Goal: Task Accomplishment & Management: Manage account settings

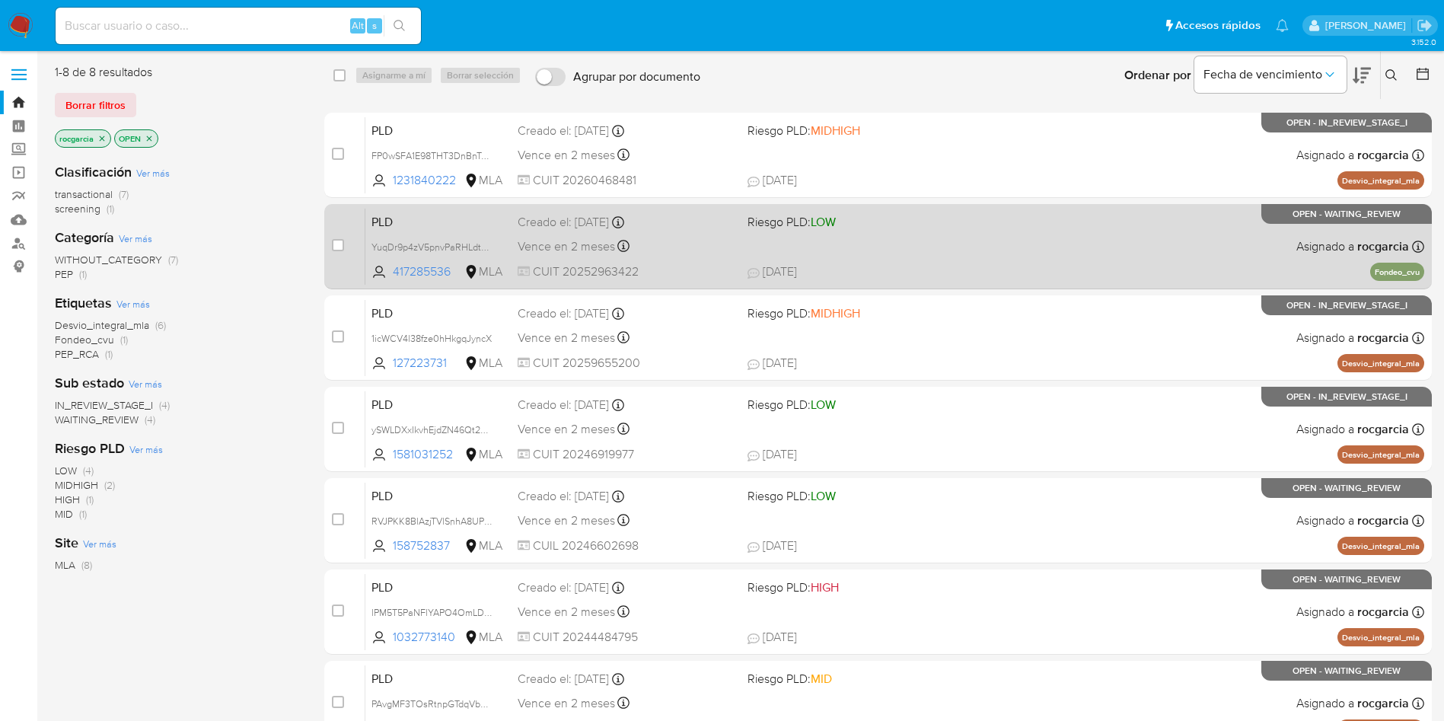
click at [870, 263] on div "PLD YuqDr9p4zV5pnvPaRHLdt71N 417285536 MLA Riesgo PLD: LOW Creado el: 12/07/202…" at bounding box center [894, 246] width 1059 height 77
click at [337, 248] on input "checkbox" at bounding box center [338, 245] width 12 height 12
checkbox input "true"
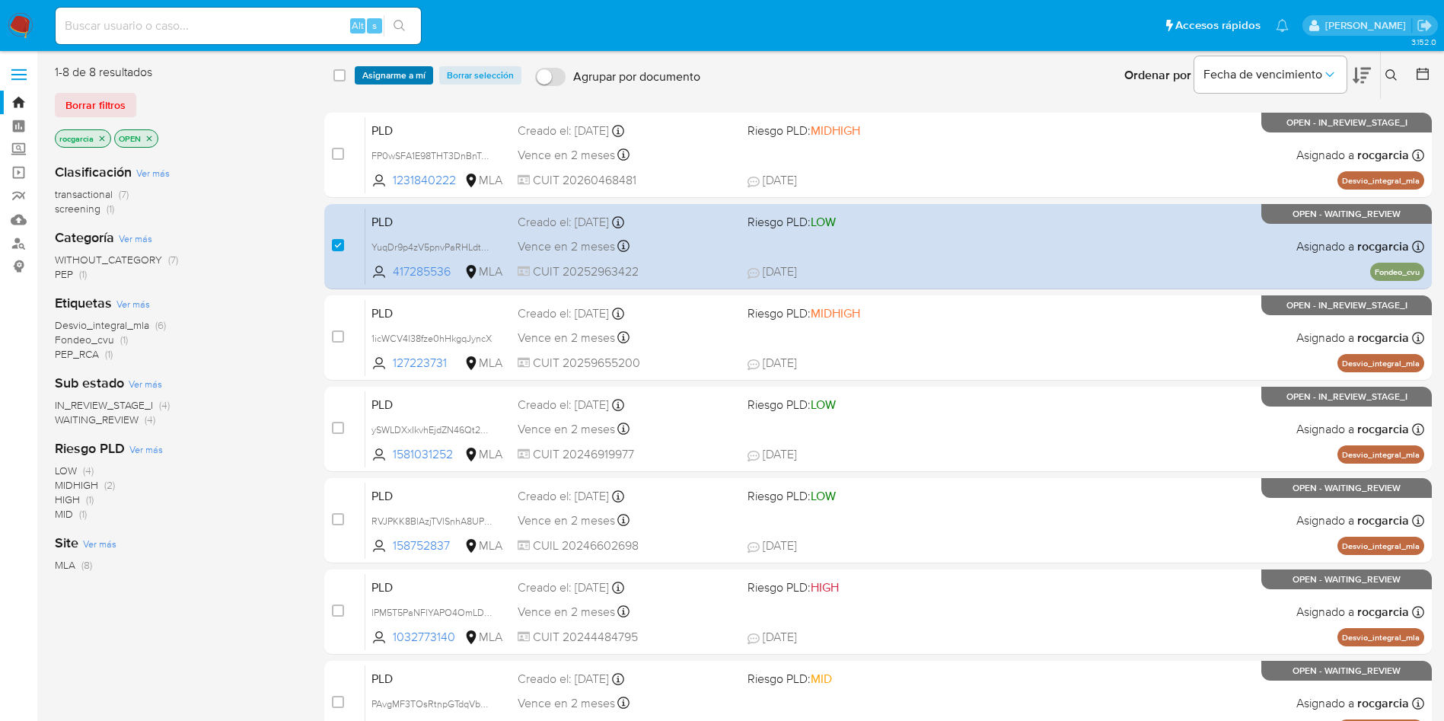
click at [395, 78] on span "Asignarme a mí" at bounding box center [393, 75] width 63 height 15
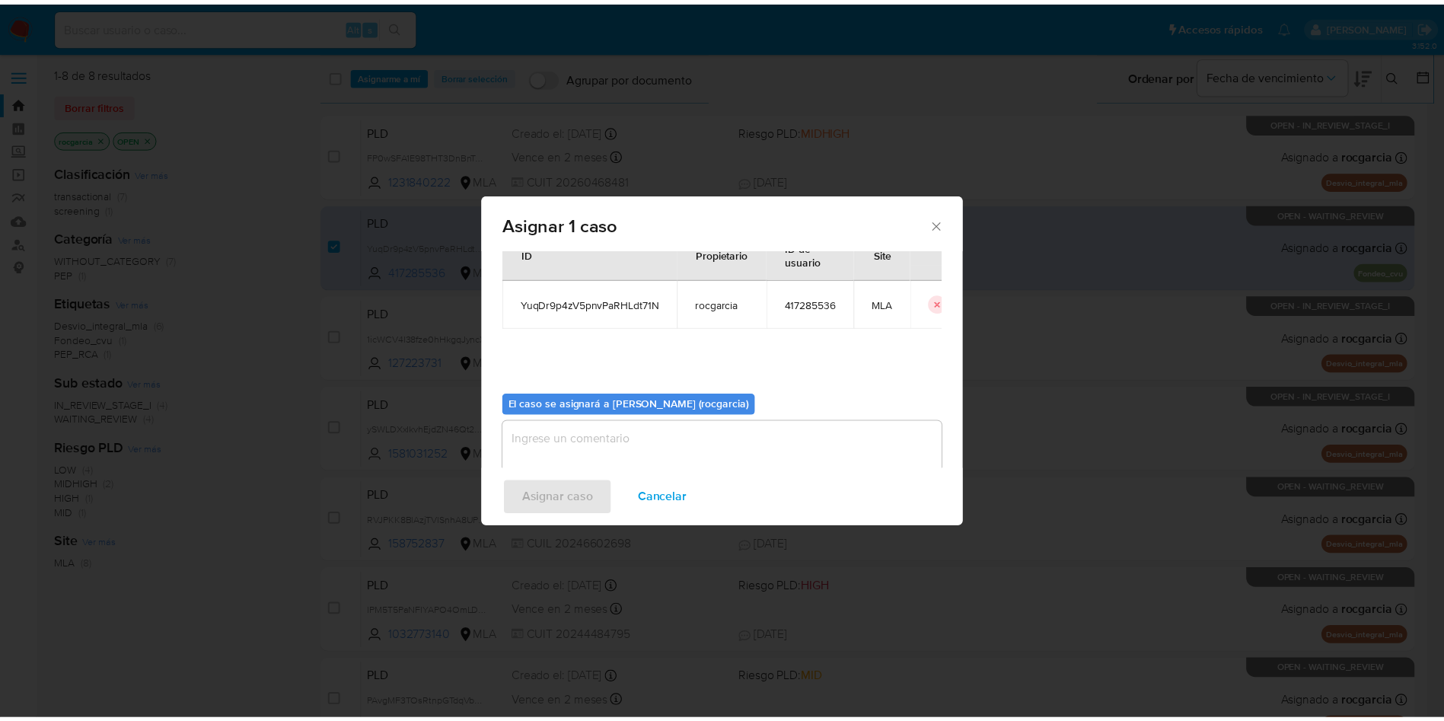
scroll to position [79, 0]
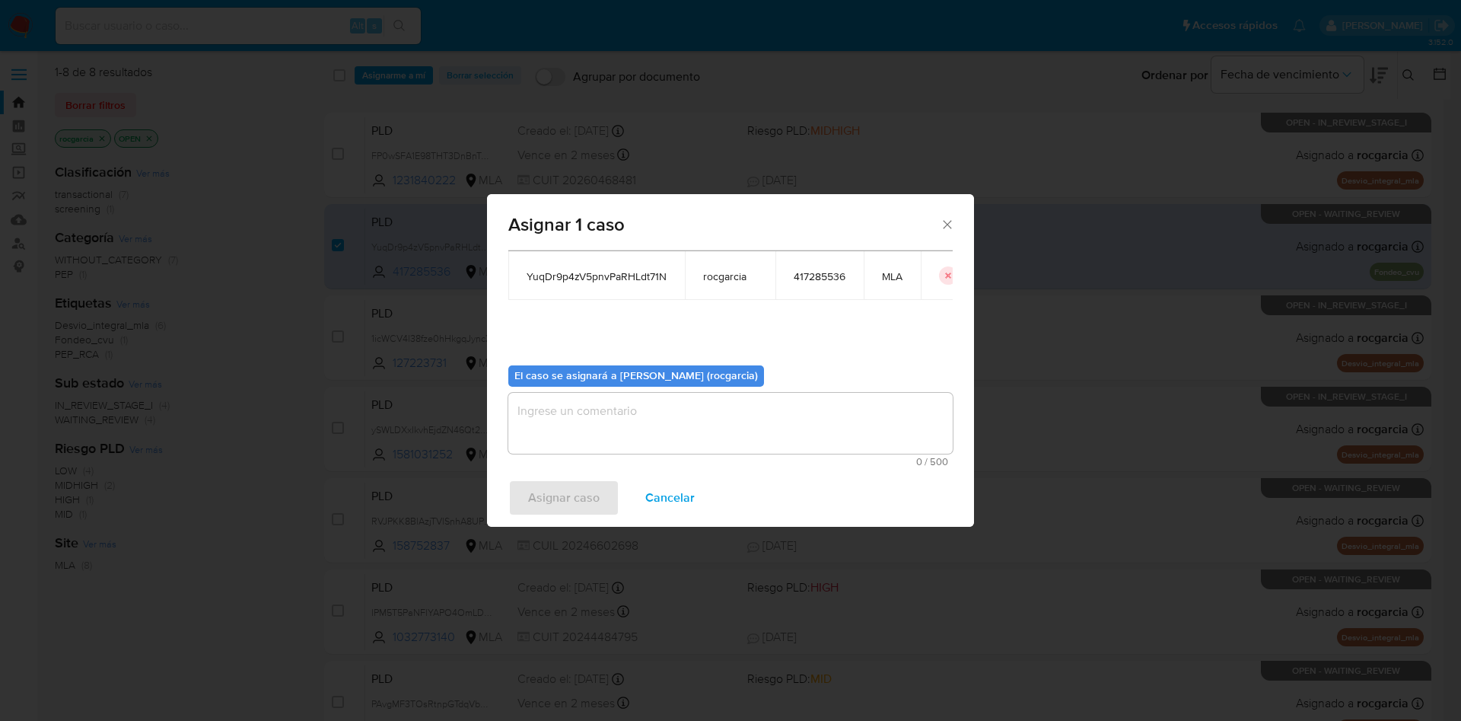
click at [567, 426] on textarea "assign-modal" at bounding box center [730, 423] width 444 height 61
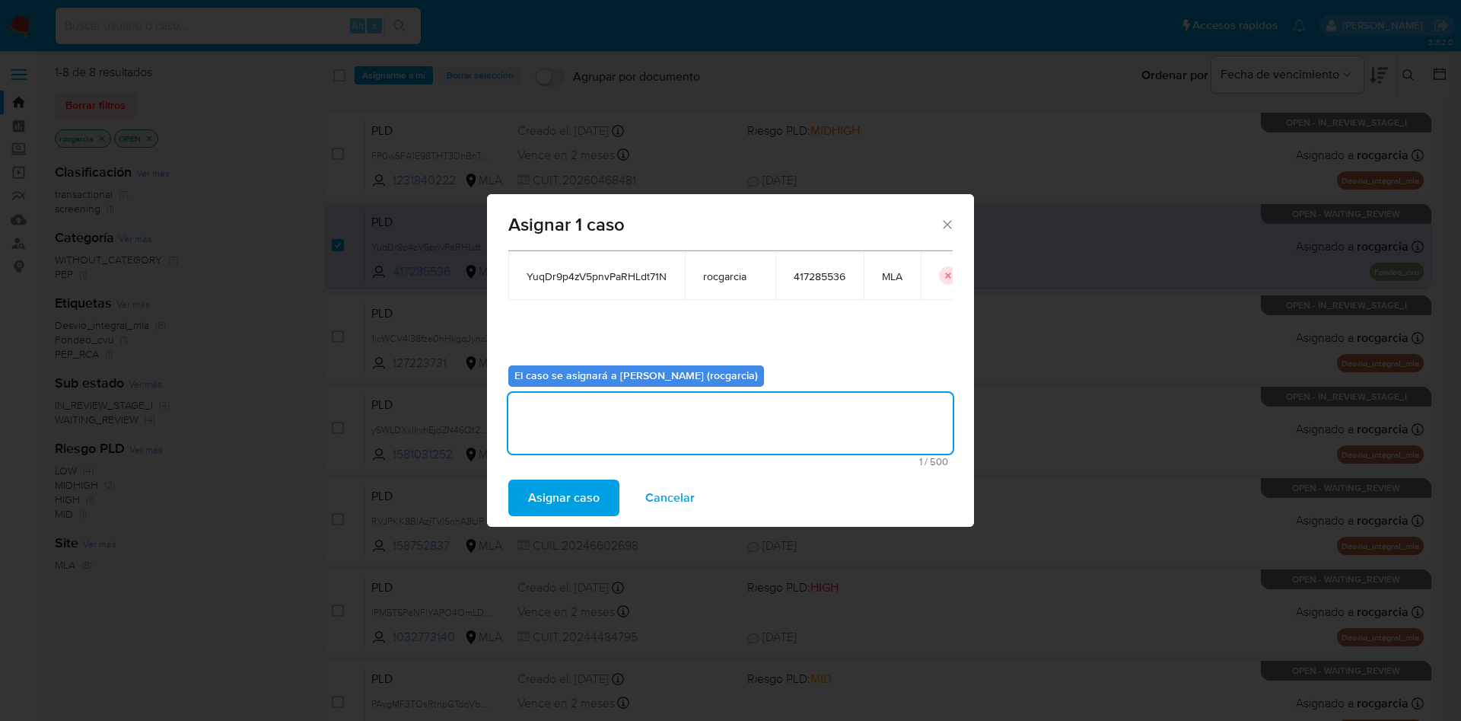
click at [553, 485] on span "Asignar caso" at bounding box center [564, 497] width 72 height 33
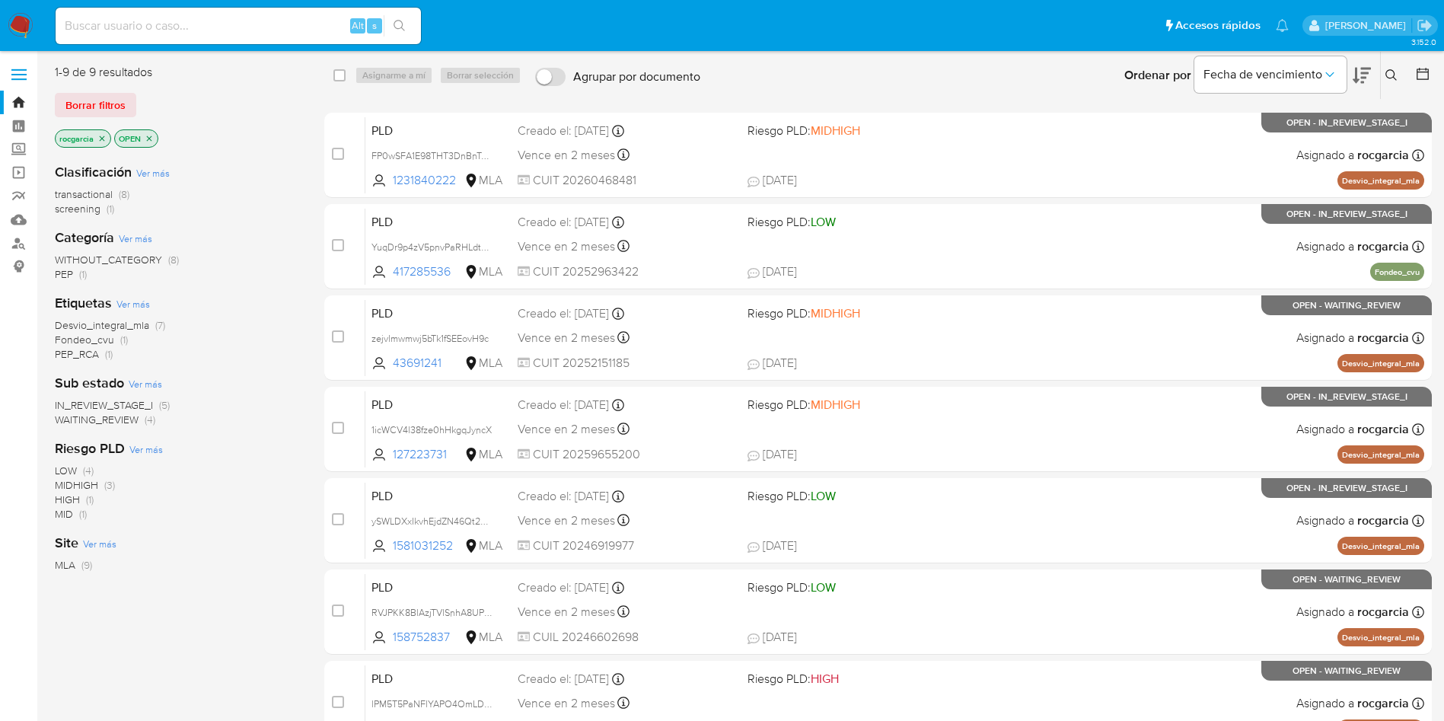
click at [1390, 68] on button at bounding box center [1393, 75] width 25 height 18
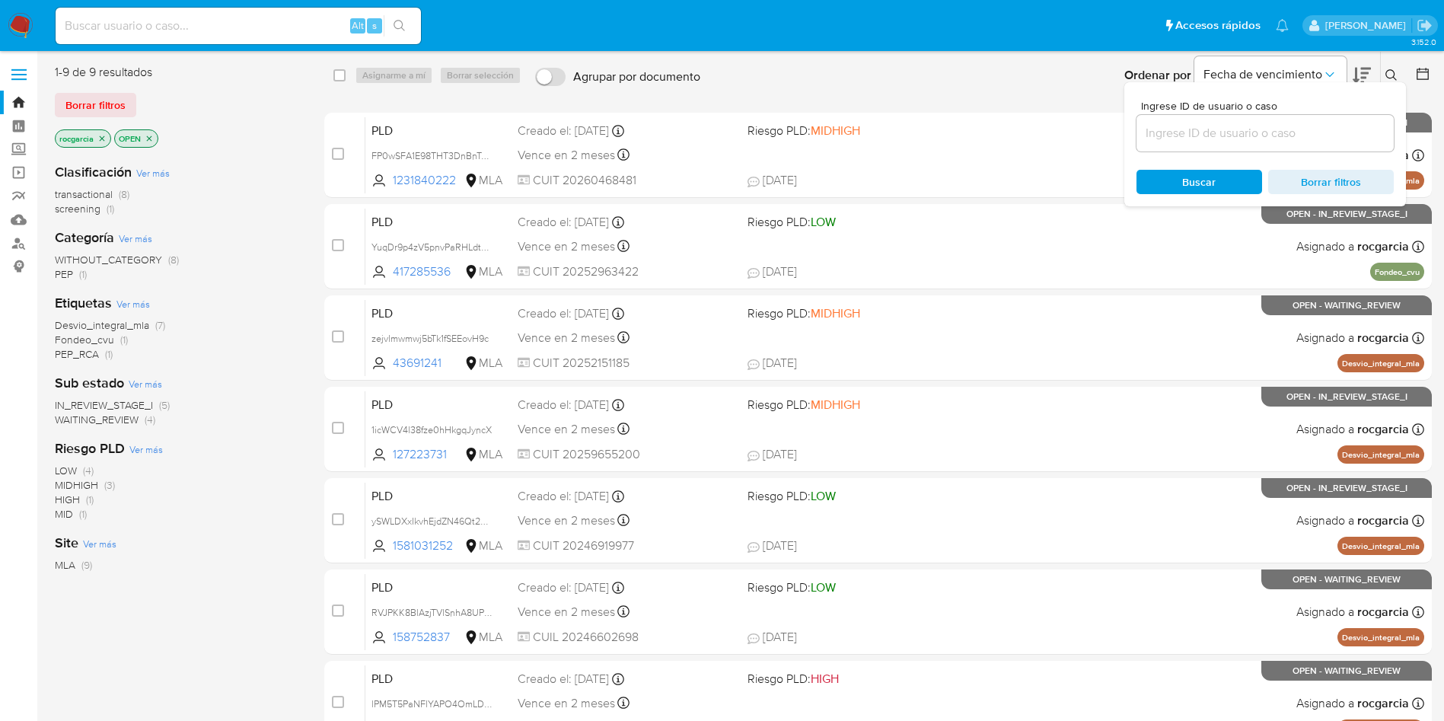
click at [1285, 119] on div at bounding box center [1264, 133] width 257 height 37
click at [1288, 133] on input at bounding box center [1264, 133] width 257 height 20
paste input "417285536"
type input "417285536"
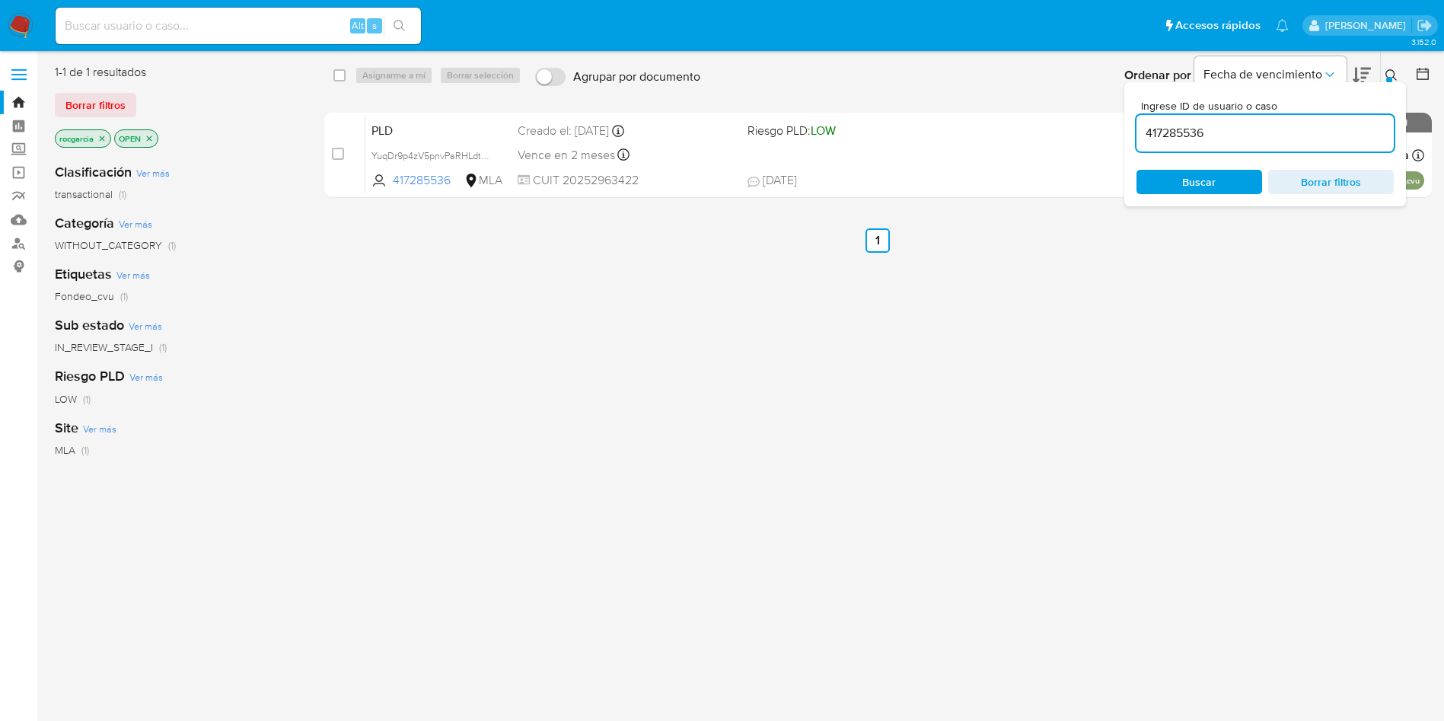
click at [1389, 84] on div "Ingrese ID de usuario o caso 417285536 Buscar Borrar filtros" at bounding box center [1265, 144] width 282 height 124
click at [1388, 77] on div at bounding box center [1389, 80] width 6 height 6
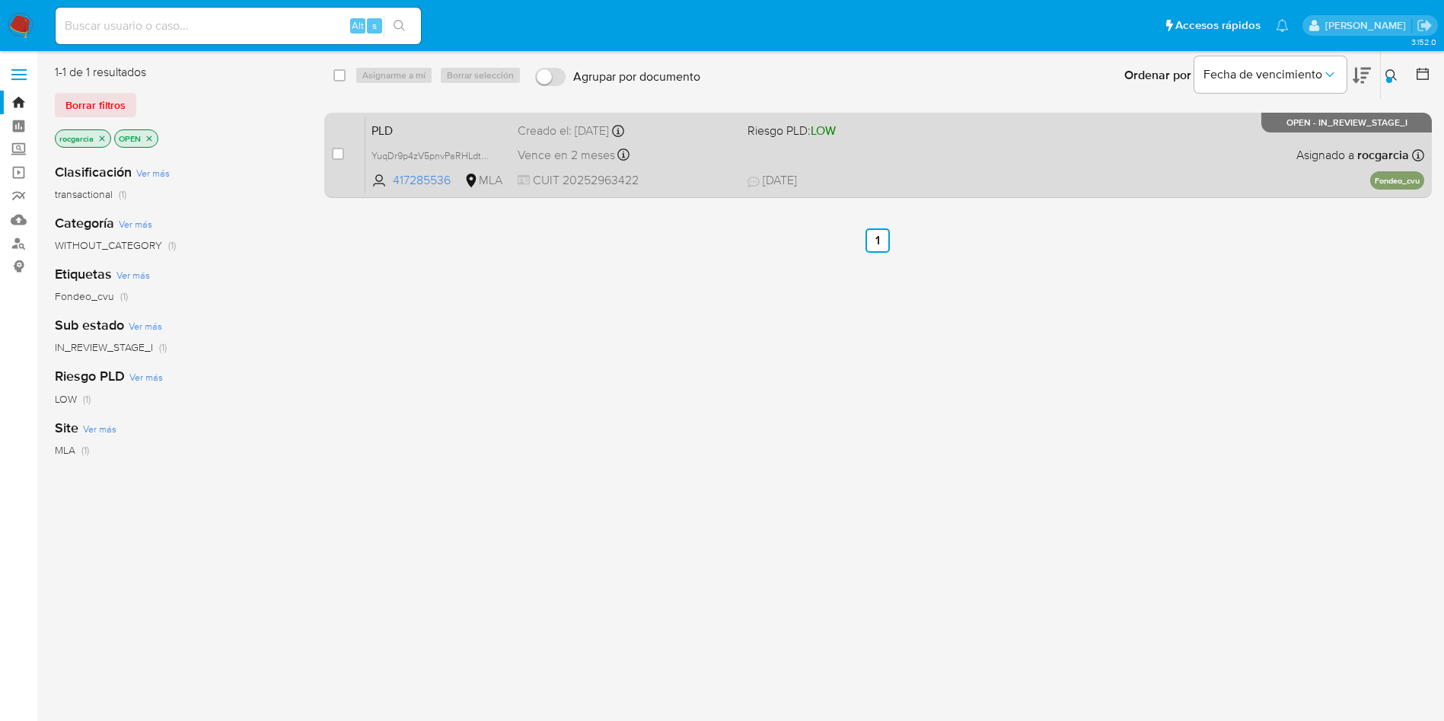
click at [994, 148] on div "PLD YuqDr9p4zV5pnvPaRHLdt71N 417285536 MLA Riesgo PLD: LOW Creado el: 12/07/202…" at bounding box center [894, 154] width 1059 height 77
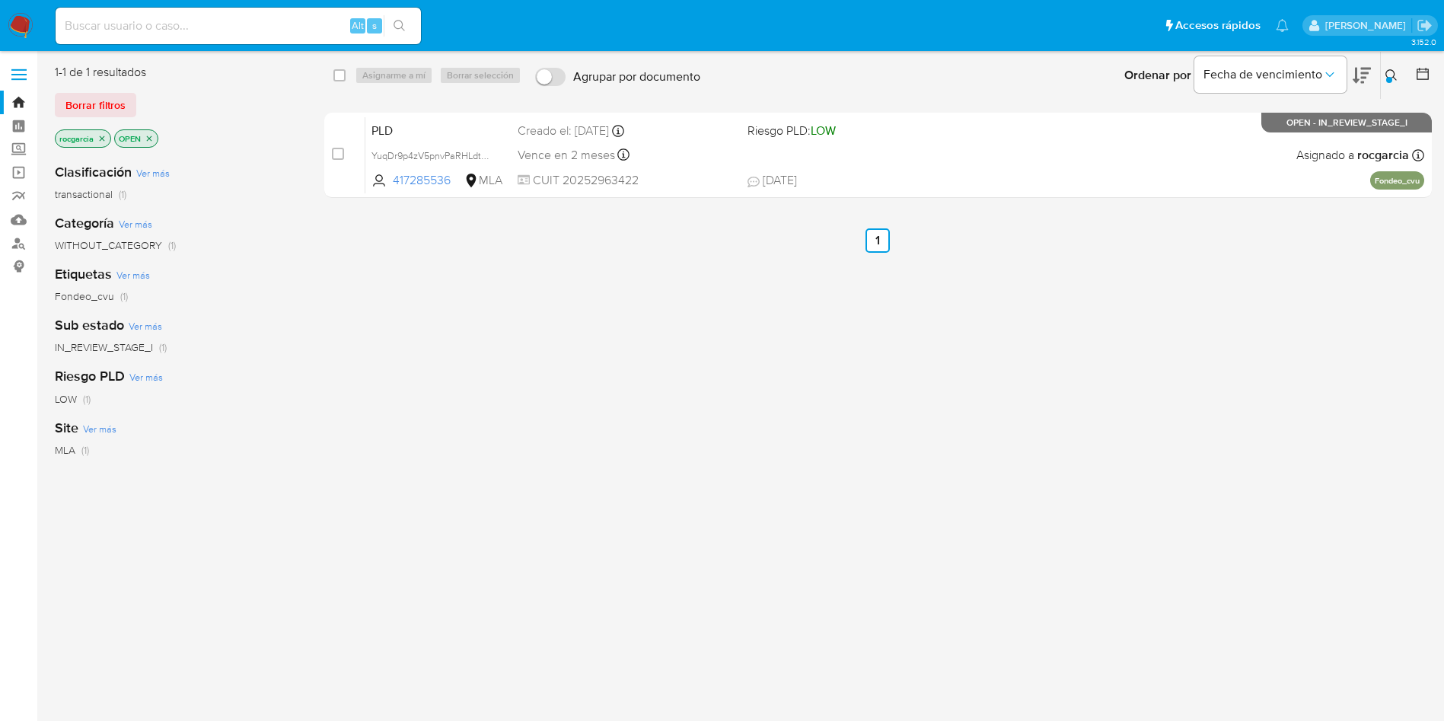
click at [21, 28] on img at bounding box center [21, 26] width 26 height 26
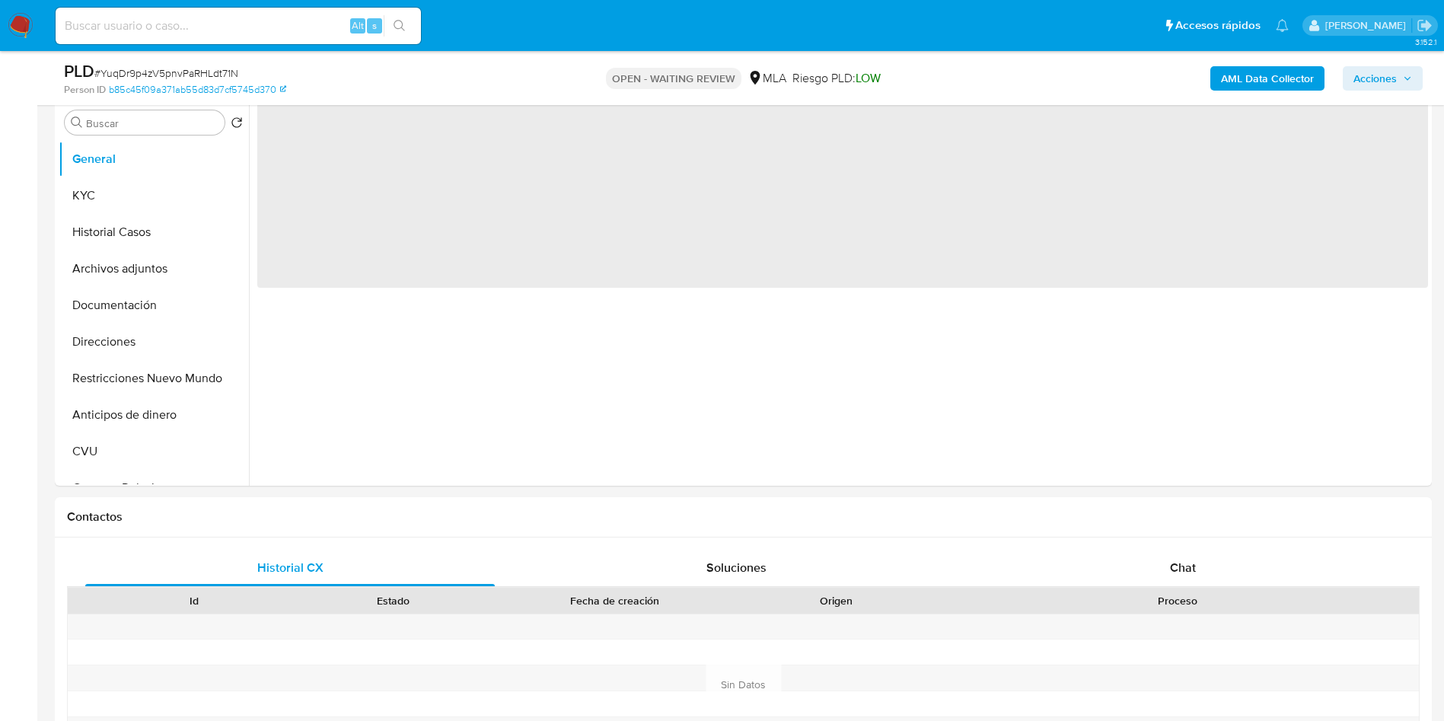
scroll to position [342, 0]
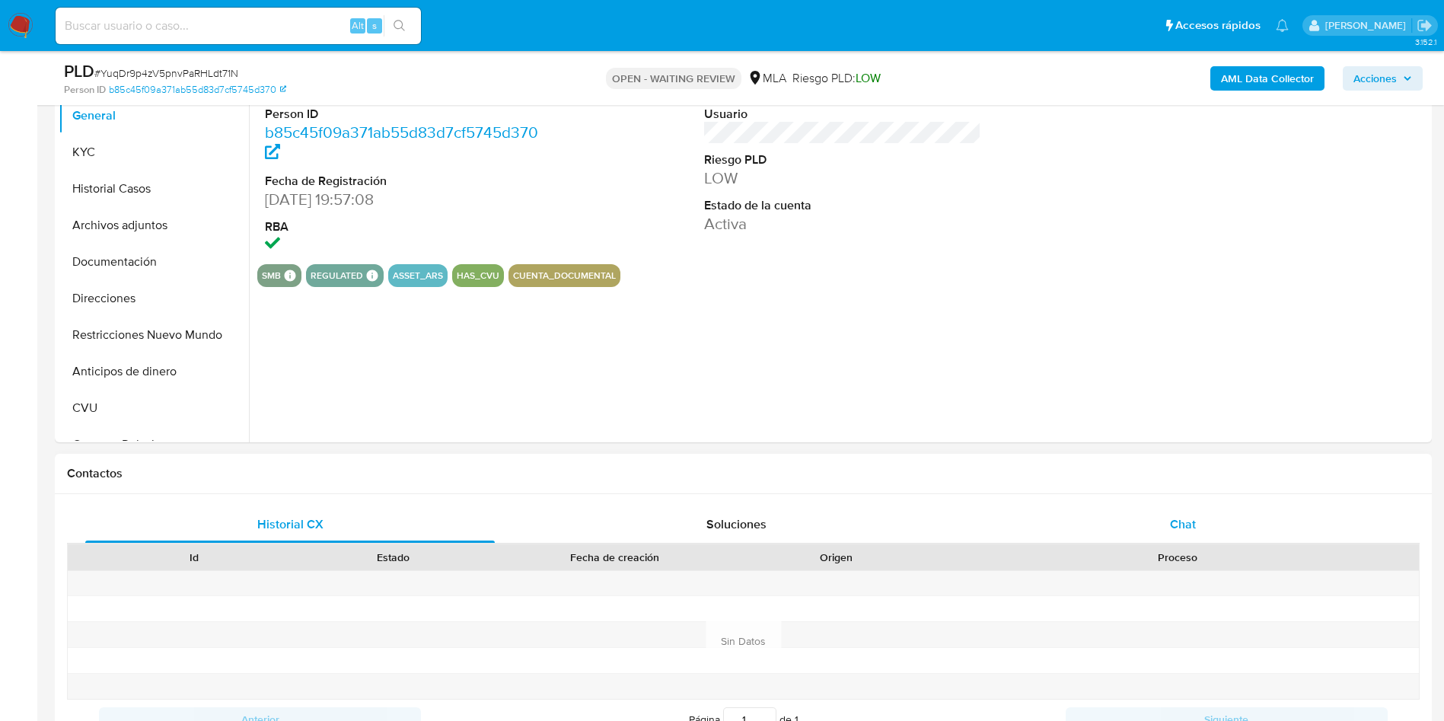
click at [1175, 519] on span "Chat" at bounding box center [1183, 524] width 26 height 18
select select "10"
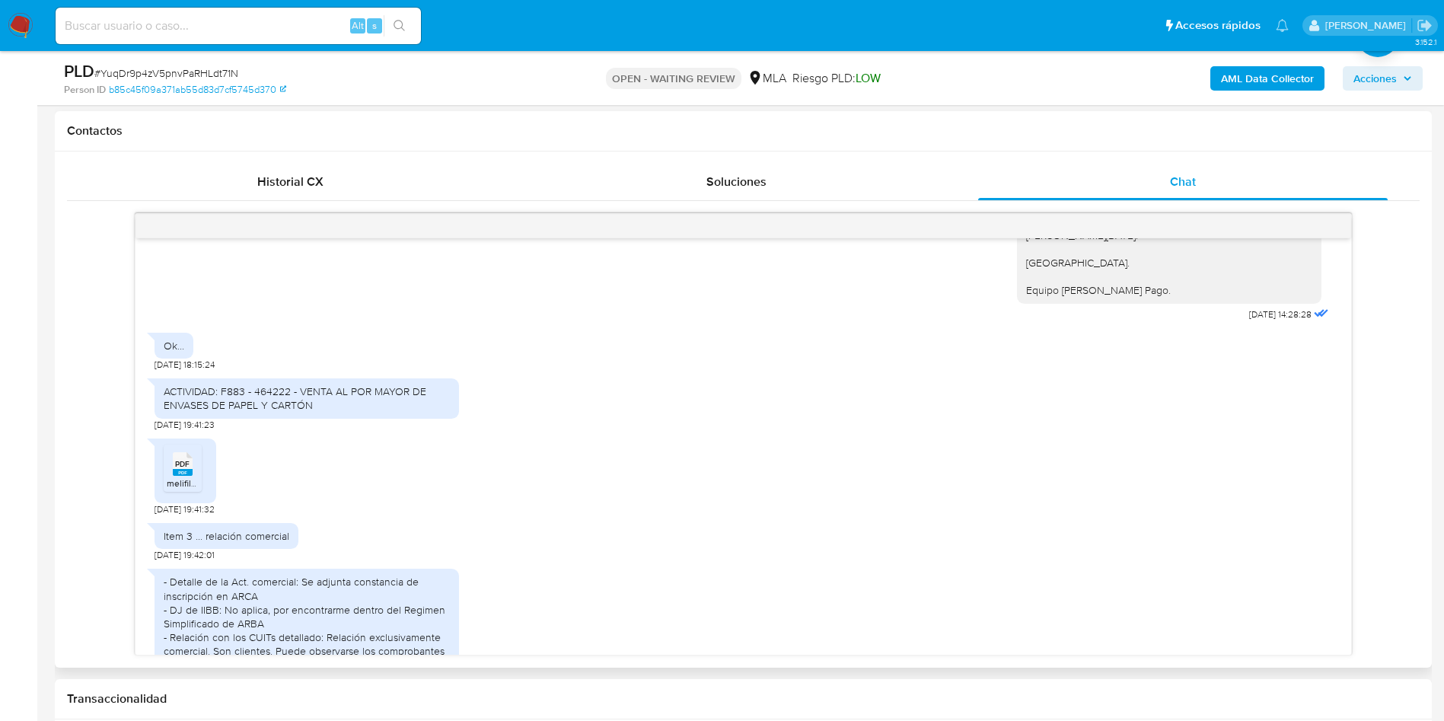
scroll to position [1015, 0]
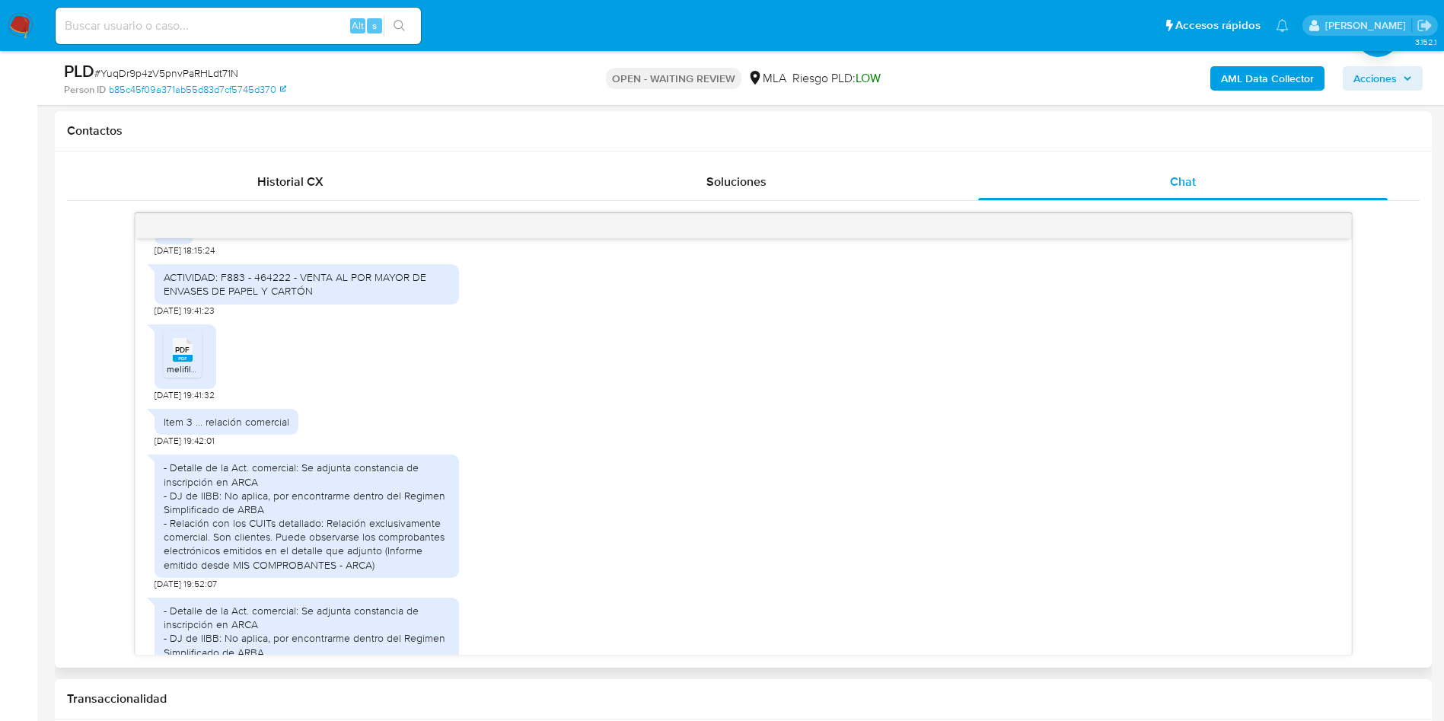
drag, startPoint x: 171, startPoint y: 394, endPoint x: 88, endPoint y: 378, distance: 85.2
click at [84, 378] on div "Hola, Damian Romero Liporace , En función de las operaciones registradas en tu …" at bounding box center [743, 434] width 1352 height 442
click at [178, 361] on rect at bounding box center [183, 358] width 20 height 7
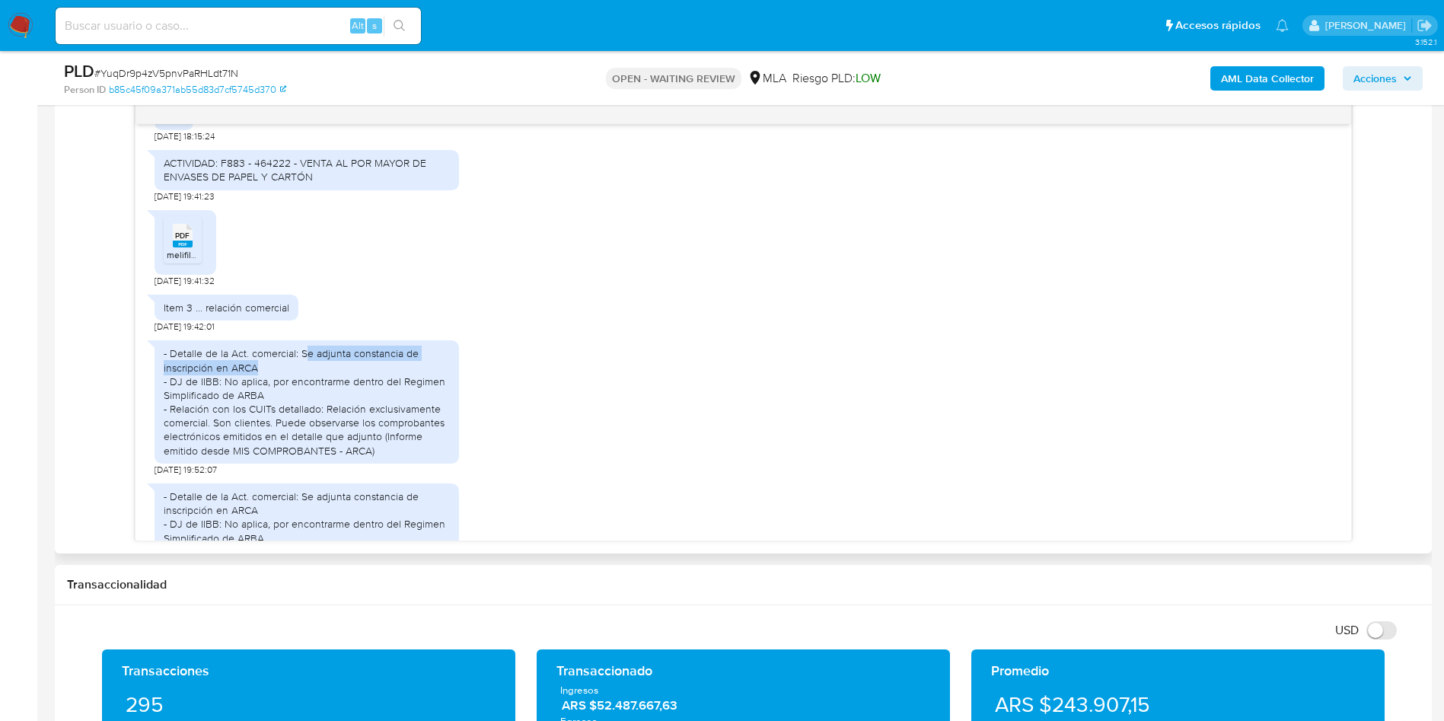
drag, startPoint x: 305, startPoint y: 379, endPoint x: 321, endPoint y: 396, distance: 23.1
click at [321, 396] on div "- Detalle de la Act. comercial: Se adjunta constancia de inscripción en ARCA - …" at bounding box center [307, 401] width 286 height 111
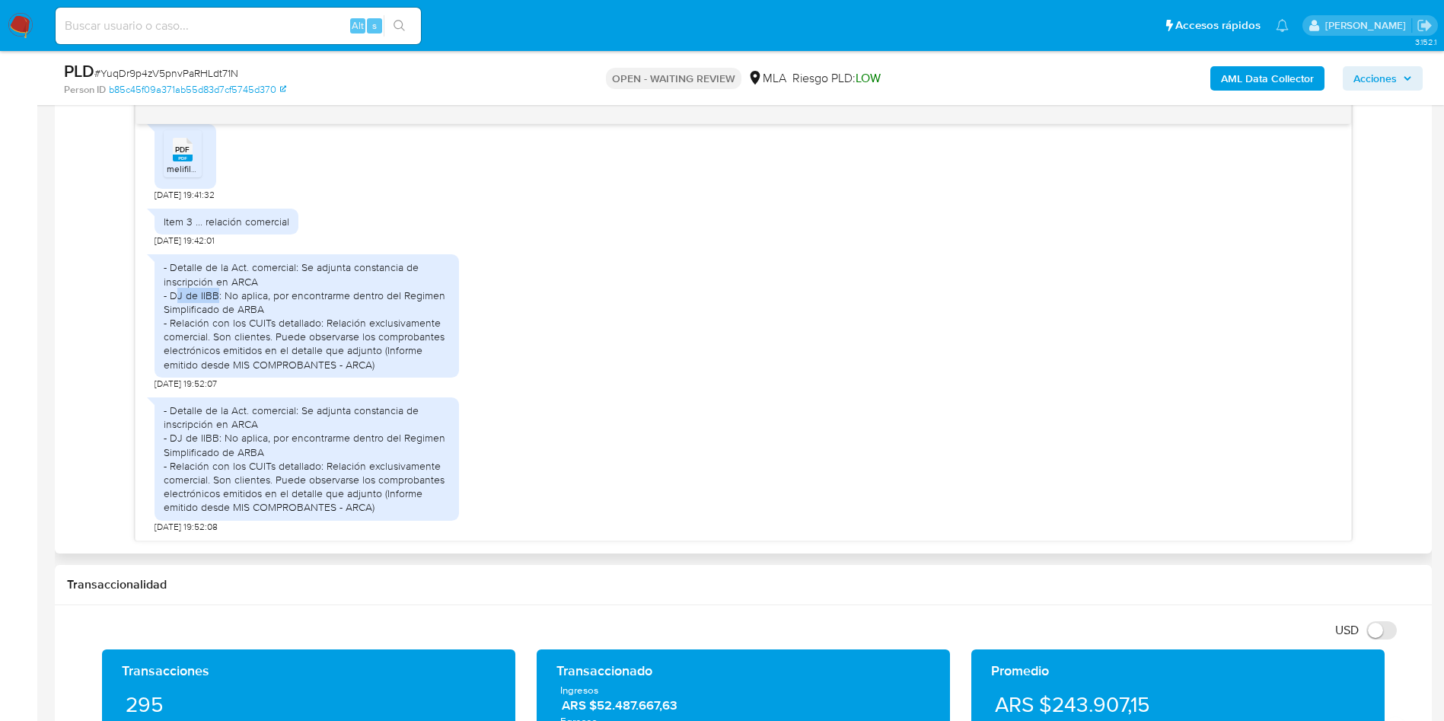
drag, startPoint x: 178, startPoint y: 301, endPoint x: 216, endPoint y: 302, distance: 38.1
click at [216, 302] on div "- Detalle de la Act. comercial: Se adjunta constancia de inscripción en ARCA - …" at bounding box center [307, 315] width 286 height 111
drag, startPoint x: 269, startPoint y: 298, endPoint x: 272, endPoint y: 307, distance: 9.9
click at [272, 307] on div "- Detalle de la Act. comercial: Se adjunta constancia de inscripción en ARCA - …" at bounding box center [307, 315] width 286 height 111
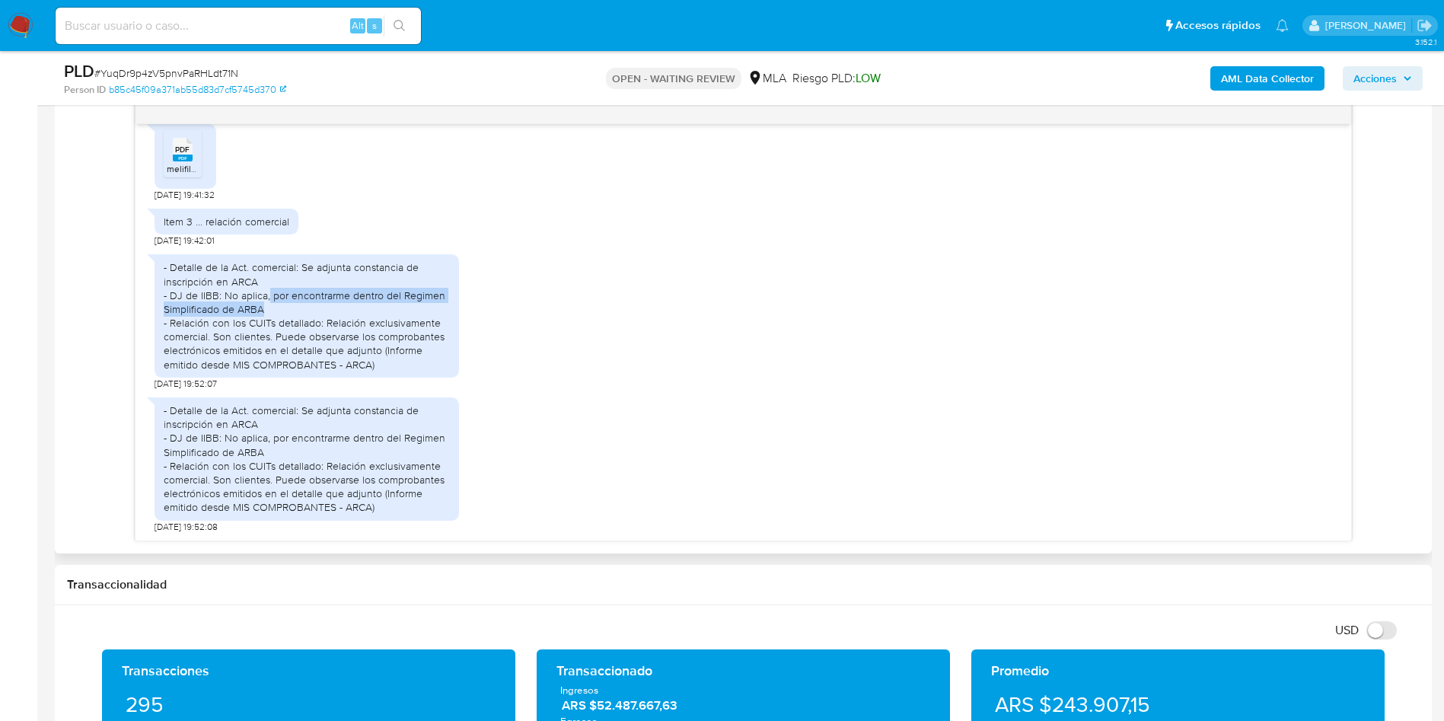
click at [272, 307] on div "- Detalle de la Act. comercial: Se adjunta constancia de inscripción en ARCA - …" at bounding box center [307, 315] width 286 height 111
drag, startPoint x: 182, startPoint y: 320, endPoint x: 280, endPoint y: 323, distance: 98.2
click at [280, 323] on div "- Detalle de la Act. comercial: Se adjunta constancia de inscripción en ARCA - …" at bounding box center [307, 315] width 286 height 111
drag, startPoint x: 177, startPoint y: 323, endPoint x: 271, endPoint y: 325, distance: 94.4
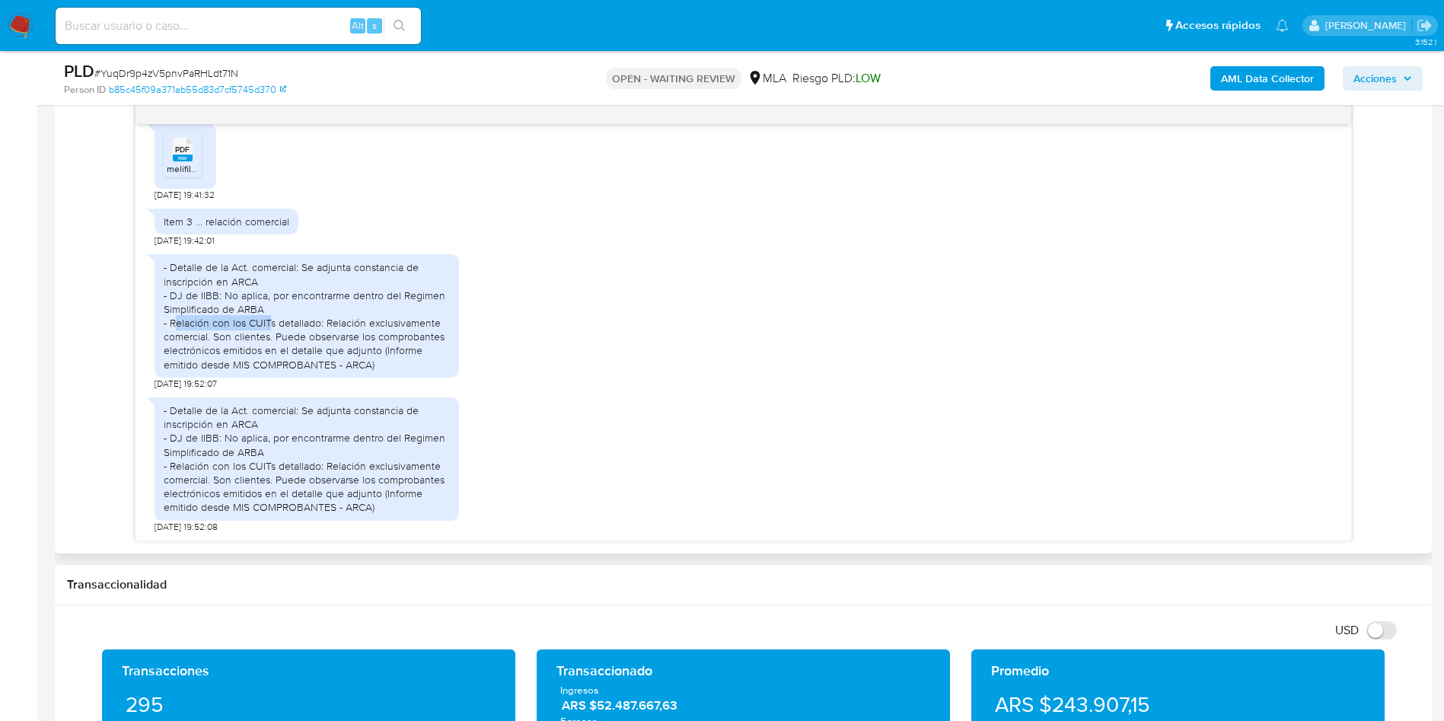
click at [271, 325] on div "- Detalle de la Act. comercial: Se adjunta constancia de inscripción en ARCA - …" at bounding box center [307, 315] width 286 height 111
drag, startPoint x: 186, startPoint y: 323, endPoint x: 380, endPoint y: 363, distance: 198.2
click at [380, 363] on div "- Detalle de la Act. comercial: Se adjunta constancia de inscripción en ARCA - …" at bounding box center [307, 315] width 286 height 111
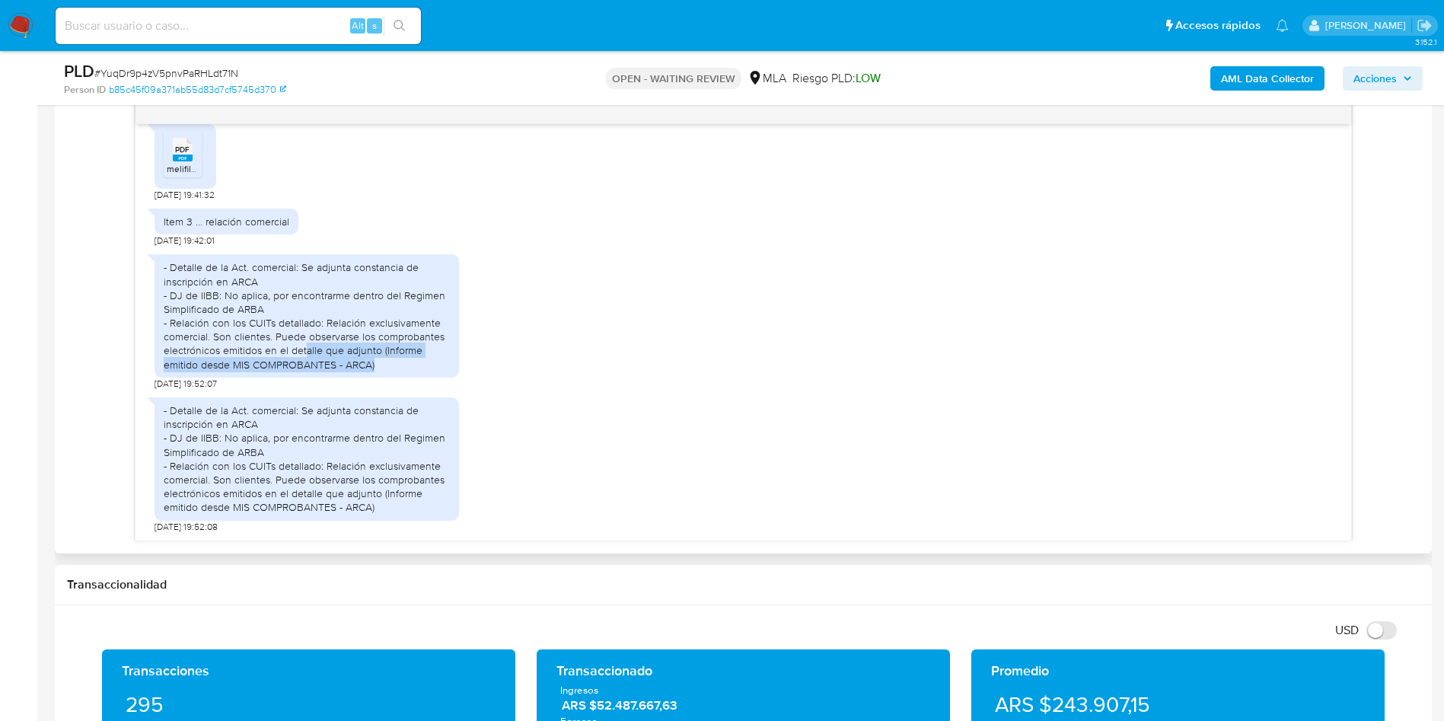
drag, startPoint x: 324, startPoint y: 353, endPoint x: 393, endPoint y: 370, distance: 70.5
click at [393, 370] on div "- Detalle de la Act. comercial: Se adjunta constancia de inscripción en ARCA - …" at bounding box center [307, 315] width 286 height 111
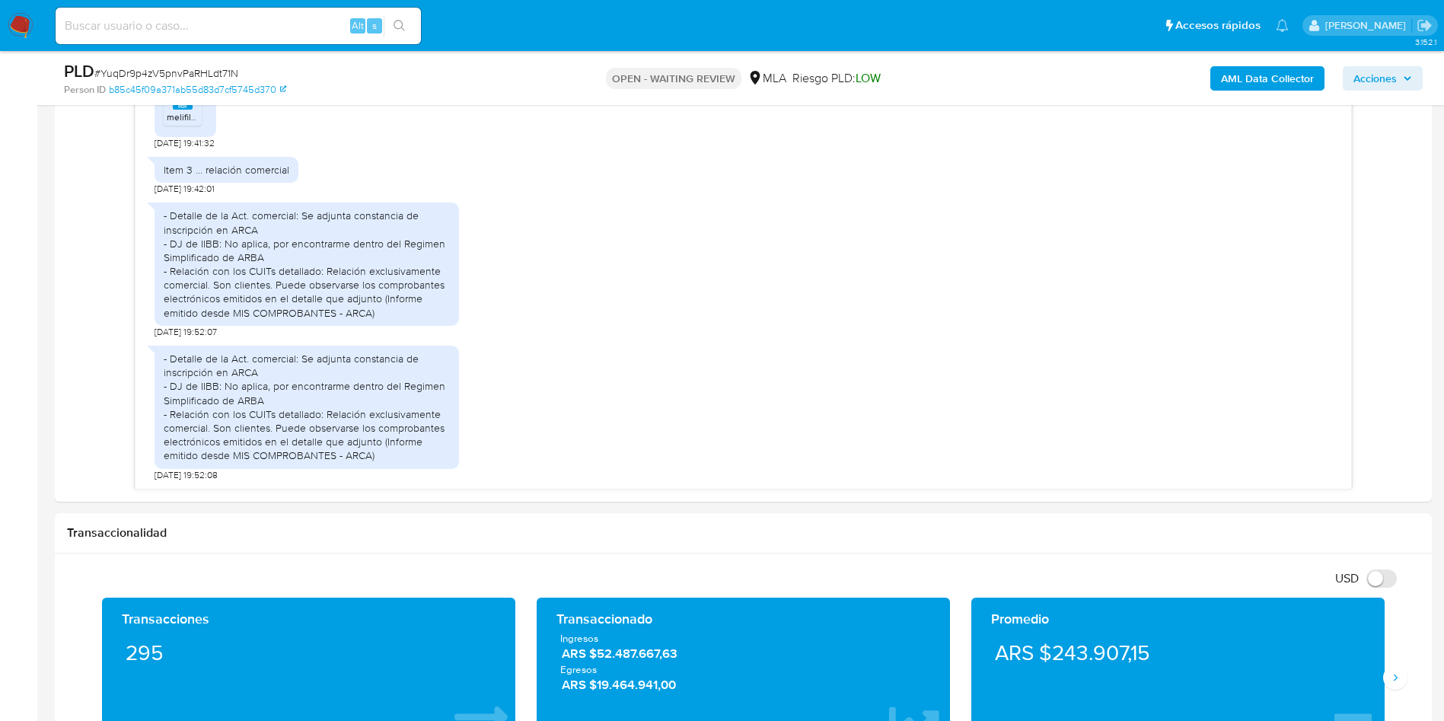
scroll to position [799, 0]
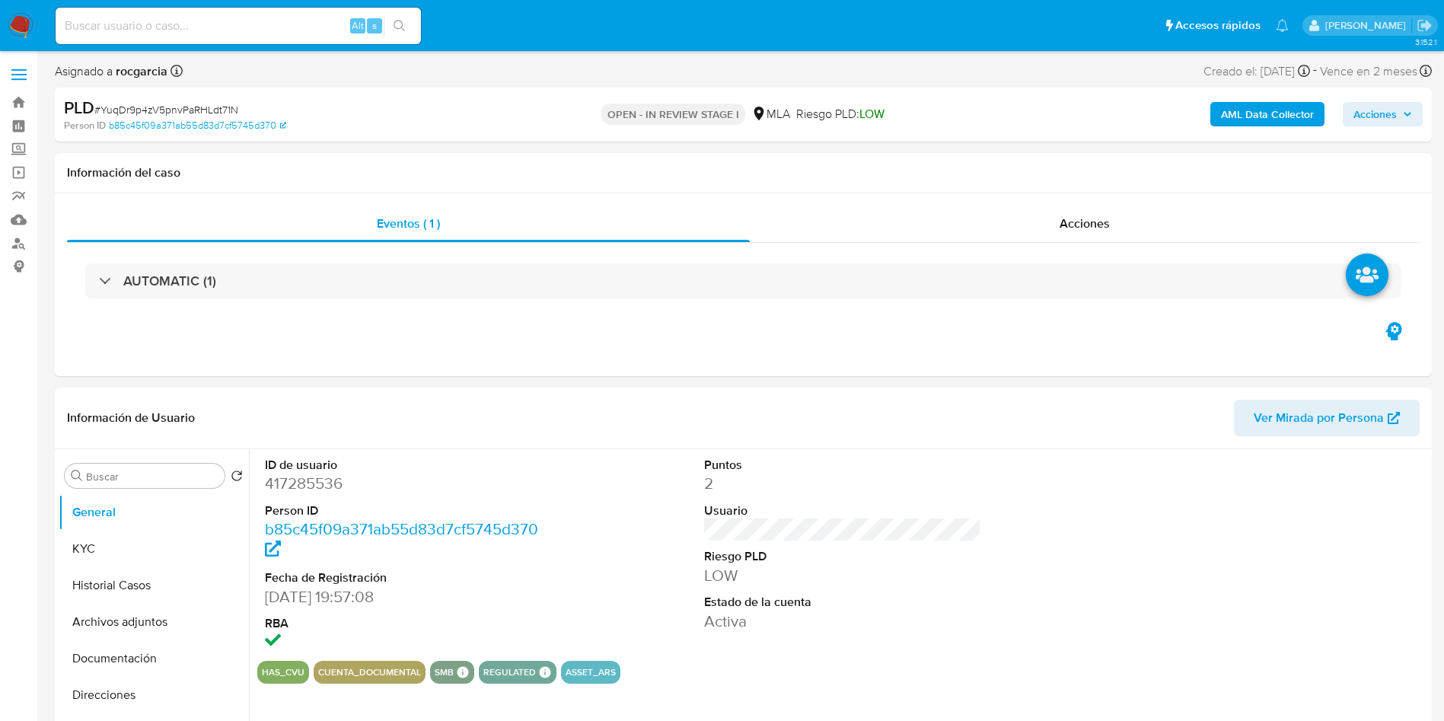
select select "10"
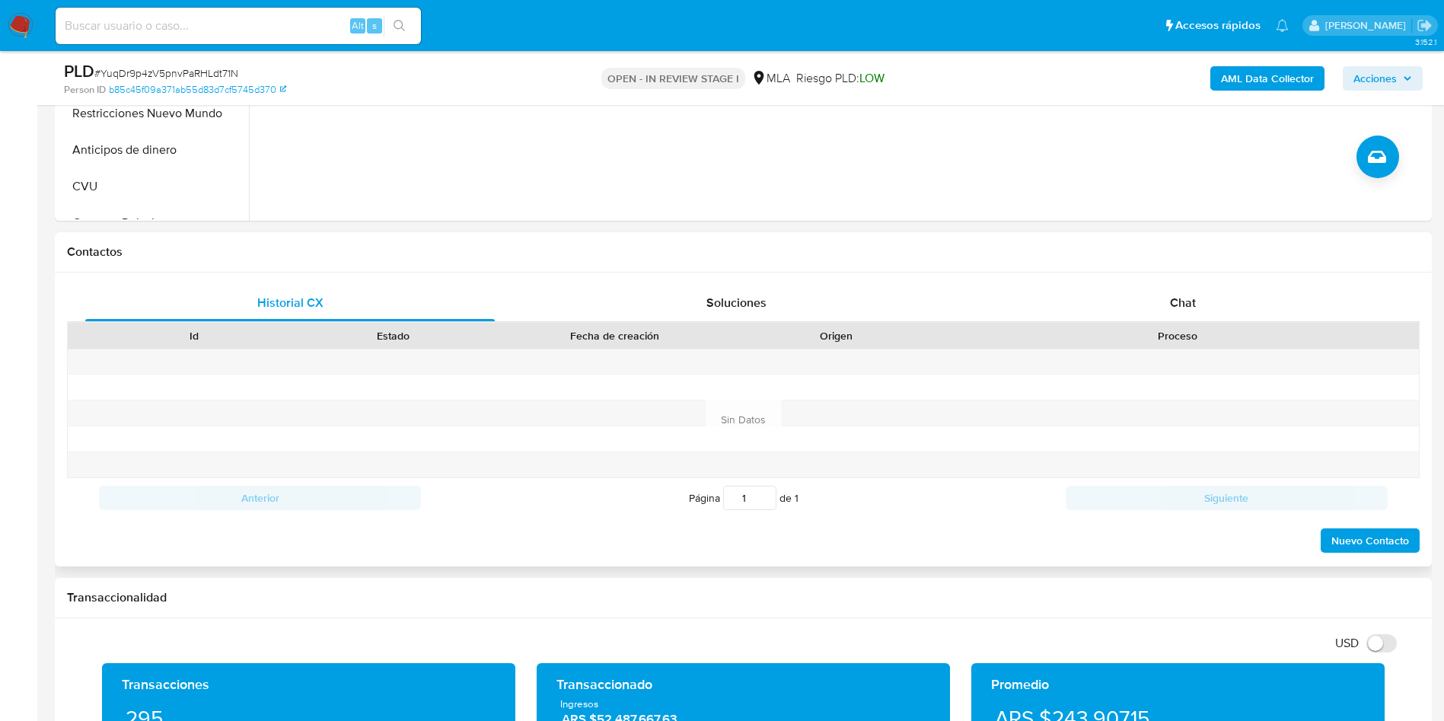
scroll to position [571, 0]
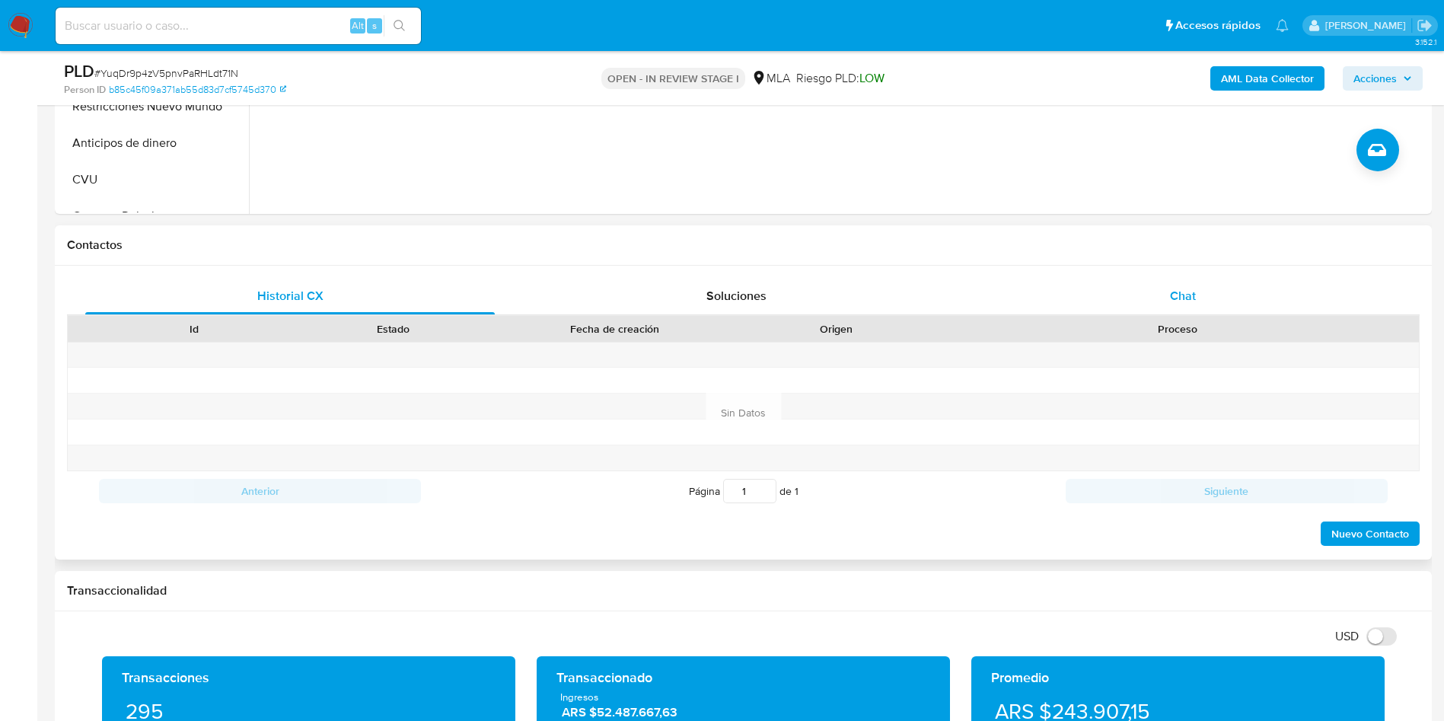
click at [1195, 295] on span "Chat" at bounding box center [1183, 296] width 26 height 18
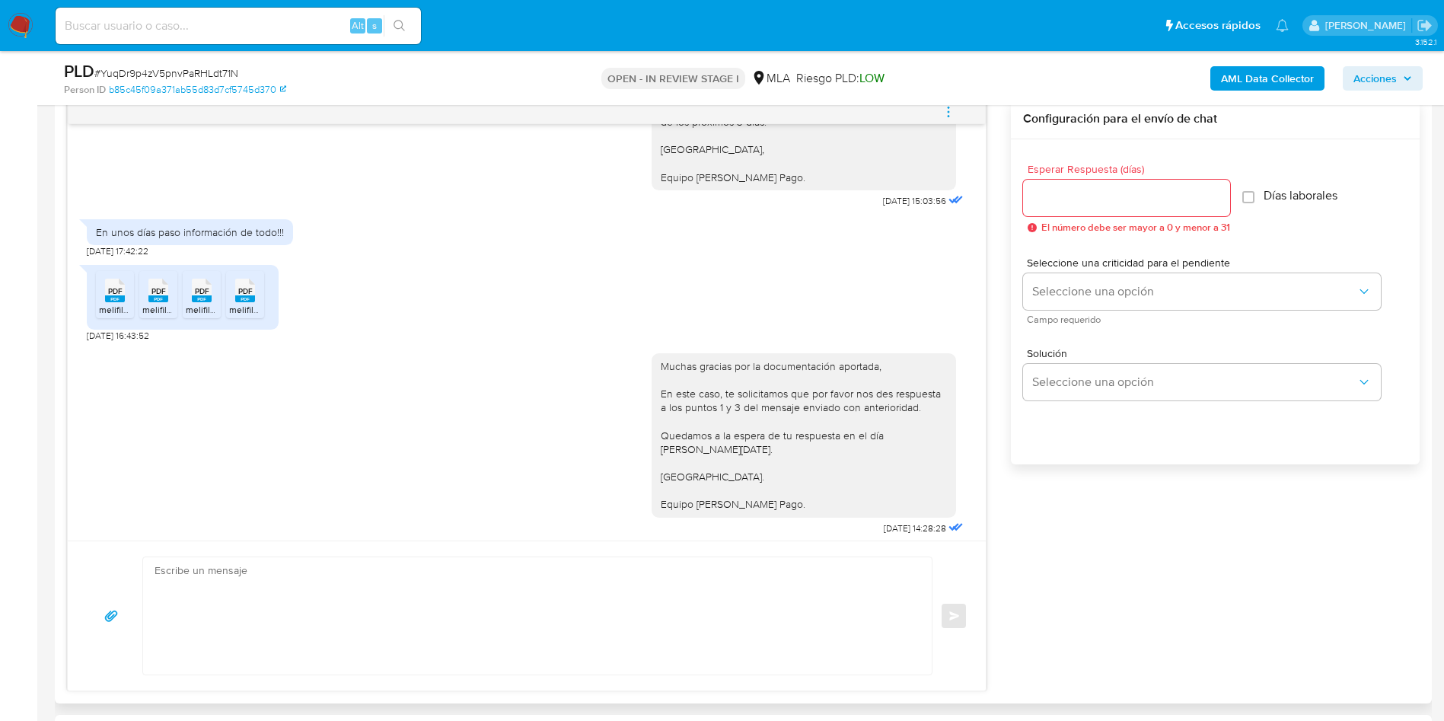
scroll to position [519, 0]
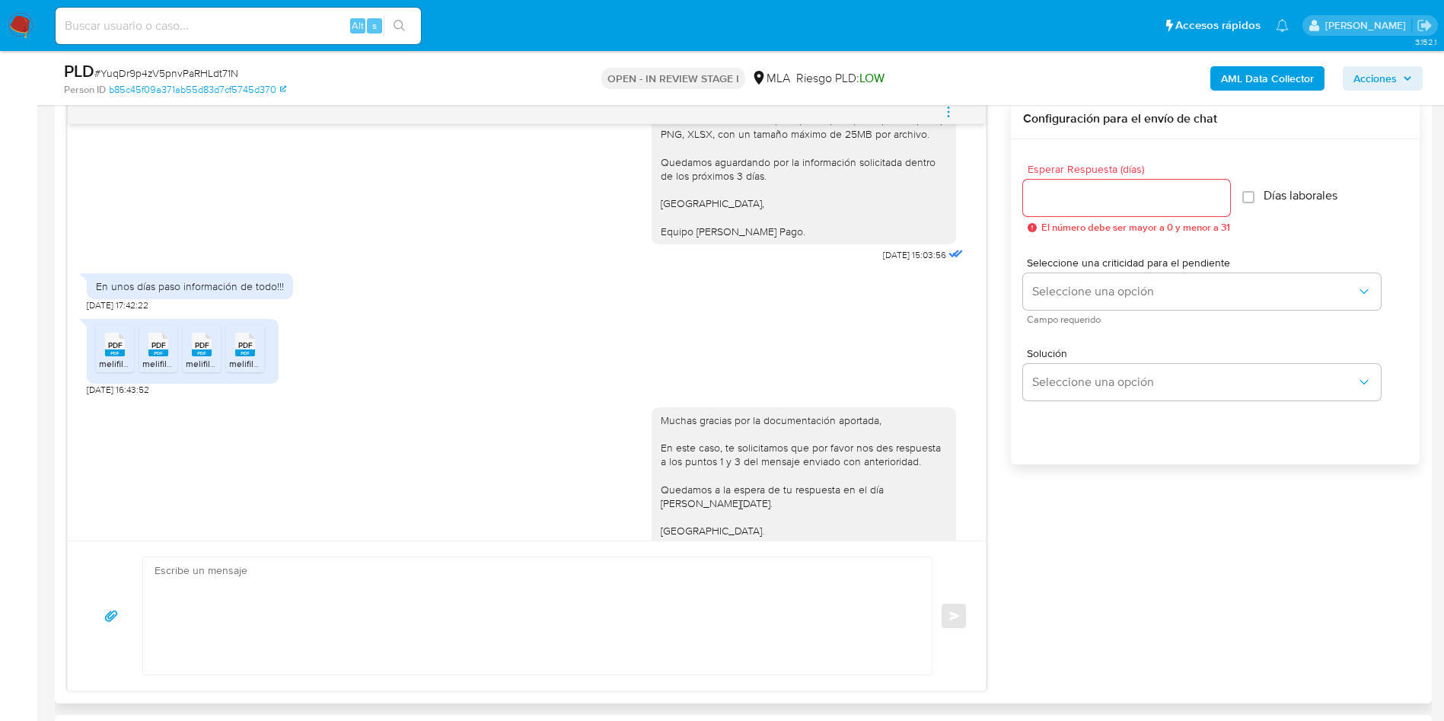
click at [110, 370] on span "melifile8990943460966586060.pdf" at bounding box center [172, 363] width 146 height 13
click at [164, 358] on icon "PDF" at bounding box center [158, 344] width 20 height 27
click at [193, 356] on rect at bounding box center [202, 352] width 20 height 7
click at [242, 370] on span "melifile3654605834189674052.pdf" at bounding box center [300, 363] width 143 height 13
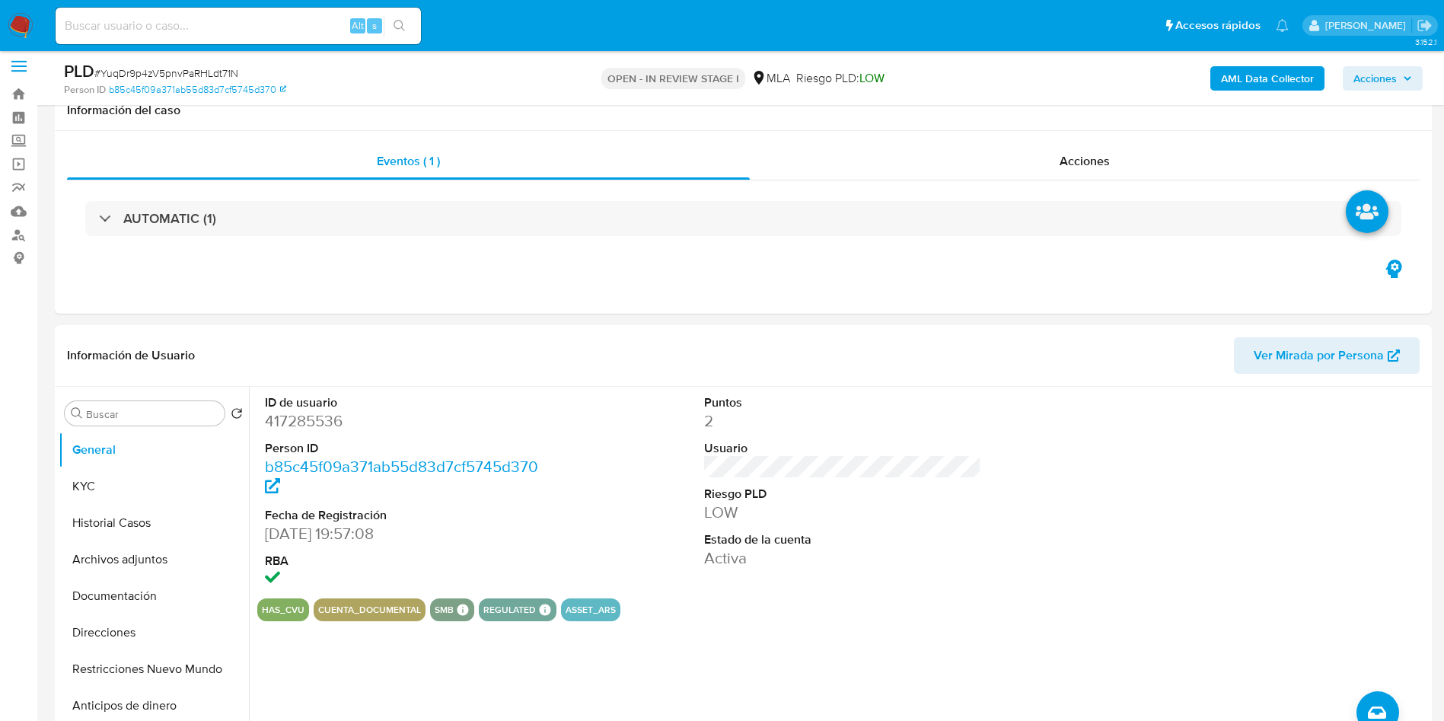
scroll to position [0, 0]
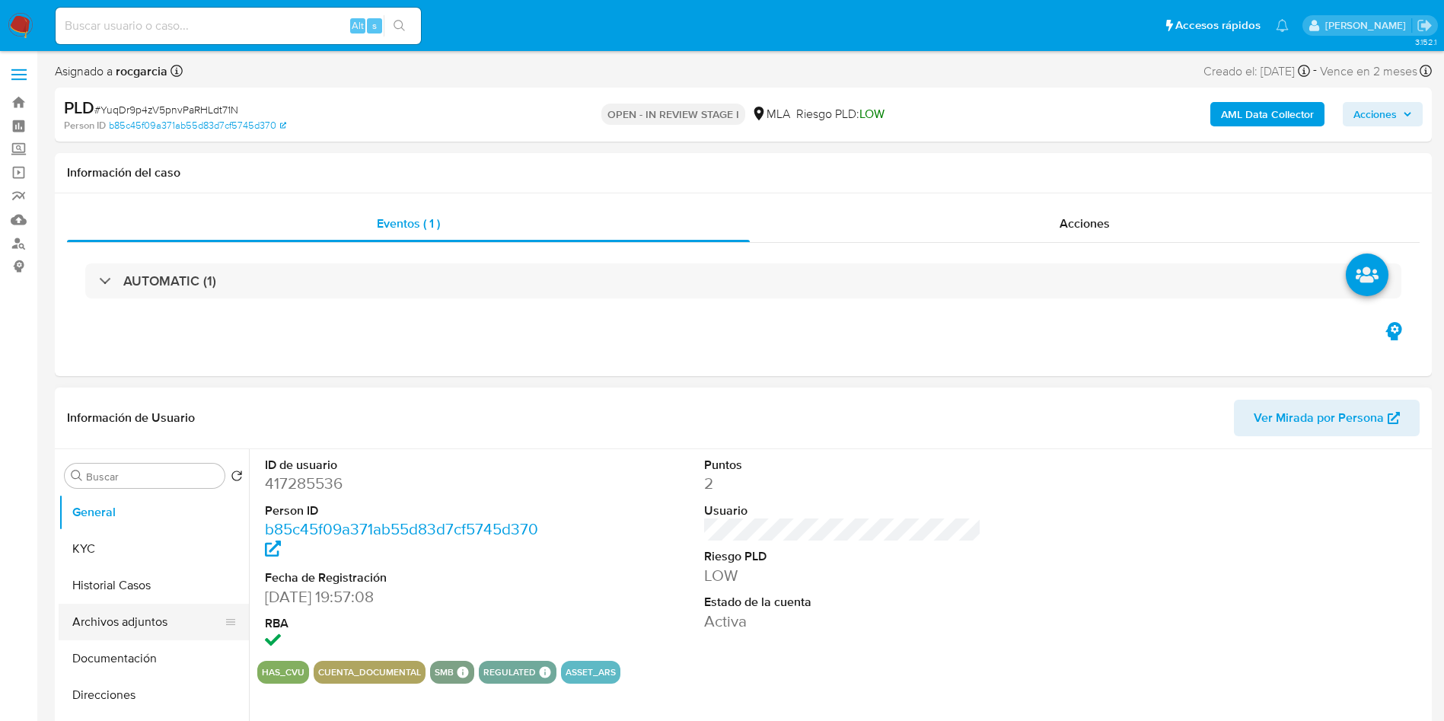
click at [106, 609] on button "Archivos adjuntos" at bounding box center [148, 622] width 178 height 37
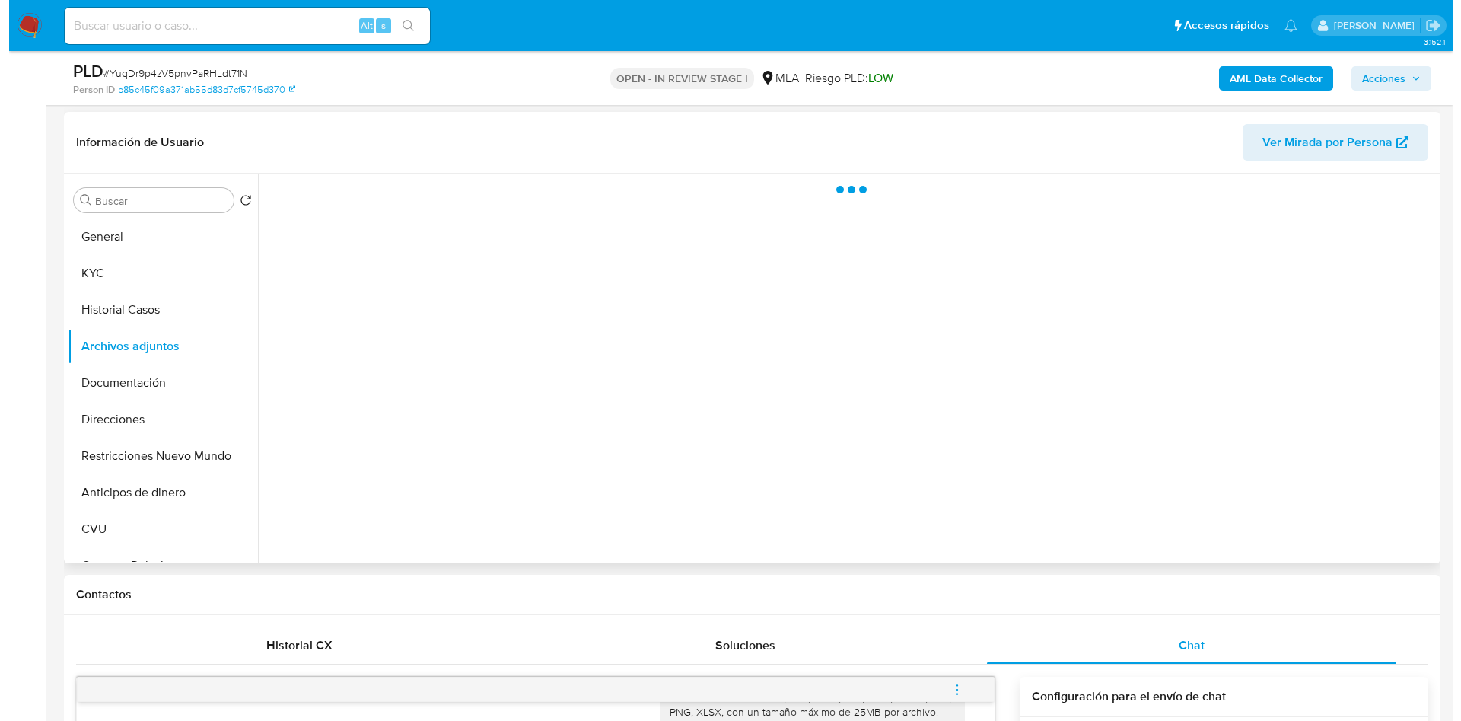
scroll to position [228, 0]
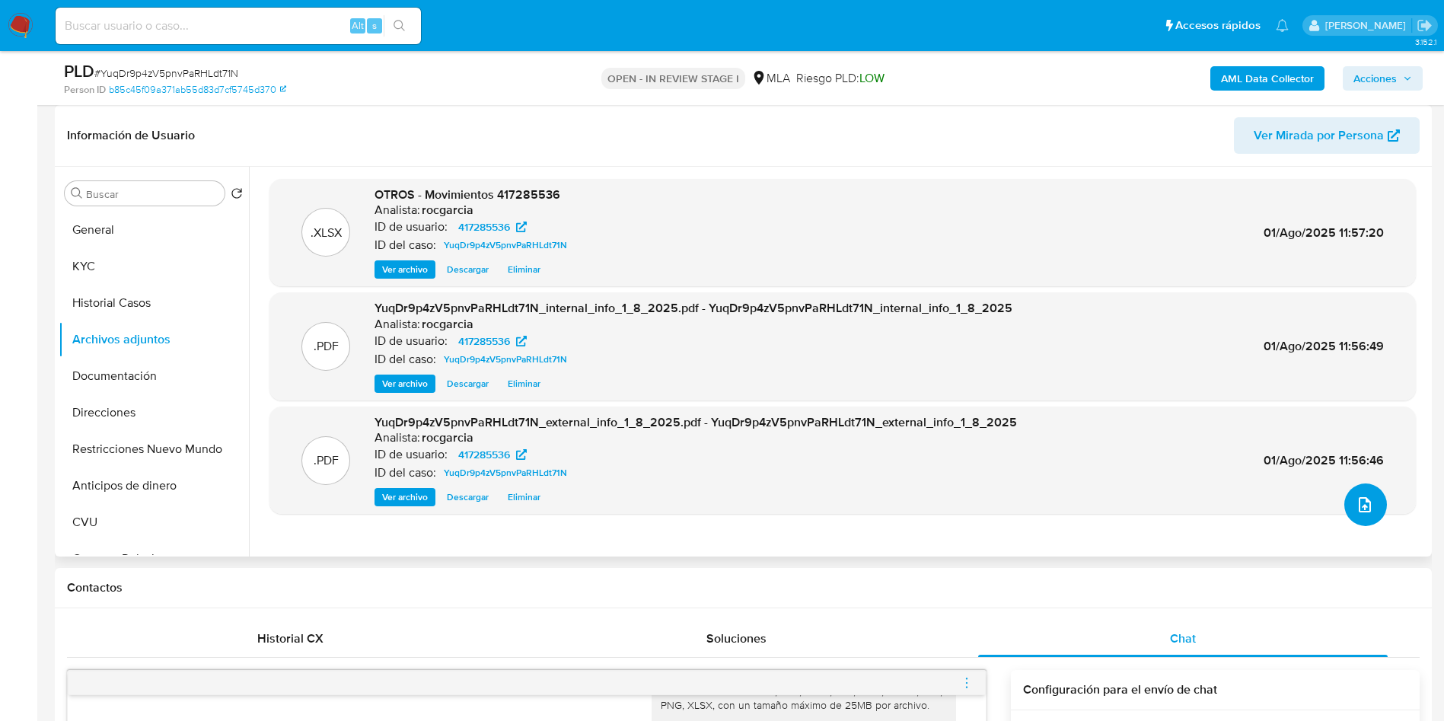
click at [1362, 494] on button "upload-file" at bounding box center [1365, 504] width 43 height 43
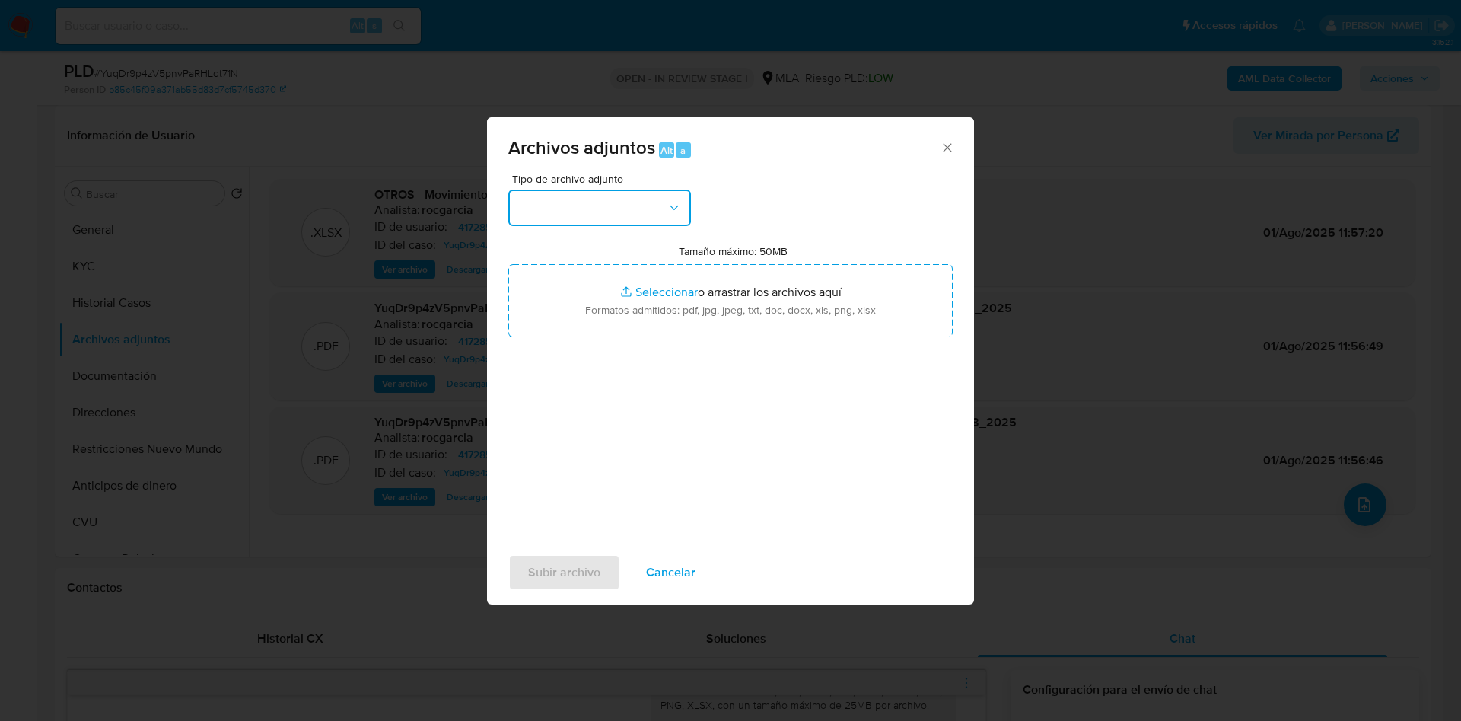
click at [601, 199] on button "button" at bounding box center [599, 208] width 183 height 37
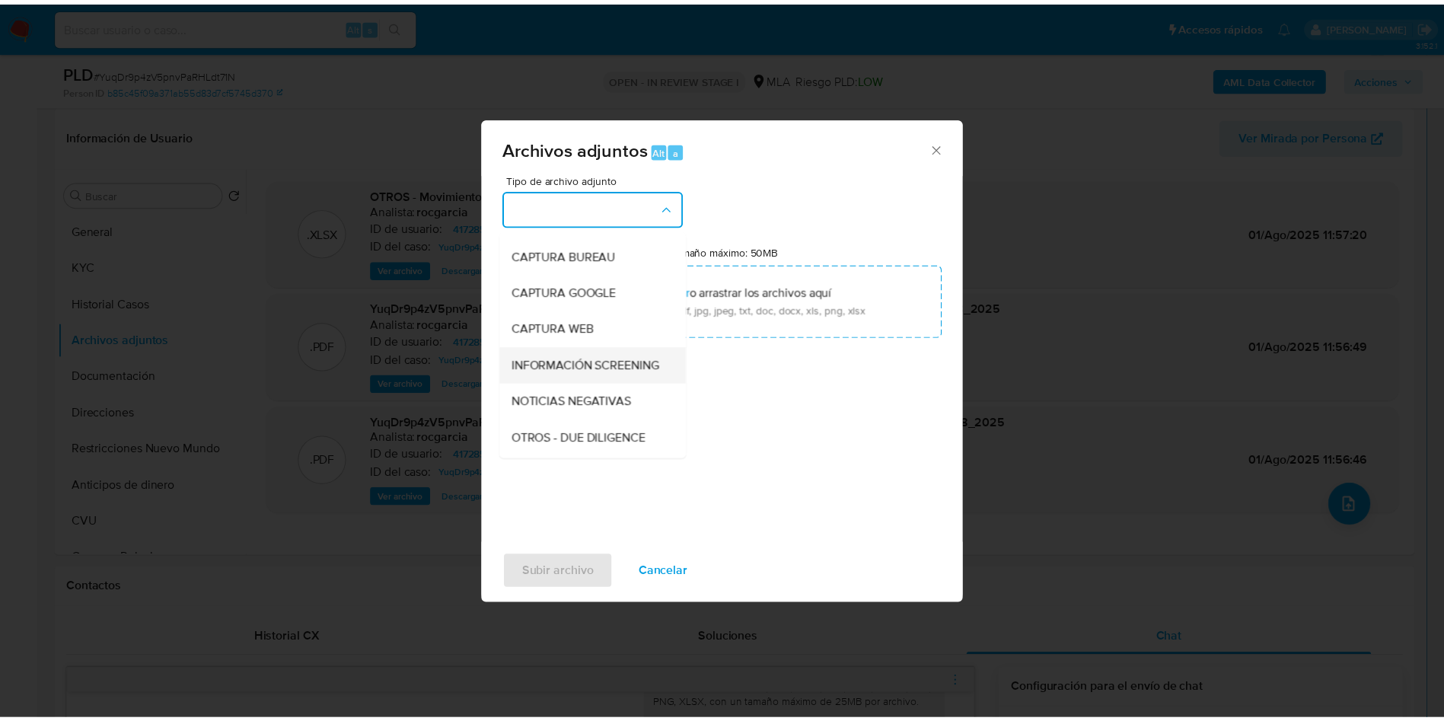
scroll to position [114, 0]
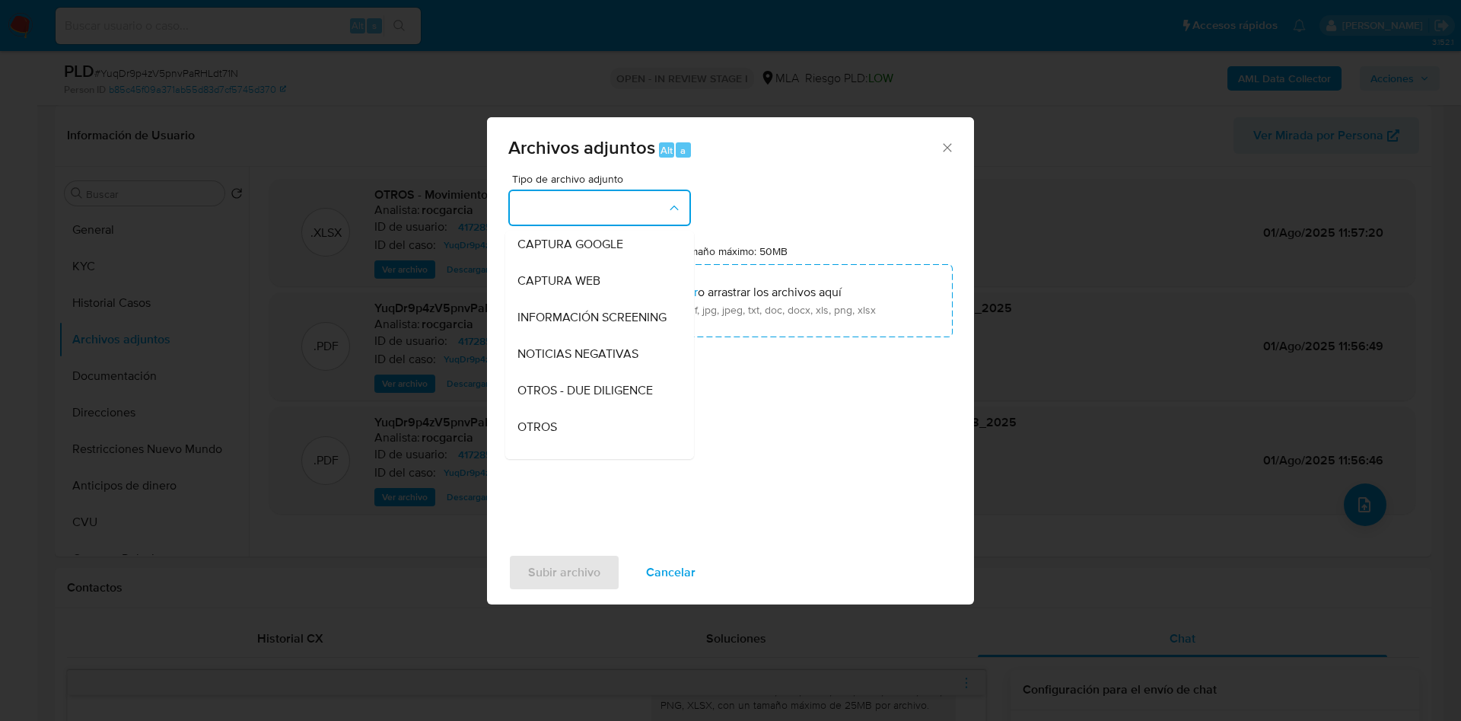
click at [568, 445] on div "OTROS" at bounding box center [595, 427] width 155 height 37
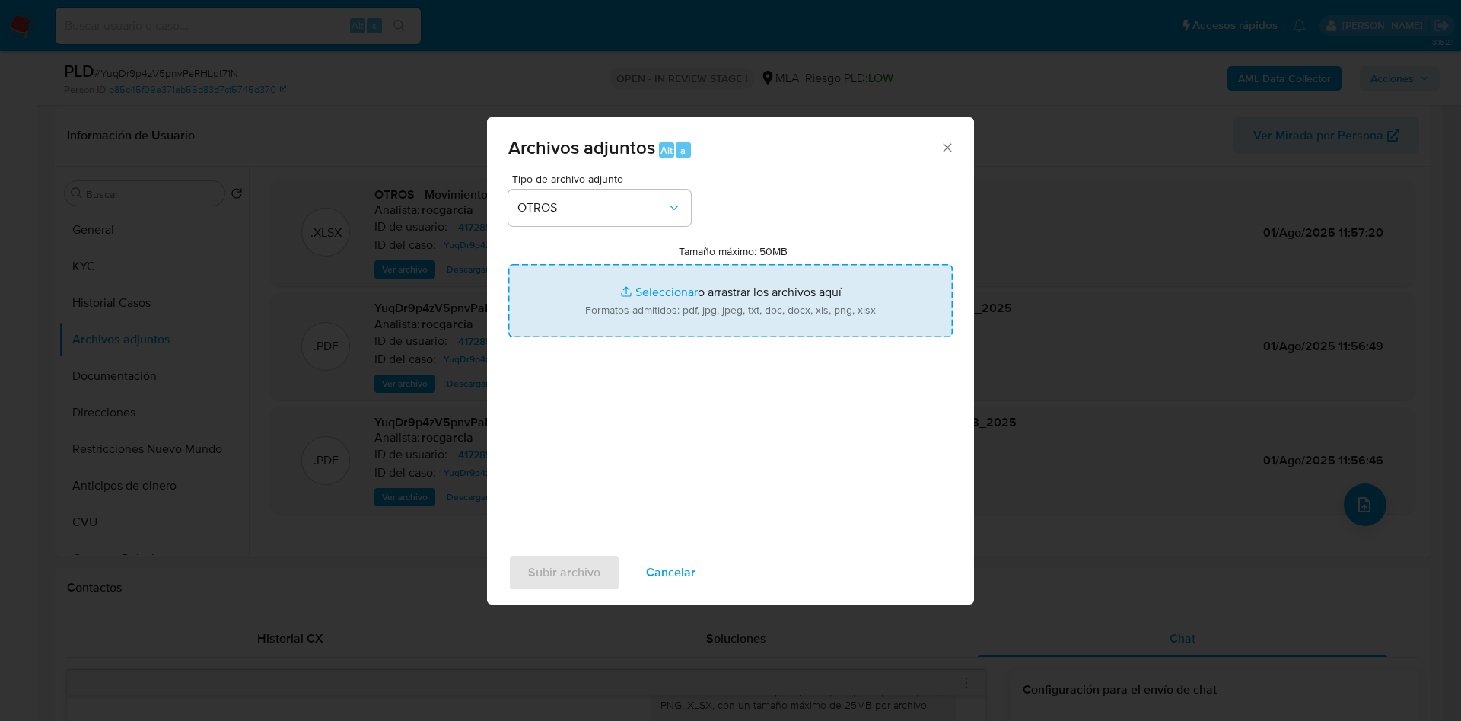
click at [648, 301] on input "Tamaño máximo: 50MB Seleccionar archivos" at bounding box center [730, 300] width 444 height 73
type input "C:\fakepath\detalle comprobantes electrónicos emitidos.pdf"
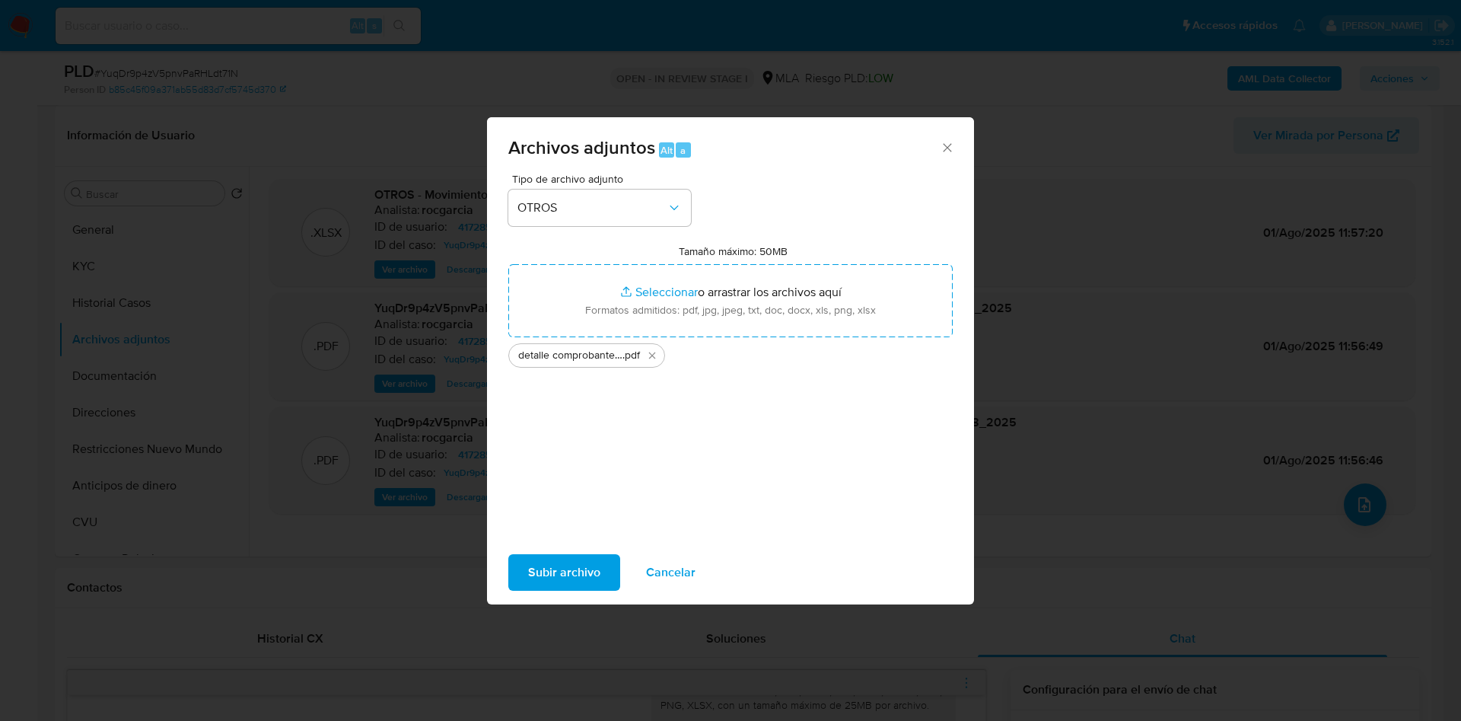
click at [594, 564] on span "Subir archivo" at bounding box center [564, 572] width 72 height 33
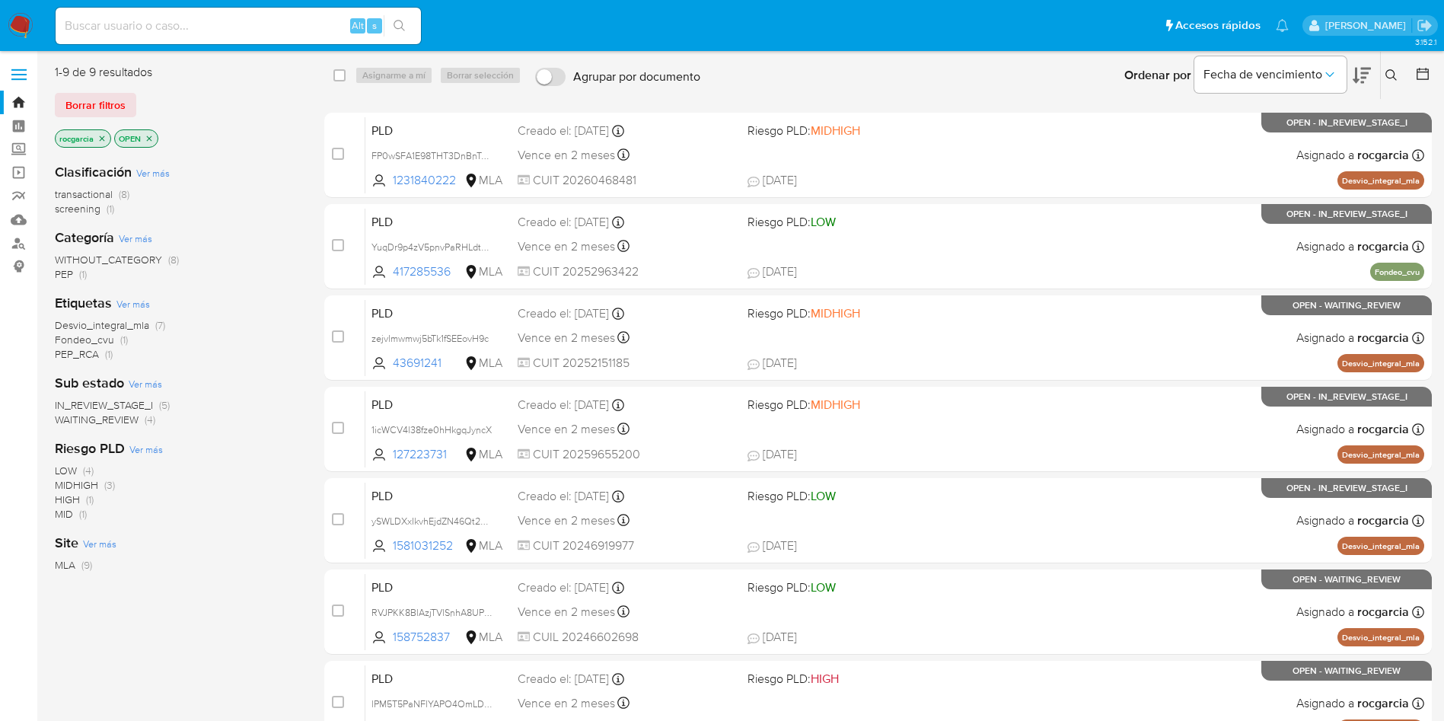
click at [1391, 68] on button at bounding box center [1393, 75] width 25 height 18
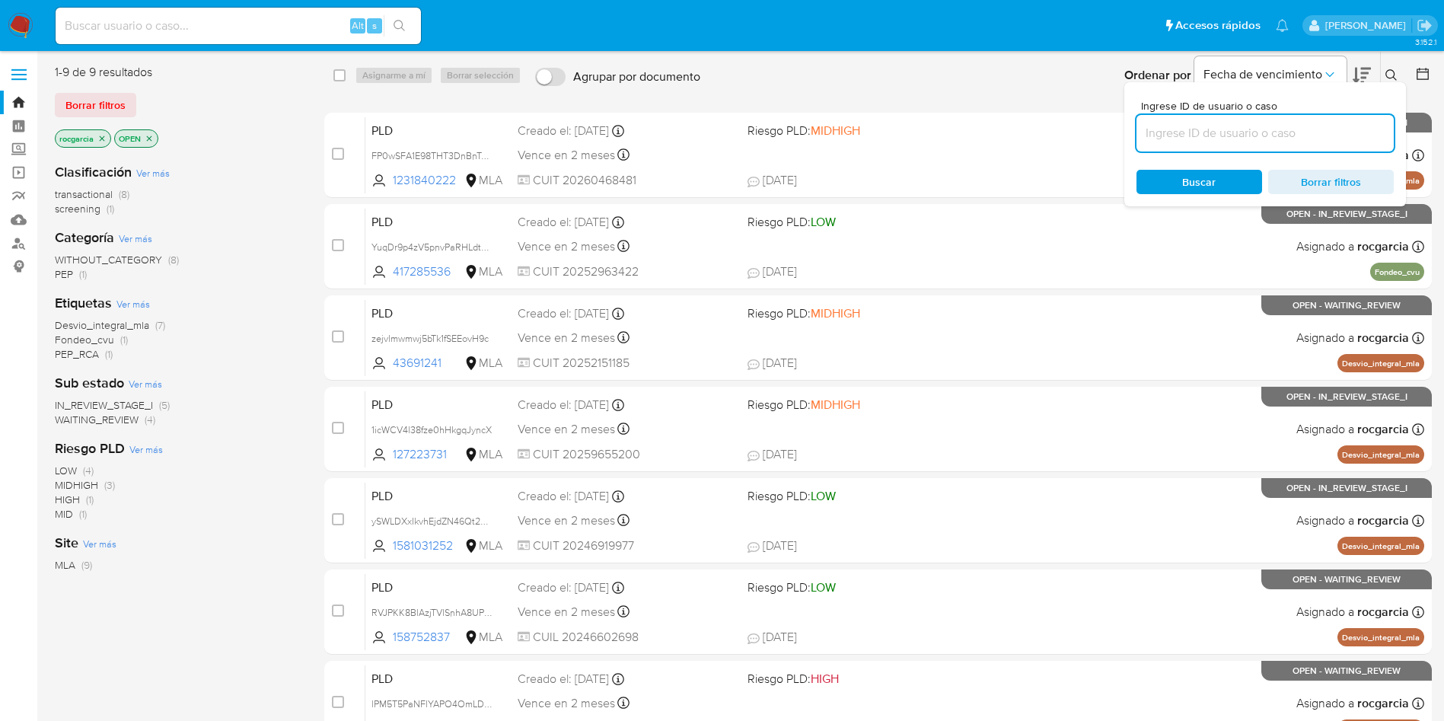
click at [1272, 139] on input at bounding box center [1264, 133] width 257 height 20
click at [1385, 71] on icon at bounding box center [1391, 75] width 12 height 12
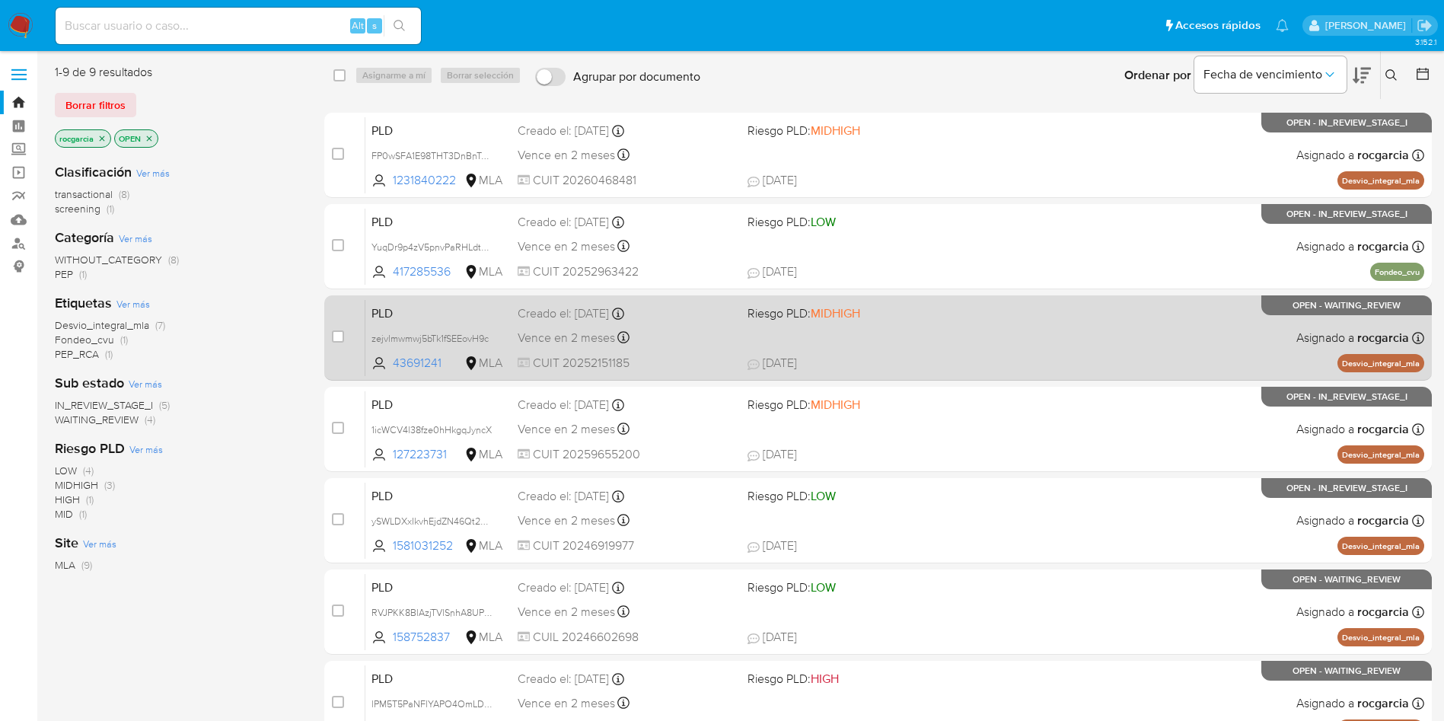
click at [1033, 352] on div "PLD zejvlmwmwj5bTk1fSEEovH9c 43691241 MLA Riesgo PLD: MIDHIGH Creado el: 12/07/…" at bounding box center [894, 337] width 1059 height 77
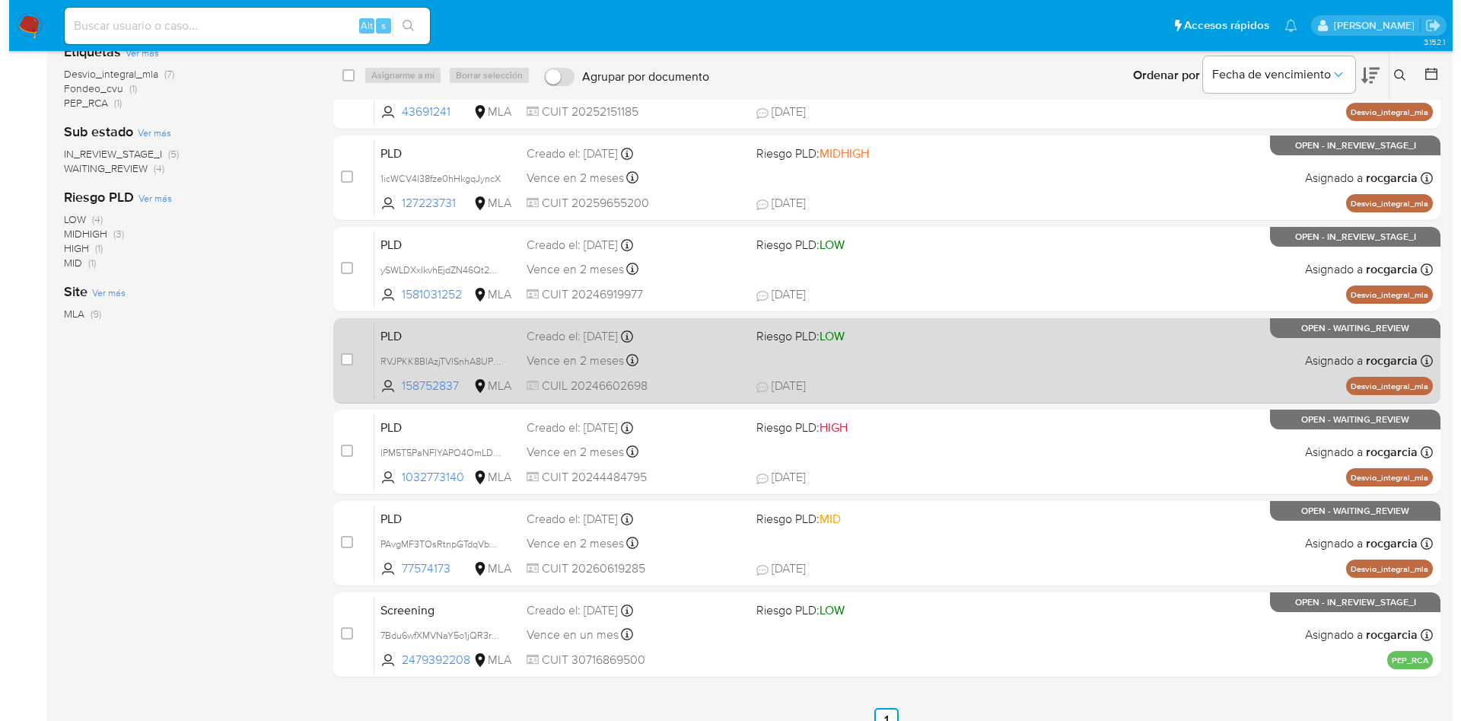
scroll to position [272, 0]
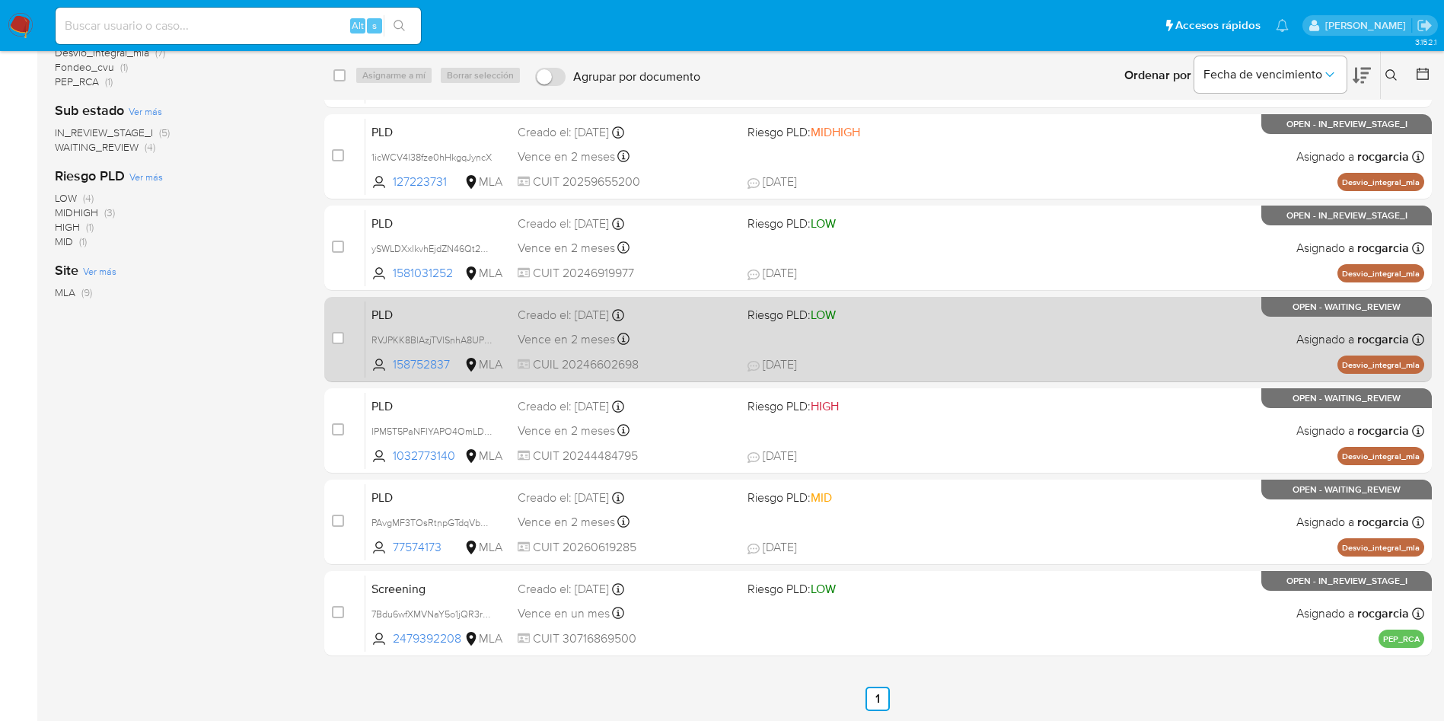
click at [884, 334] on div "PLD RVJPKK8BlAzjTVlSnhA8UPvg 158752837 MLA Riesgo PLD: LOW Creado el: 12/07/202…" at bounding box center [894, 339] width 1059 height 77
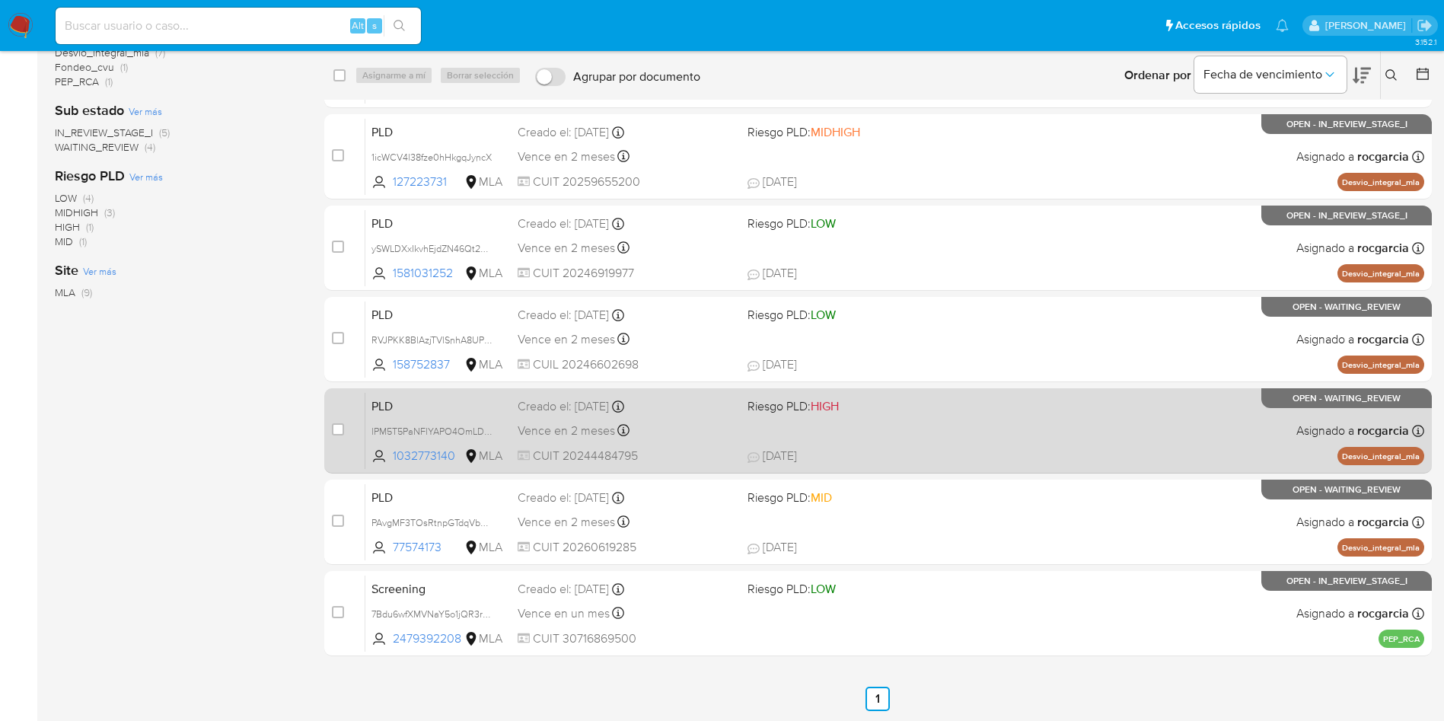
click at [915, 415] on div "PLD lPM5T5PaNFlYAPO4OmLDof7L 1032773140 MLA Riesgo PLD: HIGH Creado el: 12/07/2…" at bounding box center [894, 430] width 1059 height 77
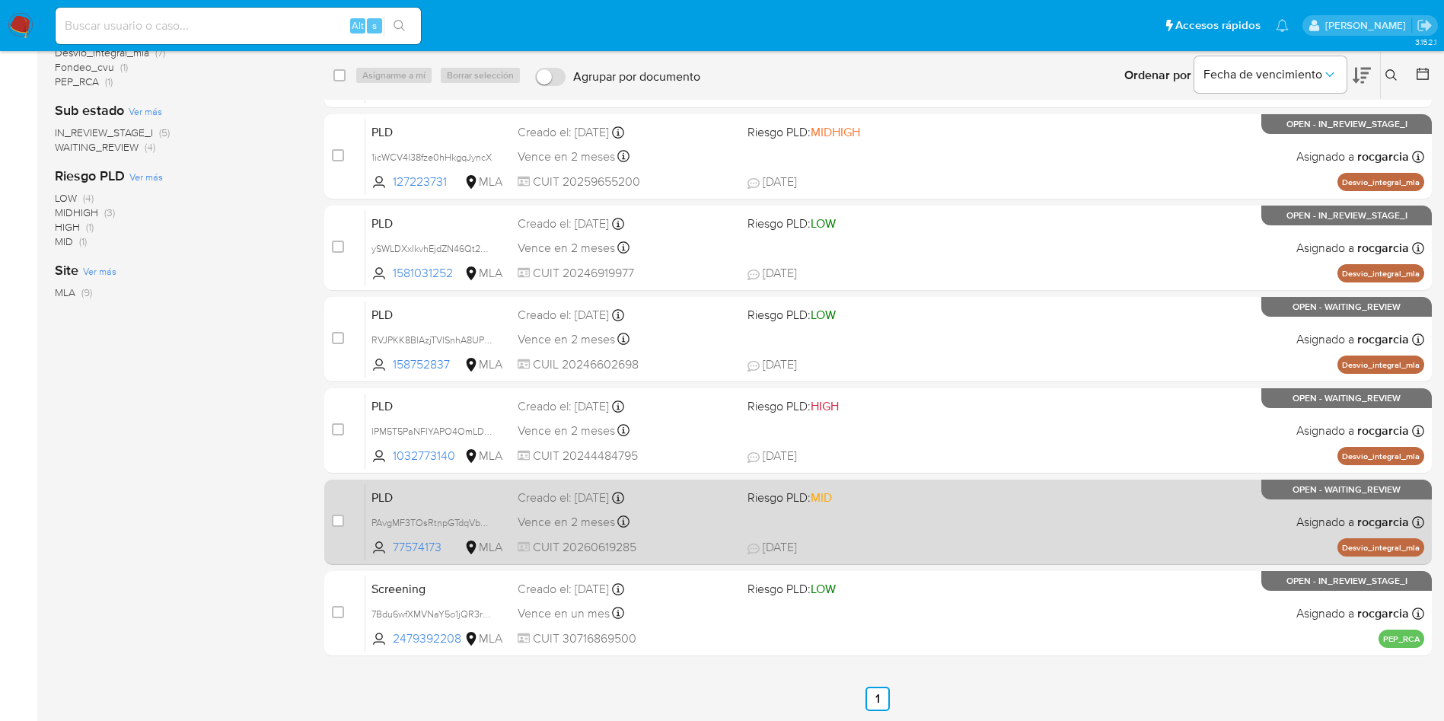
click at [998, 532] on div "PLD PAvgMF3TOsRtnpGTdqVbPMQq 77574173 MLA Riesgo PLD: MID Creado el: 12/07/2025…" at bounding box center [894, 521] width 1059 height 77
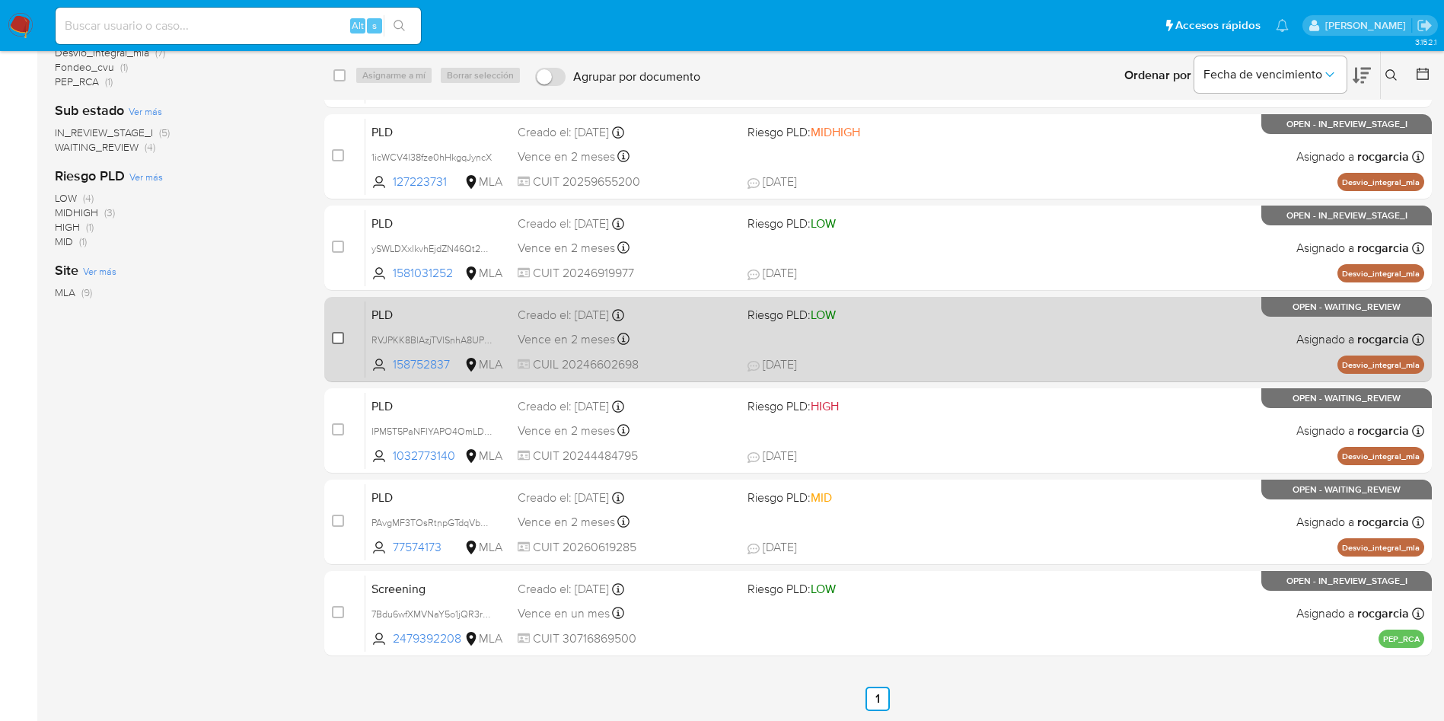
click at [341, 338] on input "checkbox" at bounding box center [338, 338] width 12 height 12
checkbox input "true"
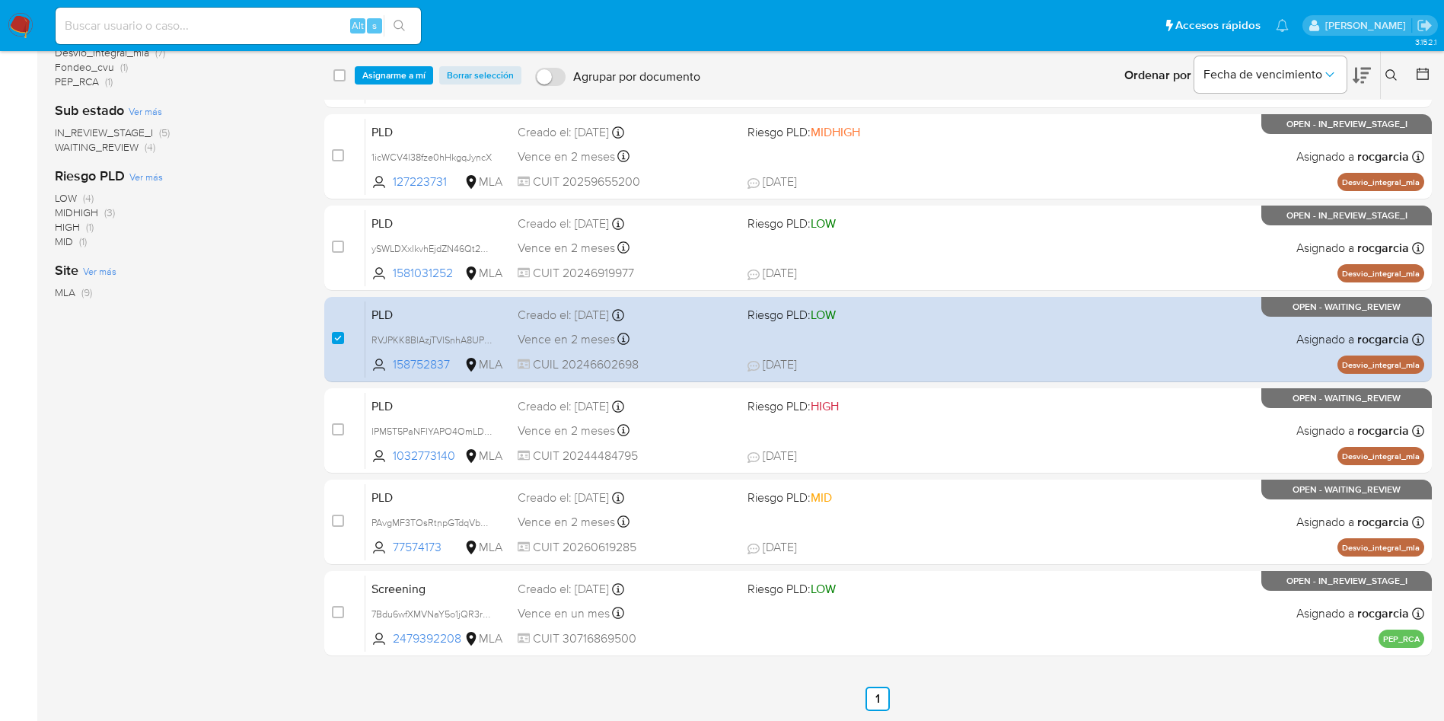
drag, startPoint x: 397, startPoint y: 77, endPoint x: 402, endPoint y: 85, distance: 9.5
click at [397, 76] on span "Asignarme a mí" at bounding box center [393, 75] width 63 height 15
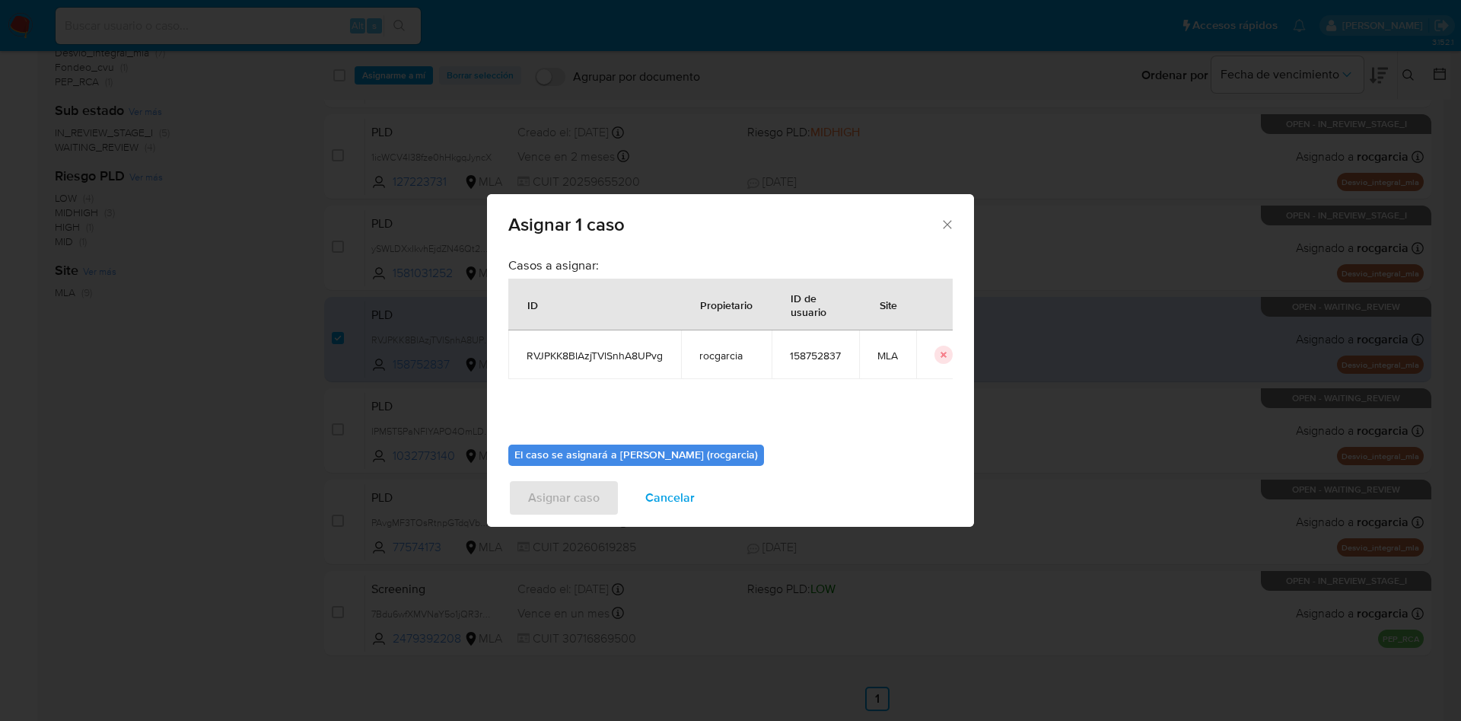
scroll to position [79, 0]
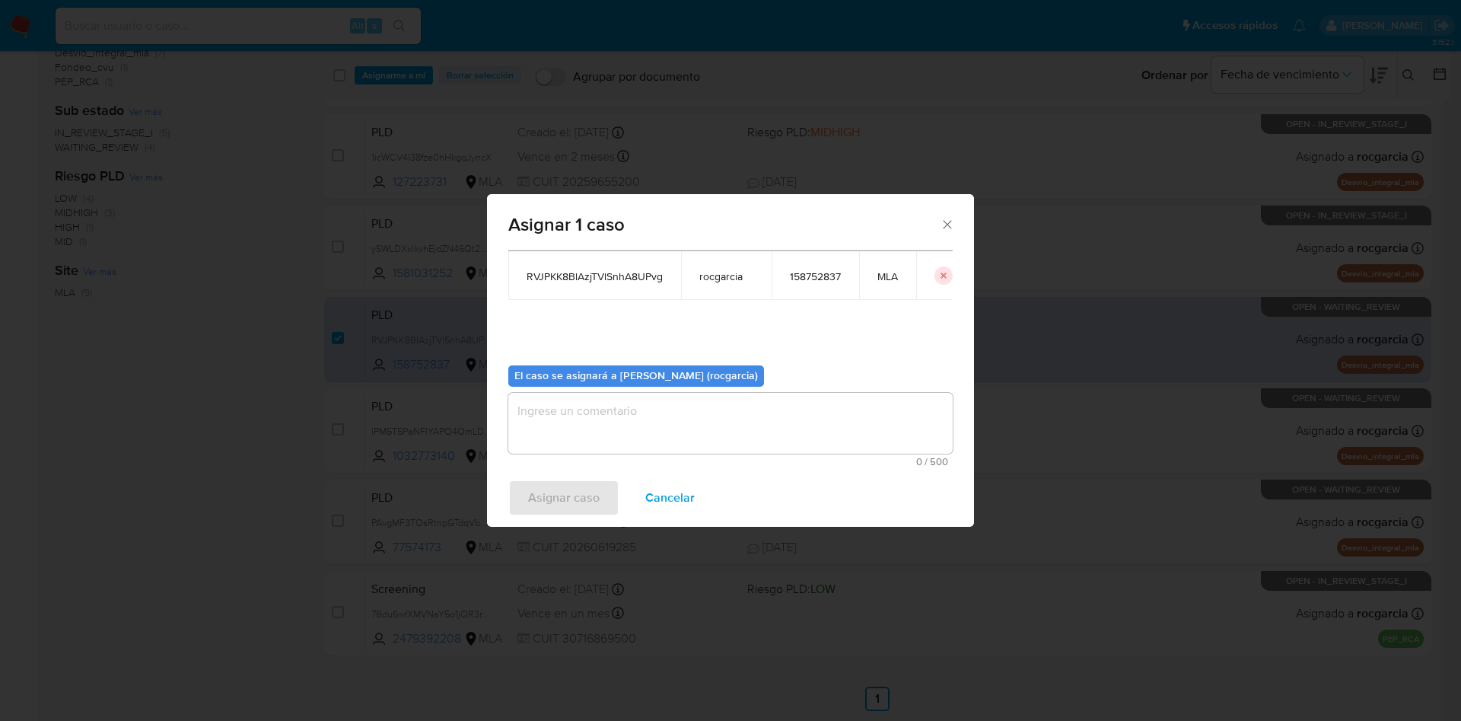
click at [613, 403] on textarea "assign-modal" at bounding box center [730, 423] width 444 height 61
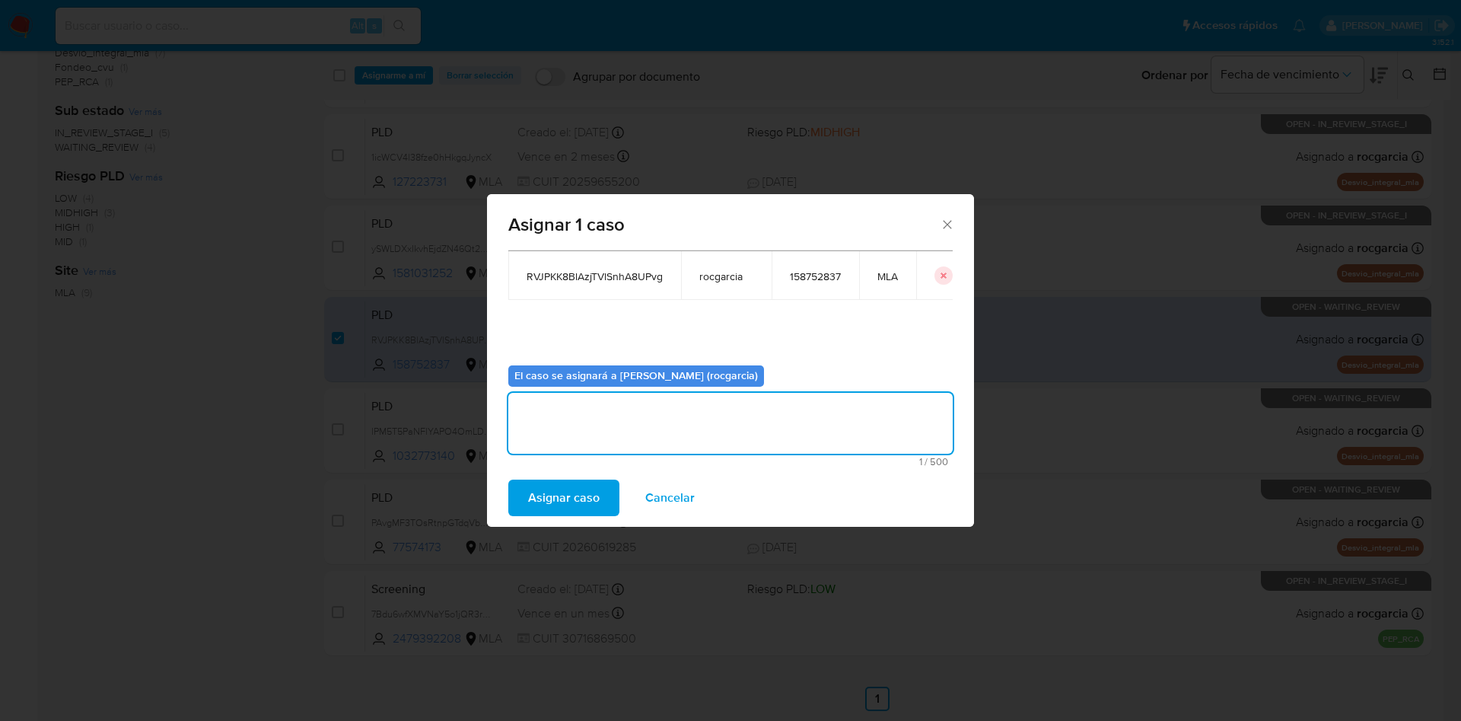
click at [559, 501] on span "Asignar caso" at bounding box center [564, 497] width 72 height 33
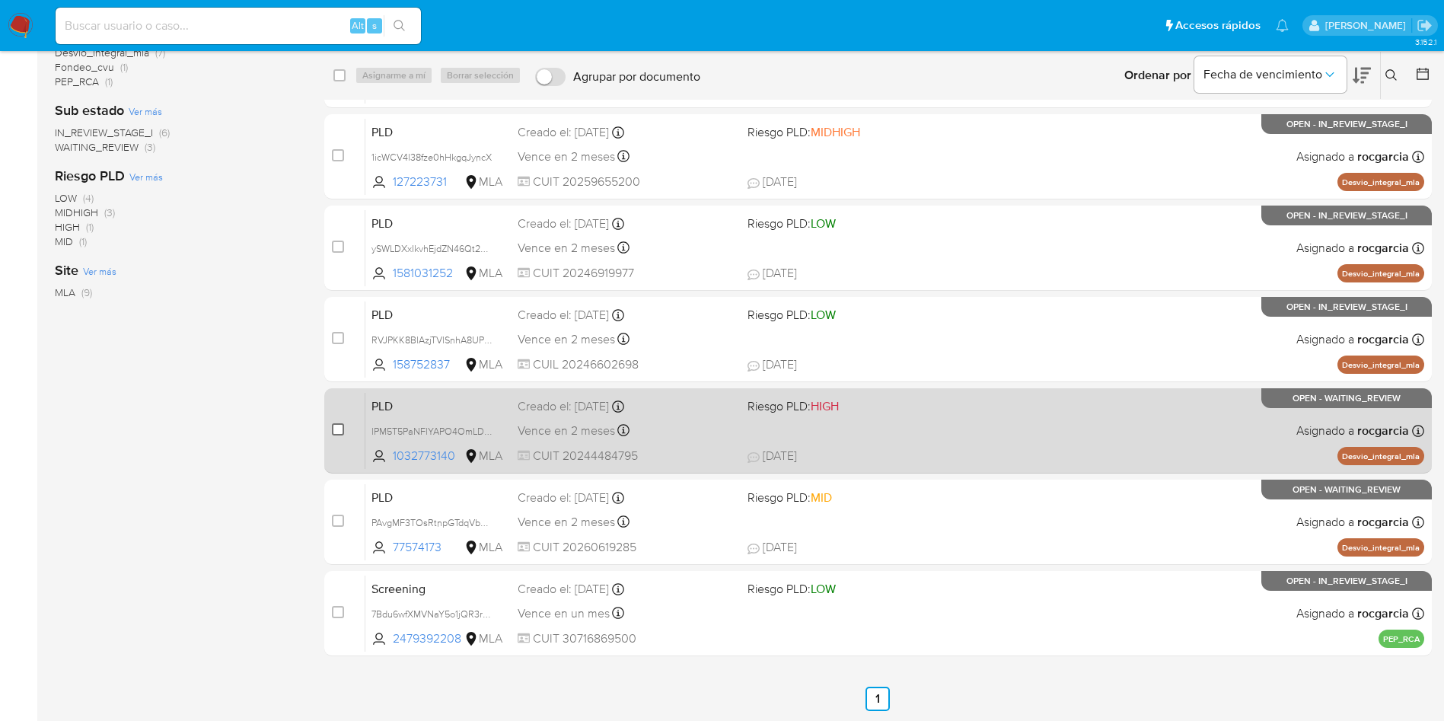
click at [337, 431] on input "checkbox" at bounding box center [338, 429] width 12 height 12
checkbox input "true"
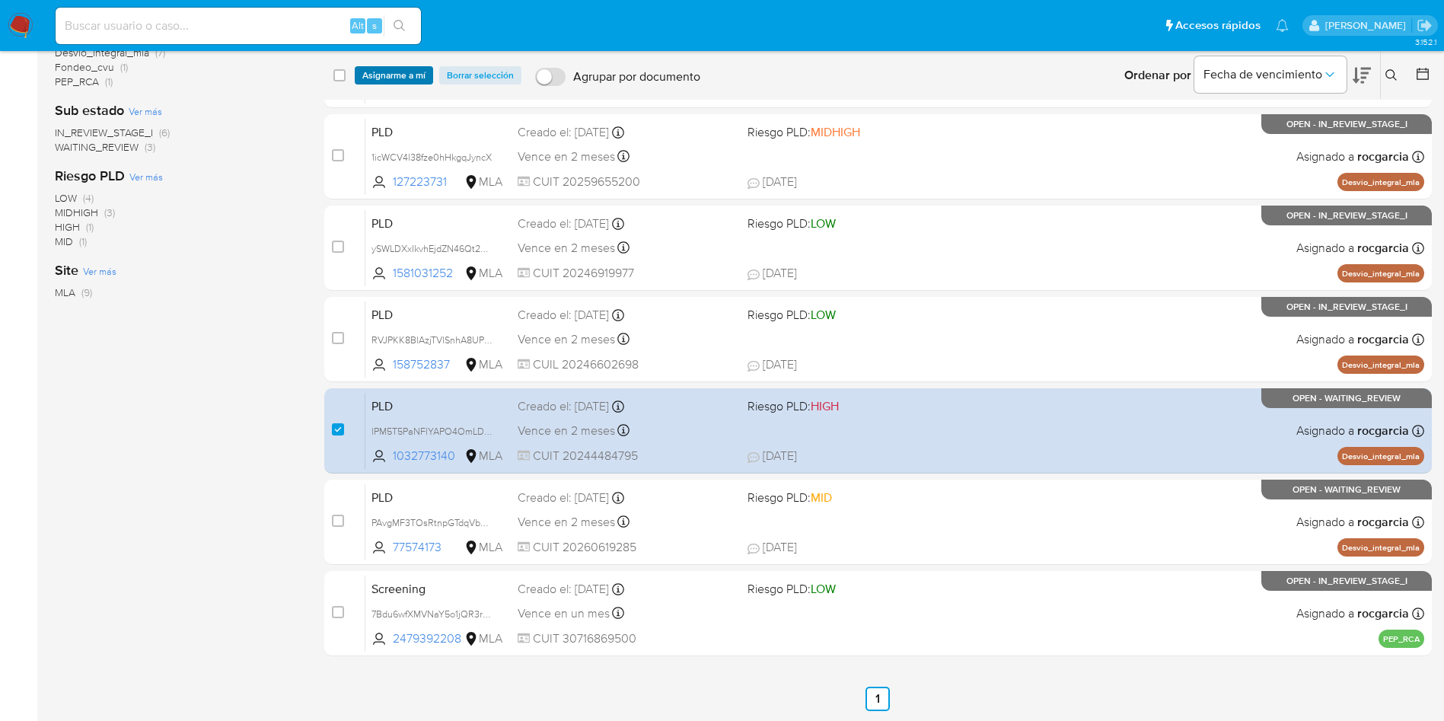
click at [393, 78] on span "Asignarme a mí" at bounding box center [393, 75] width 63 height 15
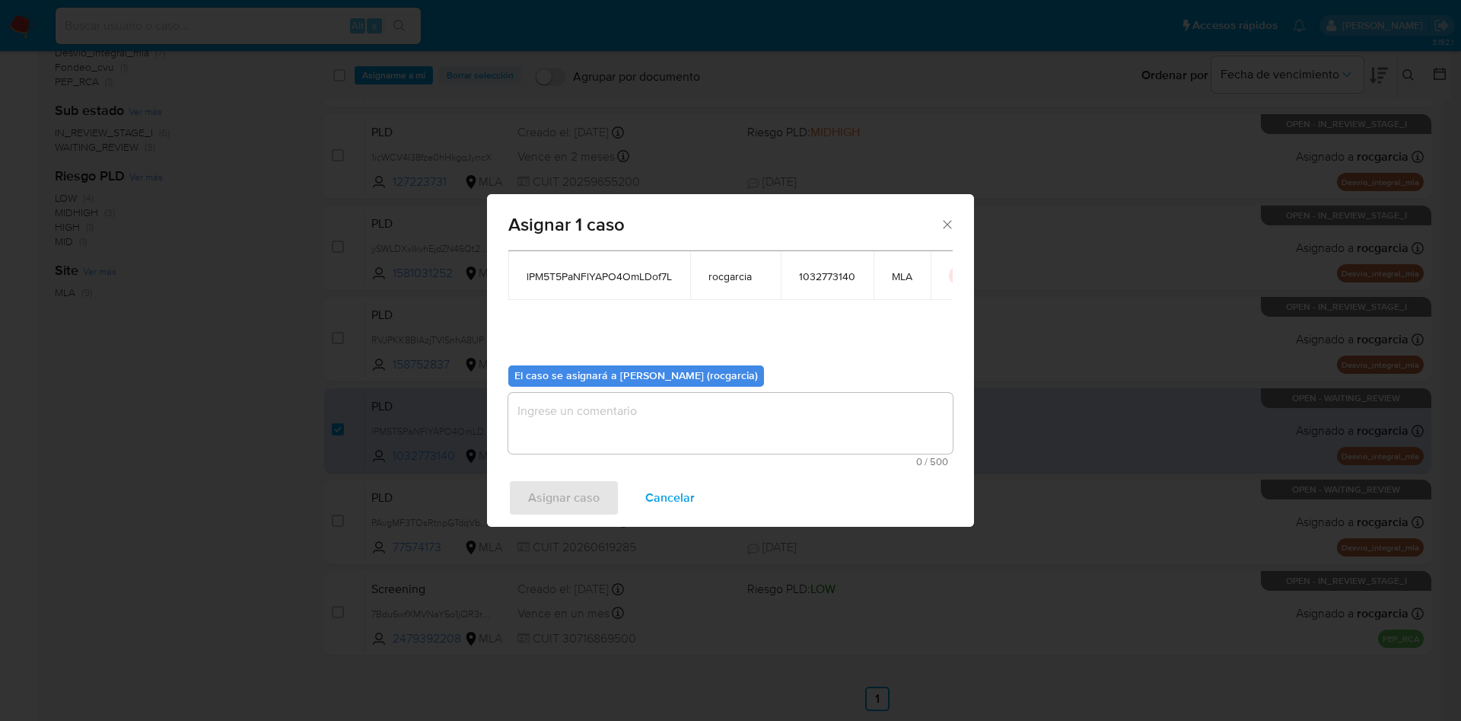
click at [631, 419] on textarea "assign-modal" at bounding box center [730, 423] width 444 height 61
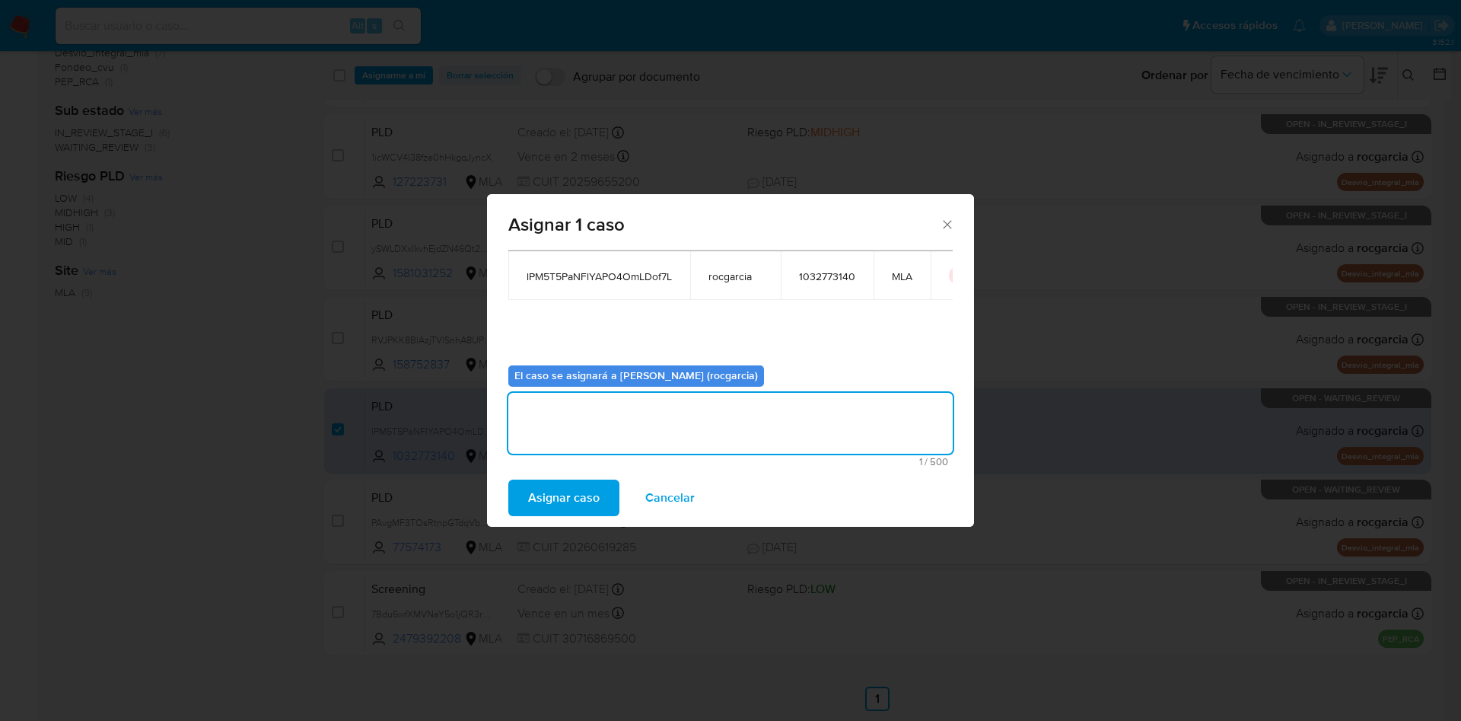
click at [575, 488] on span "Asignar caso" at bounding box center [564, 497] width 72 height 33
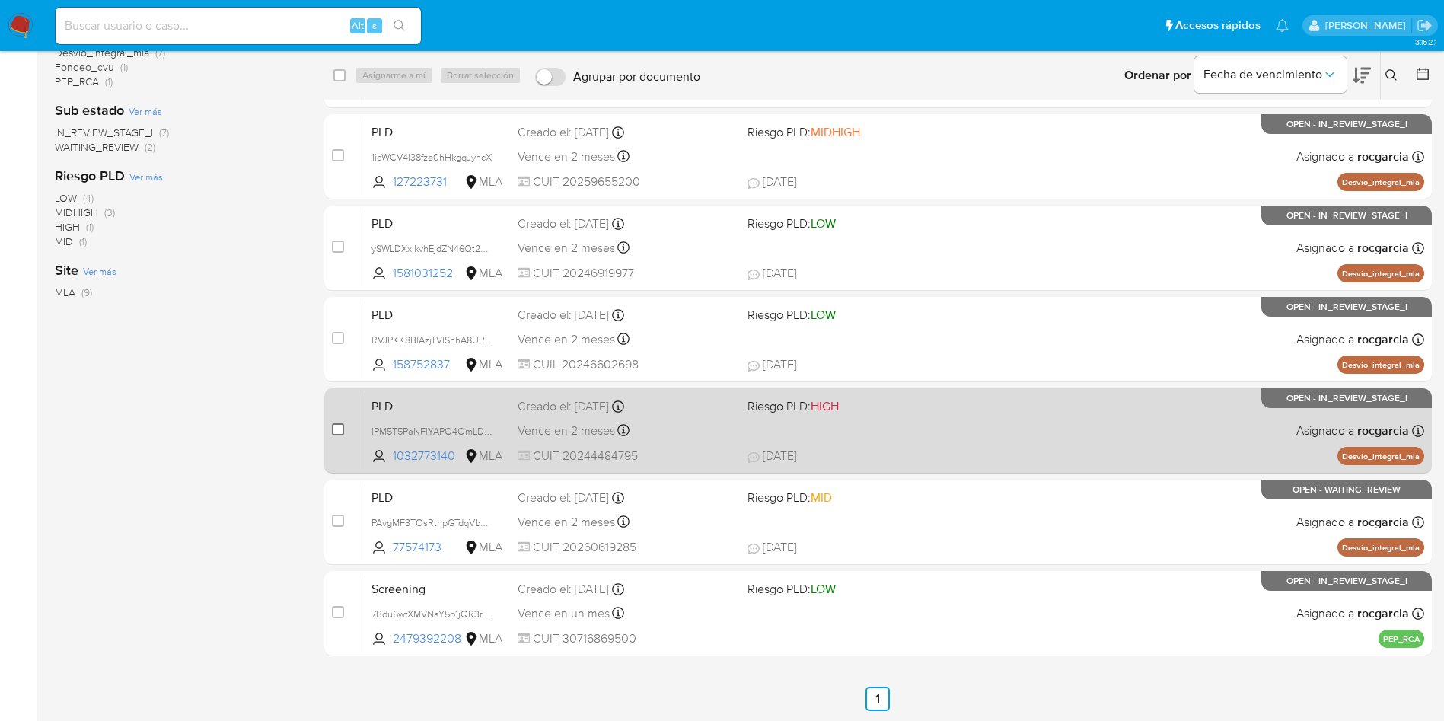
click at [339, 429] on input "checkbox" at bounding box center [338, 429] width 12 height 12
checkbox input "true"
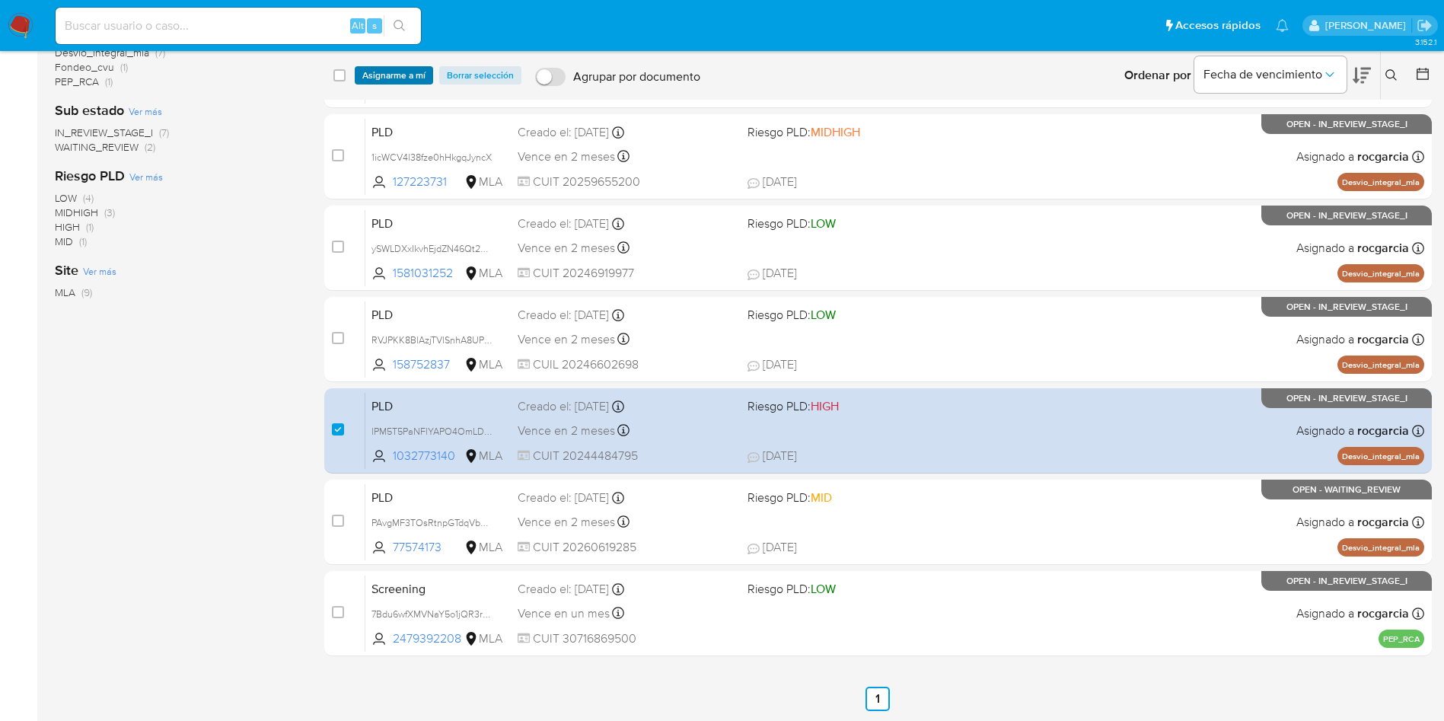
click at [383, 68] on span "Asignarme a mí" at bounding box center [393, 75] width 63 height 15
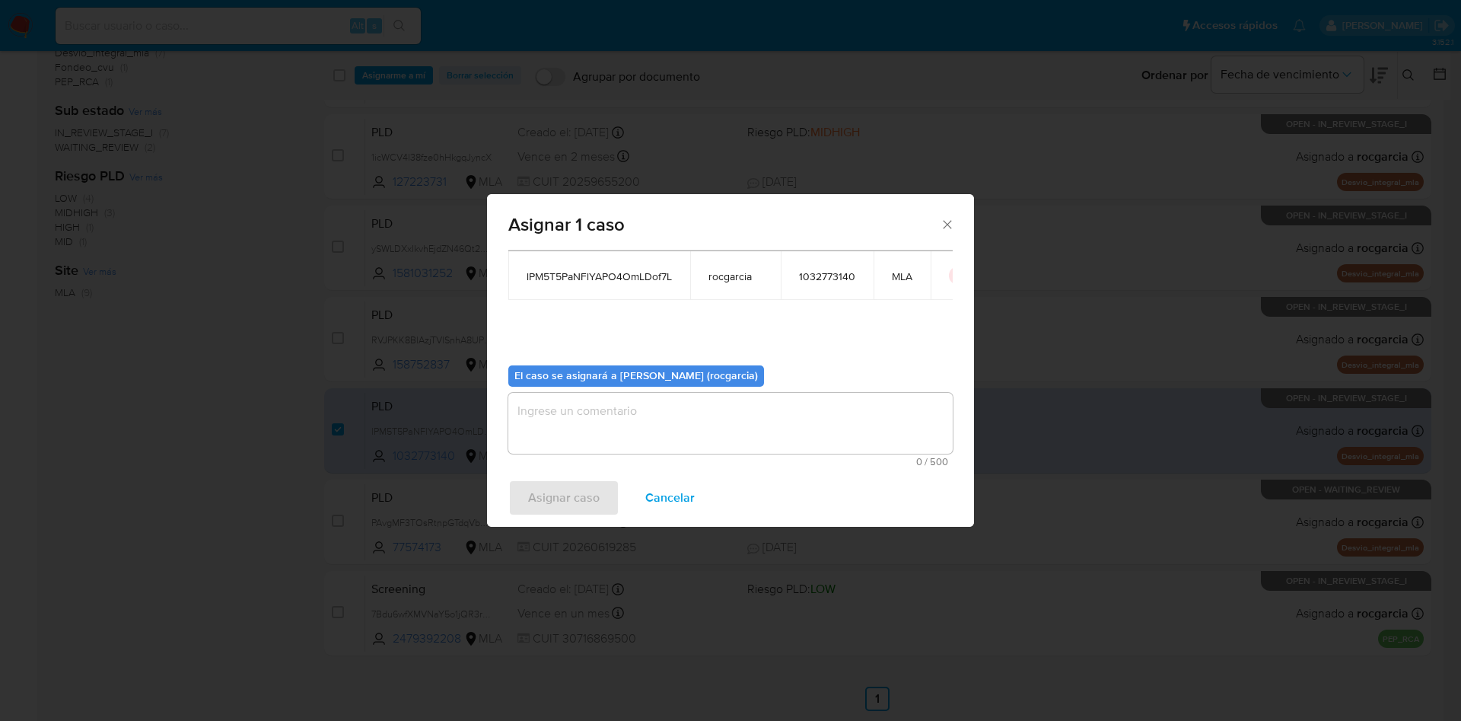
click at [594, 435] on textarea "assign-modal" at bounding box center [730, 423] width 444 height 61
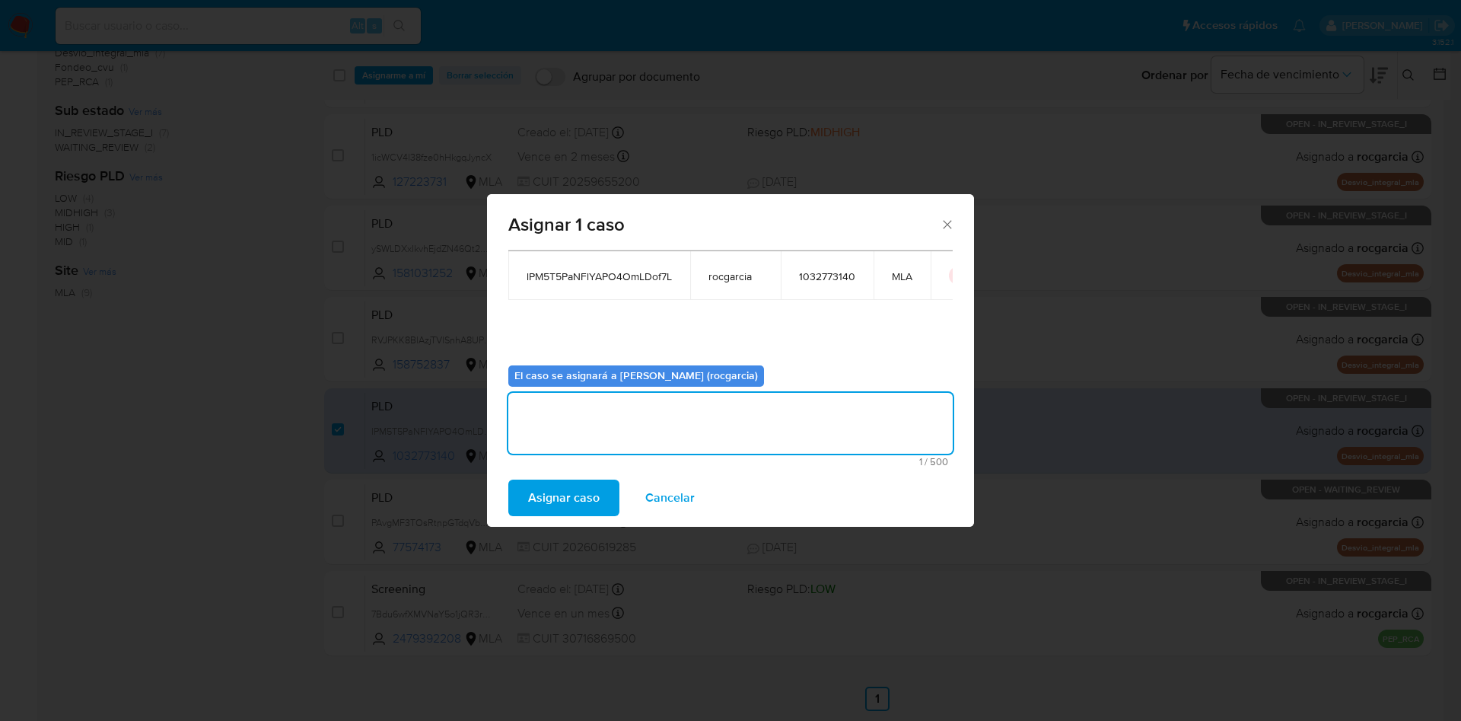
click at [578, 502] on span "Asignar caso" at bounding box center [564, 497] width 72 height 33
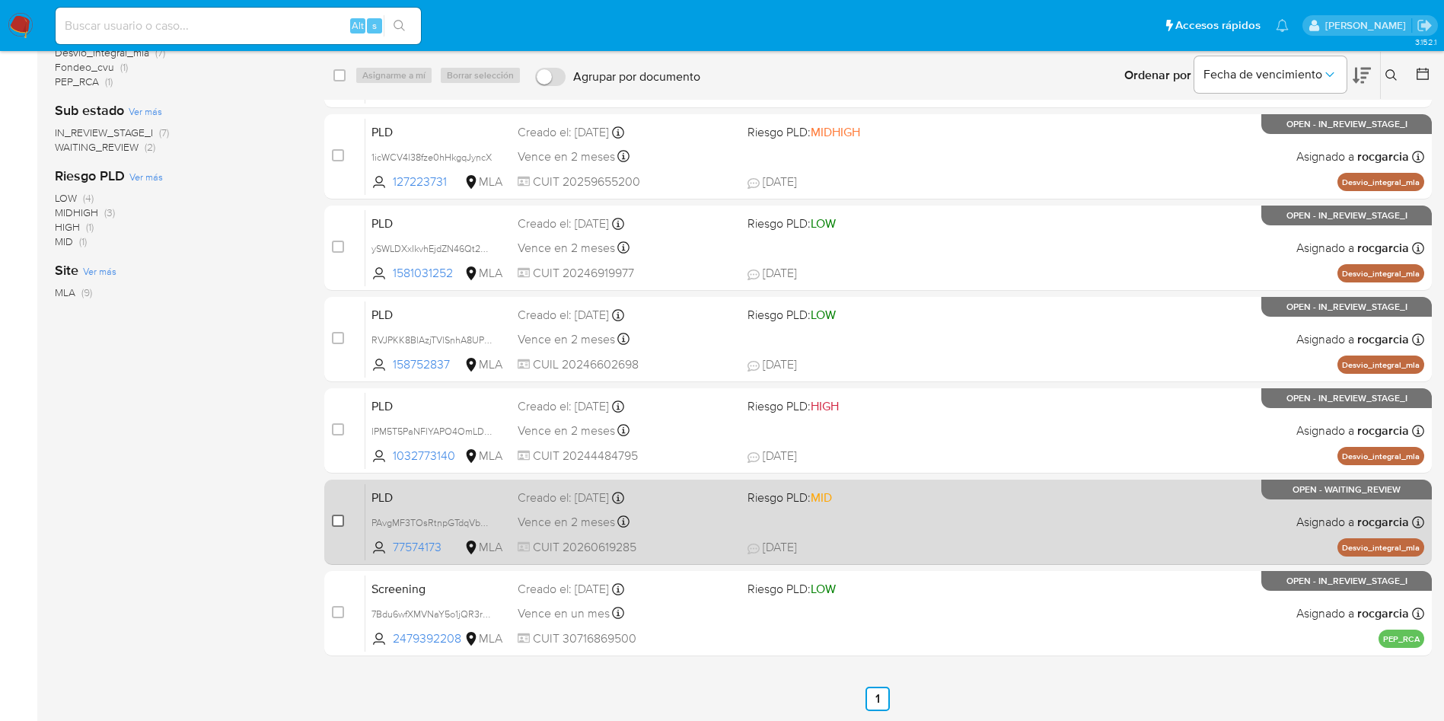
click at [333, 521] on input "checkbox" at bounding box center [338, 520] width 12 height 12
checkbox input "true"
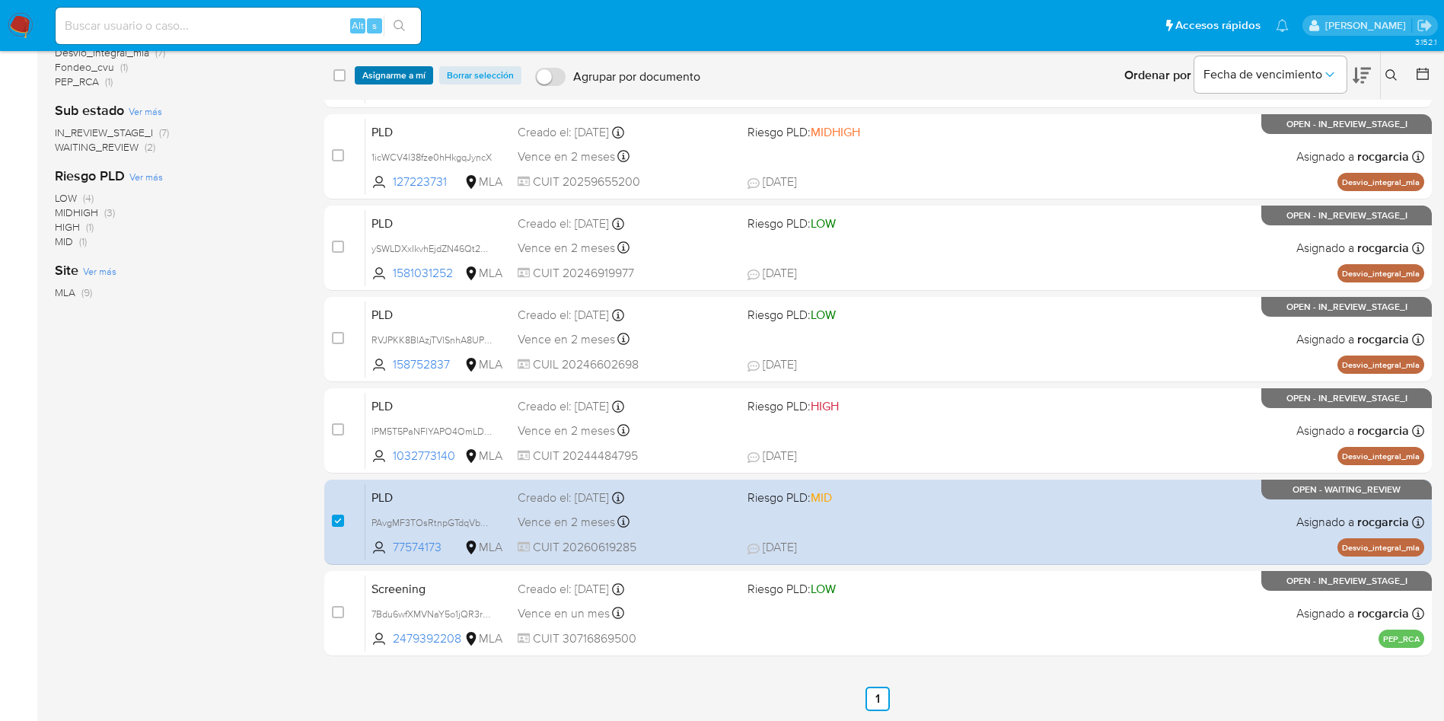
click at [400, 73] on span "Asignarme a mí" at bounding box center [393, 75] width 63 height 15
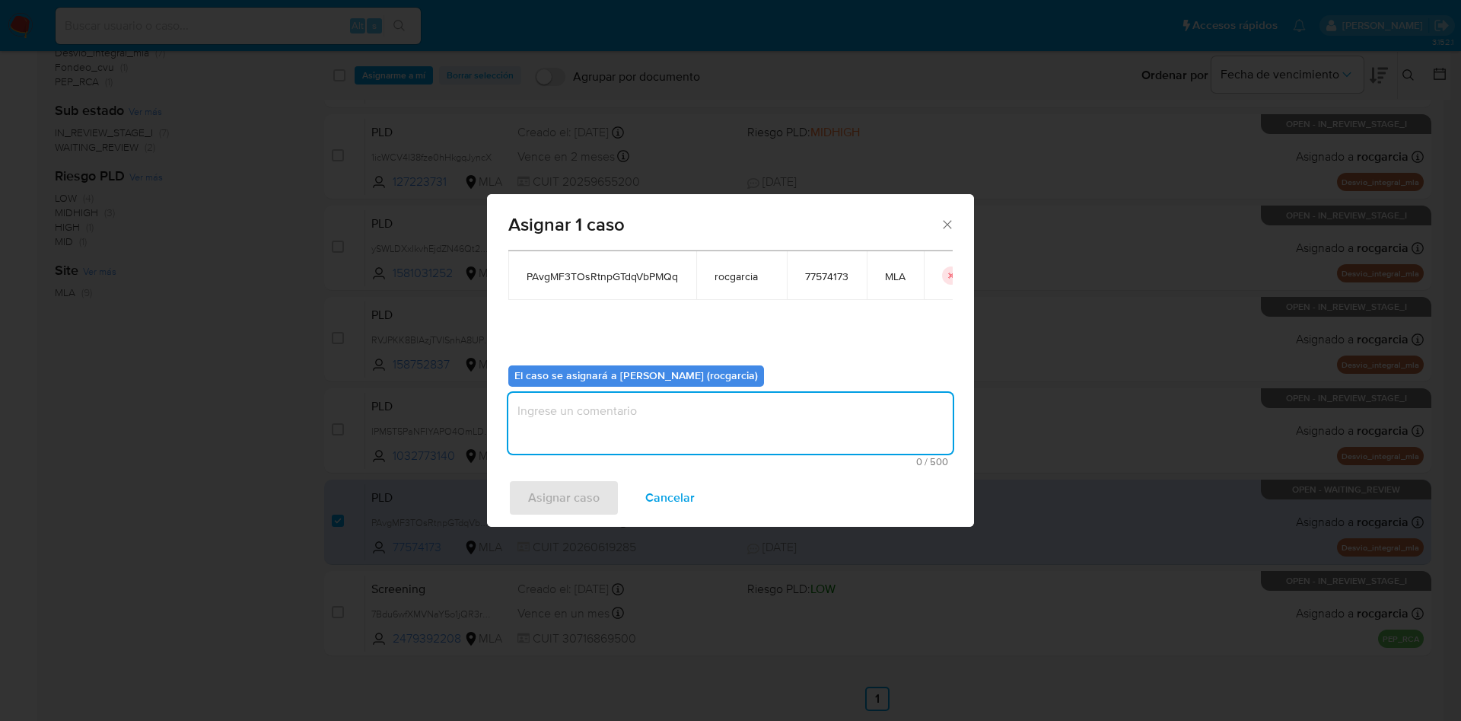
click at [588, 422] on textarea "assign-modal" at bounding box center [730, 423] width 444 height 61
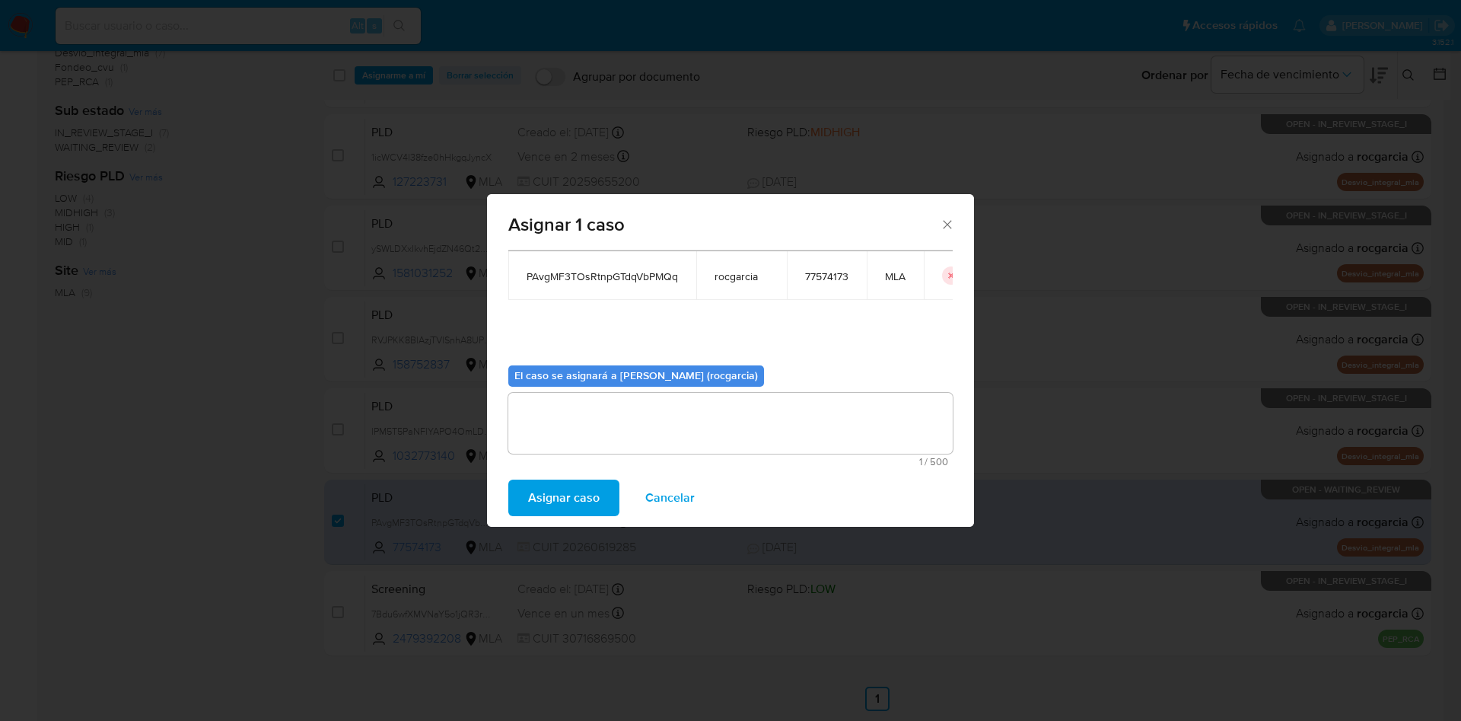
click at [550, 494] on span "Asignar caso" at bounding box center [564, 497] width 72 height 33
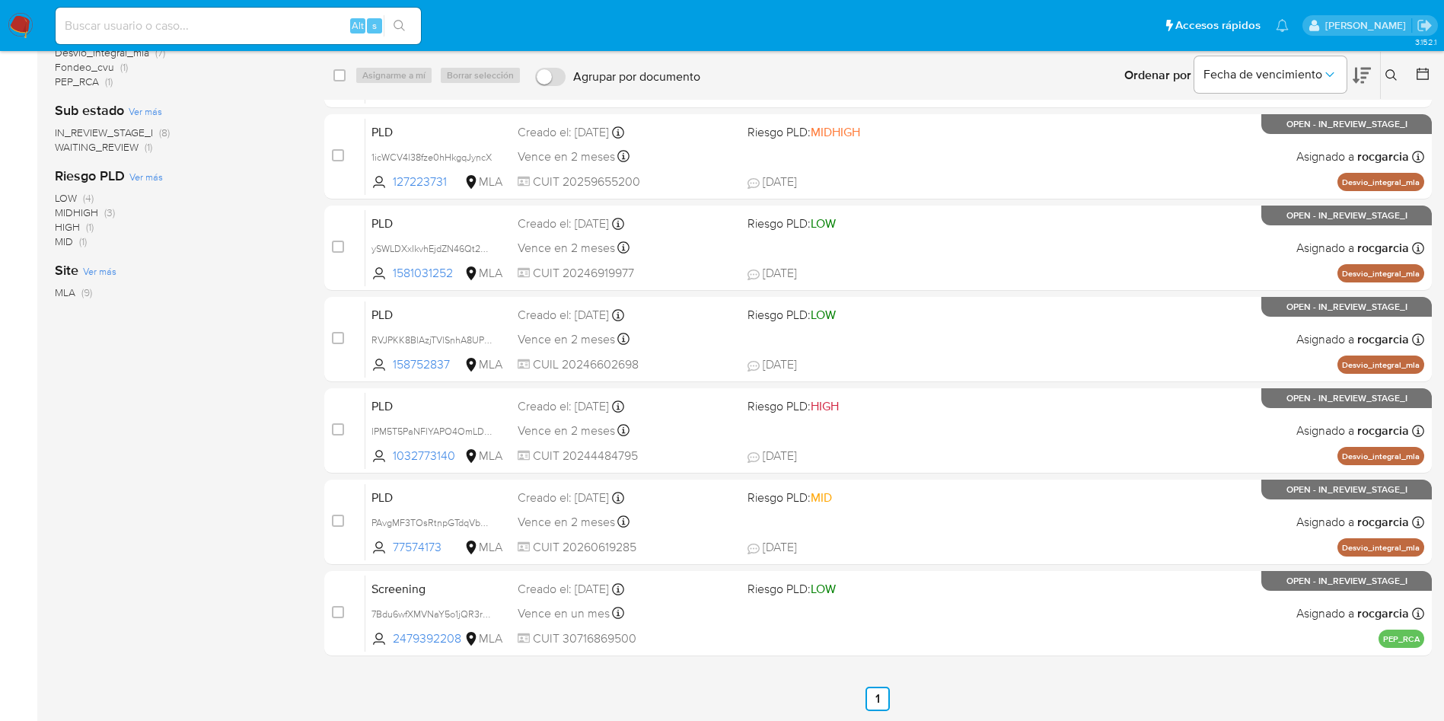
click at [16, 24] on img at bounding box center [21, 26] width 26 height 26
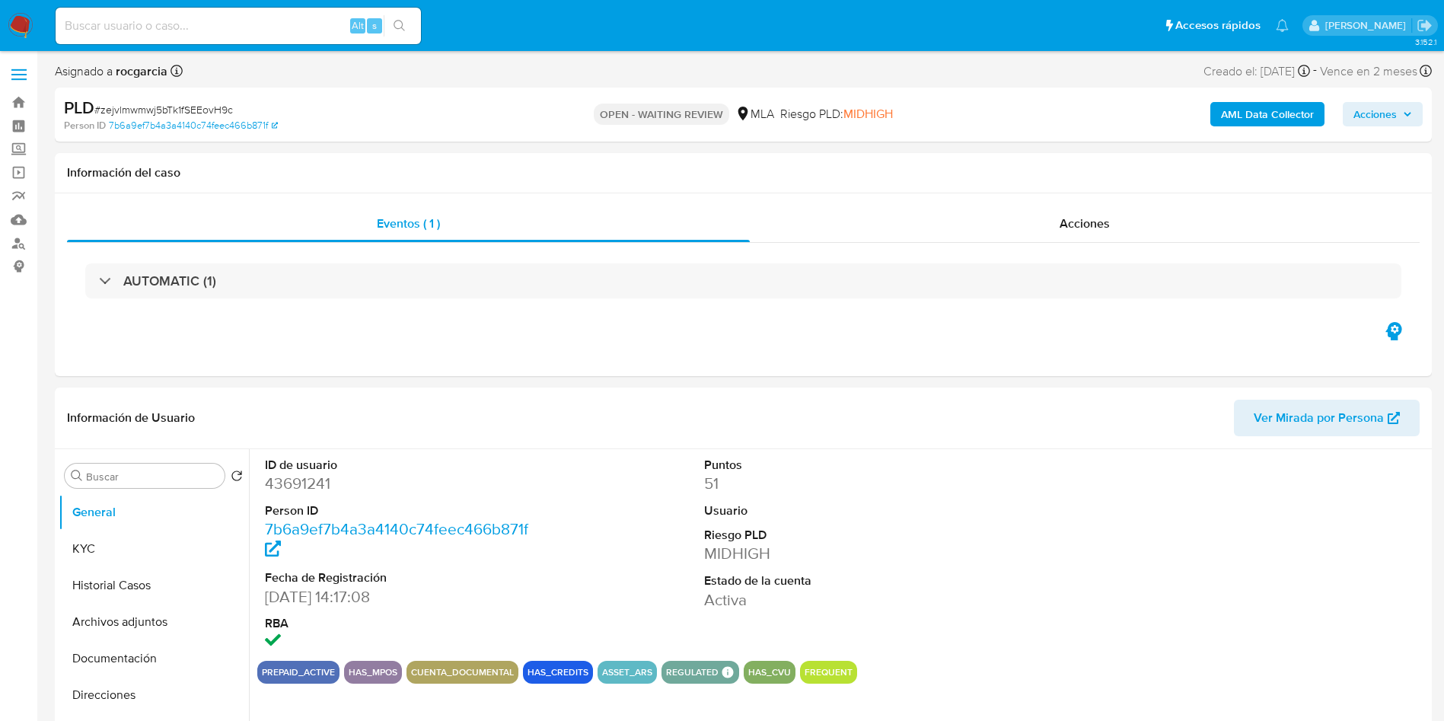
select select "10"
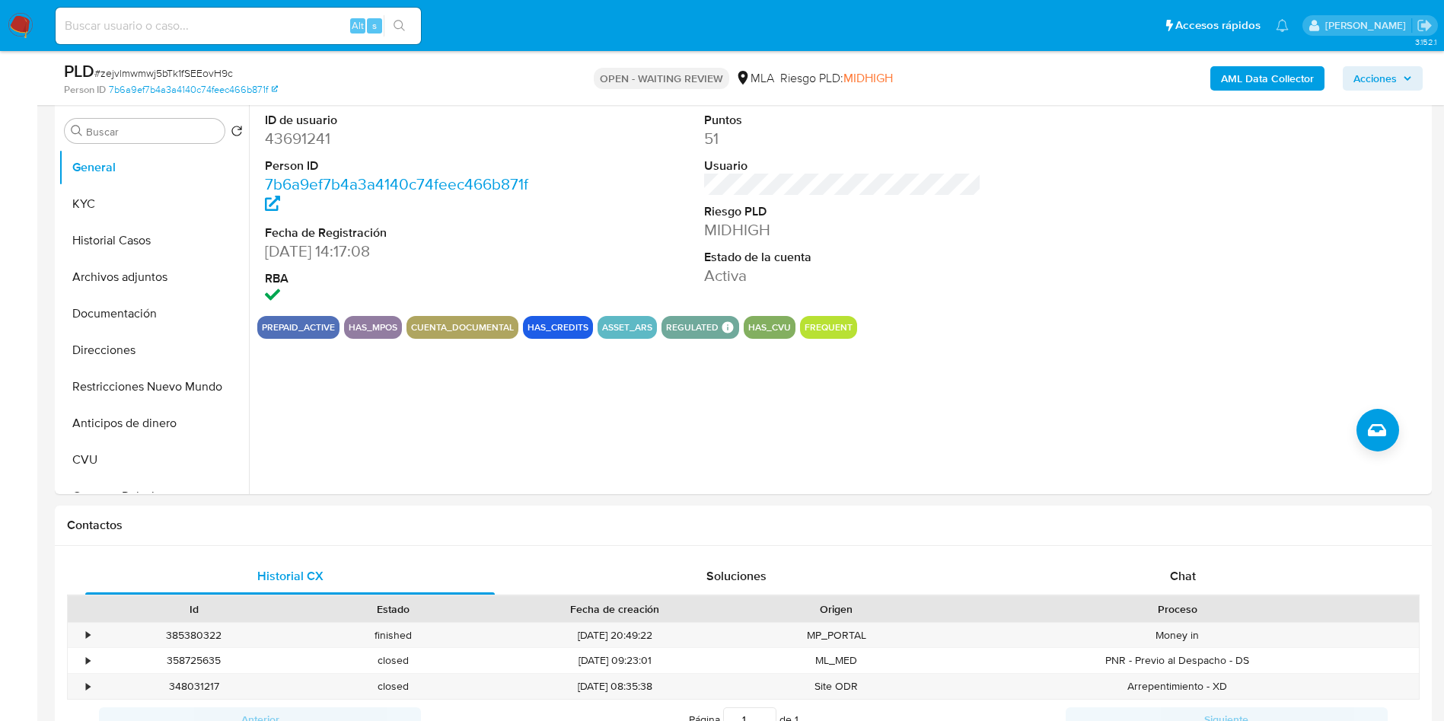
scroll to position [685, 0]
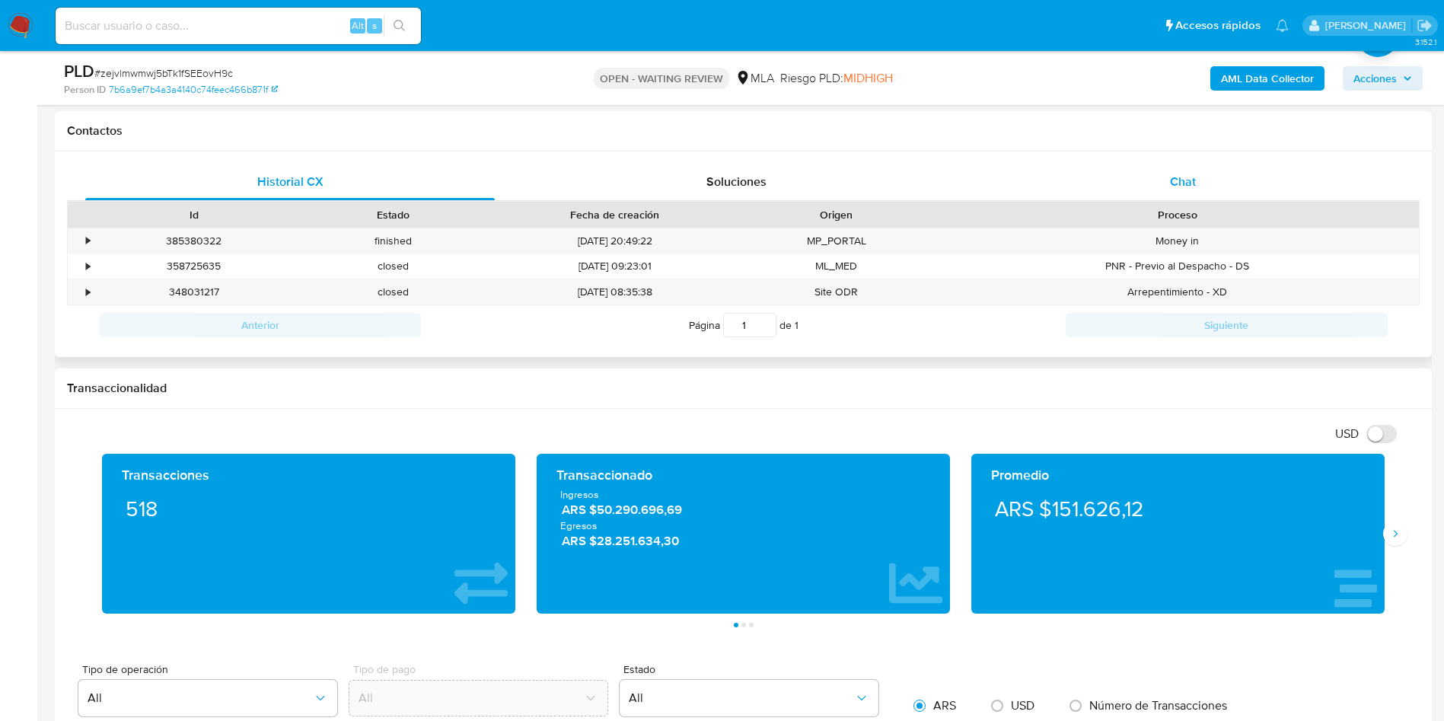
click at [1148, 183] on div "Chat" at bounding box center [1182, 182] width 409 height 37
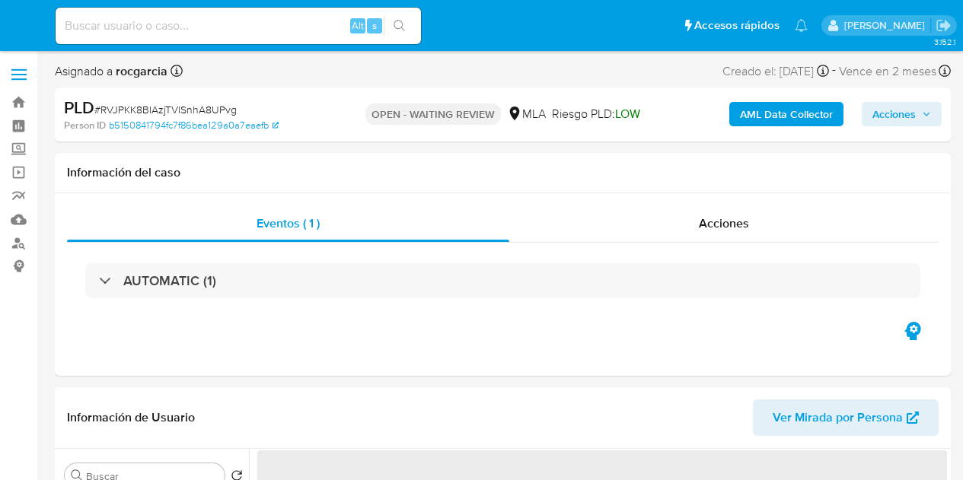
select select "10"
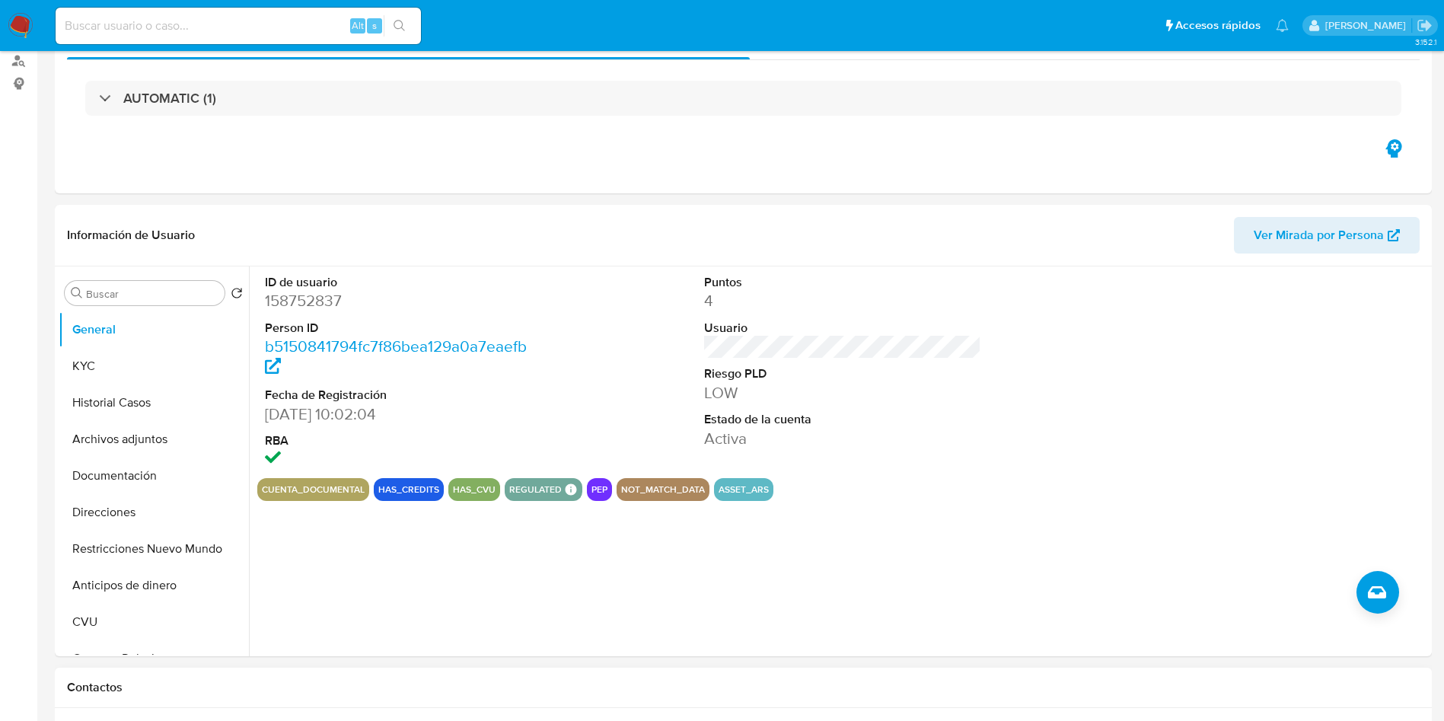
scroll to position [457, 0]
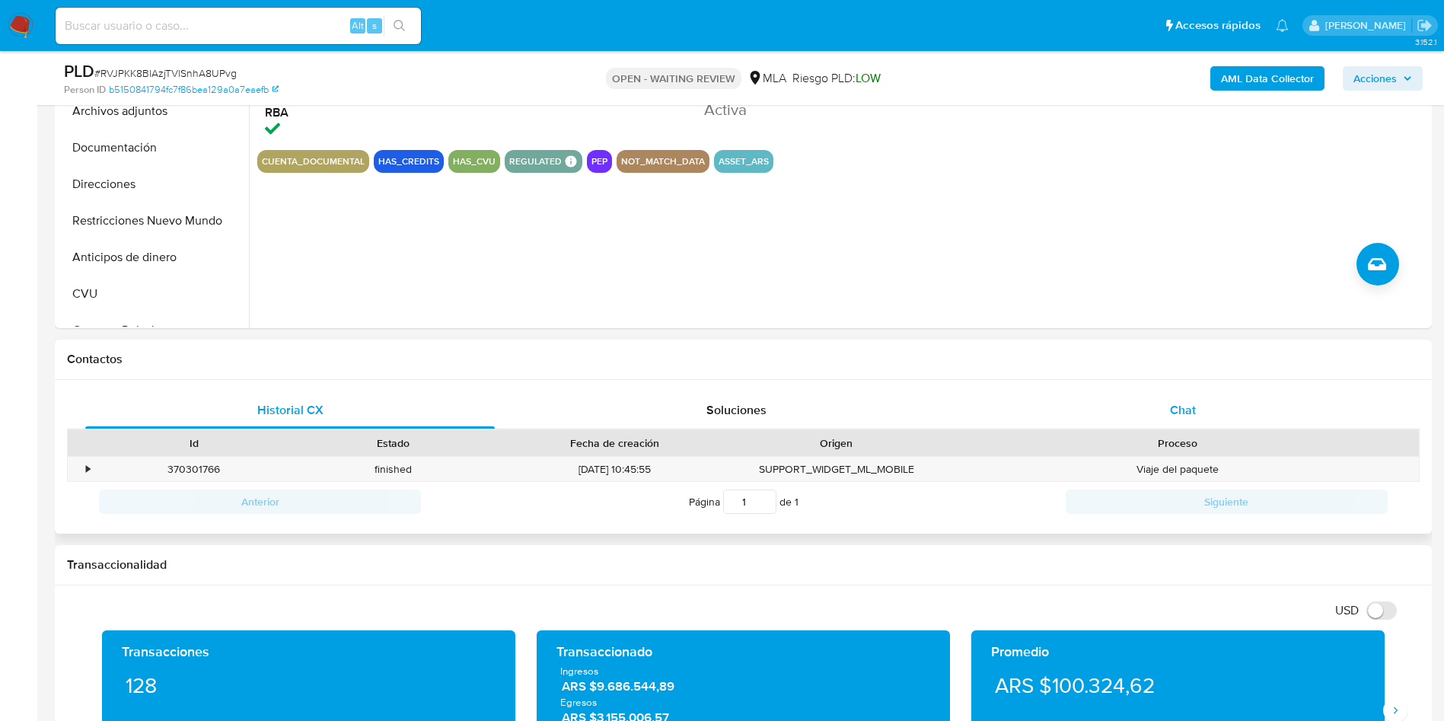
click at [962, 412] on div "Chat" at bounding box center [1182, 410] width 409 height 37
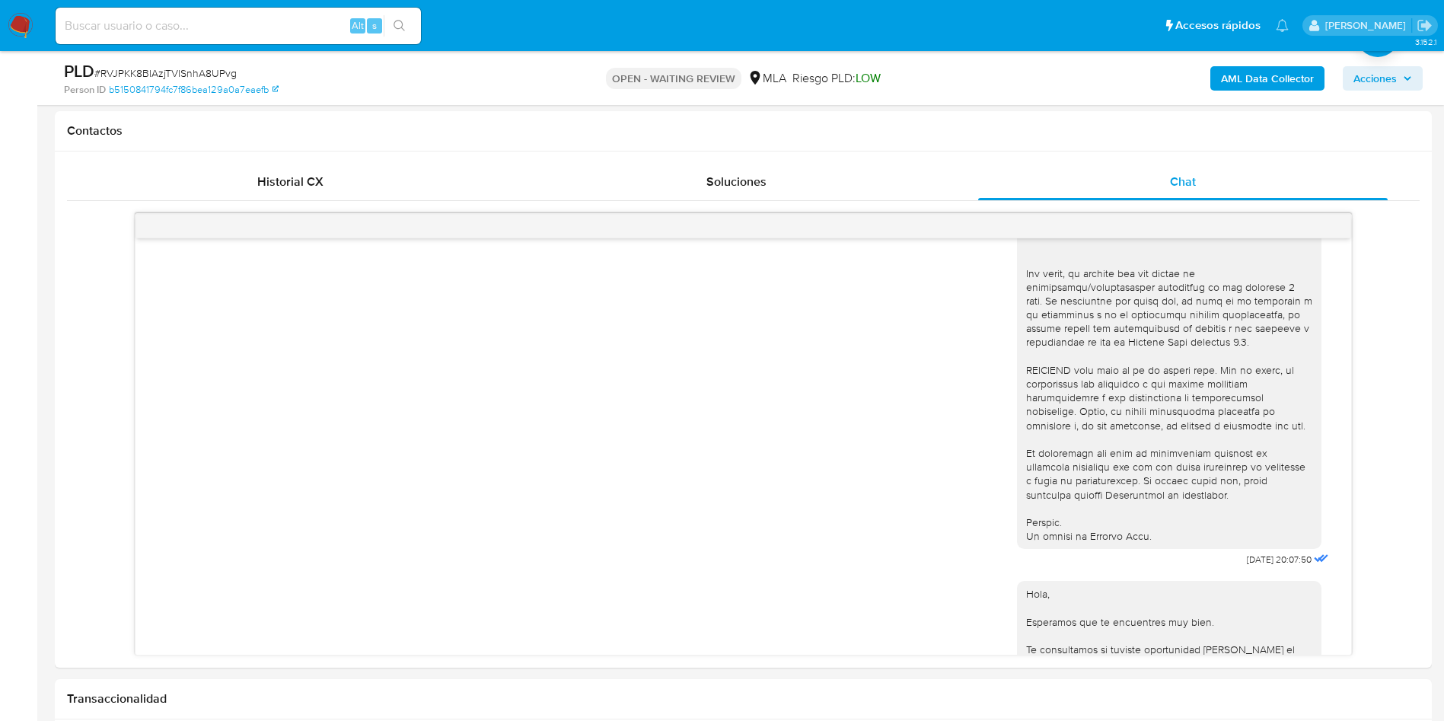
scroll to position [0, 0]
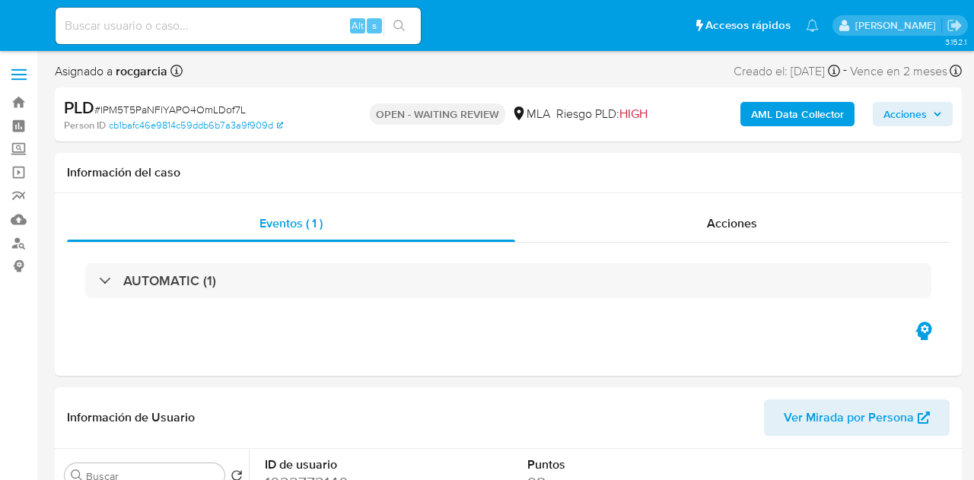
select select "10"
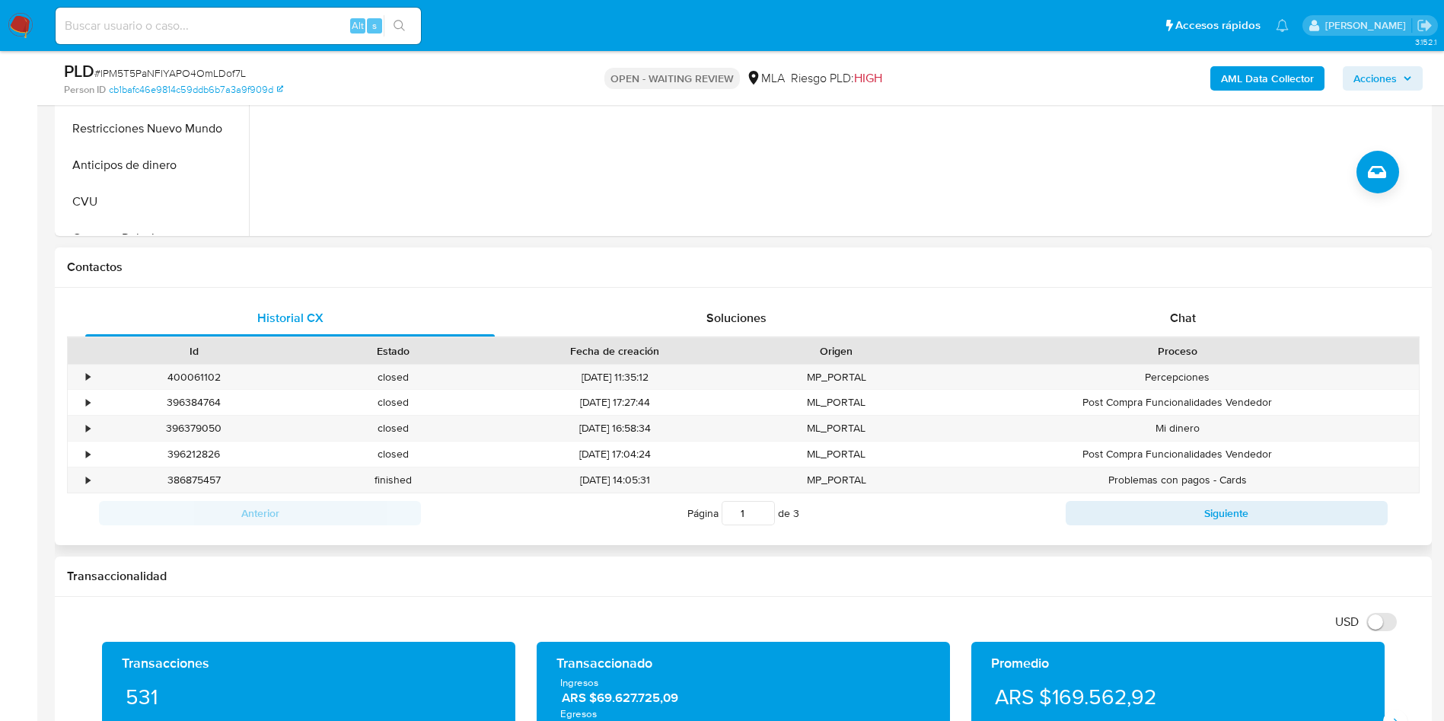
scroll to position [342, 0]
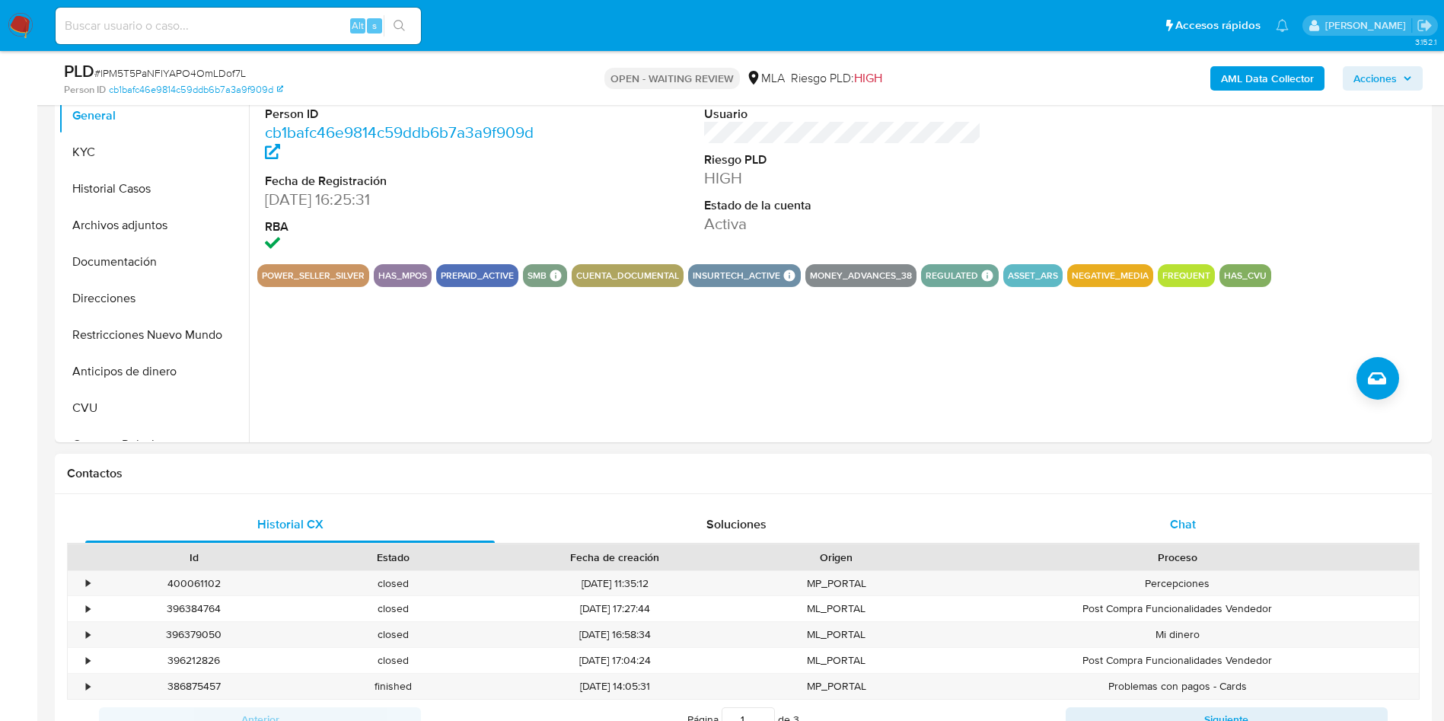
click at [973, 479] on span "Chat" at bounding box center [1183, 524] width 26 height 18
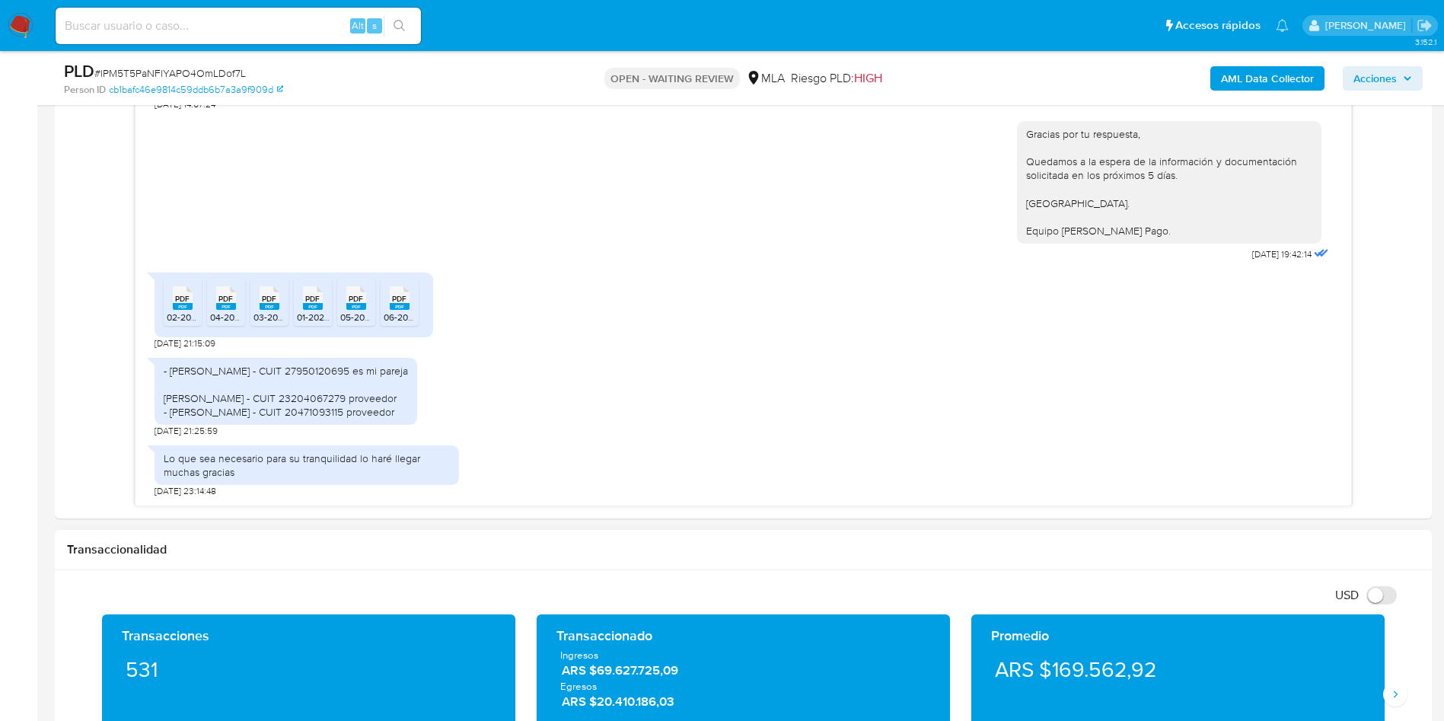
scroll to position [799, 0]
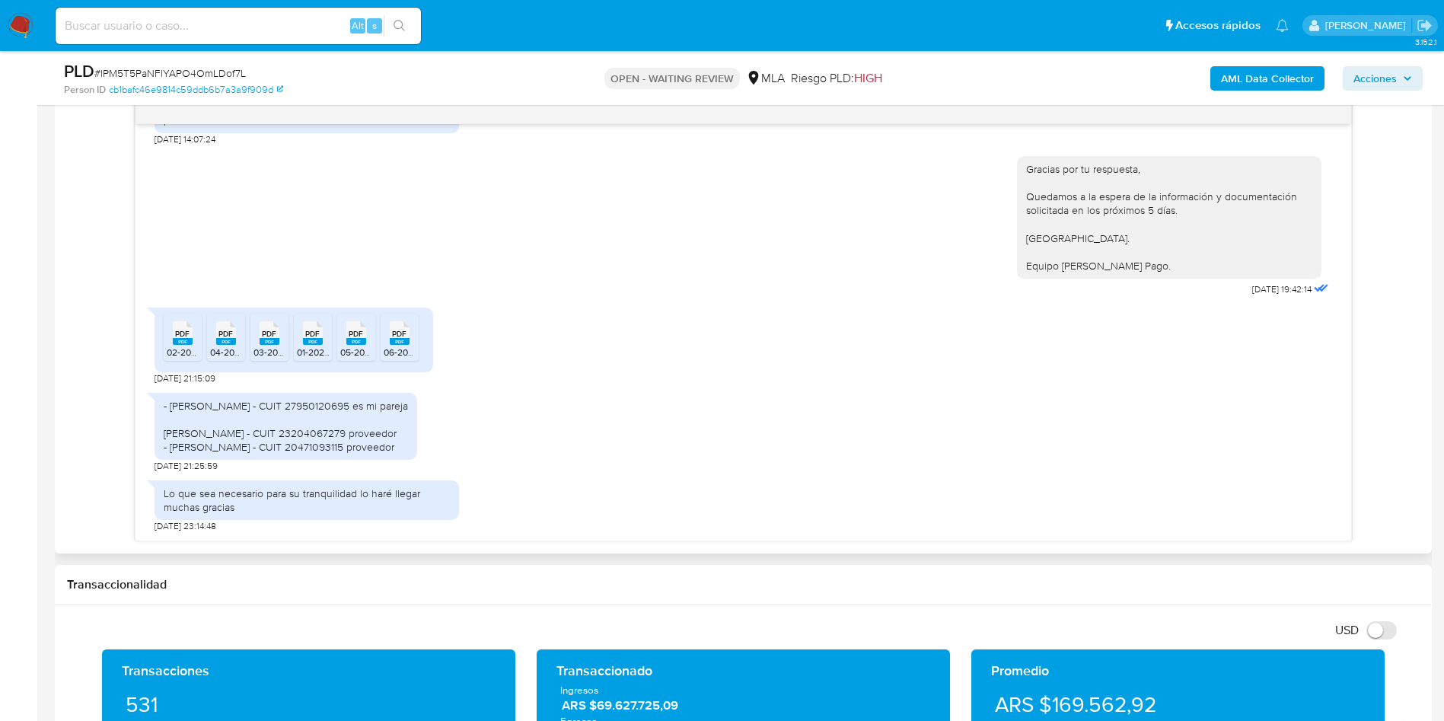
drag, startPoint x: 176, startPoint y: 323, endPoint x: 202, endPoint y: 326, distance: 26.2
click at [176, 329] on span "PDF" at bounding box center [182, 334] width 14 height 10
click at [223, 338] on rect at bounding box center [226, 341] width 20 height 7
drag, startPoint x: 269, startPoint y: 336, endPoint x: 295, endPoint y: 336, distance: 25.9
click at [269, 346] on span "03-2025.pdf" at bounding box center [278, 352] width 50 height 13
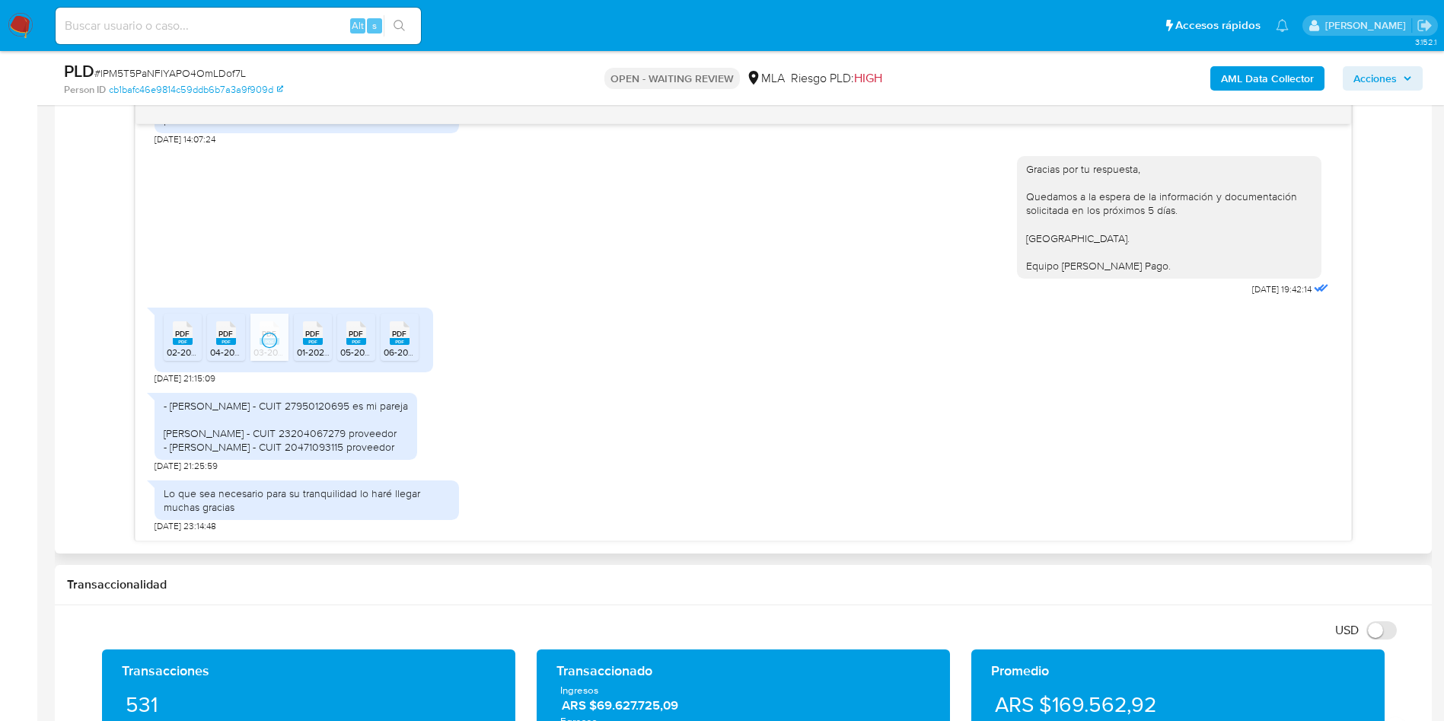
drag, startPoint x: 304, startPoint y: 336, endPoint x: 336, endPoint y: 337, distance: 32.0
click at [304, 346] on span "01-2025 (1).pdf" at bounding box center [326, 352] width 58 height 13
click at [358, 346] on span "05-2025 (1).pdf" at bounding box center [370, 352] width 60 height 13
click at [406, 346] on span "06-2025.pdf" at bounding box center [409, 352] width 50 height 13
drag, startPoint x: 163, startPoint y: 392, endPoint x: 428, endPoint y: 447, distance: 270.6
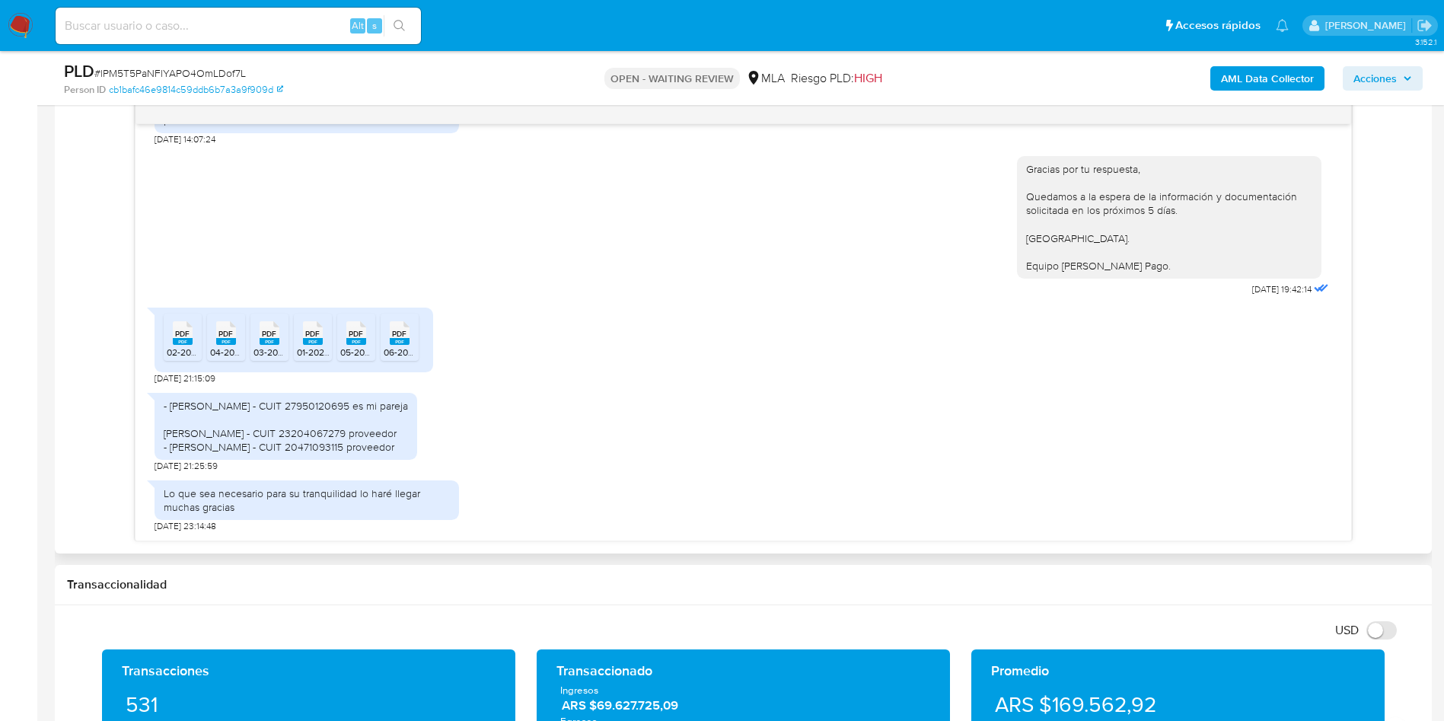
click at [408, 447] on div "- Ada Melisa Candia Castillo - CUIT 27950120695 es mi pareja Martin Eduardo Bur…" at bounding box center [286, 427] width 244 height 56
copy div "- Ada Melisa Candia Castillo - CUIT 27950120695 es mi pareja Martin Eduardo Bur…"
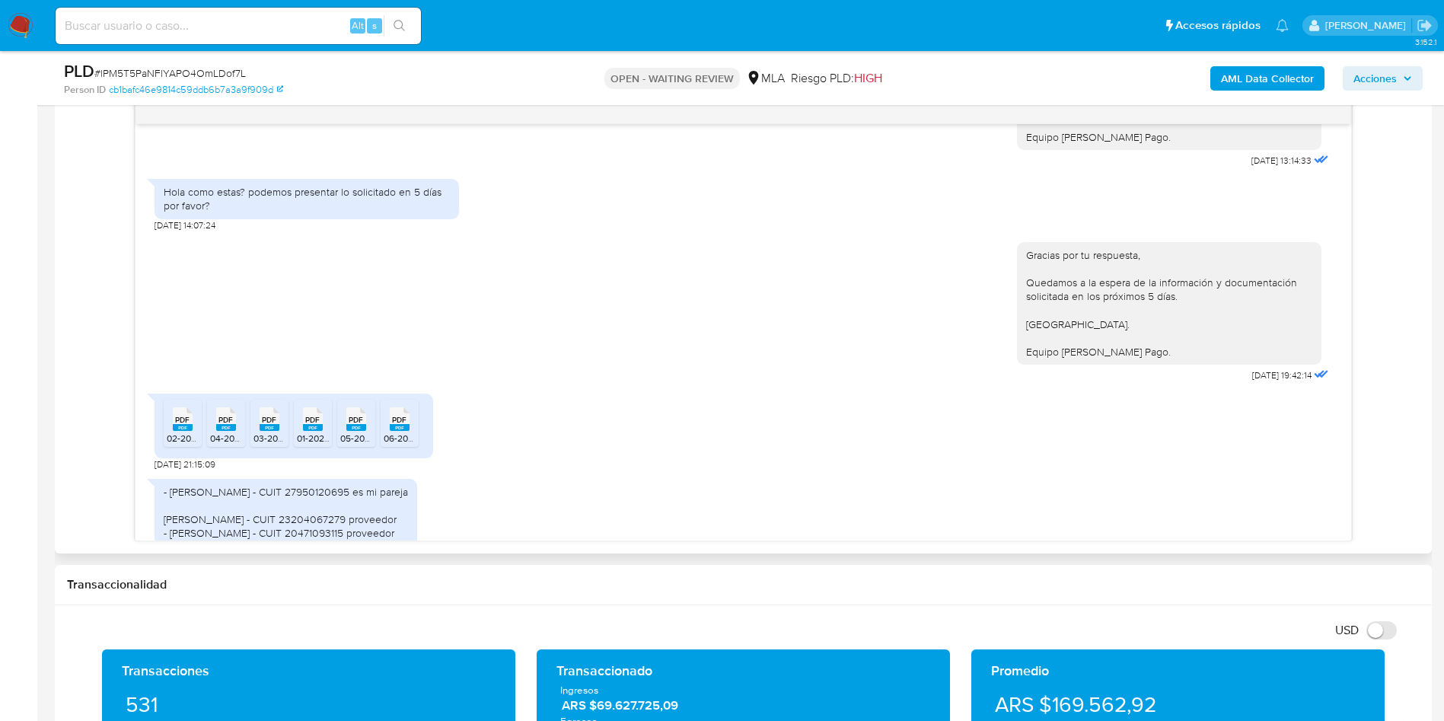
scroll to position [2174, 0]
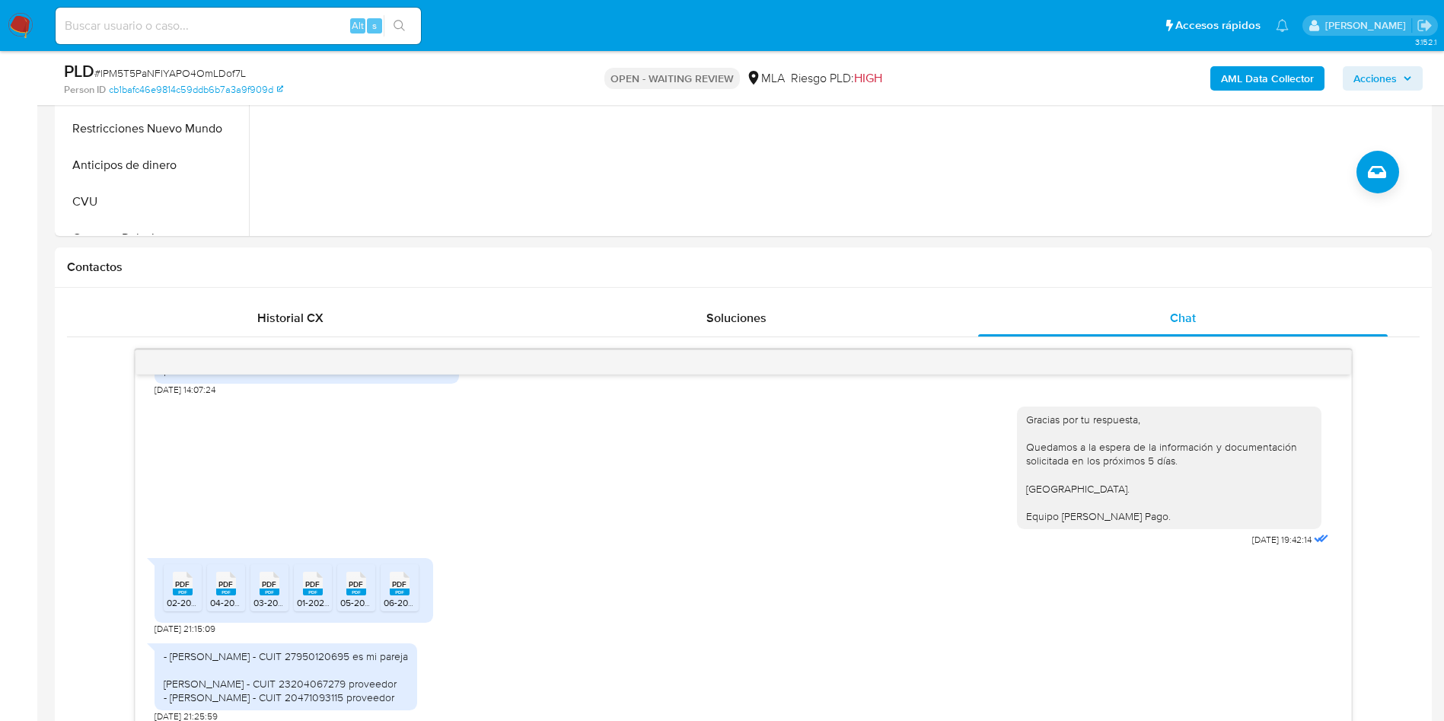
scroll to position [457, 0]
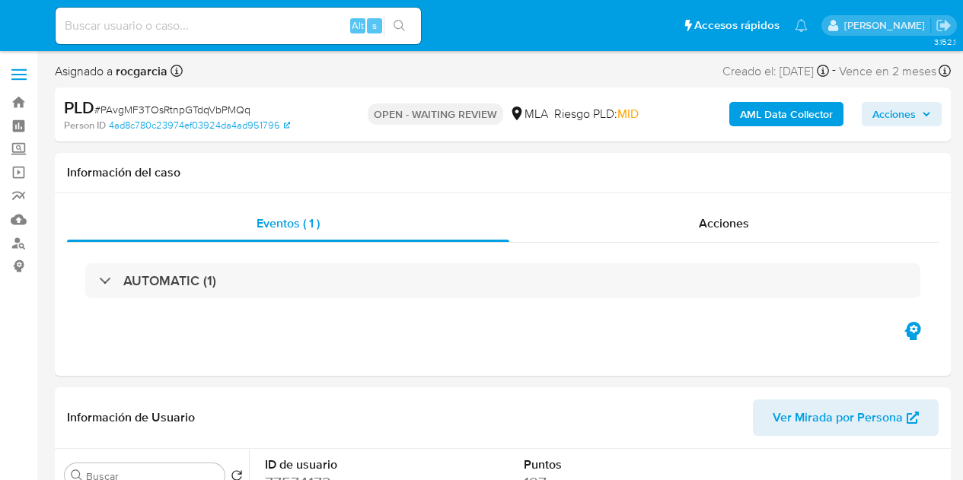
select select "10"
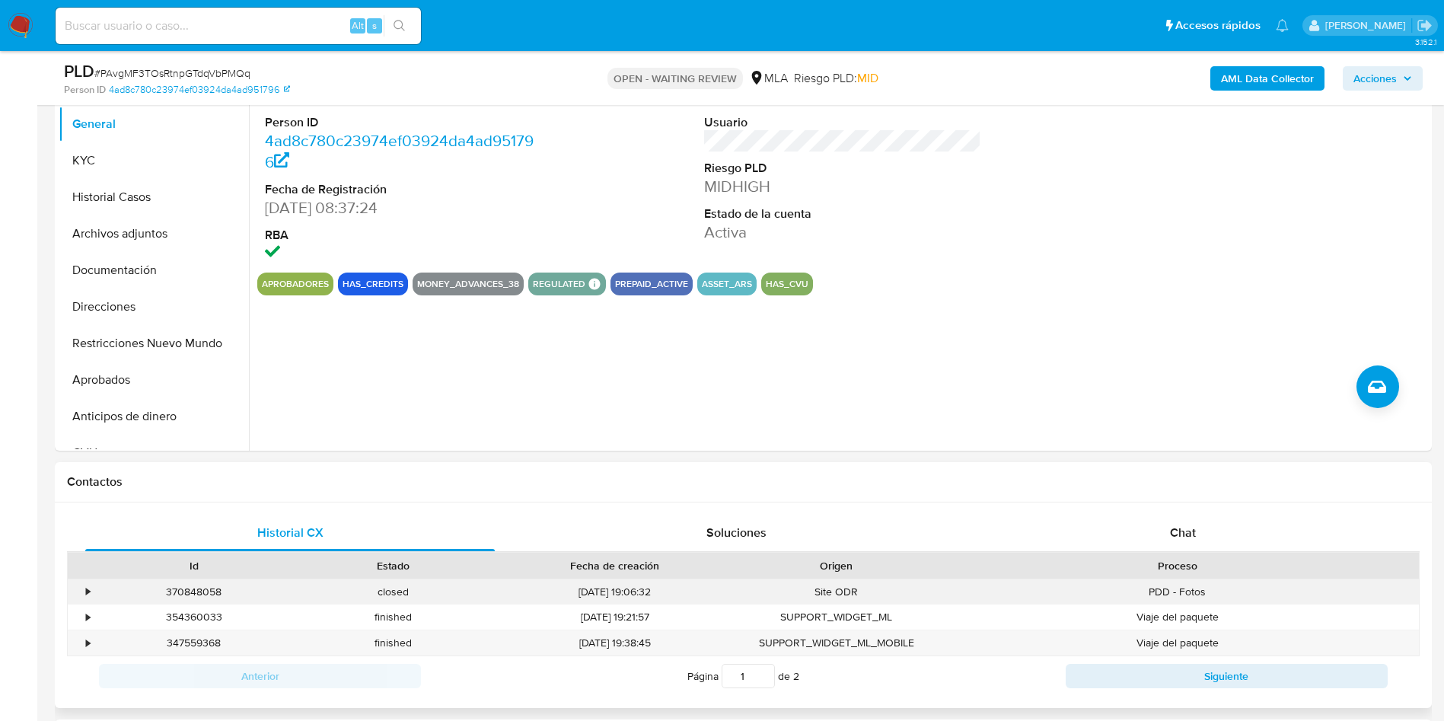
scroll to position [571, 0]
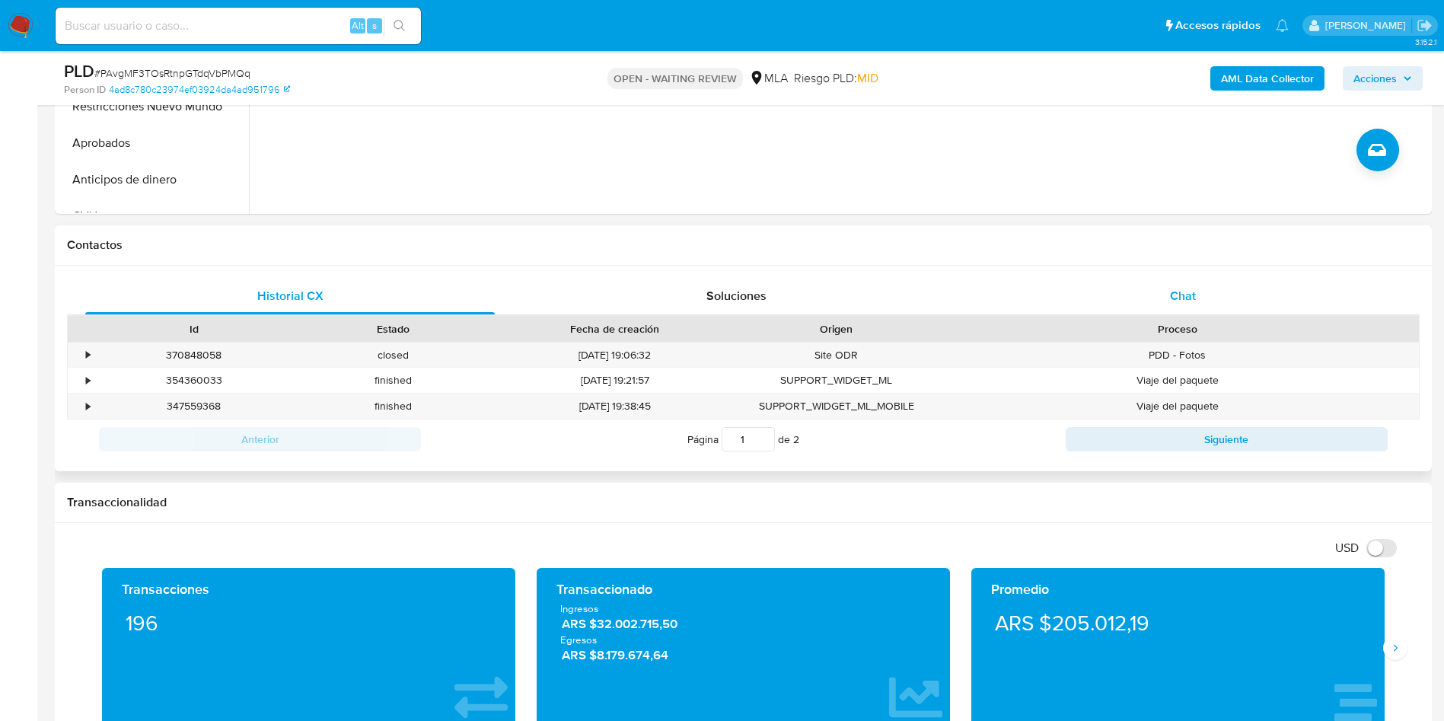
click at [962, 292] on div "Chat" at bounding box center [1182, 296] width 409 height 37
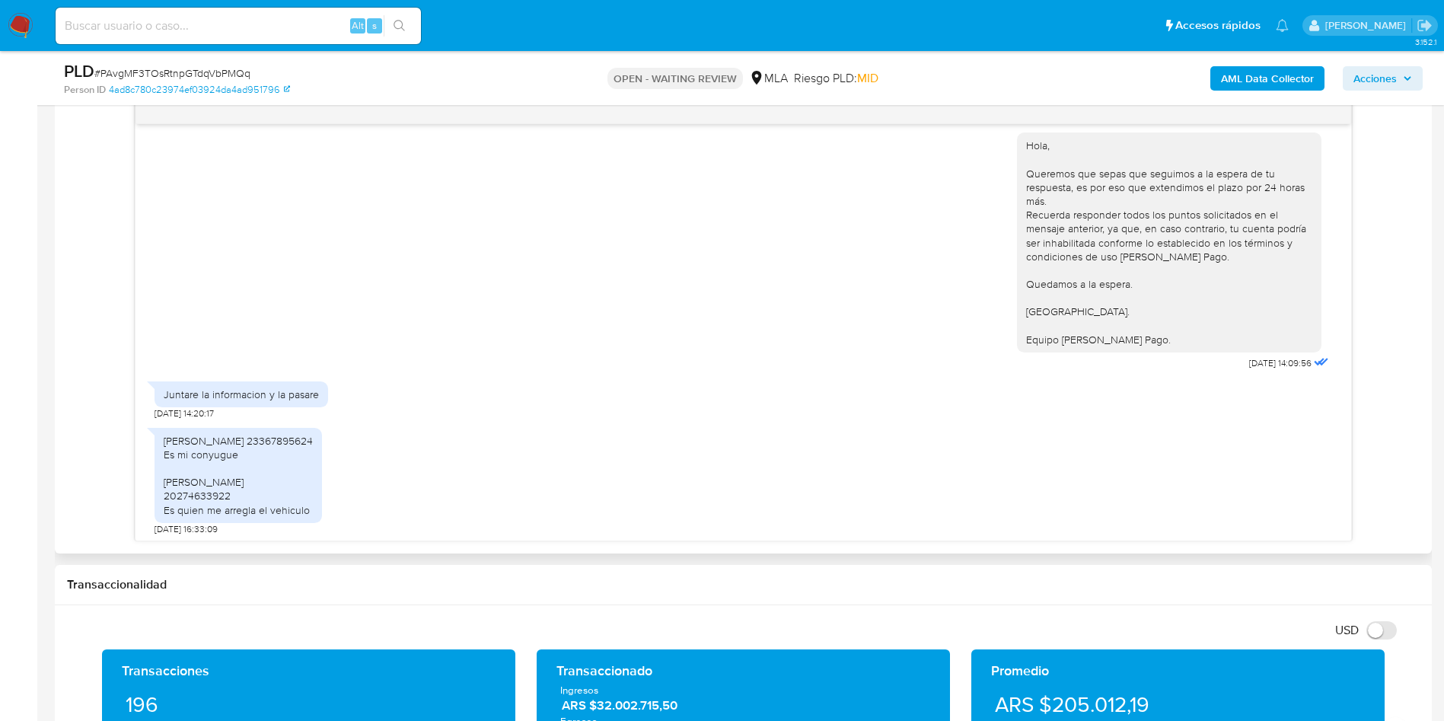
scroll to position [1916, 0]
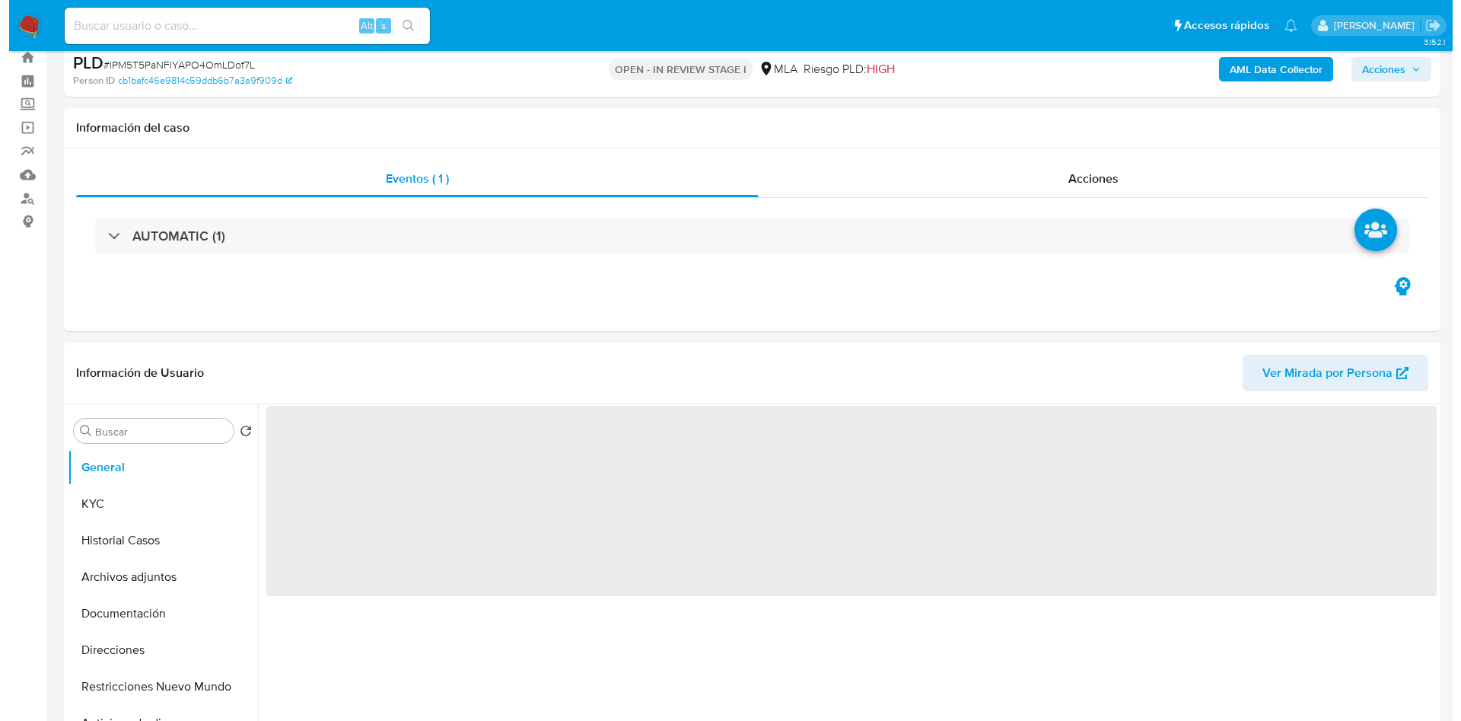
scroll to position [114, 0]
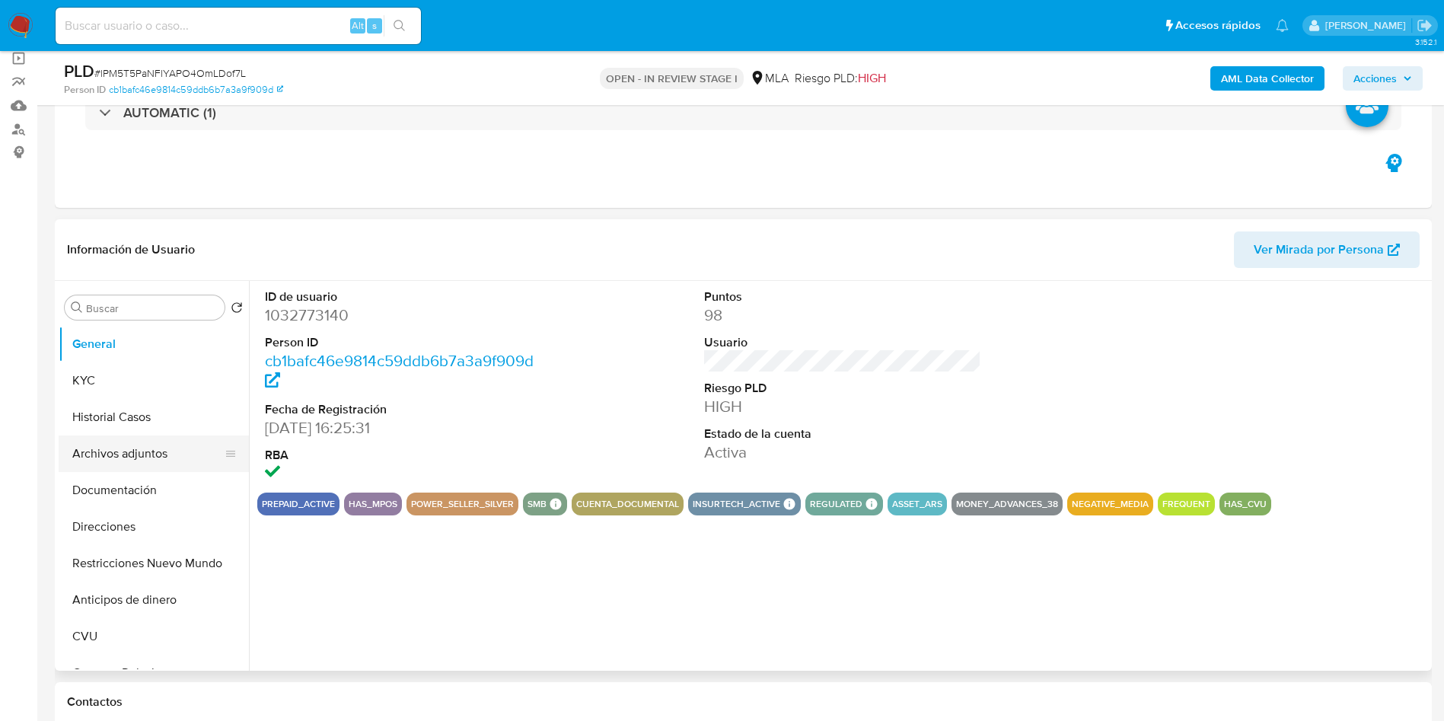
click at [126, 461] on button "Archivos adjuntos" at bounding box center [148, 453] width 178 height 37
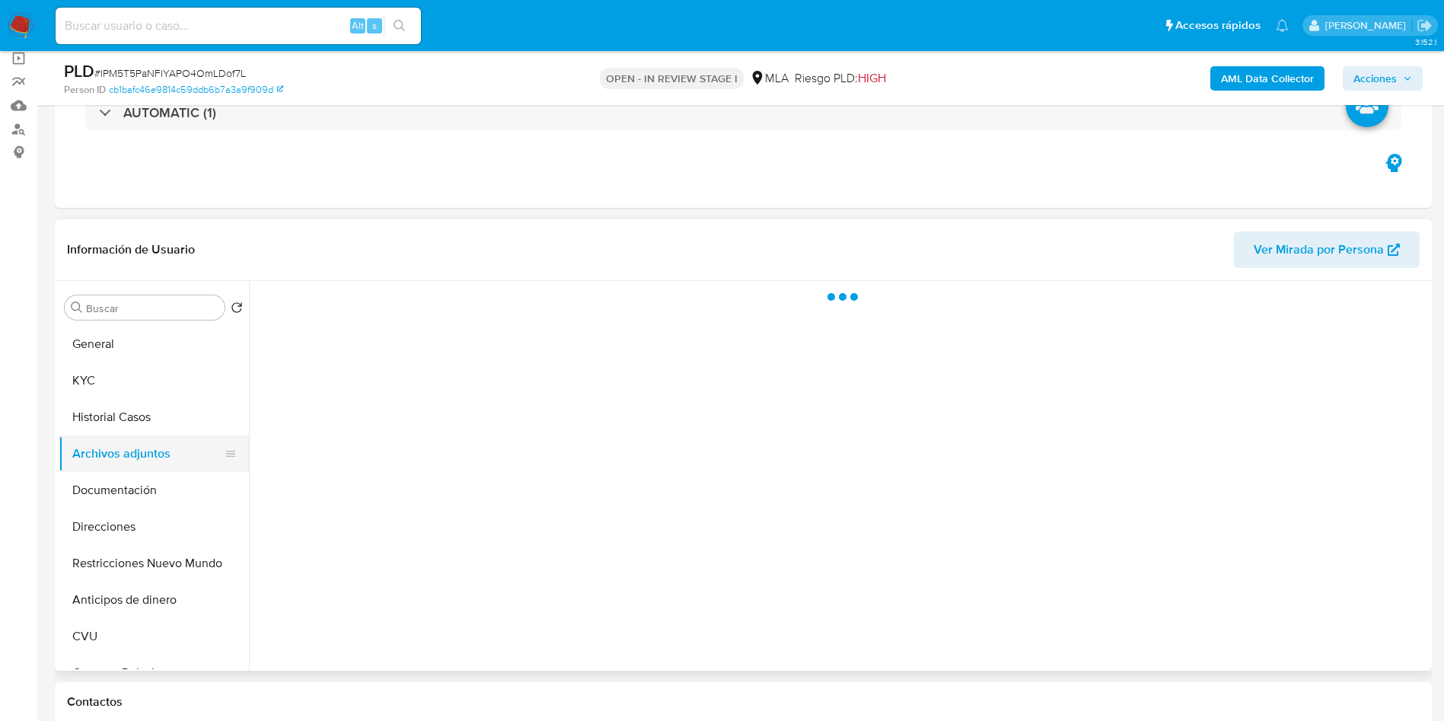
select select "10"
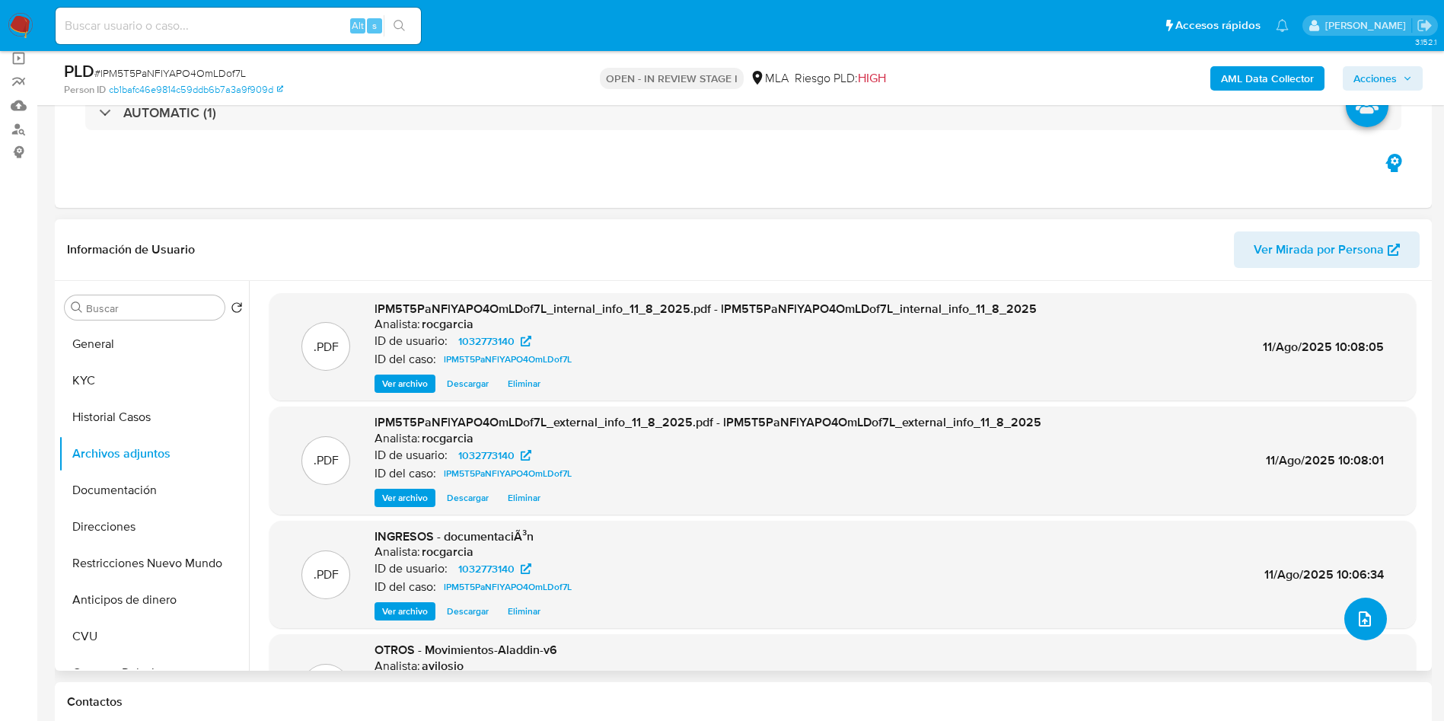
click at [1358, 616] on icon "upload-file" at bounding box center [1364, 618] width 12 height 15
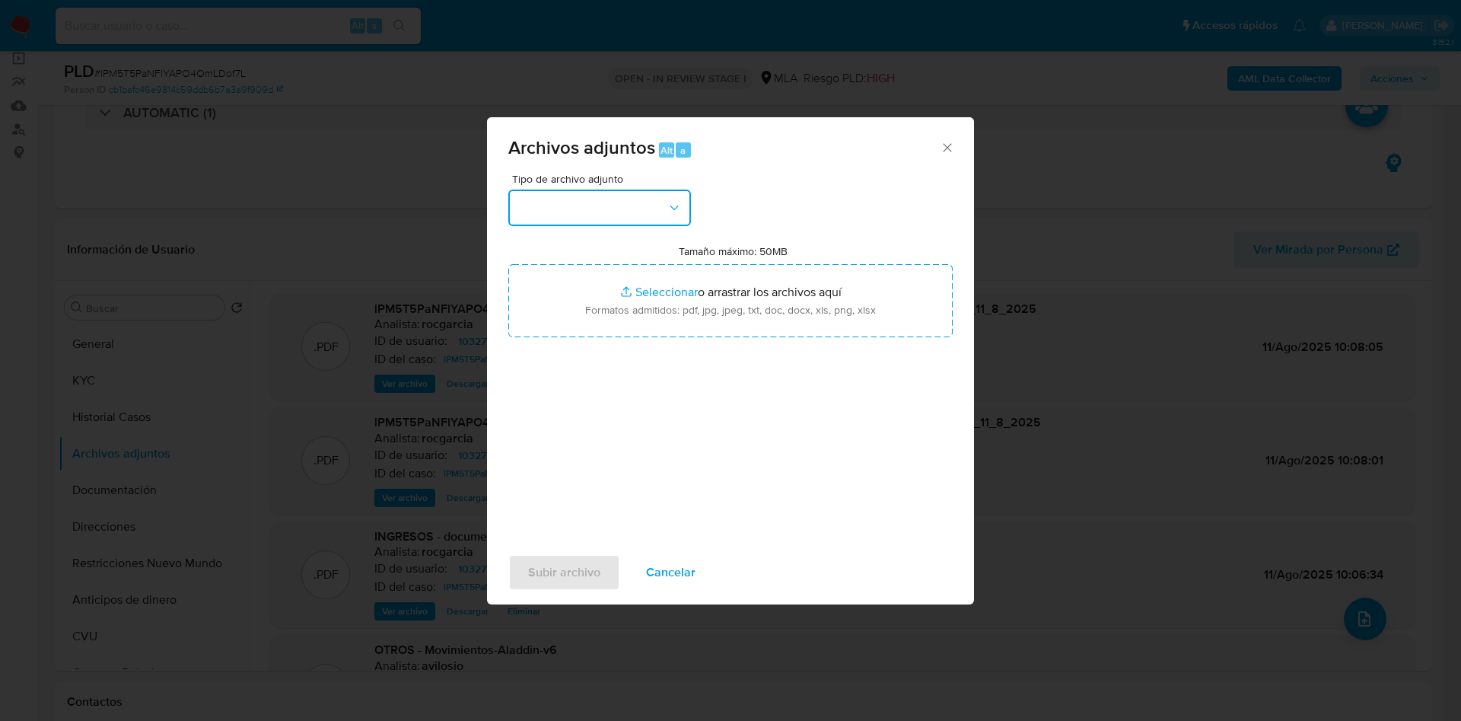
click at [627, 205] on button "button" at bounding box center [599, 208] width 183 height 37
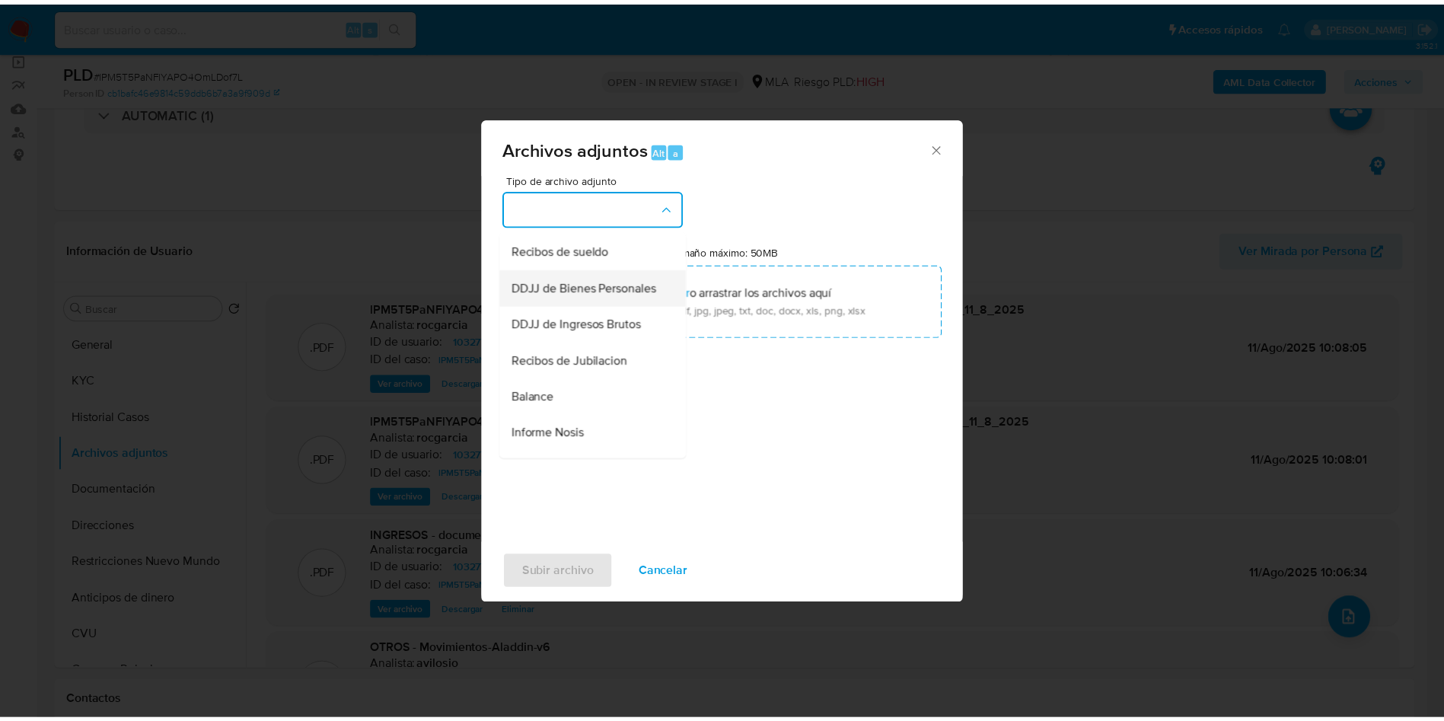
scroll to position [350, 0]
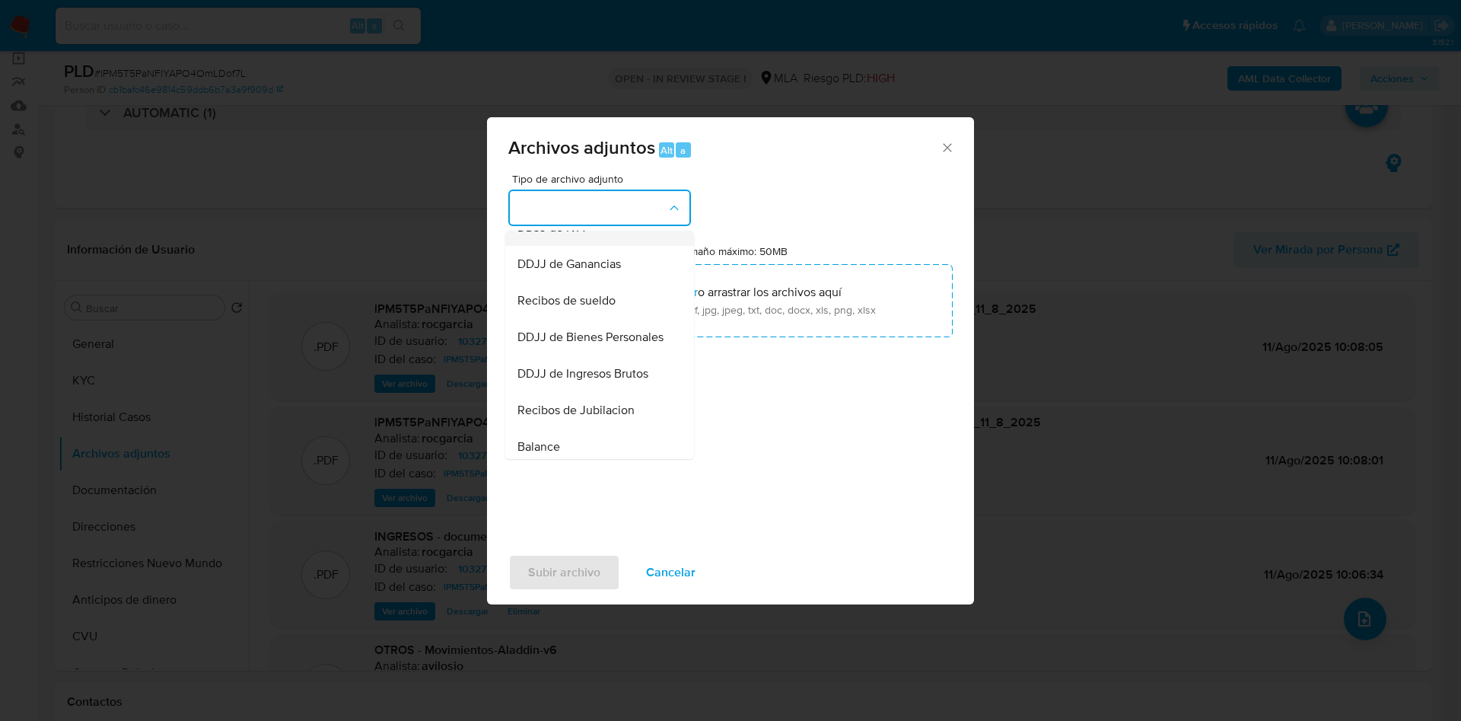
click at [588, 246] on div "DDJJ de IVA" at bounding box center [595, 227] width 155 height 37
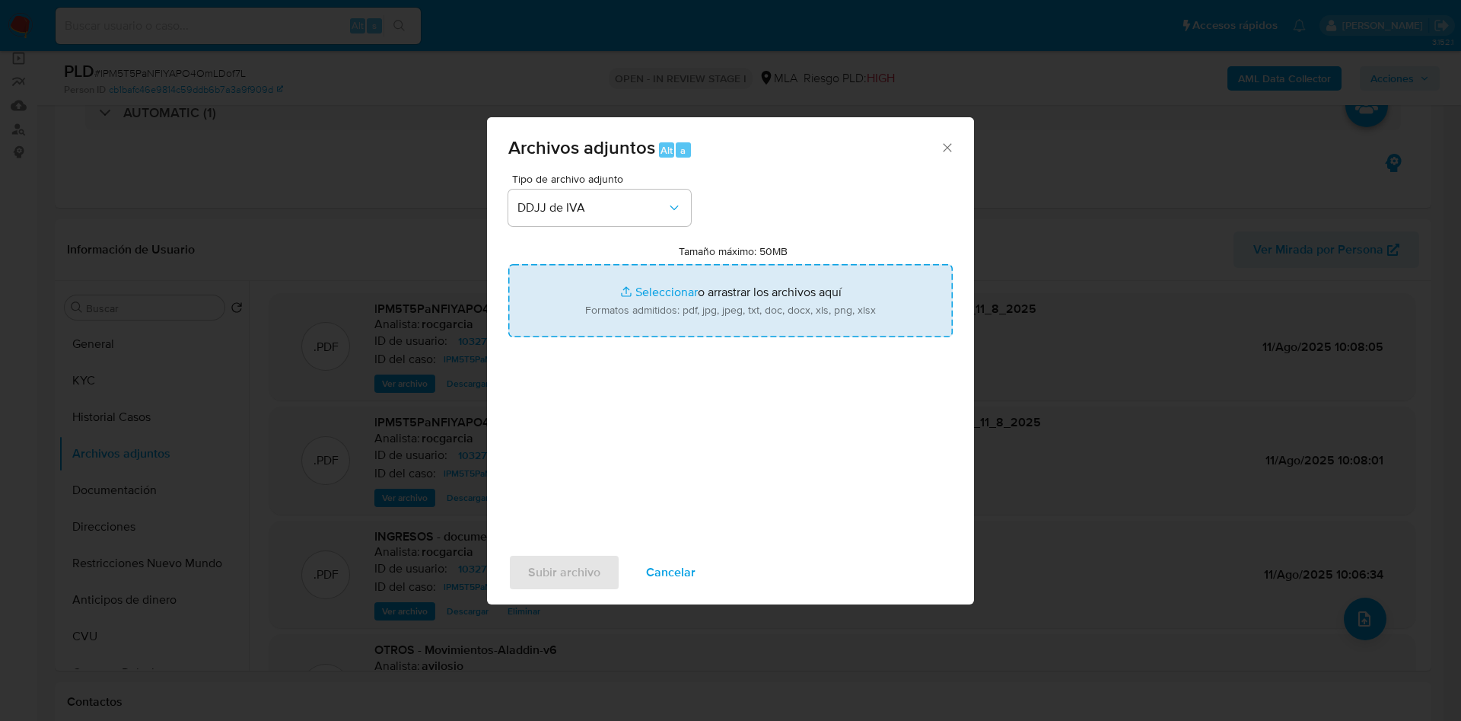
click at [649, 282] on input "Tamaño máximo: 50MB Seleccionar archivos" at bounding box center [730, 300] width 444 height 73
type input "C:\fakepath\documentación.pdf"
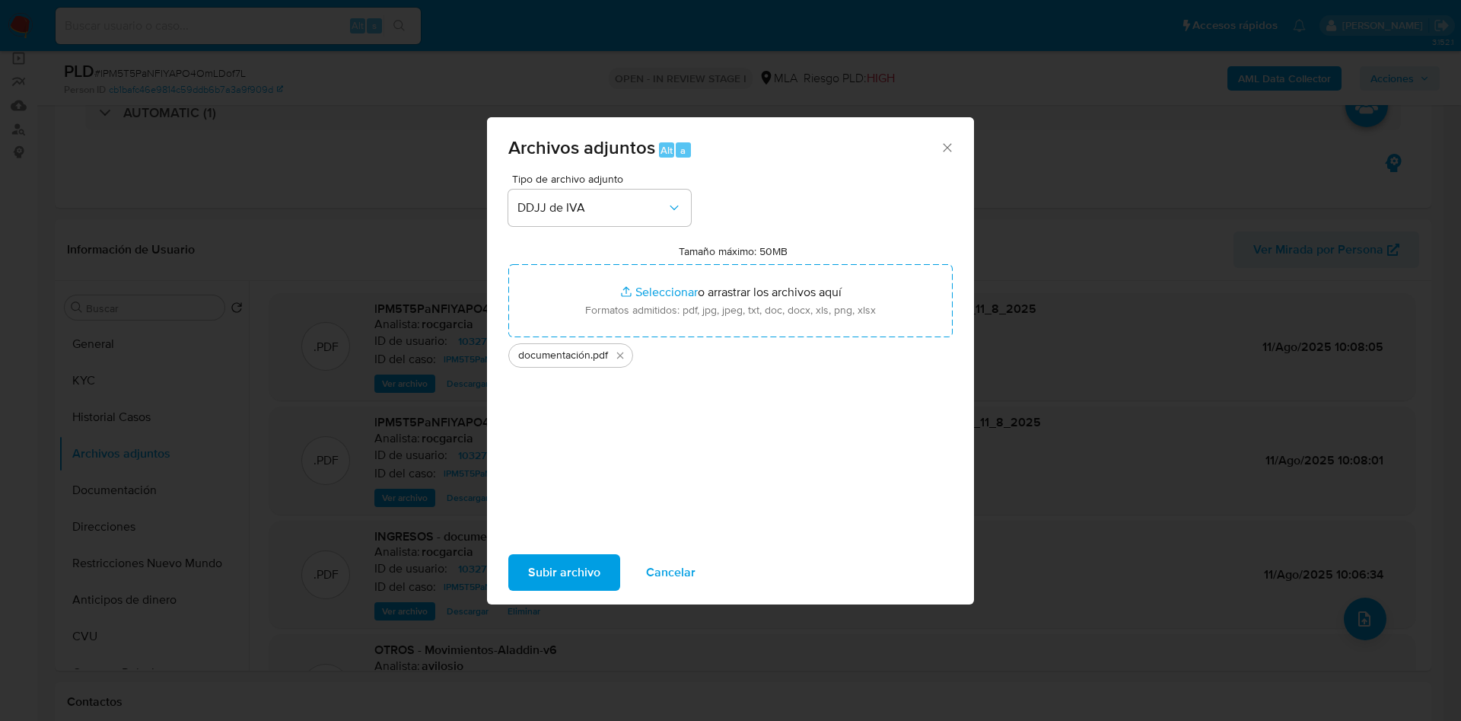
click at [558, 577] on span "Subir archivo" at bounding box center [564, 572] width 72 height 33
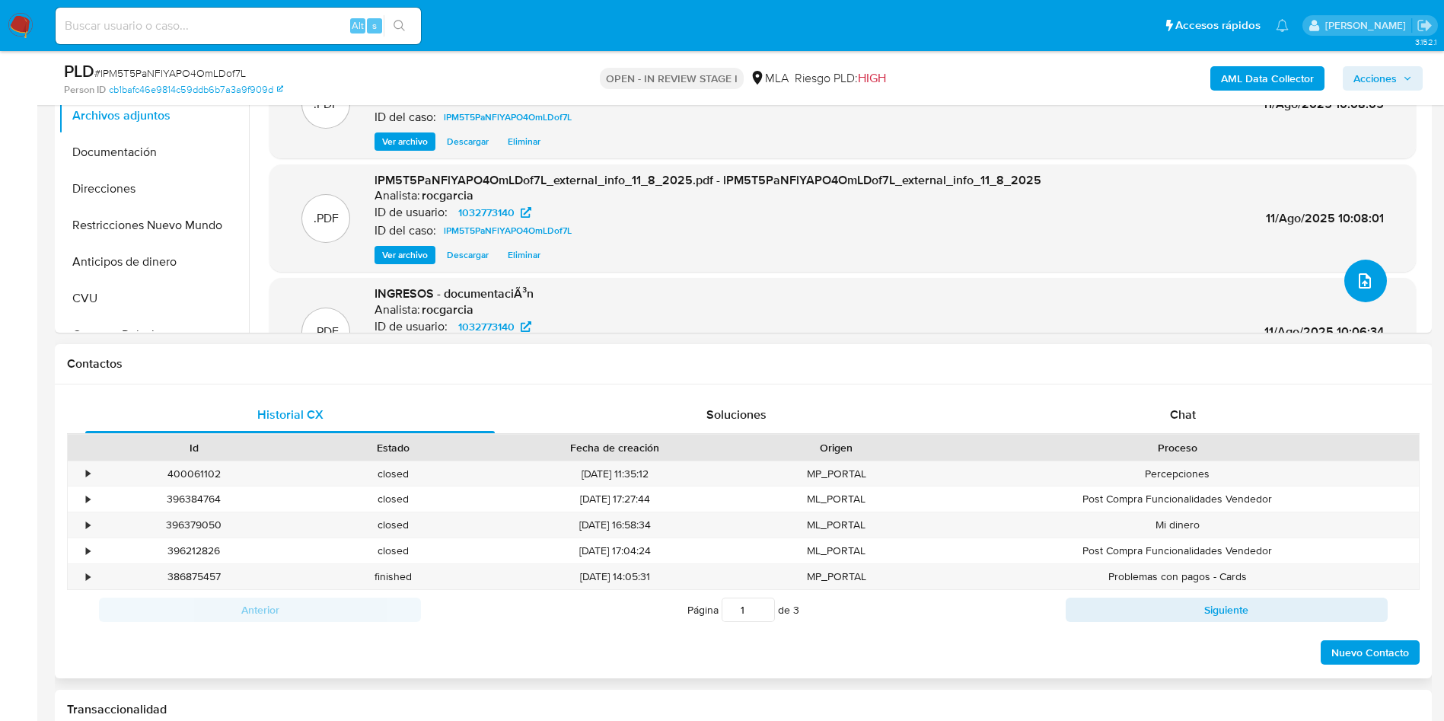
scroll to position [457, 0]
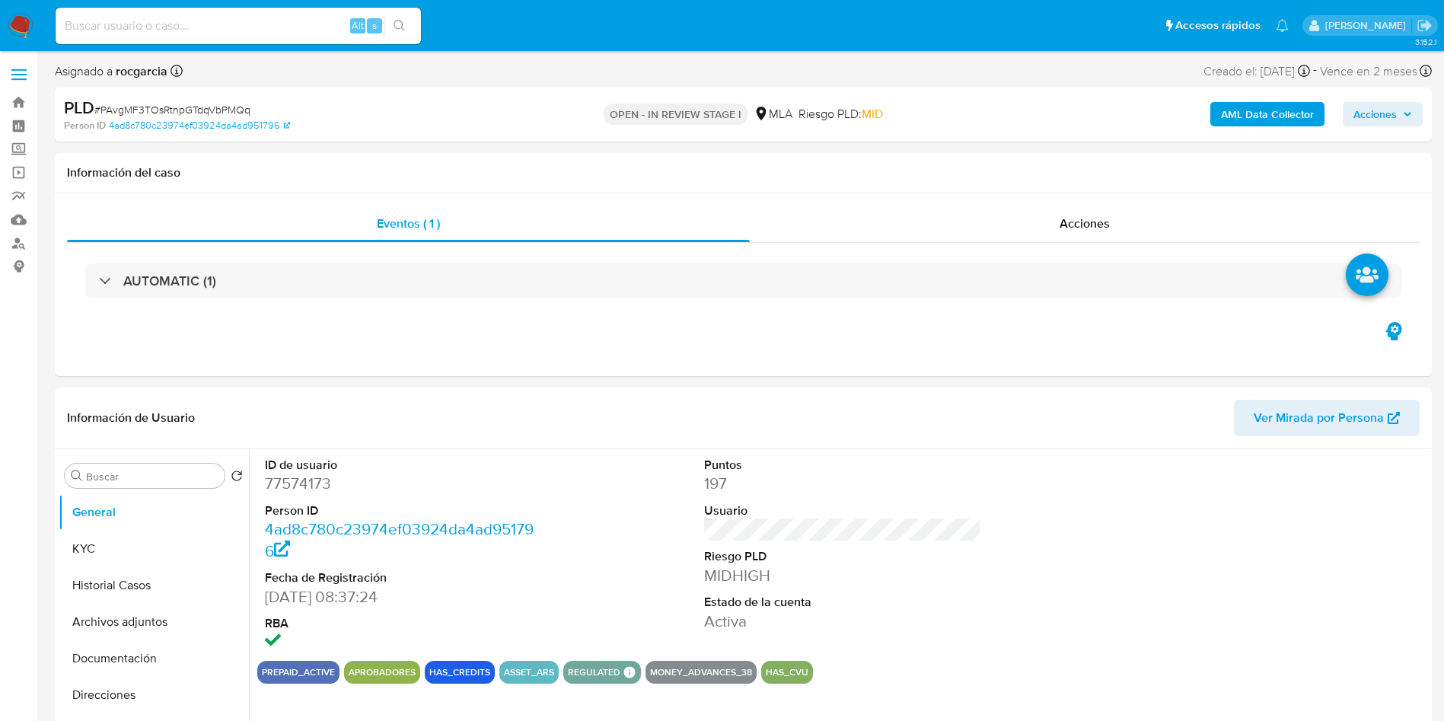
select select "10"
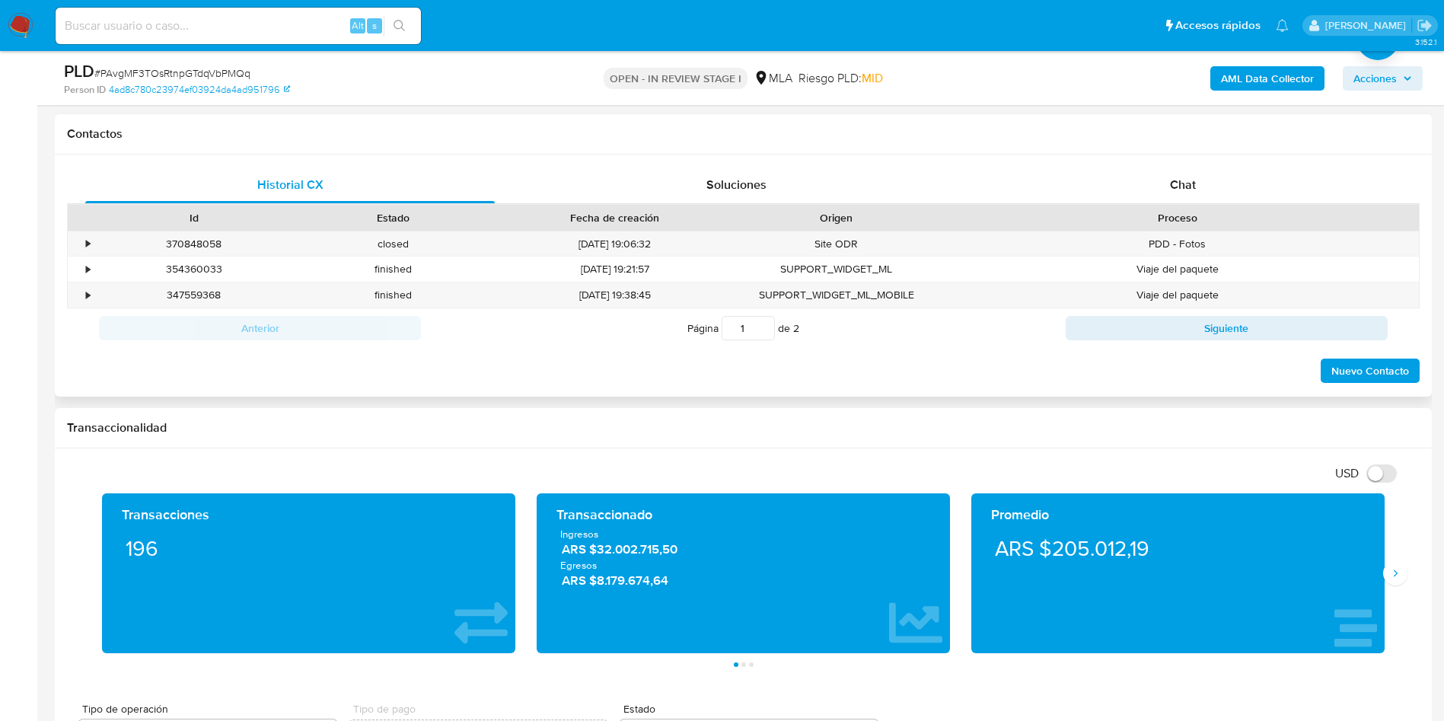
scroll to position [685, 0]
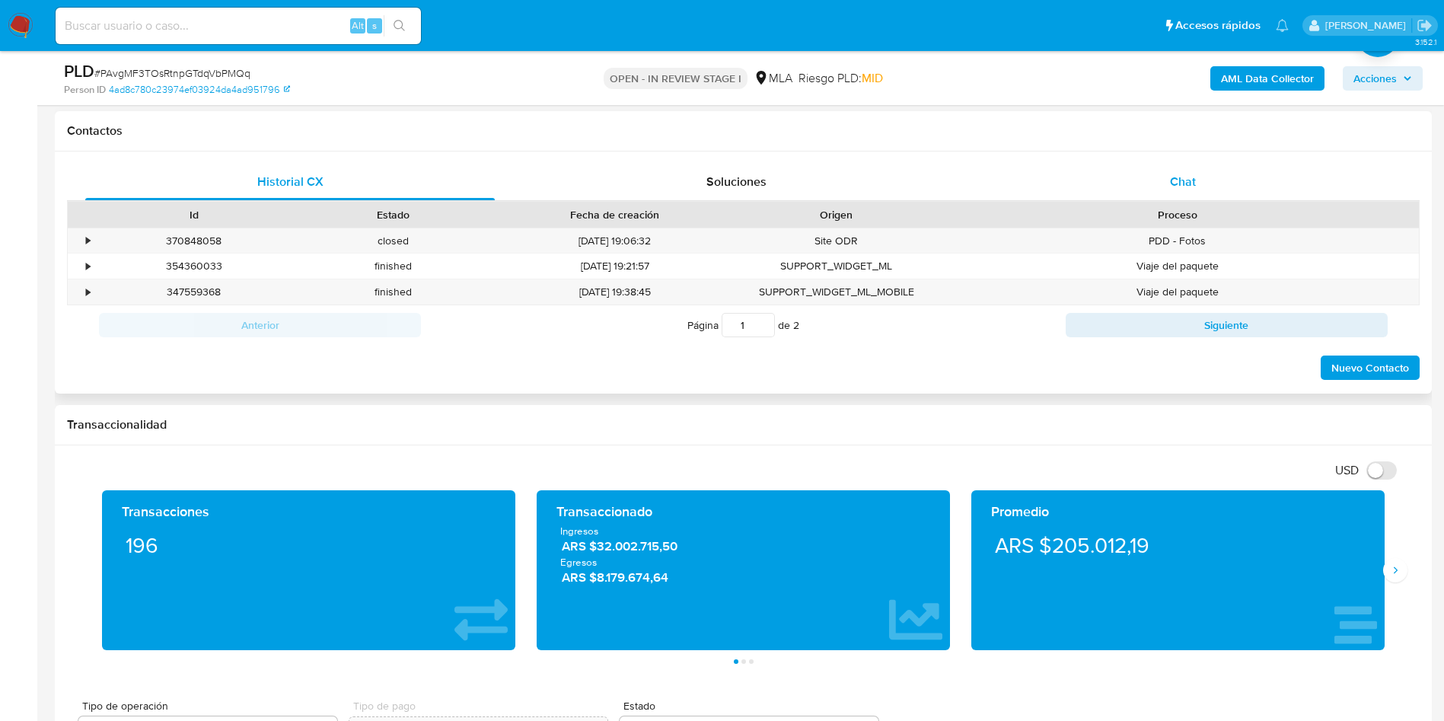
click at [1200, 186] on div "Chat" at bounding box center [1182, 182] width 409 height 37
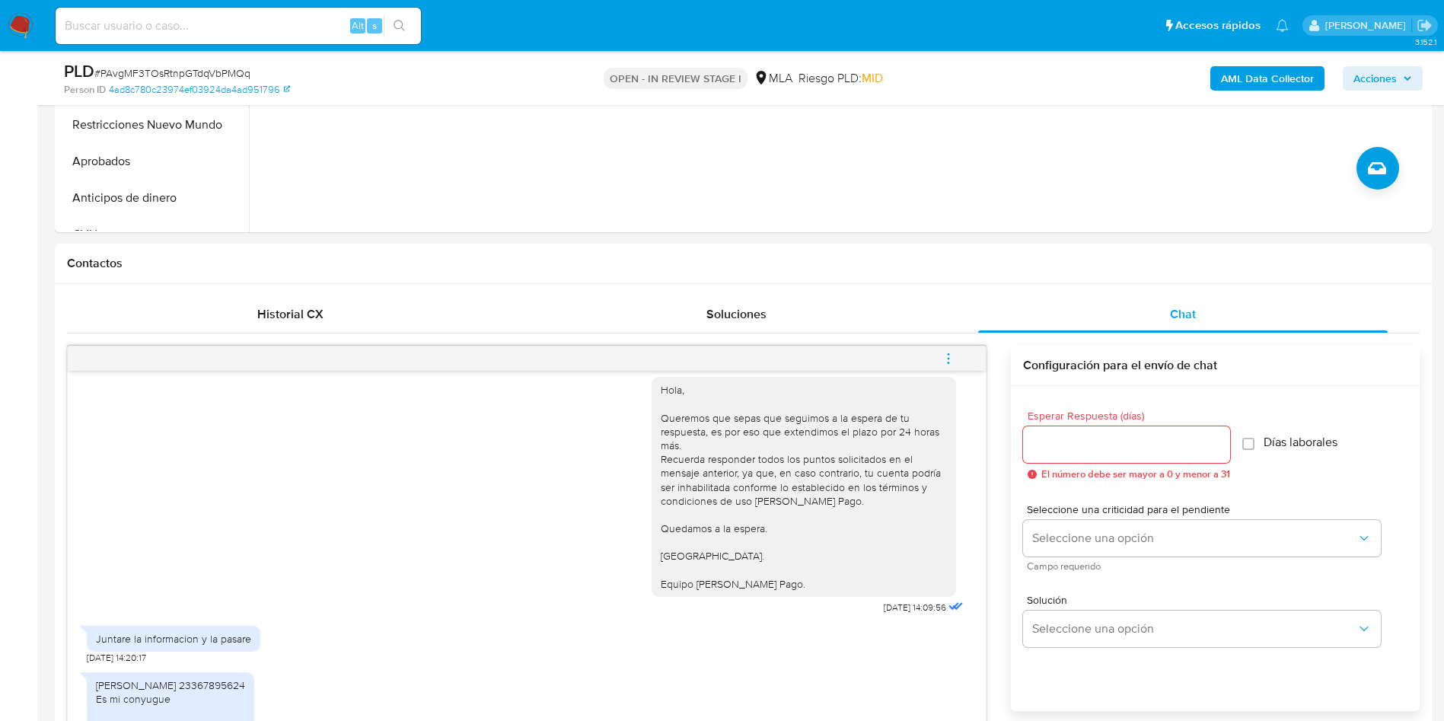
scroll to position [114, 0]
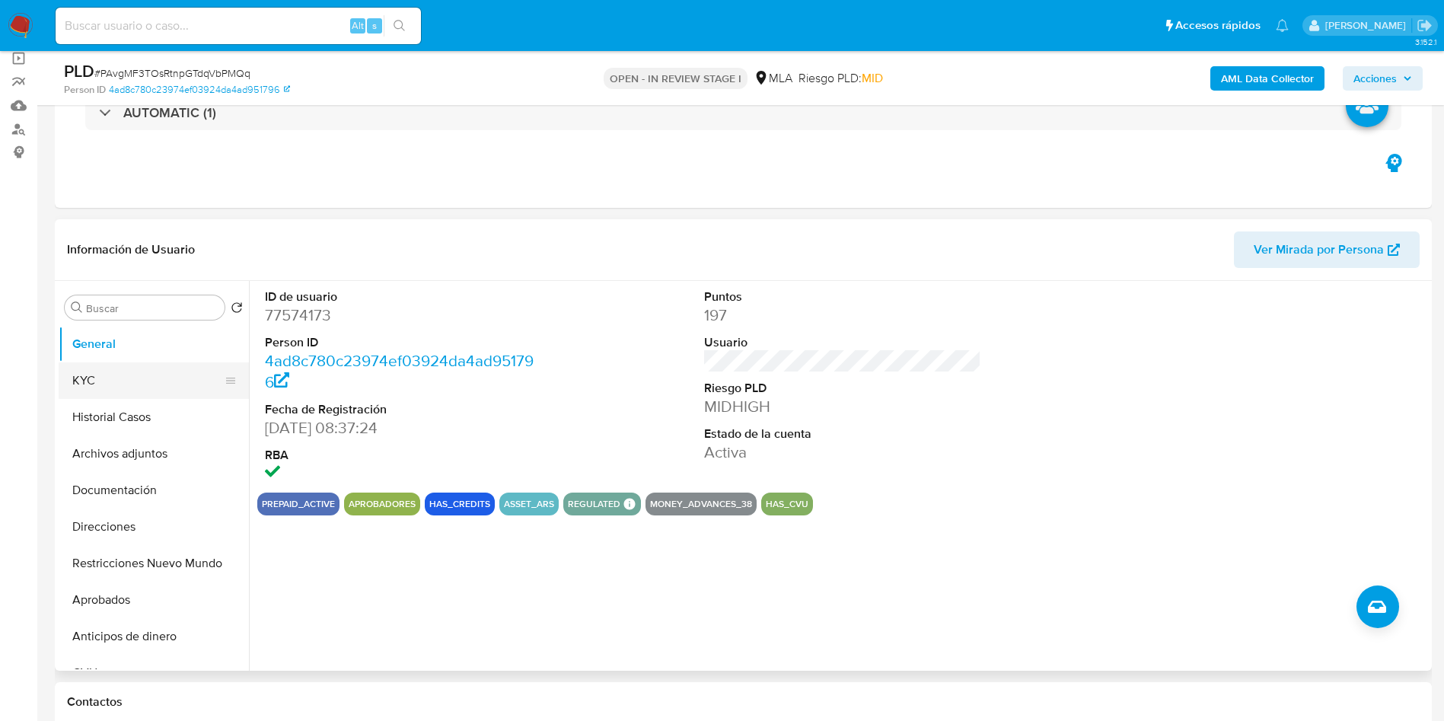
click at [139, 378] on button "KYC" at bounding box center [148, 380] width 178 height 37
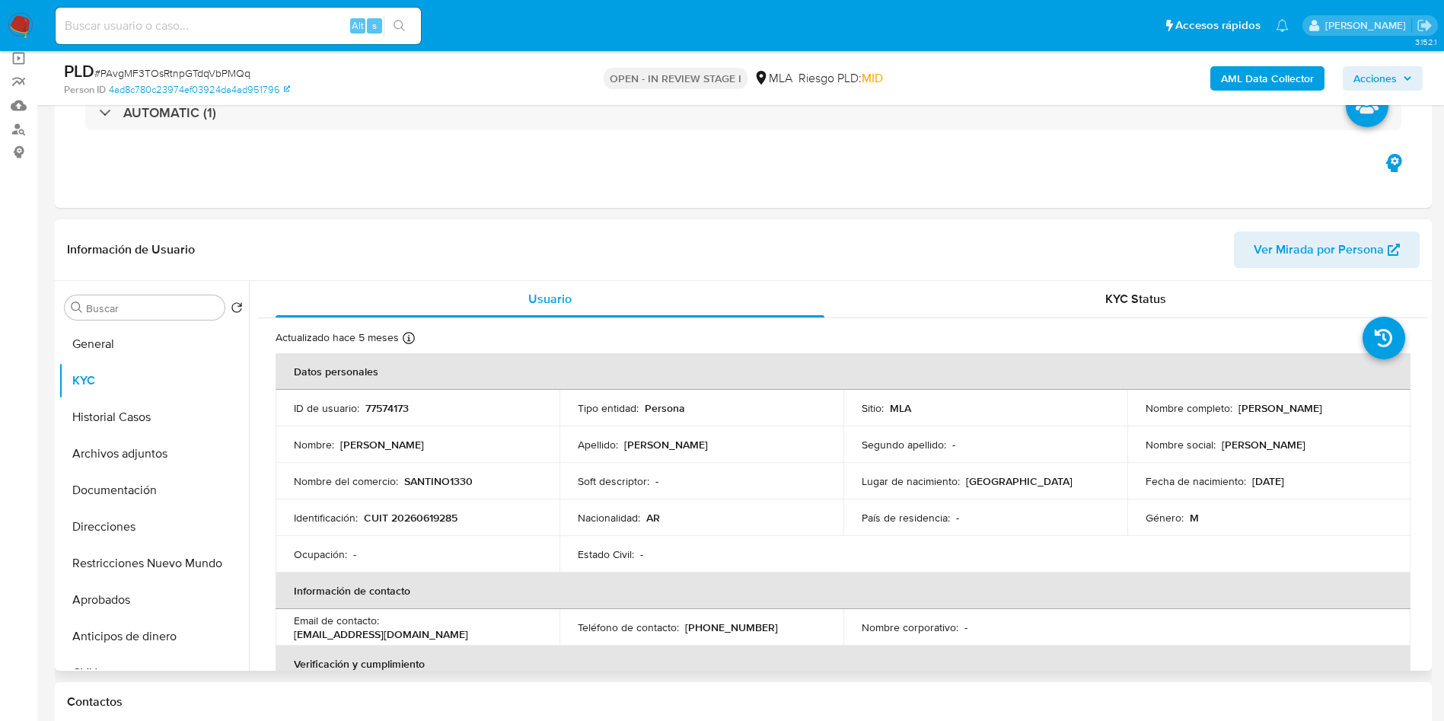
click at [1320, 413] on p "[PERSON_NAME]" at bounding box center [1280, 408] width 84 height 14
copy p "[PERSON_NAME]"
drag, startPoint x: 1234, startPoint y: 410, endPoint x: 1355, endPoint y: 399, distance: 121.5
click at [1355, 399] on td "Nombre completo : Adrian Esteban Dolezel" at bounding box center [1269, 408] width 284 height 37
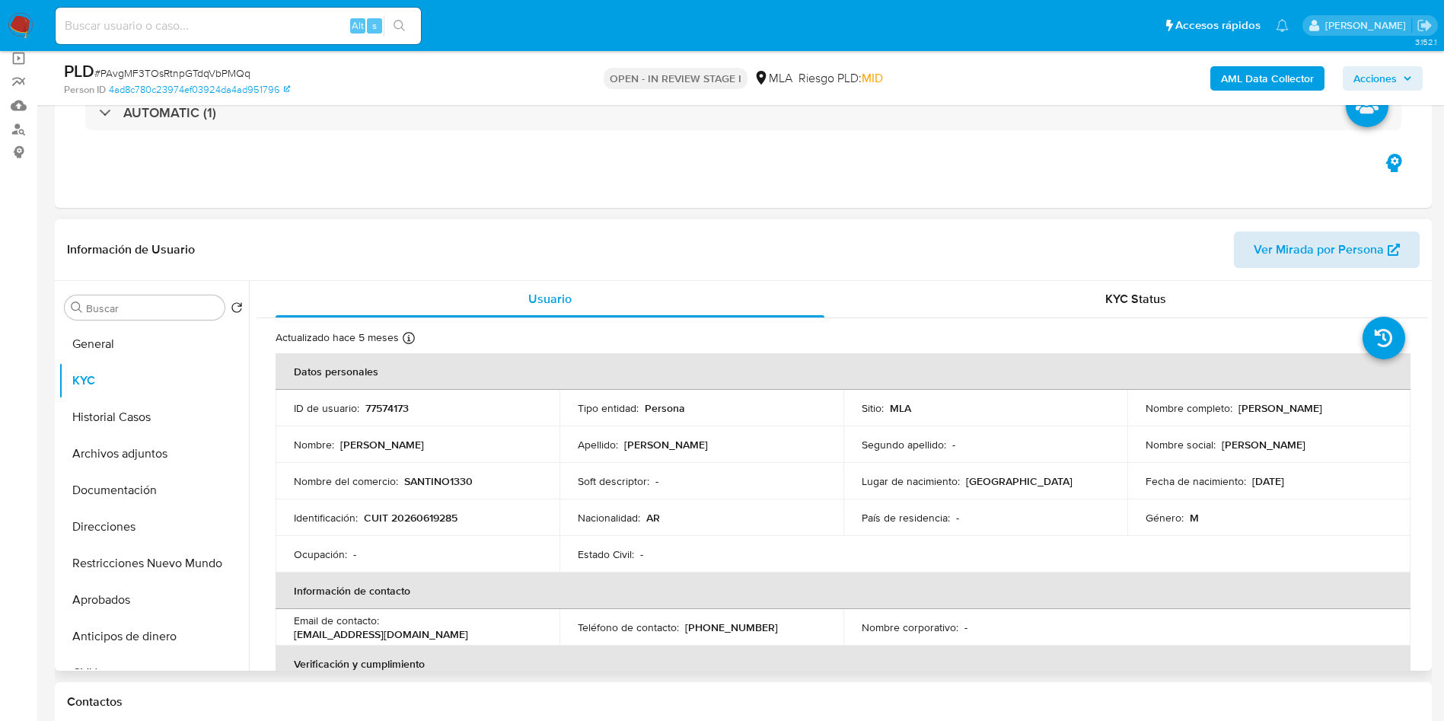
copy p "Adrian Esteban Dolezel"
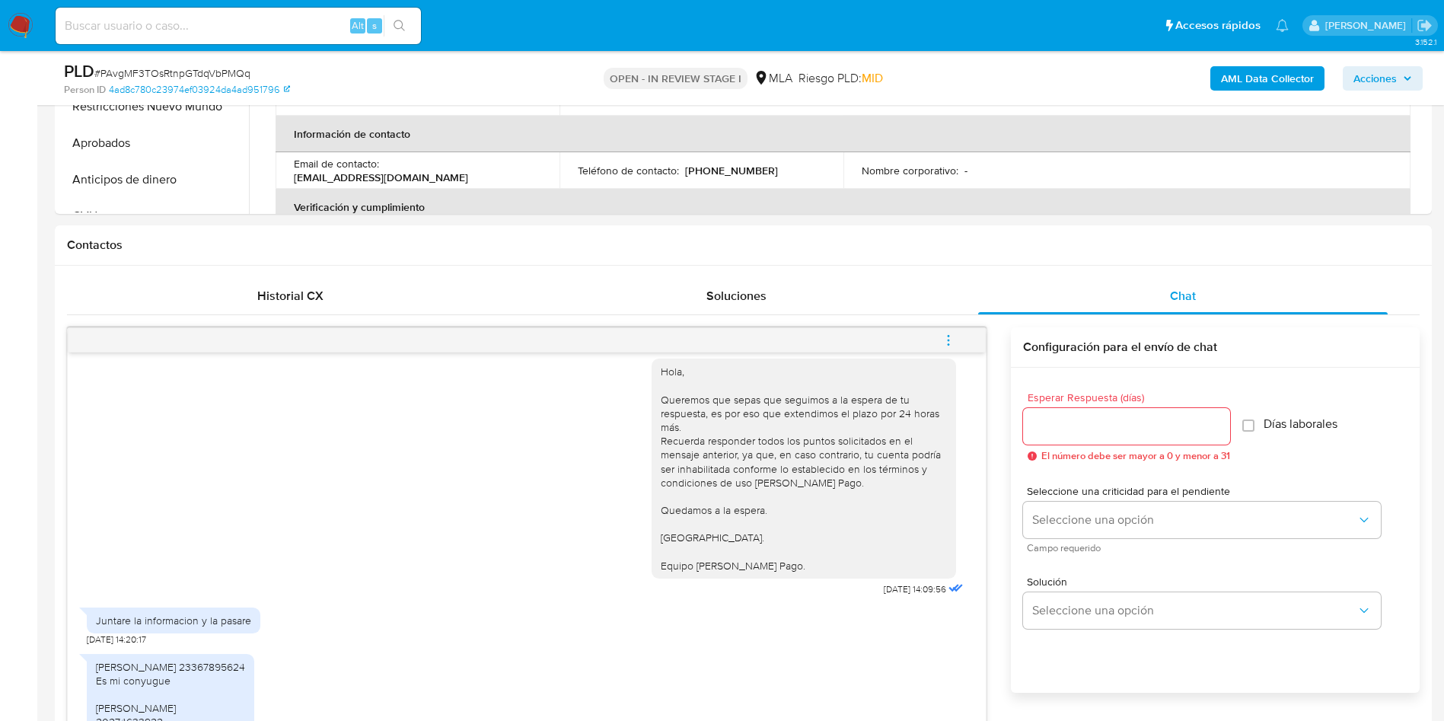
scroll to position [685, 0]
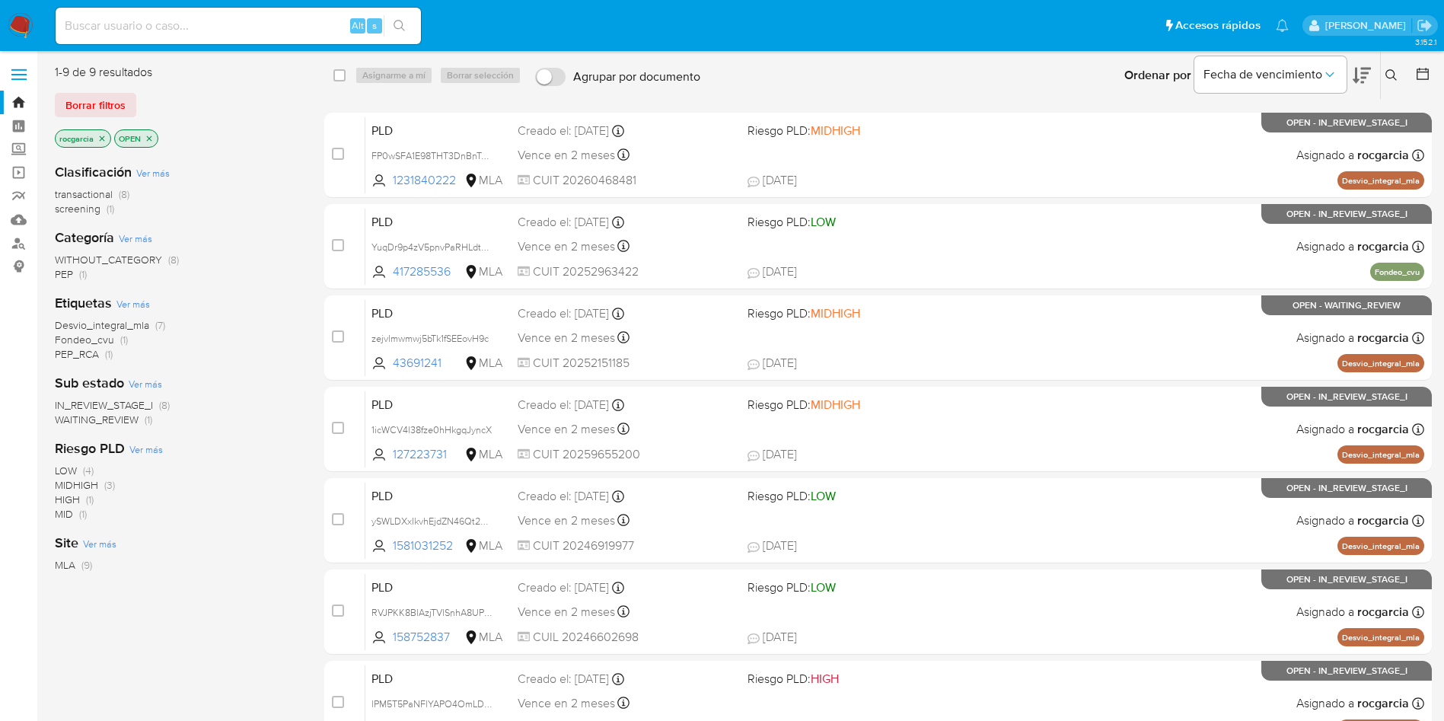
click at [1393, 73] on icon at bounding box center [1391, 75] width 12 height 12
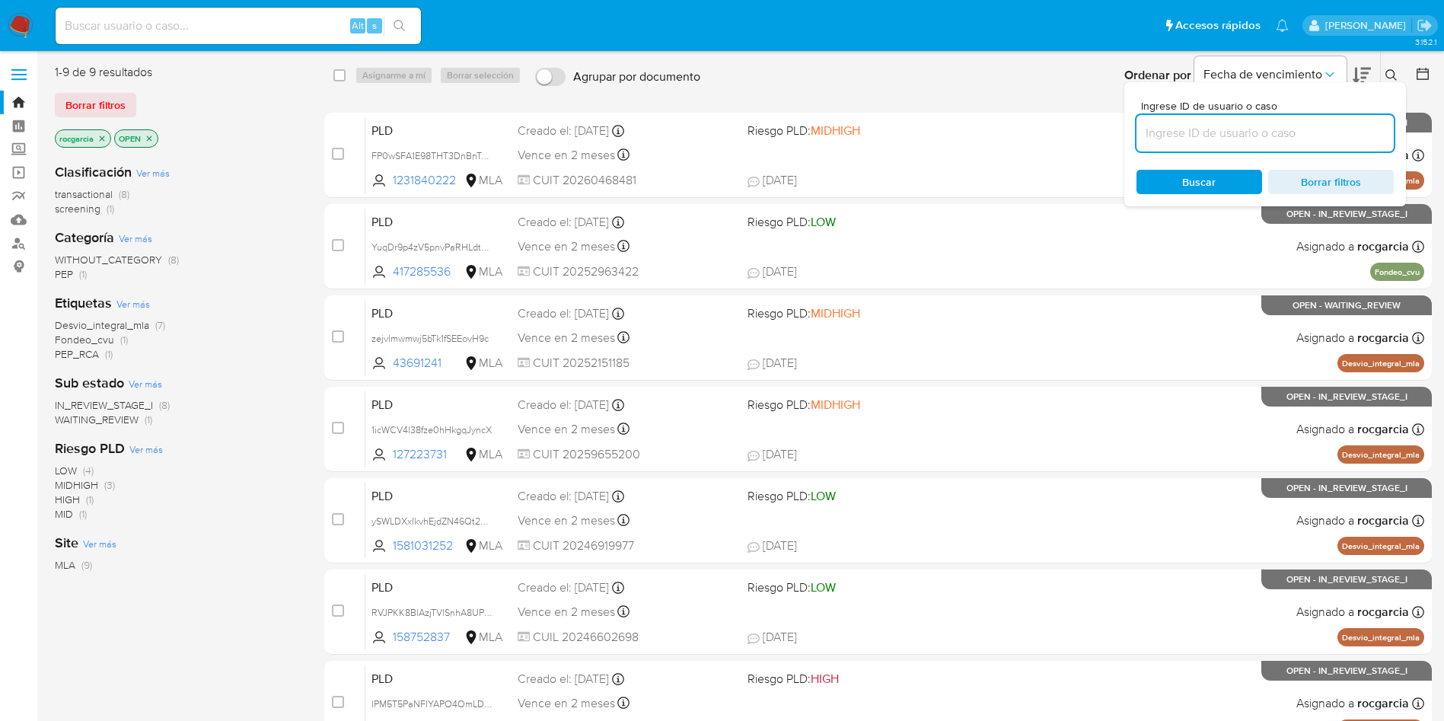
click at [1244, 132] on input at bounding box center [1264, 133] width 257 height 20
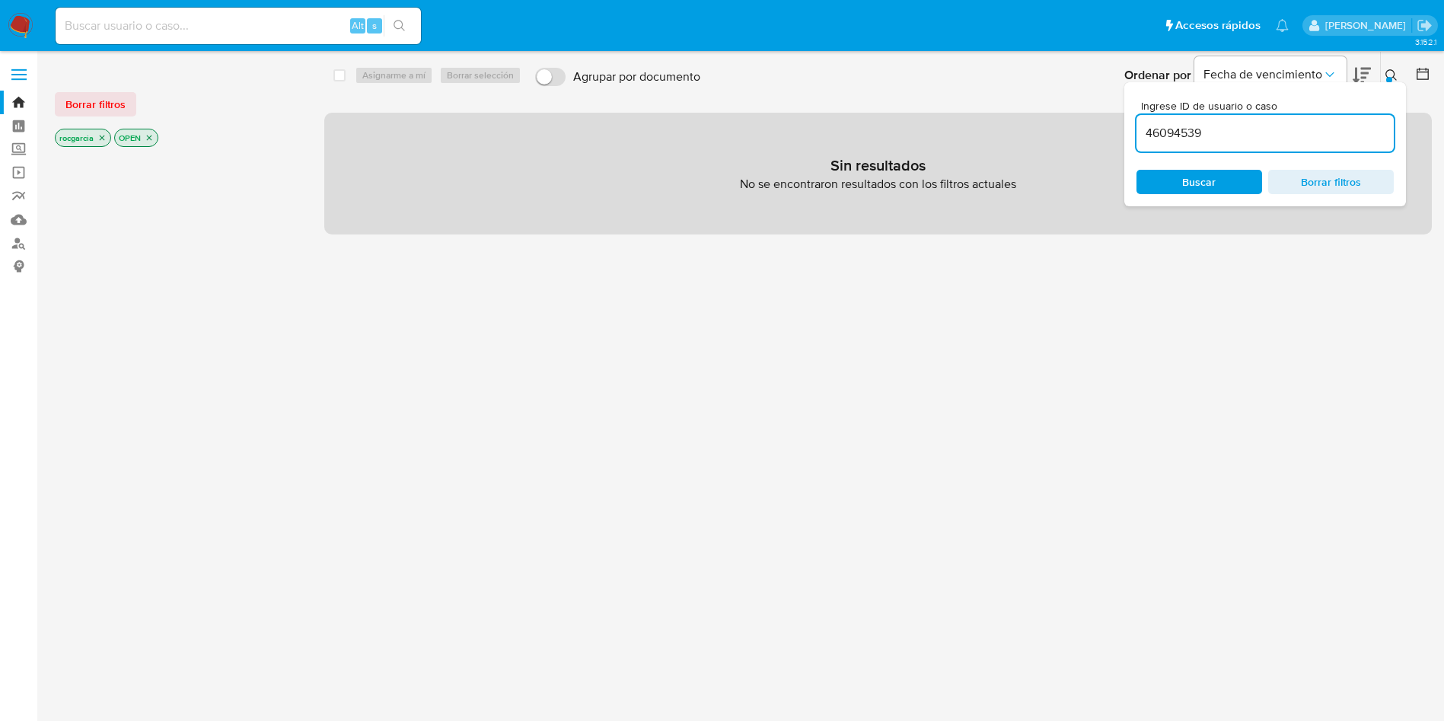
click at [1393, 72] on icon at bounding box center [1390, 74] width 11 height 11
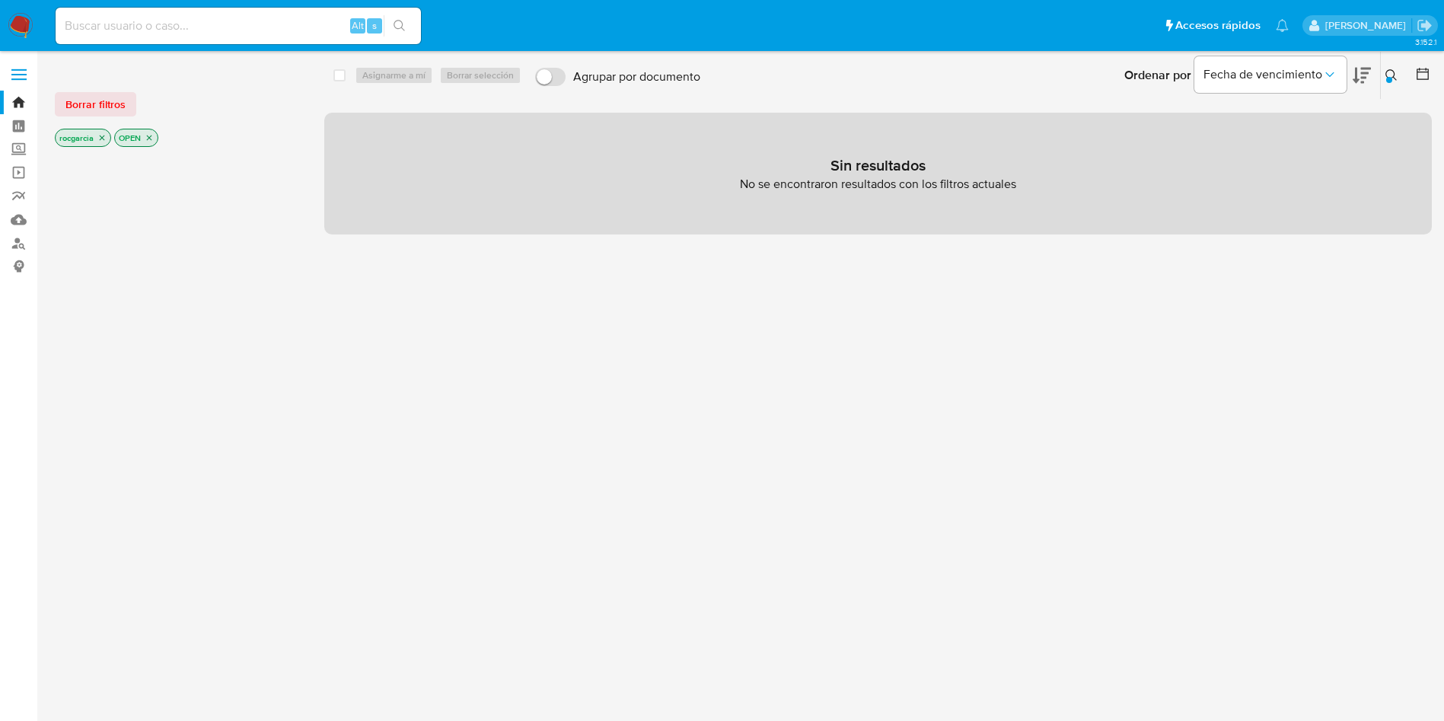
click at [1385, 73] on icon at bounding box center [1391, 75] width 12 height 12
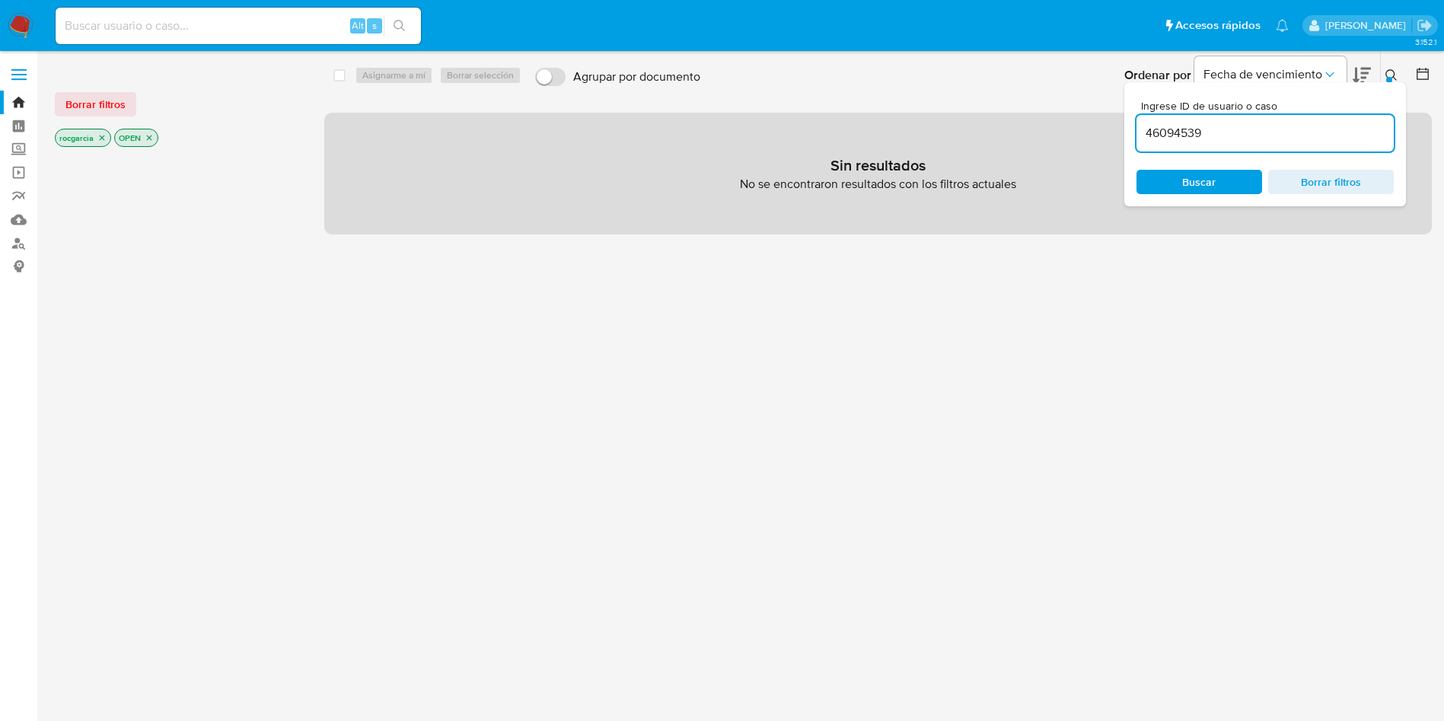
click at [1307, 139] on input "46094539" at bounding box center [1264, 133] width 257 height 20
click at [1171, 132] on input "192381456" at bounding box center [1264, 133] width 257 height 20
paste input "48093451"
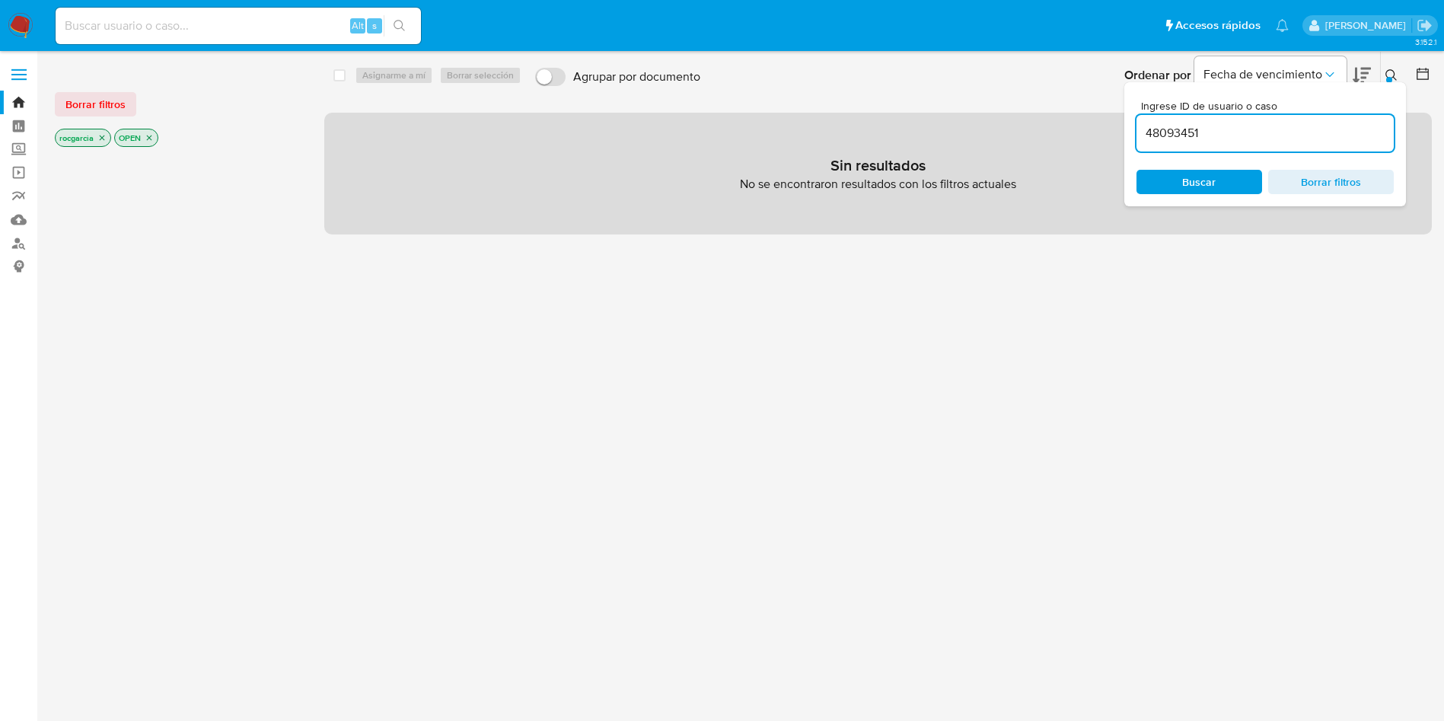
click at [1180, 132] on input "48093451" at bounding box center [1264, 133] width 257 height 20
paste input "14106439"
click at [1174, 124] on input "141064391" at bounding box center [1264, 133] width 257 height 20
click at [1175, 124] on input "141064391" at bounding box center [1264, 133] width 257 height 20
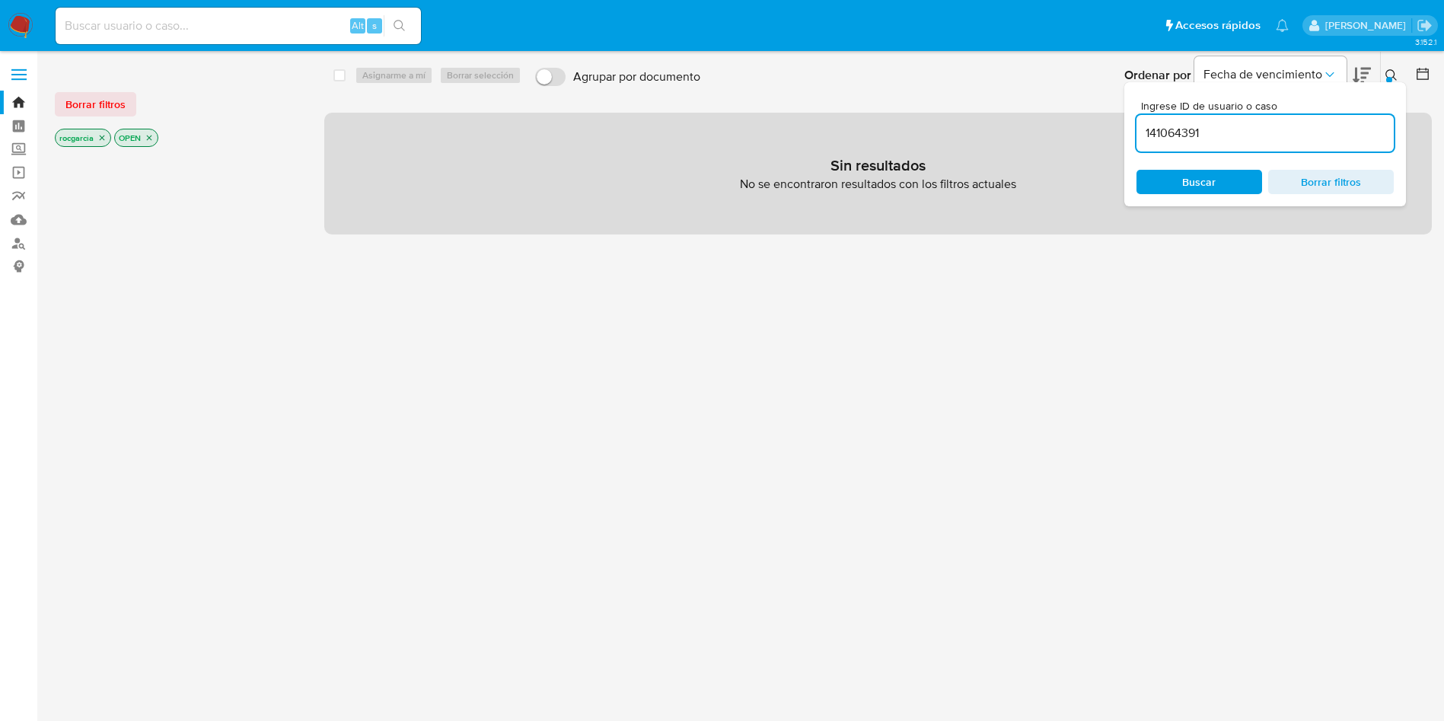
paste input "81252226"
click at [154, 136] on icon "close-filter" at bounding box center [149, 137] width 9 height 9
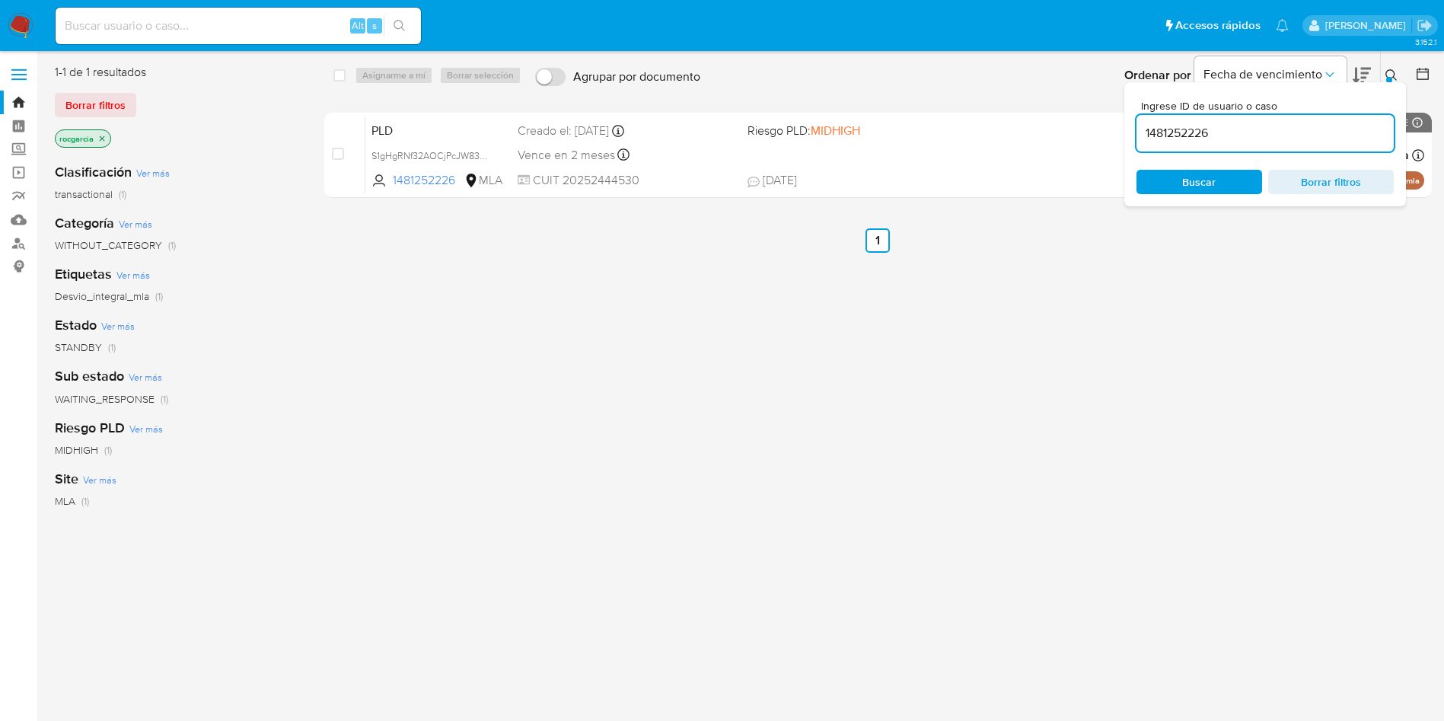
click at [1209, 132] on input "1481252226" at bounding box center [1264, 133] width 257 height 20
paste input "46094539"
click at [1389, 77] on div at bounding box center [1389, 80] width 6 height 6
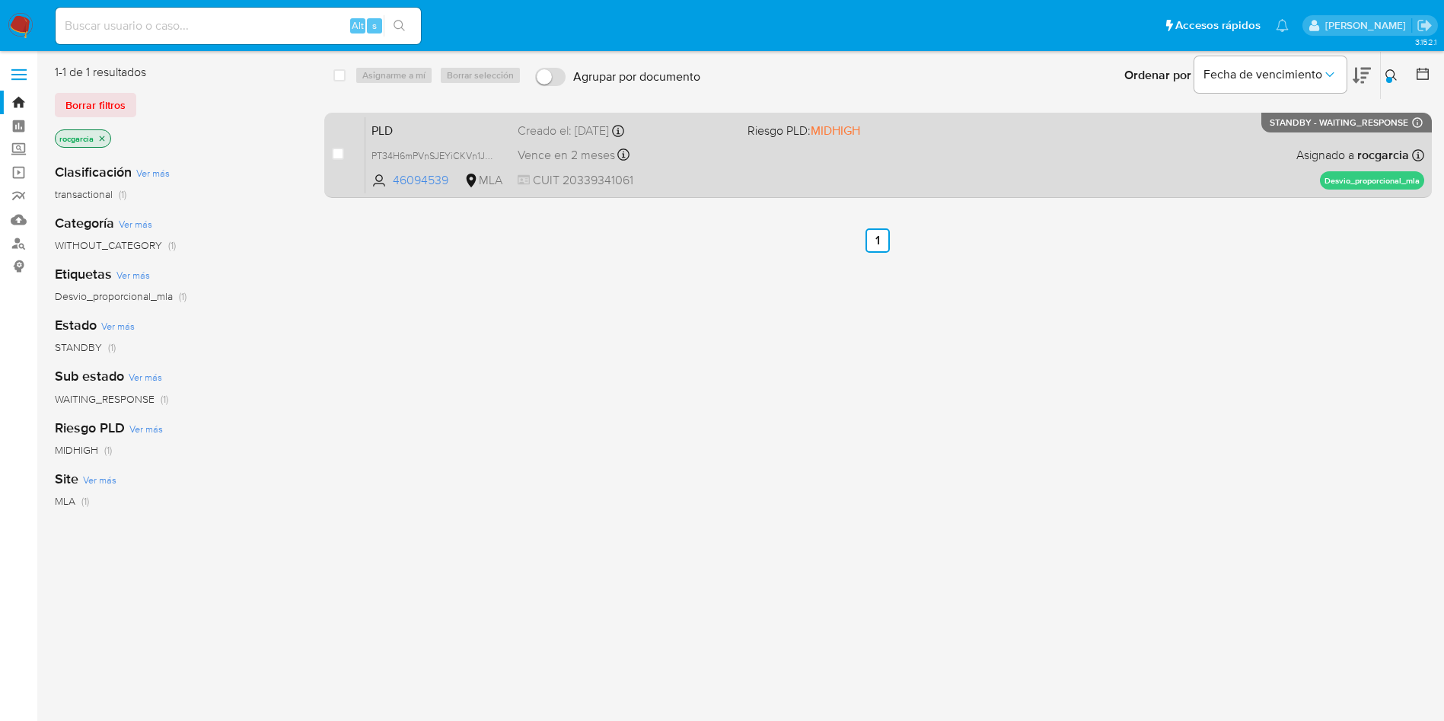
click at [802, 154] on div "PLD PT34H6mPVnSJEYiCKVn1JaxC 46094539 MLA Riesgo PLD: MIDHIGH Creado el: 12/07/…" at bounding box center [894, 154] width 1059 height 77
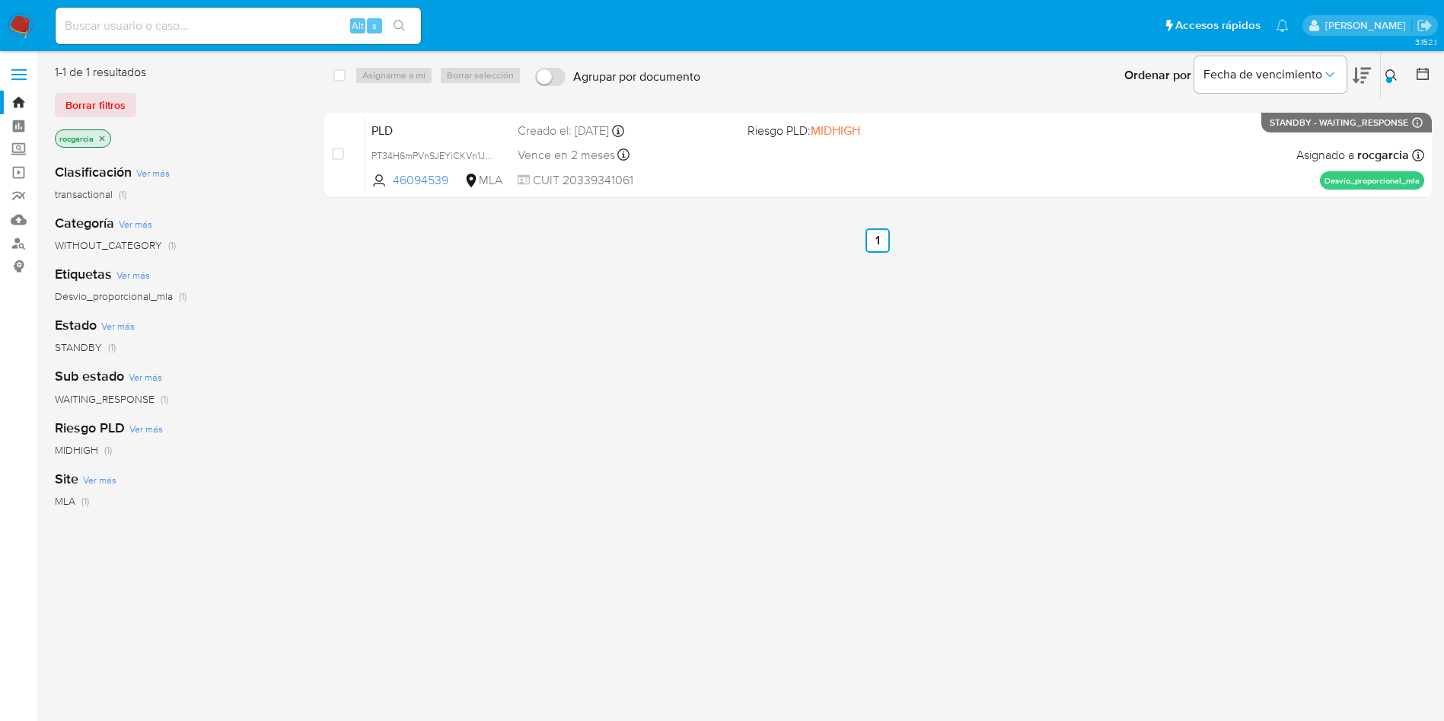
click at [1392, 66] on button at bounding box center [1393, 75] width 25 height 18
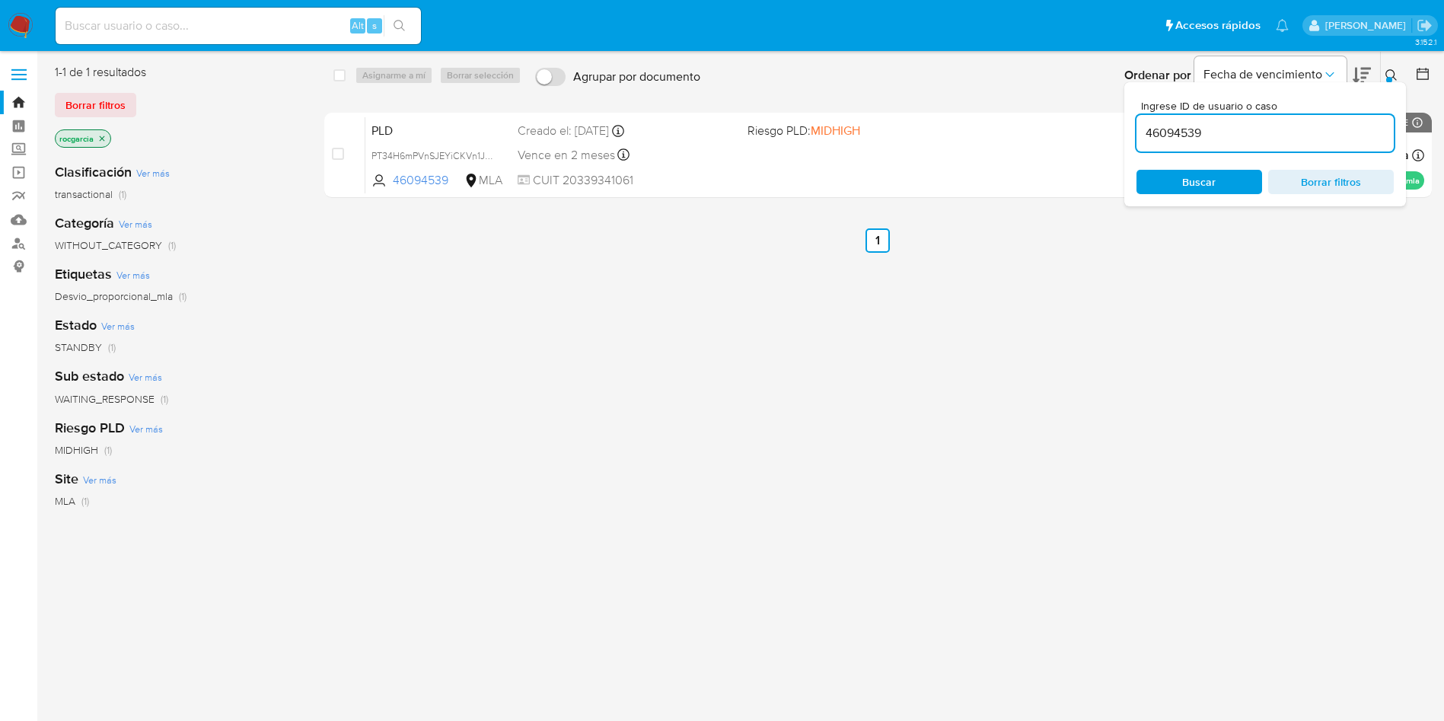
click at [1231, 136] on input "46094539" at bounding box center [1264, 133] width 257 height 20
click at [1197, 355] on div "select-all-cases-checkbox Asignarme a mí Borrar selección Agrupar por documento…" at bounding box center [877, 402] width 1107 height 677
click at [1390, 67] on button at bounding box center [1393, 75] width 25 height 18
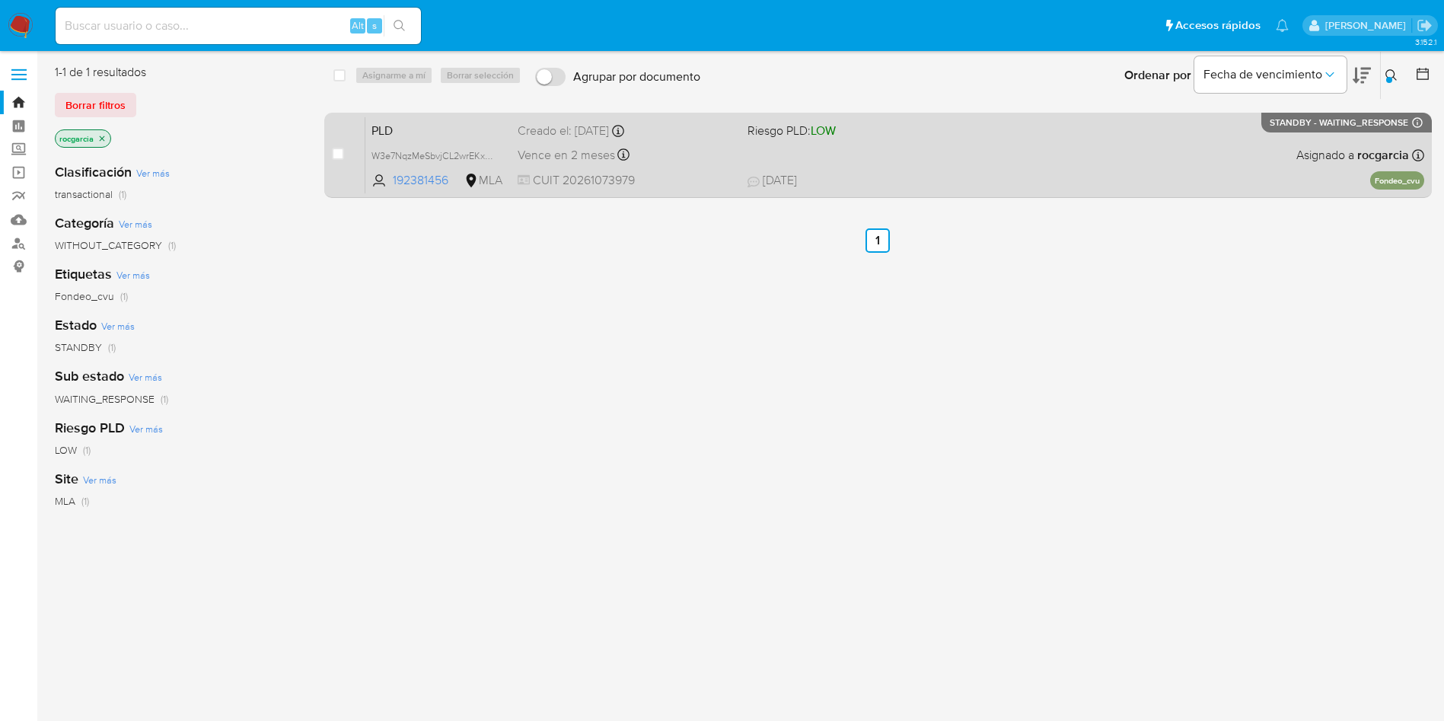
click at [941, 147] on div "PLD W3e7NqzMeSbvjCL2wrEKxP3e 192381456 MLA Riesgo PLD: LOW Creado el: 12/07/202…" at bounding box center [894, 154] width 1059 height 77
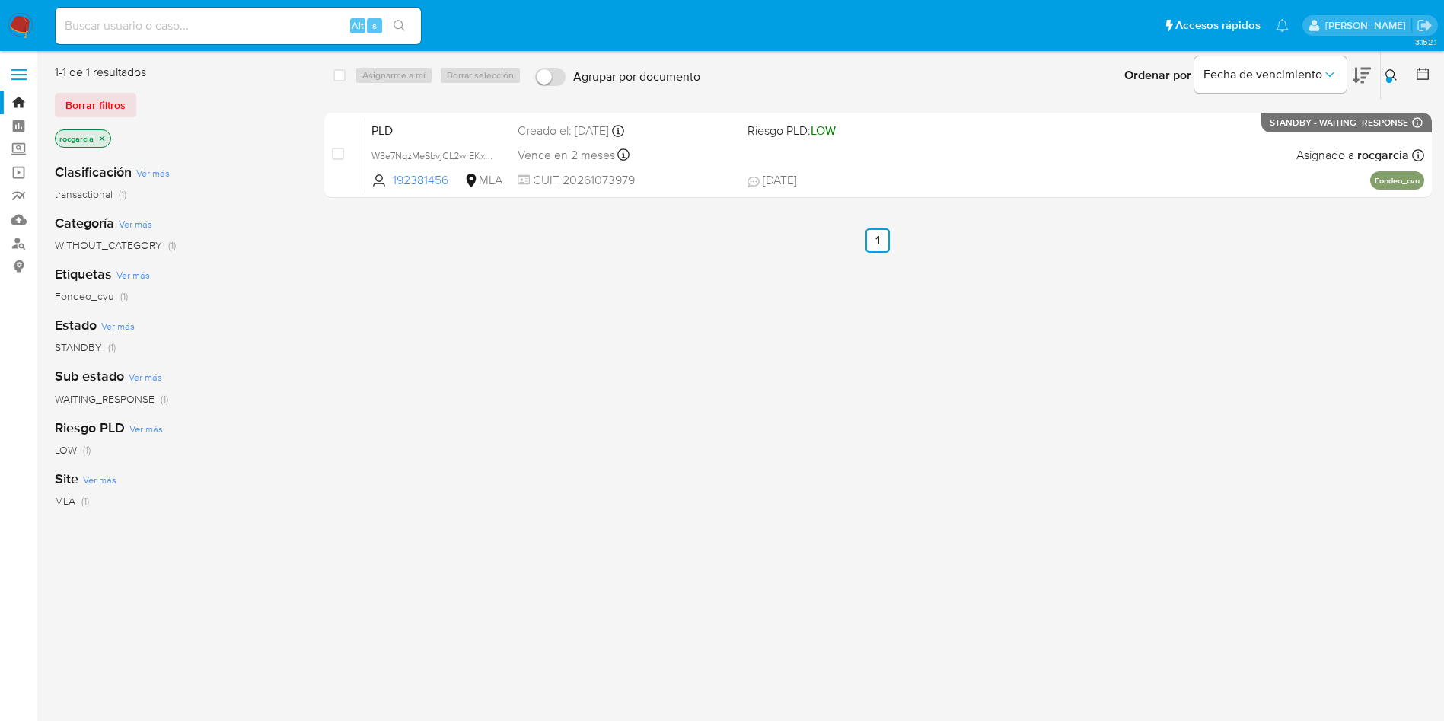
click at [1383, 70] on button at bounding box center [1393, 75] width 25 height 18
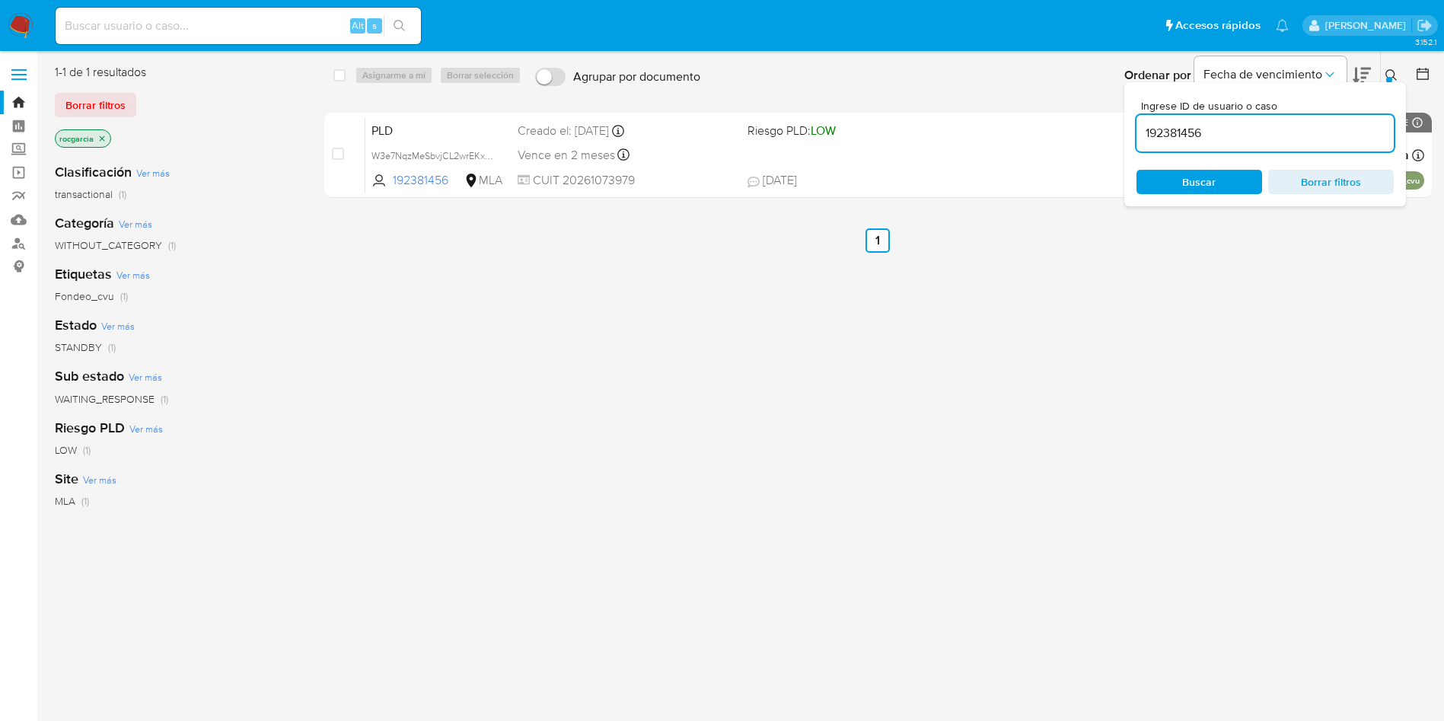
click at [1249, 136] on input "192381456" at bounding box center [1264, 133] width 257 height 20
click at [1388, 66] on button at bounding box center [1393, 75] width 25 height 18
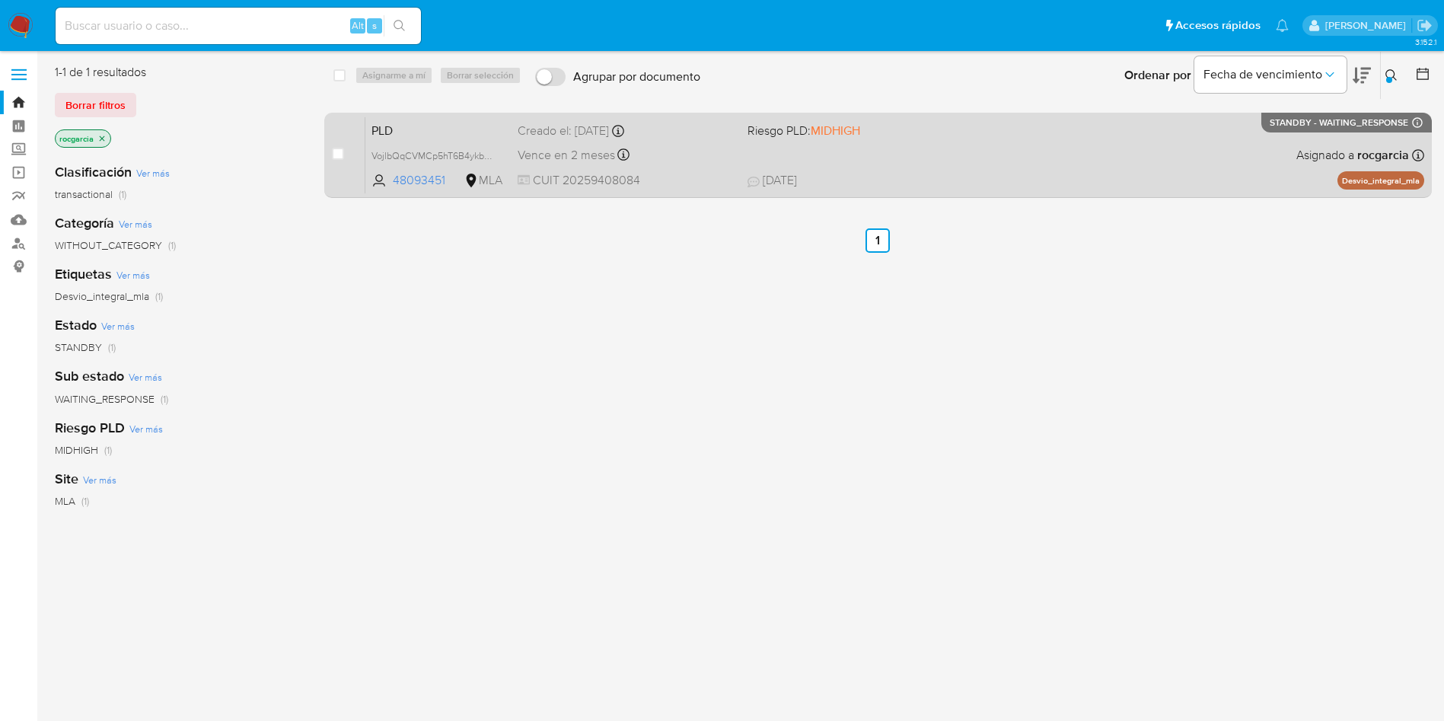
click at [866, 165] on div "PLD VojlbQqCVMCp5hT6B4ykbv2s 48093451 MLA Riesgo PLD: MIDHIGH Creado el: 12/07/…" at bounding box center [894, 154] width 1059 height 77
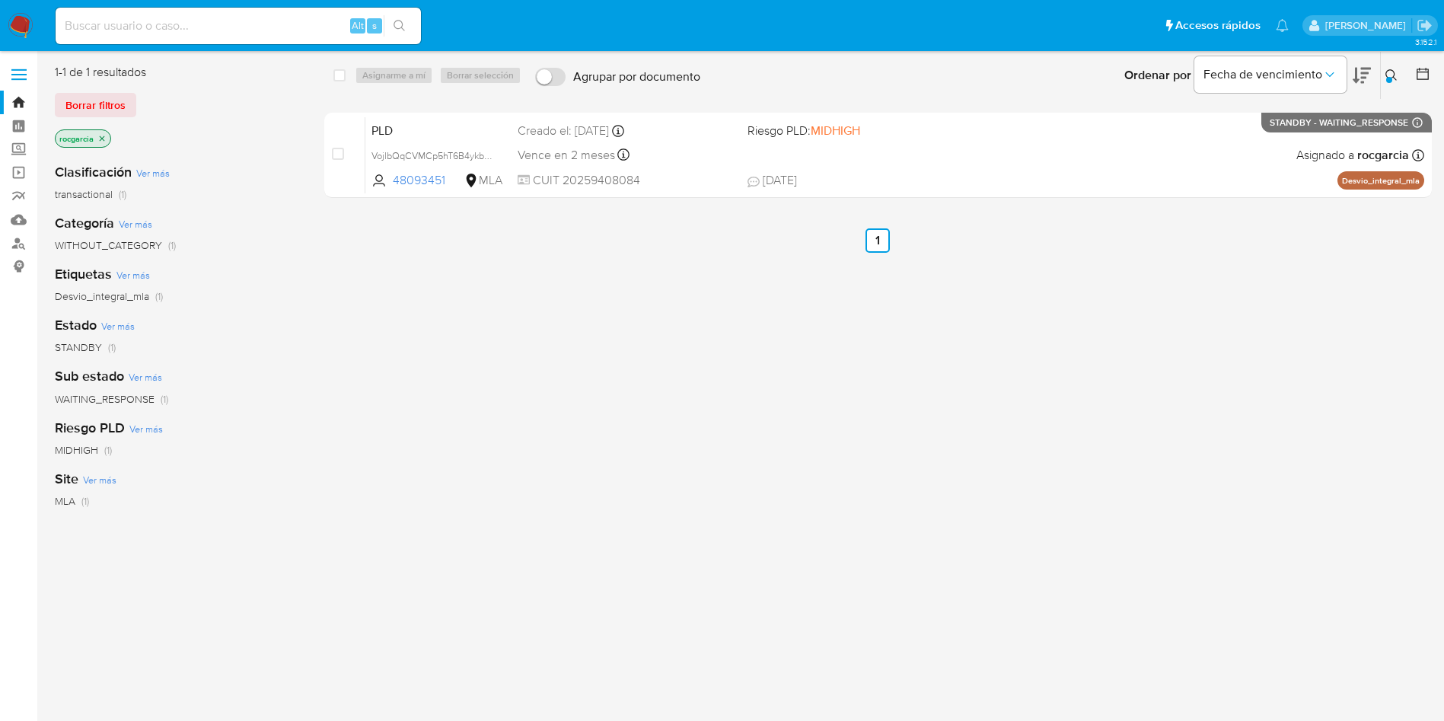
click at [1395, 75] on icon at bounding box center [1391, 75] width 12 height 12
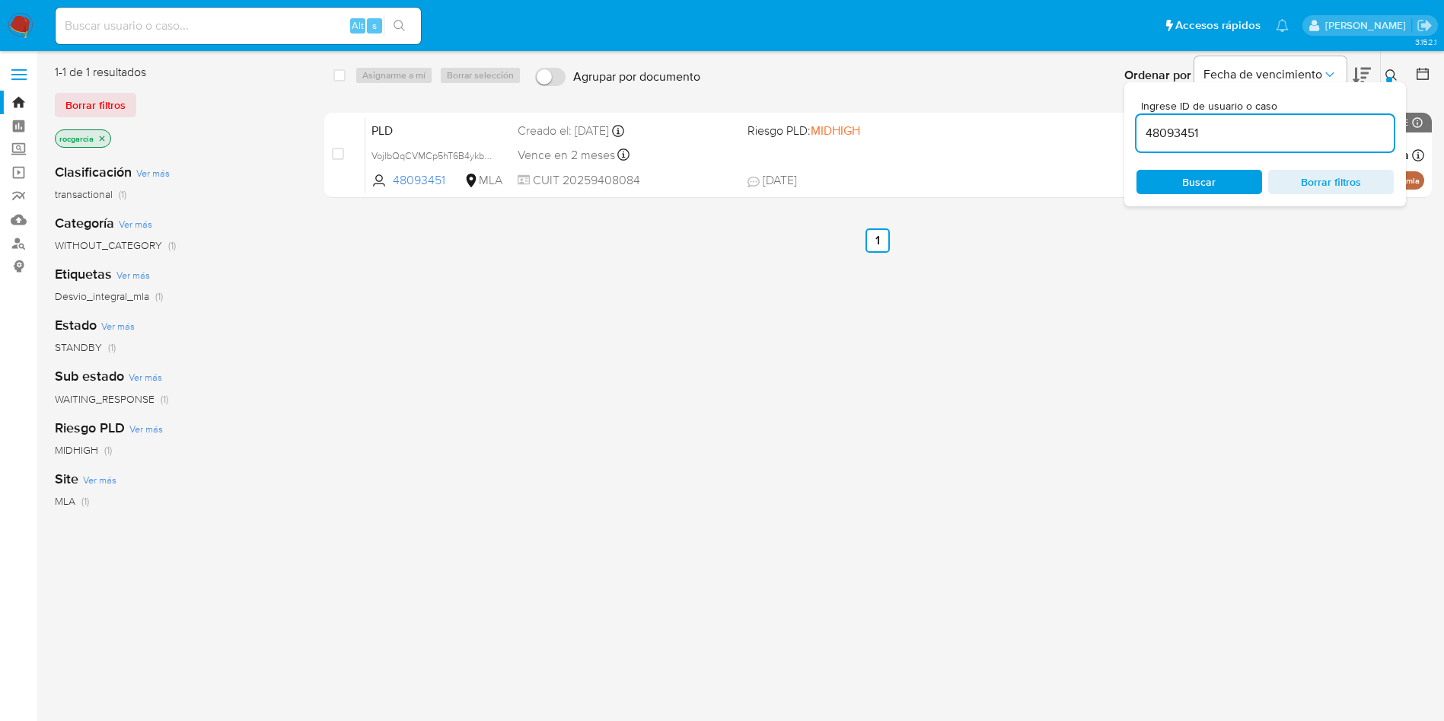
click at [1275, 135] on input "48093451" at bounding box center [1264, 133] width 257 height 20
click at [1390, 75] on icon at bounding box center [1391, 75] width 12 height 12
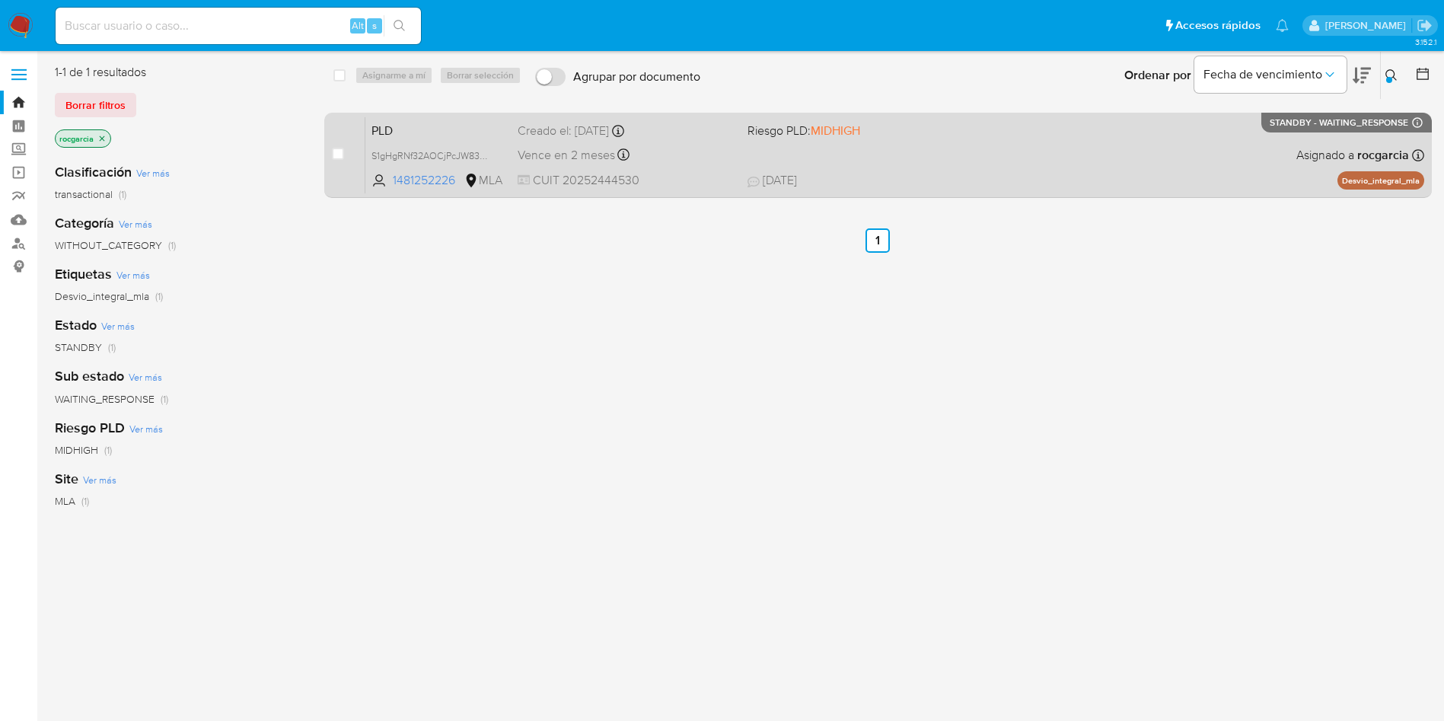
click at [881, 160] on div "PLD S1gHgRNf32AOCjPcJW83Bjtg 1481252226 MLA Riesgo PLD: MIDHIGH Creado el: 12/0…" at bounding box center [894, 154] width 1059 height 77
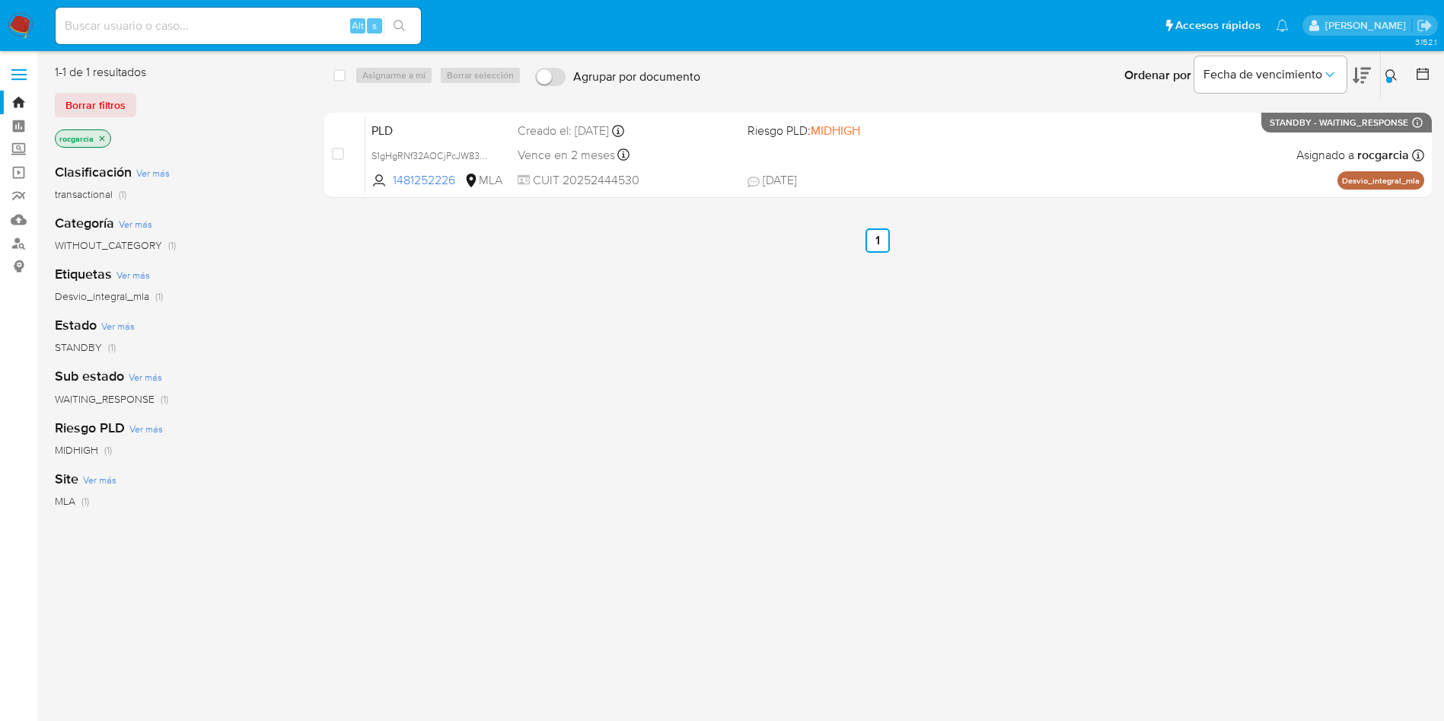
click at [1392, 75] on icon at bounding box center [1391, 75] width 12 height 12
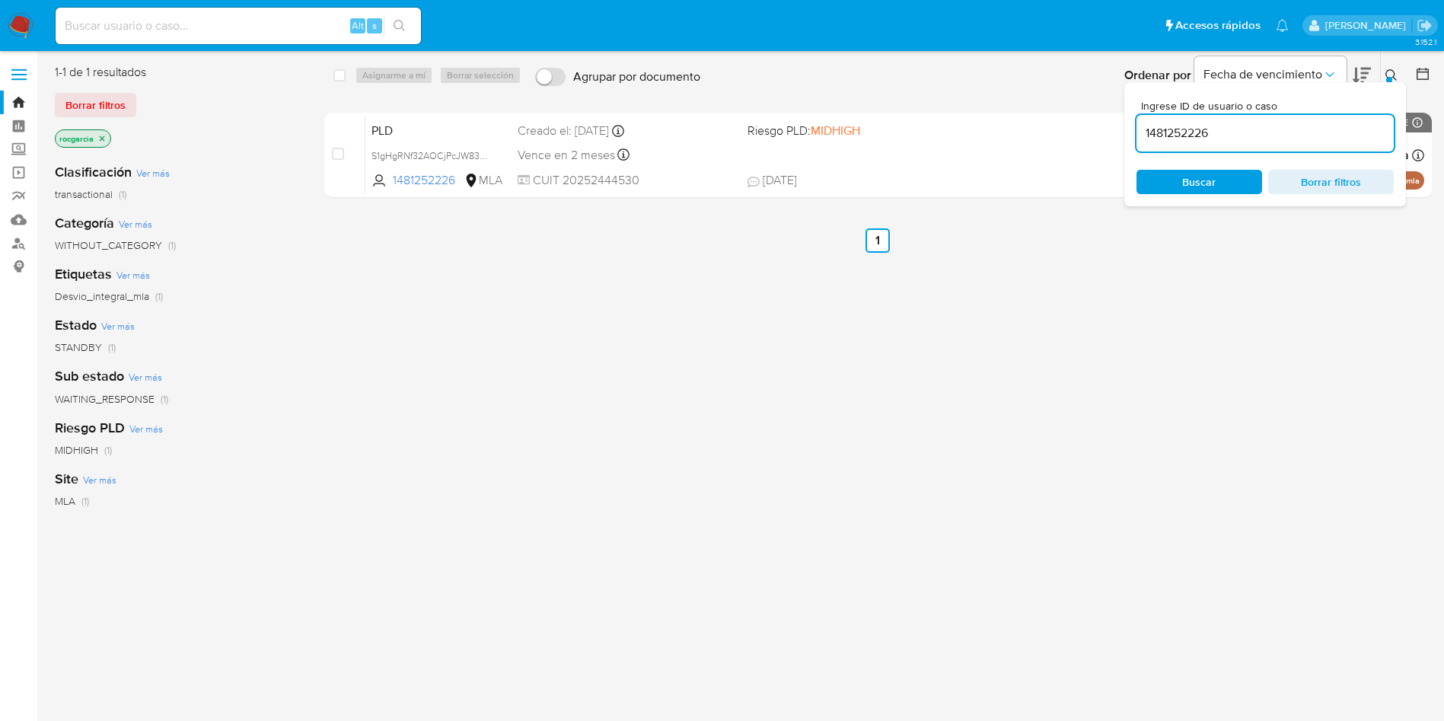
click at [1268, 123] on input "1481252226" at bounding box center [1264, 133] width 257 height 20
click at [1270, 129] on input "1481252226" at bounding box center [1264, 133] width 257 height 20
type input "43691241"
click at [1389, 72] on icon at bounding box center [1391, 75] width 12 height 12
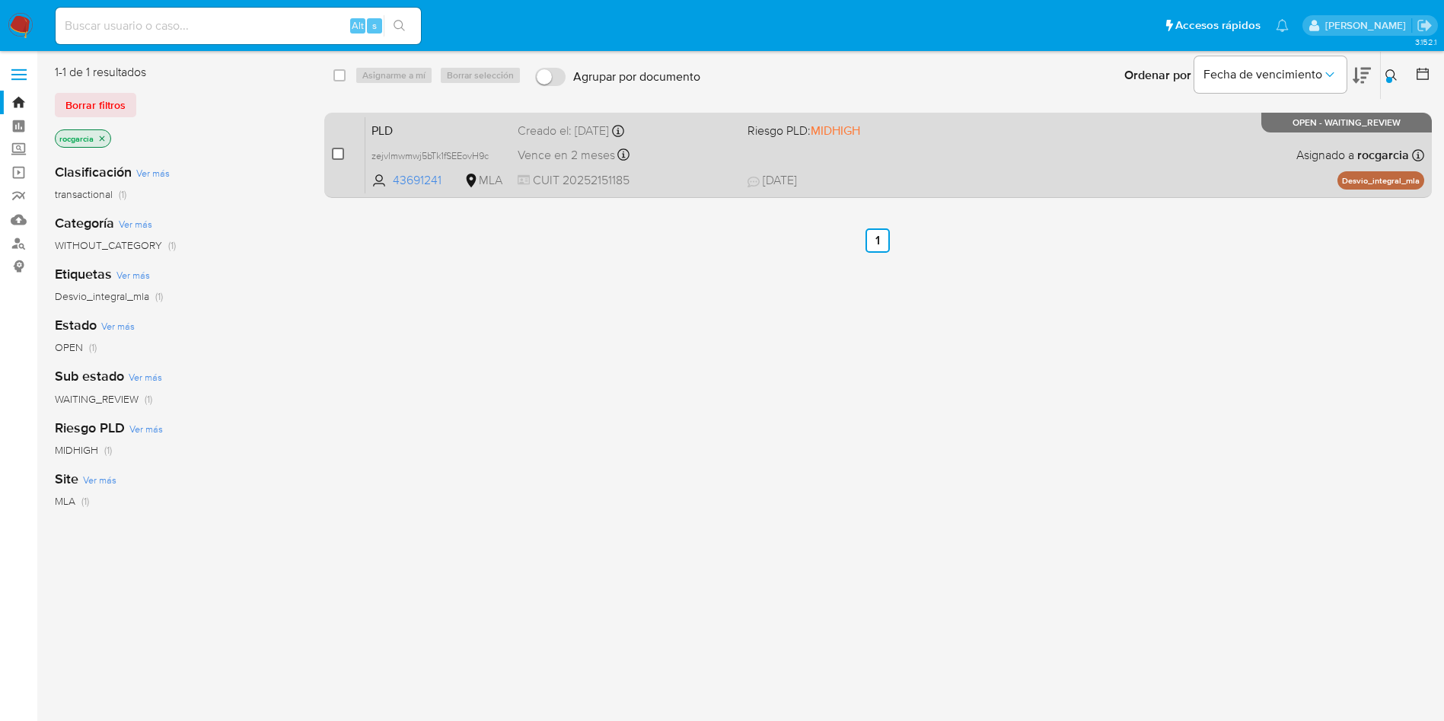
click at [339, 158] on input "checkbox" at bounding box center [338, 154] width 12 height 12
checkbox input "true"
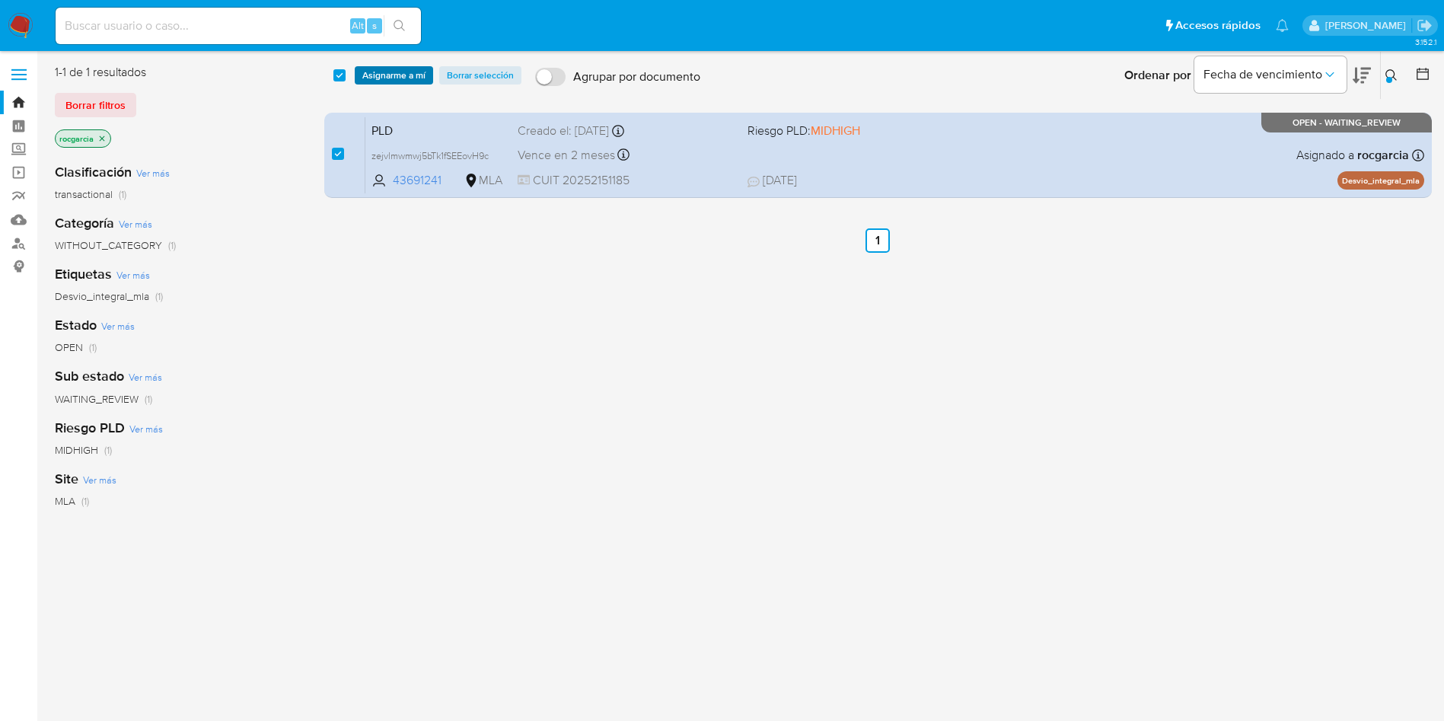
click at [392, 71] on span "Asignarme a mí" at bounding box center [393, 75] width 63 height 15
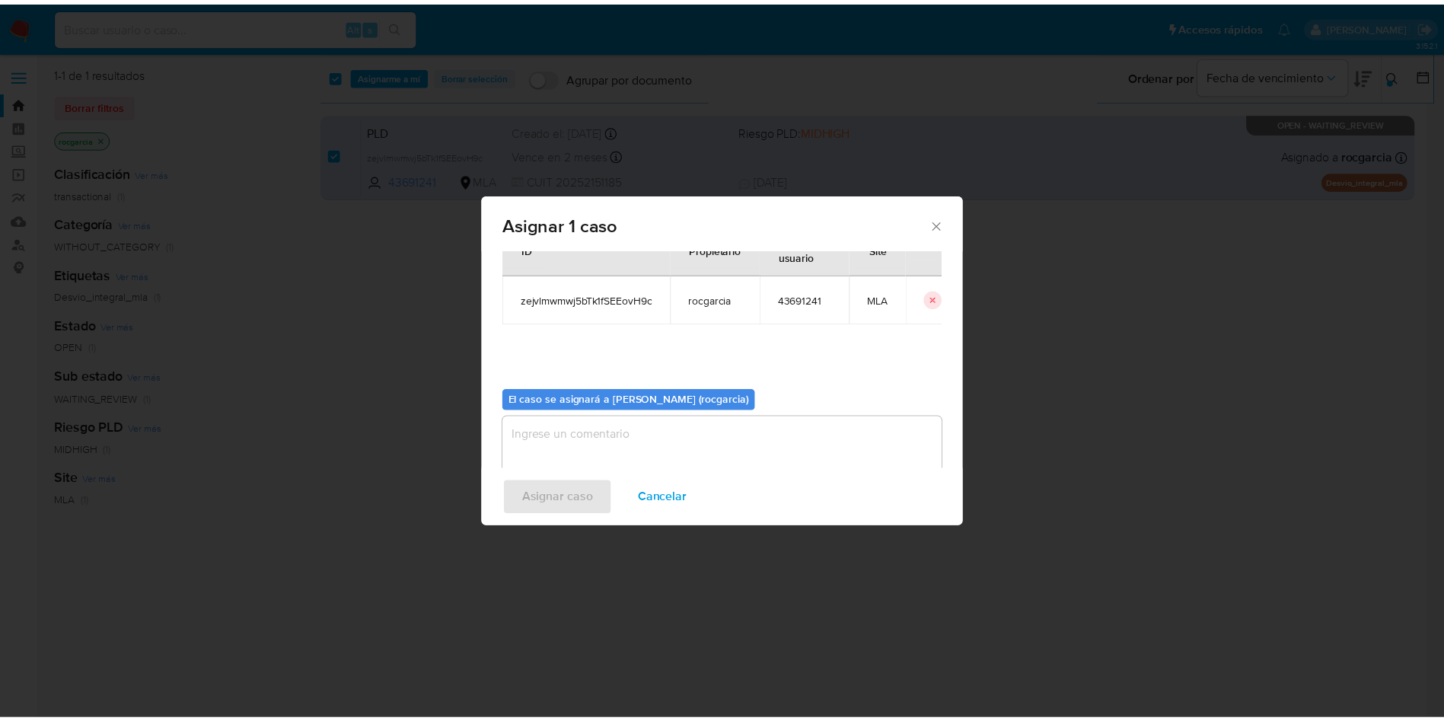
scroll to position [79, 0]
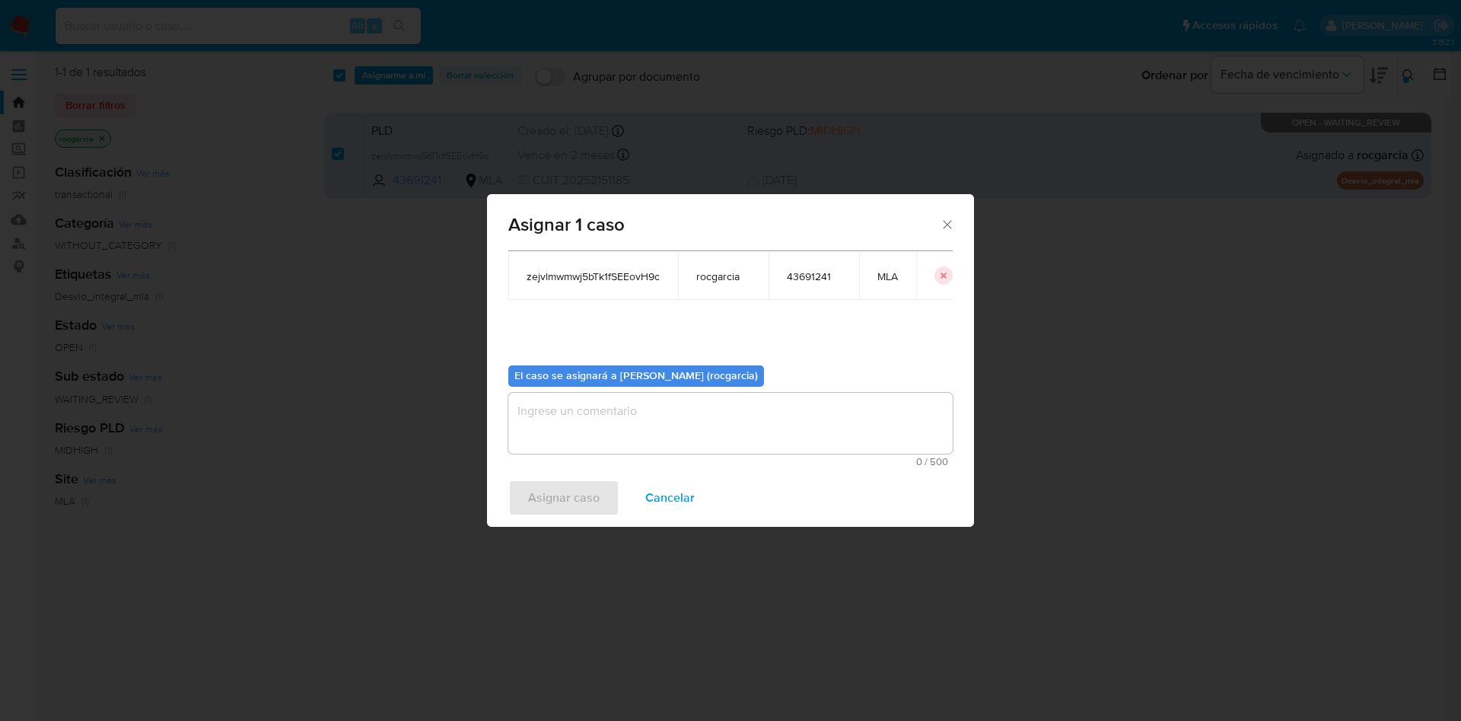
click at [595, 431] on textarea "assign-modal" at bounding box center [730, 423] width 444 height 61
click at [578, 496] on span "Asignar caso" at bounding box center [564, 497] width 72 height 33
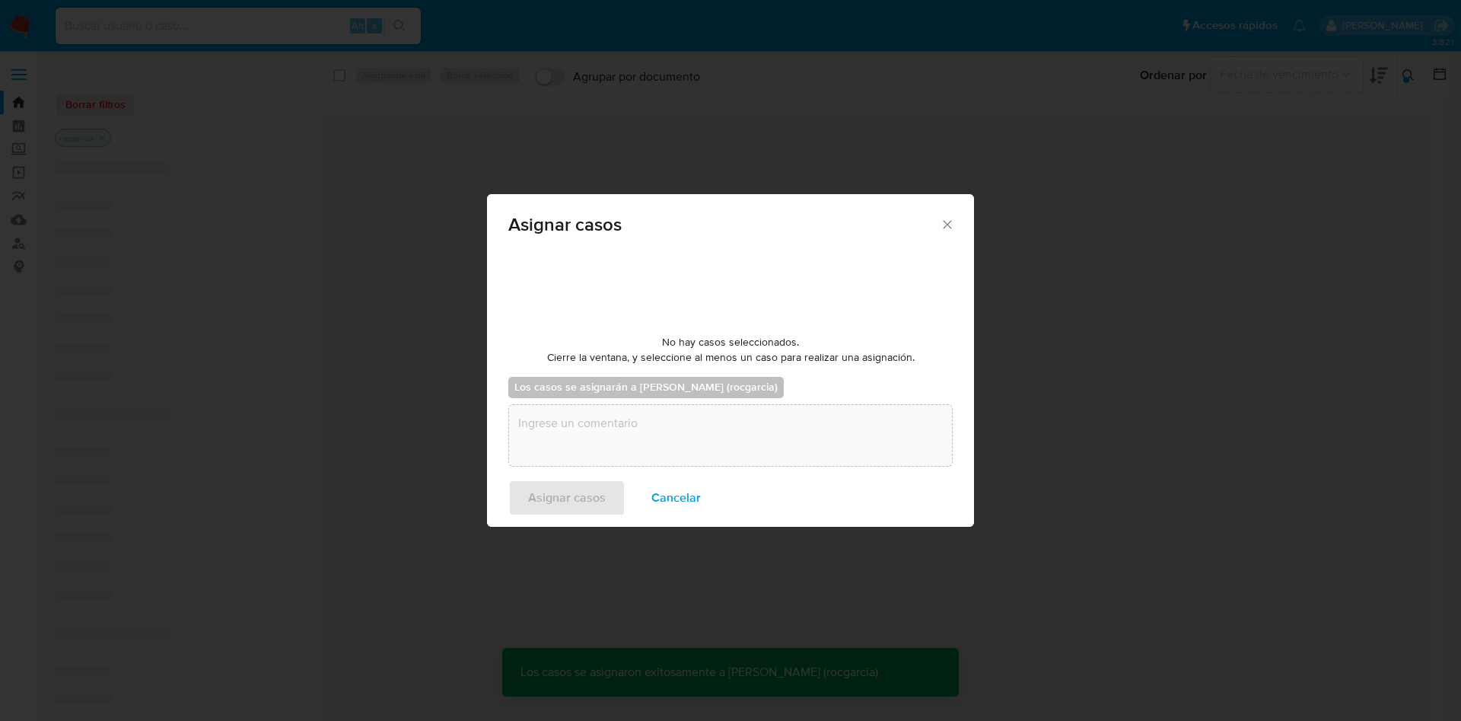
checkbox input "false"
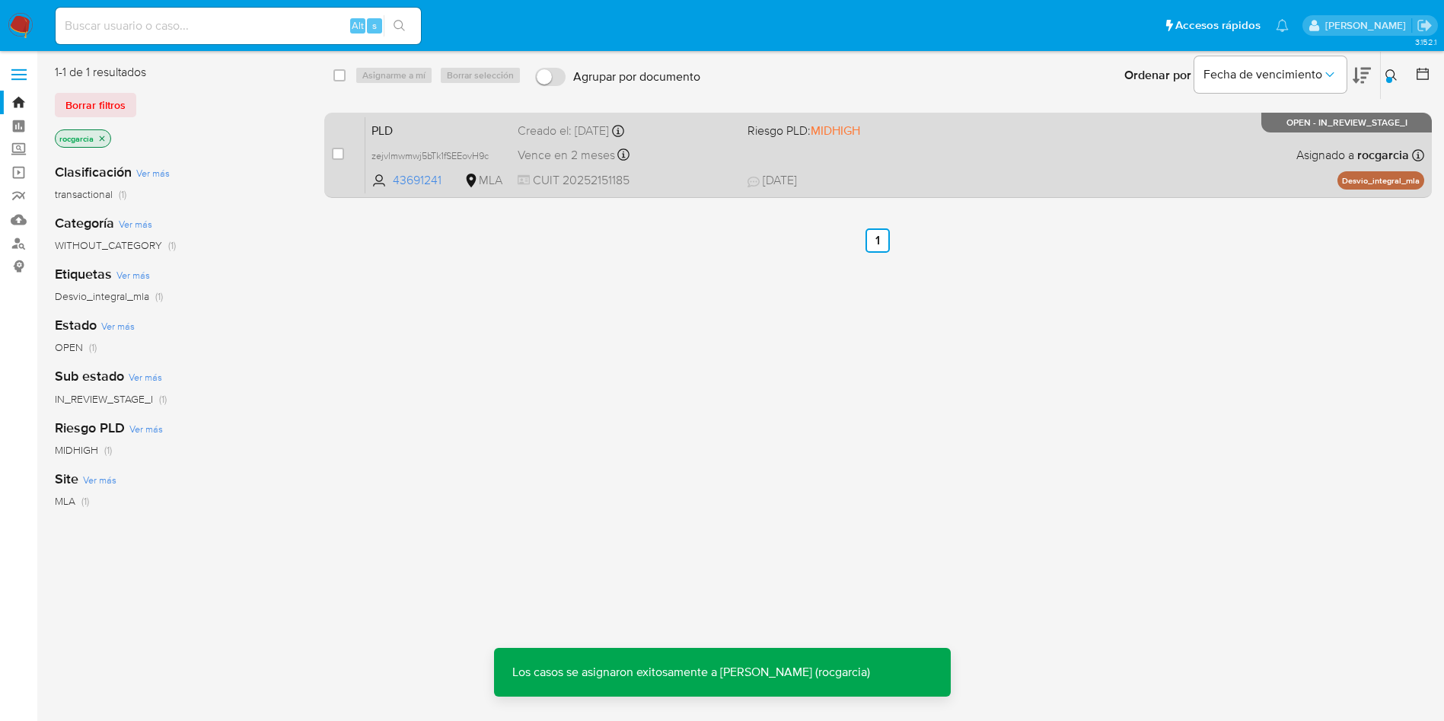
click at [925, 164] on div "PLD zejvlmwmwj5bTk1fSEEovH9c 43691241 MLA Riesgo PLD: MIDHIGH Creado el: 12/07/…" at bounding box center [894, 154] width 1059 height 77
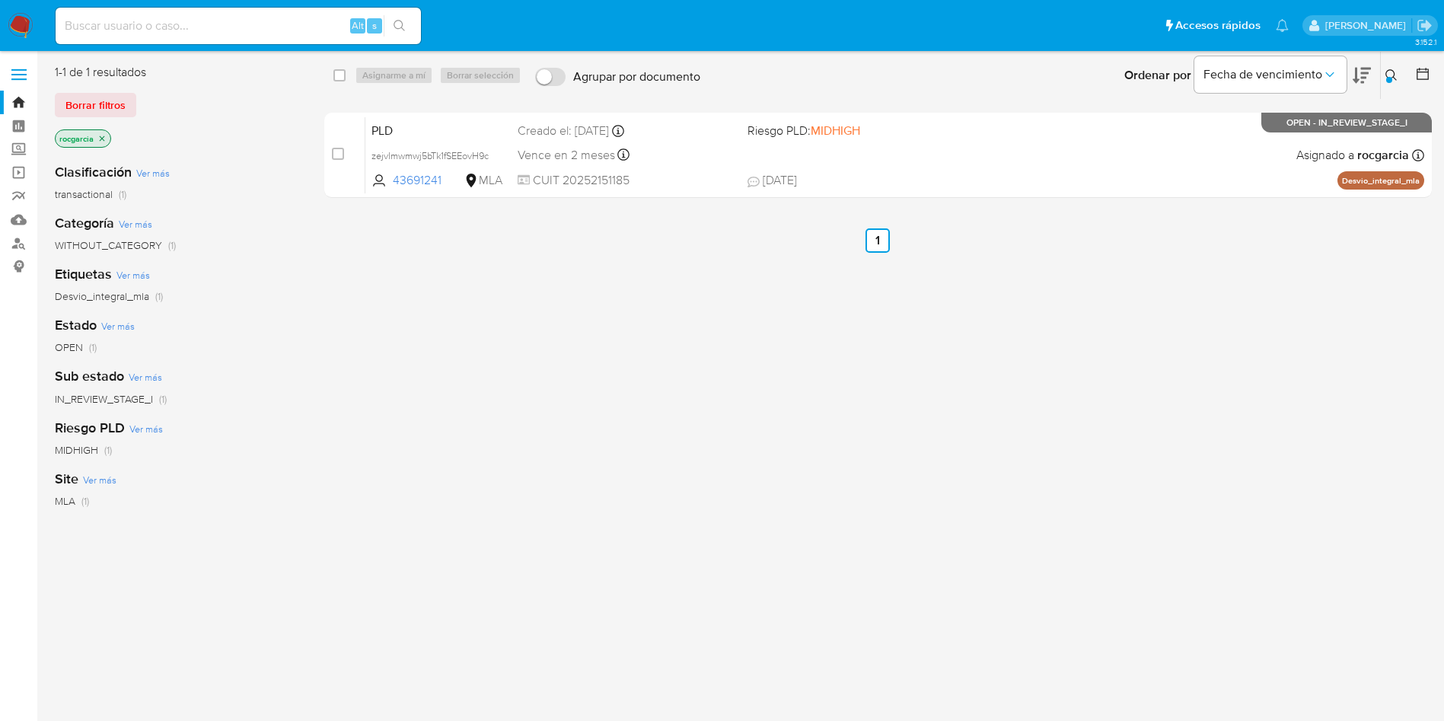
click at [193, 27] on input at bounding box center [238, 26] width 365 height 20
paste input "6zNh1oYarH3o2ZuR3KBBS3g3"
type input "6zNh1oYarH3o2ZuR3KBBS3g3"
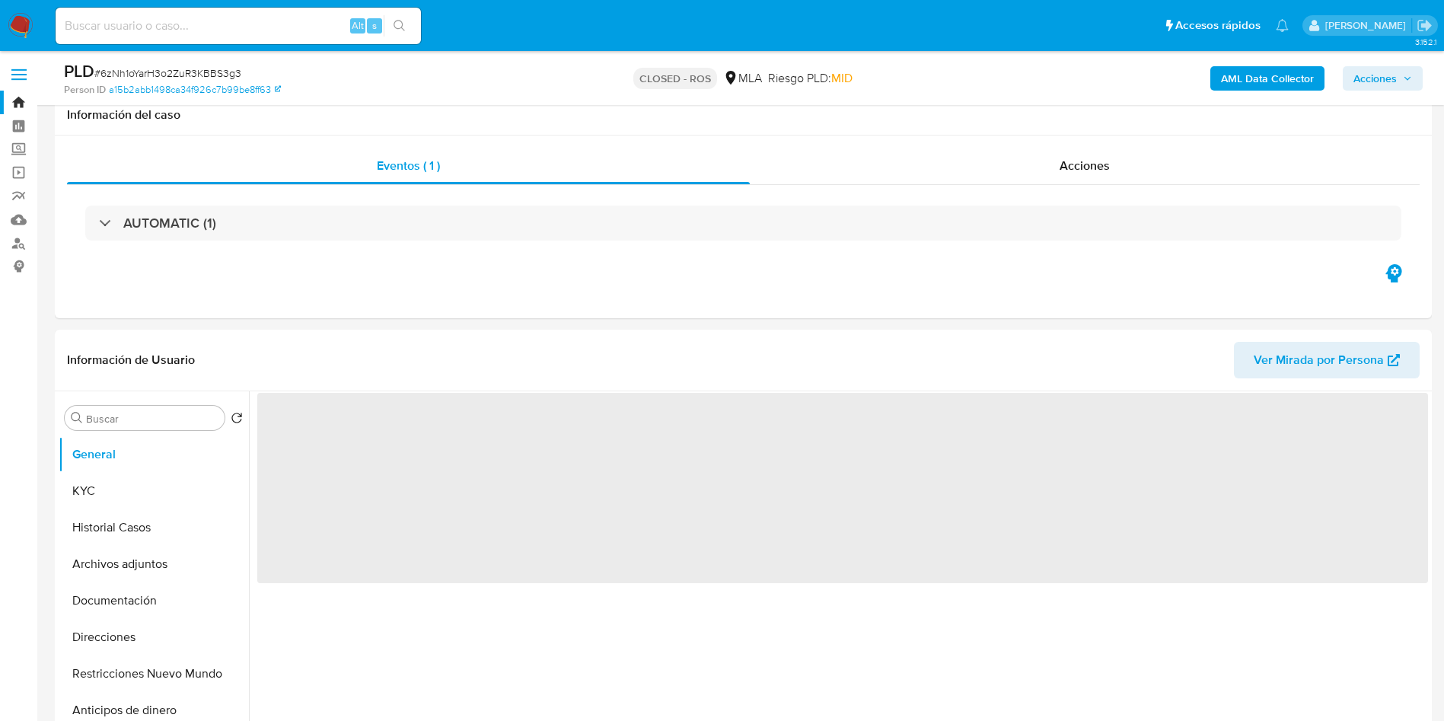
scroll to position [114, 0]
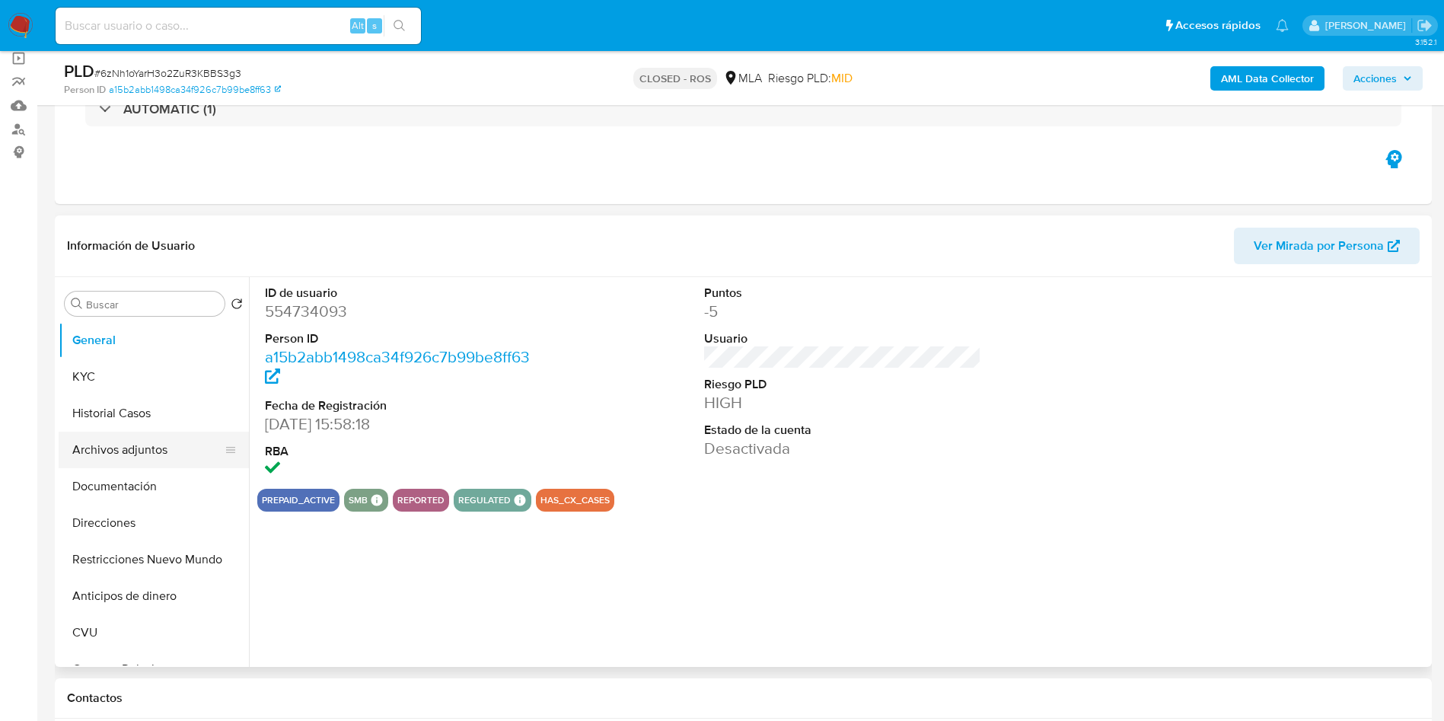
click at [141, 443] on button "Archivos adjuntos" at bounding box center [148, 450] width 178 height 37
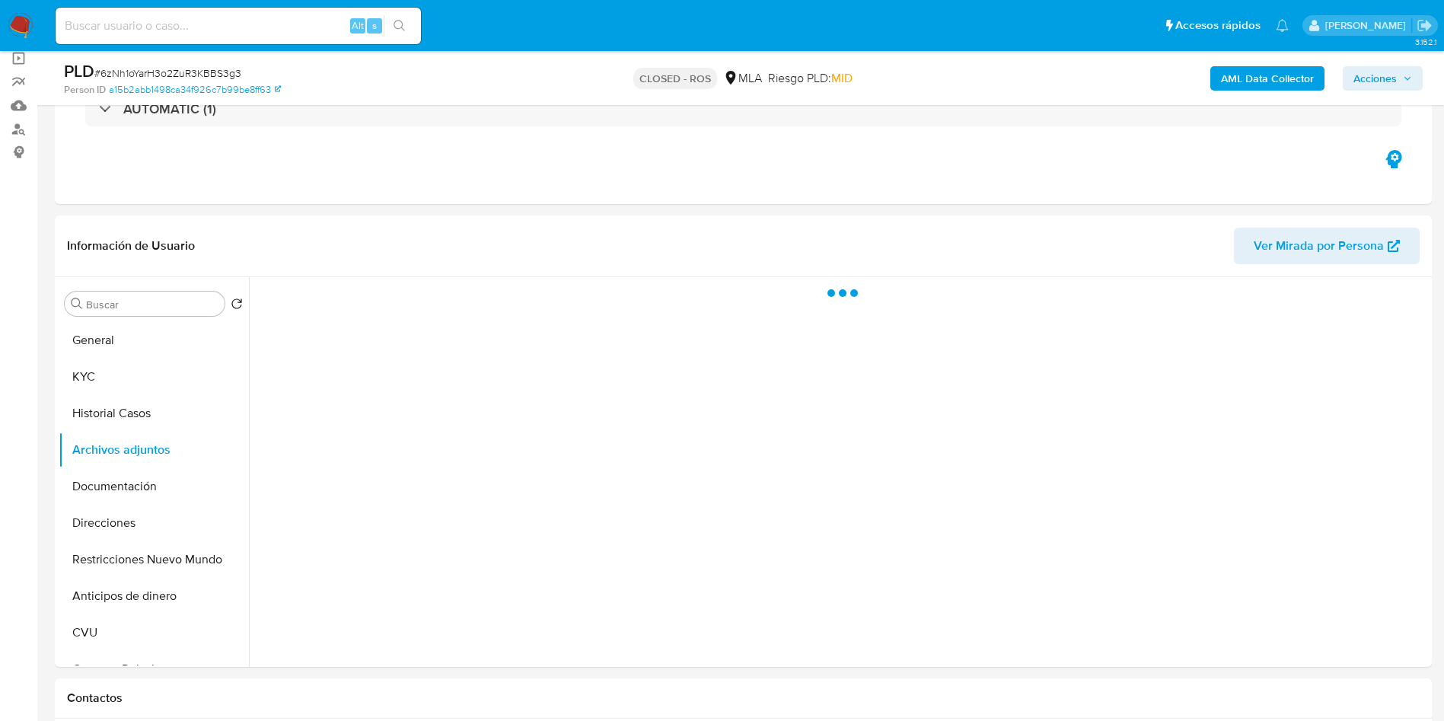
select select "10"
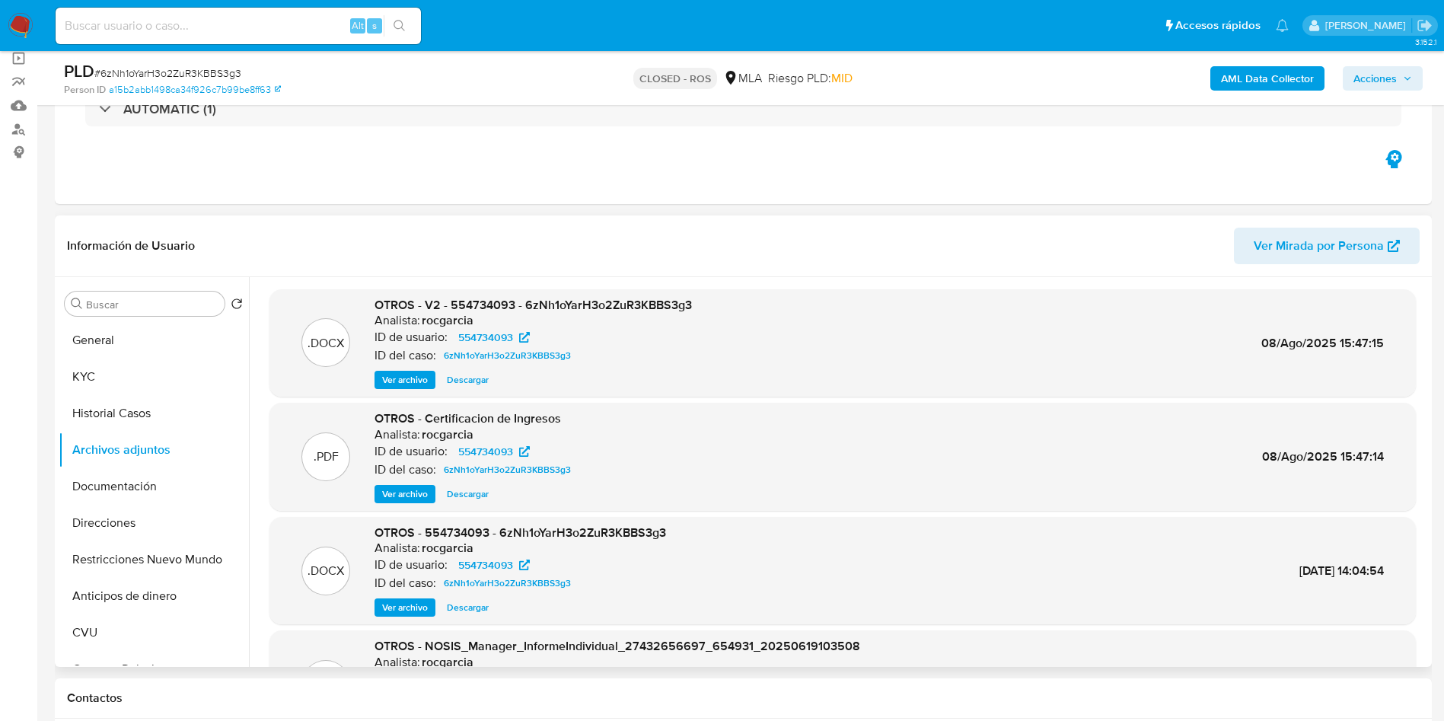
click at [392, 500] on span "Ver archivo" at bounding box center [405, 493] width 46 height 15
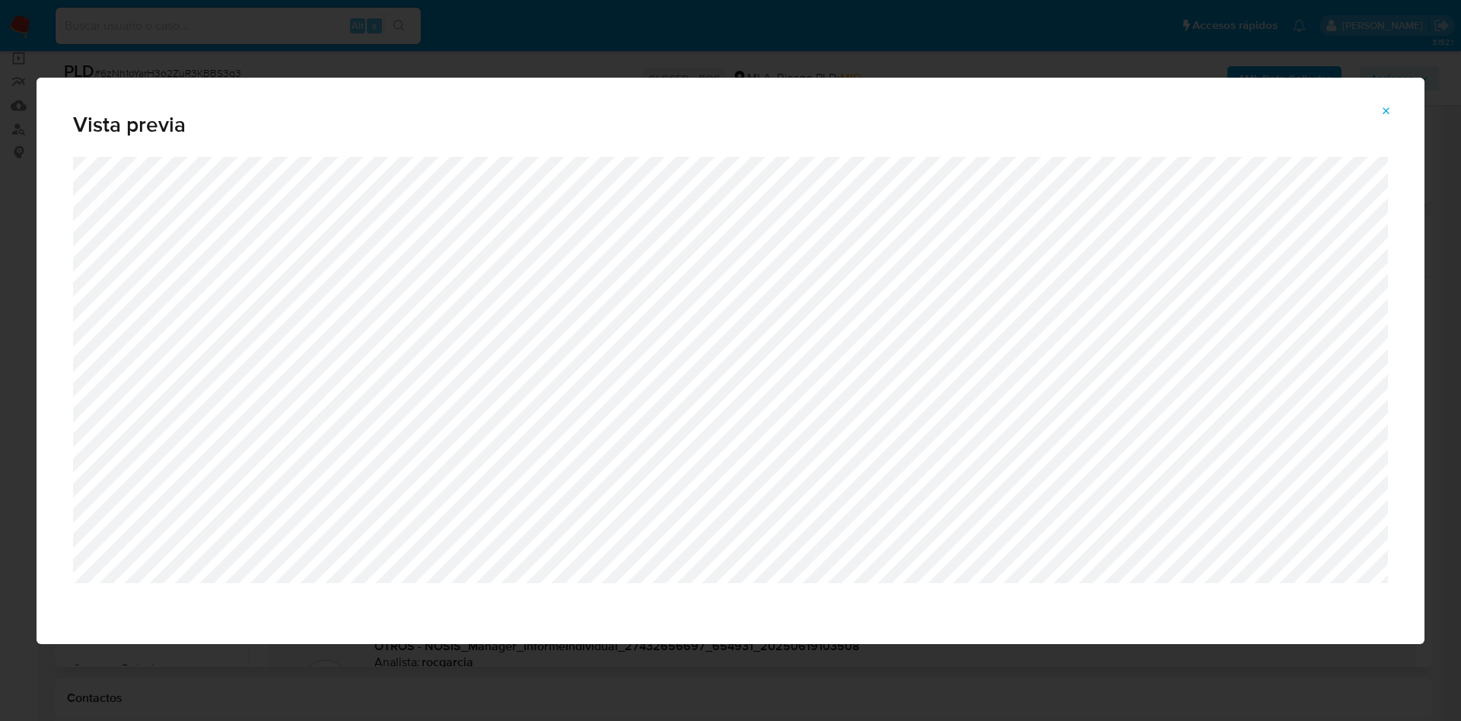
click at [1383, 111] on icon "Attachment preview" at bounding box center [1387, 111] width 12 height 12
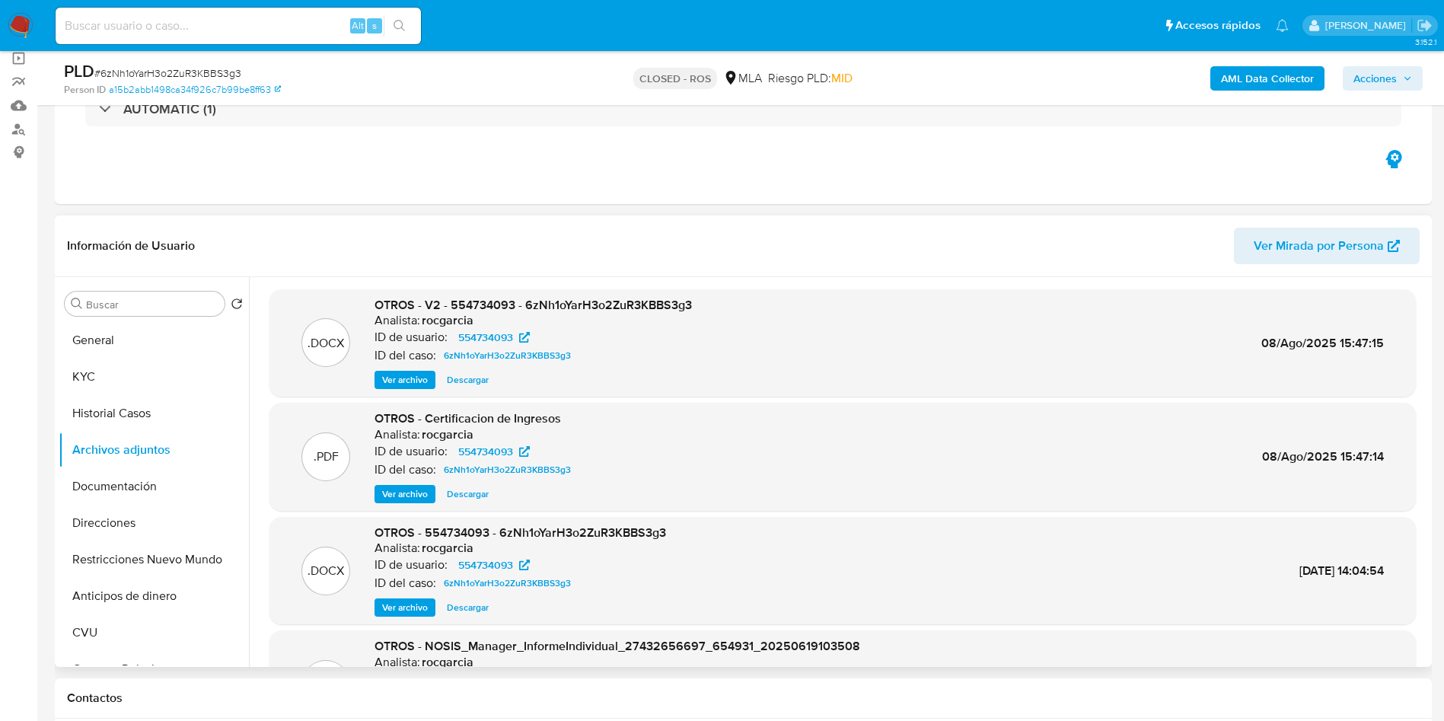
click at [197, 22] on input at bounding box center [238, 26] width 365 height 20
paste input "8B9d9WZrDimzjpQsNGAlFE3j"
type input "8B9d9WZrDimzjpQsNGAlFE3j"
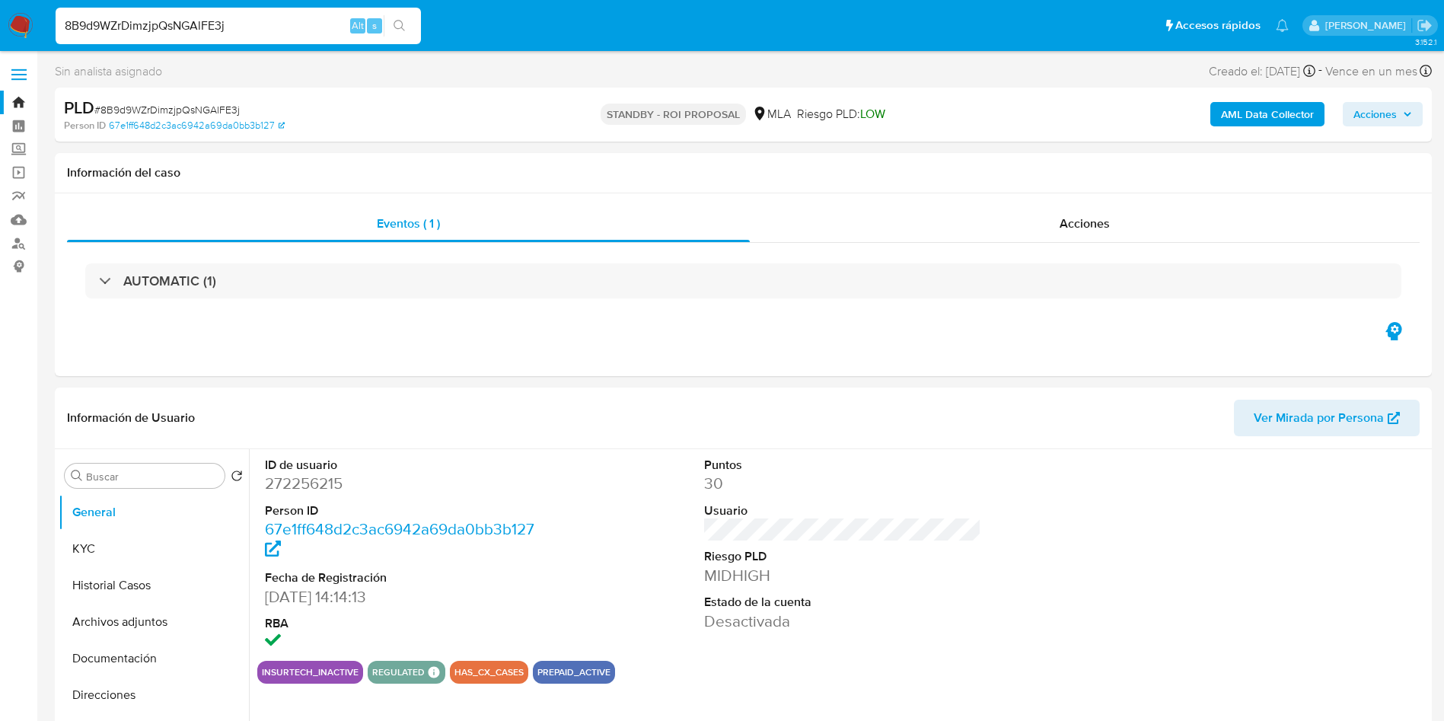
select select "10"
click at [129, 18] on input "8B9d9WZrDimzjpQsNGAlFE3j" at bounding box center [238, 26] width 365 height 20
paste input "PHAHxV9PIzRJlJa4fkuyHzTT"
type input "PHAHxV9PIzRJlJa4fkuyHzTT"
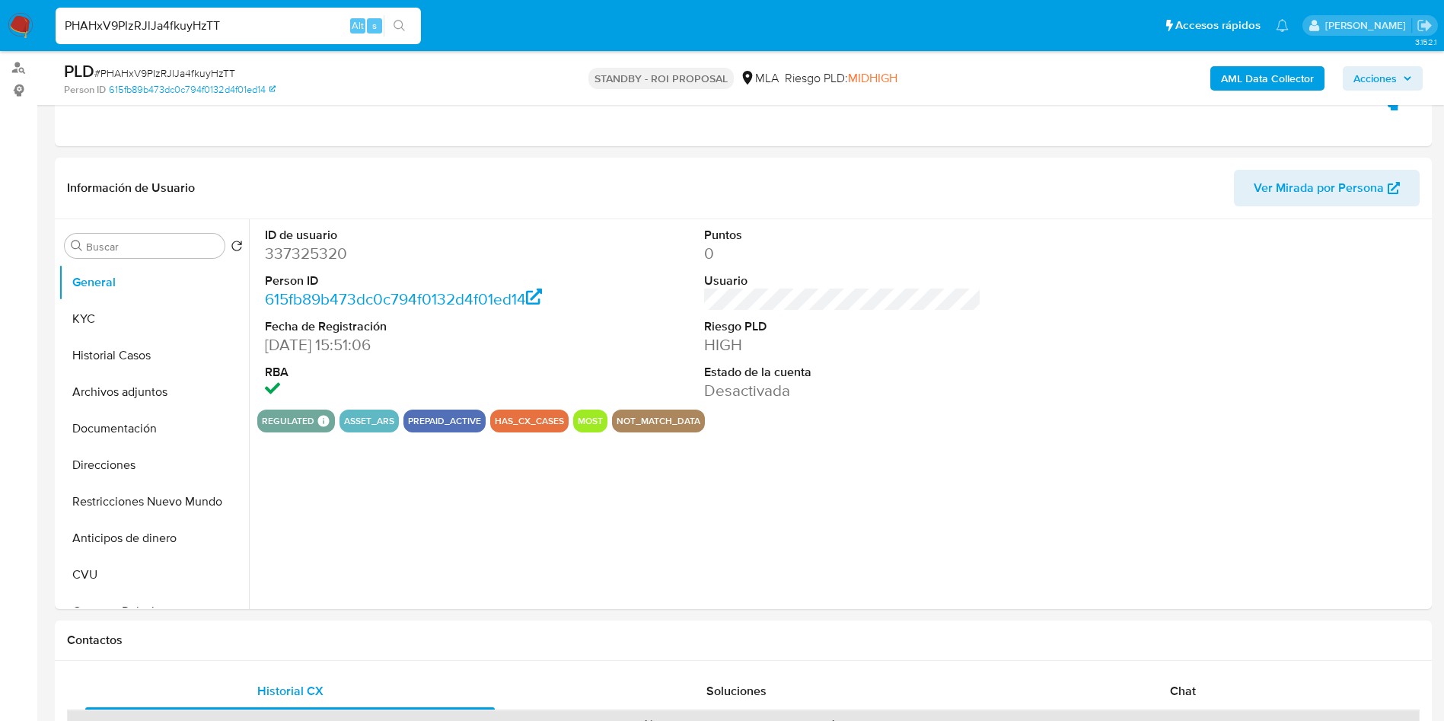
scroll to position [228, 0]
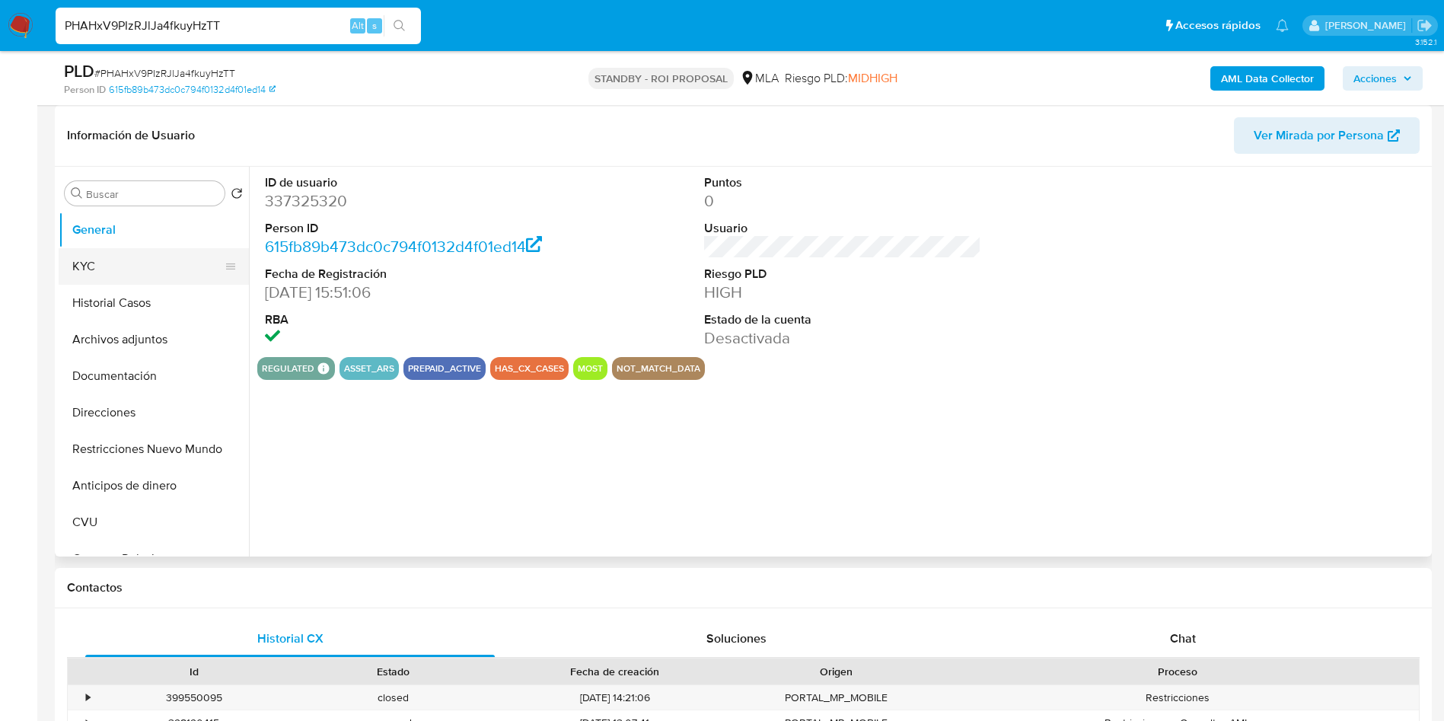
select select "10"
click at [129, 346] on button "Archivos adjuntos" at bounding box center [148, 339] width 178 height 37
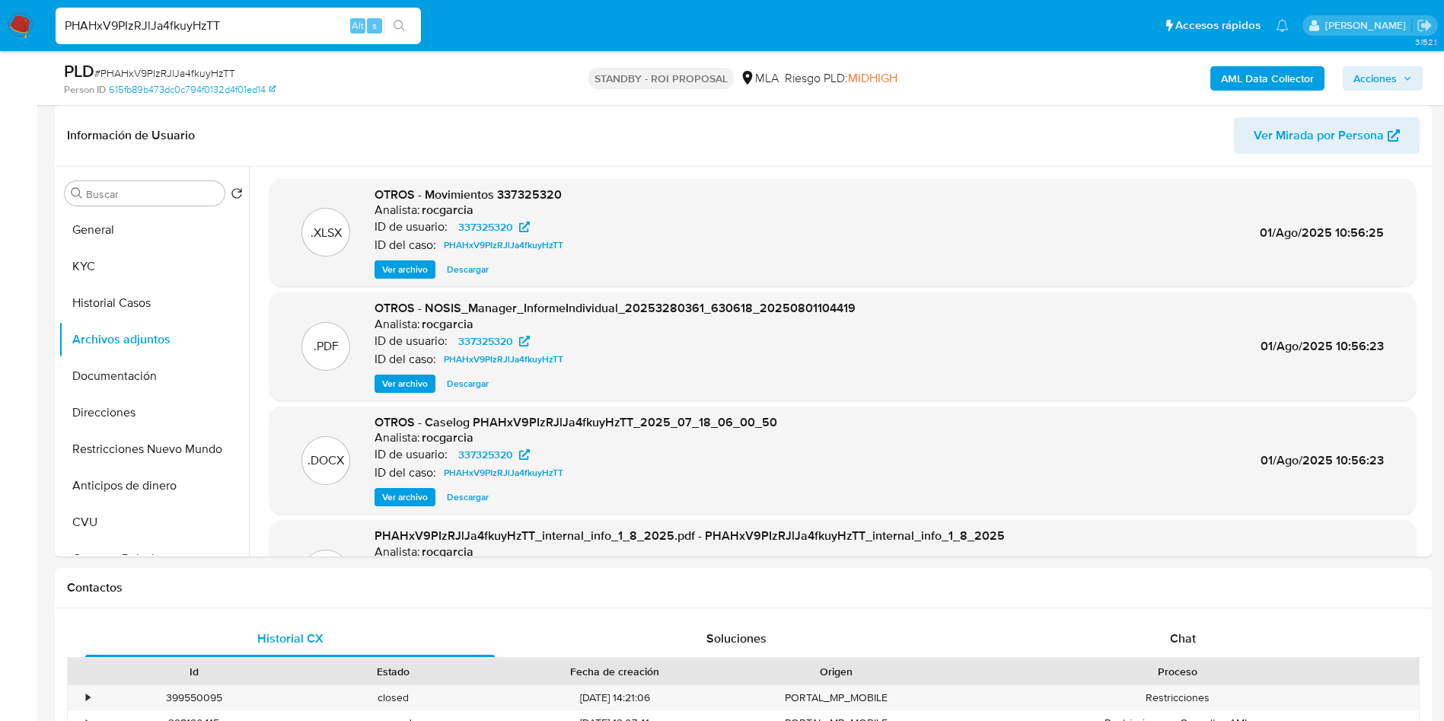
click at [25, 22] on img at bounding box center [21, 26] width 26 height 26
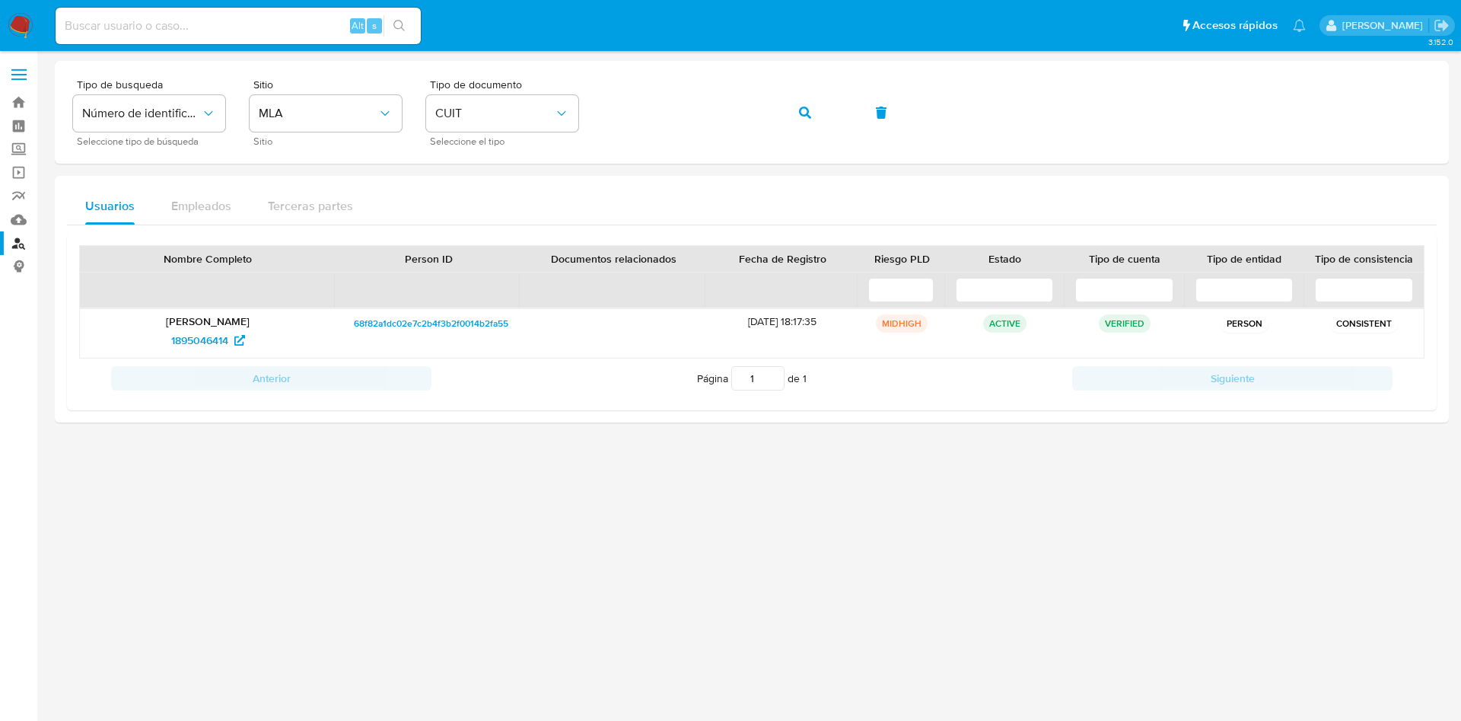
drag, startPoint x: 0, startPoint y: 0, endPoint x: 19, endPoint y: 23, distance: 29.7
click at [19, 23] on img at bounding box center [21, 26] width 26 height 26
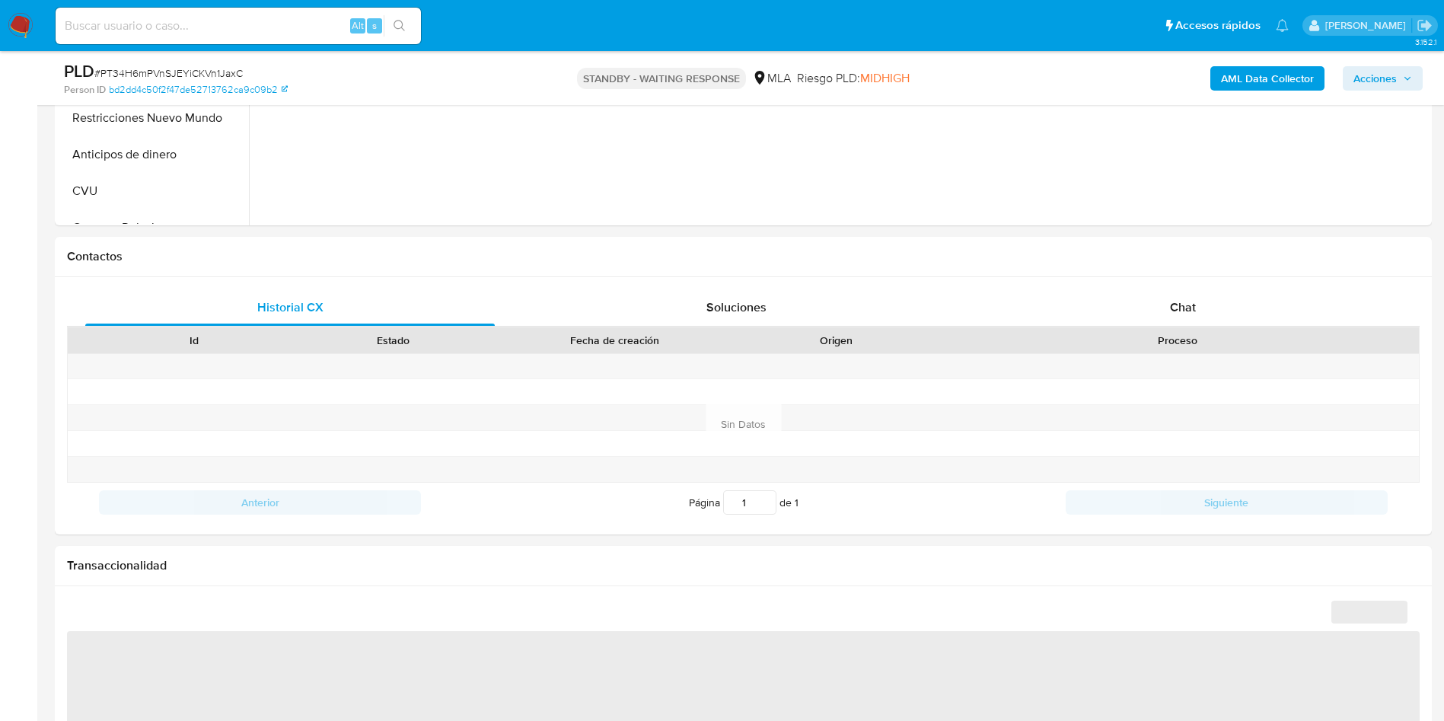
scroll to position [571, 0]
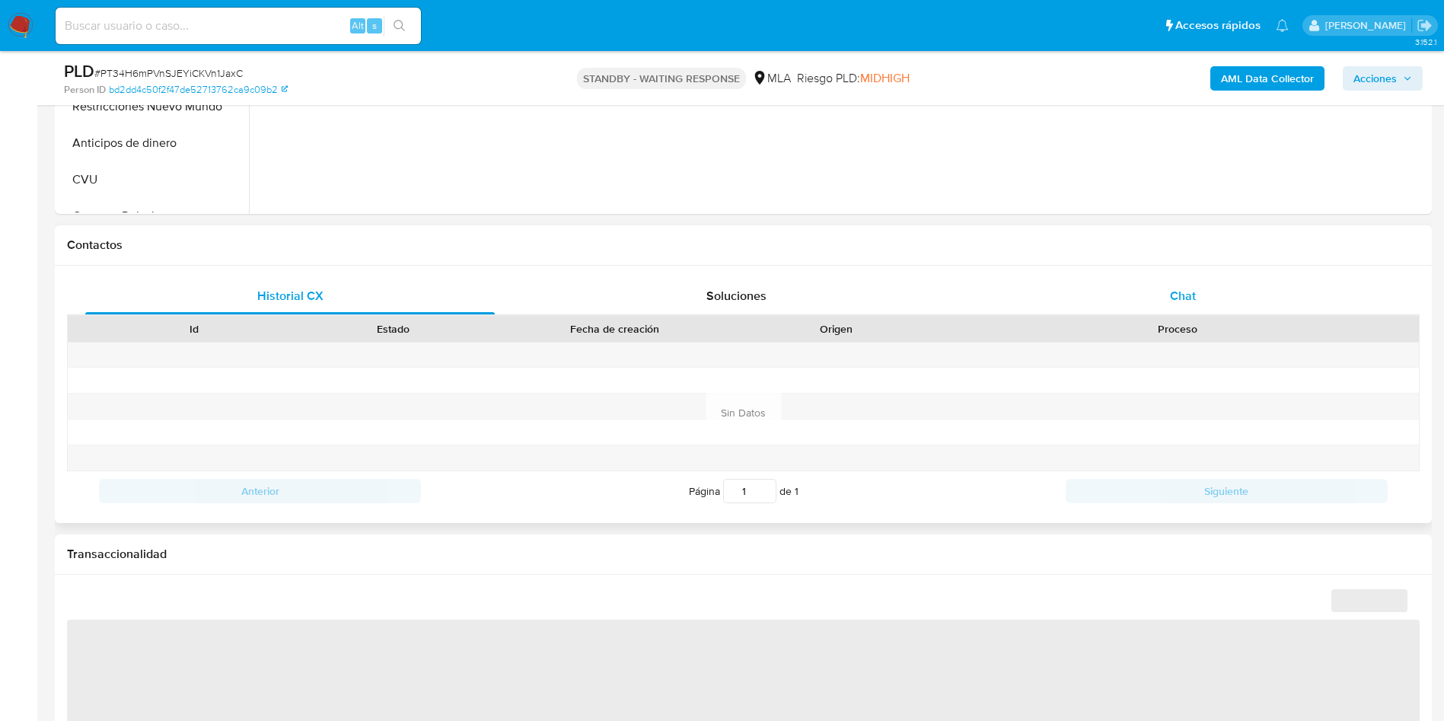
click at [1180, 288] on span "Chat" at bounding box center [1183, 296] width 26 height 18
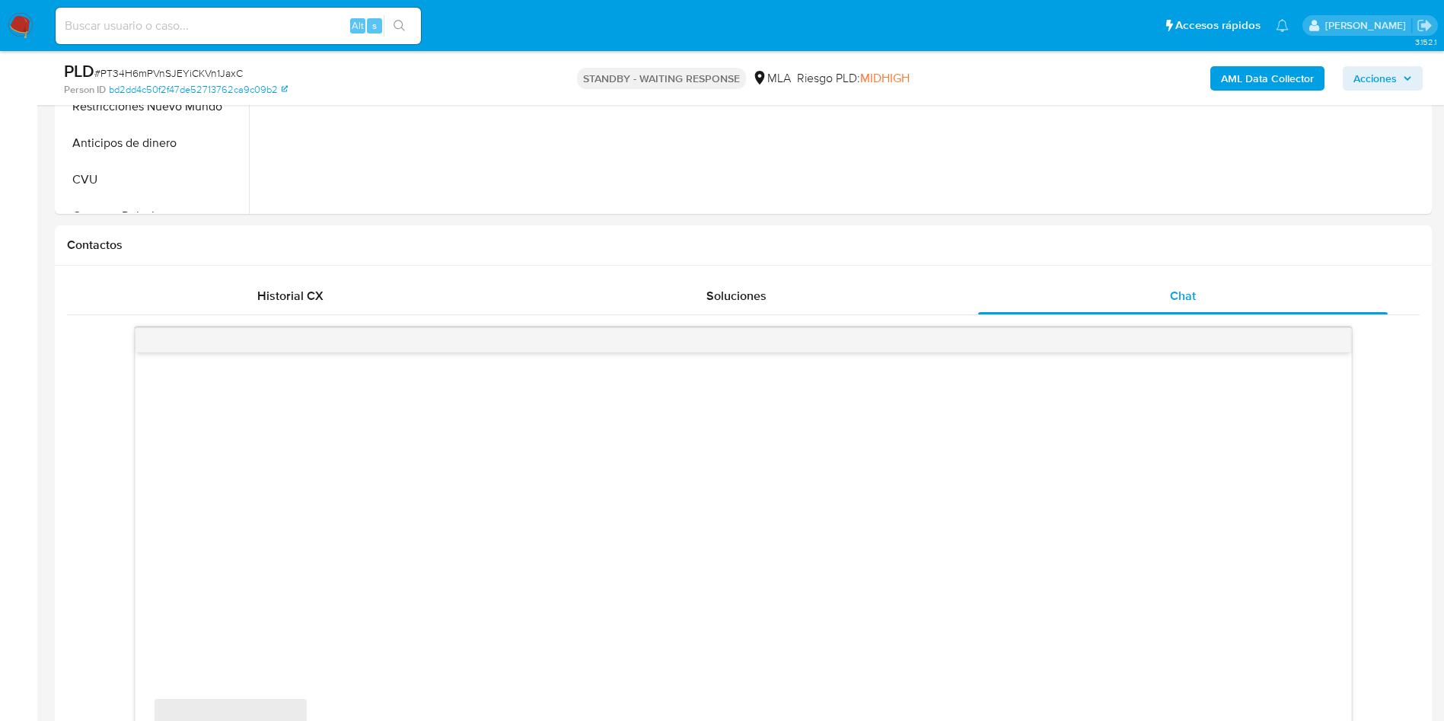
select select "10"
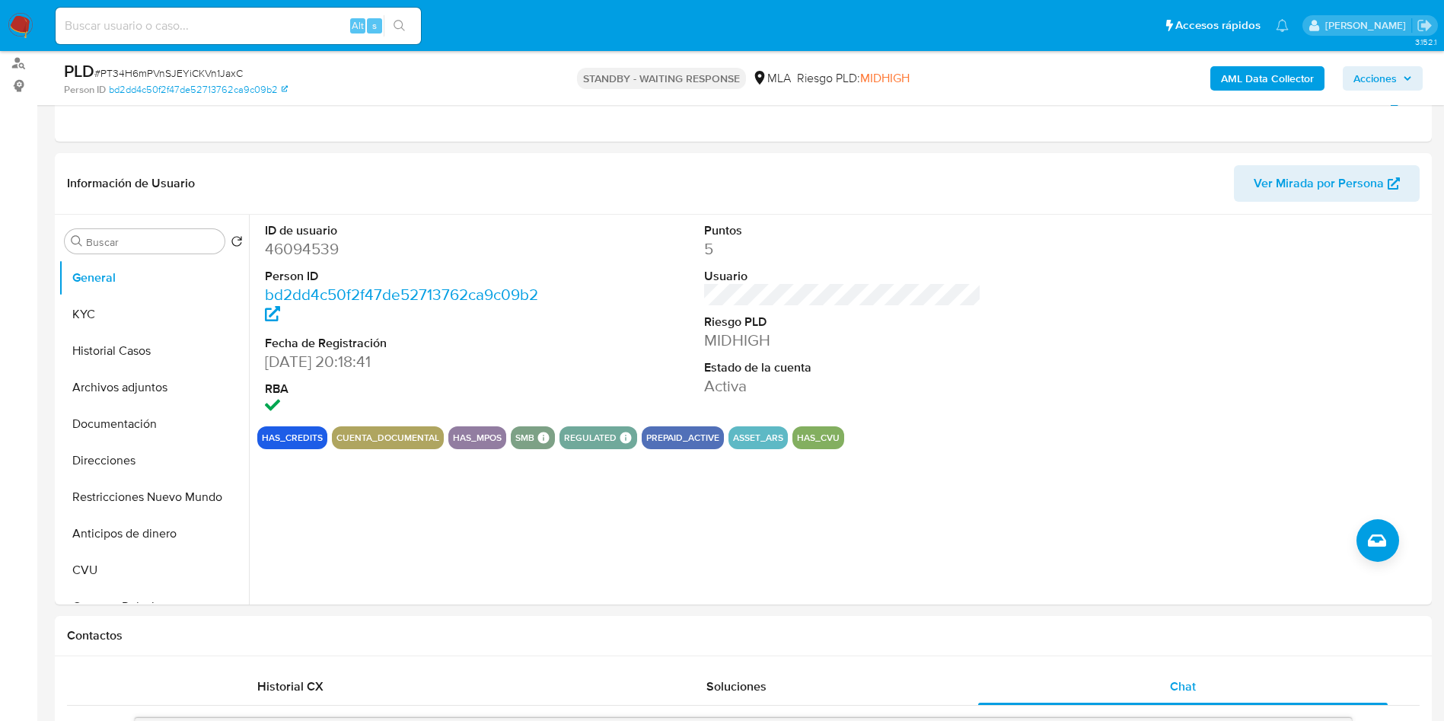
scroll to position [114, 0]
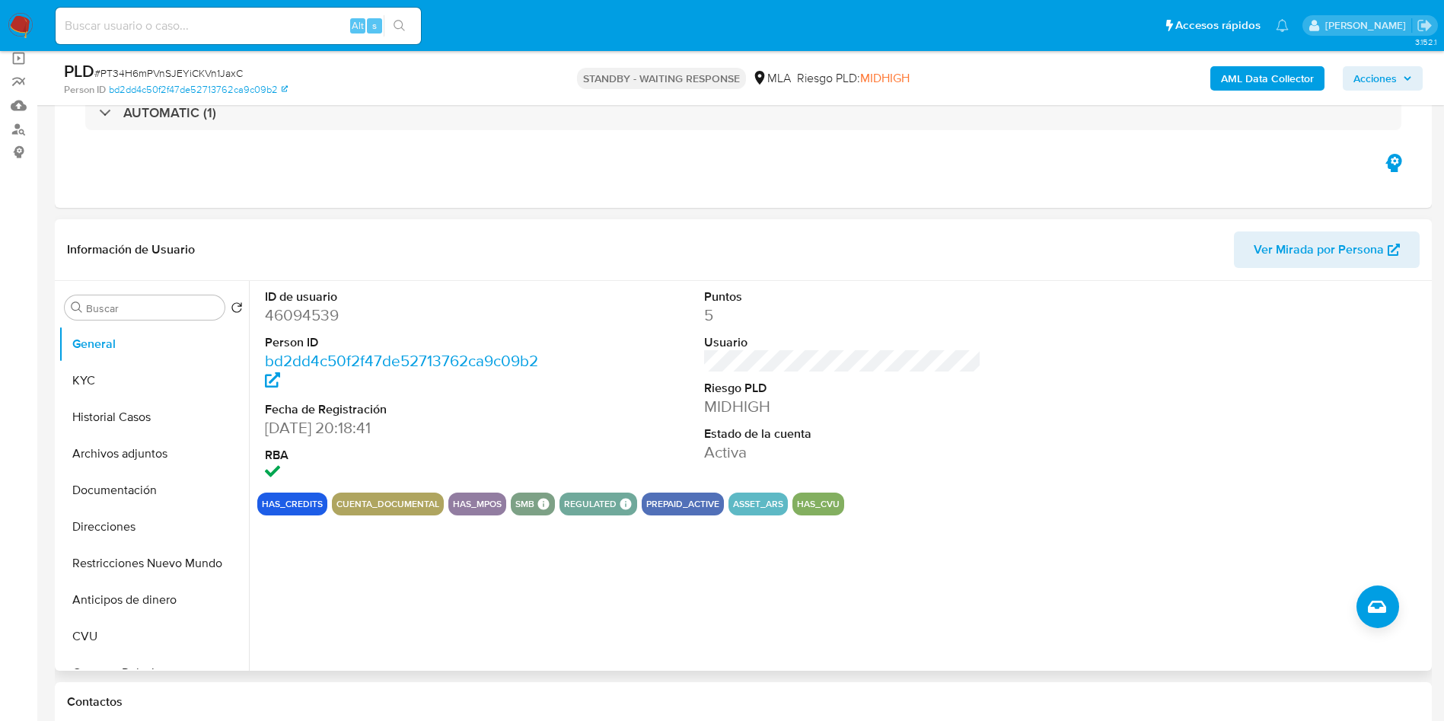
click at [326, 302] on dt "ID de usuario" at bounding box center [404, 296] width 278 height 17
click at [325, 306] on dd "46094539" at bounding box center [404, 314] width 278 height 21
copy dd "46094539"
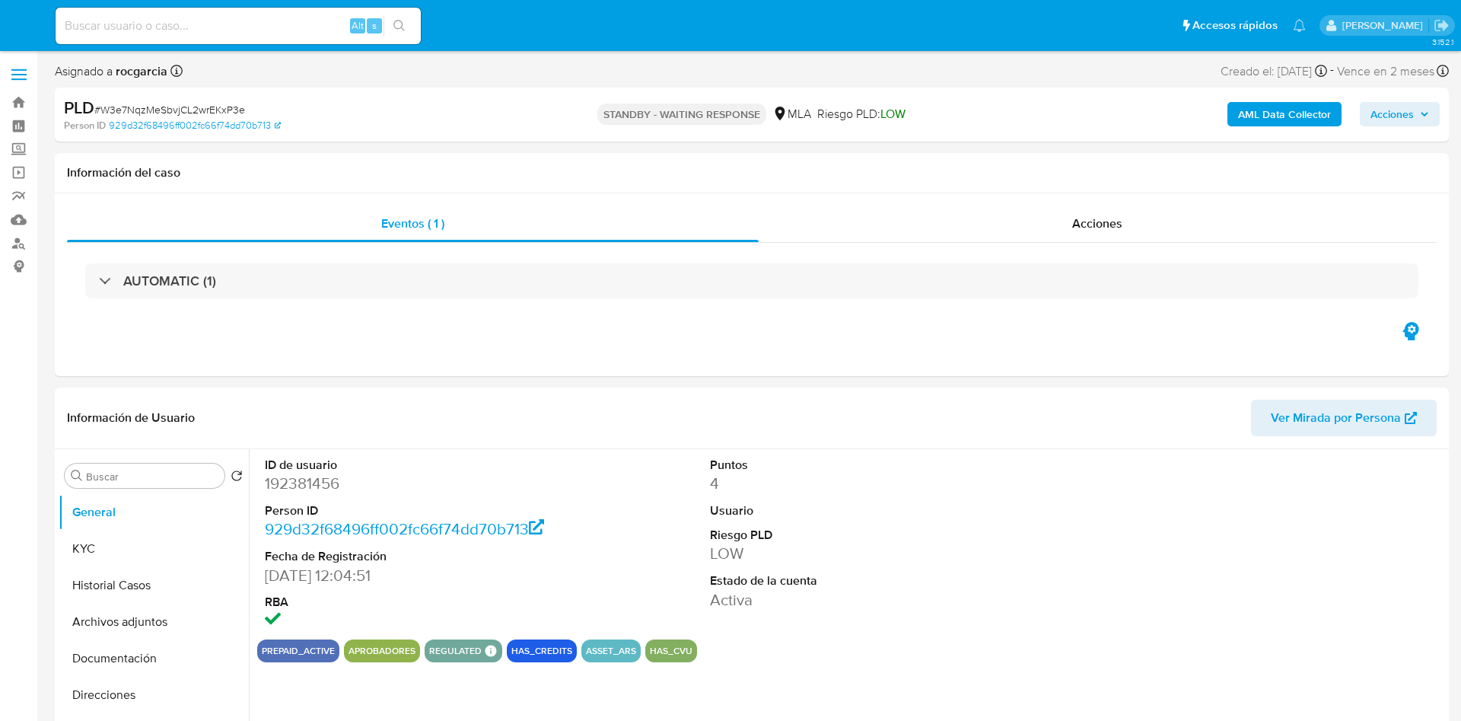
select select "10"
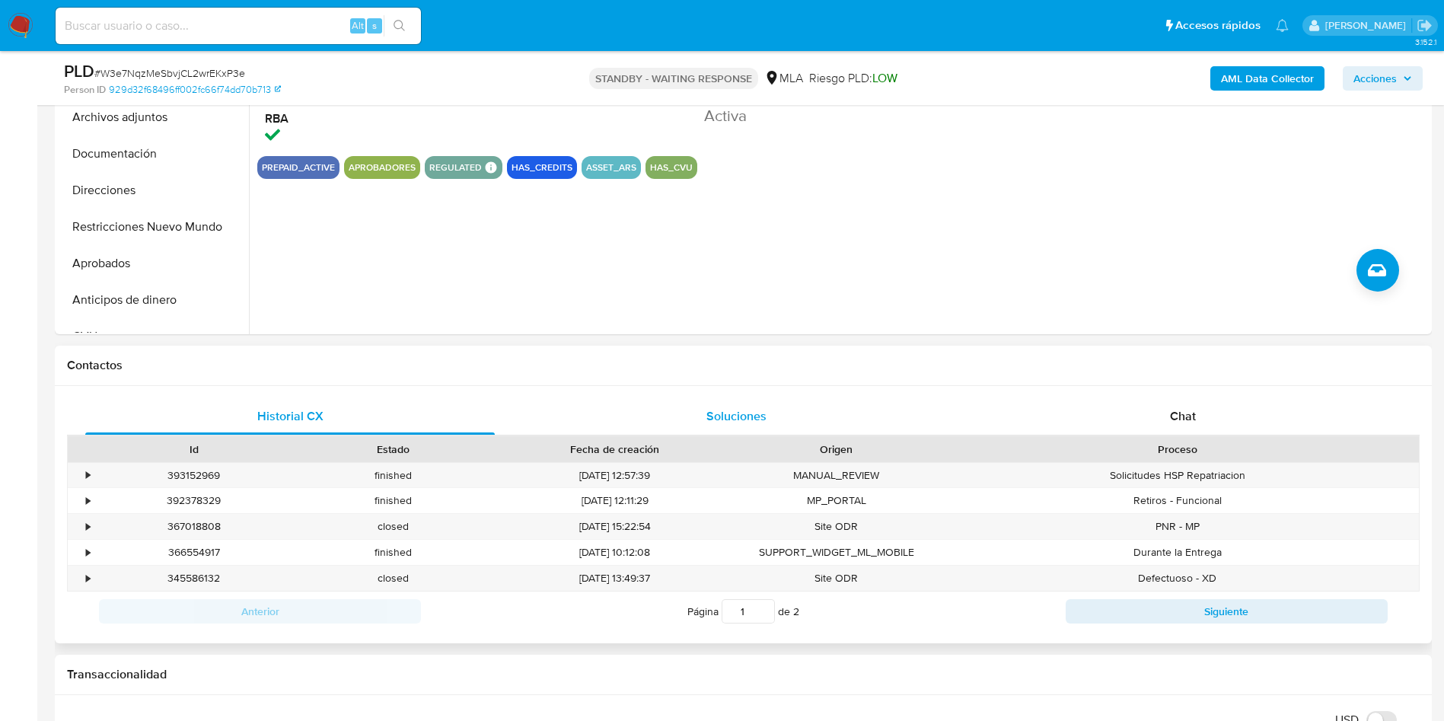
scroll to position [457, 0]
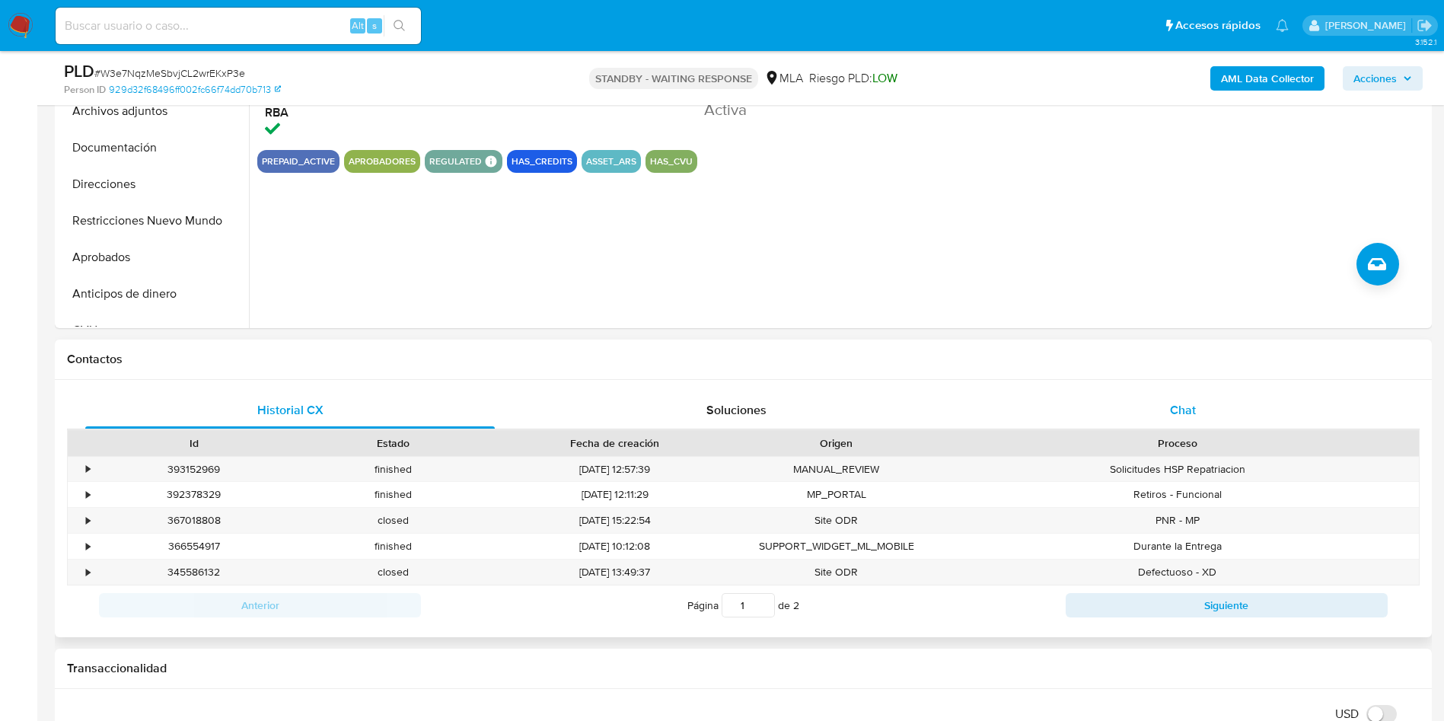
click at [1159, 404] on div "Chat" at bounding box center [1182, 410] width 409 height 37
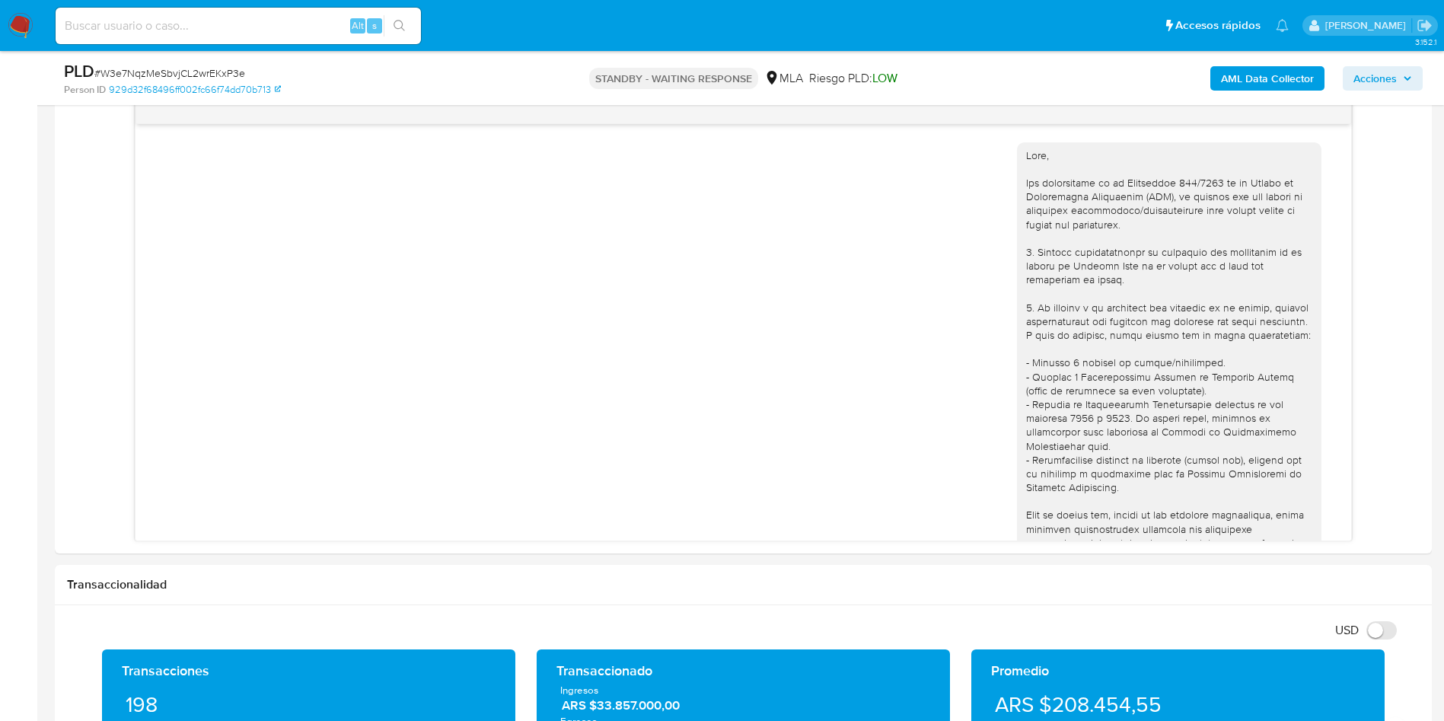
scroll to position [2022, 0]
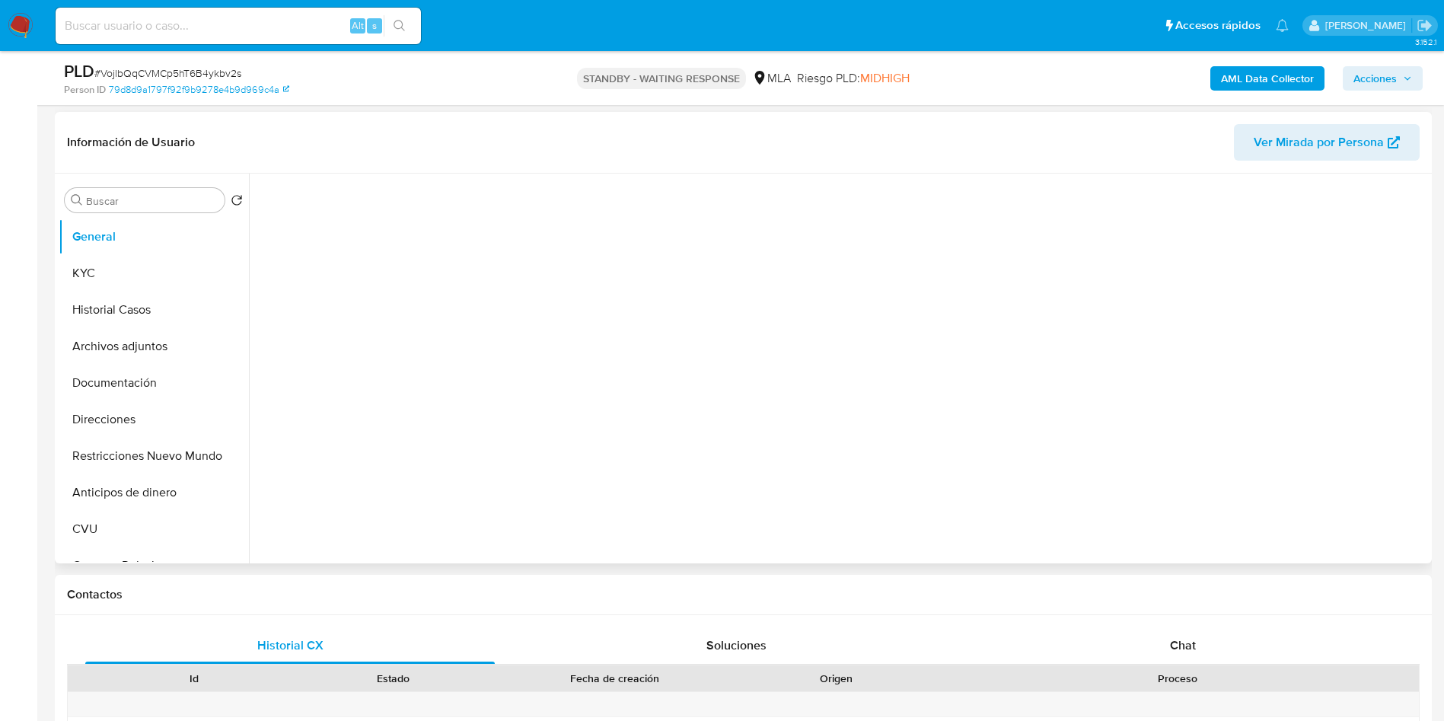
scroll to position [228, 0]
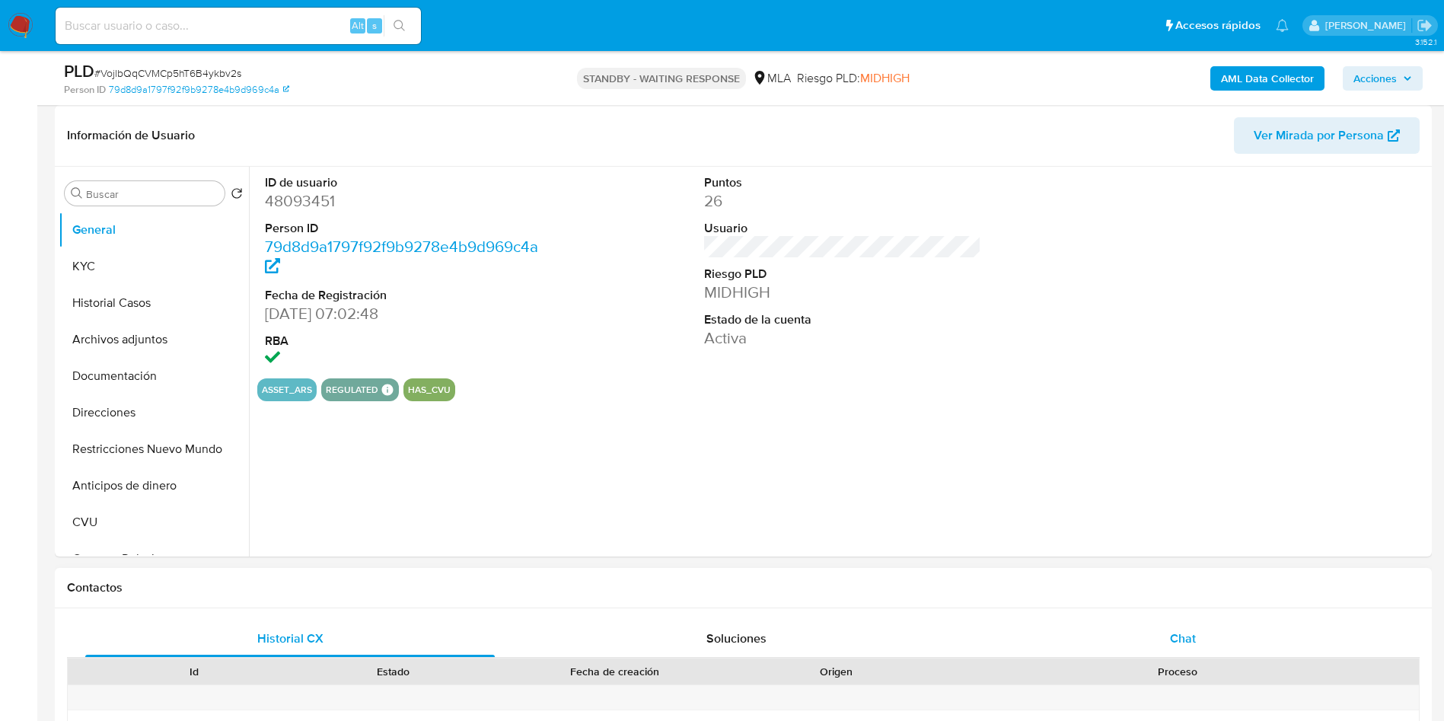
click at [1149, 632] on div "Chat" at bounding box center [1182, 638] width 409 height 37
select select "10"
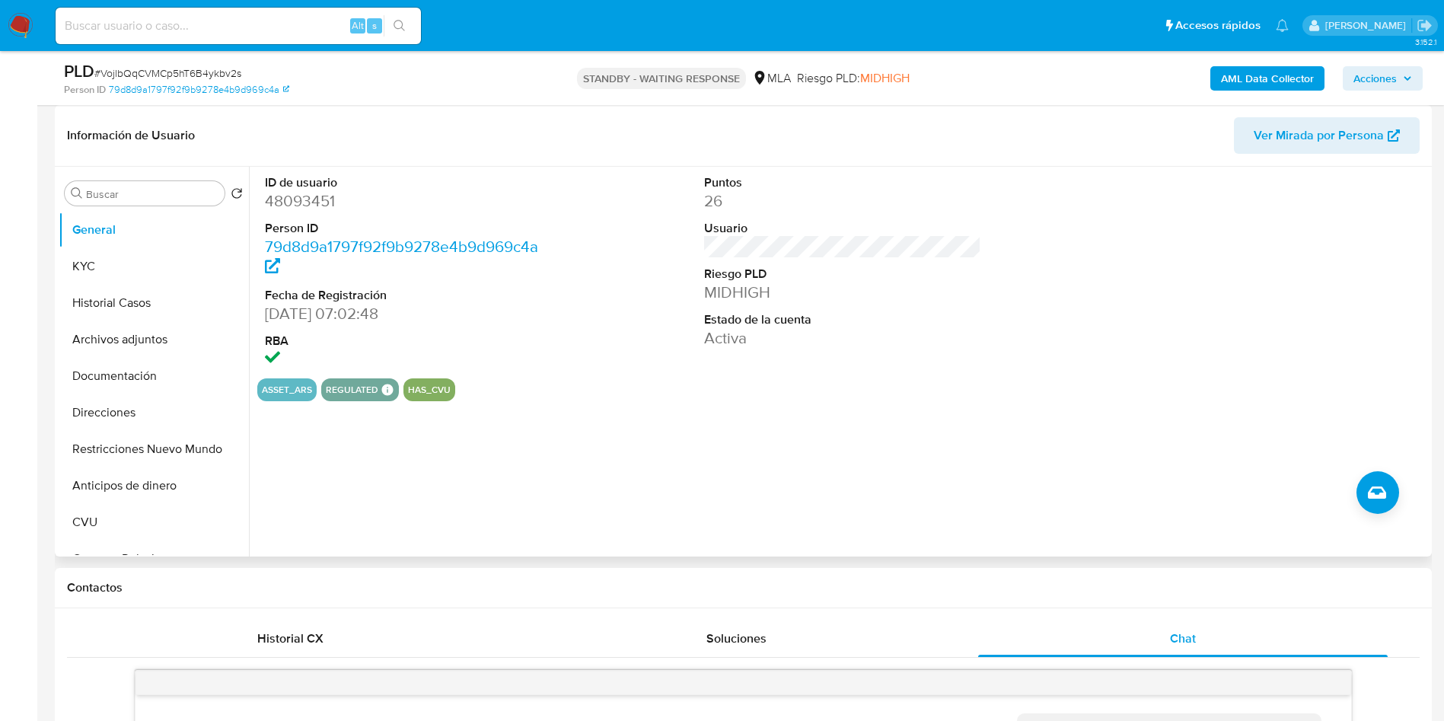
scroll to position [2023, 0]
click at [288, 205] on dd "48093451" at bounding box center [404, 200] width 278 height 21
copy dd "48093451"
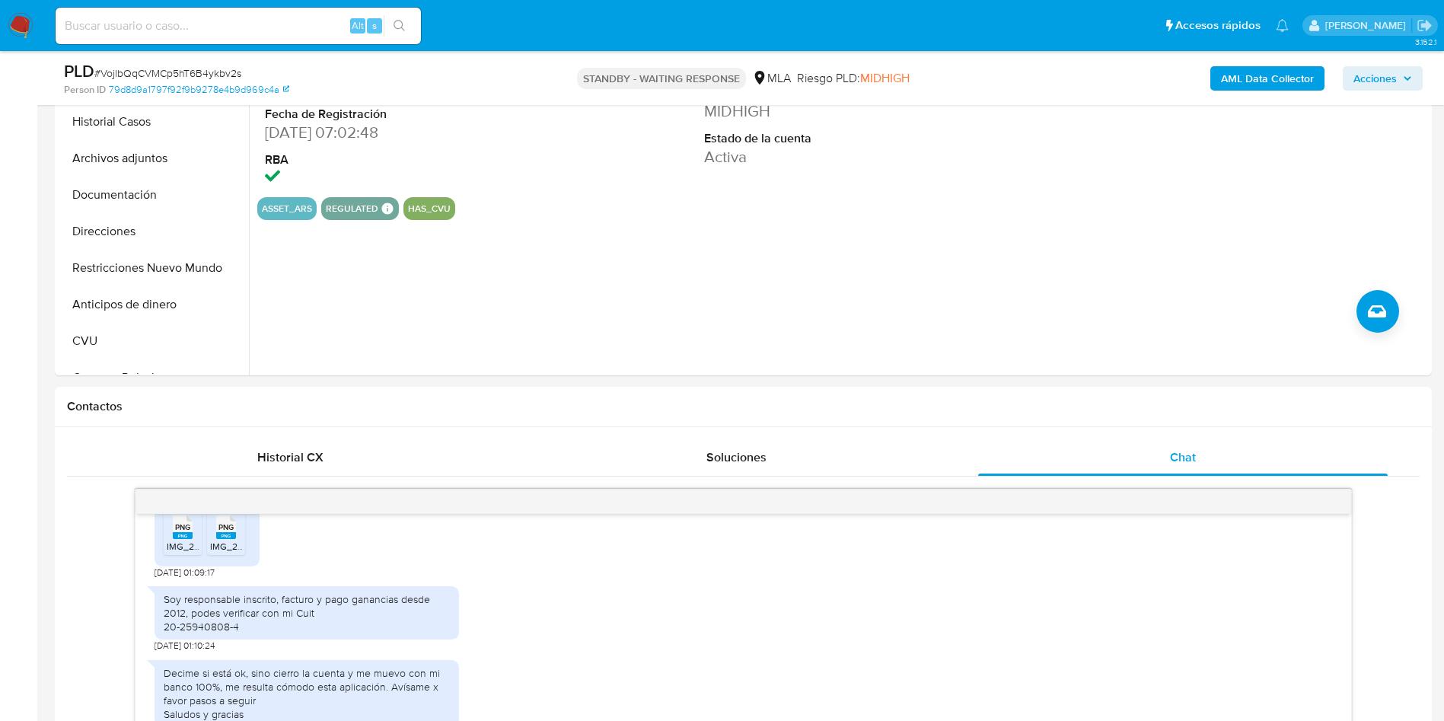
scroll to position [114, 0]
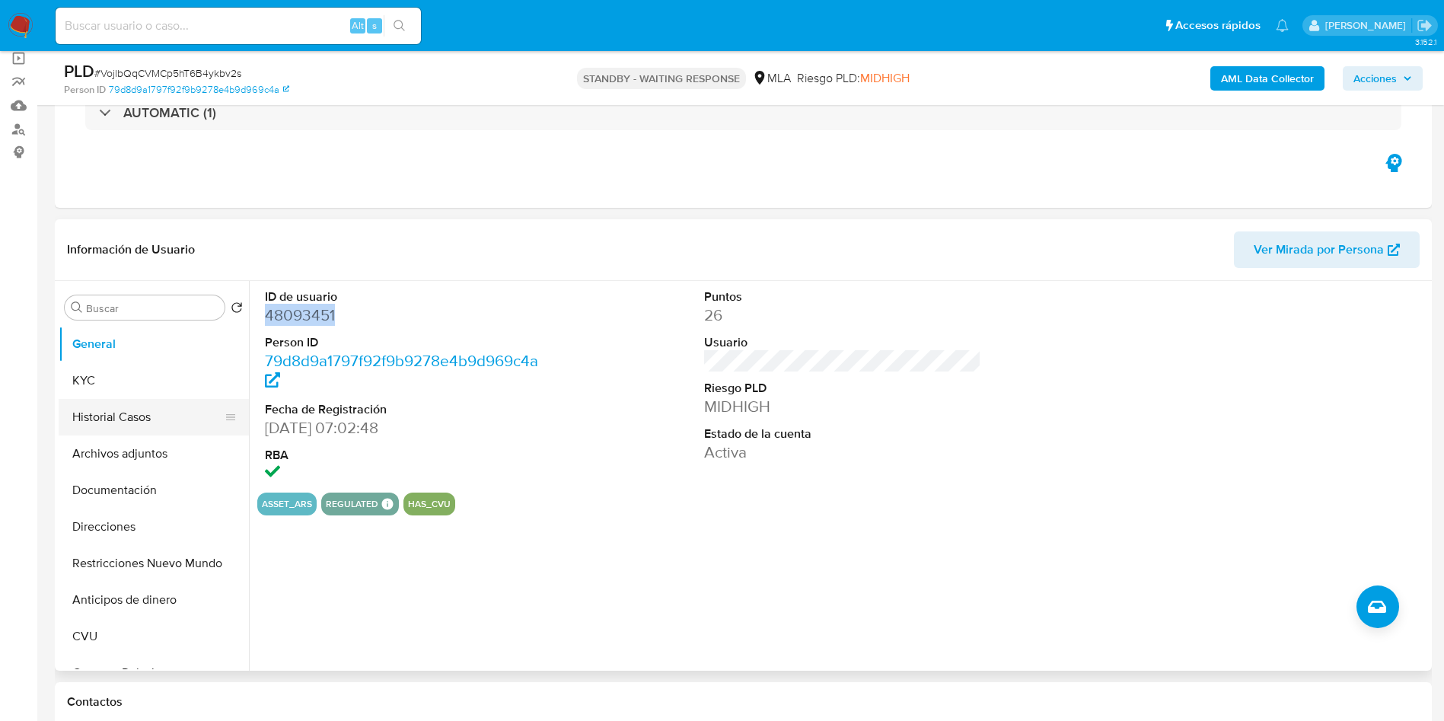
click at [91, 408] on button "Historial Casos" at bounding box center [148, 417] width 178 height 37
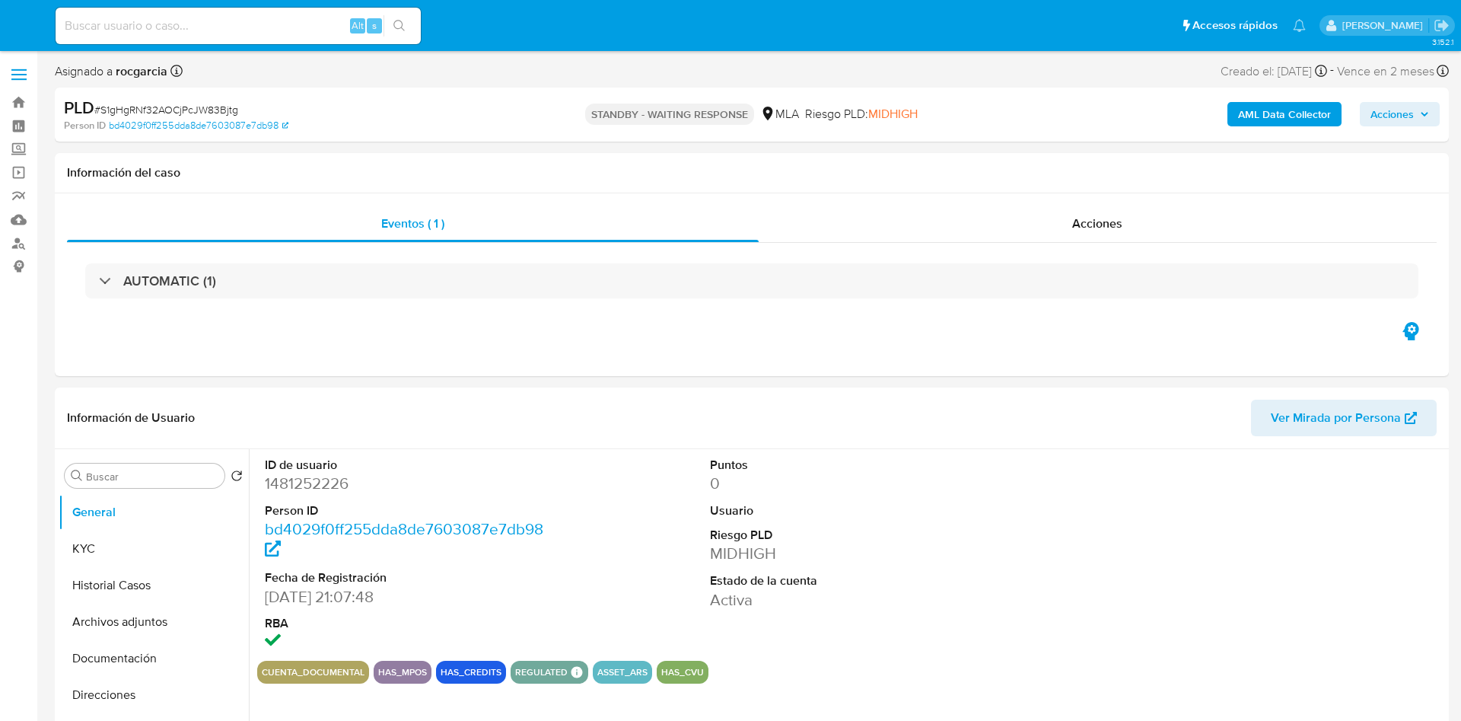
select select "10"
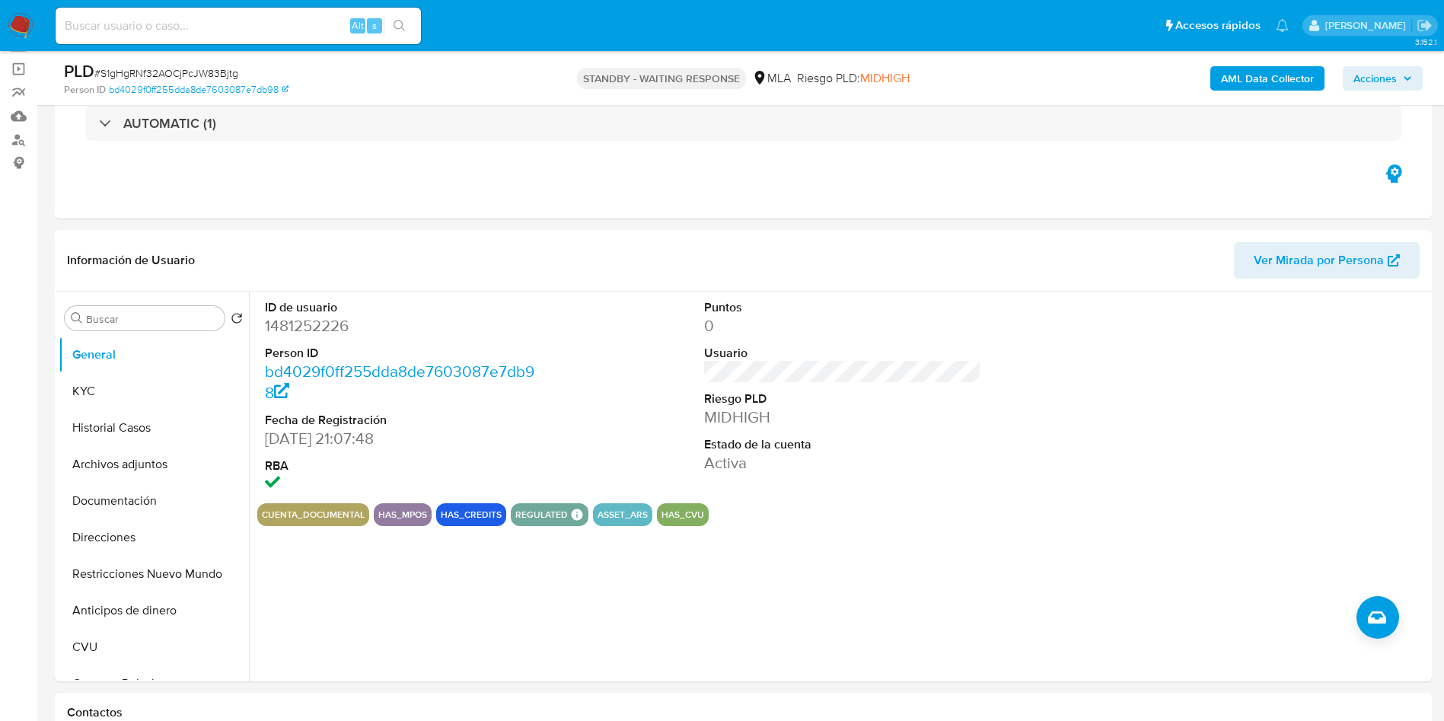
scroll to position [114, 0]
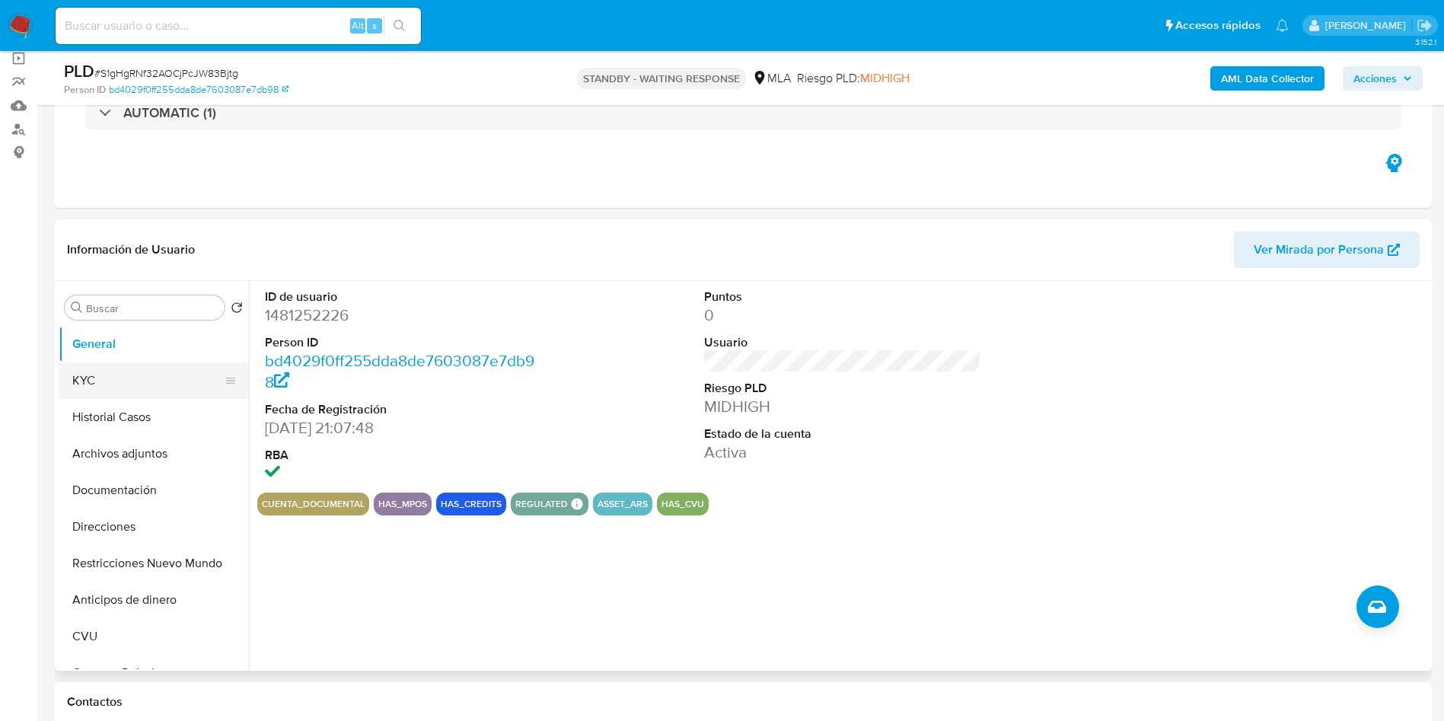
click at [91, 379] on button "KYC" at bounding box center [148, 380] width 178 height 37
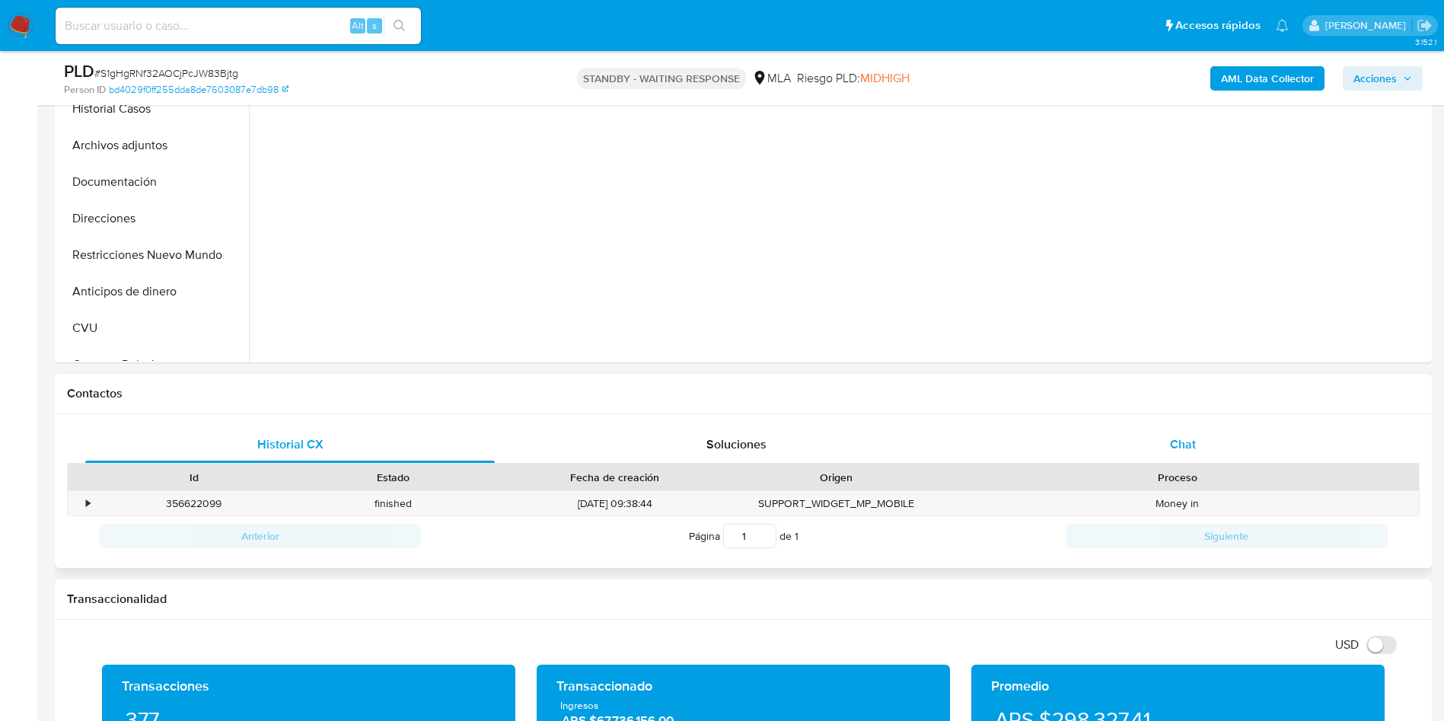
scroll to position [457, 0]
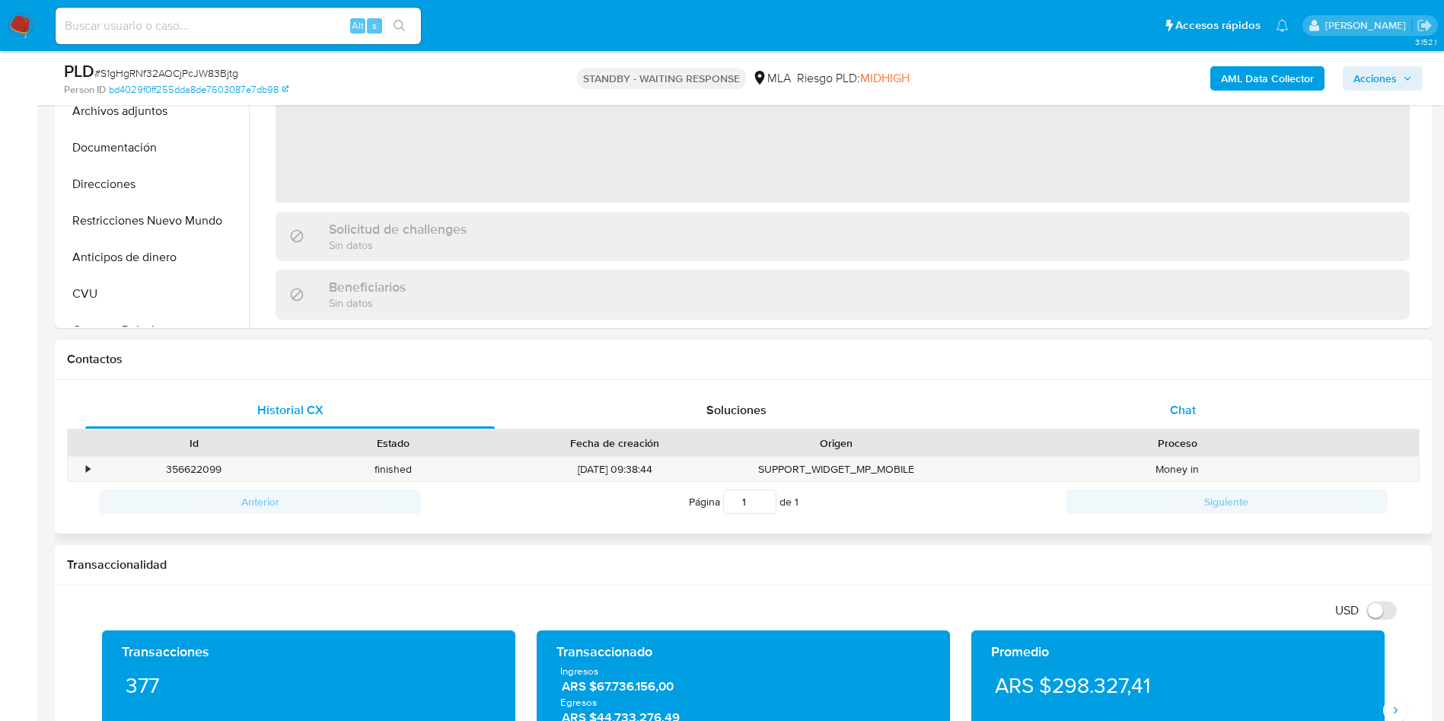
click at [1180, 406] on span "Chat" at bounding box center [1183, 410] width 26 height 18
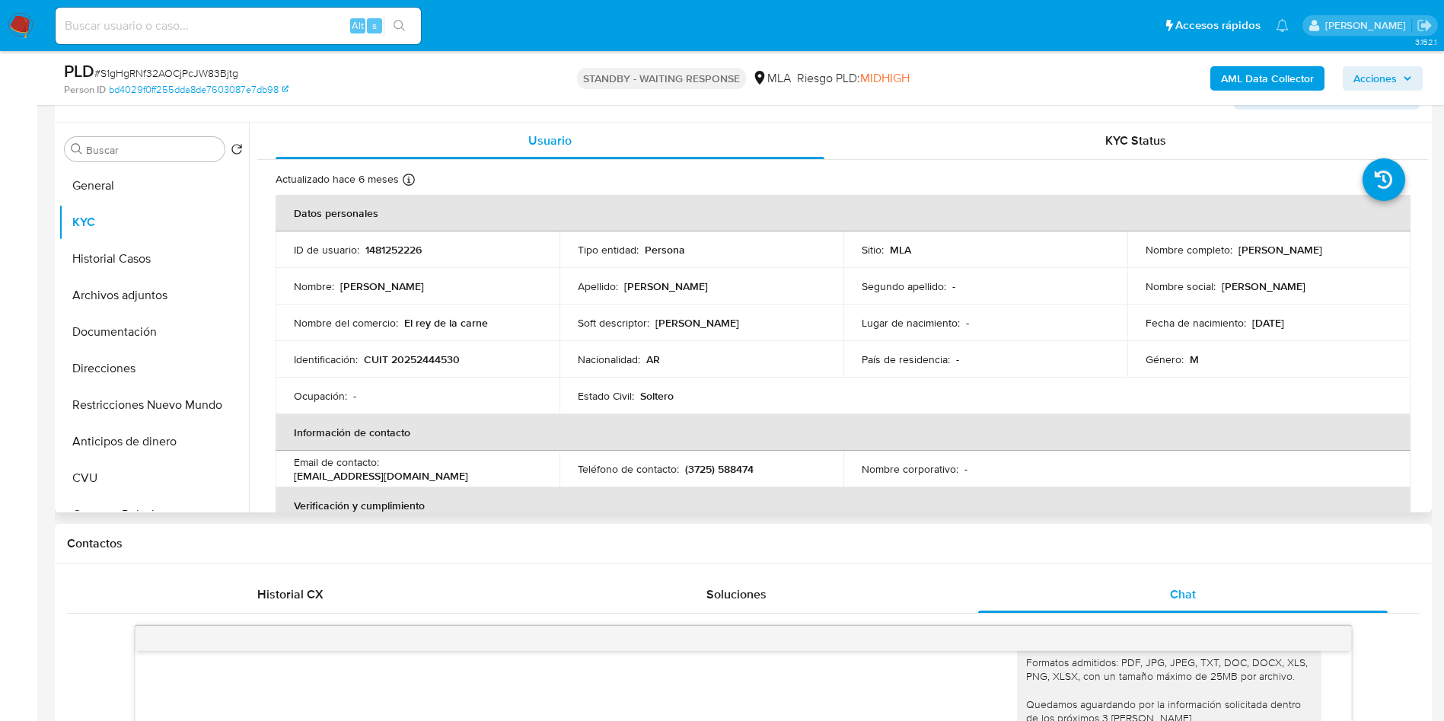
scroll to position [228, 0]
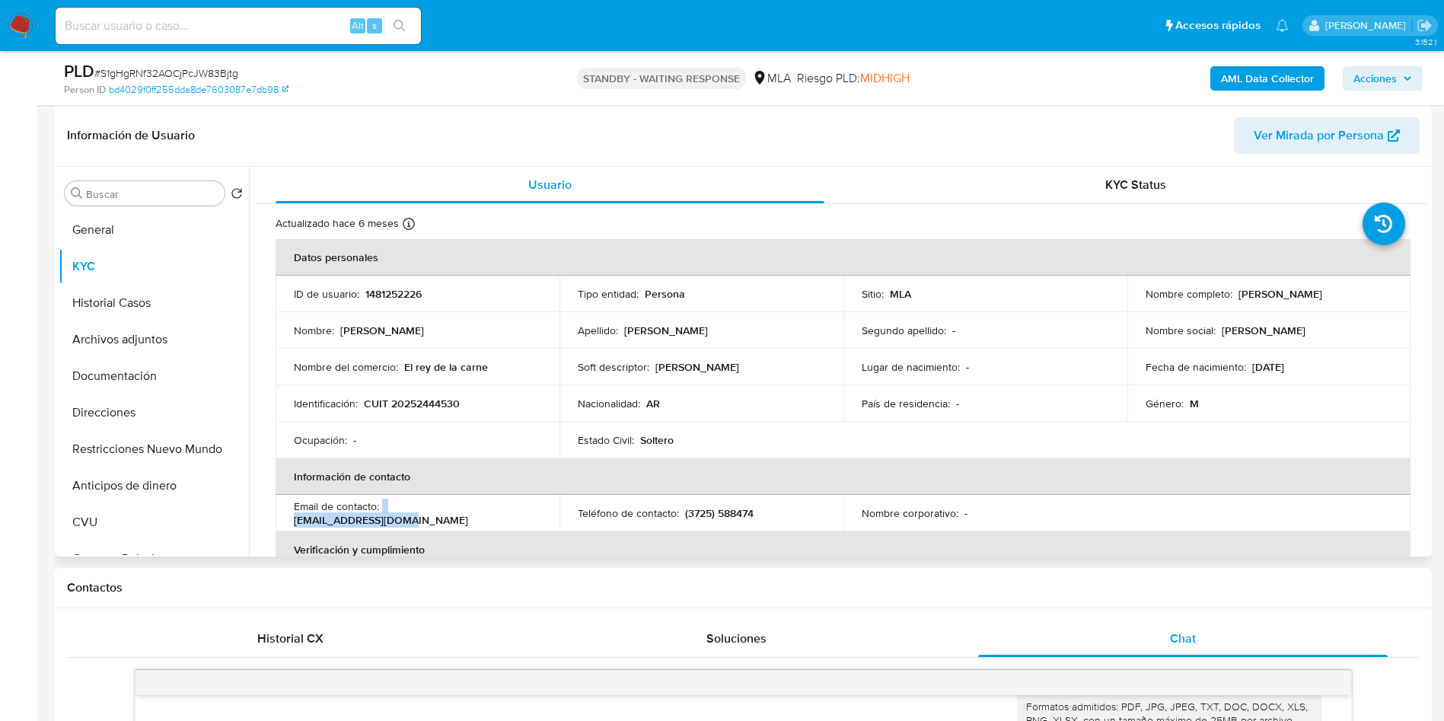
drag, startPoint x: 383, startPoint y: 514, endPoint x: 508, endPoint y: 511, distance: 124.8
click at [508, 511] on div "Email de contacto : riveroh736@gmail.com" at bounding box center [417, 512] width 247 height 27
copy div "riveroh736@gmail.com"
click at [119, 309] on button "Historial Casos" at bounding box center [148, 303] width 178 height 37
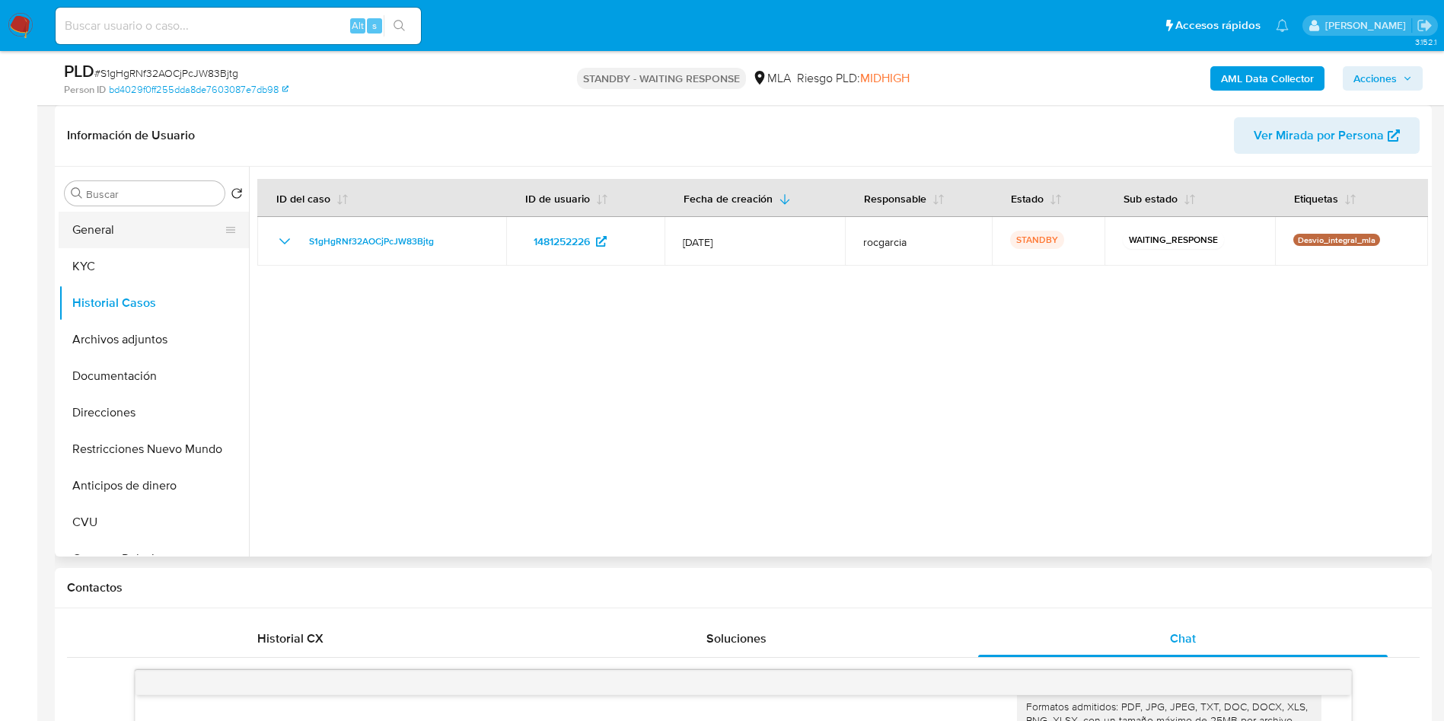
click at [122, 229] on button "General" at bounding box center [148, 230] width 178 height 37
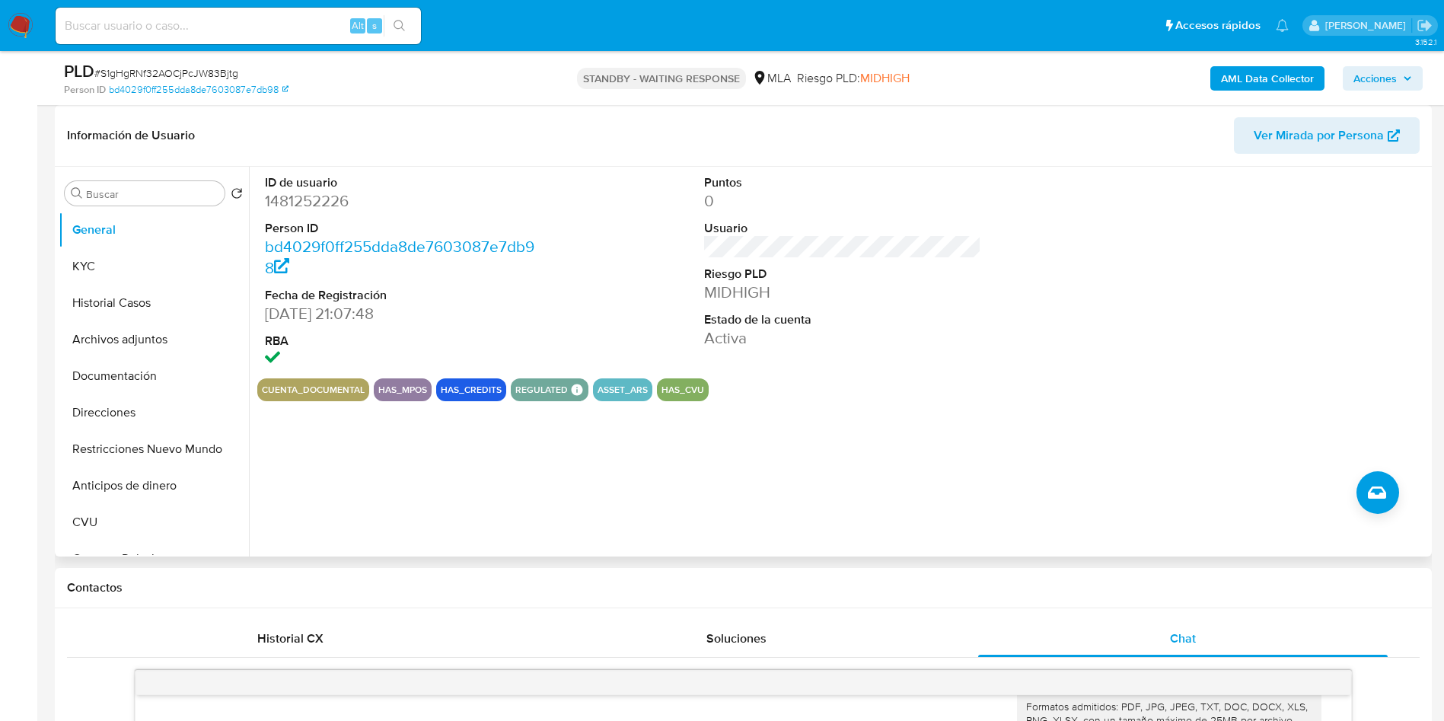
click at [309, 202] on dd "1481252226" at bounding box center [404, 200] width 278 height 21
copy dd "1481252226"
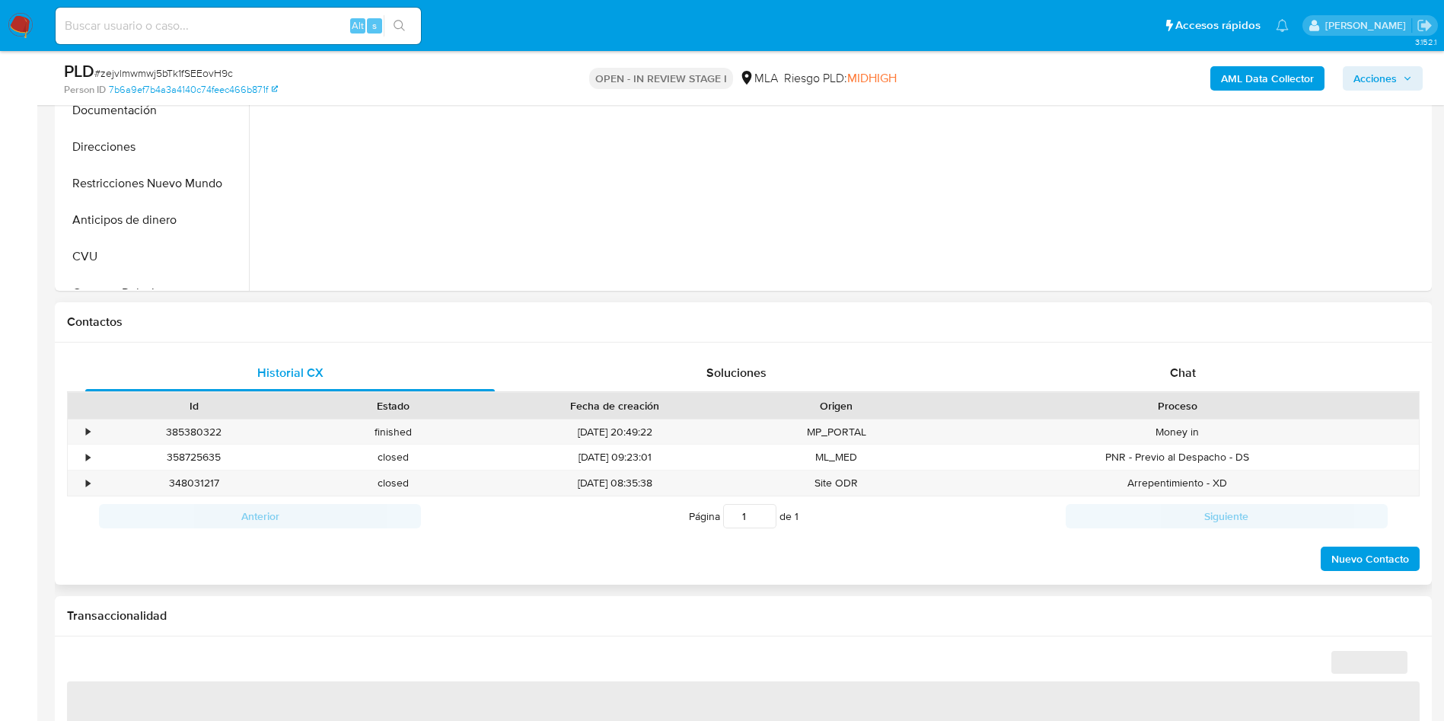
scroll to position [571, 0]
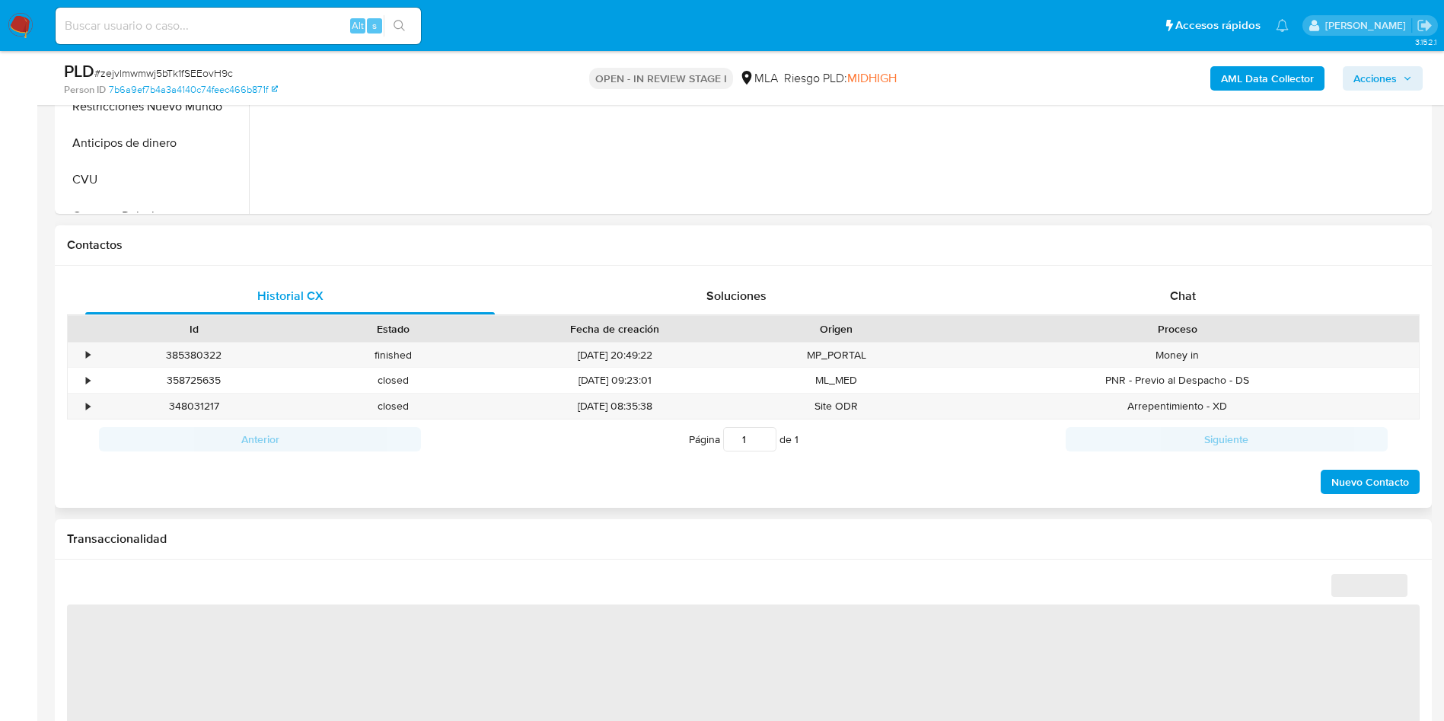
click at [1155, 266] on div "Historial CX Soluciones Chat Id Estado Fecha de creación Origen Proceso • 38538…" at bounding box center [743, 387] width 1377 height 243
click at [1167, 287] on div "Chat" at bounding box center [1182, 296] width 409 height 37
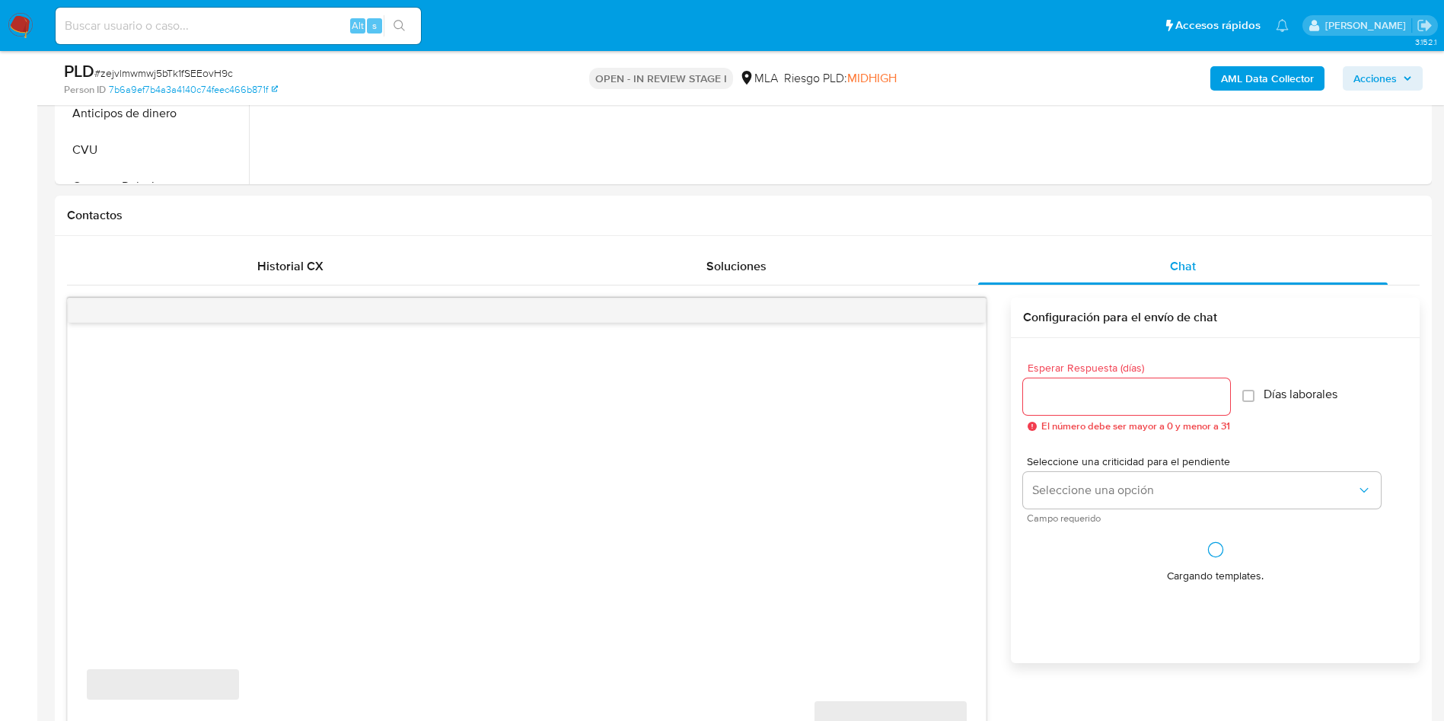
select select "10"
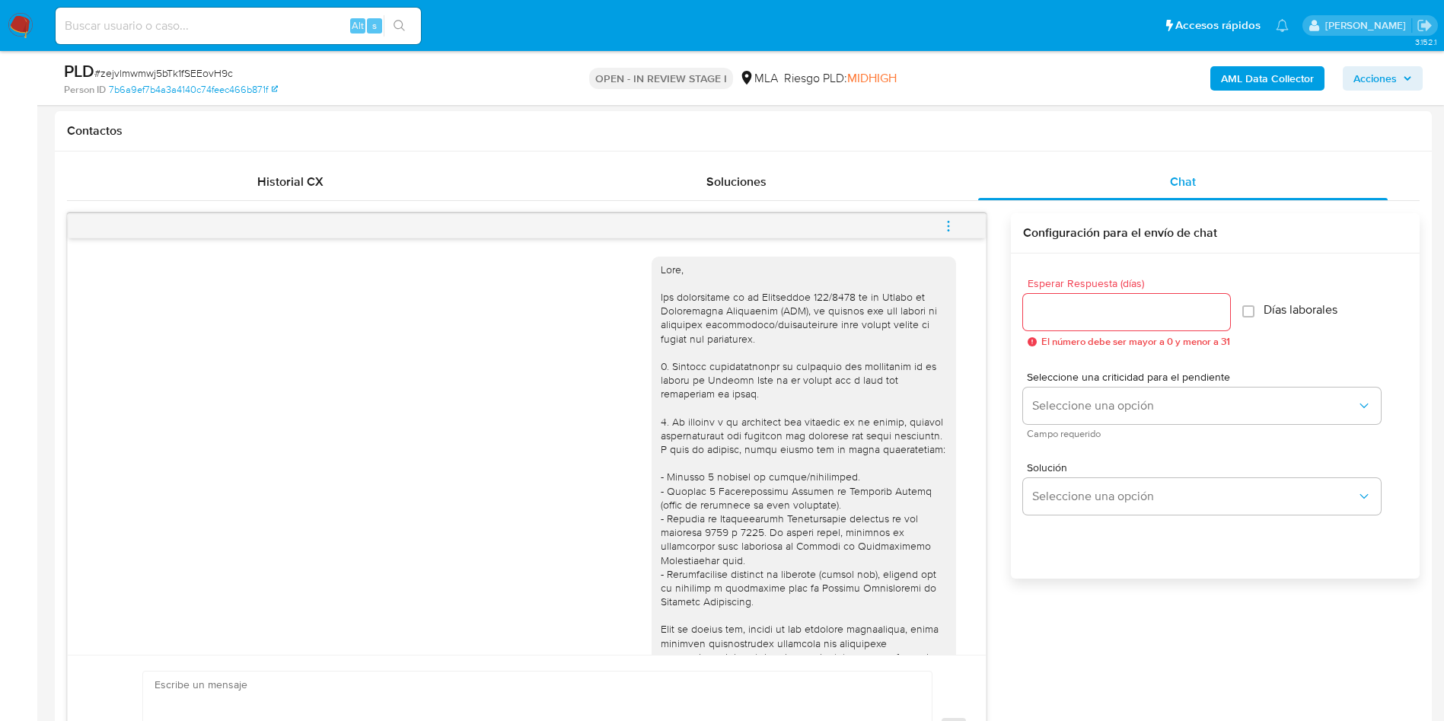
scroll to position [1687, 0]
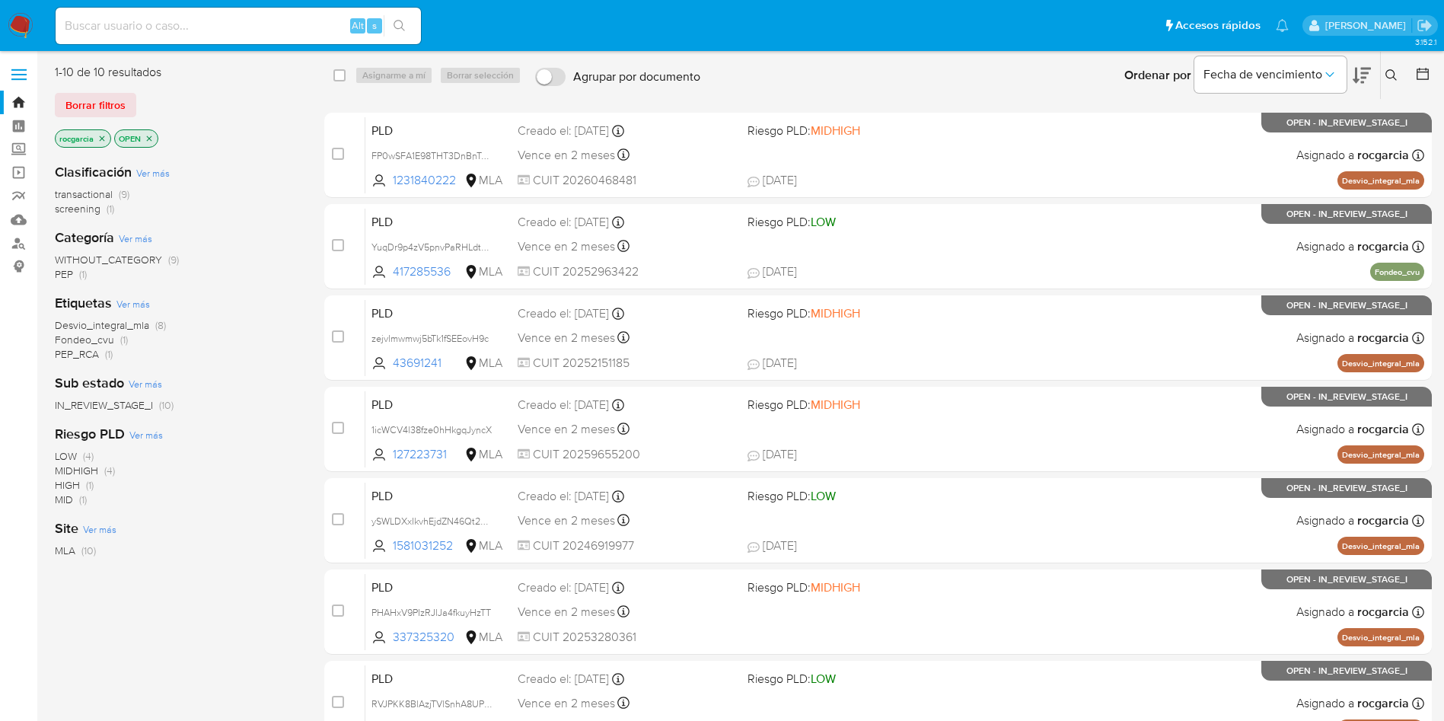
click at [17, 21] on img at bounding box center [21, 26] width 26 height 26
drag, startPoint x: 1398, startPoint y: 70, endPoint x: 1331, endPoint y: 113, distance: 79.4
click at [1397, 70] on button at bounding box center [1393, 75] width 25 height 18
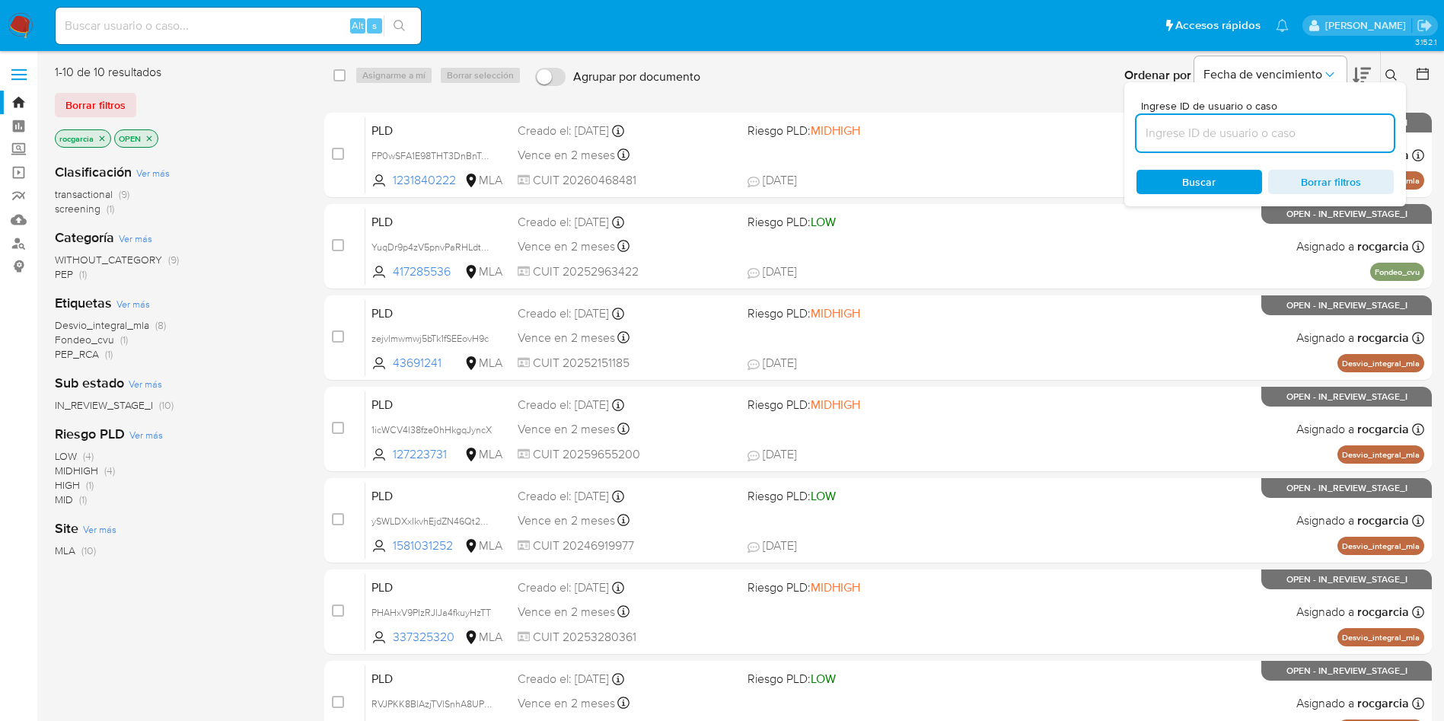
click at [1194, 136] on input at bounding box center [1264, 133] width 257 height 20
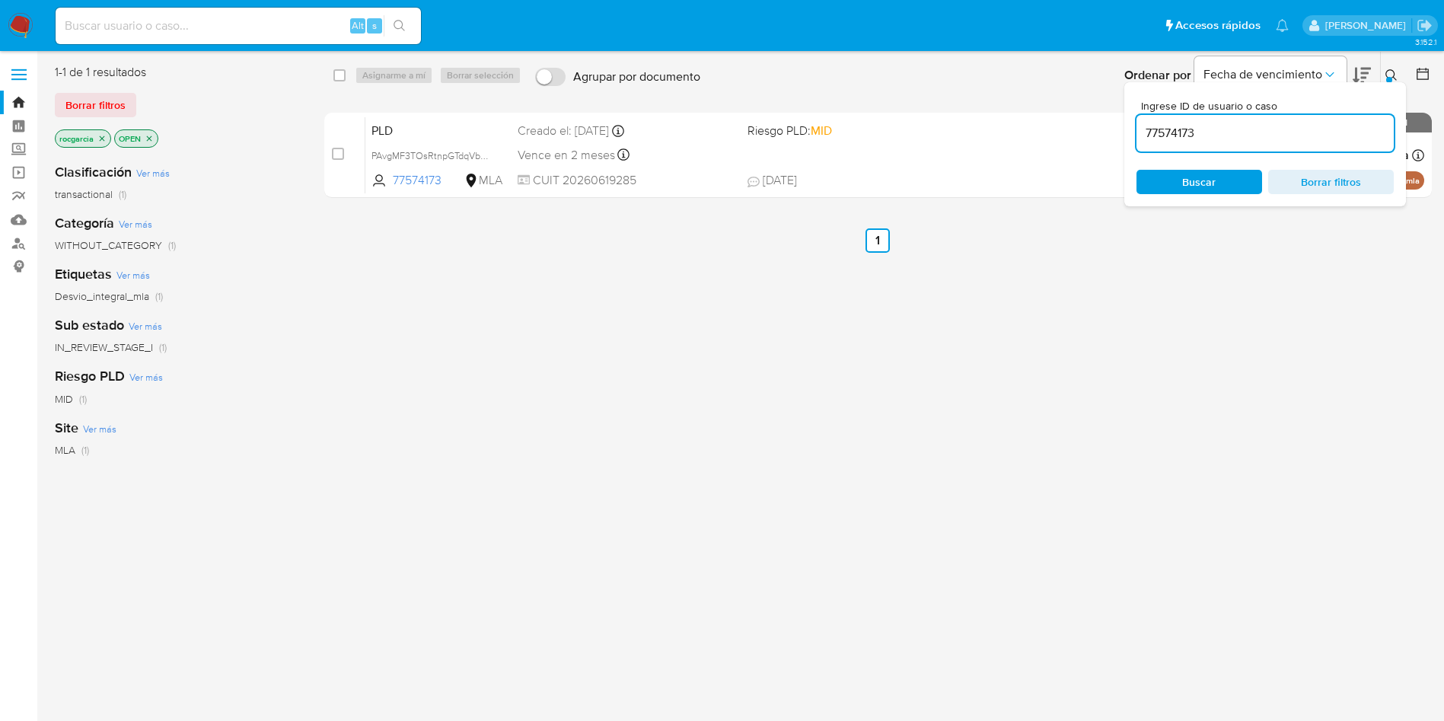
click at [1397, 73] on icon at bounding box center [1391, 75] width 12 height 12
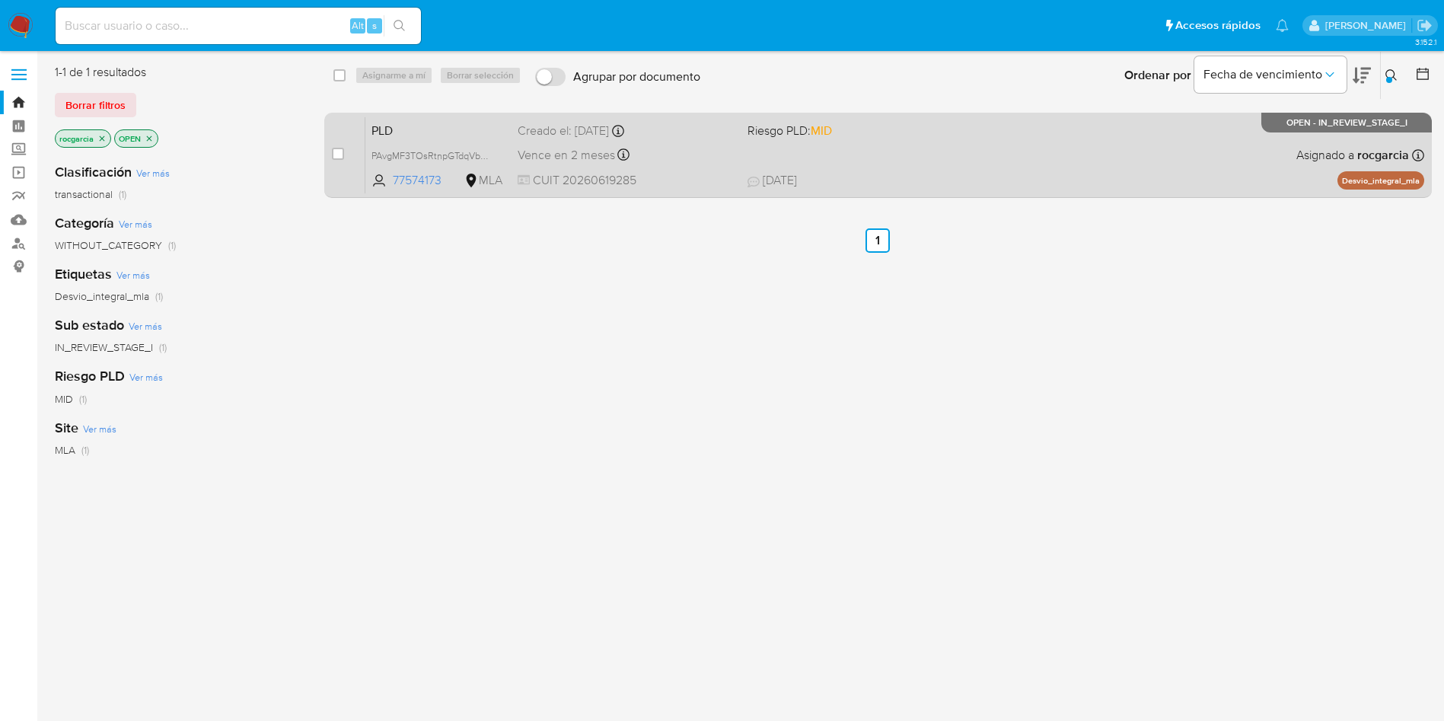
click at [1119, 136] on div "PLD PAvgMF3TOsRtnpGTdqVbPMQq 77574173 MLA Riesgo PLD: MID Creado el: 12/07/2025…" at bounding box center [894, 154] width 1059 height 77
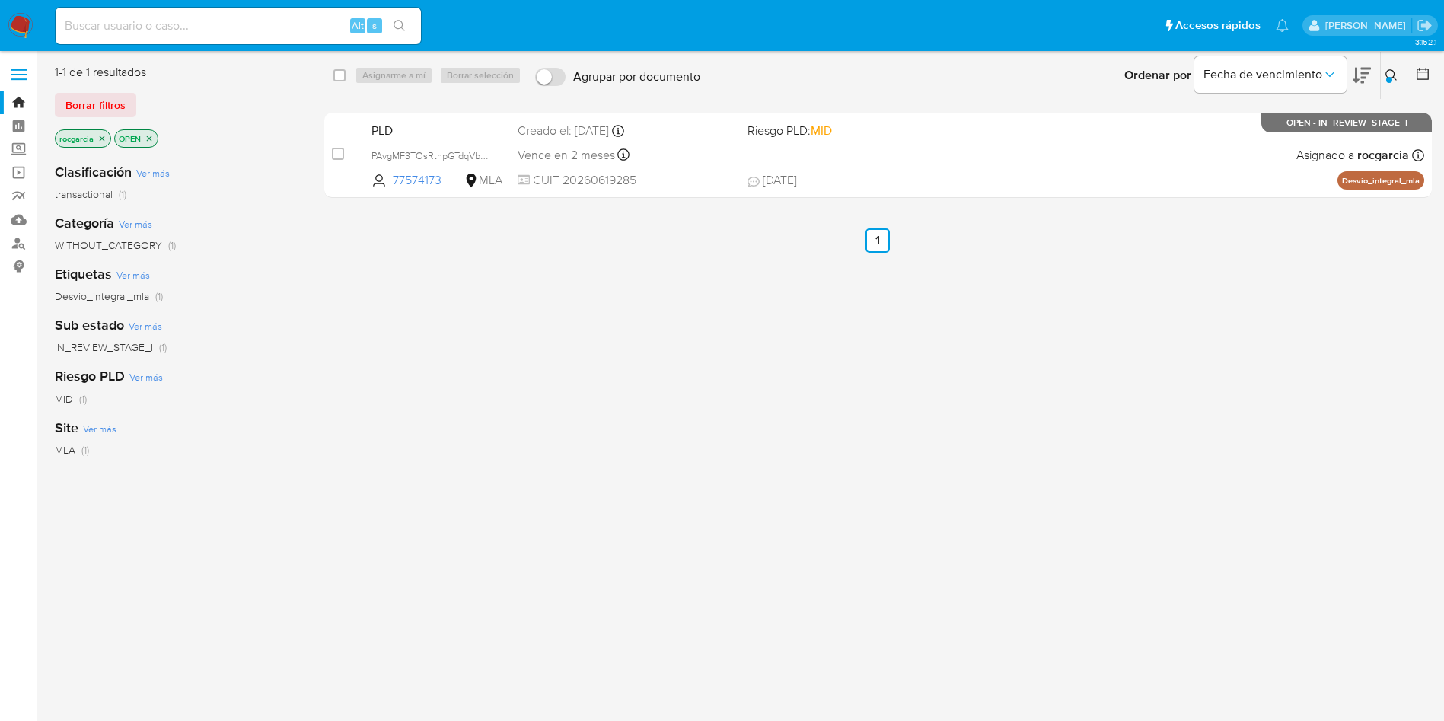
click at [1390, 69] on icon at bounding box center [1390, 74] width 11 height 11
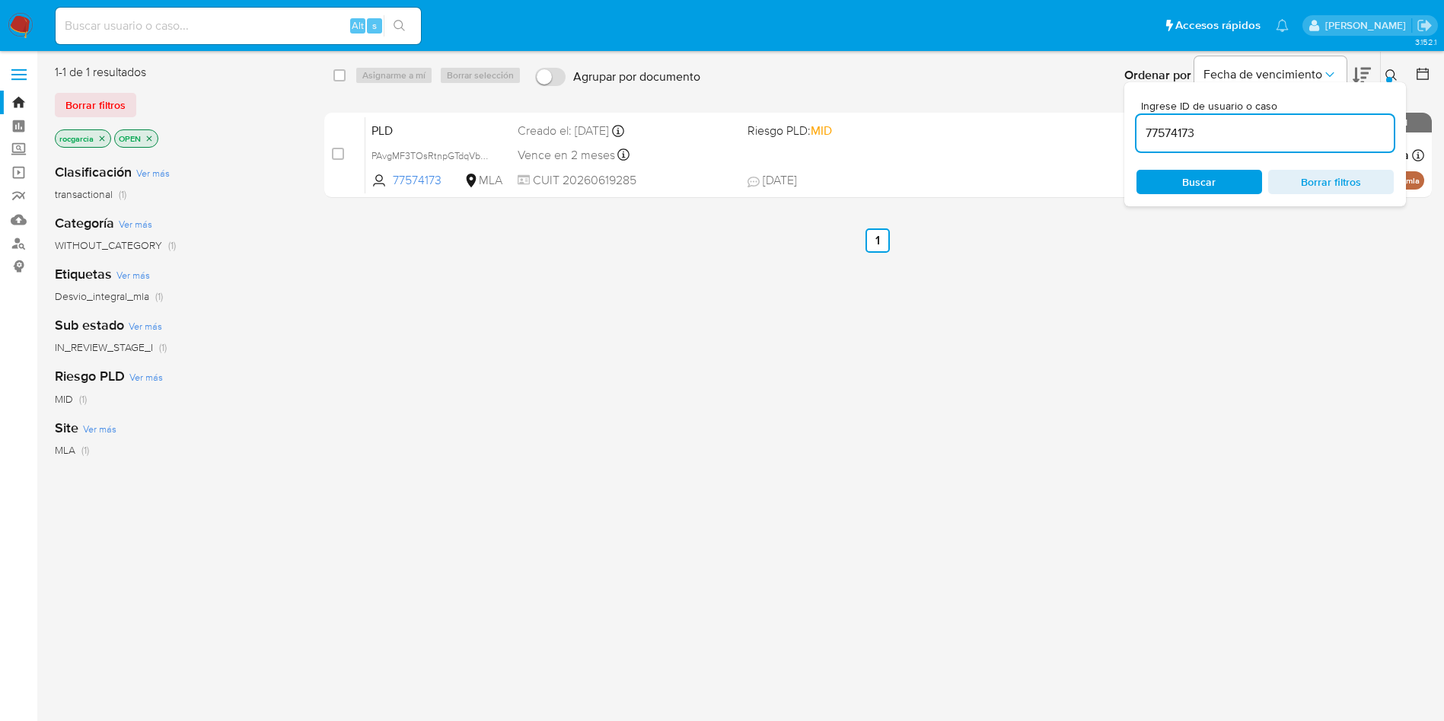
click at [1231, 140] on input "77574173" at bounding box center [1264, 133] width 257 height 20
click at [1231, 139] on input "77574173" at bounding box center [1264, 133] width 257 height 20
click at [1388, 72] on icon at bounding box center [1391, 75] width 12 height 12
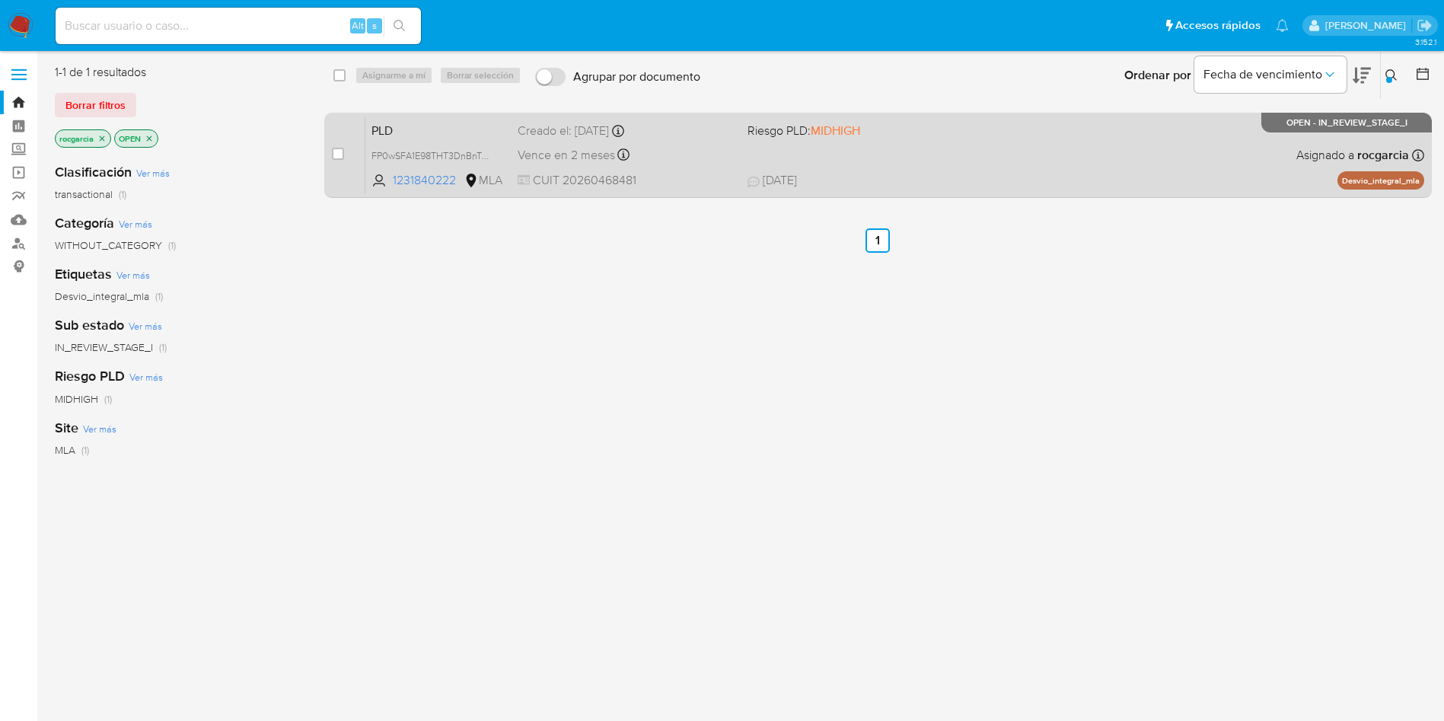
click at [998, 156] on div "PLD FP0wSFA1E98THT3DnBnTAX5H 1231840222 MLA Riesgo PLD: MIDHIGH Creado el: 12/0…" at bounding box center [894, 154] width 1059 height 77
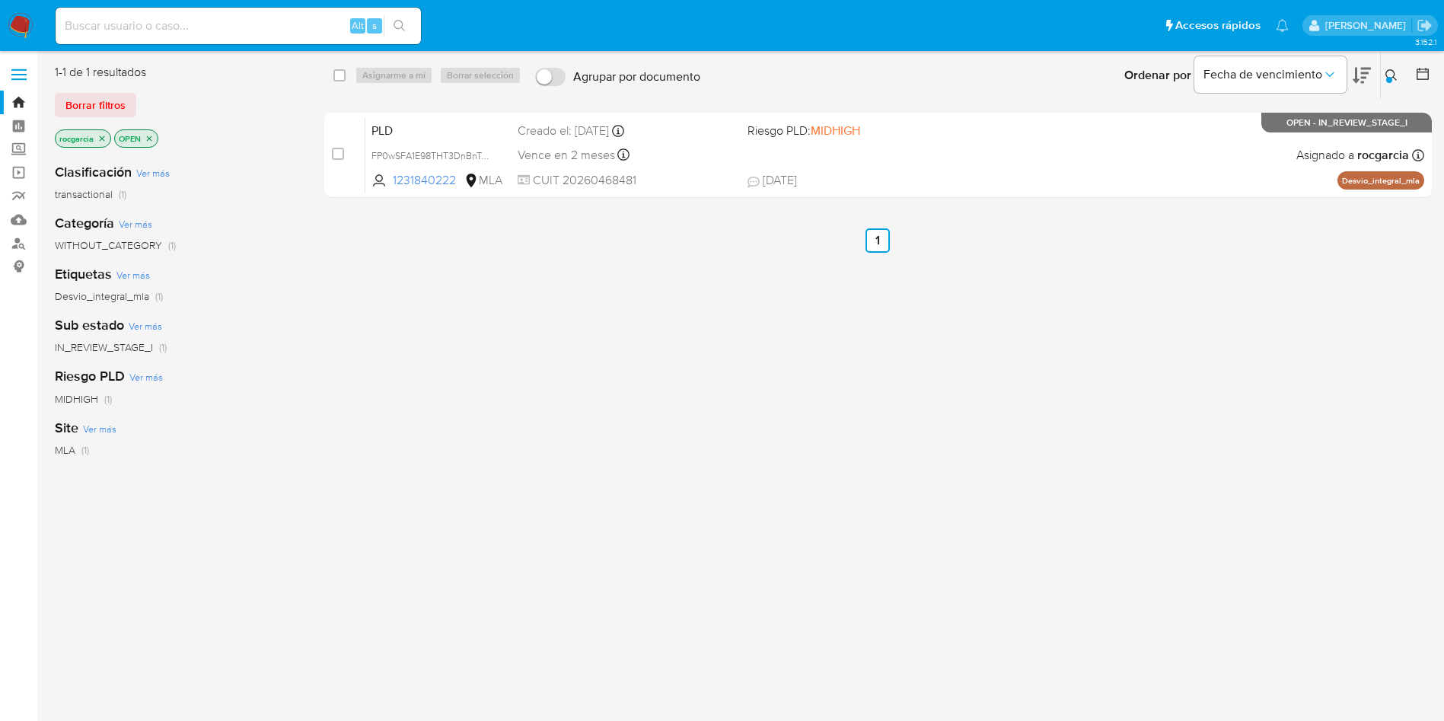
click at [1387, 71] on icon at bounding box center [1391, 75] width 12 height 12
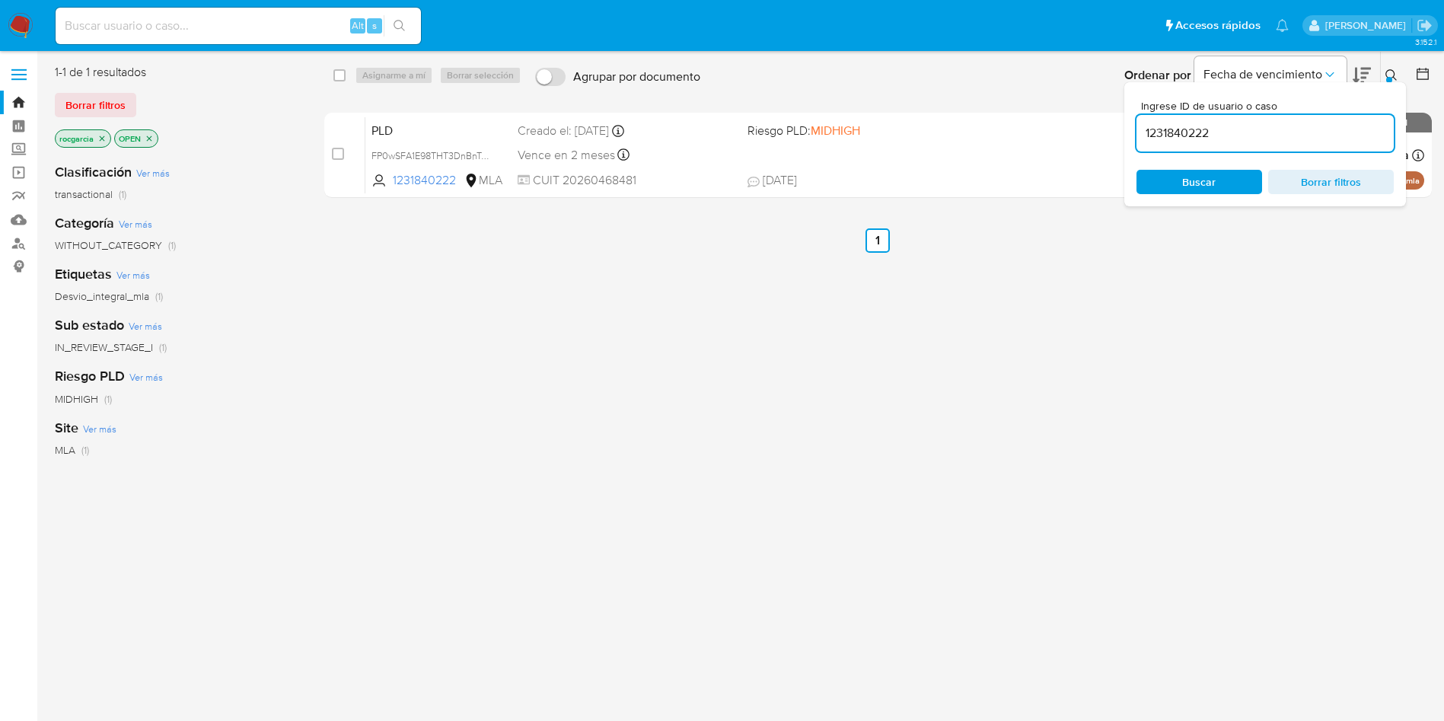
click at [1210, 132] on input "1231840222" at bounding box center [1264, 133] width 257 height 20
click at [1393, 68] on button at bounding box center [1393, 75] width 25 height 18
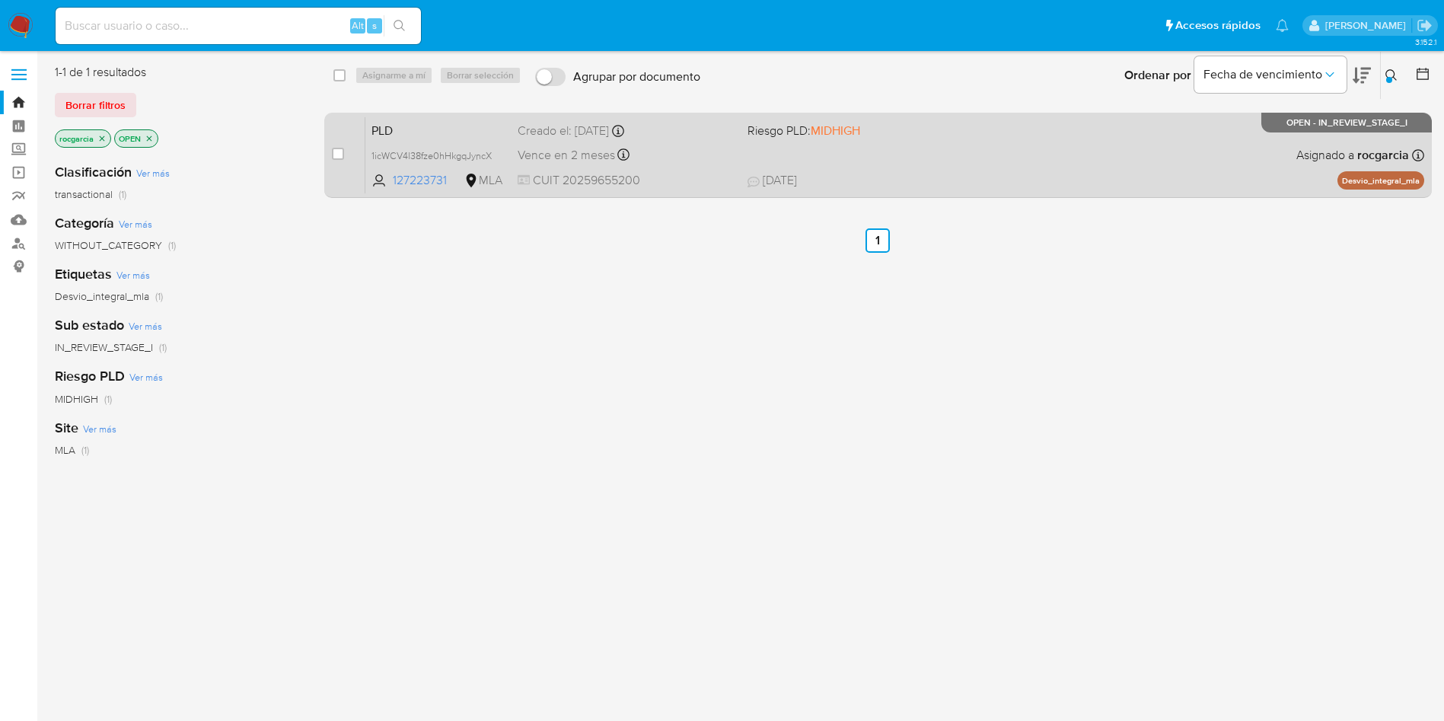
click at [901, 160] on div "PLD 1icWCV4l38fze0hHkgqJyncX 127223731 MLA Riesgo PLD: MIDHIGH Creado el: 12/07…" at bounding box center [894, 154] width 1059 height 77
click at [1013, 177] on span "23/07/2025 23/07/2025 09:33" at bounding box center [970, 180] width 447 height 17
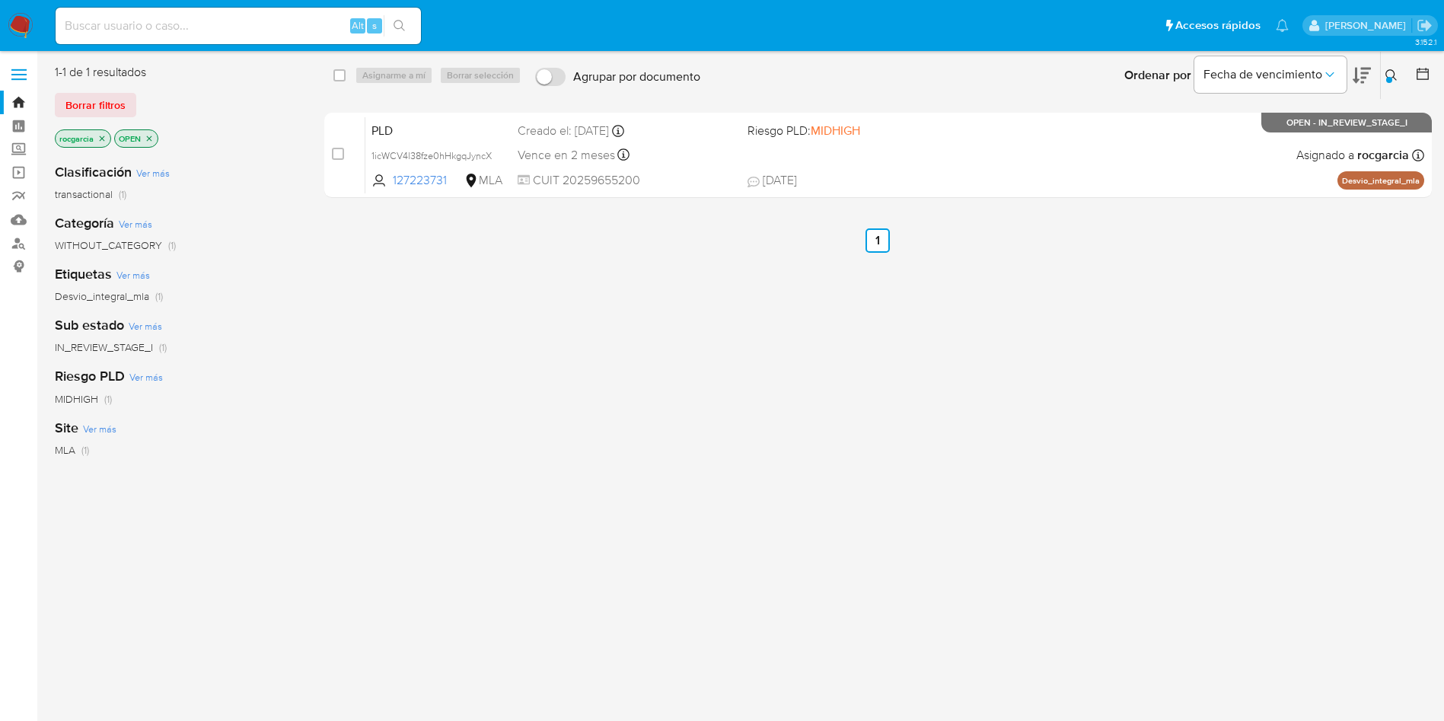
click at [1400, 73] on button at bounding box center [1393, 75] width 25 height 18
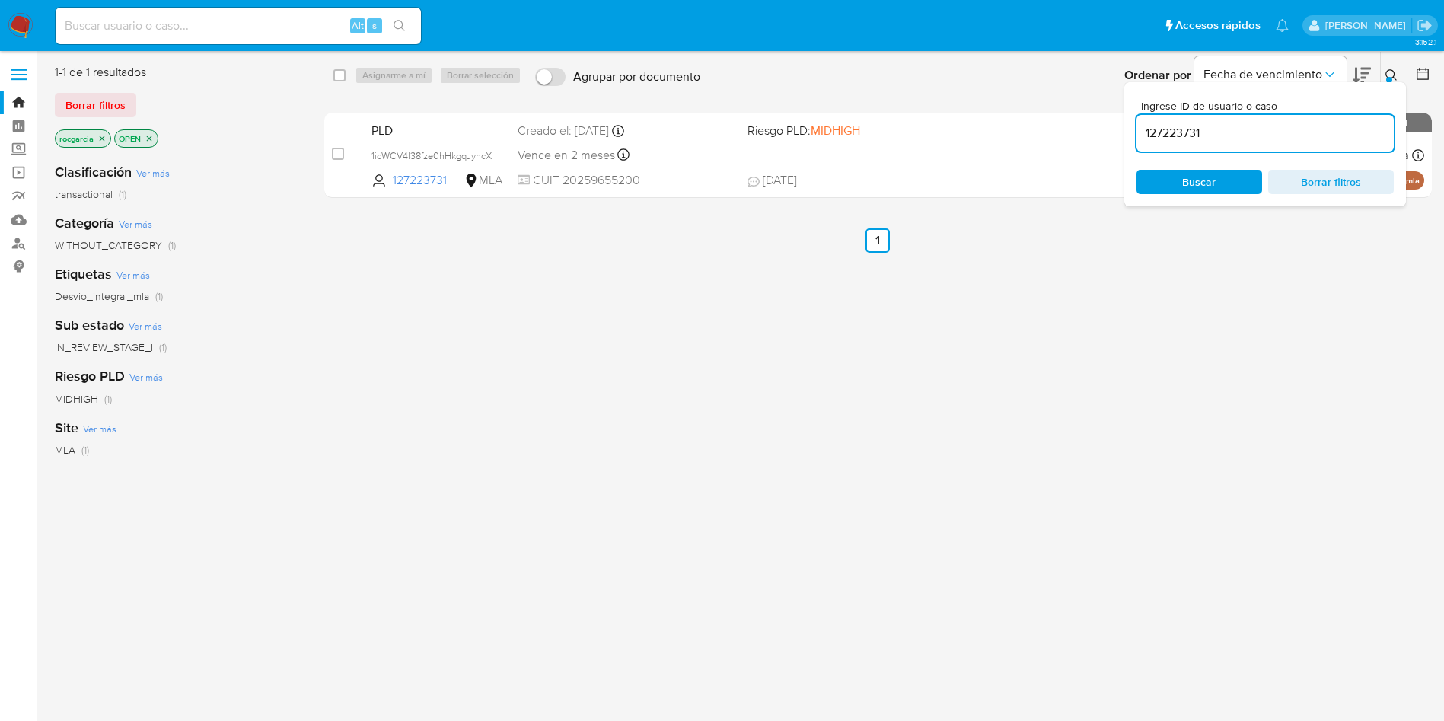
click at [1252, 139] on input "127223731" at bounding box center [1264, 133] width 257 height 20
click at [1252, 129] on input "127223731417285536" at bounding box center [1264, 133] width 257 height 20
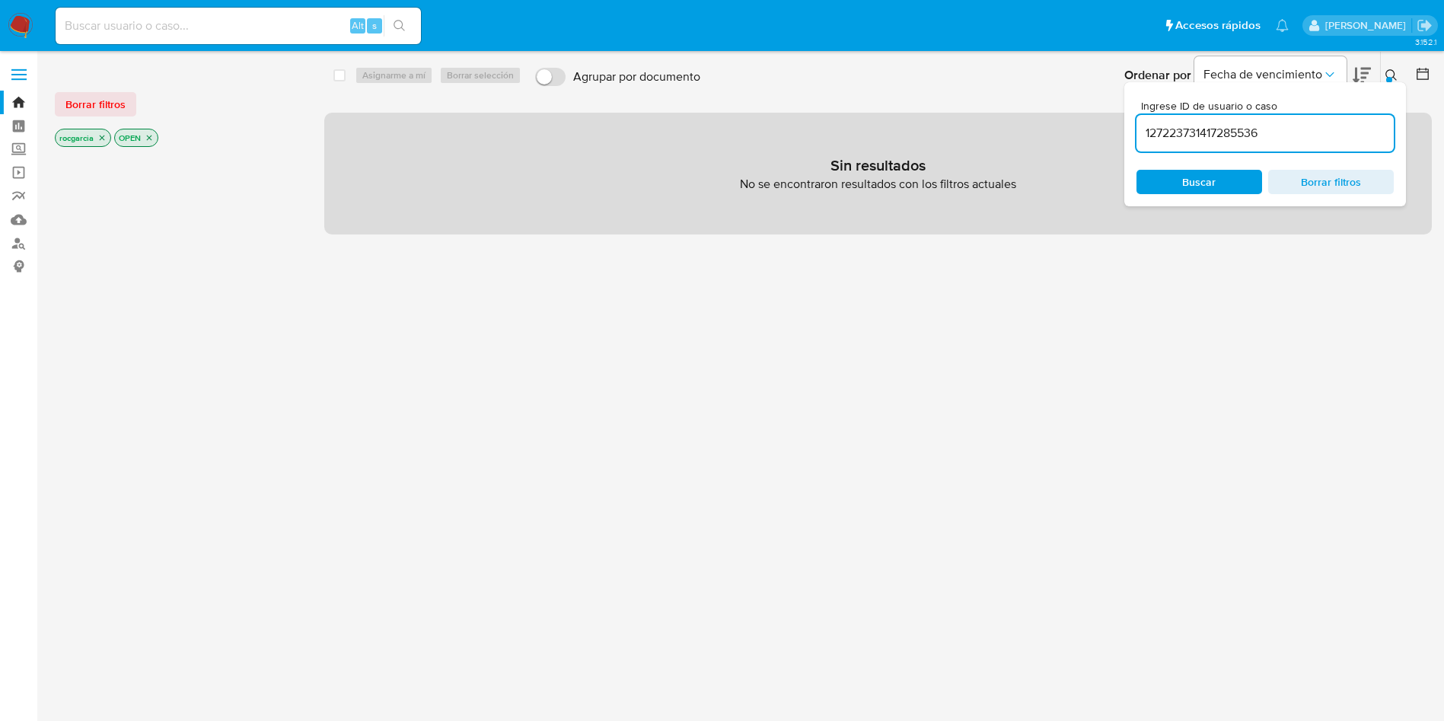
click at [1243, 137] on input "127223731417285536" at bounding box center [1264, 133] width 257 height 20
paste input
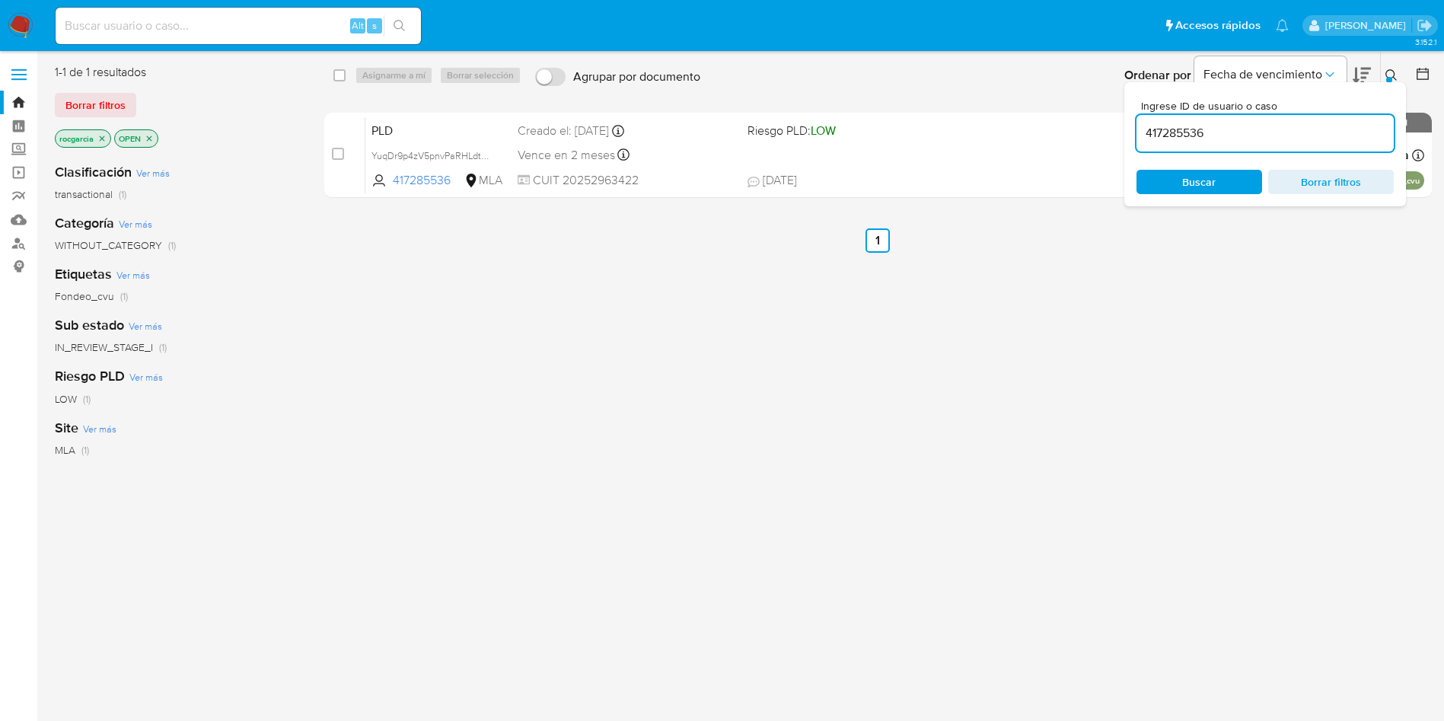
click at [1384, 79] on button at bounding box center [1393, 75] width 25 height 18
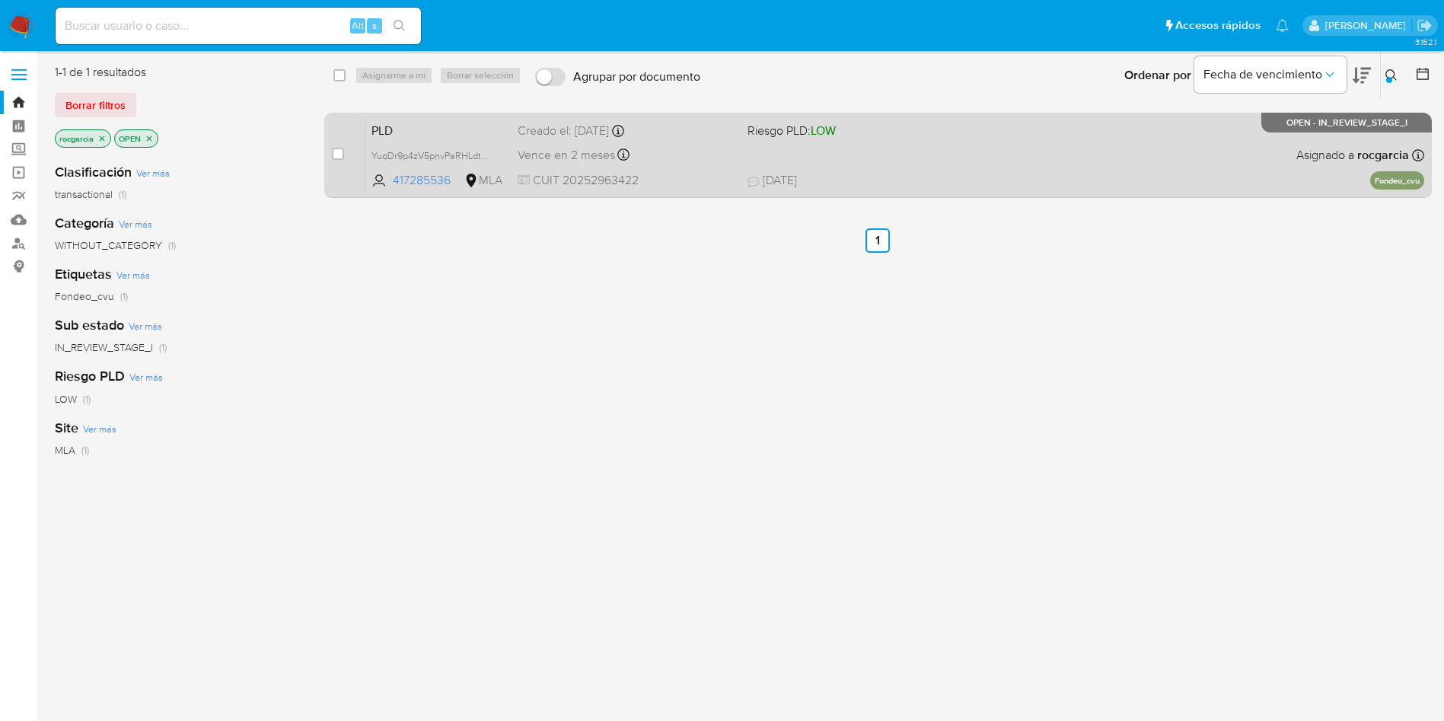
click at [935, 174] on span "12/08/2025 12/08/2025 15:15" at bounding box center [970, 180] width 447 height 17
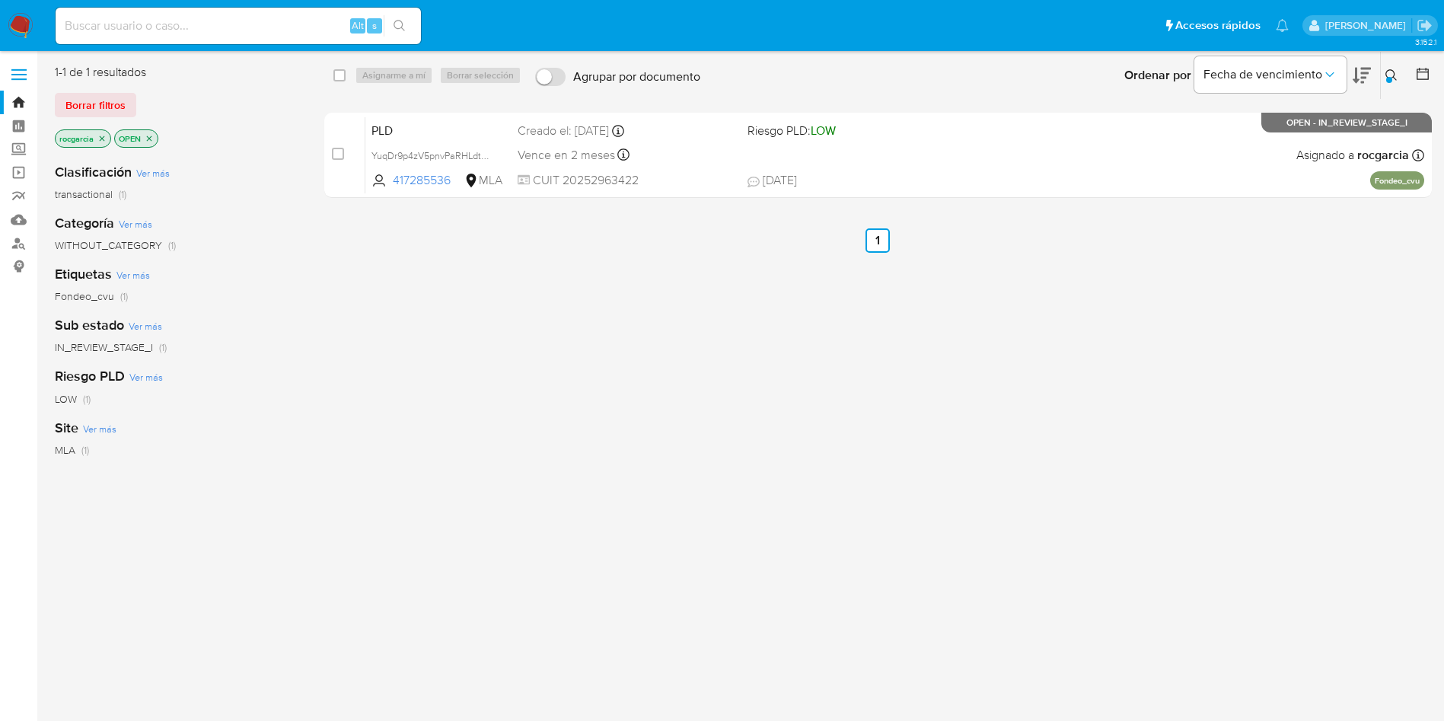
click at [1390, 81] on div at bounding box center [1389, 80] width 6 height 6
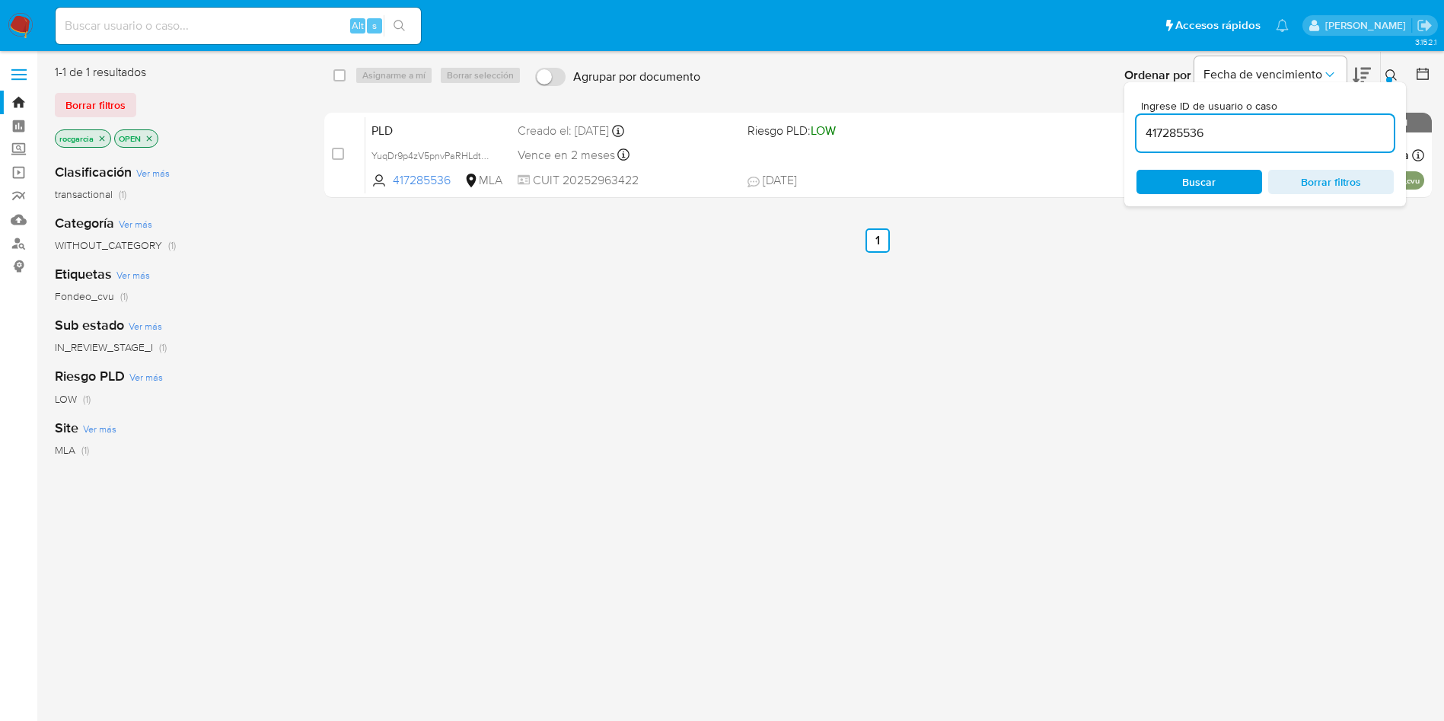
click at [1231, 126] on input "417285536" at bounding box center [1264, 133] width 257 height 20
click at [1390, 75] on icon at bounding box center [1391, 75] width 12 height 12
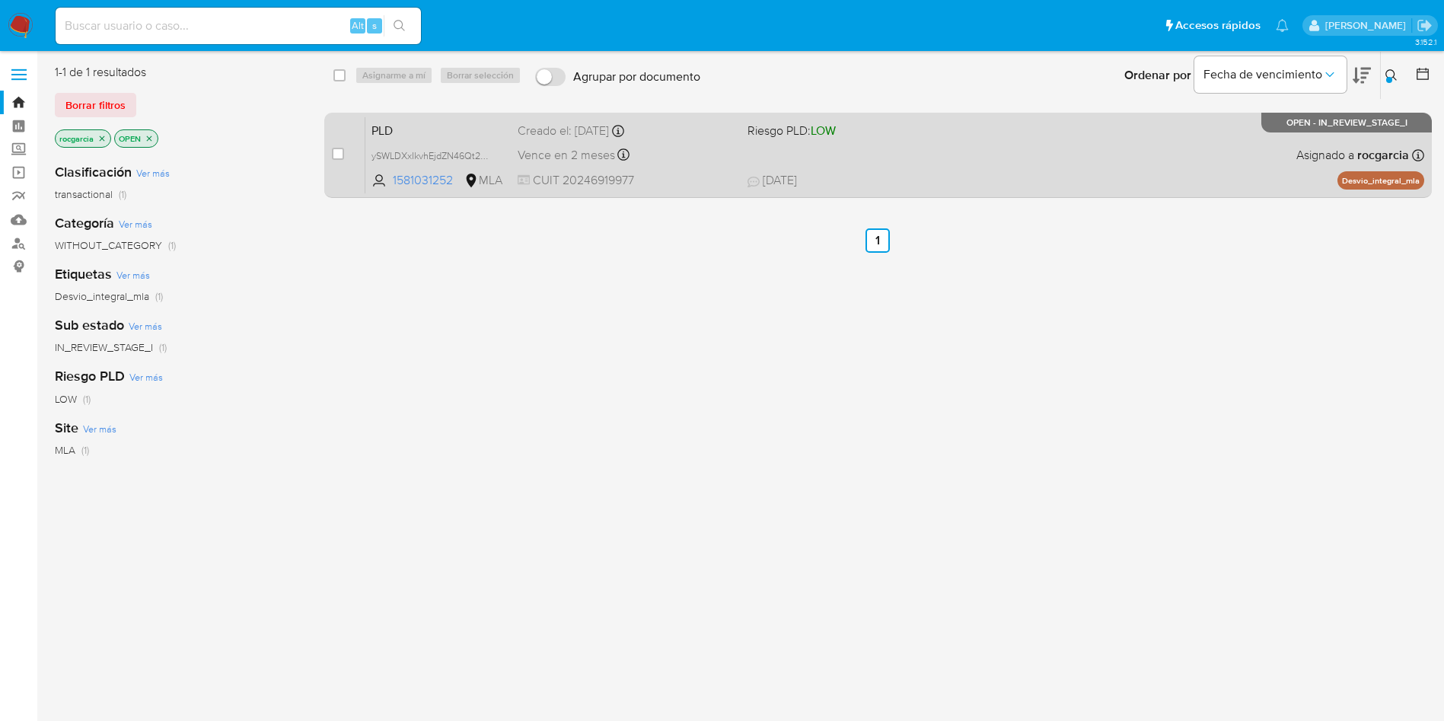
click at [900, 168] on div "PLD ySWLDXxIkvhEjdZN46Qt2K8P 1581031252 MLA Riesgo PLD: LOW Creado el: 12/07/20…" at bounding box center [894, 154] width 1059 height 77
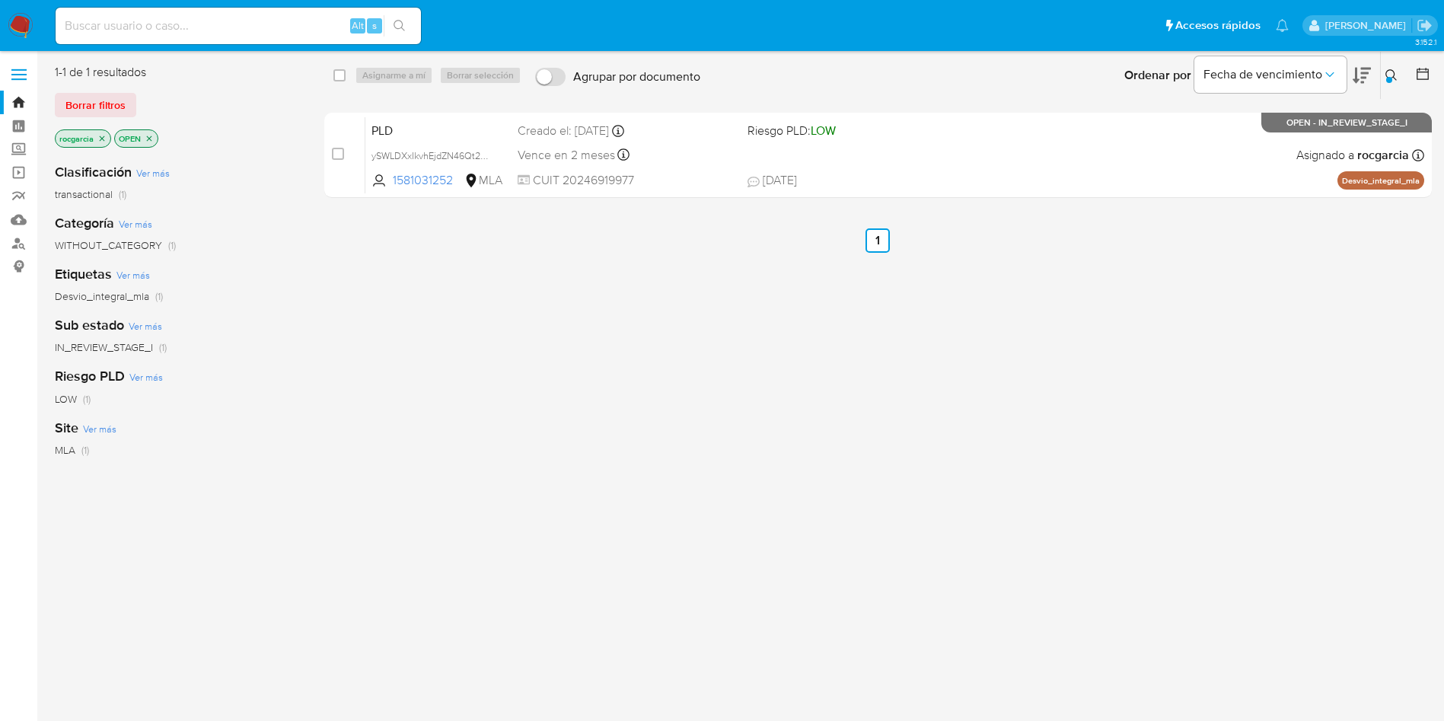
click at [1390, 73] on icon at bounding box center [1391, 75] width 12 height 12
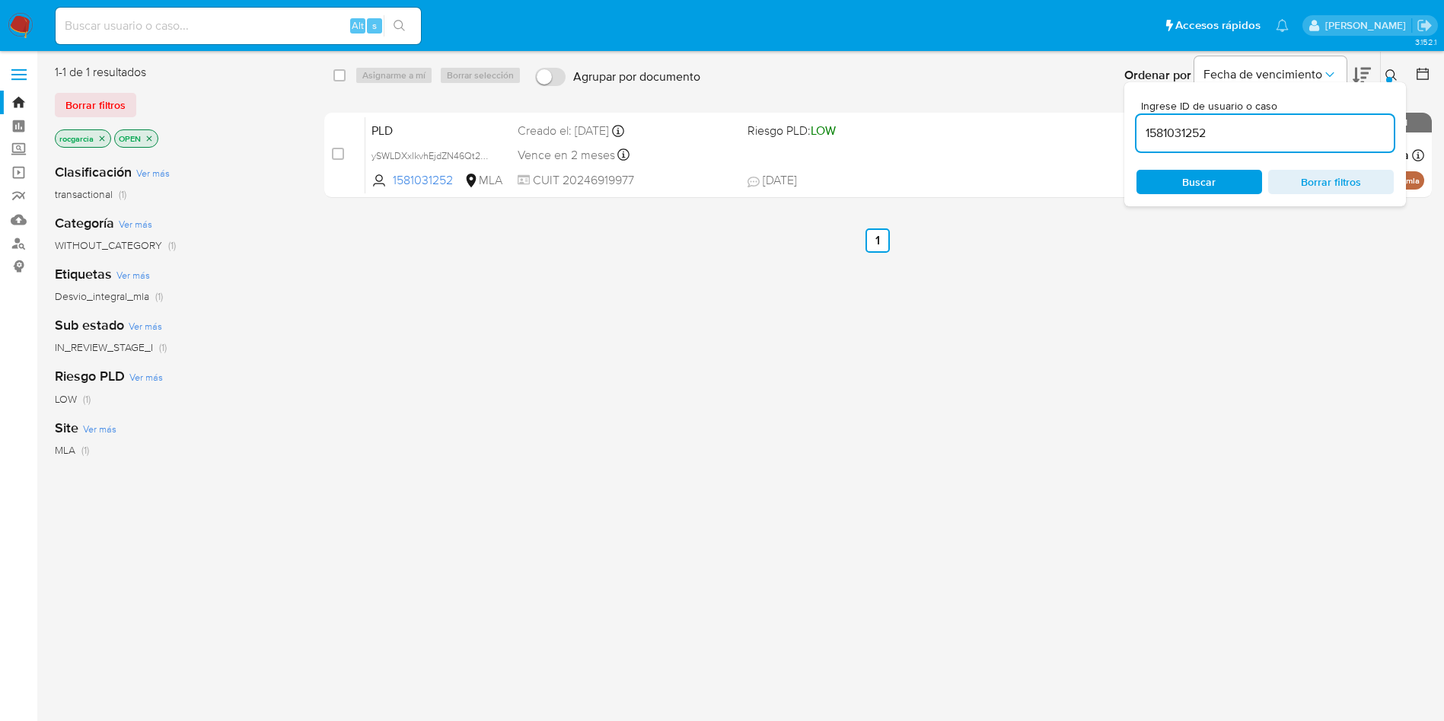
click at [1228, 142] on input "1581031252" at bounding box center [1264, 133] width 257 height 20
click at [1225, 139] on input "1581031252" at bounding box center [1264, 133] width 257 height 20
click at [1389, 67] on button at bounding box center [1393, 75] width 25 height 18
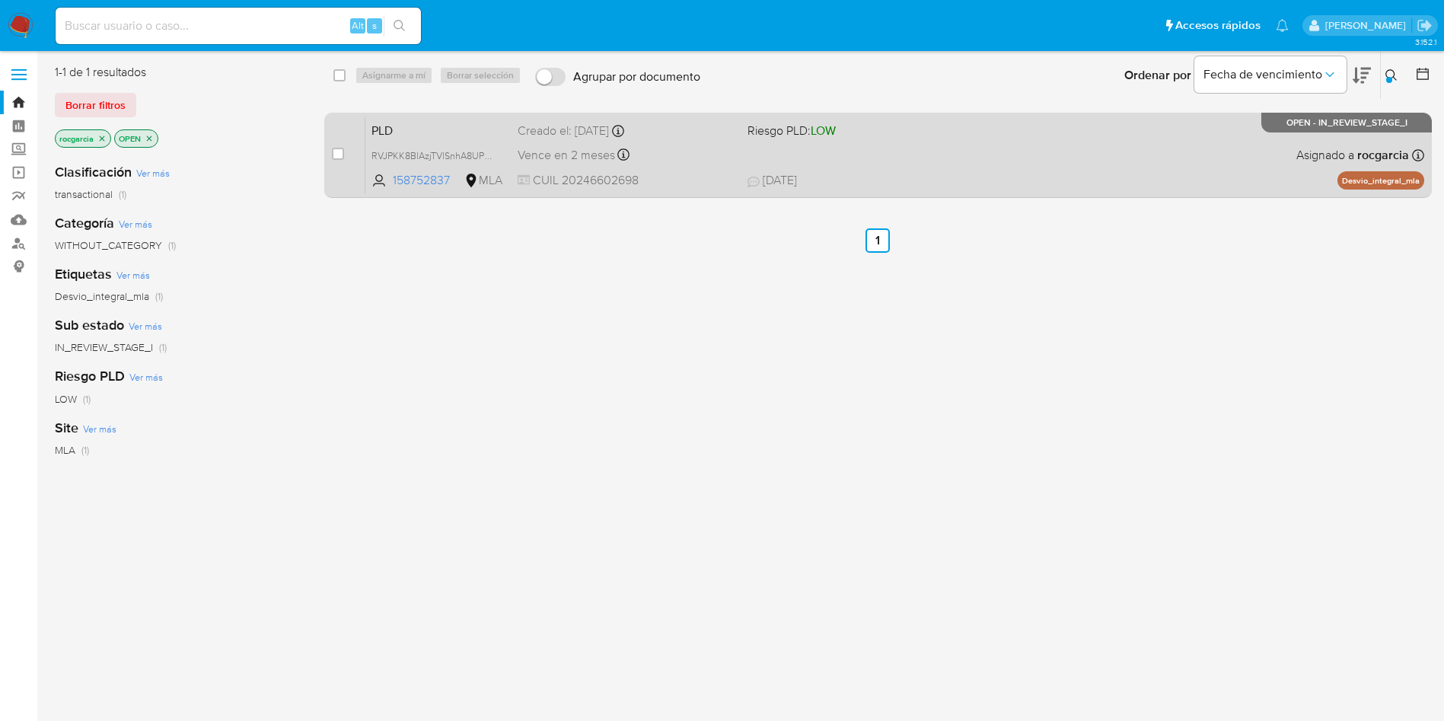
click at [903, 177] on span "08/08/2025 08/08/2025 21:47" at bounding box center [970, 180] width 447 height 17
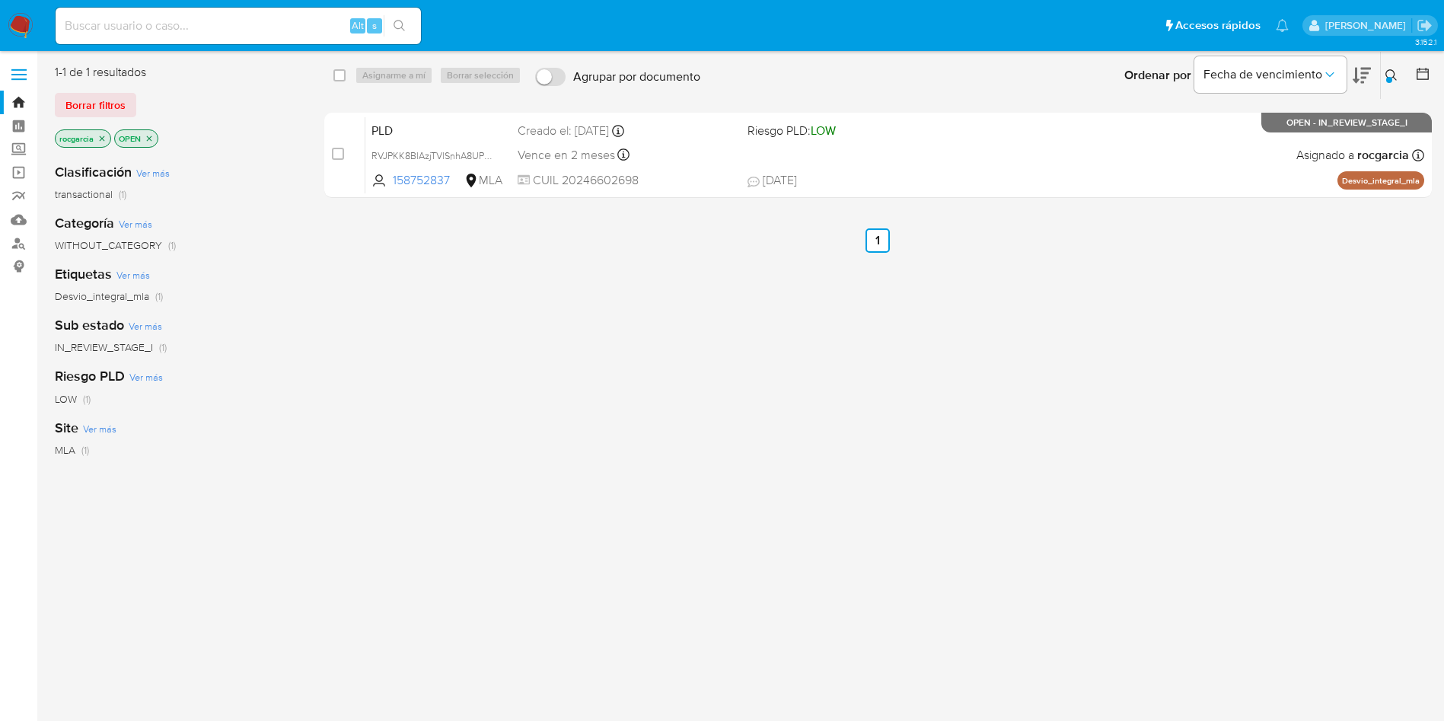
click at [1385, 72] on icon at bounding box center [1391, 75] width 12 height 12
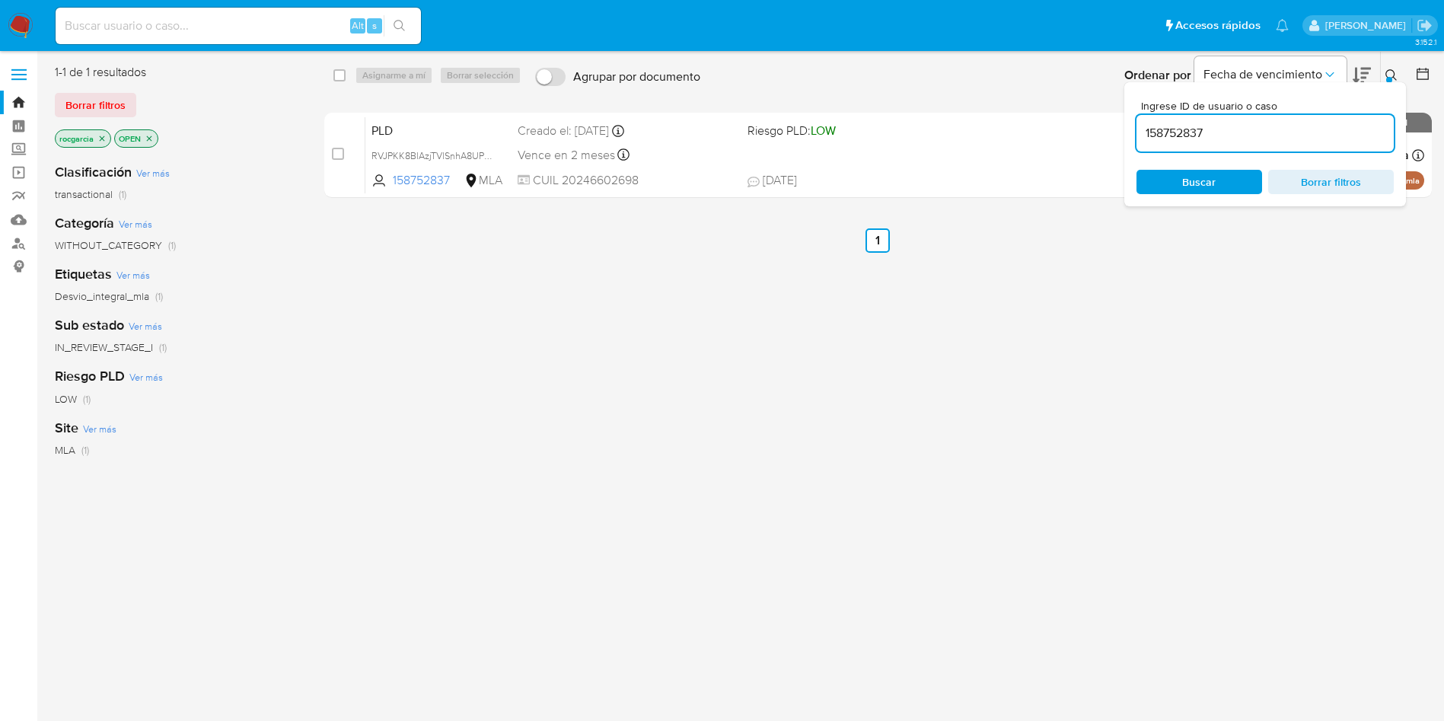
click at [1250, 131] on input "158752837" at bounding box center [1264, 133] width 257 height 20
click at [1396, 75] on icon at bounding box center [1391, 75] width 12 height 12
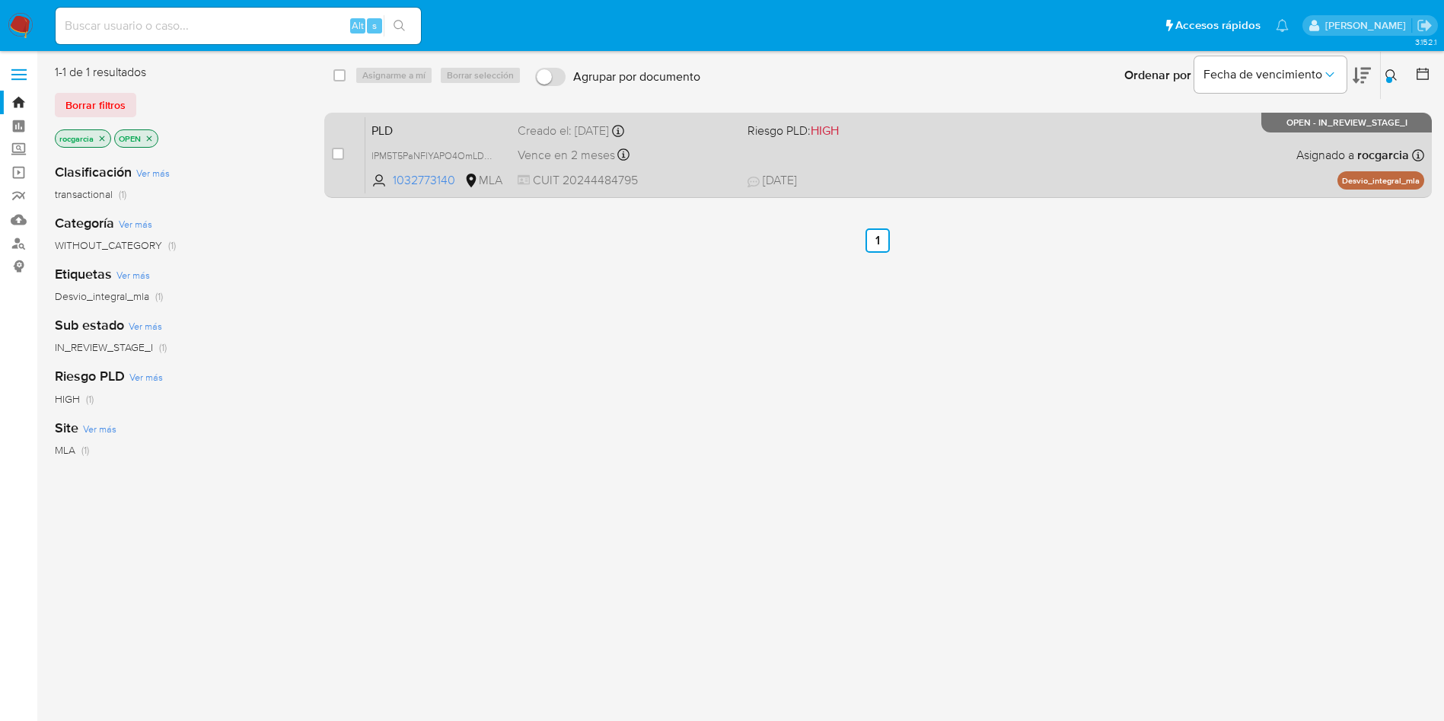
click at [941, 154] on div "PLD lPM5T5PaNFlYAPO4OmLDof7L 1032773140 MLA Riesgo PLD: HIGH Creado el: 12/07/2…" at bounding box center [894, 154] width 1059 height 77
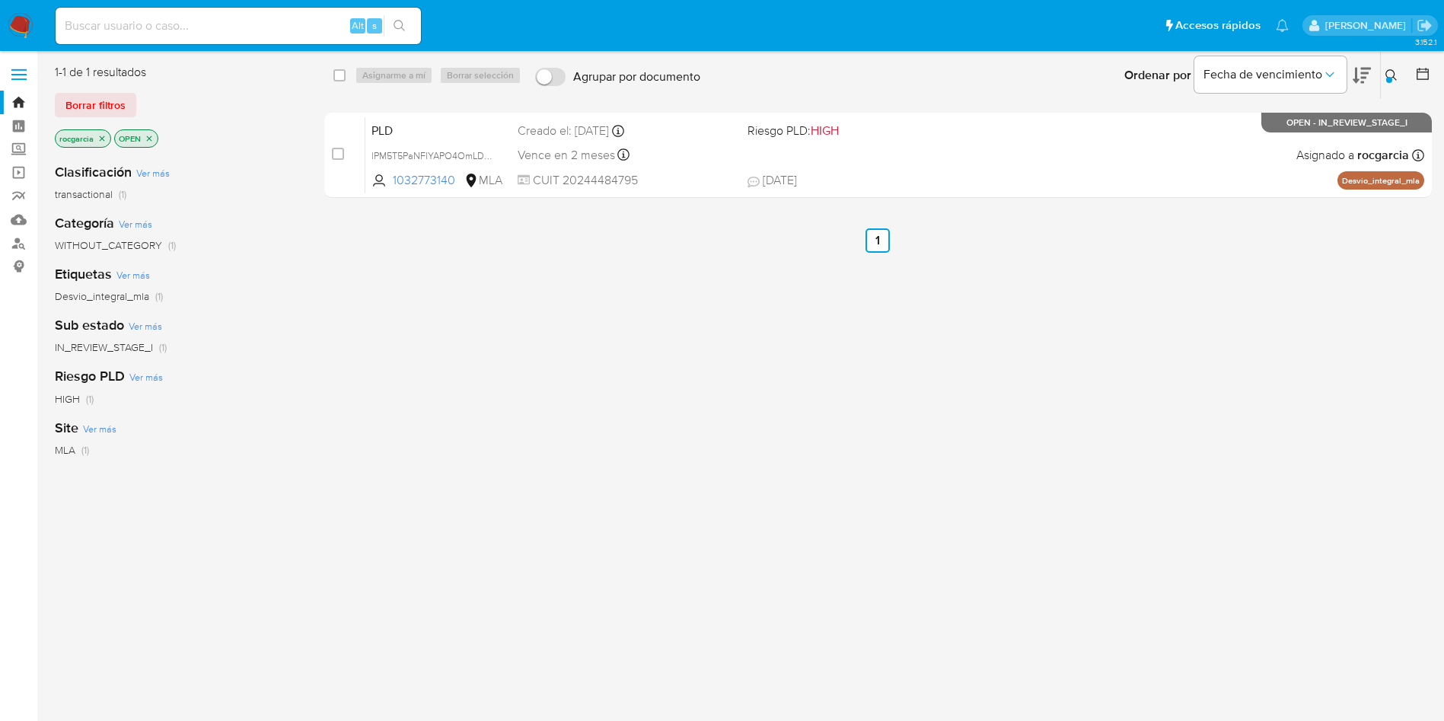
click at [1386, 72] on icon at bounding box center [1390, 74] width 11 height 11
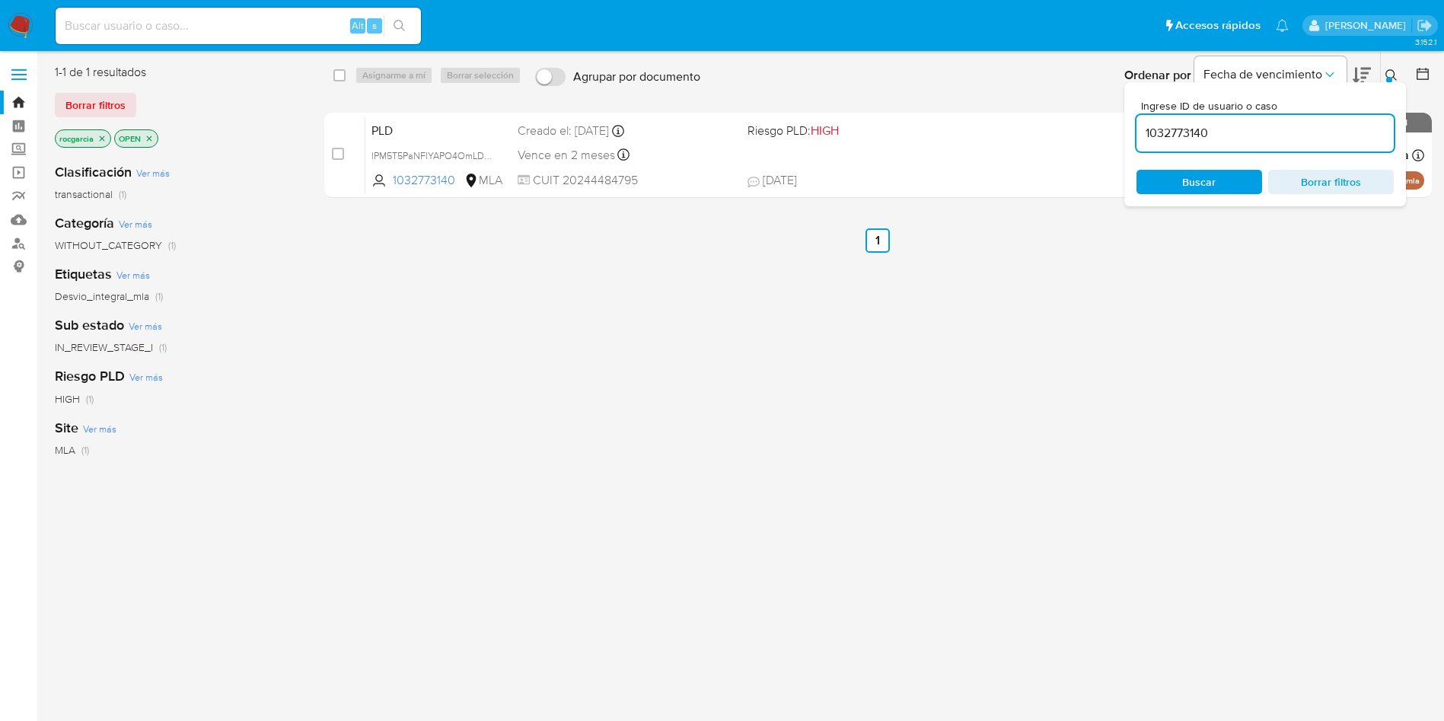
click at [1256, 129] on input "1032773140" at bounding box center [1264, 133] width 257 height 20
type input "272210360"
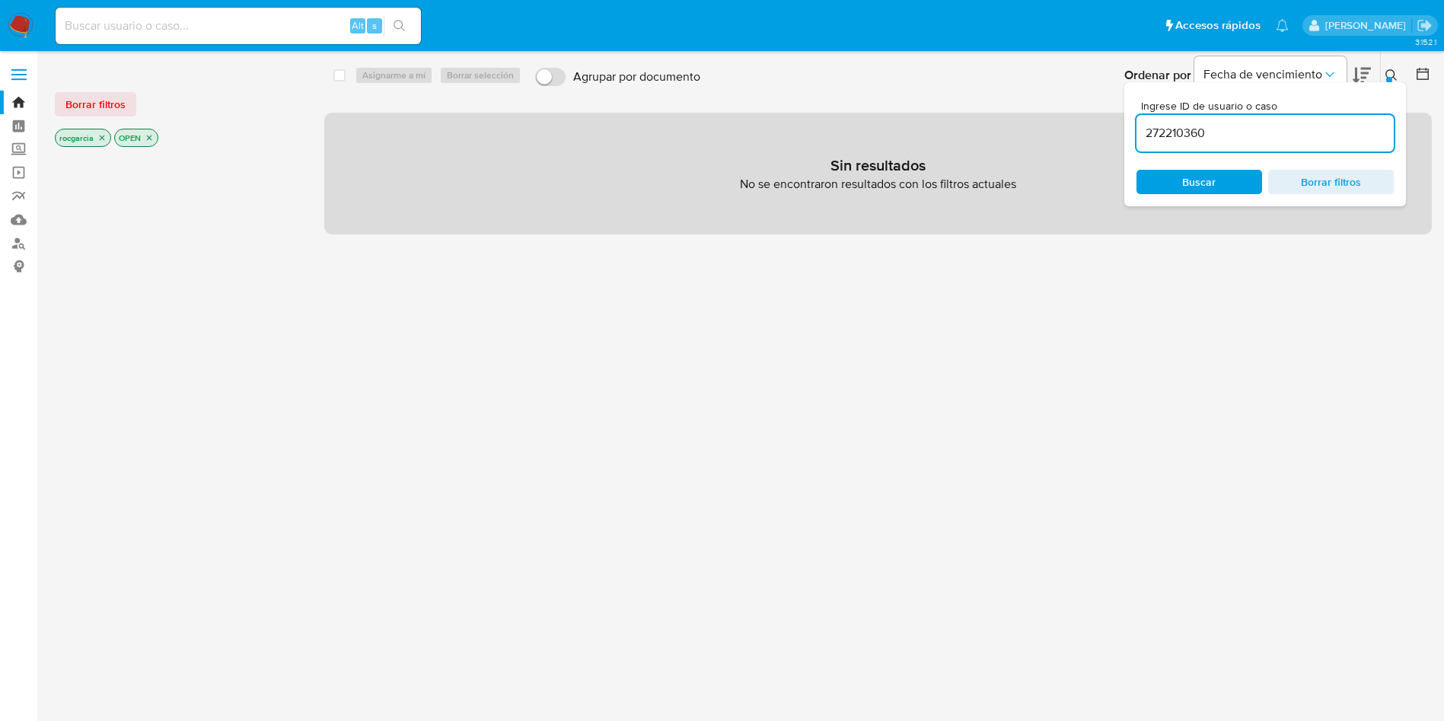
click at [174, 27] on input at bounding box center [238, 26] width 365 height 20
click at [1190, 170] on div "Ingrese ID de usuario o caso 272210360 Buscar Borrar filtros" at bounding box center [1265, 144] width 282 height 124
click at [1193, 179] on span "Buscar" at bounding box center [1198, 182] width 33 height 24
click at [154, 135] on icon "close-filter" at bounding box center [149, 137] width 9 height 9
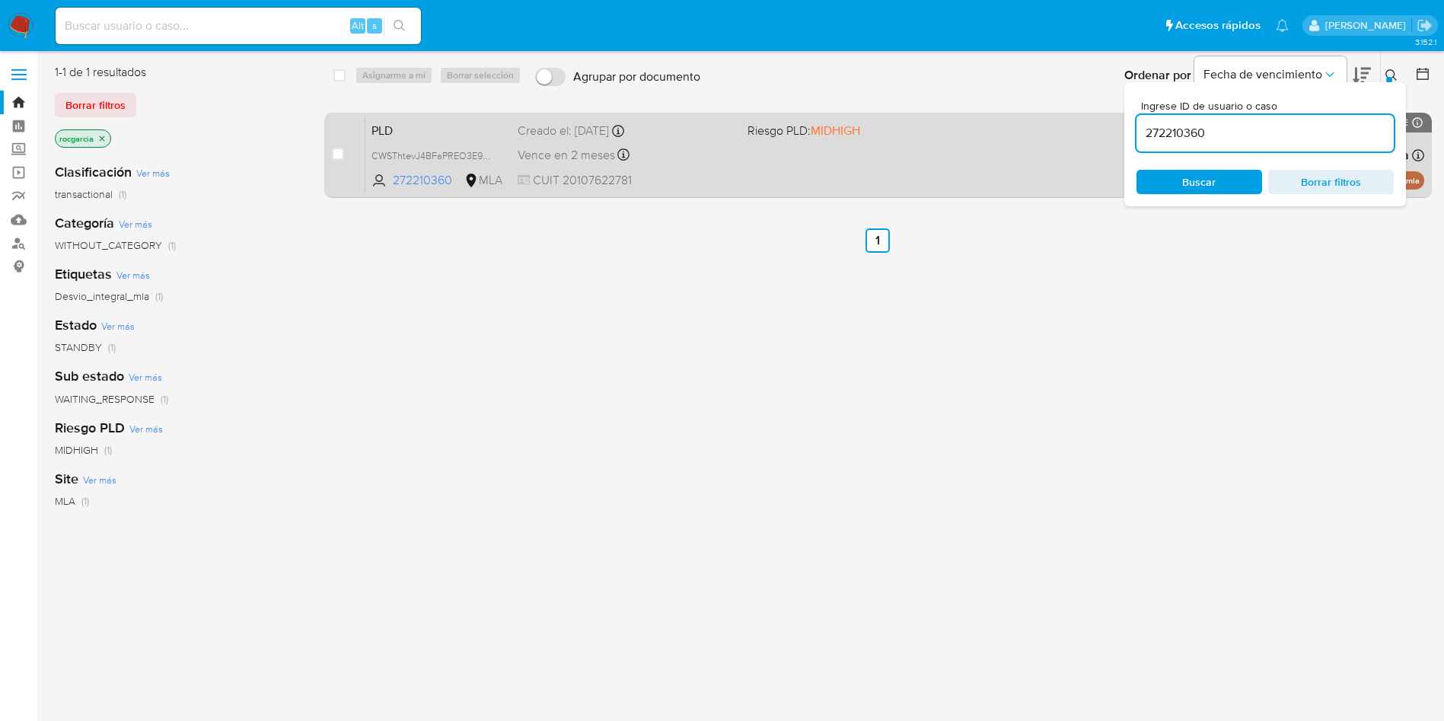
click at [932, 163] on div "PLD CWSThtevJ4BFaPREO3E9pKq6 272210360 MLA Riesgo PLD: MIDHIGH Creado el: 12/07…" at bounding box center [894, 154] width 1059 height 77
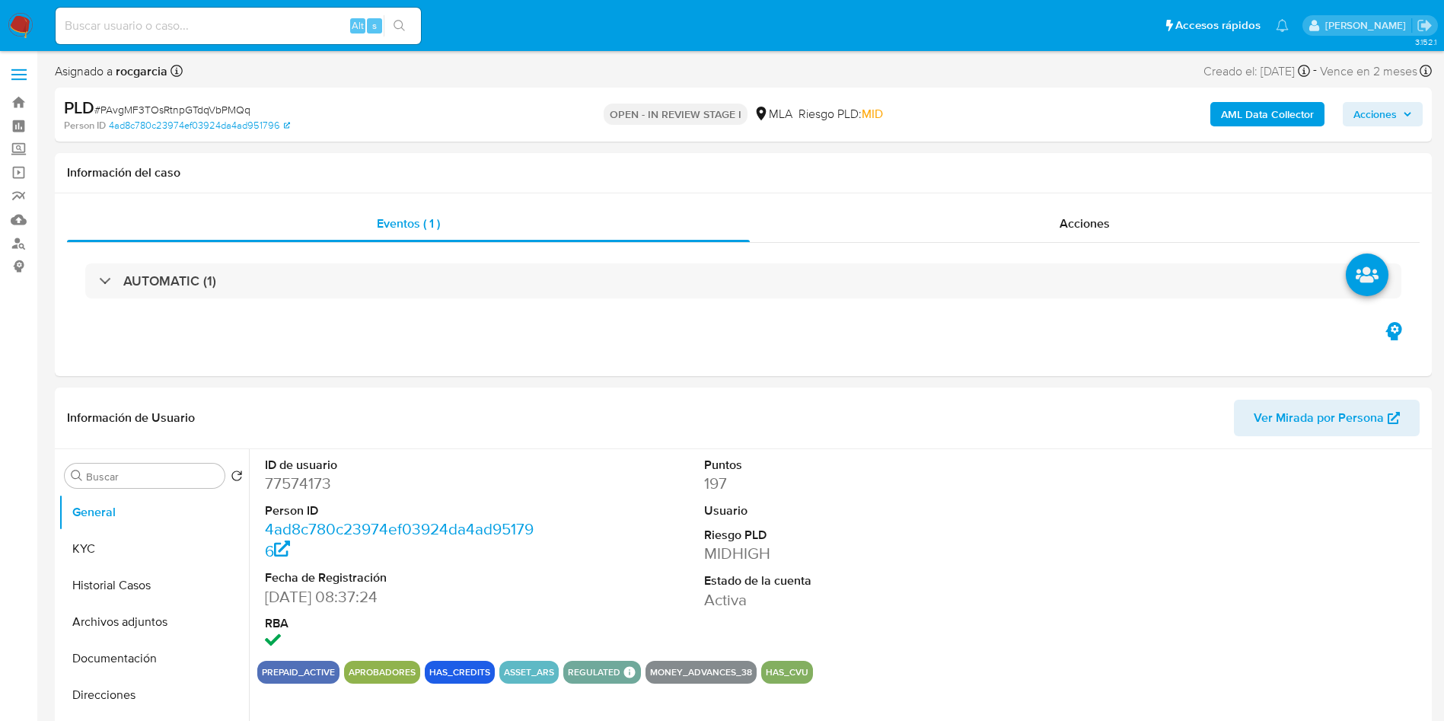
select select "10"
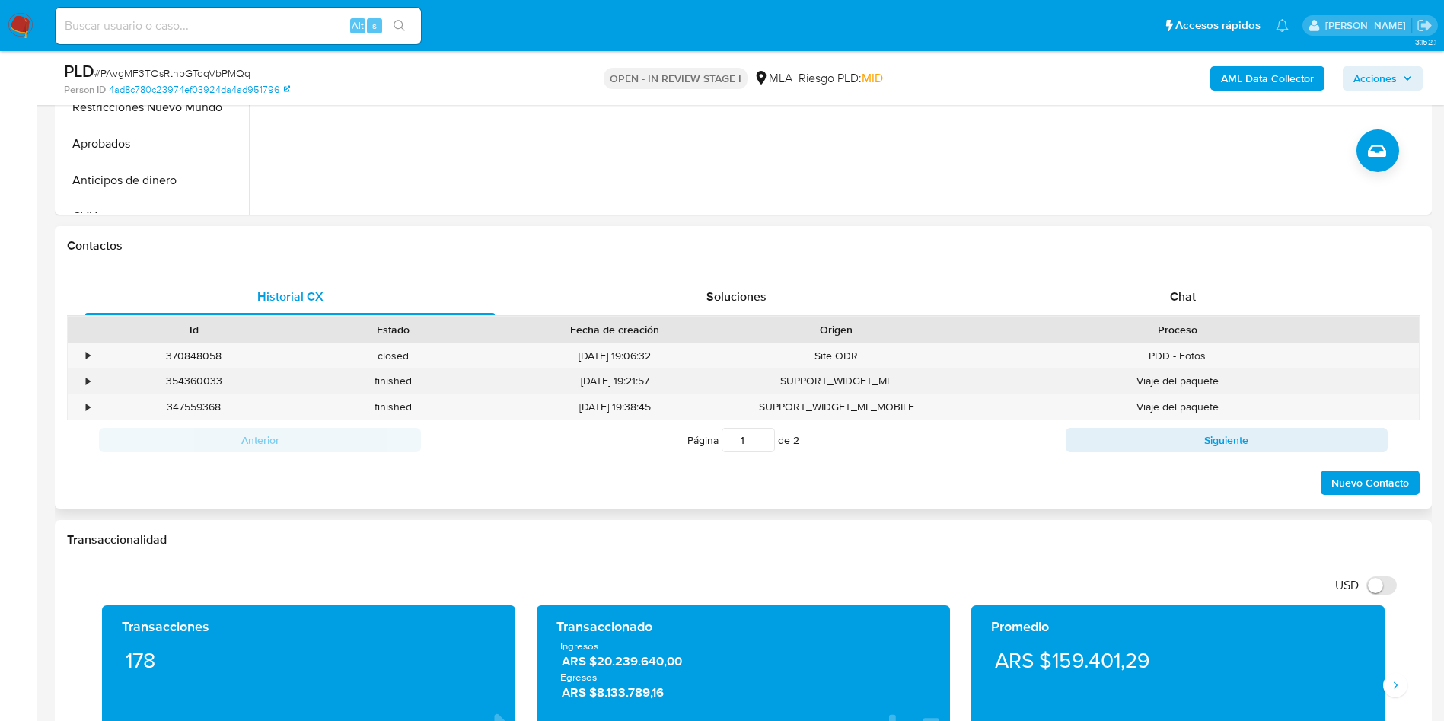
scroll to position [571, 0]
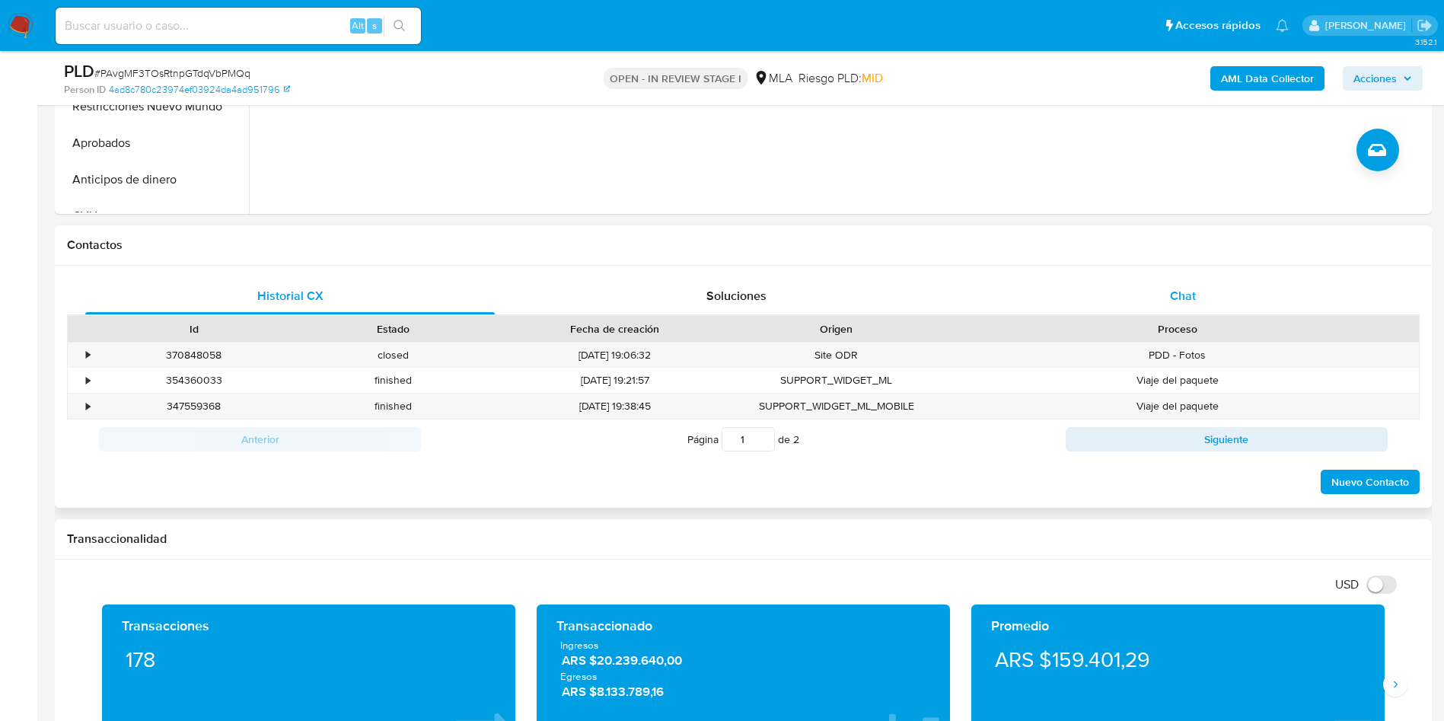
click at [1161, 283] on div "Chat" at bounding box center [1182, 296] width 409 height 37
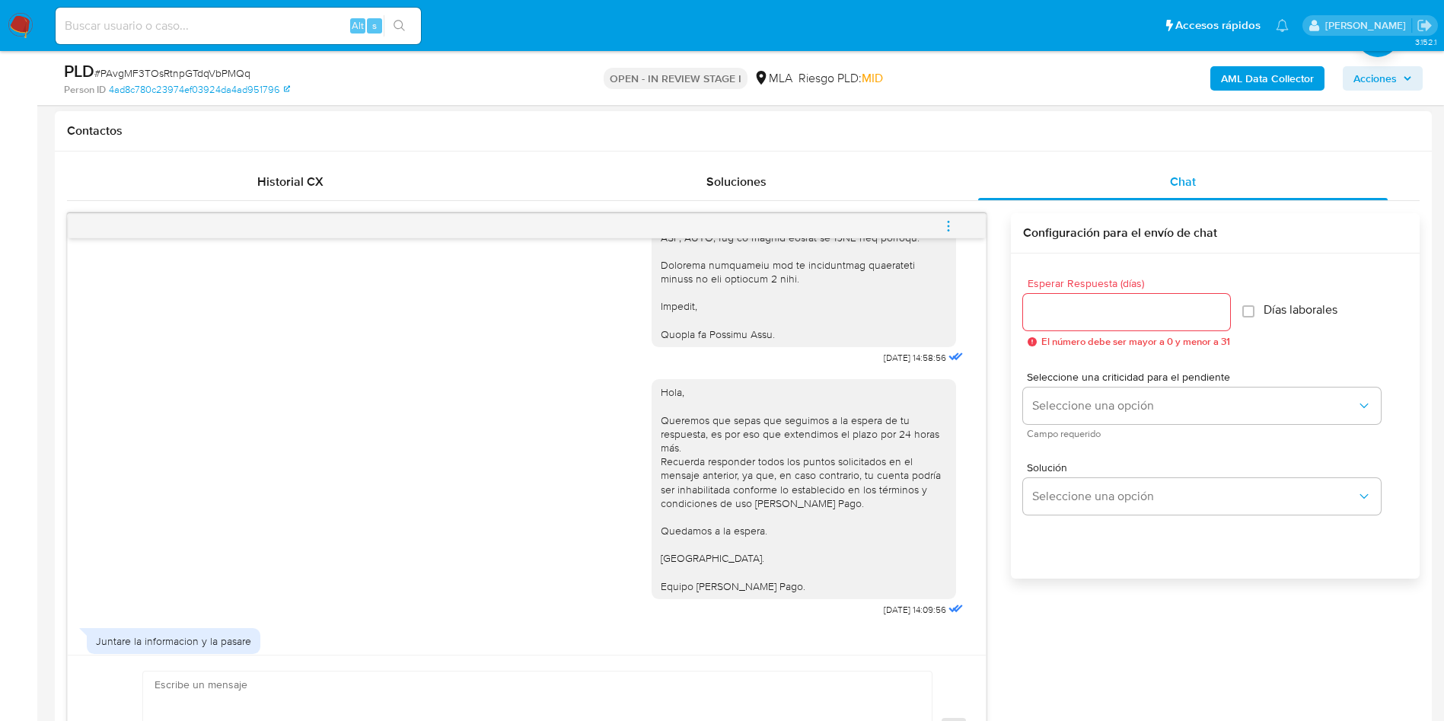
scroll to position [1916, 0]
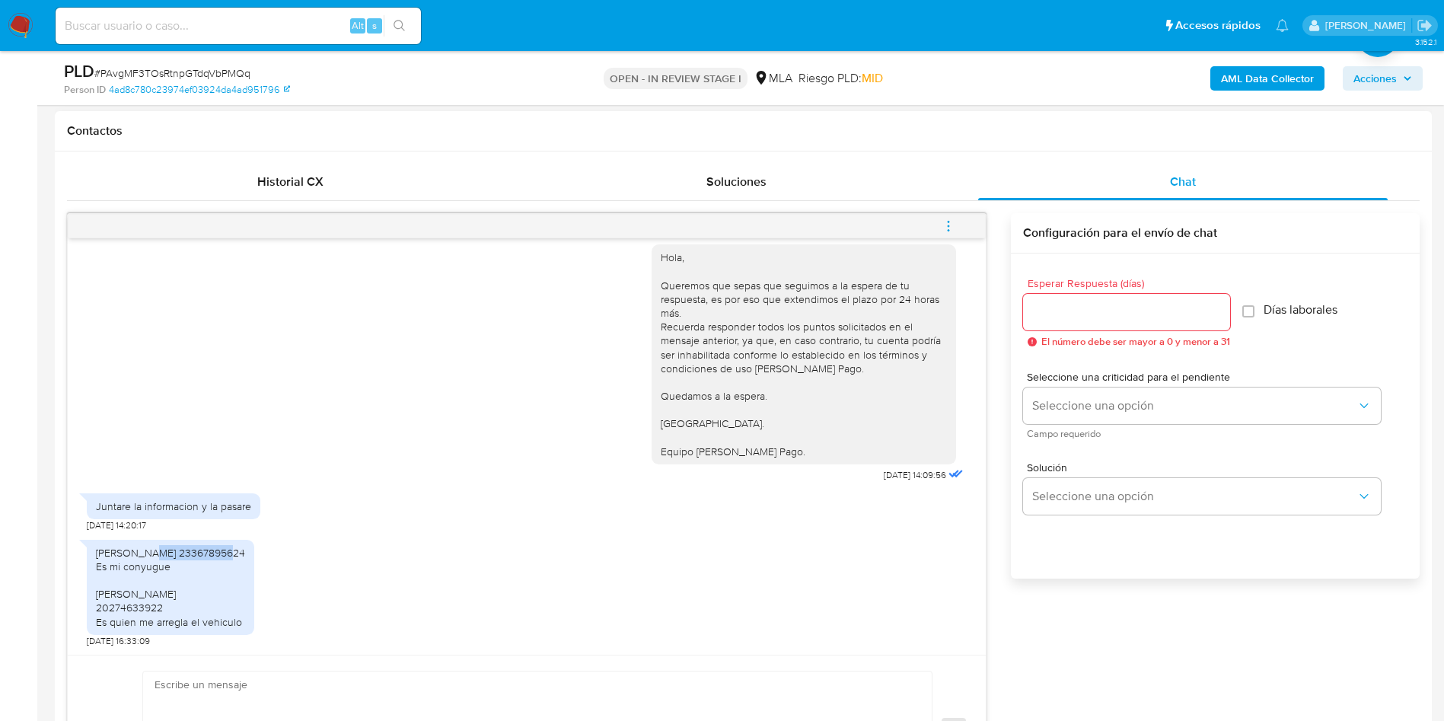
drag, startPoint x: 142, startPoint y: 539, endPoint x: 210, endPoint y: 537, distance: 68.5
click at [210, 546] on div "[PERSON_NAME] 23367895624 Es mi conyugue [PERSON_NAME] 20274633922 Es quien me …" at bounding box center [170, 587] width 149 height 83
drag, startPoint x: 219, startPoint y: 539, endPoint x: 256, endPoint y: 543, distance: 36.7
click at [245, 546] on div "[PERSON_NAME] 23367895624 Es mi conyugue [PERSON_NAME] 20274633922 Es quien me …" at bounding box center [170, 587] width 149 height 83
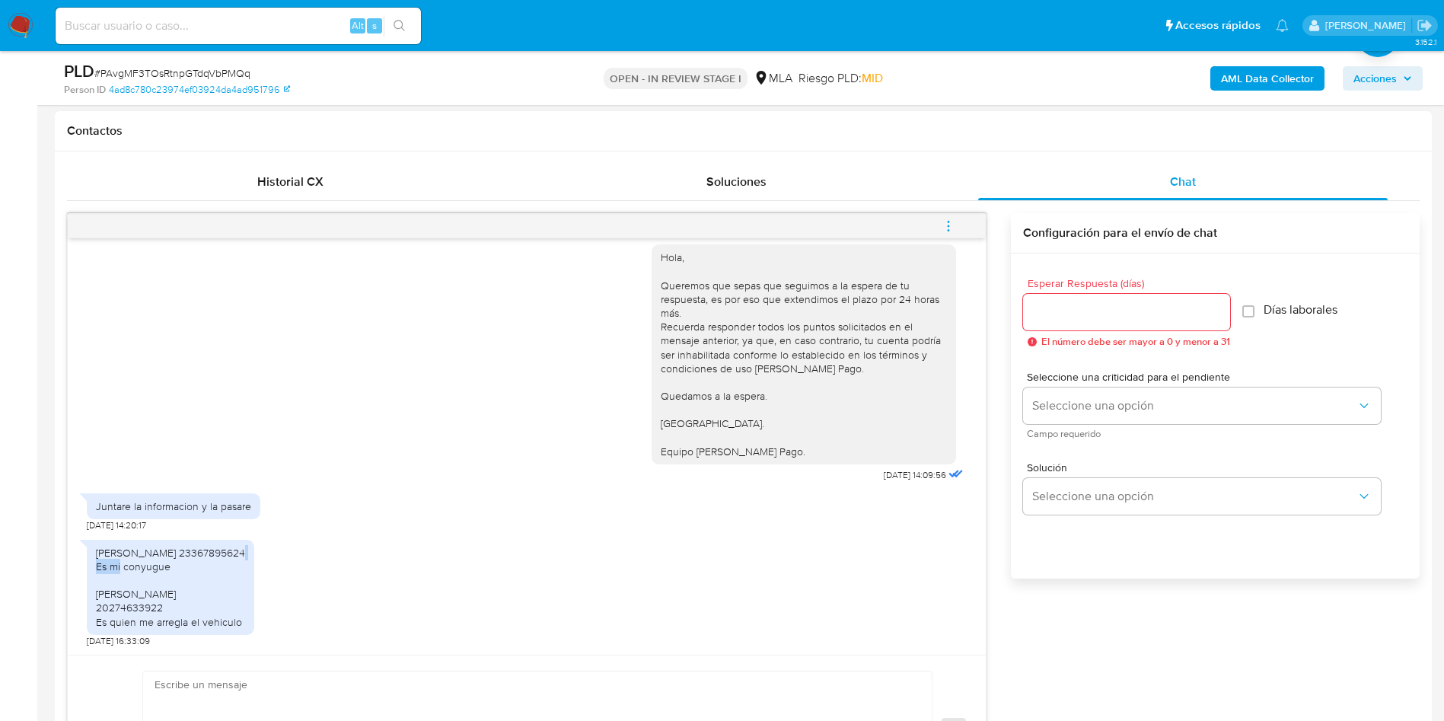
click at [245, 546] on div "[PERSON_NAME] 23367895624 Es mi conyugue [PERSON_NAME] 20274633922 Es quien me …" at bounding box center [170, 587] width 149 height 83
drag, startPoint x: 161, startPoint y: 580, endPoint x: 190, endPoint y: 604, distance: 37.2
click at [190, 604] on div "[PERSON_NAME] 23367895624 Es mi conyugue [PERSON_NAME] 20274633922 Es quien me …" at bounding box center [170, 587] width 149 height 83
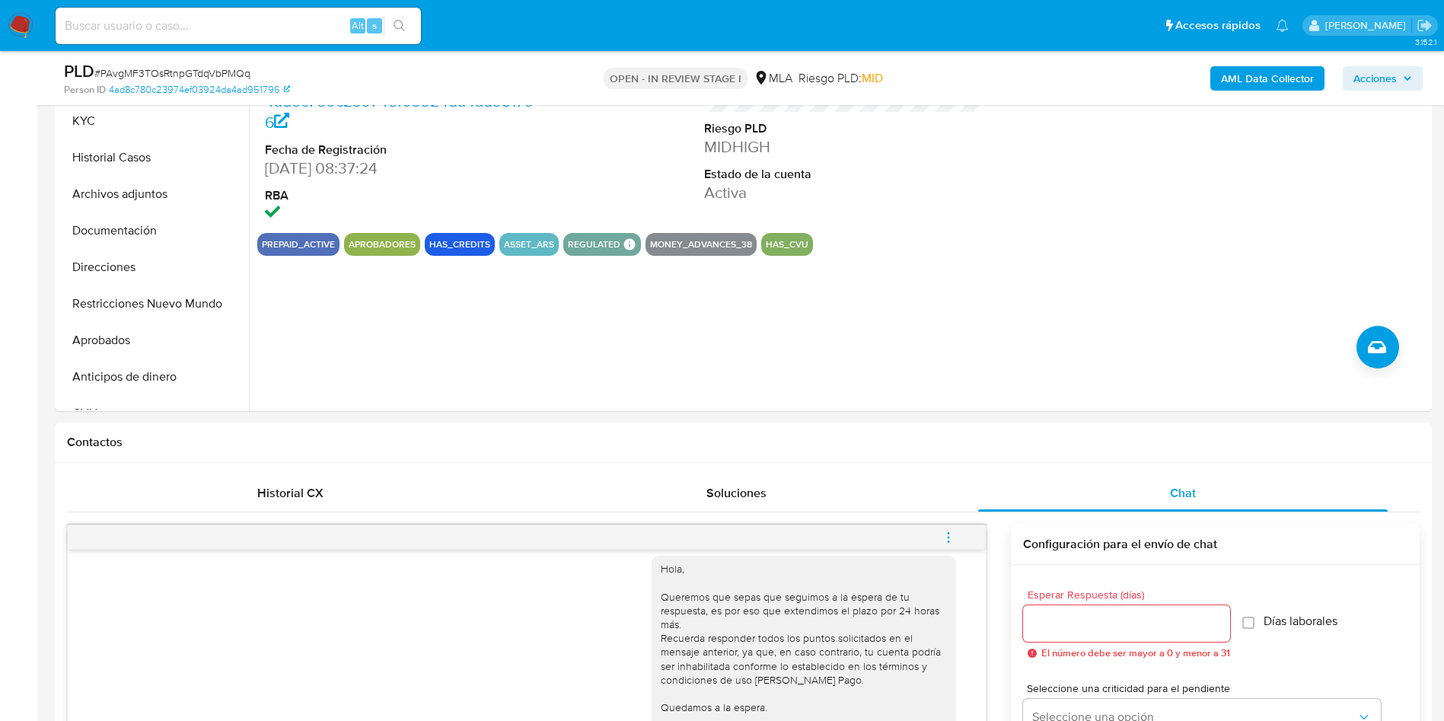
scroll to position [342, 0]
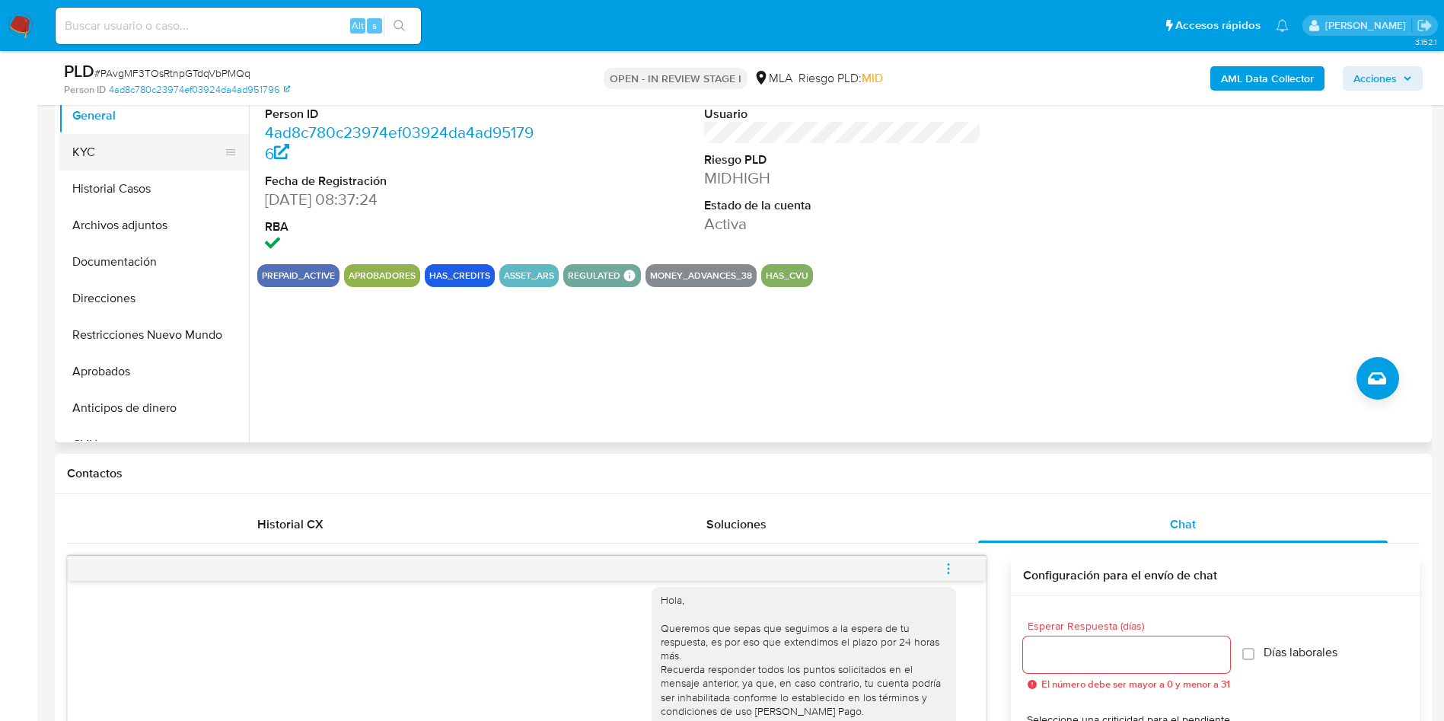
click at [142, 154] on button "KYC" at bounding box center [148, 152] width 178 height 37
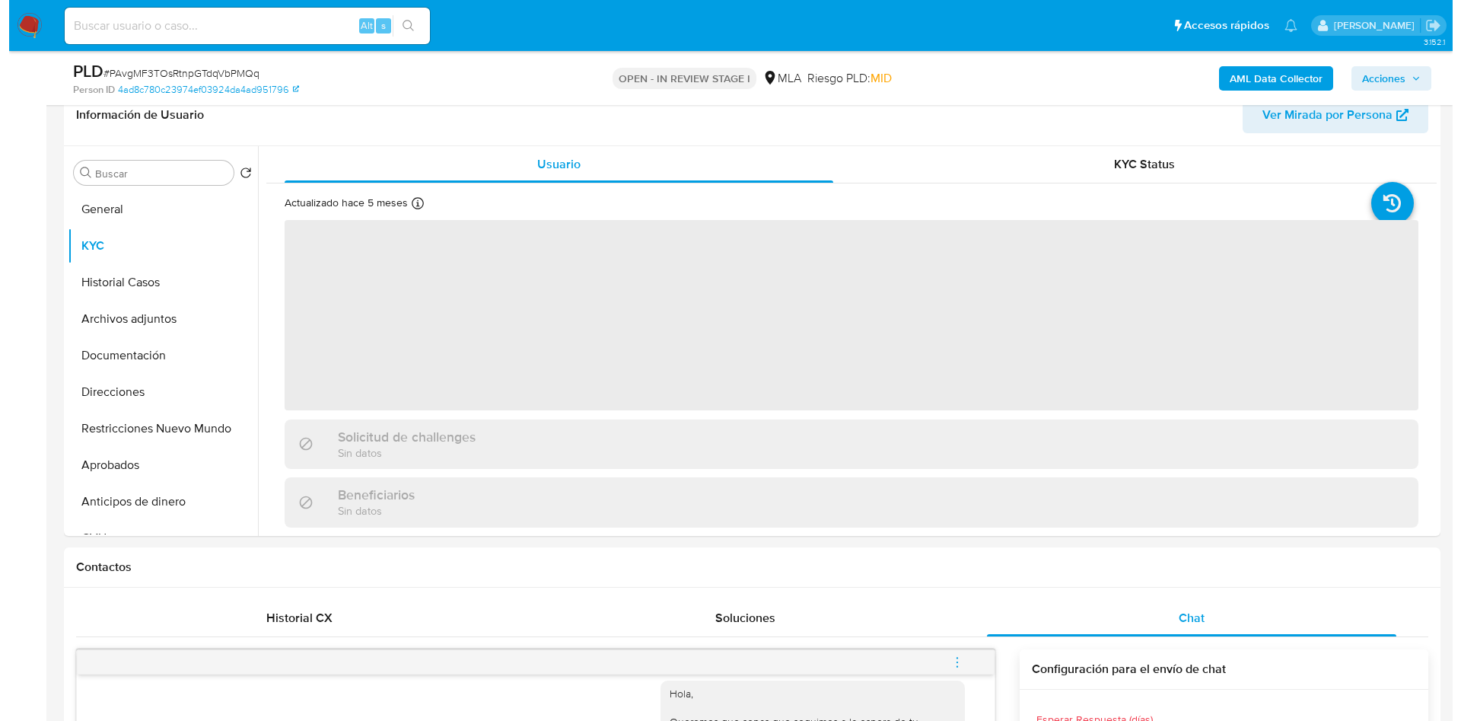
scroll to position [228, 0]
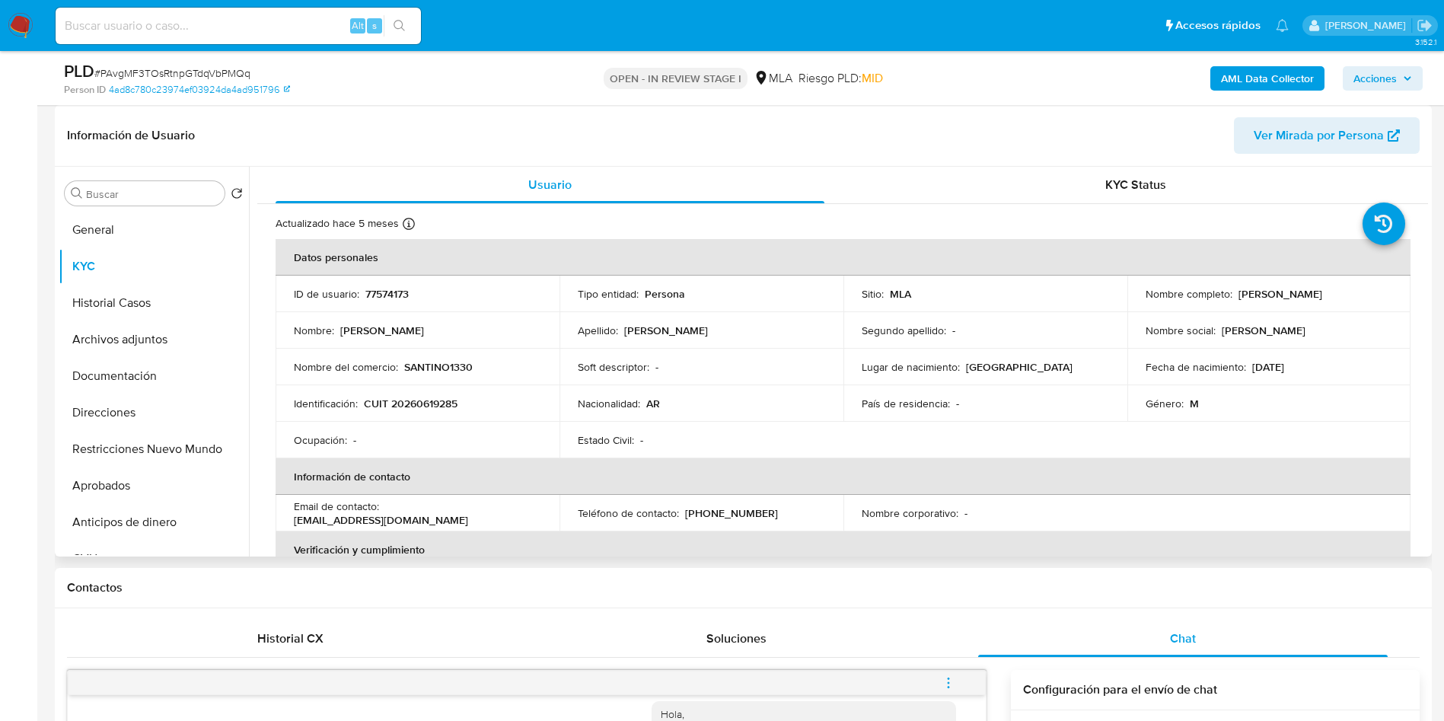
click at [1240, 294] on p "[PERSON_NAME]" at bounding box center [1280, 294] width 84 height 14
drag, startPoint x: 1234, startPoint y: 296, endPoint x: 1365, endPoint y: 293, distance: 130.9
click at [1365, 293] on div "Nombre completo : [PERSON_NAME]" at bounding box center [1268, 294] width 247 height 14
copy p "[PERSON_NAME]"
click at [1314, 289] on p "[PERSON_NAME]" at bounding box center [1280, 294] width 84 height 14
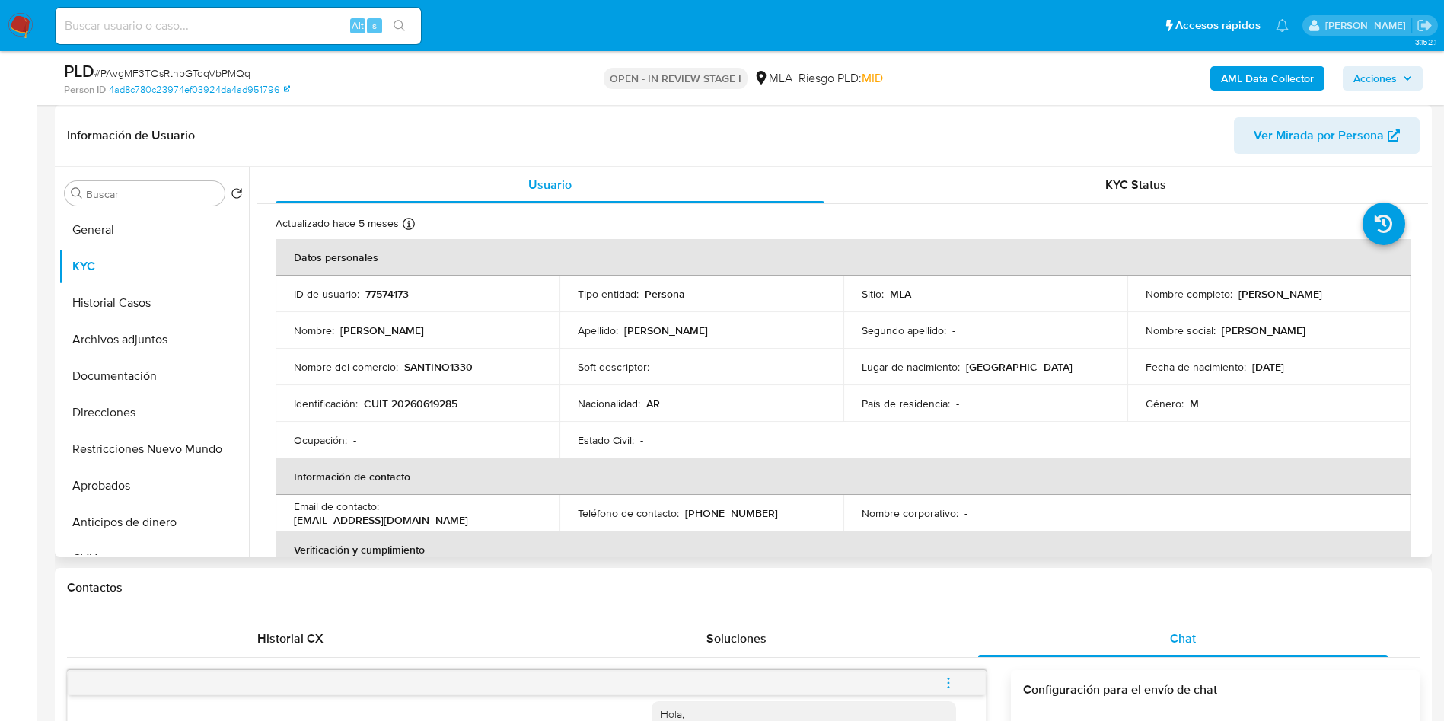
click at [1314, 289] on p "[PERSON_NAME]" at bounding box center [1280, 294] width 84 height 14
click at [142, 354] on button "Archivos adjuntos" at bounding box center [148, 339] width 178 height 37
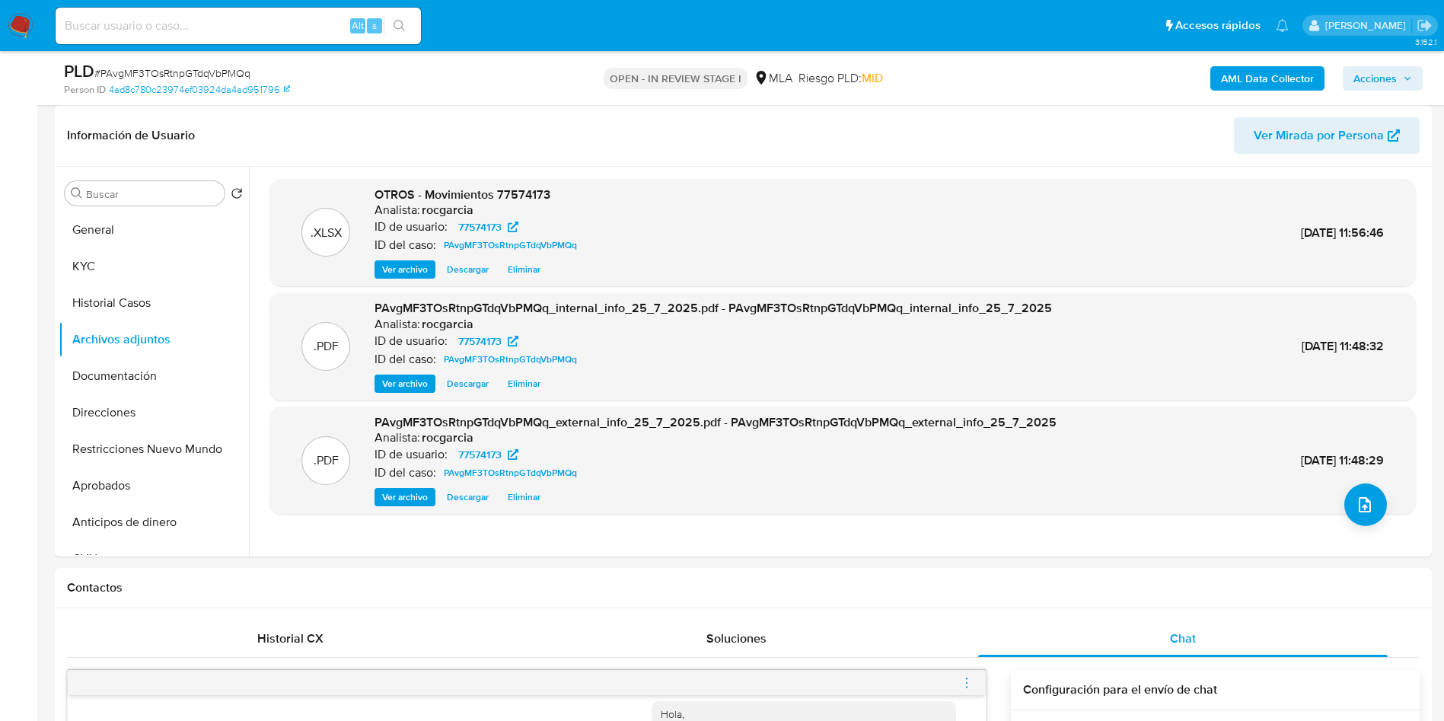
click at [1296, 77] on b "AML Data Collector" at bounding box center [1267, 78] width 93 height 24
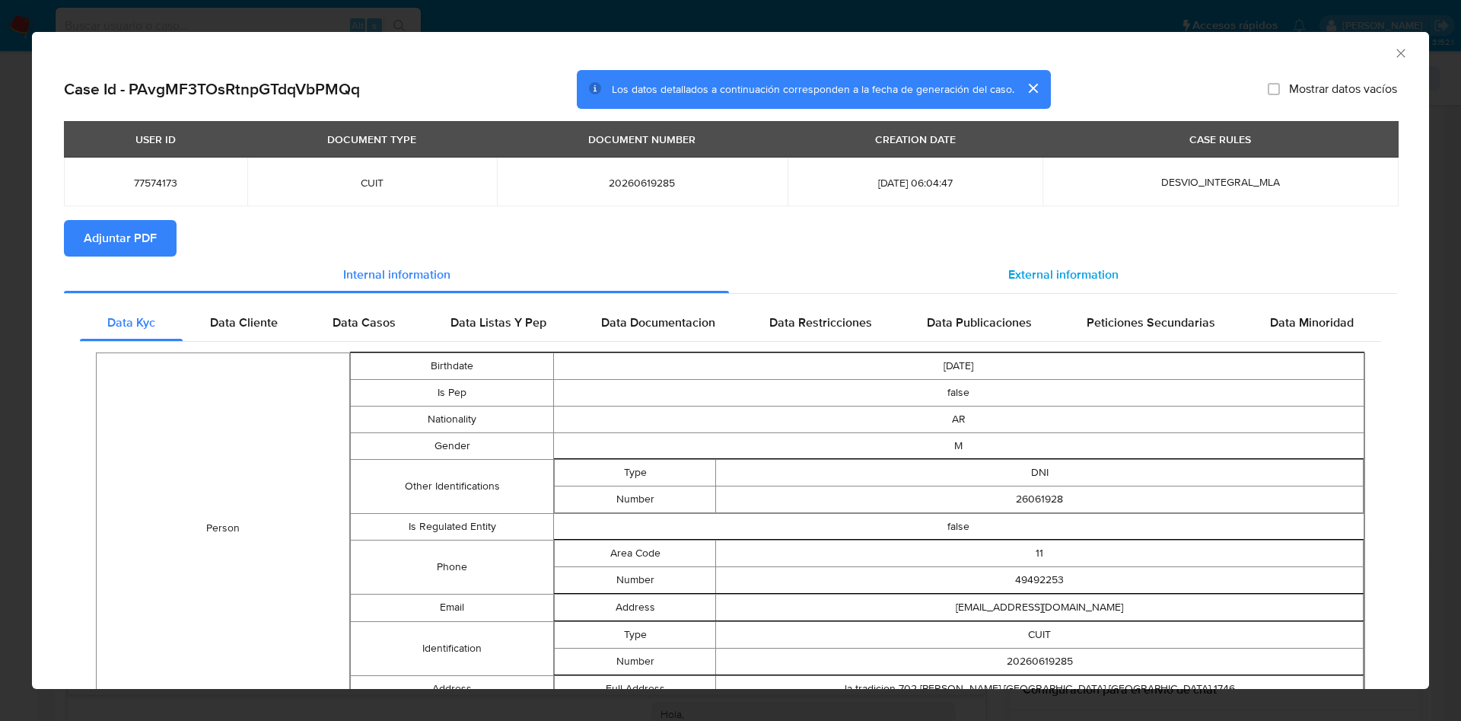
click at [1060, 287] on div "External information" at bounding box center [1063, 274] width 668 height 37
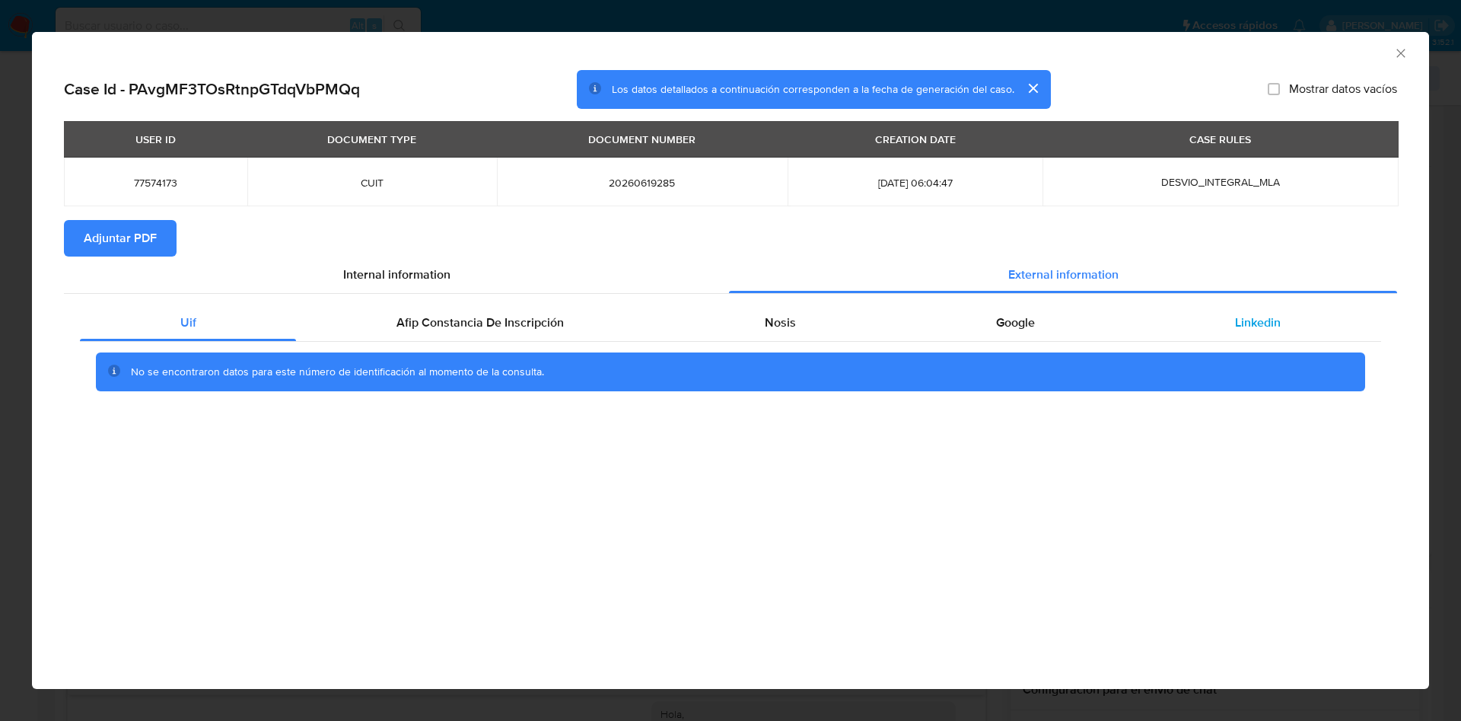
click at [1287, 323] on div "Linkedin" at bounding box center [1258, 322] width 246 height 37
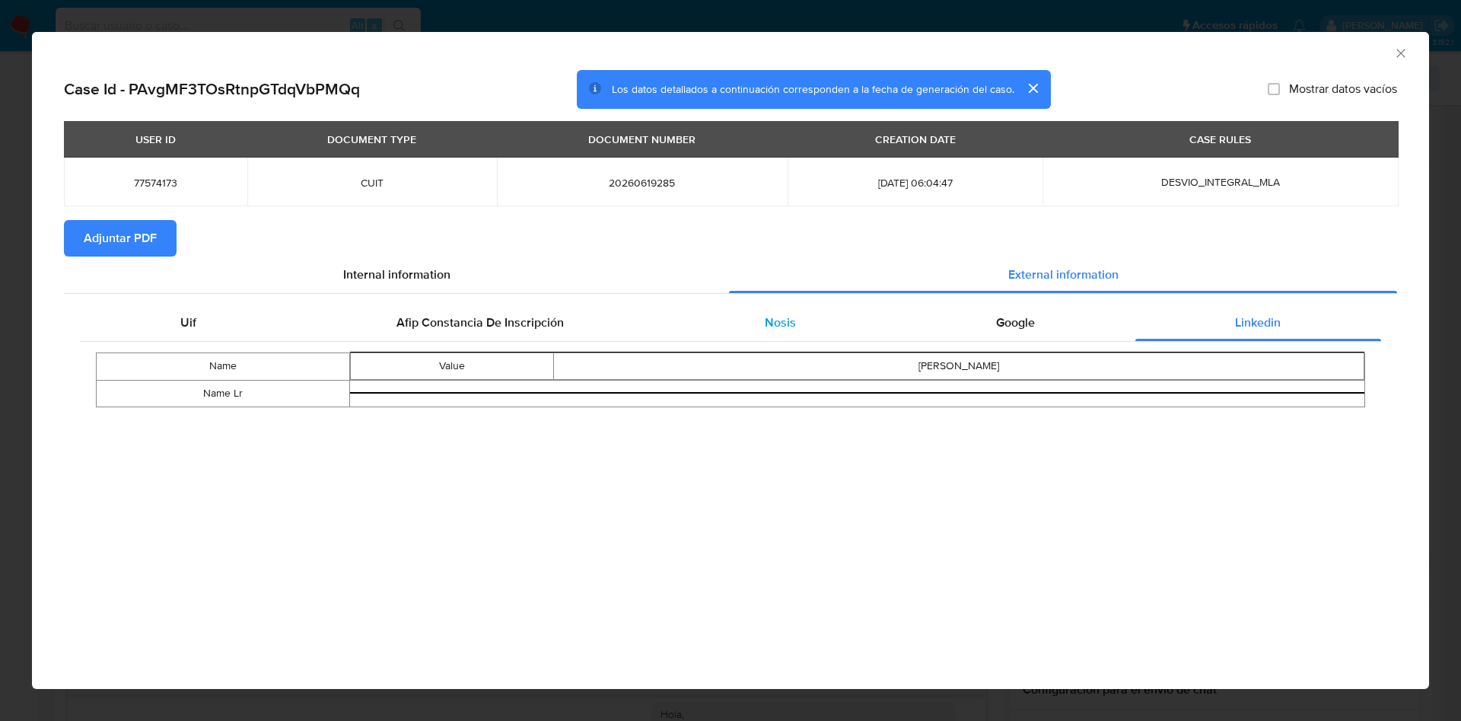
click at [751, 327] on div "Nosis" at bounding box center [779, 322] width 231 height 37
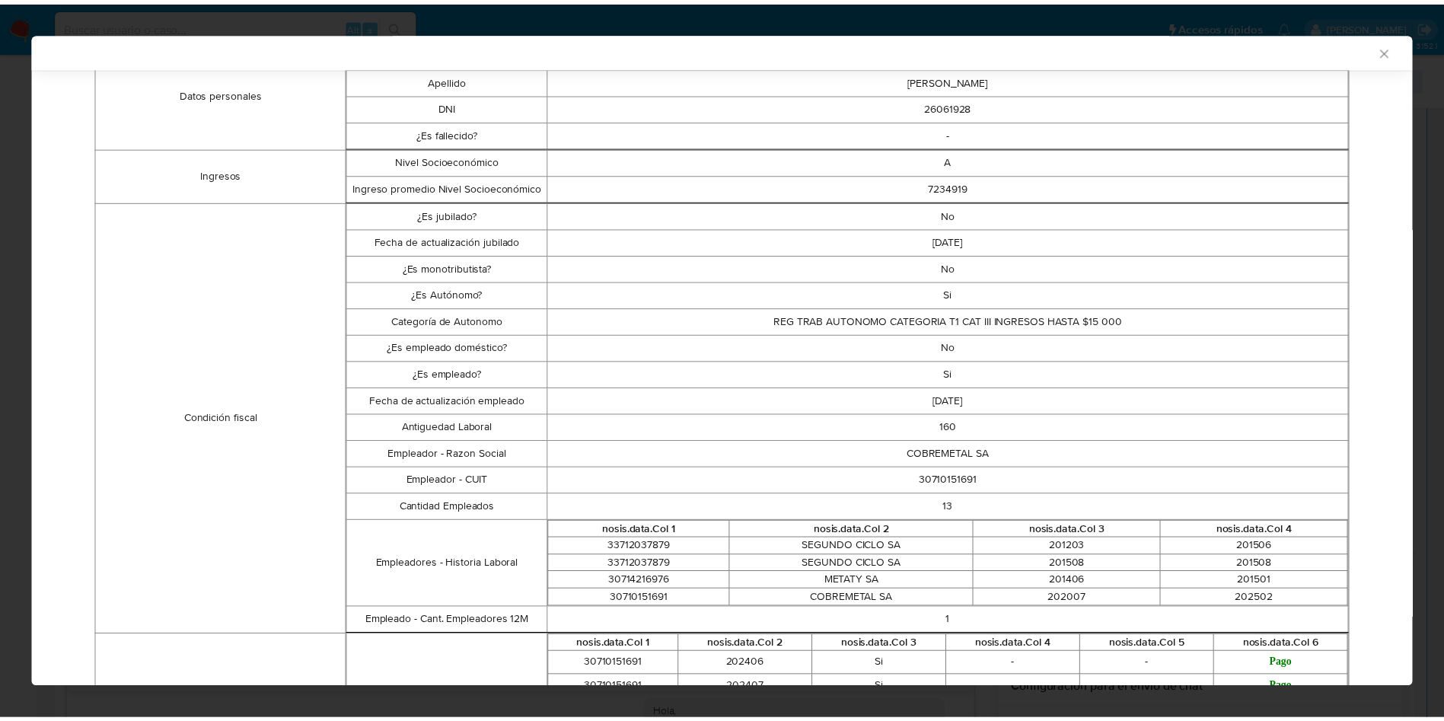
scroll to position [0, 0]
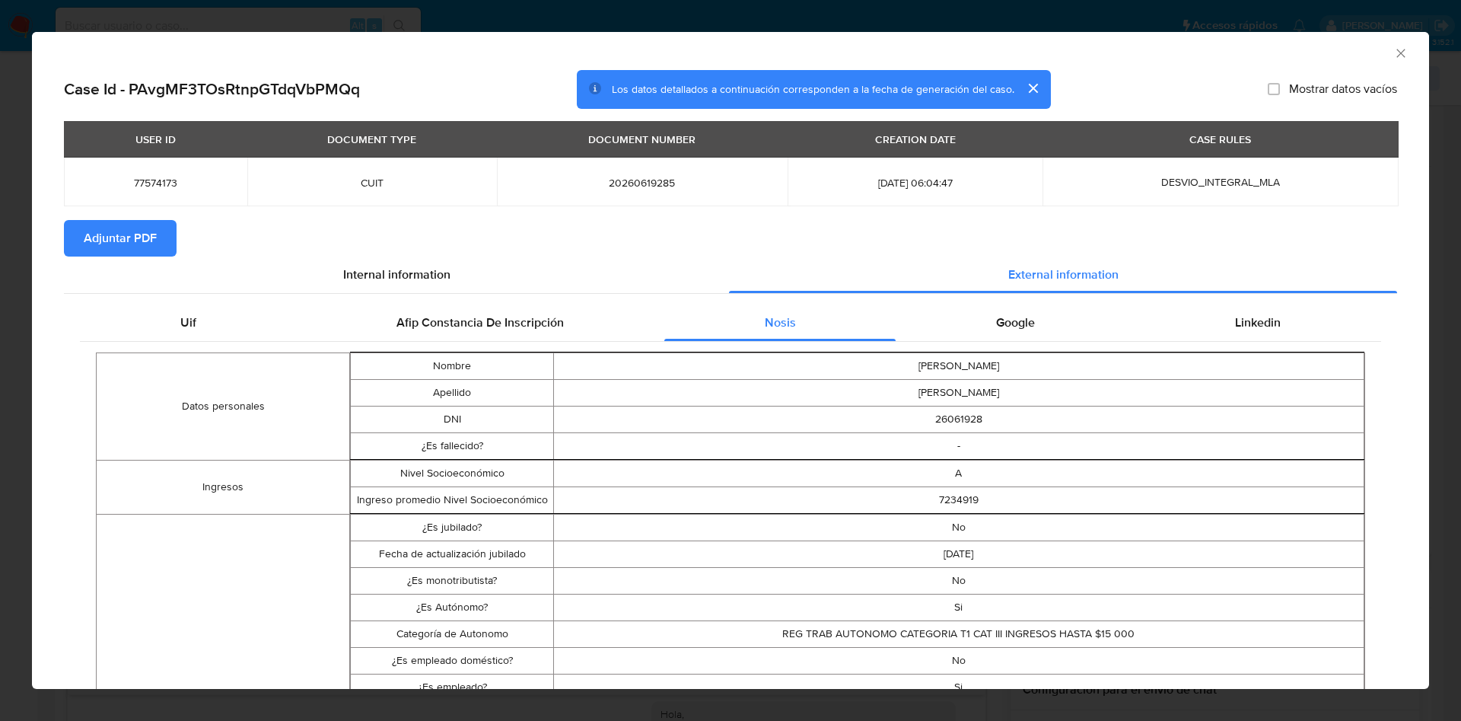
click at [1393, 54] on icon "Cerrar ventana" at bounding box center [1400, 53] width 15 height 15
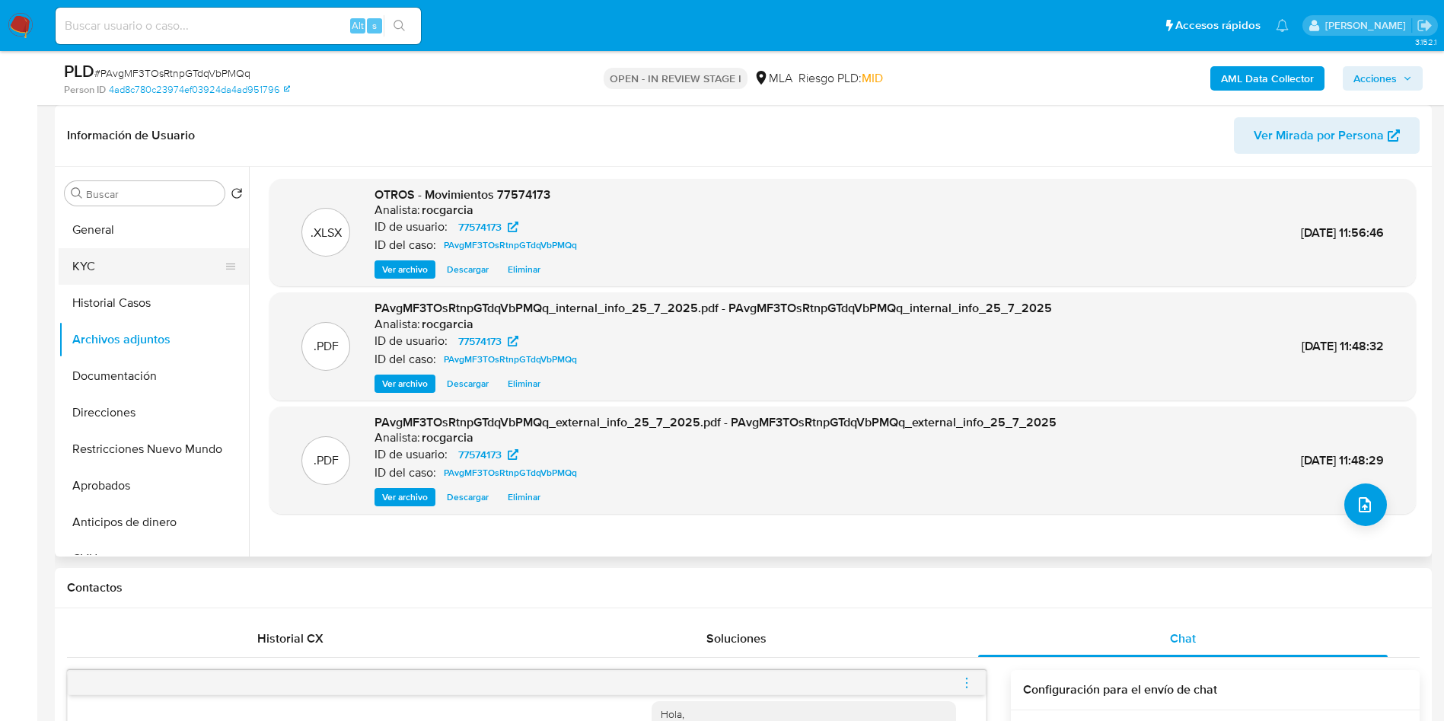
click at [121, 262] on button "KYC" at bounding box center [148, 266] width 178 height 37
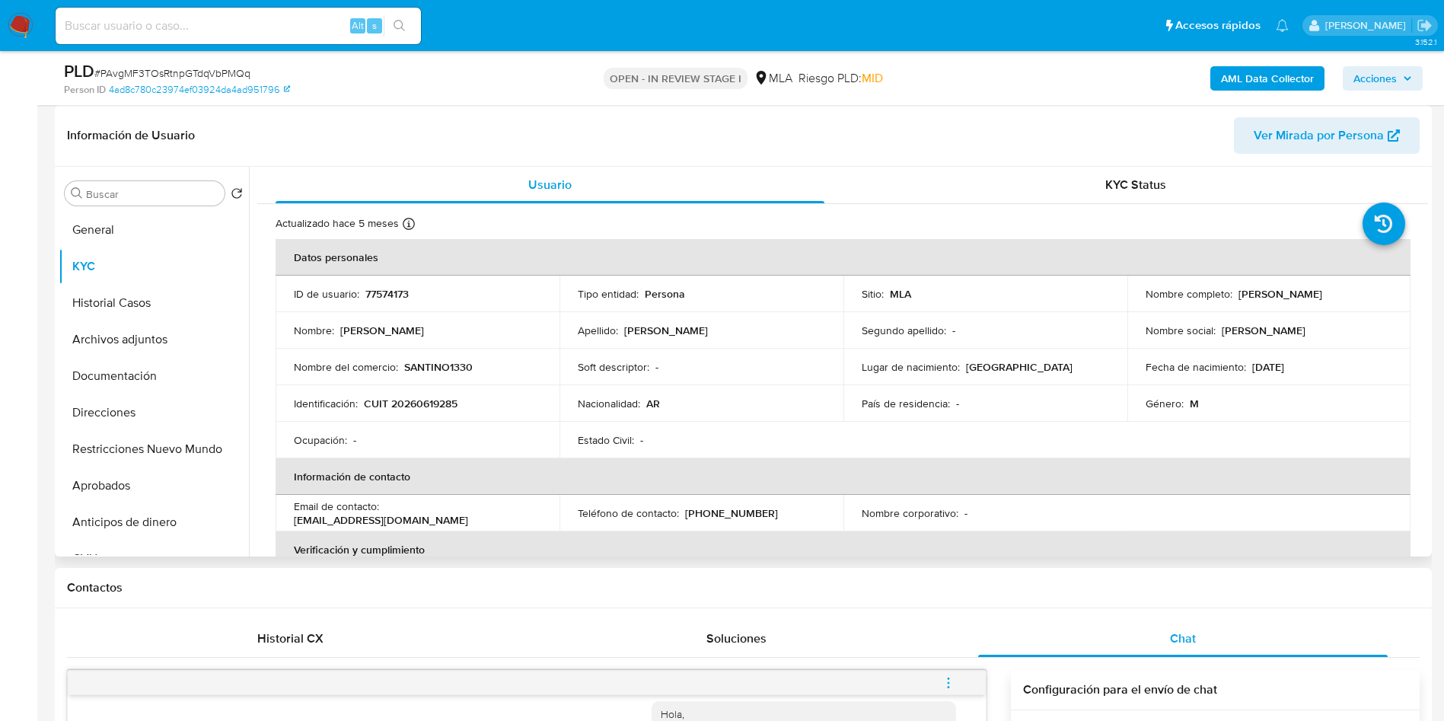
click at [425, 406] on p "CUIT 20260619285" at bounding box center [411, 404] width 94 height 14
copy p "20260619285"
click at [1317, 291] on p "[PERSON_NAME]" at bounding box center [1280, 294] width 84 height 14
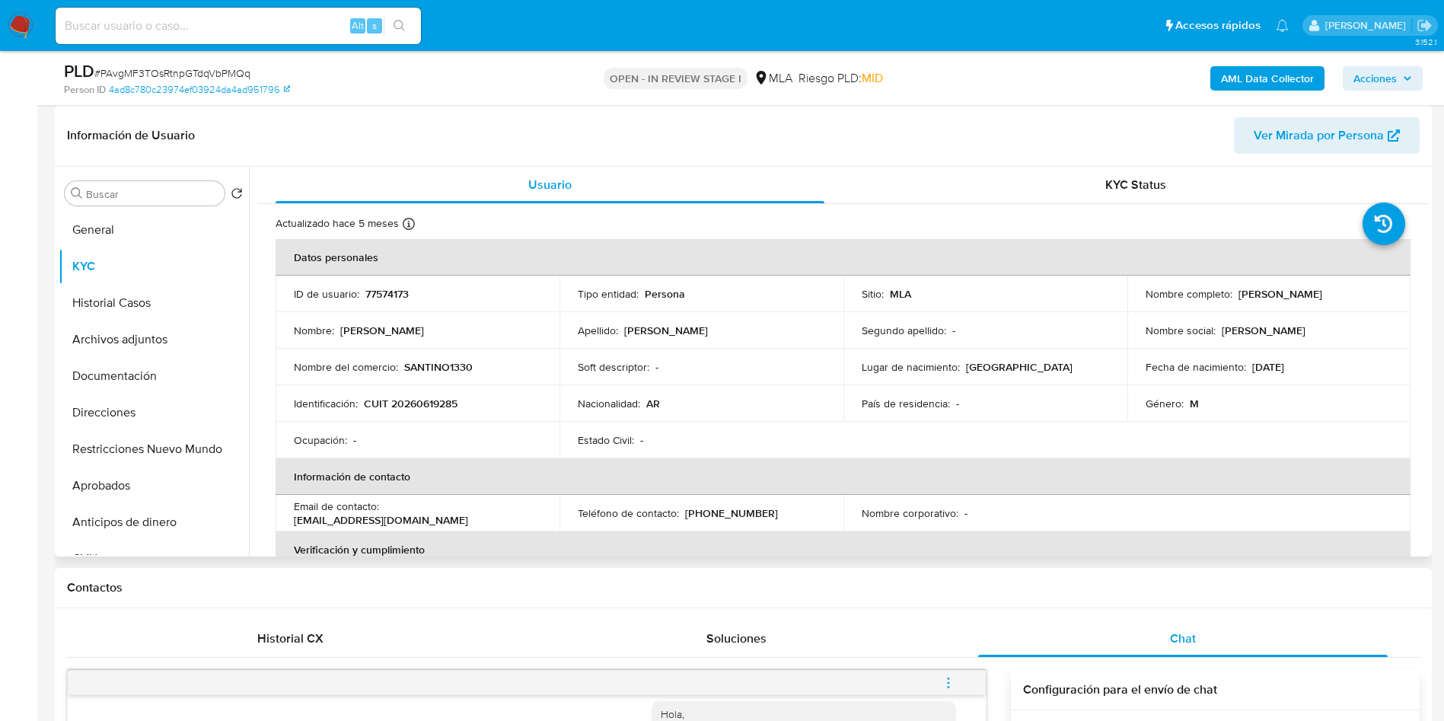
copy p "[PERSON_NAME]"
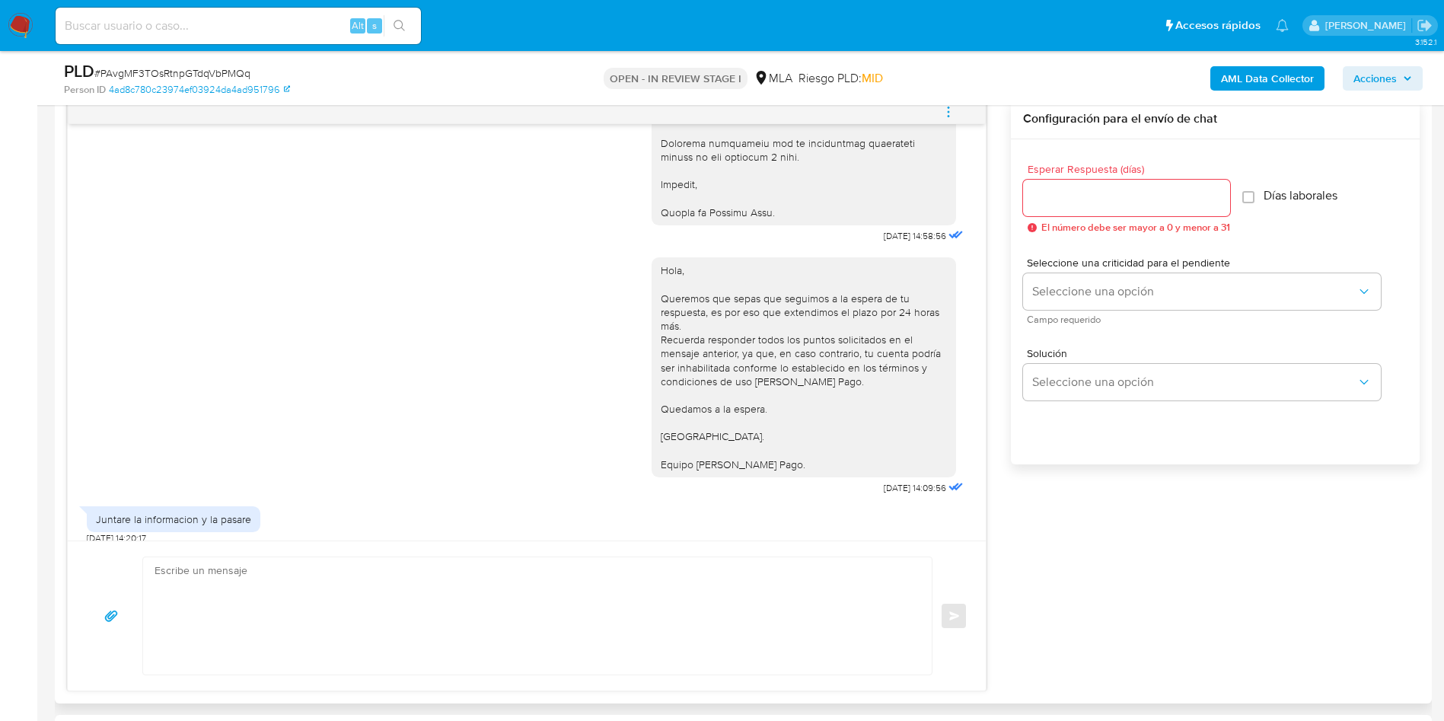
scroll to position [1916, 0]
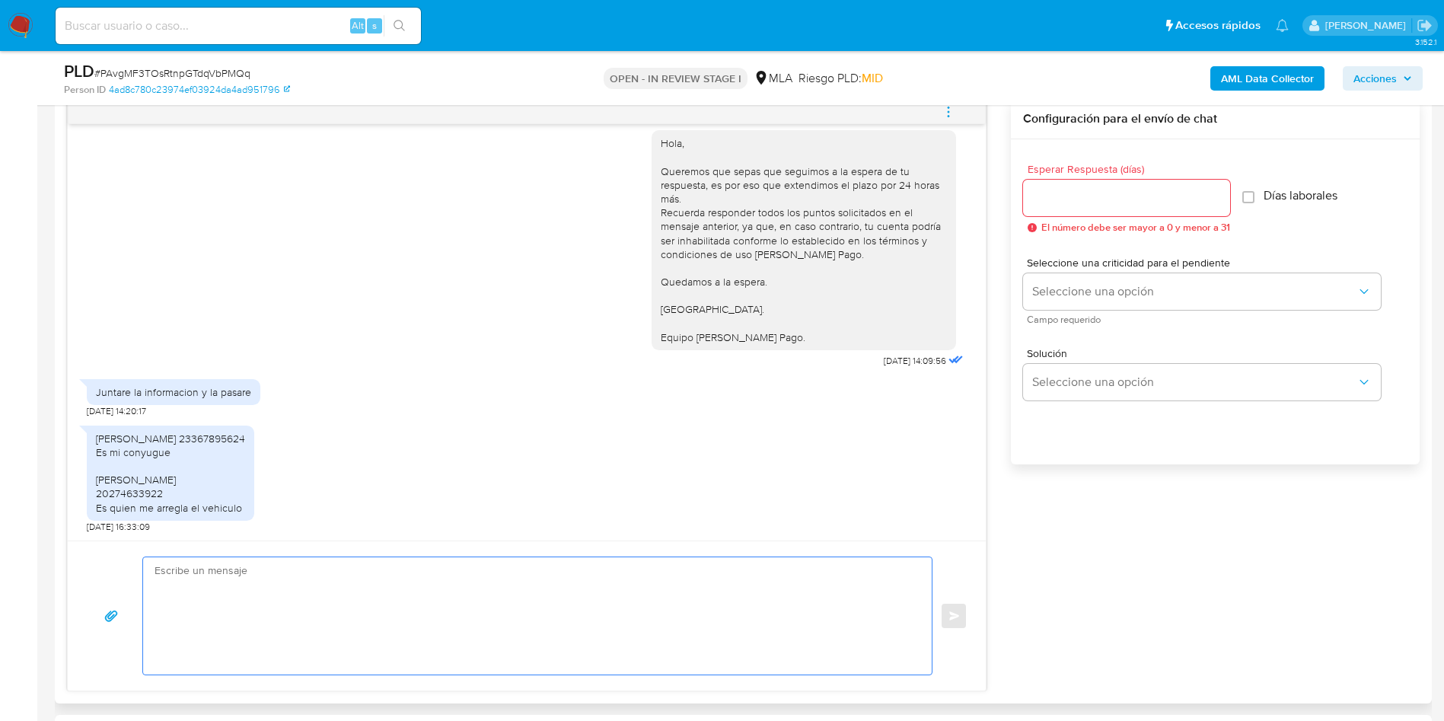
click at [272, 603] on textarea at bounding box center [533, 615] width 758 height 117
drag, startPoint x: 205, startPoint y: 599, endPoint x: 258, endPoint y: 605, distance: 53.6
click at [258, 605] on textarea "Muchas gracias por tu respuesta, En este caso, quedamos a la espera de la doucm…" at bounding box center [533, 615] width 758 height 117
click at [381, 605] on textarea "Muchas gracias por tu respuesta, En este caso, quedamos a la espera de la doucm…" at bounding box center [533, 615] width 758 height 117
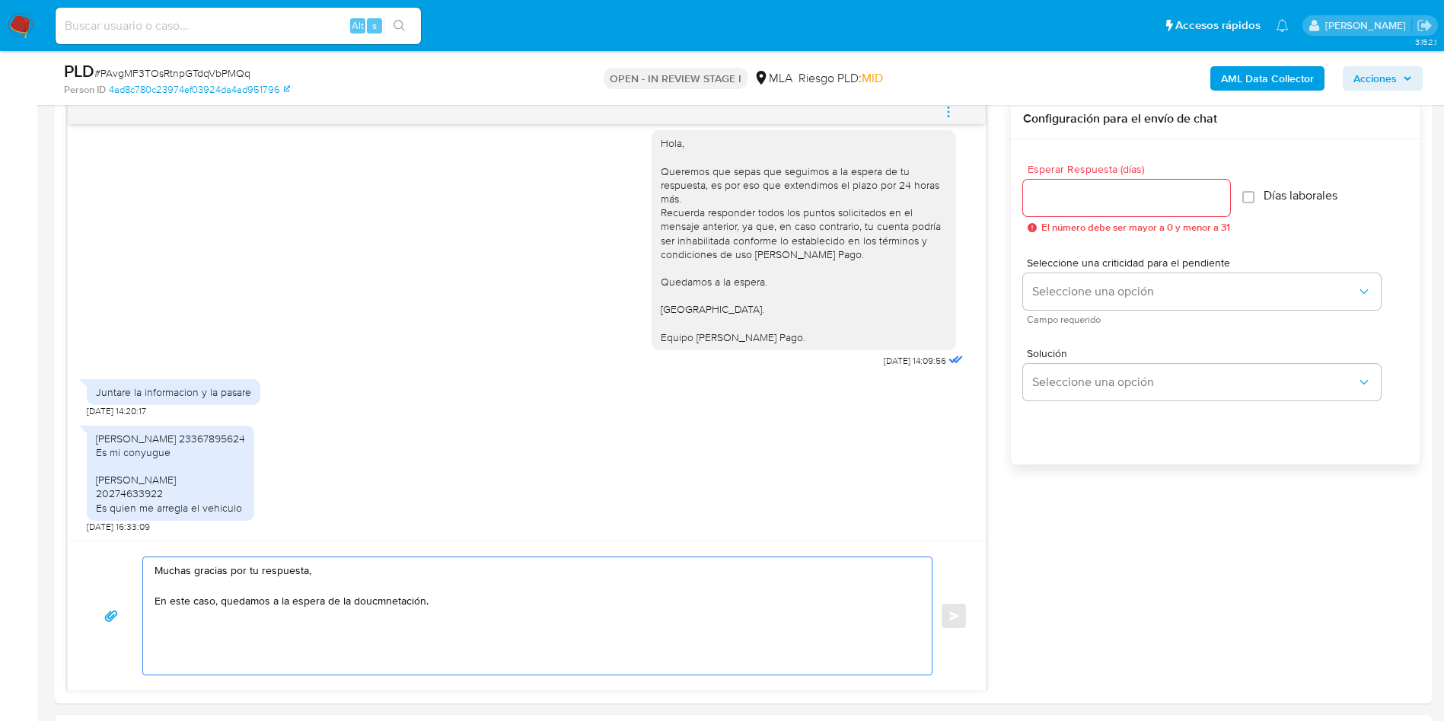
click at [0, 0] on lt-strong "cumentación" at bounding box center [0, 0] width 0 height 0
drag, startPoint x: 228, startPoint y: 594, endPoint x: 329, endPoint y: 604, distance: 100.9
click at [329, 604] on textarea "Muchas gracias por tu respuesta, En este caso, quedamos a la espera de la docum…" at bounding box center [533, 615] width 758 height 117
drag, startPoint x: 425, startPoint y: 603, endPoint x: 478, endPoint y: 602, distance: 53.3
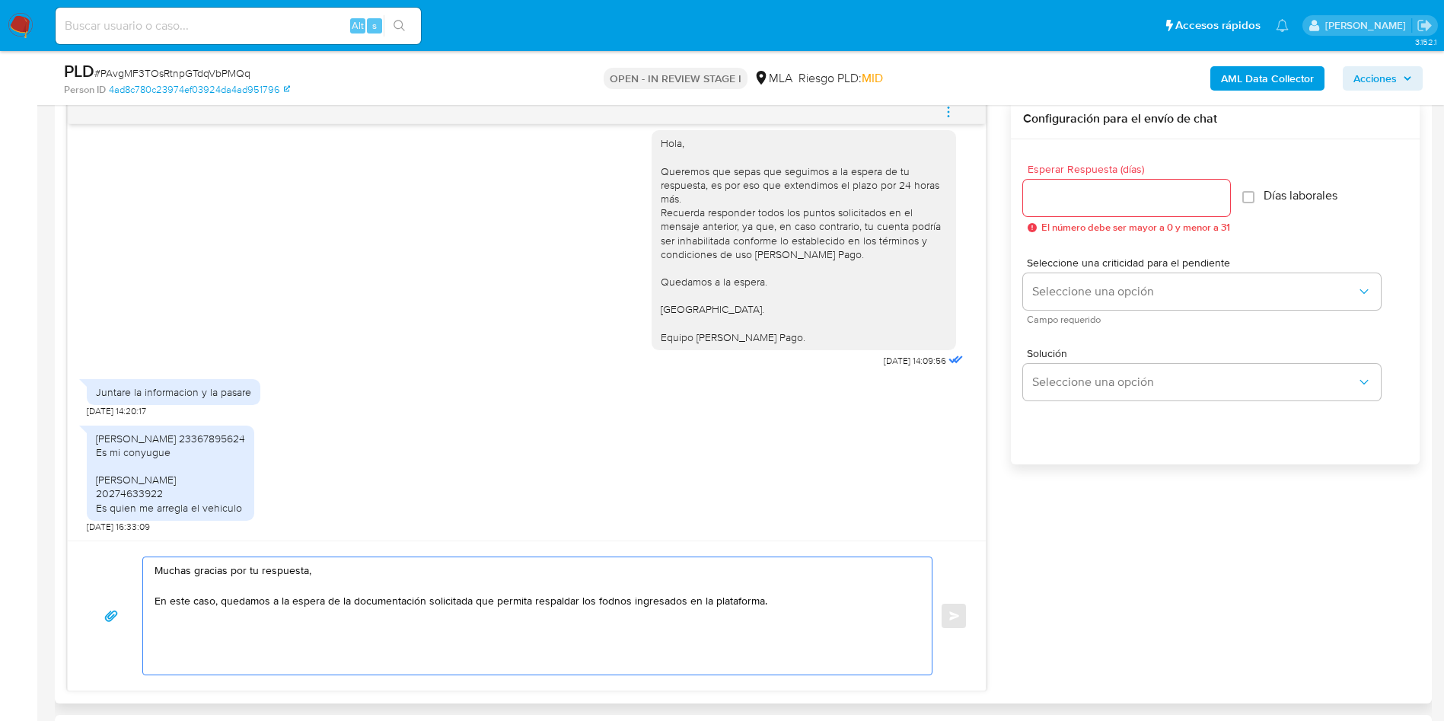
click at [478, 602] on textarea "Muchas gracias por tu respuesta, En este caso, quedamos a la espera de la docum…" at bounding box center [533, 615] width 758 height 117
click at [619, 600] on textarea "Muchas gracias por tu respuesta, En este caso, quedamos a la espera de la docum…" at bounding box center [533, 615] width 758 height 117
click at [0, 0] on lt-span "fo nd os" at bounding box center [0, 0] width 0 height 0
type textarea "Muchas gracias por tu respuesta, En este caso, quedamos a la espera de la docum…"
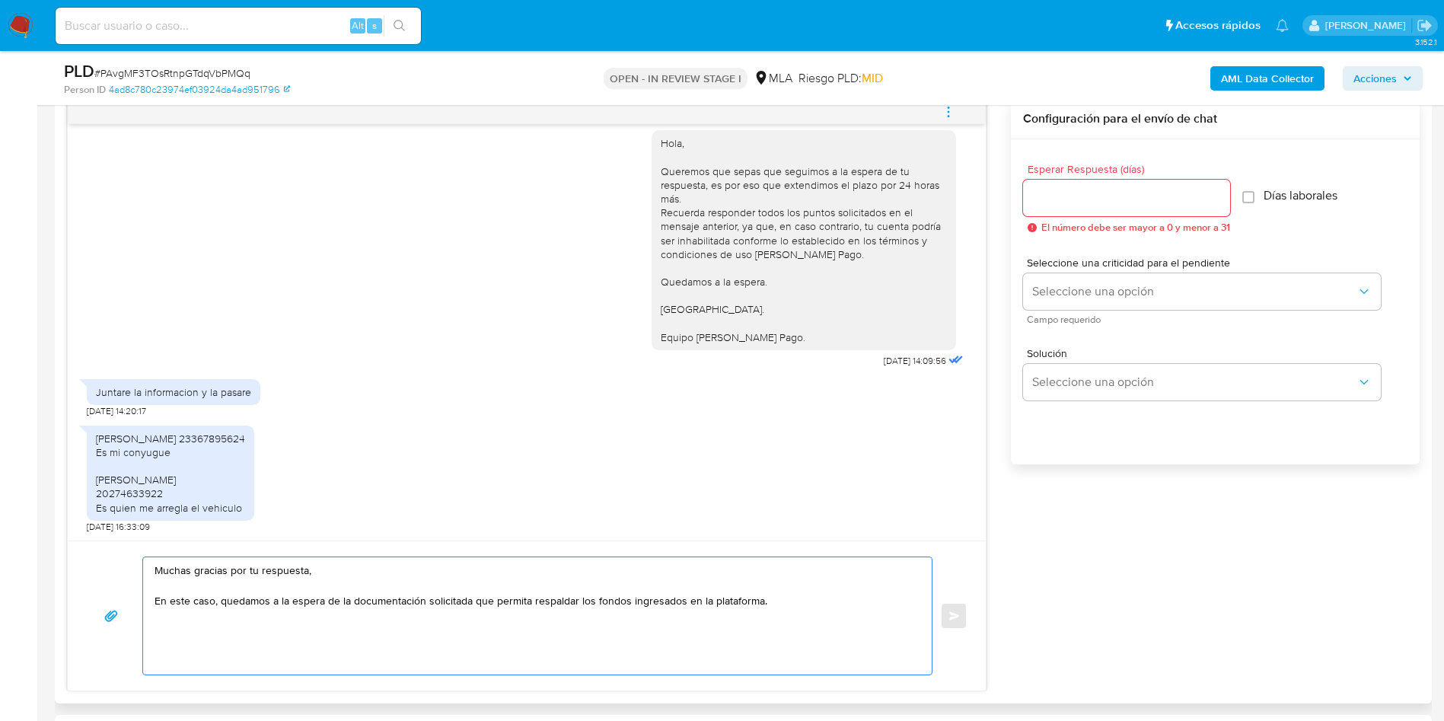
drag, startPoint x: 518, startPoint y: 600, endPoint x: 569, endPoint y: 598, distance: 50.3
click at [569, 598] on textarea "Muchas gracias por tu respuesta, En este caso, quedamos a la espera de la docum…" at bounding box center [533, 615] width 758 height 117
click at [326, 600] on textarea "Muchas gracias por tu respuesta, En este caso, quedamos a la espera de la docum…" at bounding box center [533, 615] width 758 height 117
drag, startPoint x: 403, startPoint y: 595, endPoint x: 483, endPoint y: 591, distance: 80.0
click at [483, 591] on textarea "Muchas gracias por tu respuesta, En este caso, quedamos a la espera de la docum…" at bounding box center [533, 615] width 758 height 117
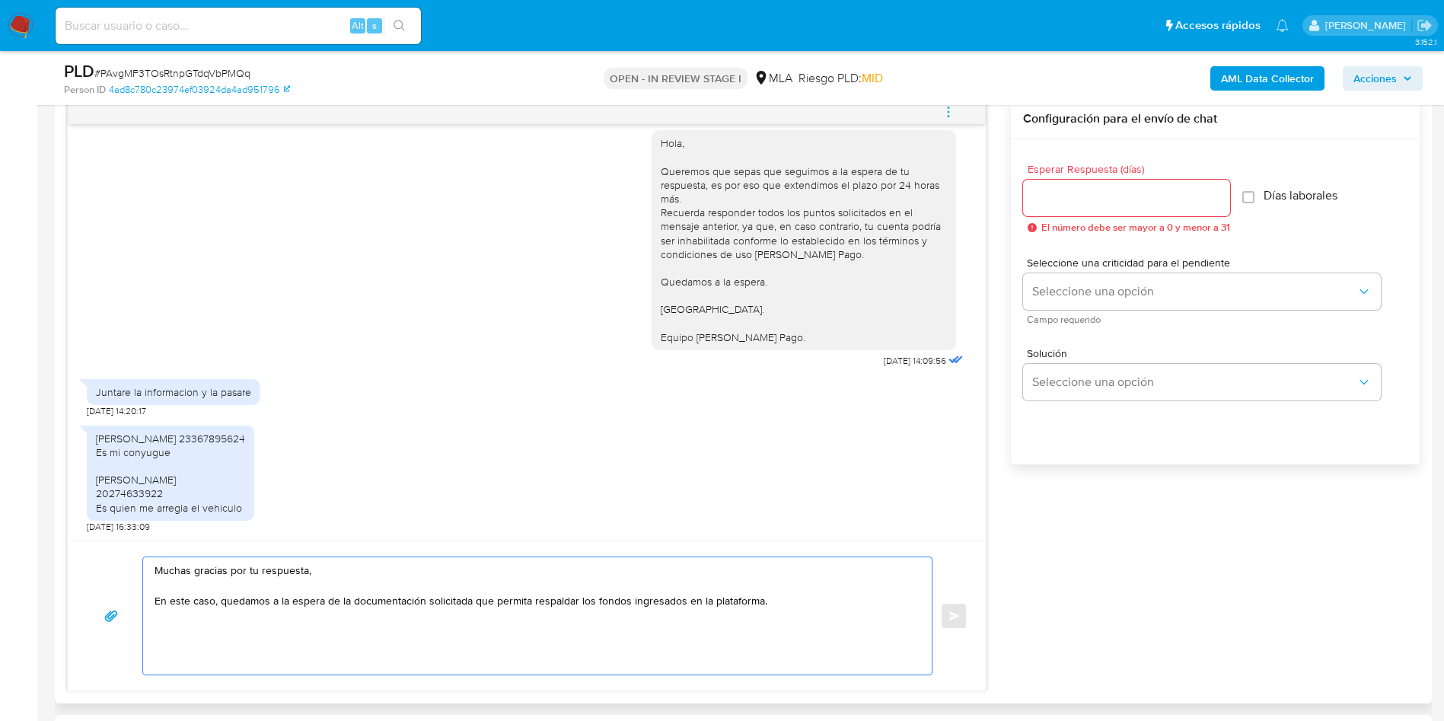
click at [483, 591] on textarea "Muchas gracias por tu respuesta, En este caso, quedamos a la espera de la docum…" at bounding box center [533, 615] width 758 height 117
drag, startPoint x: 547, startPoint y: 600, endPoint x: 647, endPoint y: 597, distance: 99.7
click at [647, 597] on textarea "Muchas gracias por tu respuesta, En este caso, quedamos a la espera de la docum…" at bounding box center [533, 615] width 758 height 117
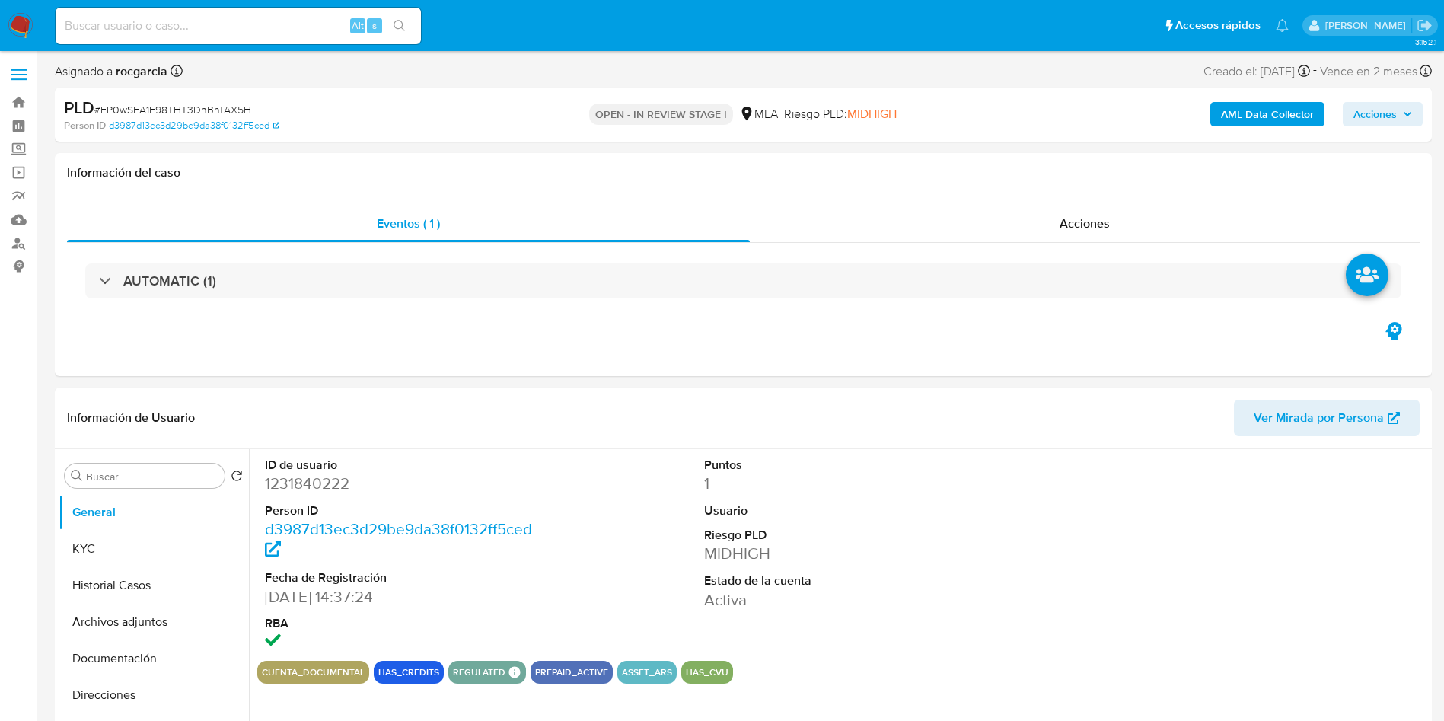
select select "10"
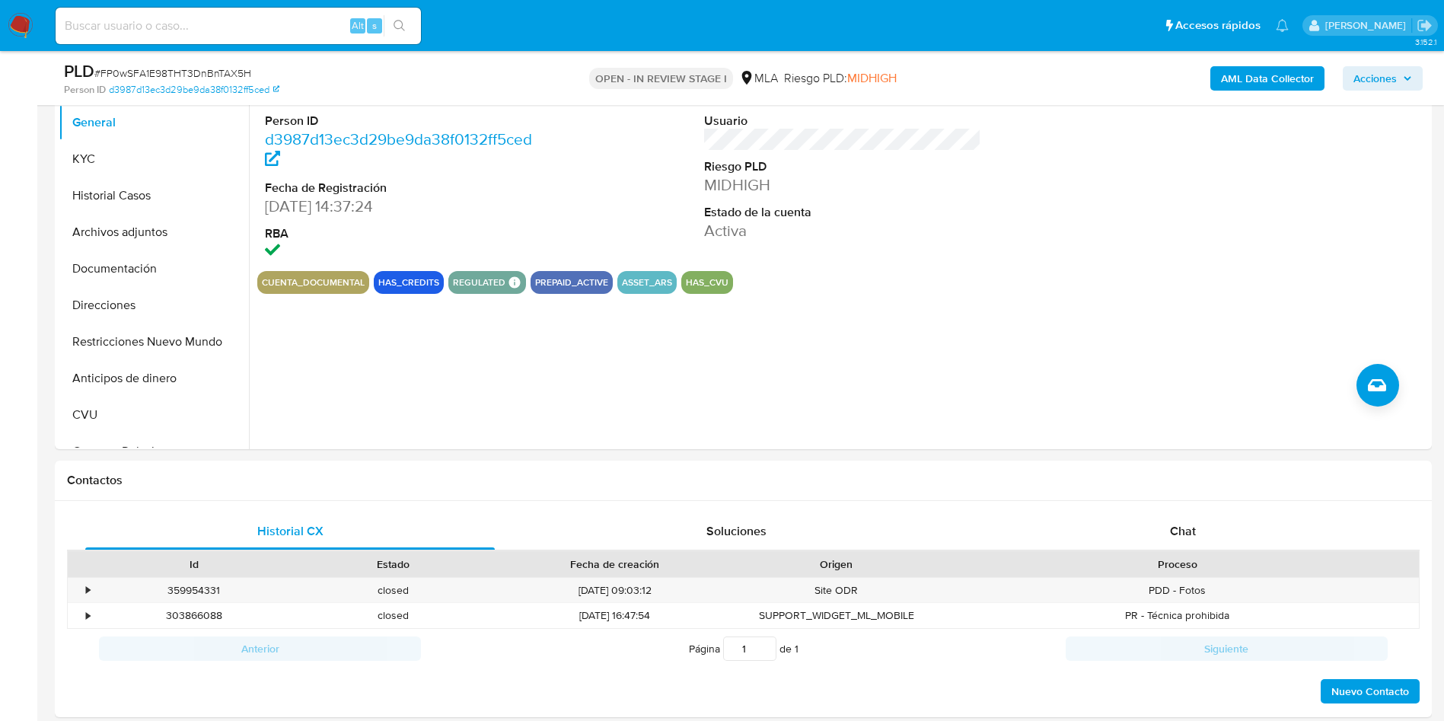
scroll to position [685, 0]
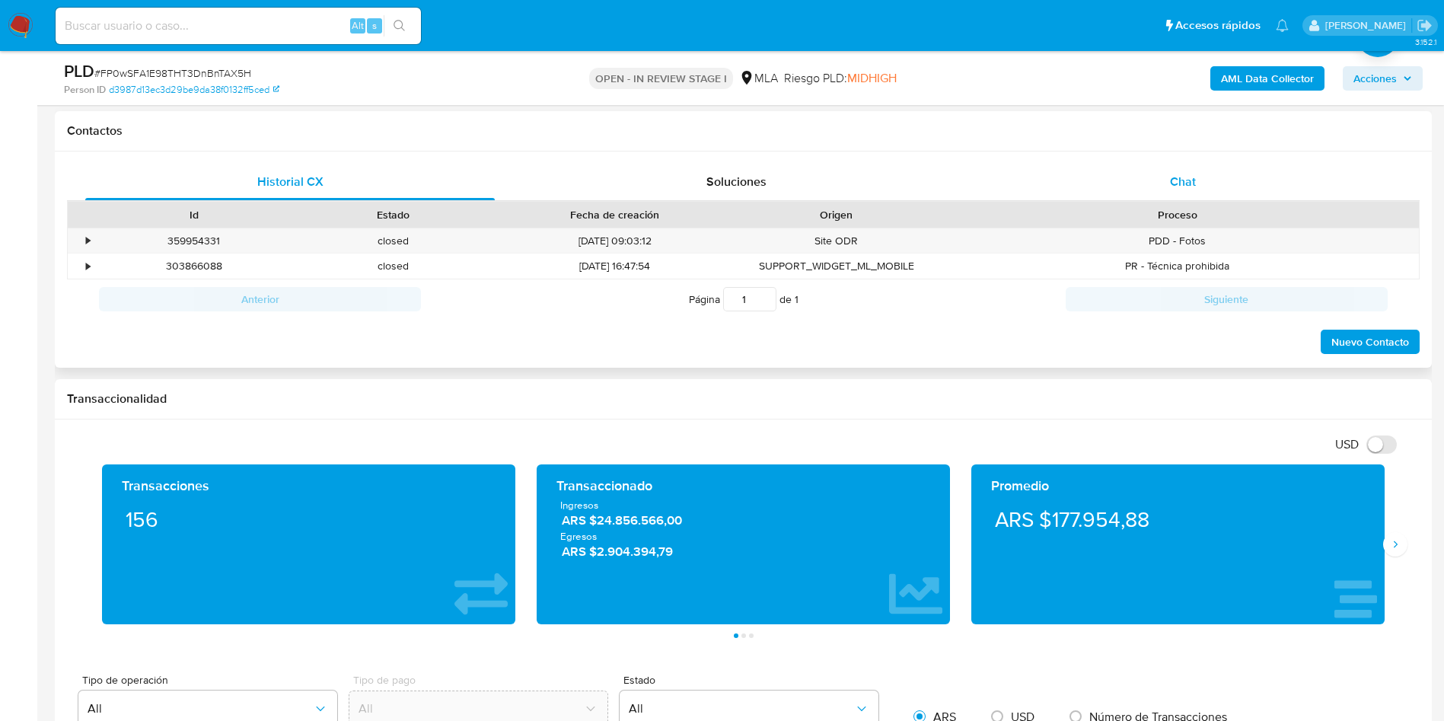
click at [1173, 181] on span "Chat" at bounding box center [1183, 182] width 26 height 18
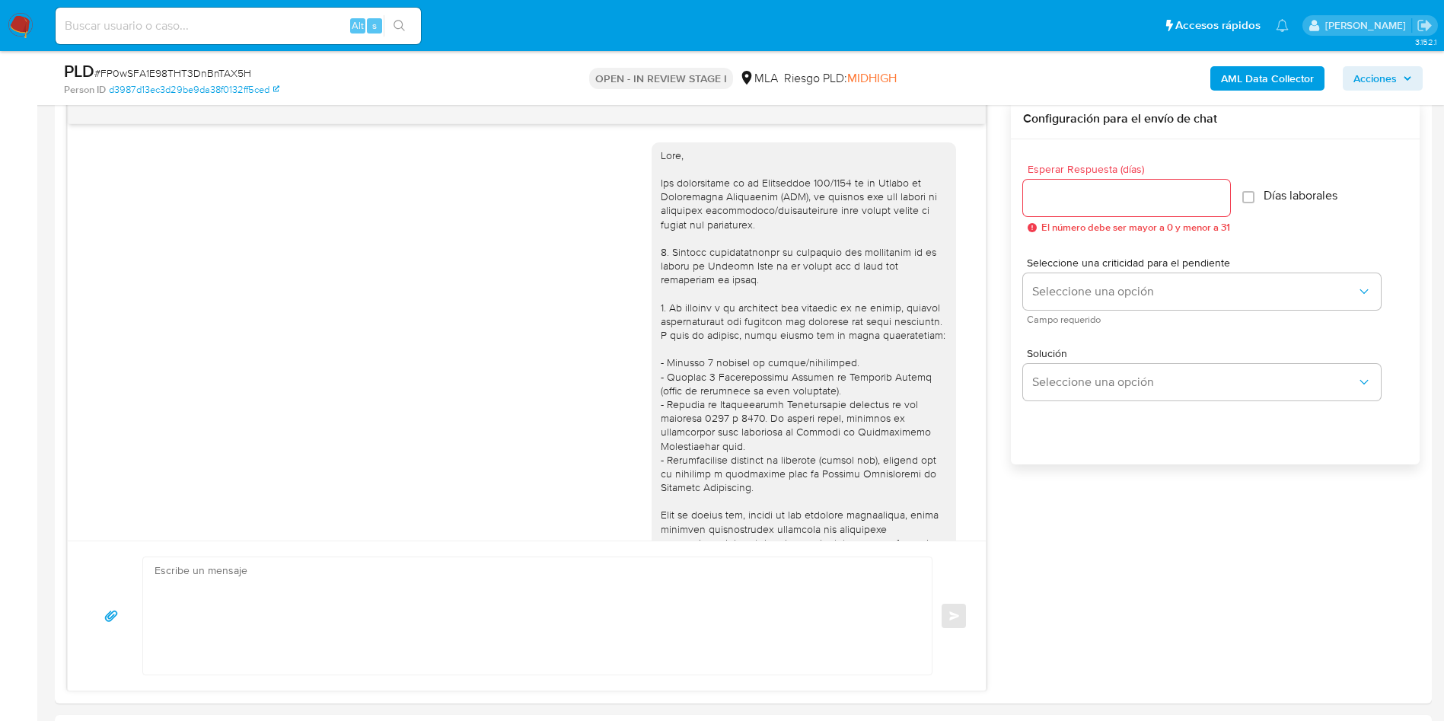
scroll to position [1591, 0]
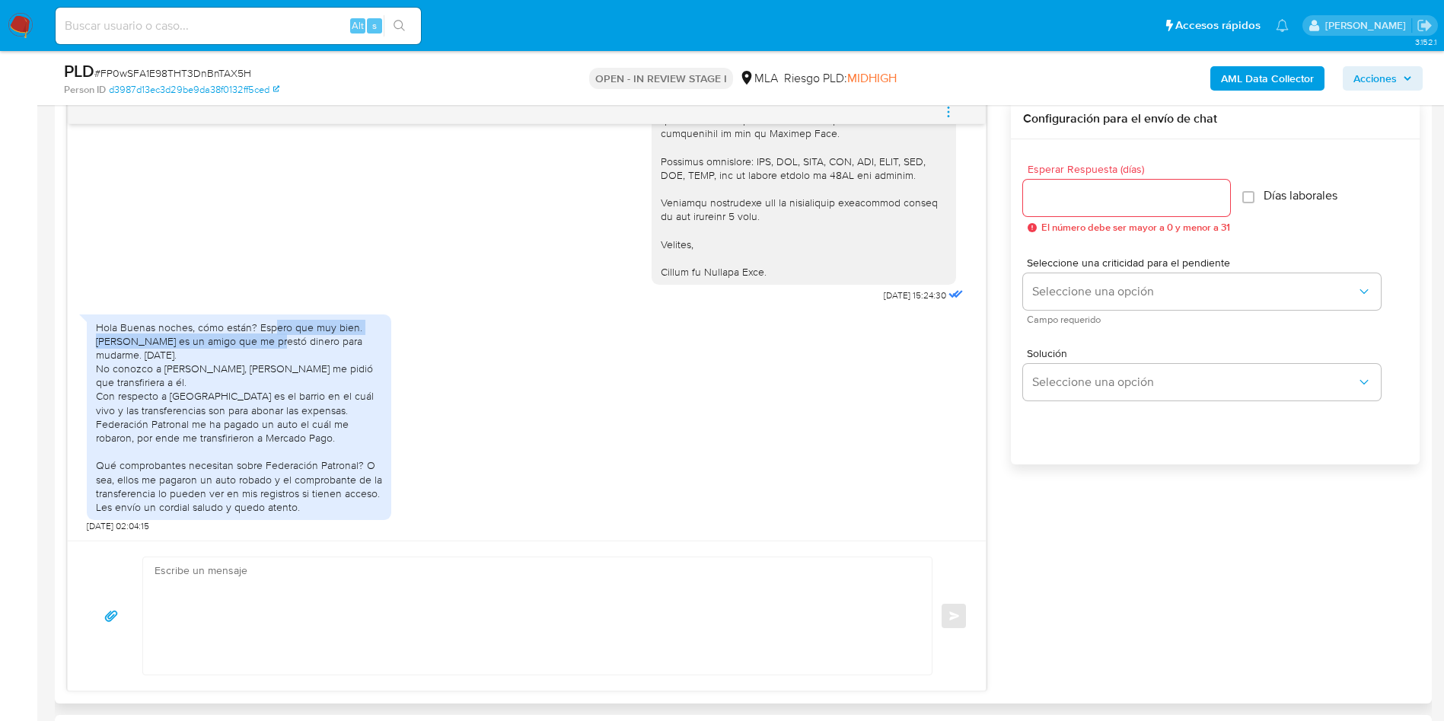
drag, startPoint x: 272, startPoint y: 329, endPoint x: 275, endPoint y: 341, distance: 12.6
click at [275, 341] on div "Hola Buenas noches, cómo están? Espero que muy bien. [PERSON_NAME] es un amigo …" at bounding box center [239, 417] width 286 height 194
drag, startPoint x: 150, startPoint y: 340, endPoint x: 193, endPoint y: 342, distance: 42.7
click at [193, 342] on div "Hola Buenas noches, cómo están? Espero que muy bien. [PERSON_NAME] es un amigo …" at bounding box center [239, 417] width 286 height 194
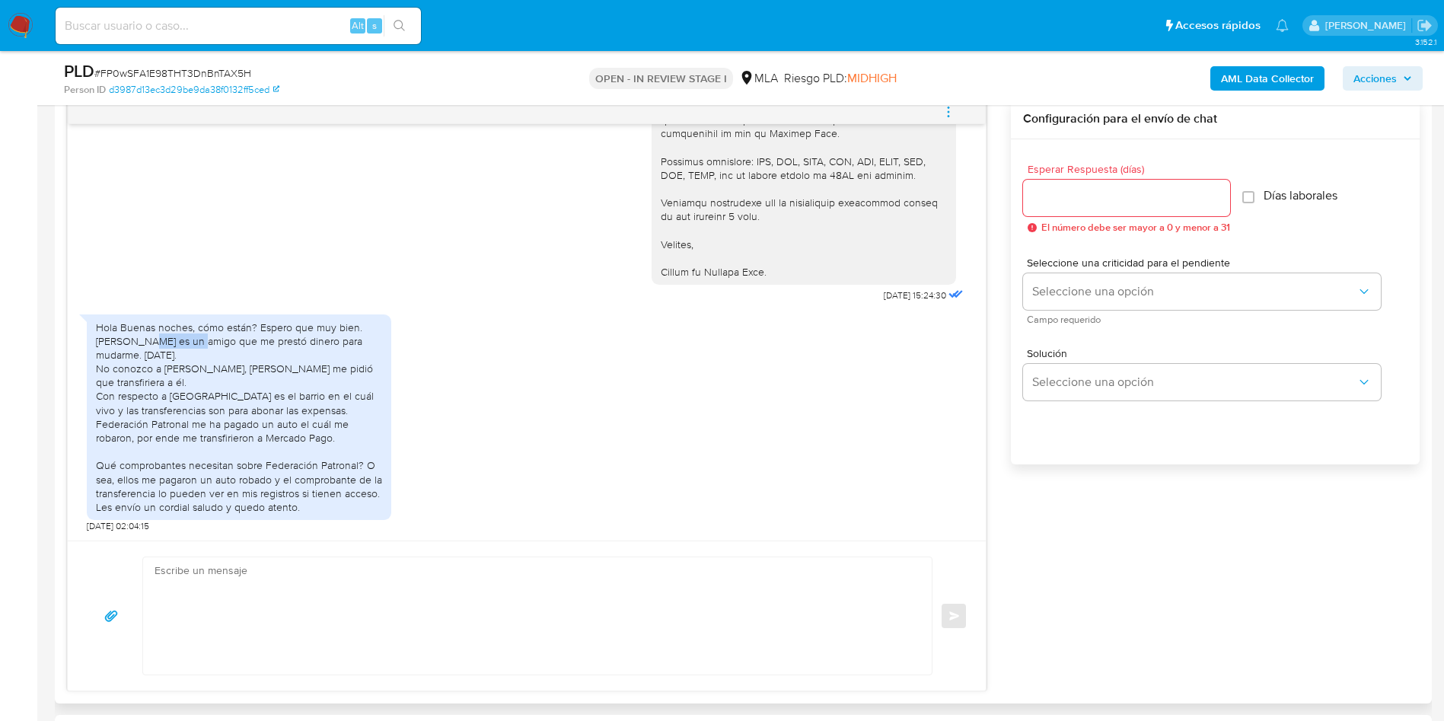
click at [193, 342] on div "Hola Buenas noches, cómo están? Espero que muy bien. [PERSON_NAME] es un amigo …" at bounding box center [239, 417] width 286 height 194
drag, startPoint x: 205, startPoint y: 337, endPoint x: 373, endPoint y: 350, distance: 168.7
click at [373, 350] on div "Hola Buenas noches, cómo están? Espero que muy bien. [PERSON_NAME] es un amigo …" at bounding box center [239, 417] width 286 height 194
drag, startPoint x: 117, startPoint y: 364, endPoint x: 190, endPoint y: 363, distance: 73.1
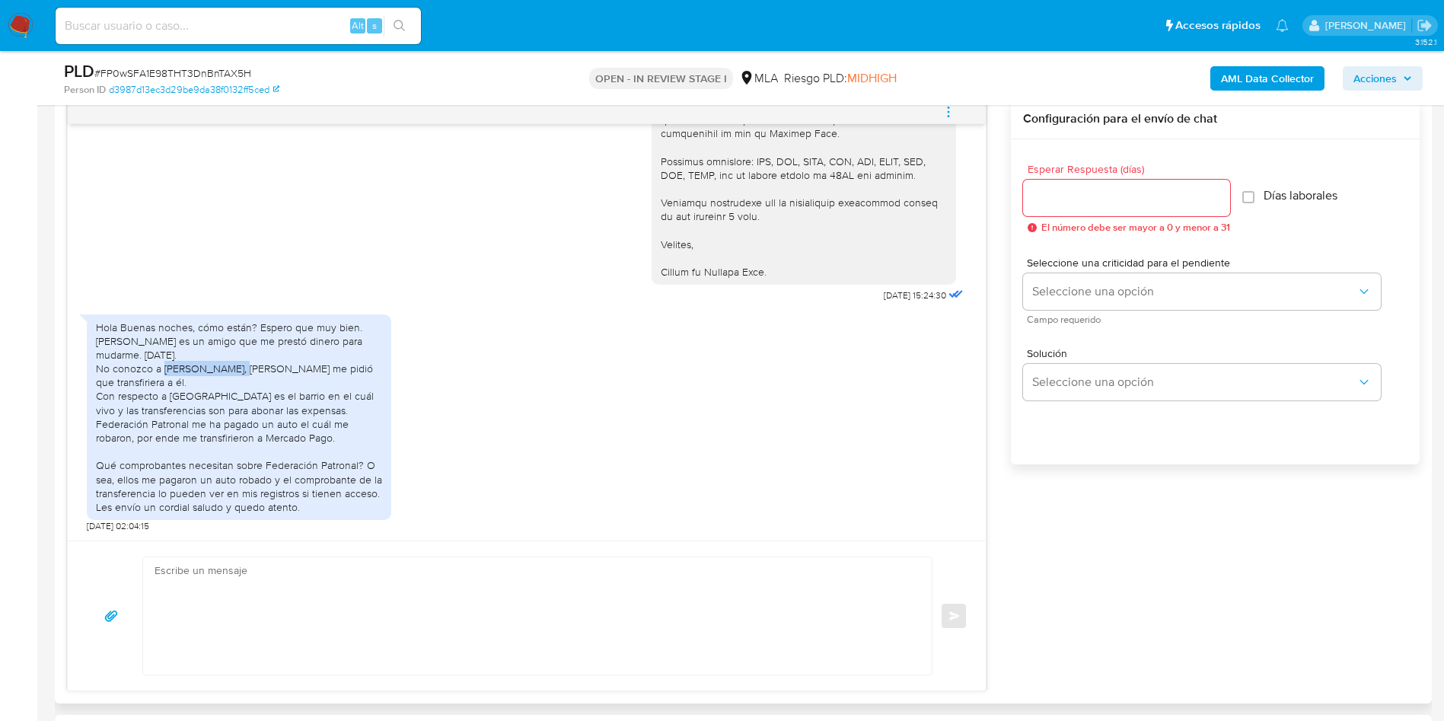
click at [190, 363] on div "Hola Buenas noches, cómo están? Espero que muy bien. [PERSON_NAME] es un amigo …" at bounding box center [239, 417] width 286 height 194
drag, startPoint x: 166, startPoint y: 367, endPoint x: 241, endPoint y: 367, distance: 75.3
click at [241, 367] on div "Hola Buenas noches, cómo están? Espero que muy bien. Jona Lubochiner es un amig…" at bounding box center [239, 417] width 286 height 194
click at [248, 365] on div "Hola Buenas noches, cómo están? Espero que muy bien. Jona Lubochiner es un amig…" at bounding box center [239, 417] width 286 height 194
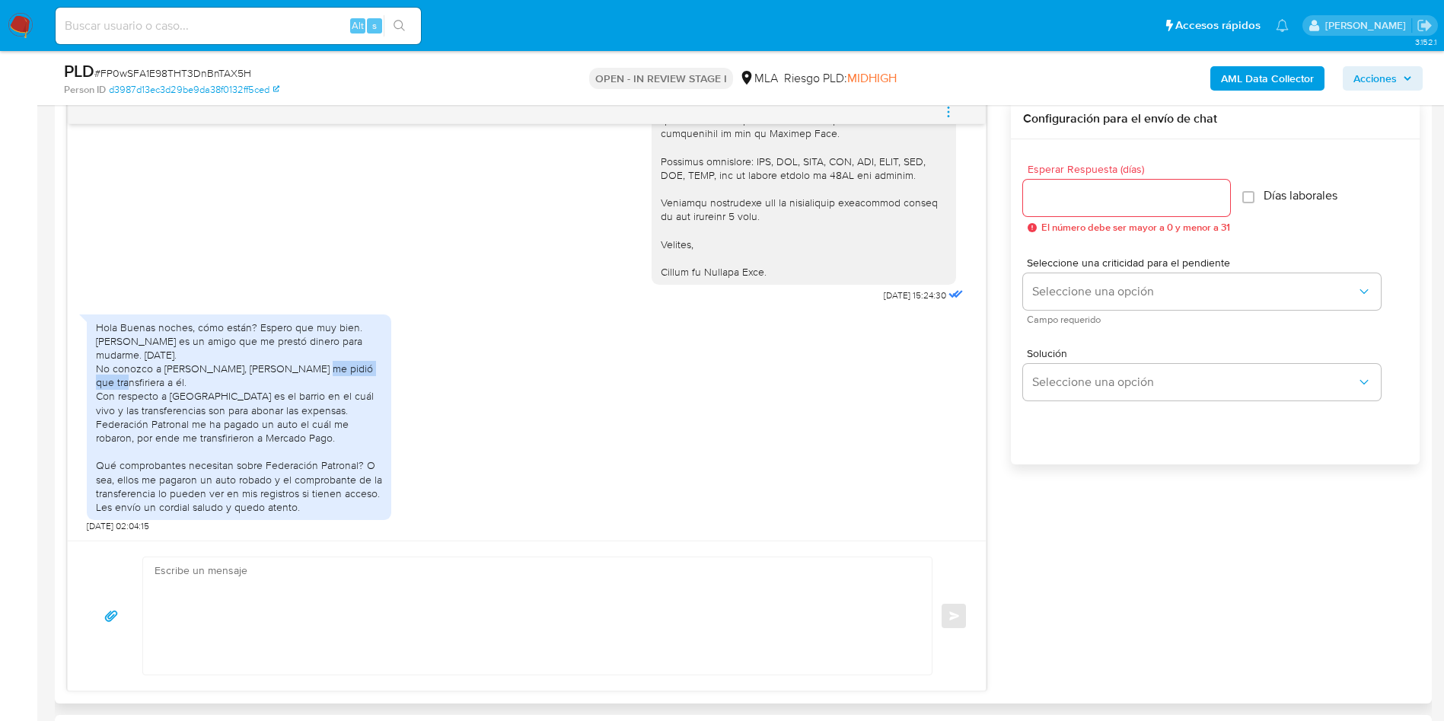
drag, startPoint x: 256, startPoint y: 365, endPoint x: 337, endPoint y: 364, distance: 81.4
click at [337, 364] on div "Hola Buenas noches, cómo están? Espero que muy bien. Jona Lubochiner es un amig…" at bounding box center [239, 417] width 286 height 194
drag, startPoint x: 351, startPoint y: 364, endPoint x: 362, endPoint y: 380, distance: 19.6
click at [362, 380] on div "Hola Buenas noches, cómo están? Espero que muy bien. Jona Lubochiner es un amig…" at bounding box center [239, 417] width 286 height 194
drag, startPoint x: 118, startPoint y: 398, endPoint x: 201, endPoint y: 395, distance: 83.0
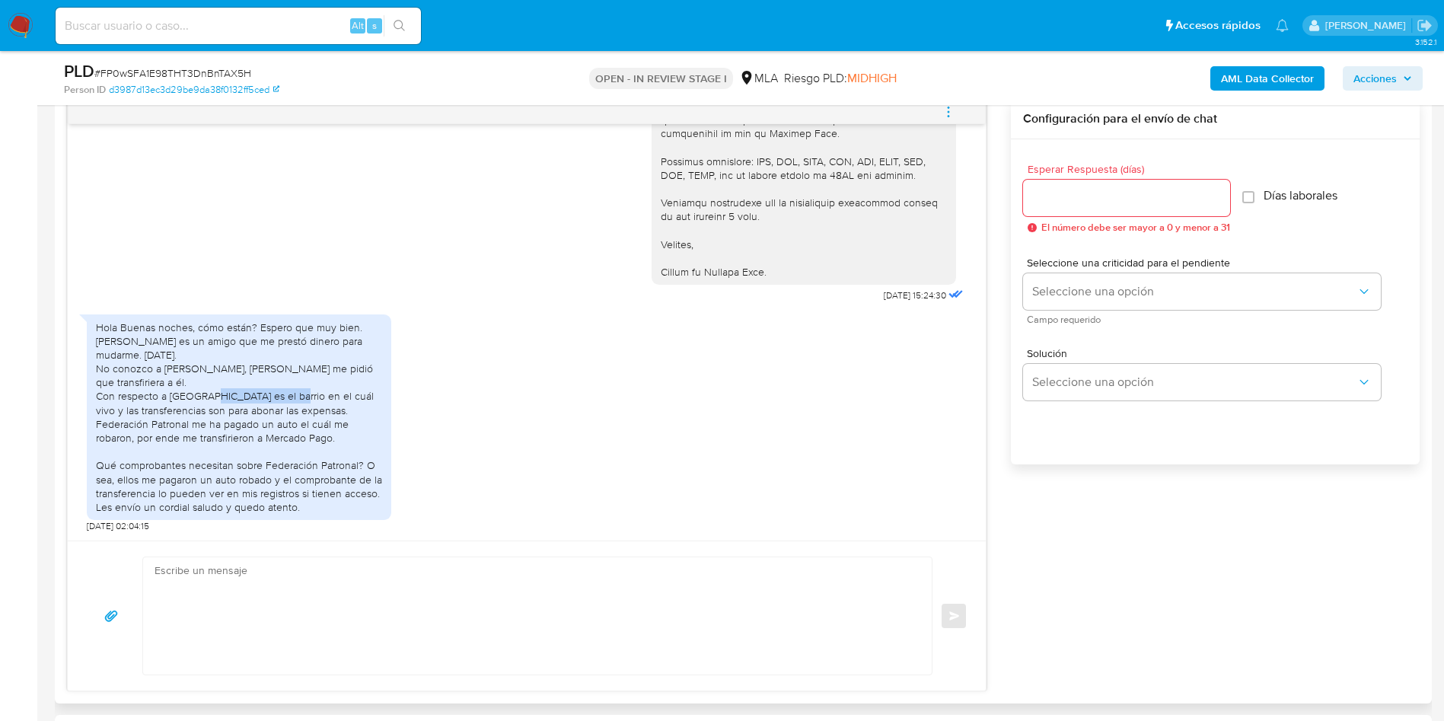
click at [201, 395] on div "Hola Buenas noches, cómo están? Espero que muy bien. Jona Lubochiner es un amig…" at bounding box center [239, 417] width 286 height 194
drag, startPoint x: 294, startPoint y: 393, endPoint x: 356, endPoint y: 409, distance: 64.6
click at [356, 409] on div "Hola Buenas noches, cómo están? Espero que muy bien. Jona Lubochiner es un amig…" at bounding box center [239, 417] width 286 height 194
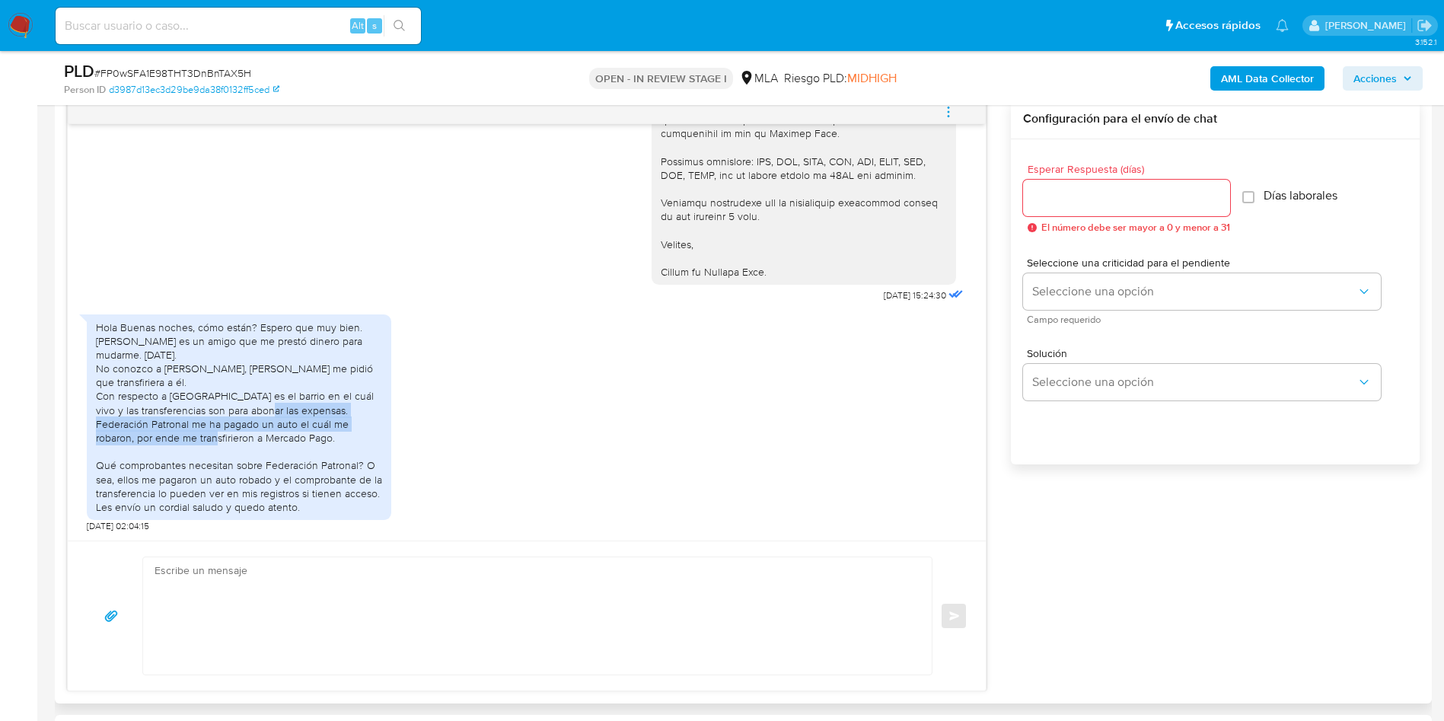
drag, startPoint x: 172, startPoint y: 409, endPoint x: 355, endPoint y: 418, distance: 182.8
click at [355, 418] on div "Hola Buenas noches, cómo están? Espero que muy bien. Jona Lubochiner es un amig…" at bounding box center [239, 417] width 286 height 194
drag, startPoint x: 104, startPoint y: 425, endPoint x: 216, endPoint y: 419, distance: 112.8
click at [216, 419] on div "Hola Buenas noches, cómo están? Espero que muy bien. Jona Lubochiner es un amig…" at bounding box center [239, 417] width 286 height 194
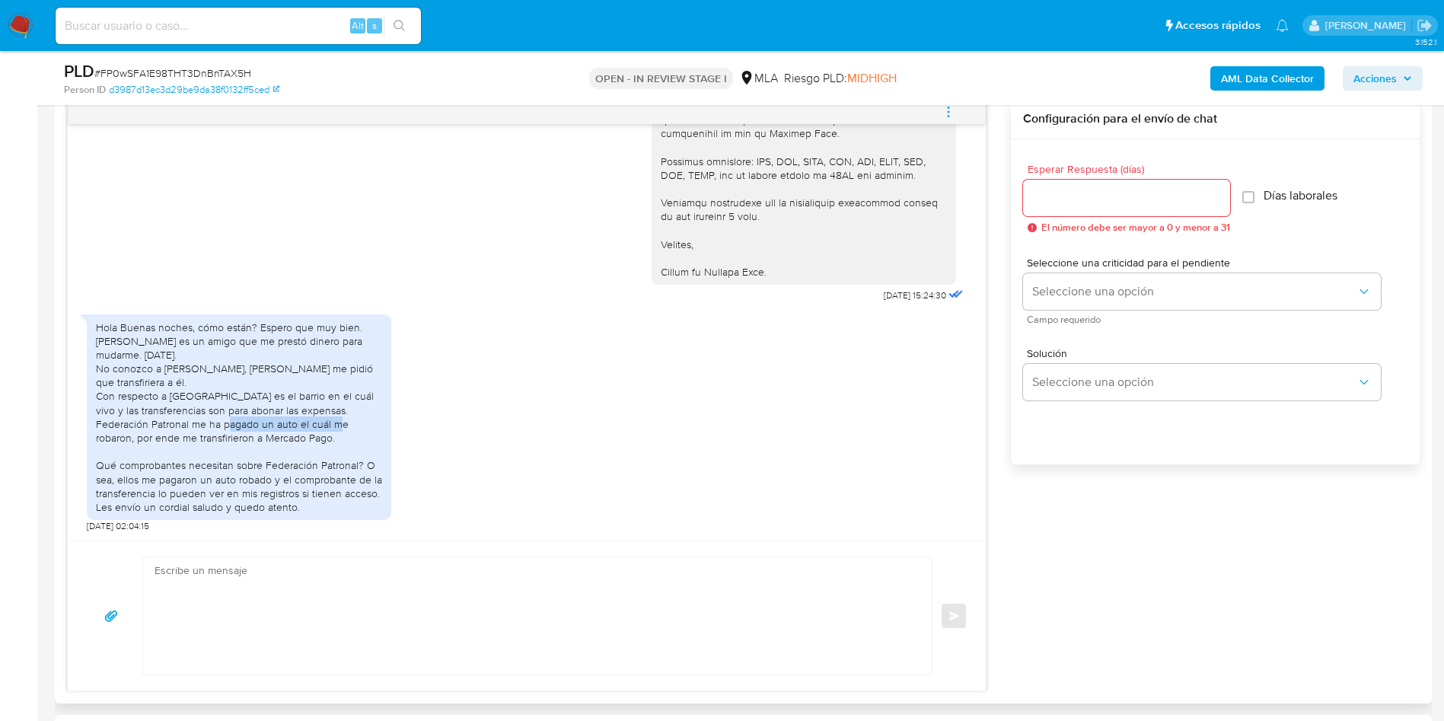
click at [216, 419] on div "Hola Buenas noches, cómo están? Espero que muy bien. Jona Lubochiner es un amig…" at bounding box center [239, 417] width 286 height 194
drag, startPoint x: 250, startPoint y: 423, endPoint x: 288, endPoint y: 423, distance: 37.3
click at [288, 423] on div "Hola Buenas noches, cómo están? Espero que muy bien. Jona Lubochiner es un amig…" at bounding box center [239, 417] width 286 height 194
drag, startPoint x: 313, startPoint y: 422, endPoint x: 352, endPoint y: 434, distance: 40.7
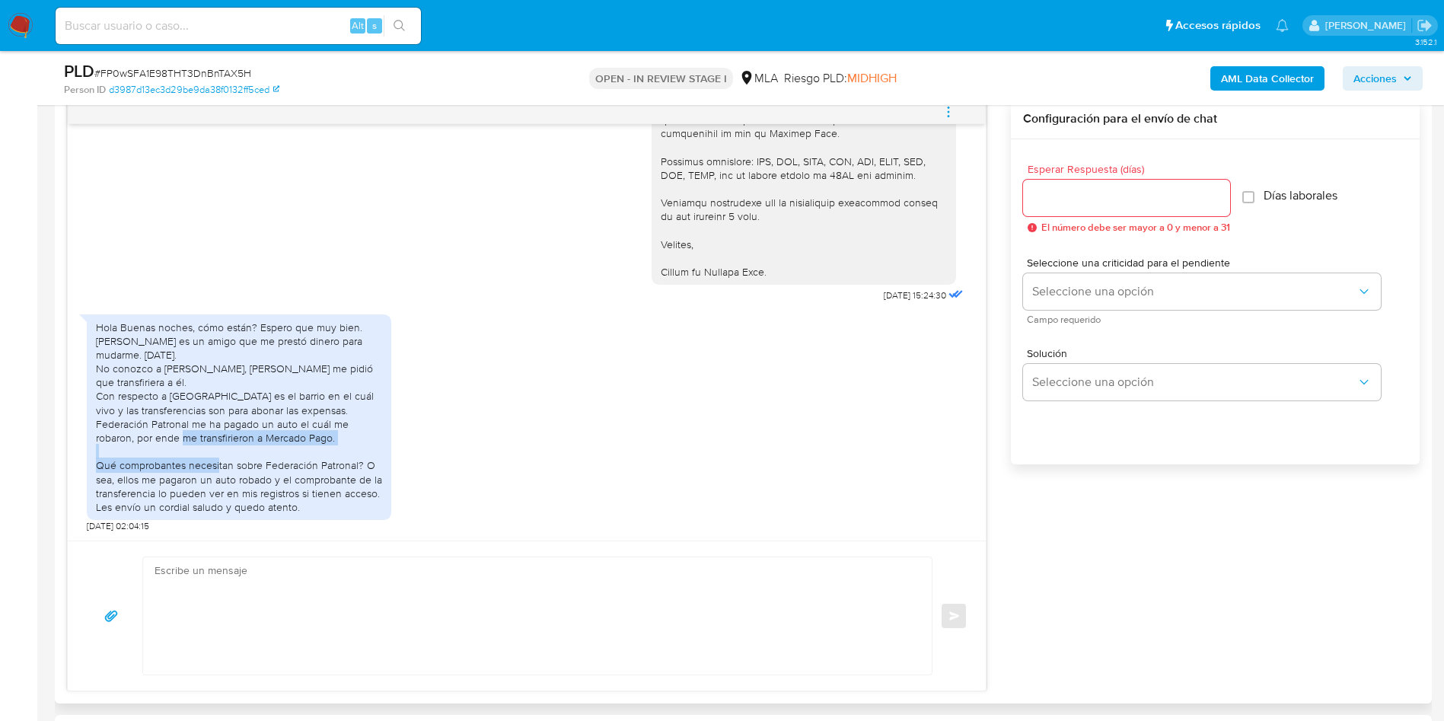
click at [352, 434] on div "Hola Buenas noches, cómo están? Espero que muy bien. Jona Lubochiner es un amig…" at bounding box center [239, 417] width 286 height 194
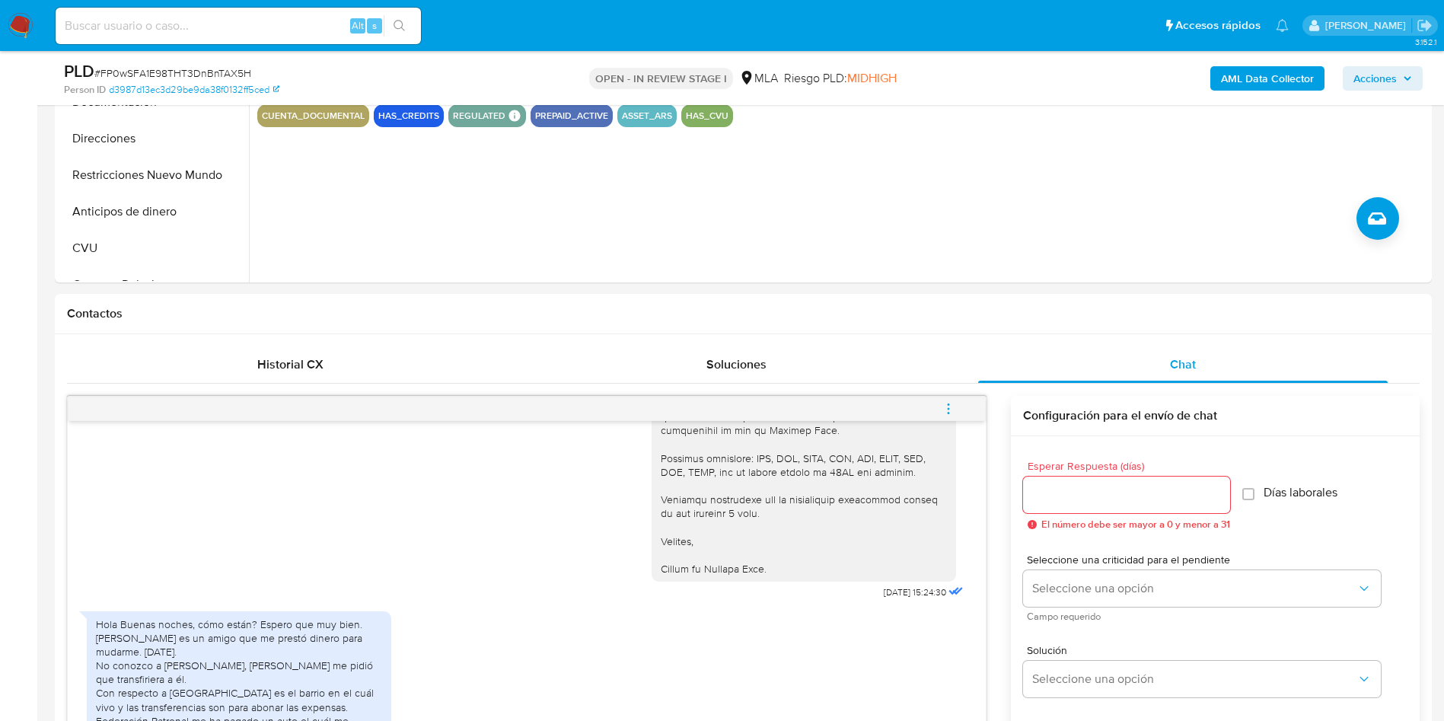
scroll to position [228, 0]
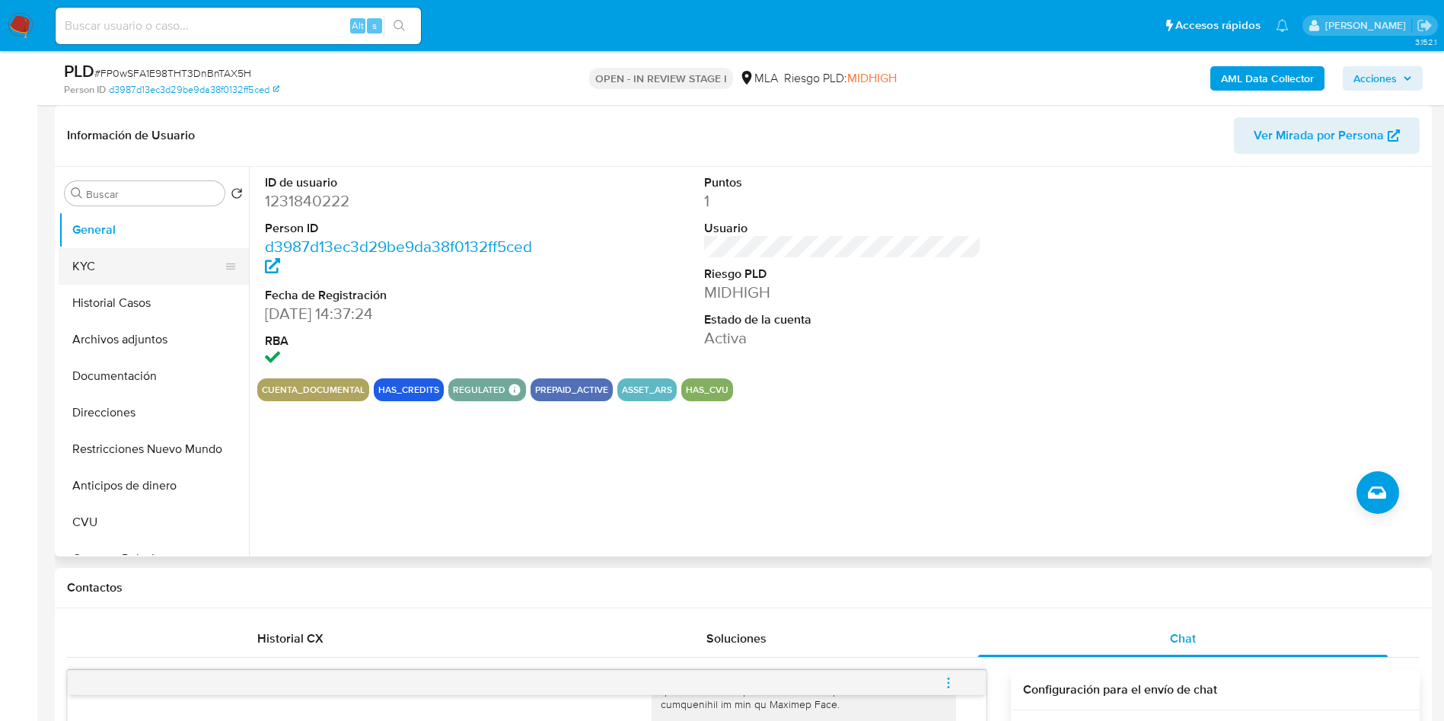
click at [104, 269] on button "KYC" at bounding box center [148, 266] width 178 height 37
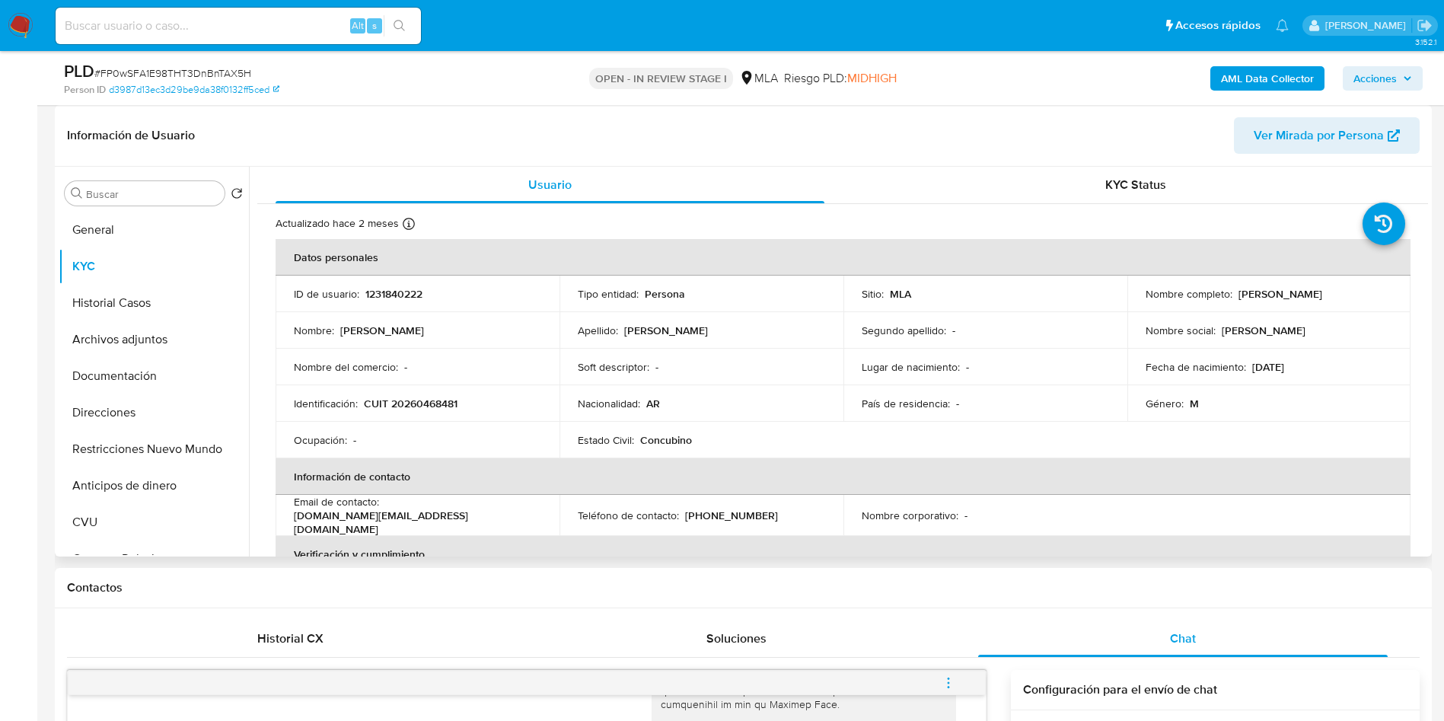
drag, startPoint x: 1285, startPoint y: 367, endPoint x: 1317, endPoint y: 368, distance: 32.7
click at [1317, 368] on div "Fecha de nacimiento : 02/06/1977" at bounding box center [1268, 367] width 247 height 14
click at [1319, 368] on div "Fecha de nacimiento : 02/06/1977" at bounding box center [1268, 367] width 247 height 14
click at [147, 379] on button "Documentación" at bounding box center [148, 376] width 178 height 37
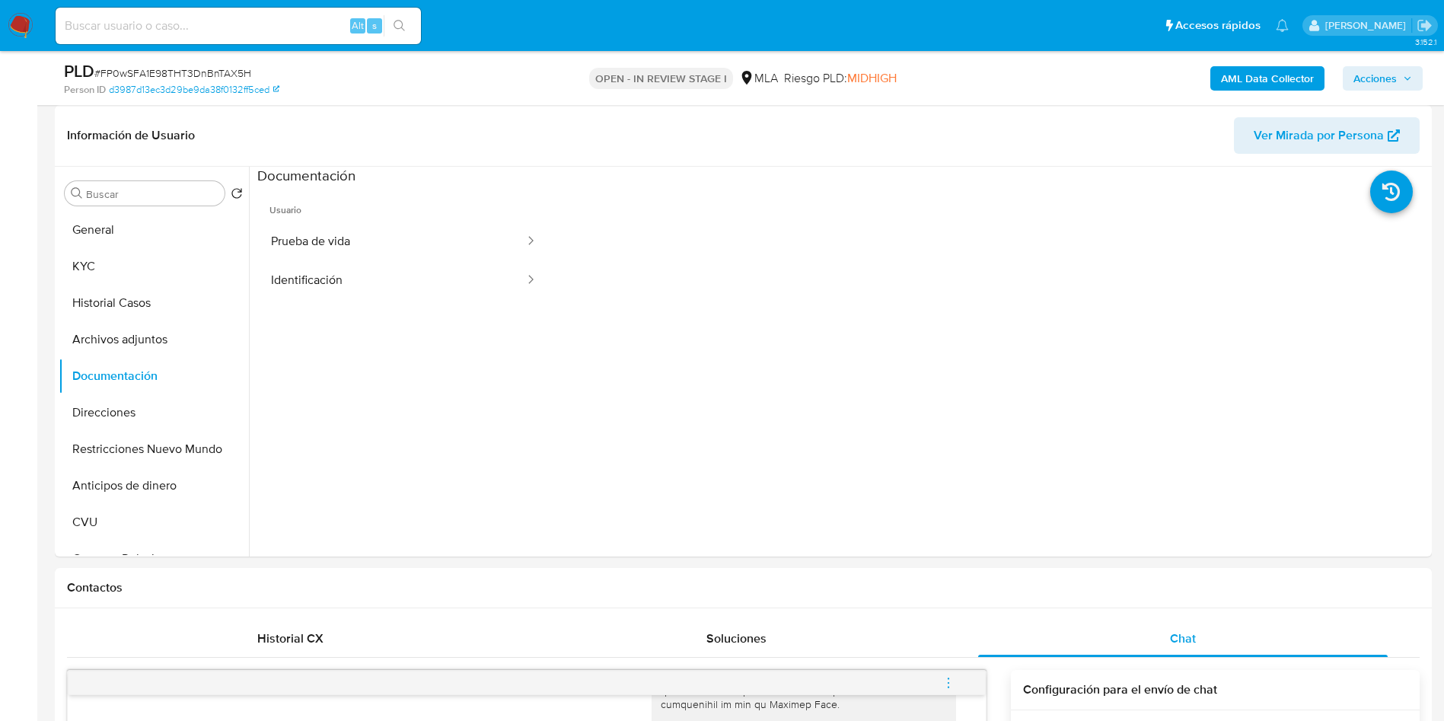
click at [420, 266] on button "Identificación" at bounding box center [391, 280] width 269 height 39
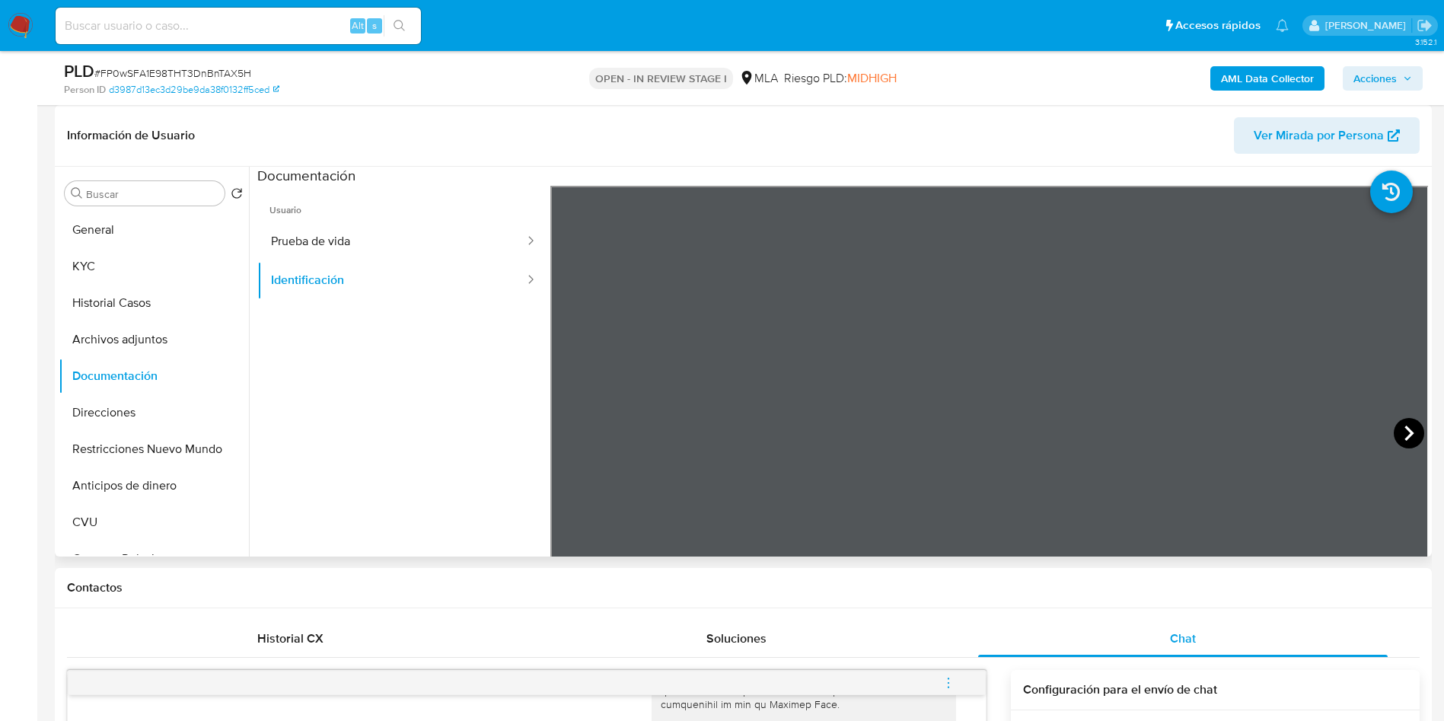
click at [1409, 428] on icon at bounding box center [1408, 433] width 30 height 30
click at [374, 234] on button "Prueba de vida" at bounding box center [391, 241] width 269 height 39
click at [350, 273] on button "Identificación" at bounding box center [391, 280] width 269 height 39
click at [1400, 429] on icon at bounding box center [1408, 433] width 30 height 30
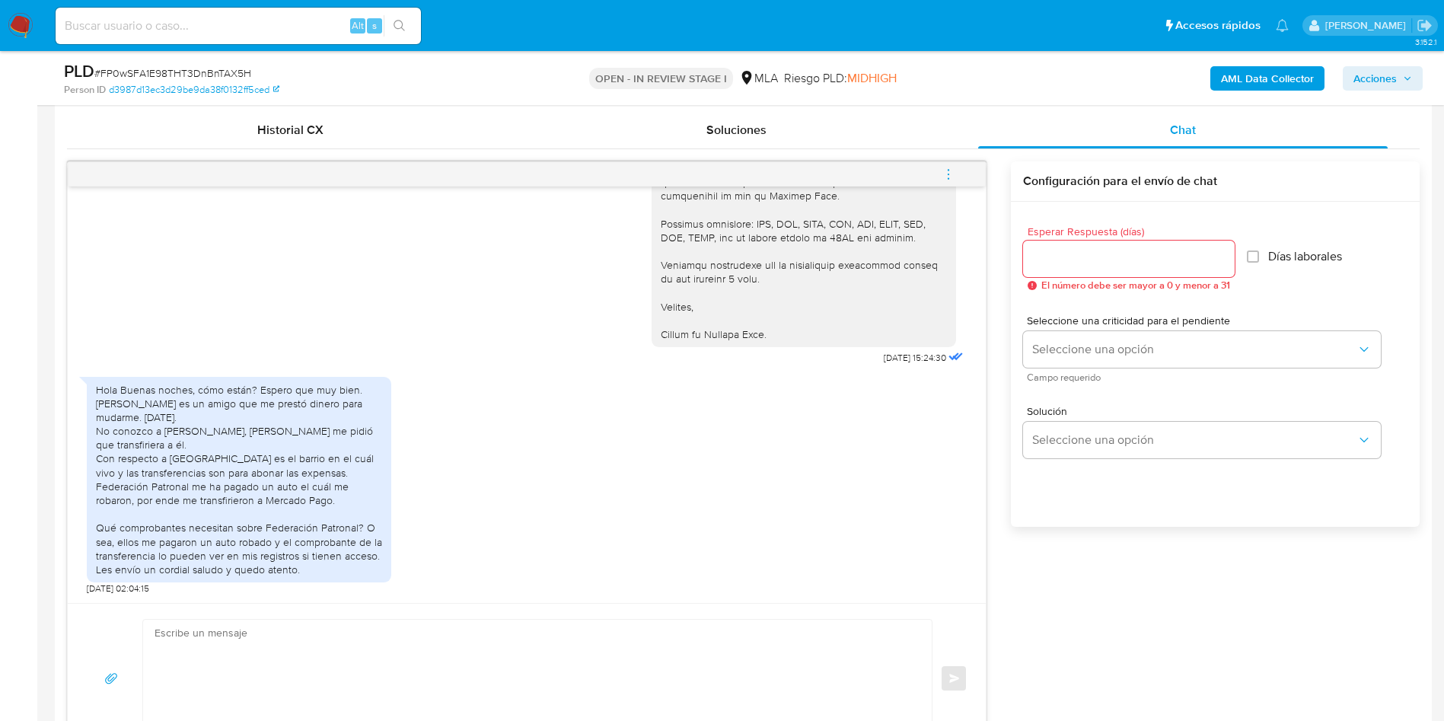
scroll to position [799, 0]
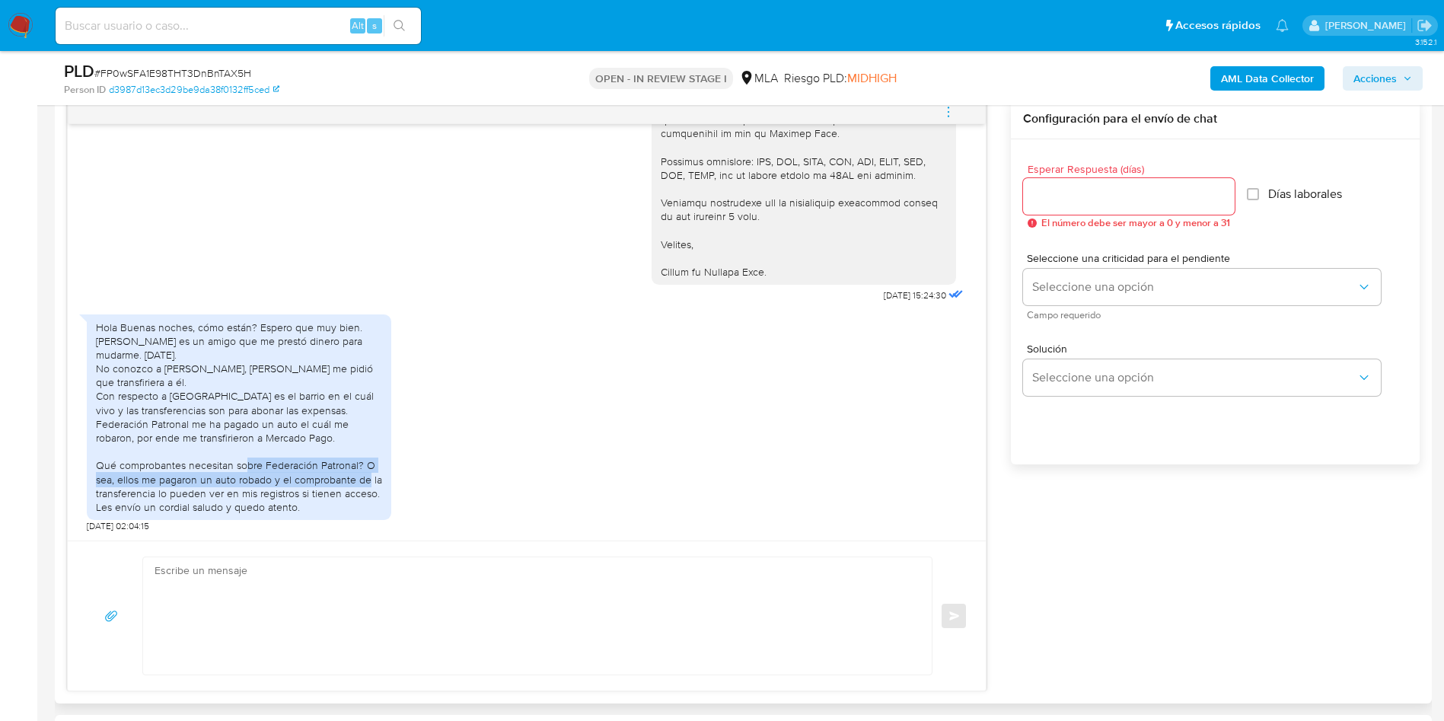
drag, startPoint x: 116, startPoint y: 468, endPoint x: 238, endPoint y: 473, distance: 121.9
click at [238, 473] on div "Hola Buenas noches, cómo están? Espero que muy bien. Jona Lubochiner es un amig…" at bounding box center [239, 417] width 286 height 194
drag, startPoint x: 258, startPoint y: 467, endPoint x: 326, endPoint y: 471, distance: 68.6
click at [326, 471] on div "Hola Buenas noches, cómo están? Espero que muy bien. Jona Lubochiner es un amig…" at bounding box center [239, 417] width 286 height 194
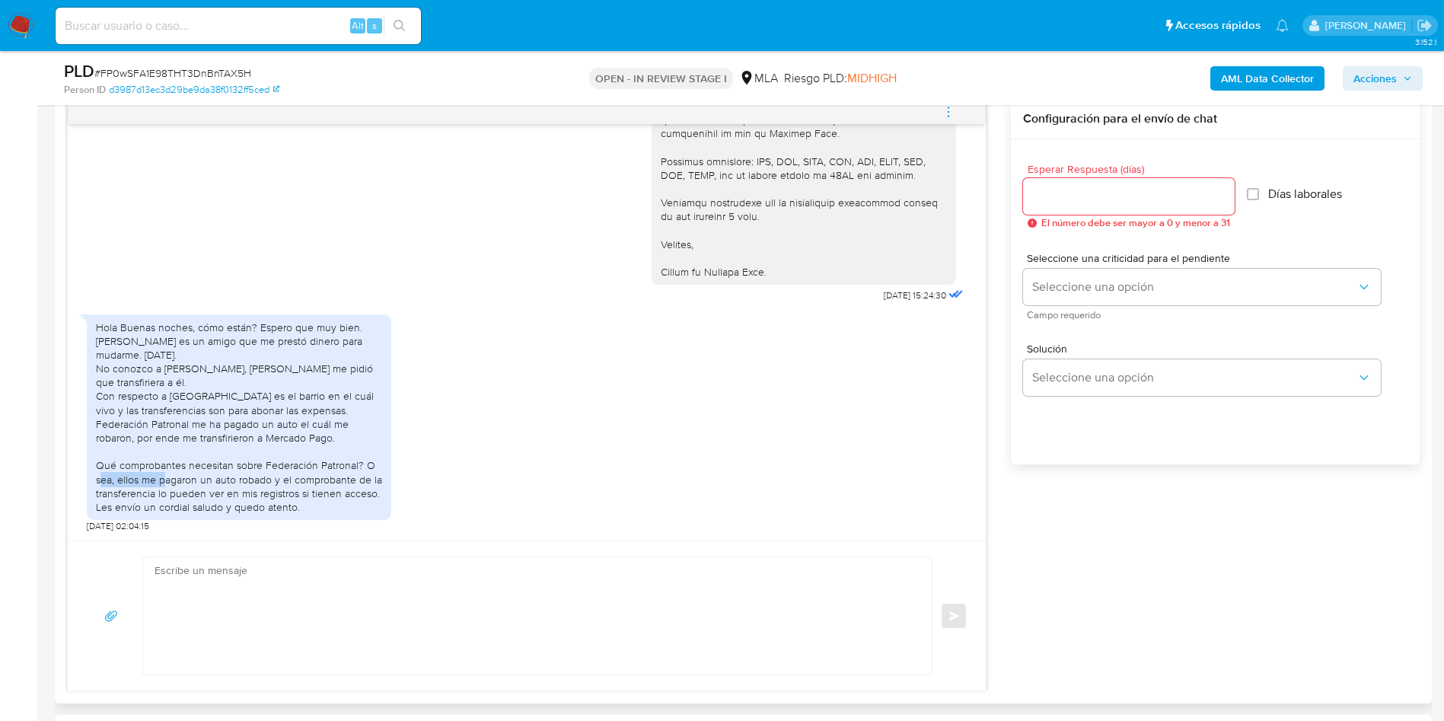
click at [327, 471] on div "Hola Buenas noches, cómo están? Espero que muy bien. Jona Lubochiner es un amig…" at bounding box center [239, 417] width 286 height 194
drag, startPoint x: 123, startPoint y: 479, endPoint x: 285, endPoint y: 479, distance: 162.9
click at [285, 479] on div "Hola Buenas noches, cómo están? Espero que muy bien. Jona Lubochiner es un amig…" at bounding box center [239, 417] width 286 height 194
drag, startPoint x: 296, startPoint y: 484, endPoint x: 355, endPoint y: 491, distance: 59.8
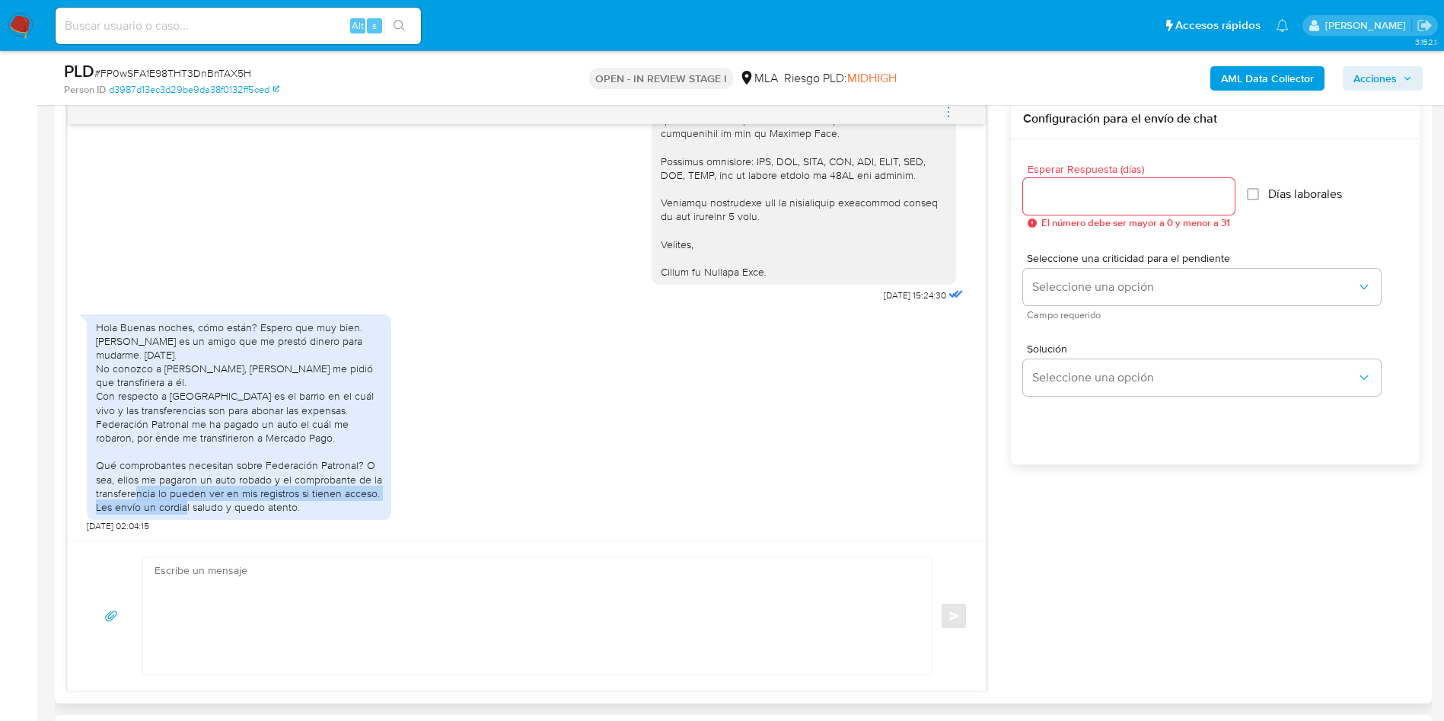
click at [355, 491] on div "Hola Buenas noches, cómo están? Espero que muy bien. Jona Lubochiner es un amig…" at bounding box center [239, 417] width 286 height 194
drag, startPoint x: 177, startPoint y: 497, endPoint x: 299, endPoint y: 493, distance: 121.8
click at [299, 493] on div "Hola Buenas noches, cómo están? Espero que muy bien. Jona Lubochiner es un amig…" at bounding box center [239, 417] width 286 height 194
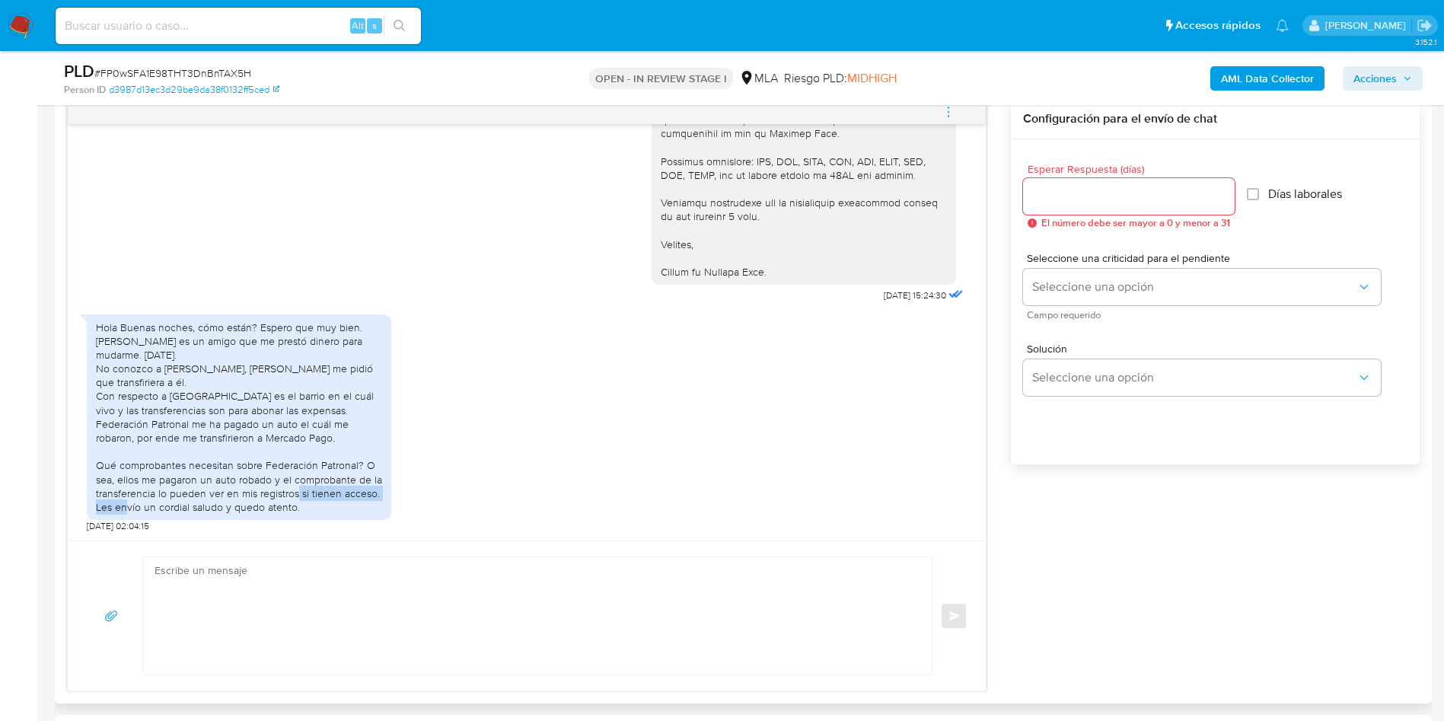
drag, startPoint x: 290, startPoint y: 489, endPoint x: 354, endPoint y: 503, distance: 65.5
click at [354, 503] on div "Hola Buenas noches, cómo están? Espero que muy bien. Jona Lubochiner es un amig…" at bounding box center [239, 417] width 286 height 194
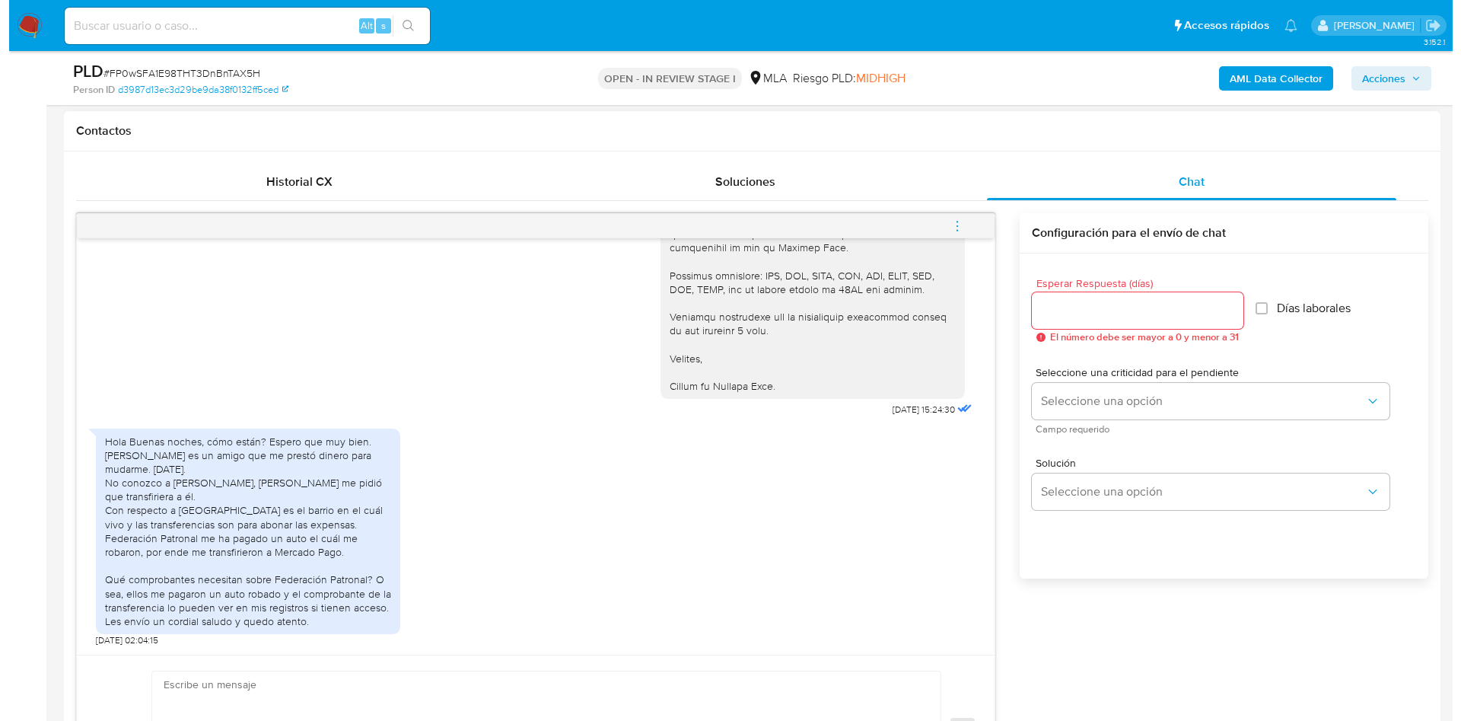
scroll to position [1591, 0]
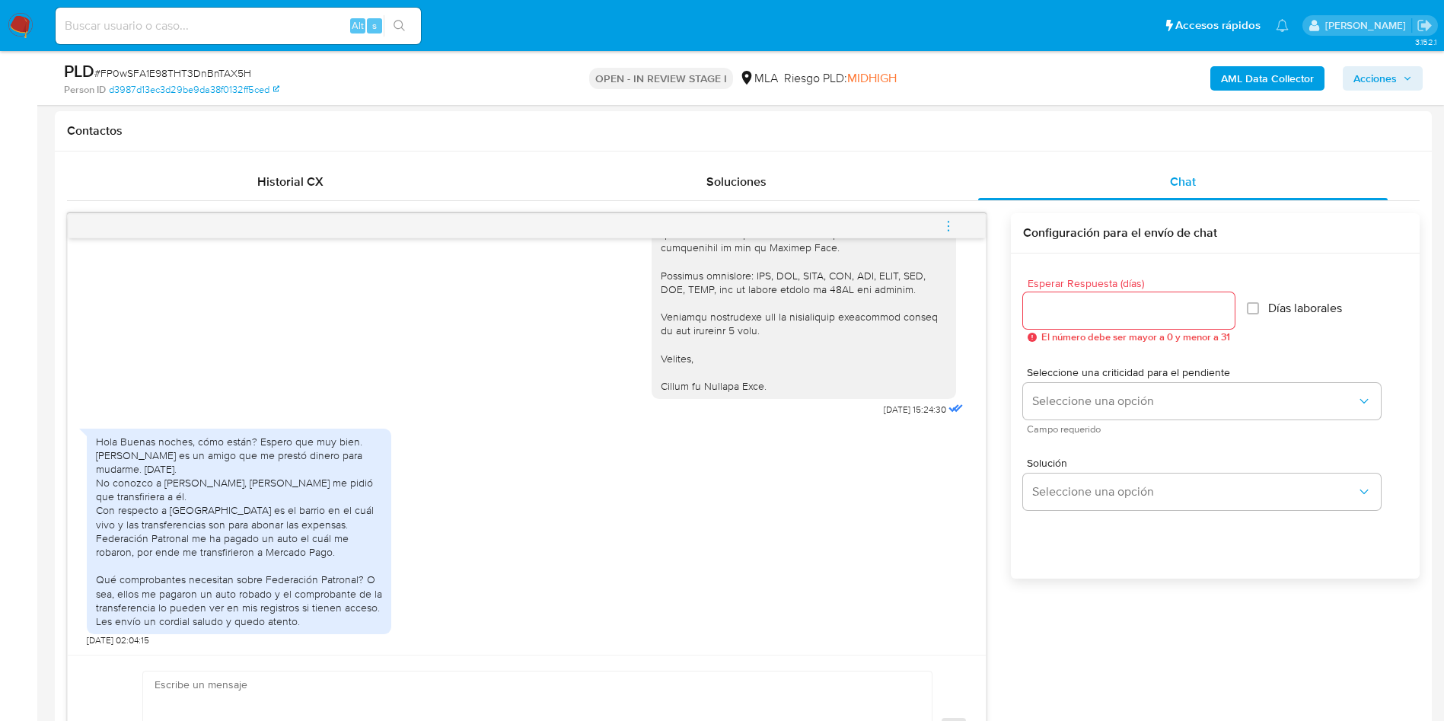
click at [1231, 81] on b "AML Data Collector" at bounding box center [1267, 78] width 93 height 24
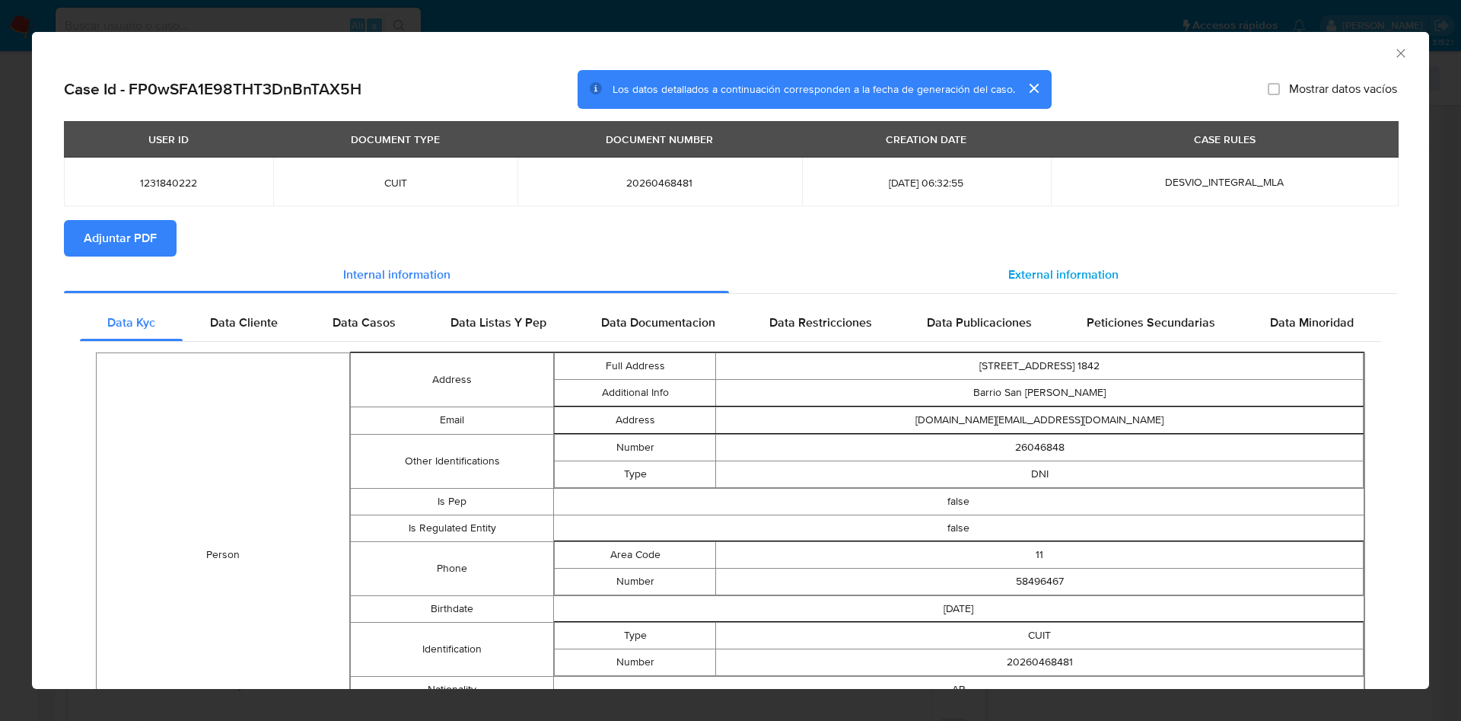
click at [1058, 275] on span "External information" at bounding box center [1063, 275] width 110 height 18
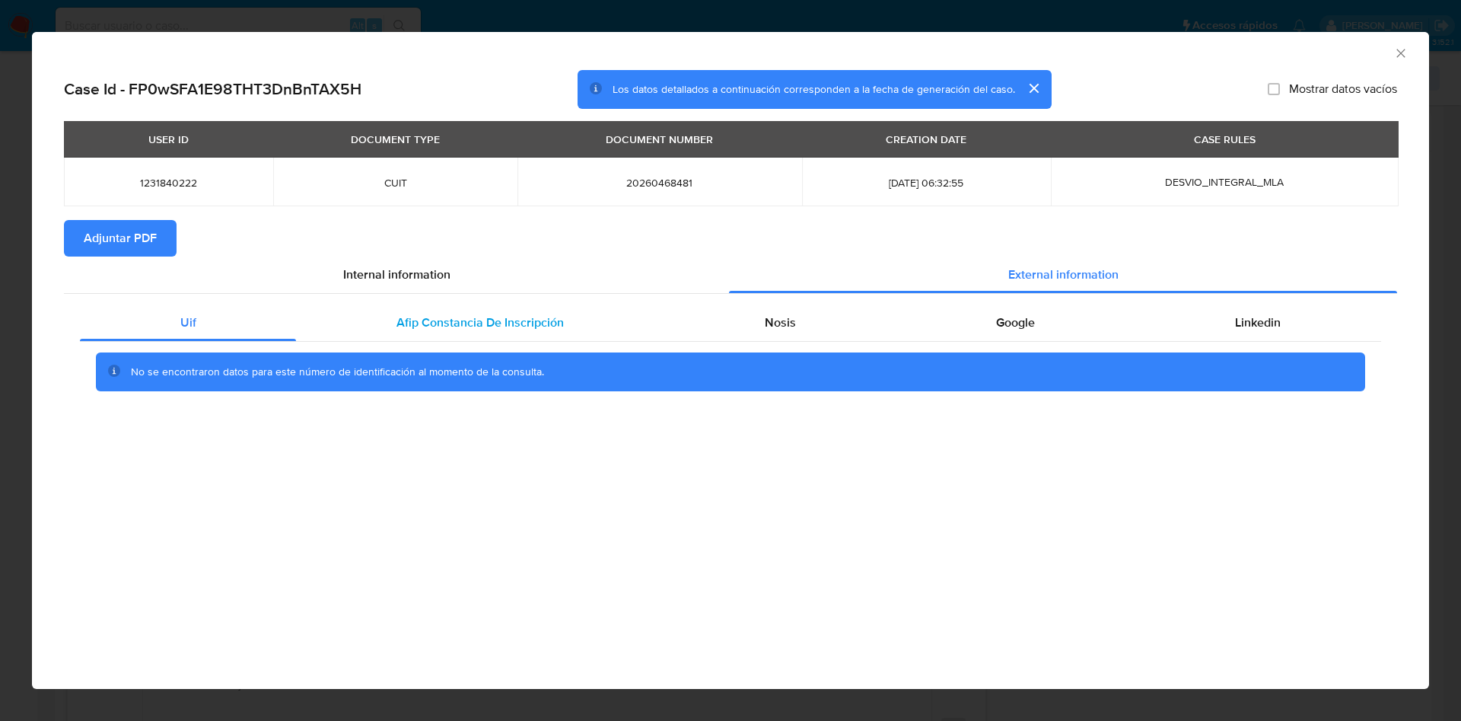
click at [505, 326] on span "Afip Constancia De Inscripción" at bounding box center [480, 323] width 167 height 18
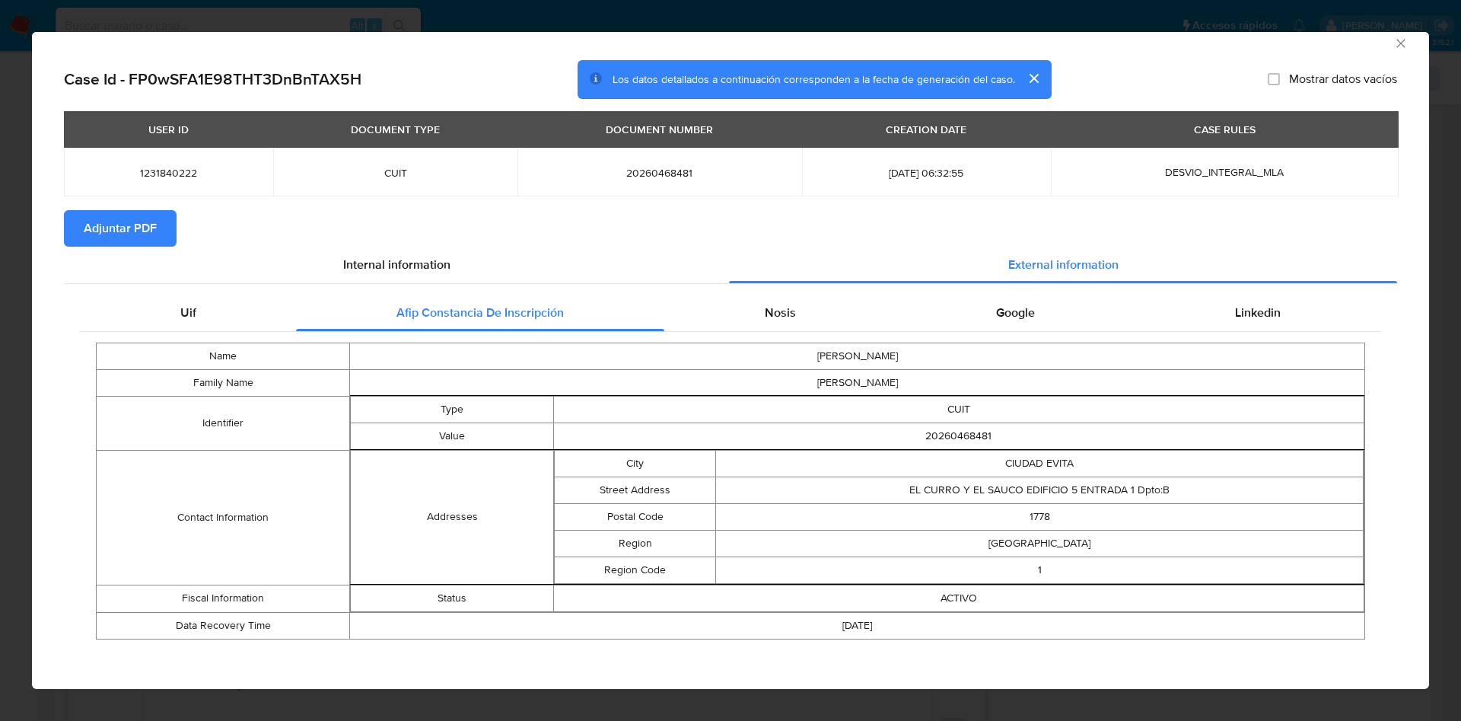
scroll to position [13, 0]
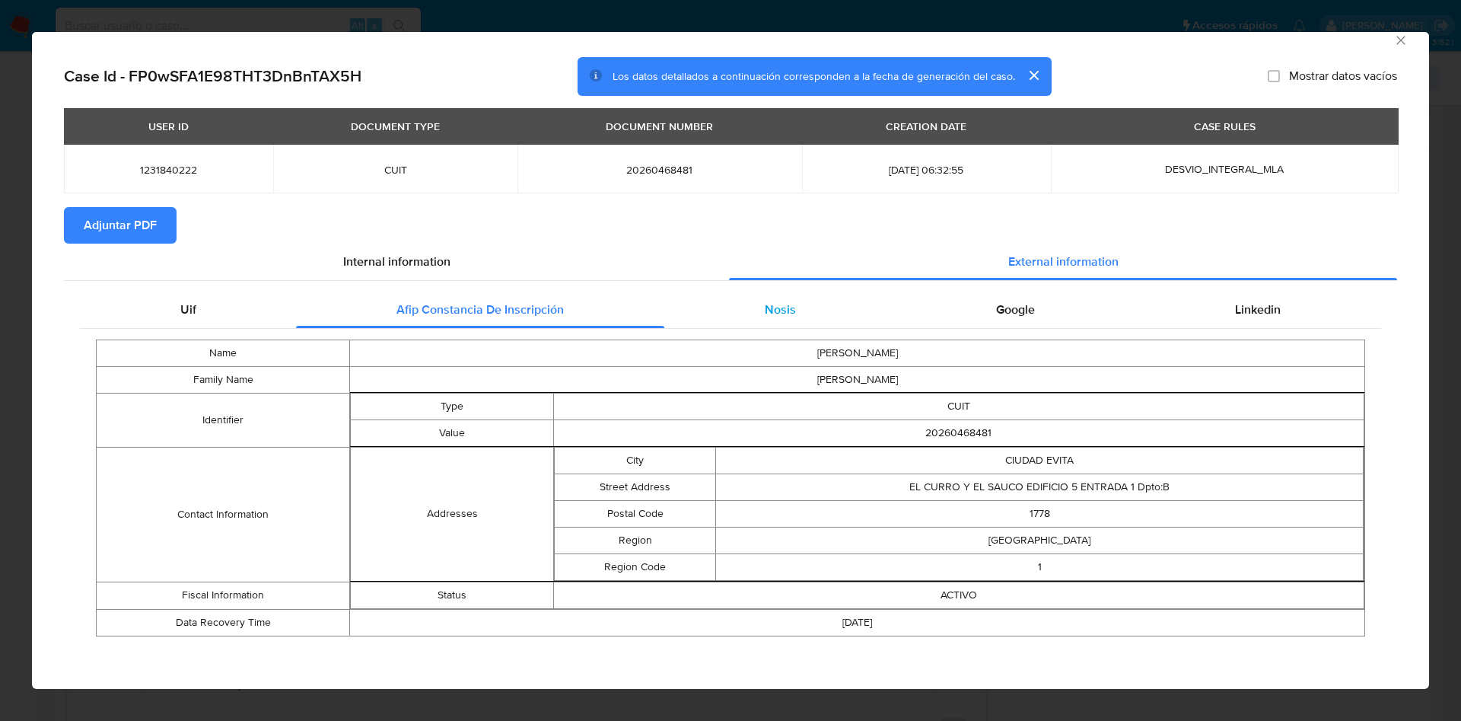
click at [793, 306] on div "Nosis" at bounding box center [779, 309] width 231 height 37
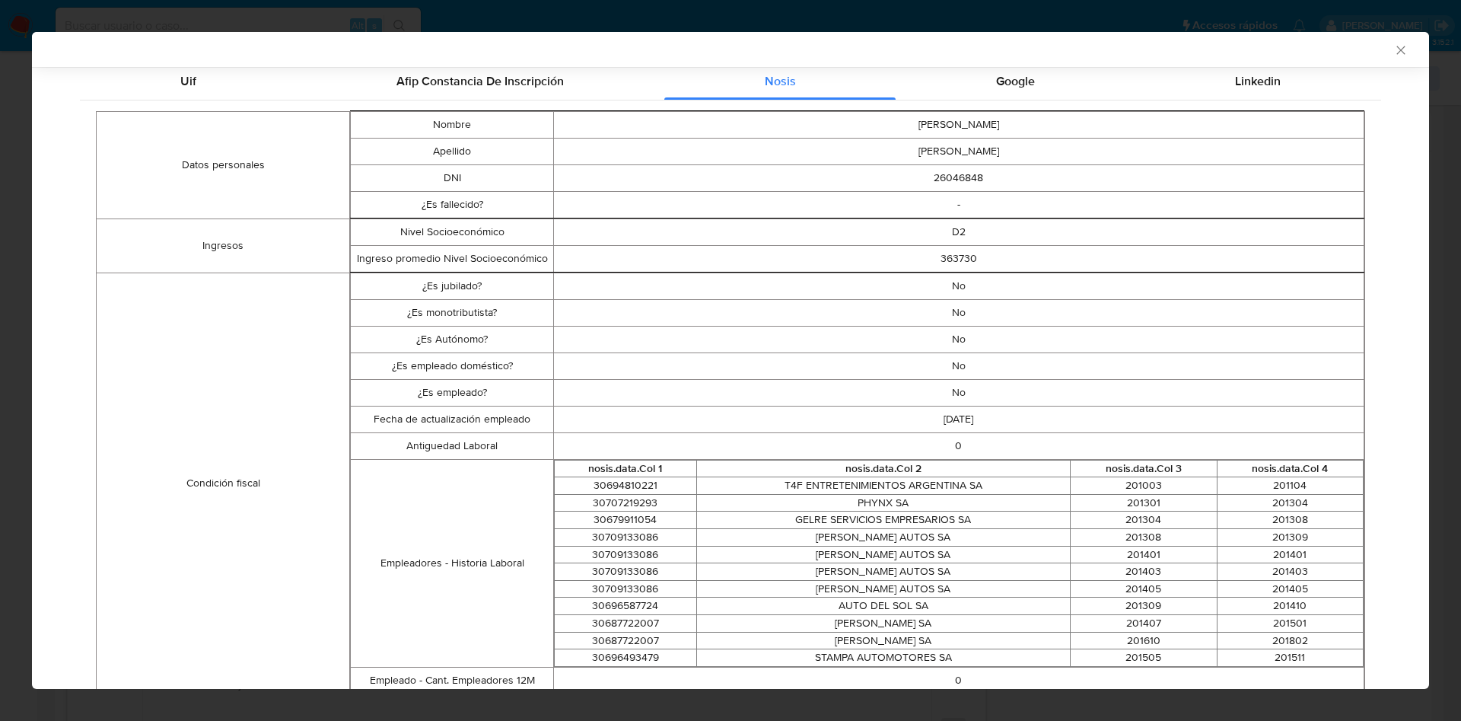
scroll to position [352, 0]
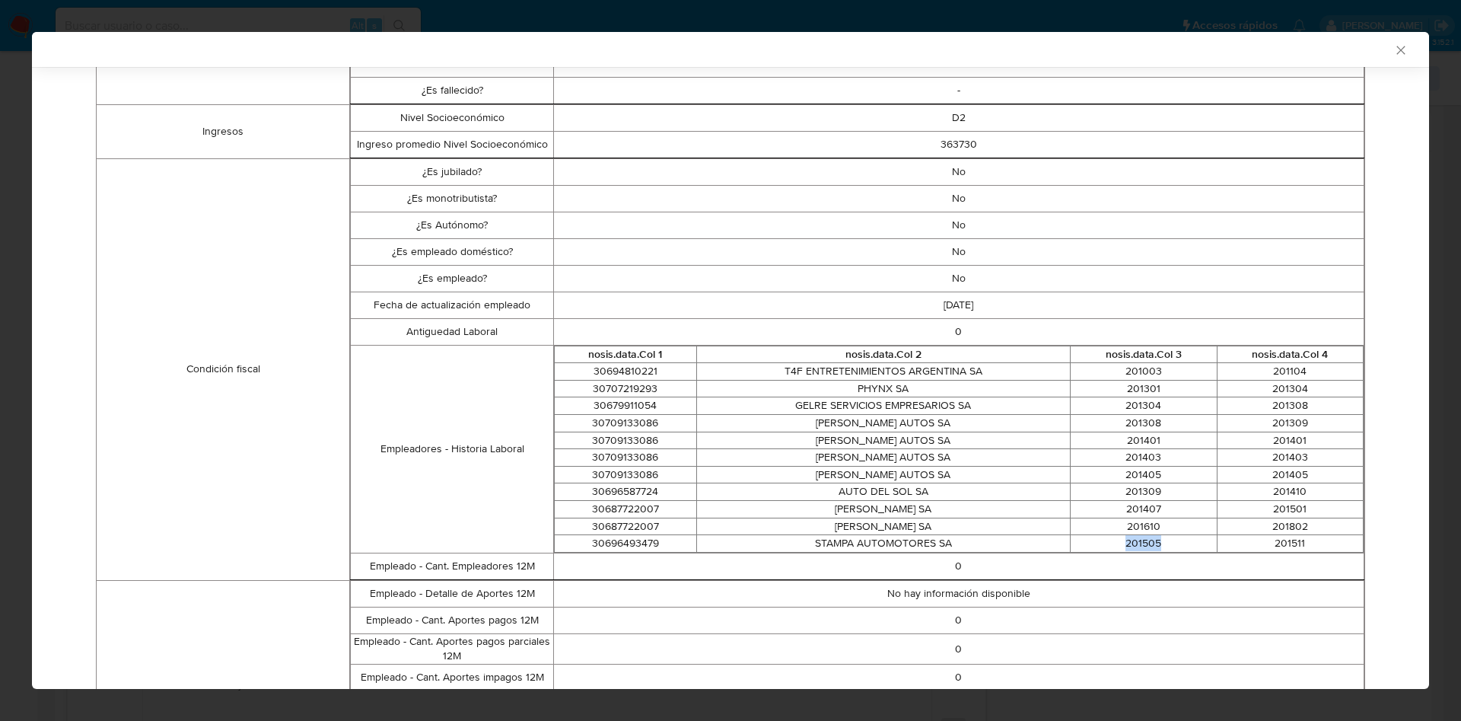
drag, startPoint x: 1148, startPoint y: 548, endPoint x: 1105, endPoint y: 546, distance: 42.6
click at [1105, 546] on td "201505" at bounding box center [1144, 544] width 146 height 18
drag, startPoint x: 1116, startPoint y: 544, endPoint x: 1147, endPoint y: 543, distance: 31.2
click at [1147, 543] on td "201505" at bounding box center [1144, 544] width 146 height 18
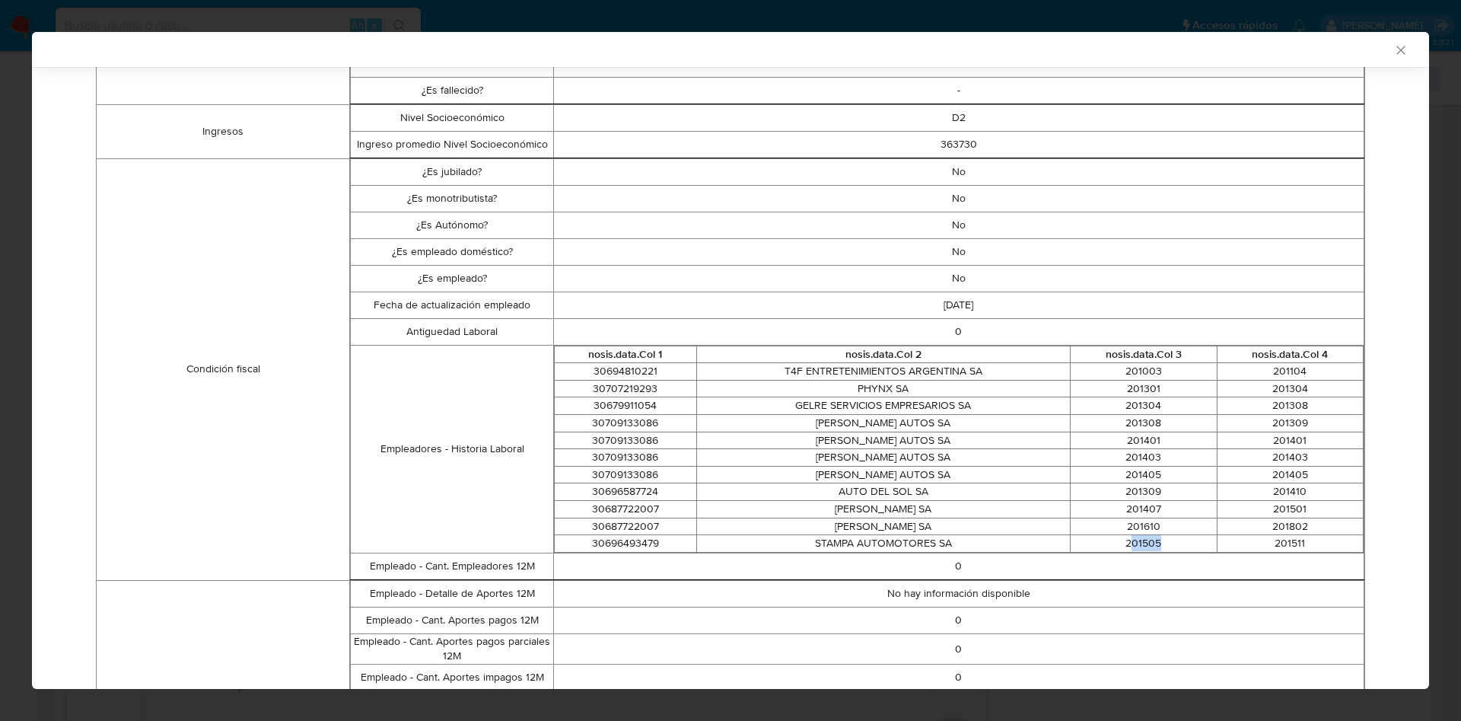
click at [1147, 545] on td "201505" at bounding box center [1144, 544] width 146 height 18
click at [1164, 546] on td "201505" at bounding box center [1144, 544] width 146 height 18
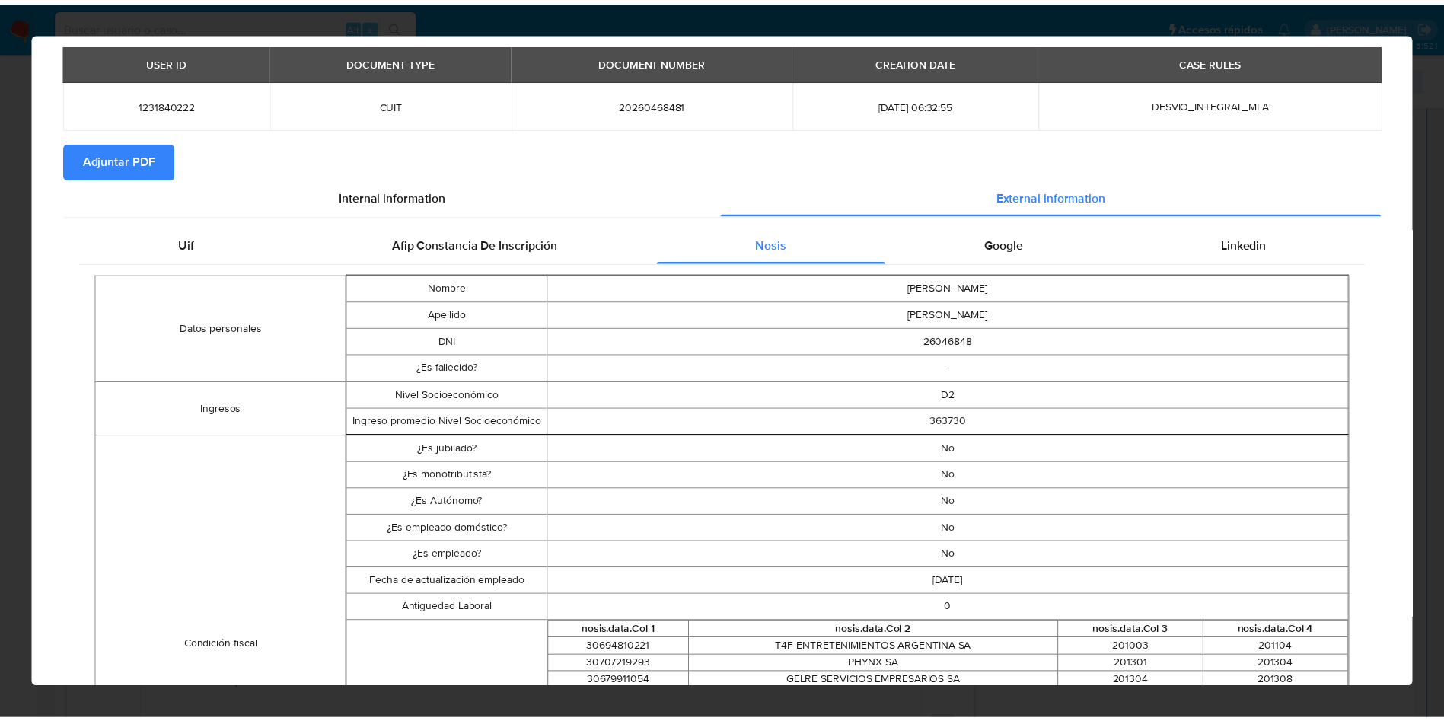
scroll to position [0, 0]
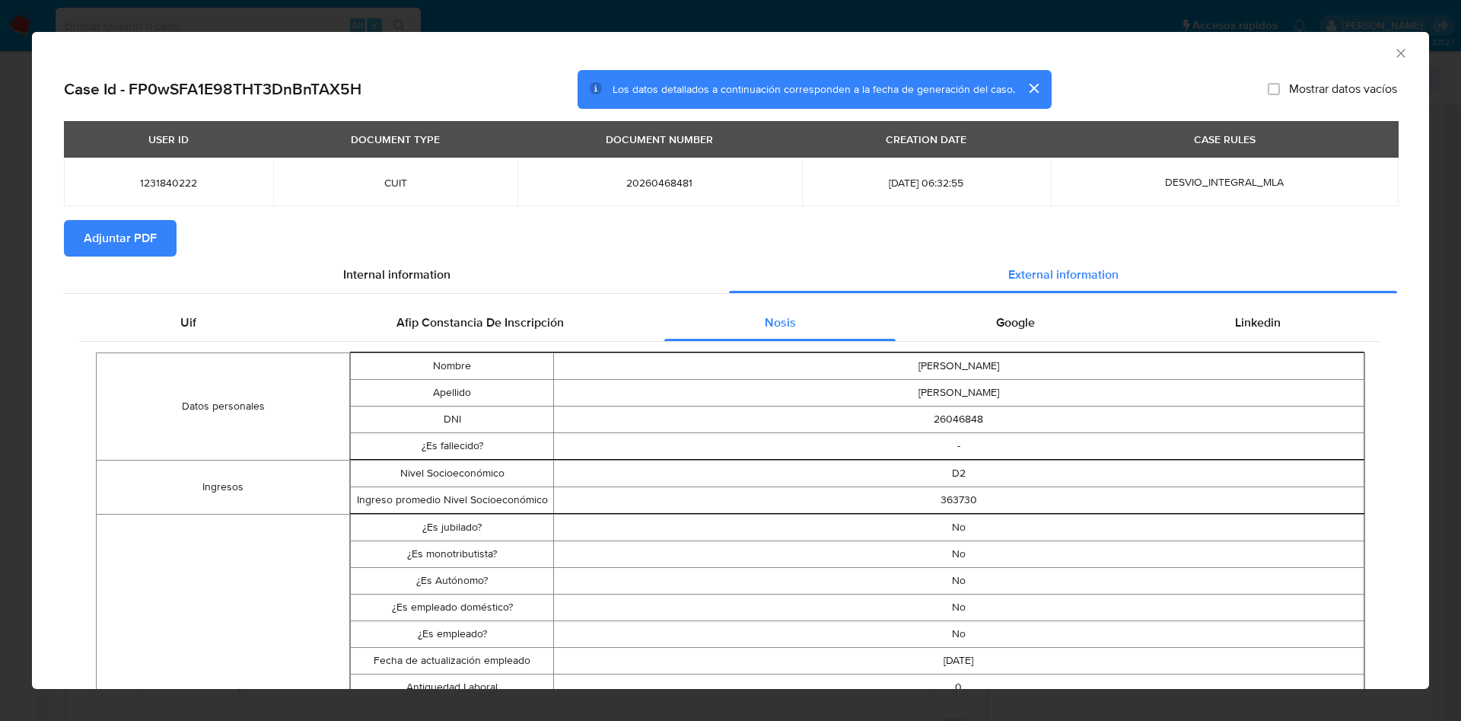
click at [1374, 49] on div "AML Data Collector" at bounding box center [718, 51] width 1351 height 17
click at [1393, 49] on icon "Cerrar ventana" at bounding box center [1400, 53] width 15 height 15
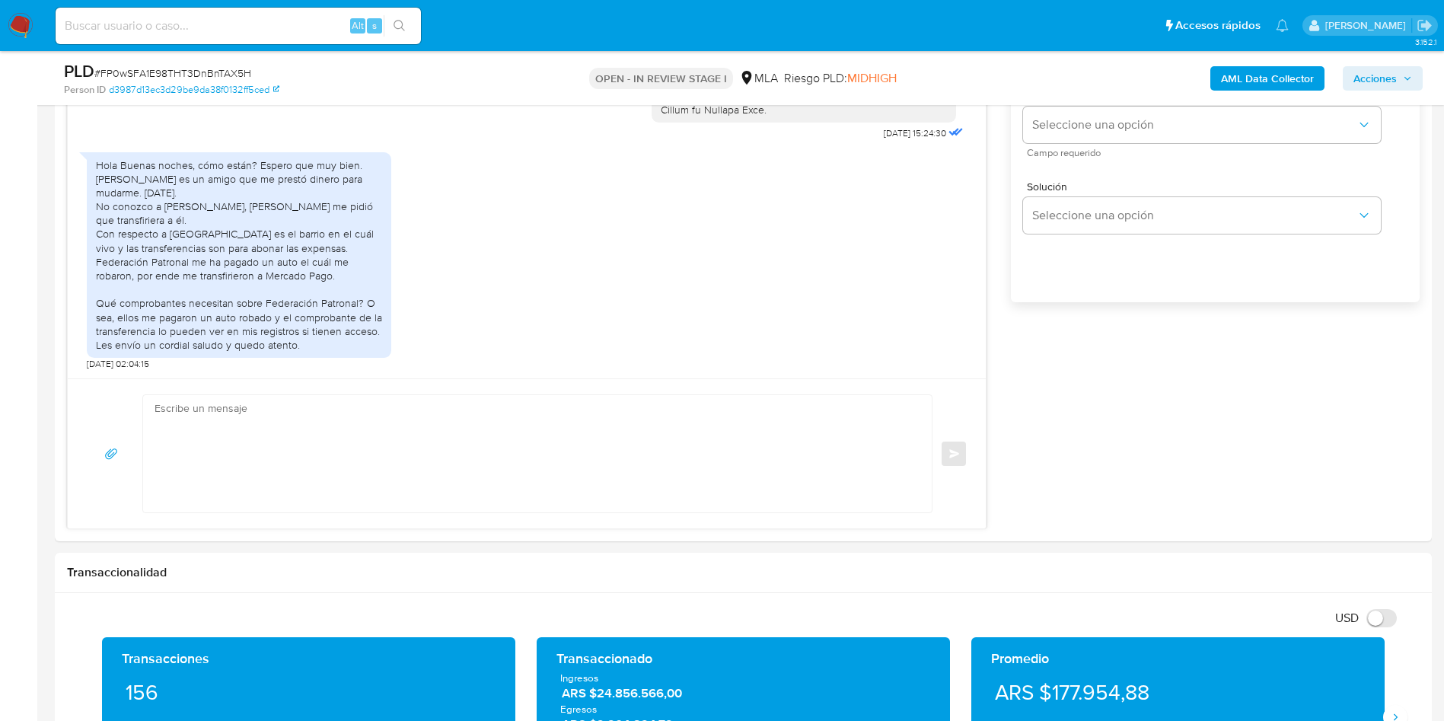
scroll to position [913, 0]
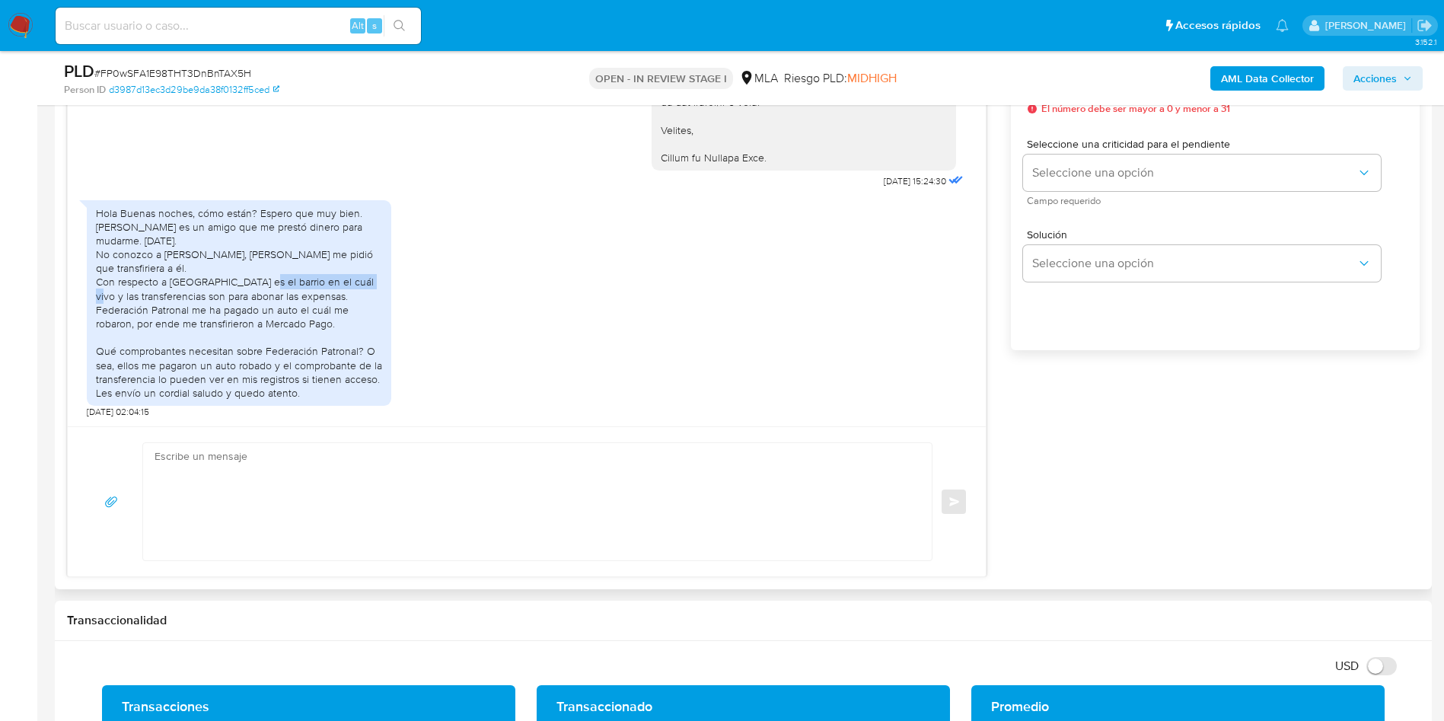
drag, startPoint x: 169, startPoint y: 280, endPoint x: 284, endPoint y: 278, distance: 114.9
click at [284, 278] on div "Hola Buenas noches, cómo están? Espero que muy bien. Jona Lubochiner es un amig…" at bounding box center [239, 303] width 286 height 194
copy div "Barrio Cerrado Brickland"
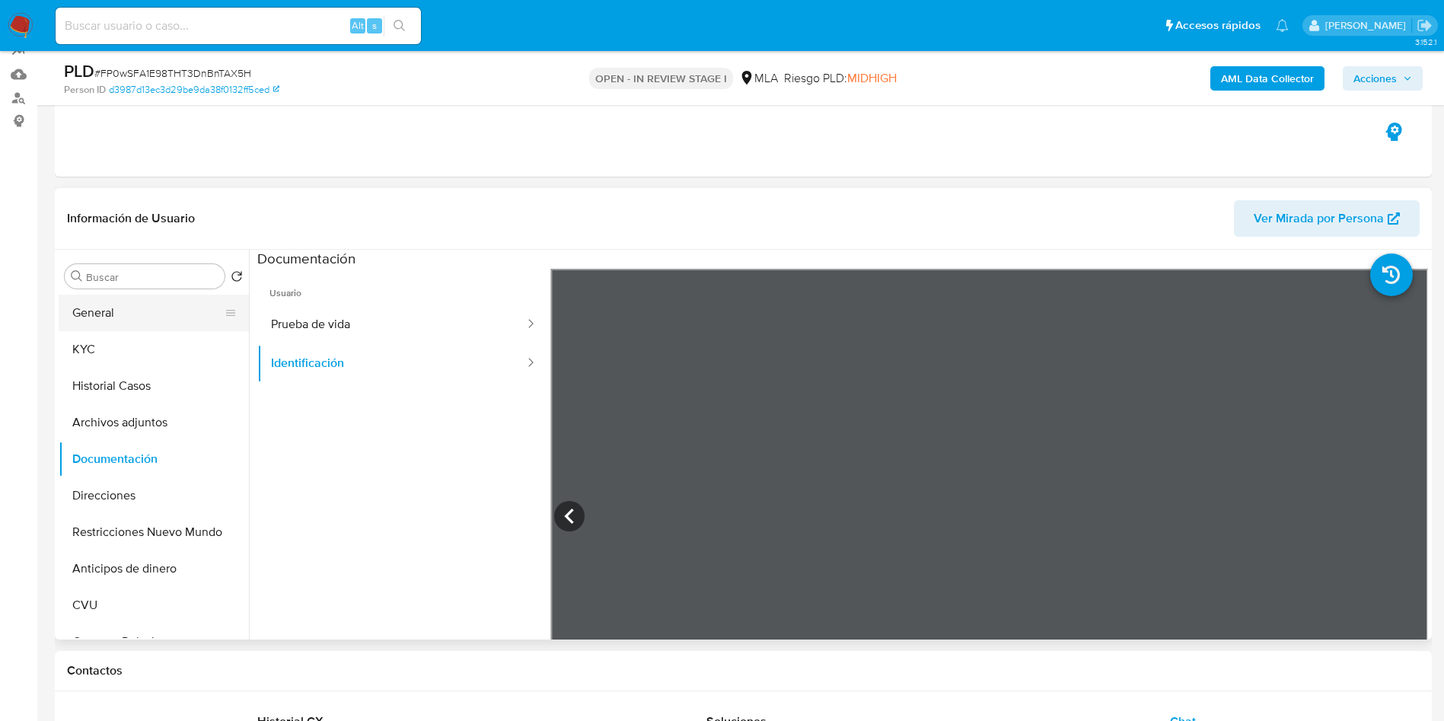
scroll to position [114, 0]
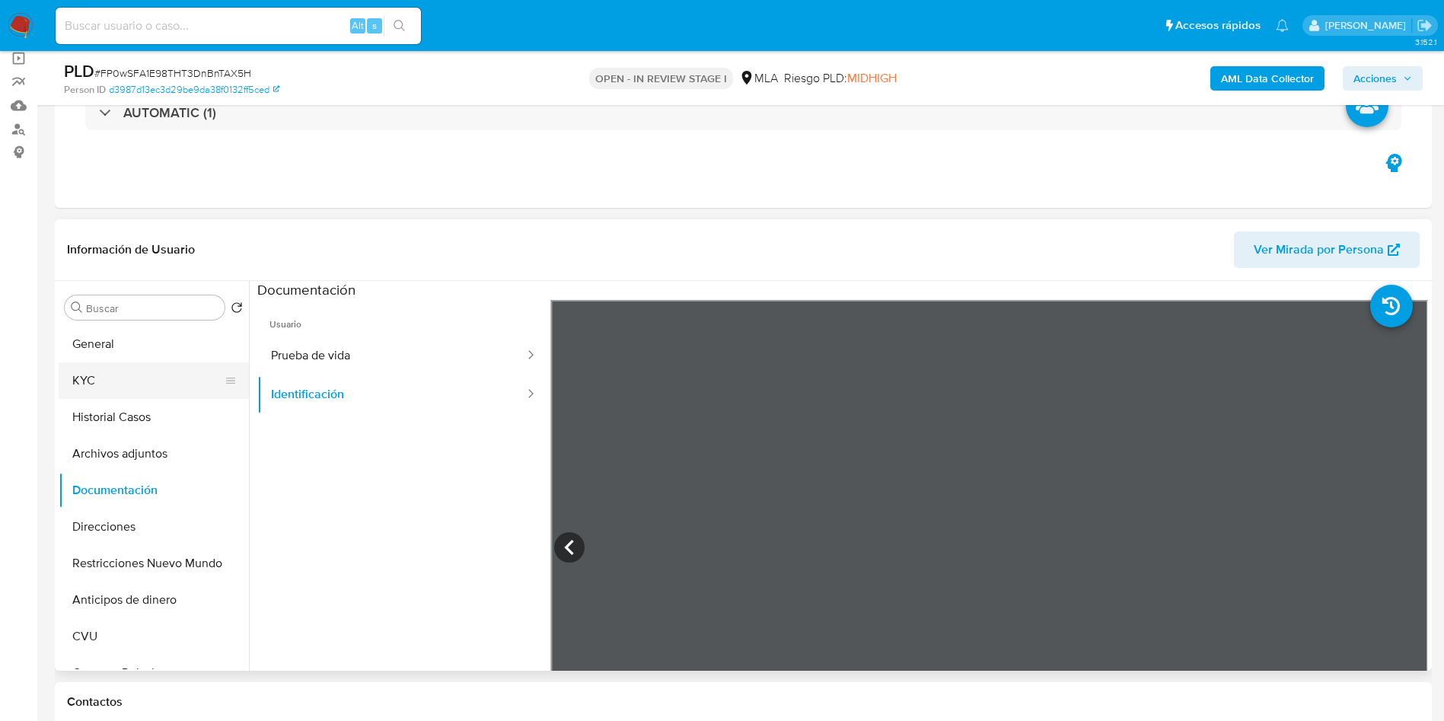
click at [96, 391] on button "KYC" at bounding box center [148, 380] width 178 height 37
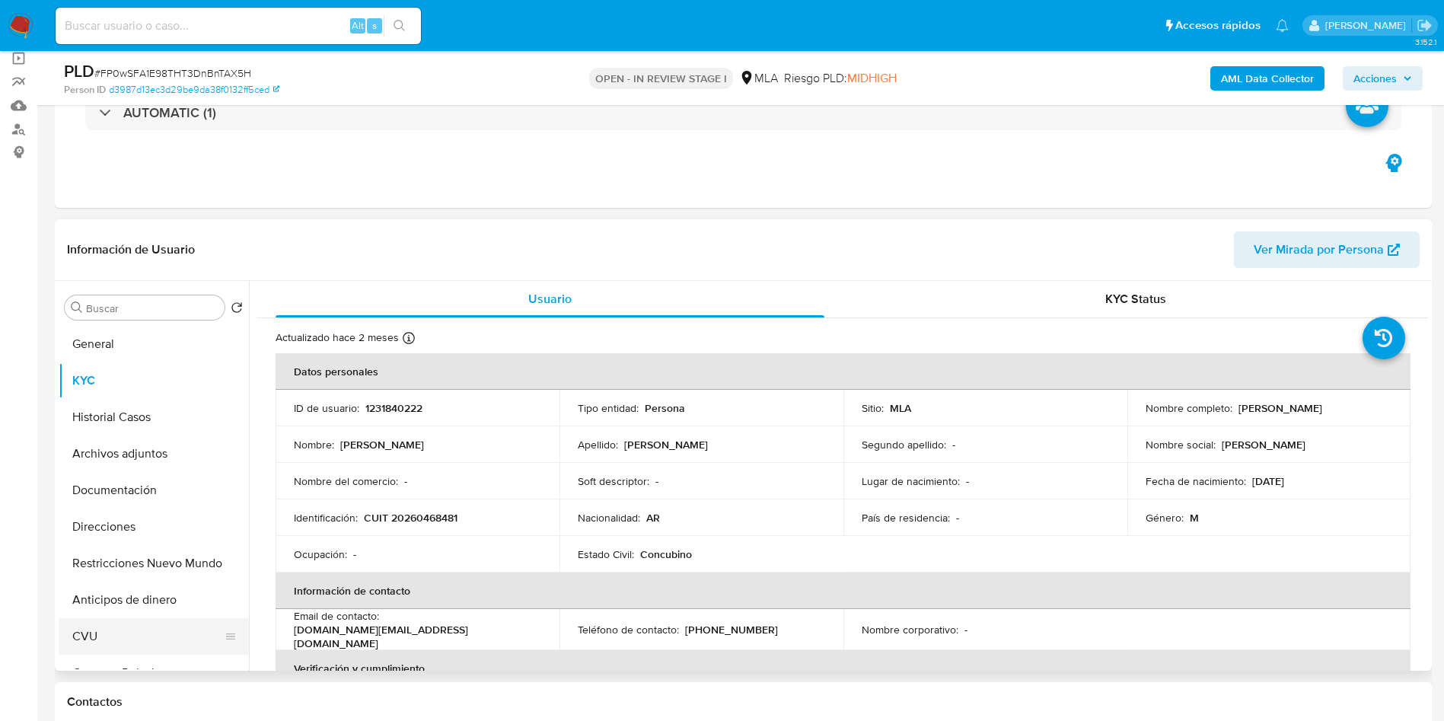
click at [113, 636] on button "CVU" at bounding box center [148, 636] width 178 height 37
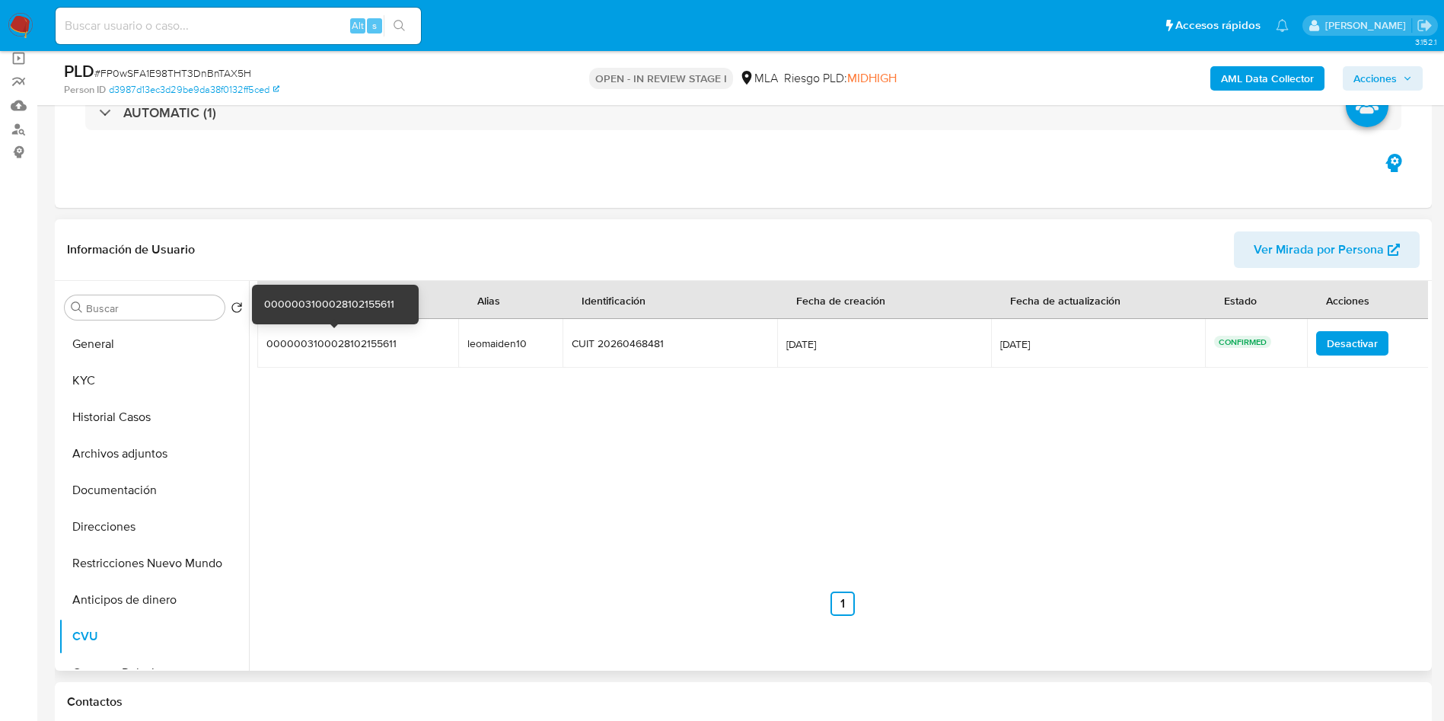
click at [295, 346] on div "0000003100028102155611" at bounding box center [333, 343] width 134 height 14
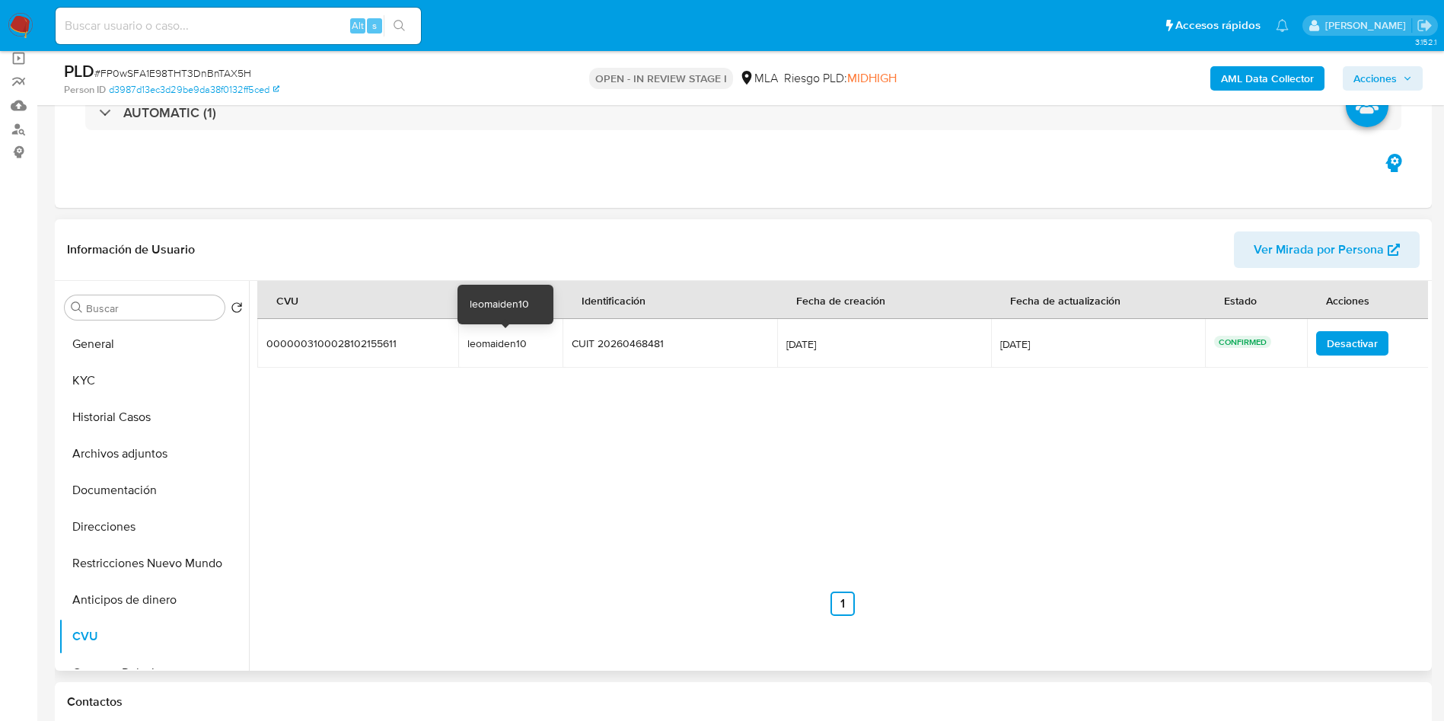
click at [484, 343] on div "leomaiden10" at bounding box center [510, 343] width 87 height 14
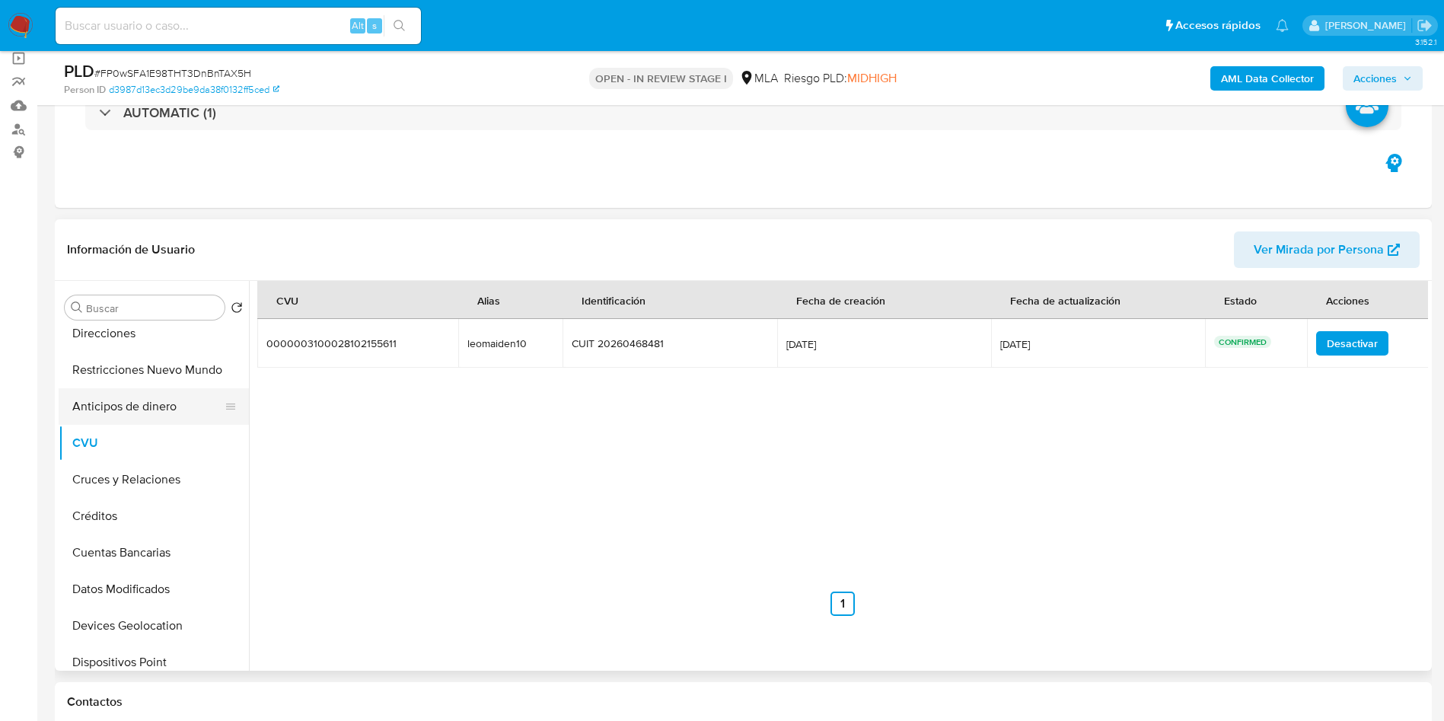
scroll to position [228, 0]
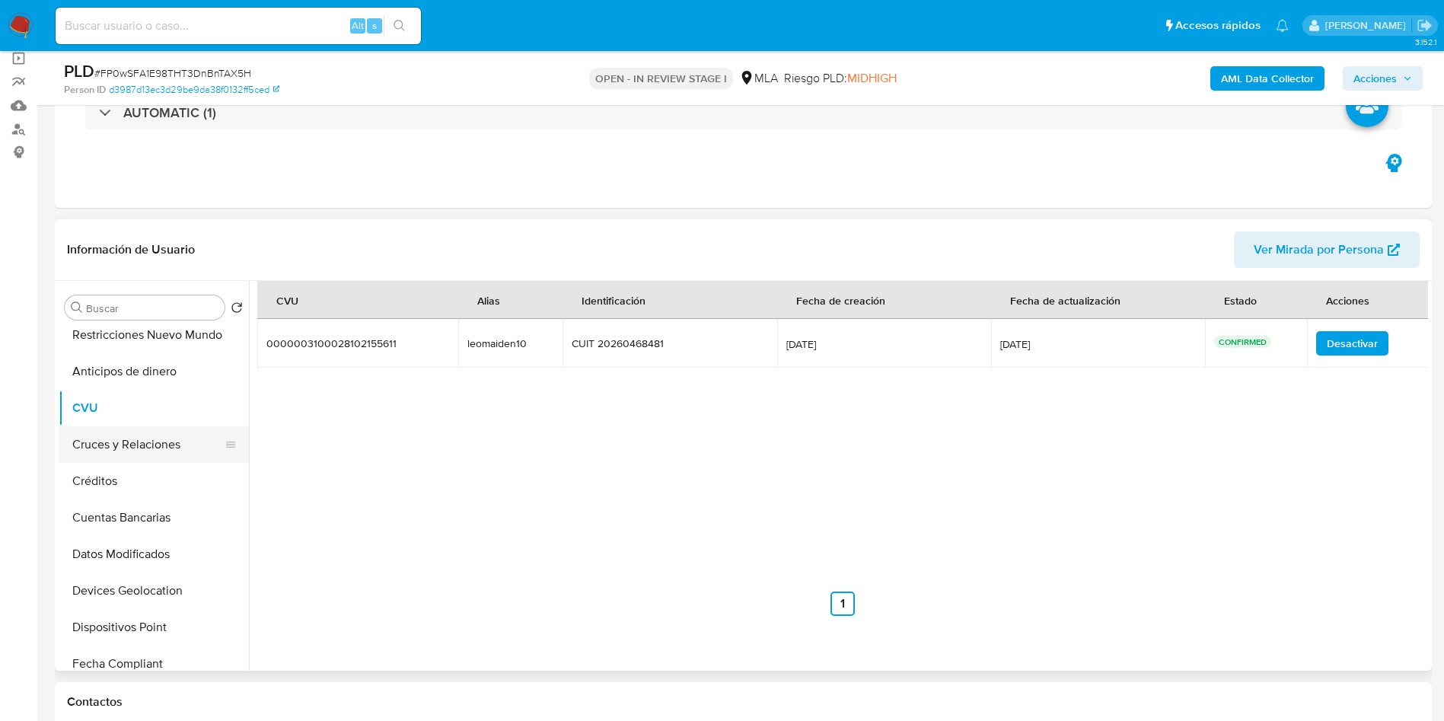
click at [134, 446] on button "Cruces y Relaciones" at bounding box center [148, 444] width 178 height 37
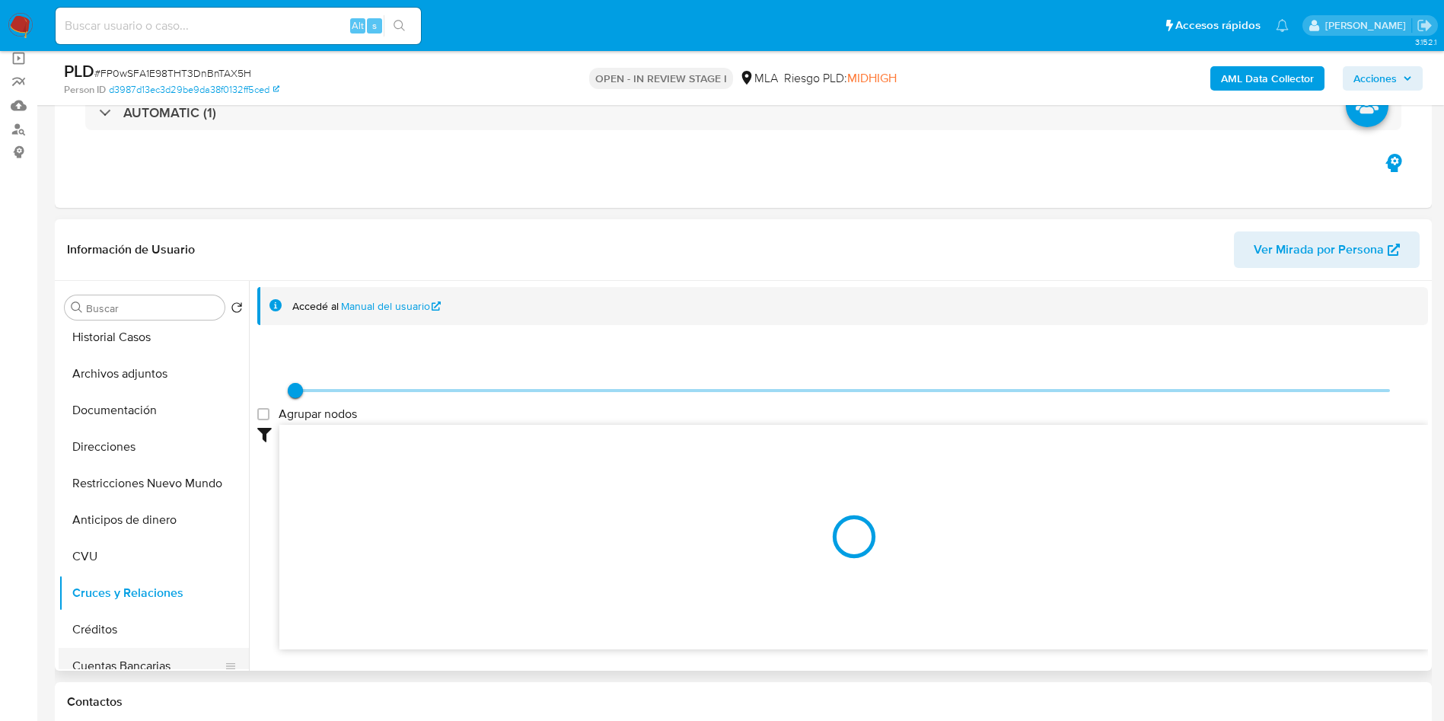
scroll to position [0, 0]
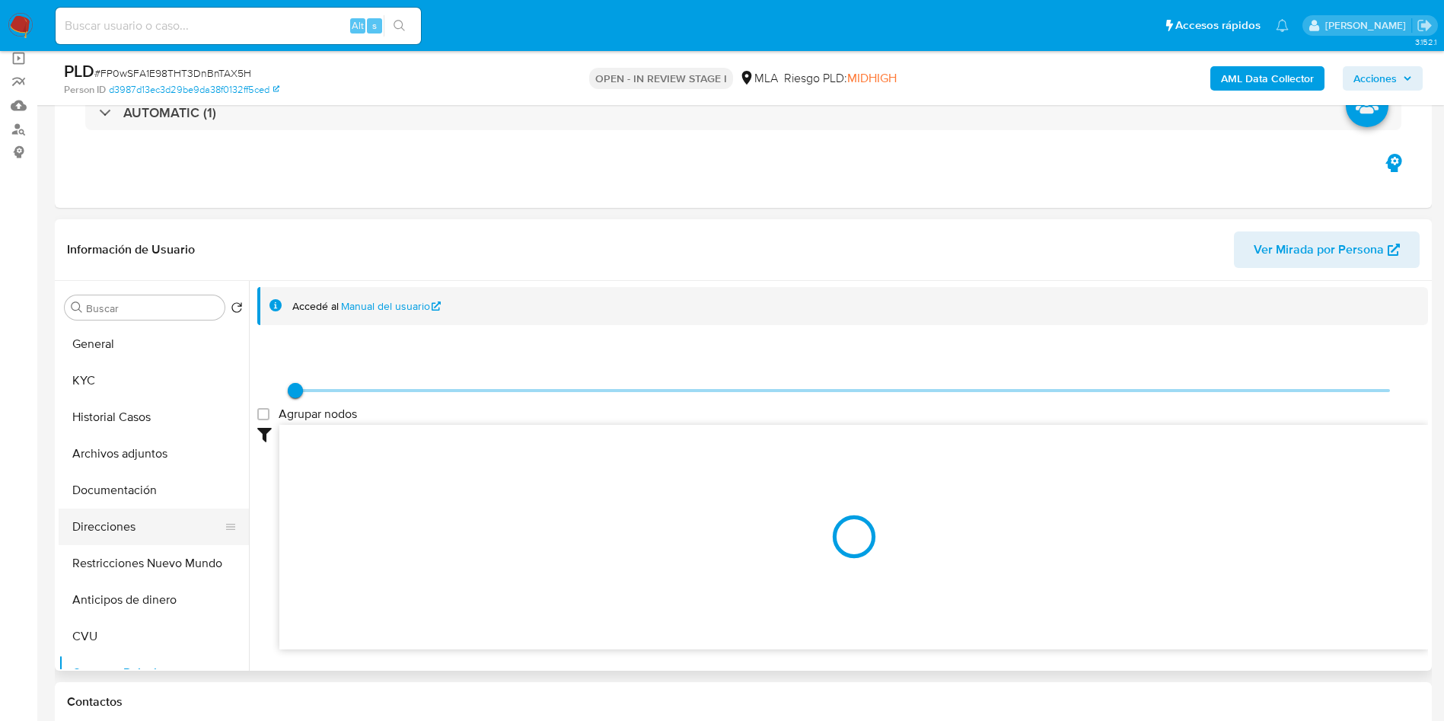
click at [136, 514] on button "Direcciones" at bounding box center [148, 526] width 178 height 37
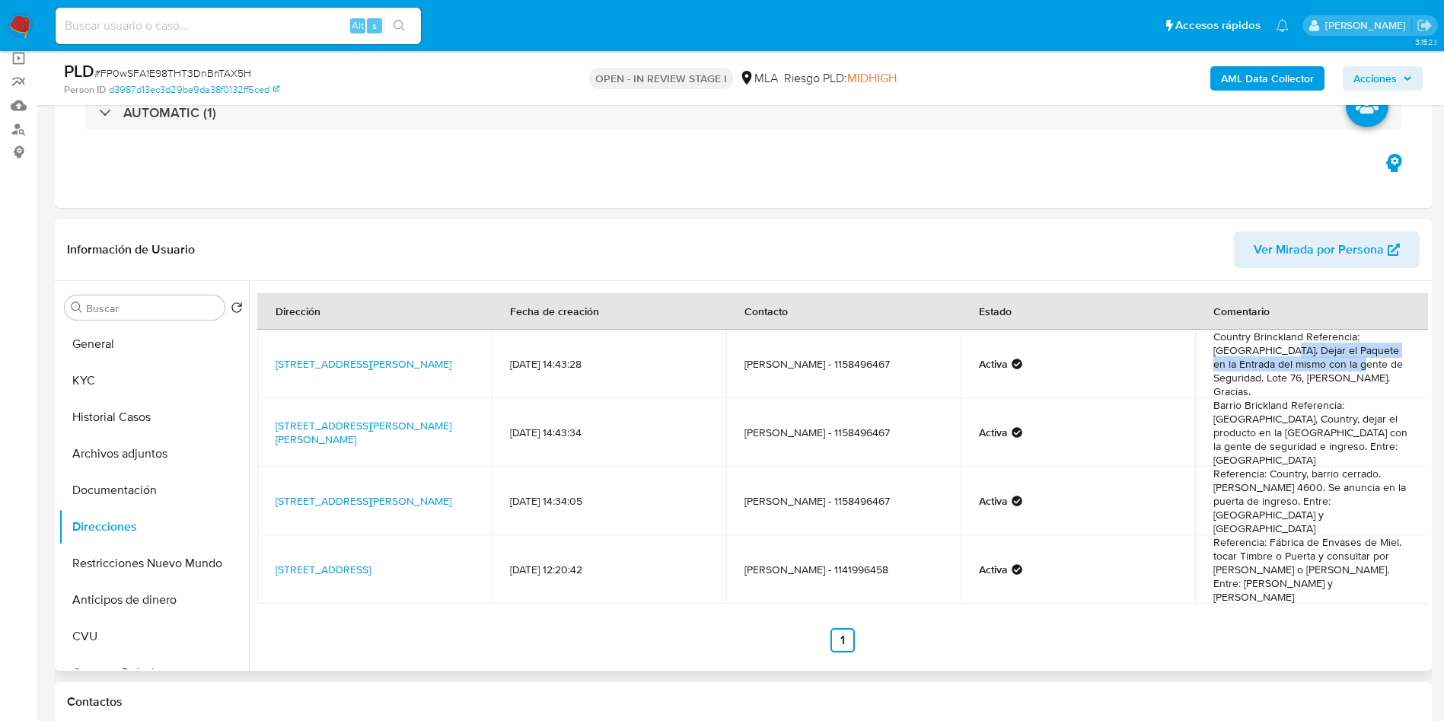
drag, startPoint x: 1243, startPoint y: 355, endPoint x: 1301, endPoint y: 361, distance: 58.8
click at [1301, 361] on td "Country Brinckland Referencia: Barrio Privado Brickland. Dejar el Paquete en la…" at bounding box center [1312, 364] width 234 height 68
drag, startPoint x: 1231, startPoint y: 427, endPoint x: 1255, endPoint y: 428, distance: 24.4
click at [1255, 428] on td "Barrio Brickland Referencia: Barrio Brickland, Country, dejar el producto en la…" at bounding box center [1312, 432] width 234 height 68
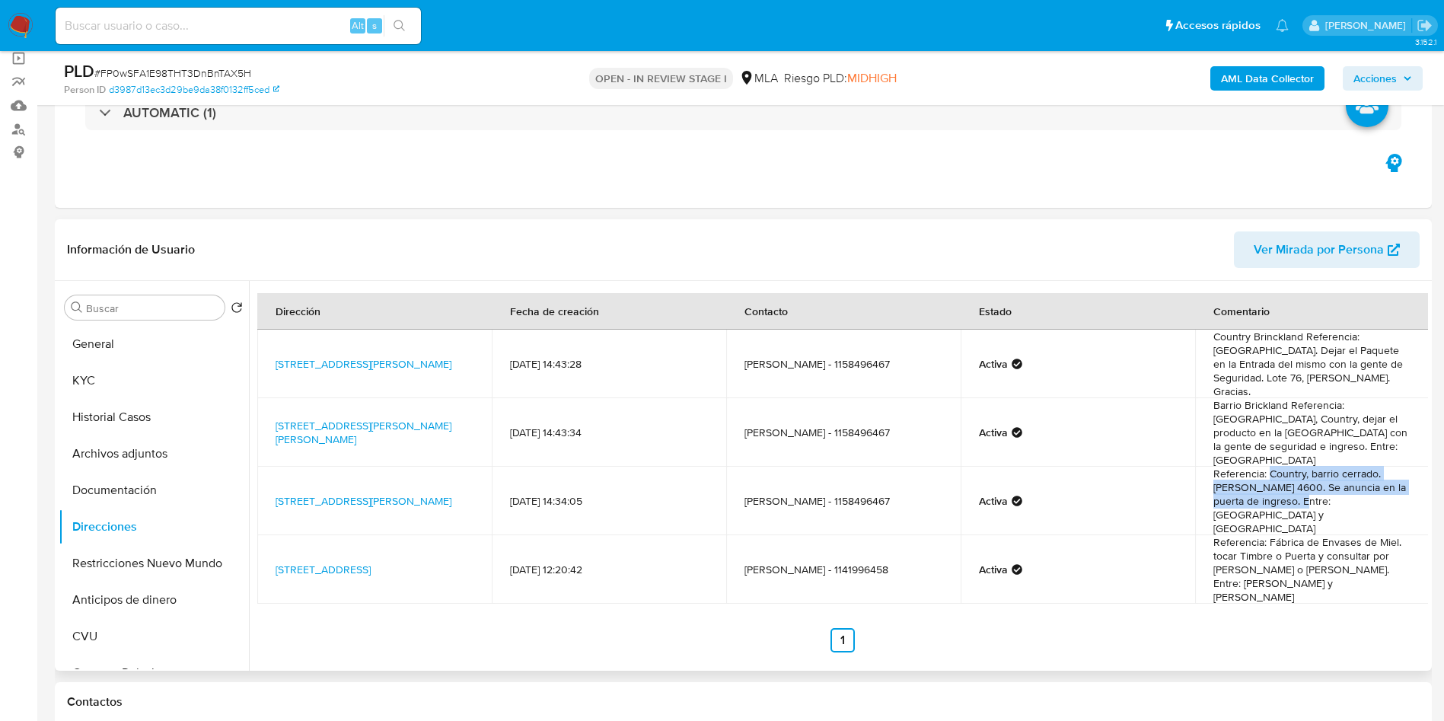
drag, startPoint x: 1265, startPoint y: 462, endPoint x: 1304, endPoint y: 483, distance: 43.9
click at [1303, 483] on td "Referencia: Country, barrio cerrado. Martín Fierro 4600. Se anuncia en la puert…" at bounding box center [1312, 501] width 234 height 68
click at [1304, 483] on td "Referencia: Country, barrio cerrado. Martín Fierro 4600. Se anuncia en la puert…" at bounding box center [1312, 501] width 234 height 68
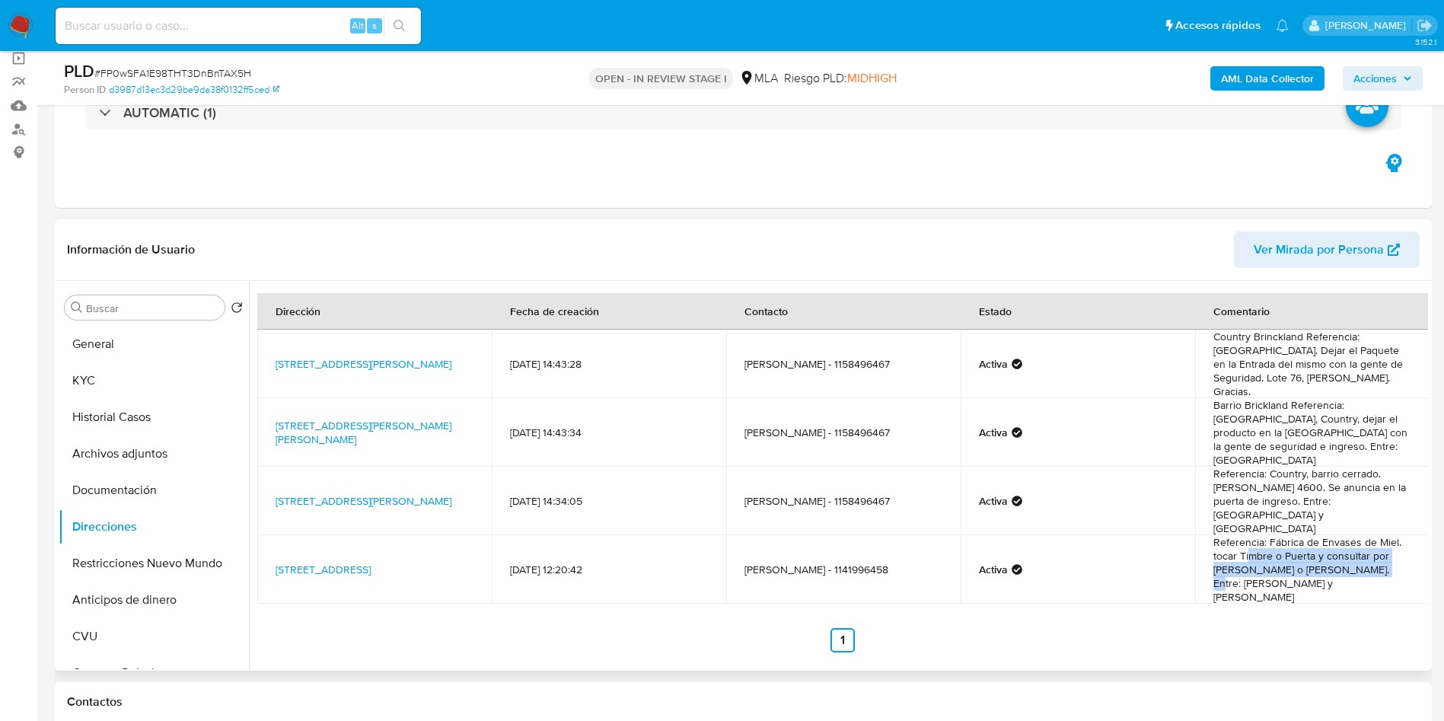
drag, startPoint x: 1243, startPoint y: 522, endPoint x: 1355, endPoint y: 545, distance: 114.2
click at [1355, 545] on td "Referencia: Fábrica de Envases de Miel. tocar Timbre o Puerta y consultar por M…" at bounding box center [1312, 569] width 234 height 68
click at [1257, 628] on ul "Anterior 1 Siguiente" at bounding box center [842, 640] width 1170 height 24
click at [322, 371] on link "Calle Martin Fierro 4600, Monte Grande, Buenos Aires, 1841, Argentina 4600" at bounding box center [363, 363] width 176 height 15
click at [335, 423] on link "Calle Martin Fierro 4600, Esteban Echeverría, Buenos Aires, 1841, Argentina 4600" at bounding box center [363, 432] width 176 height 29
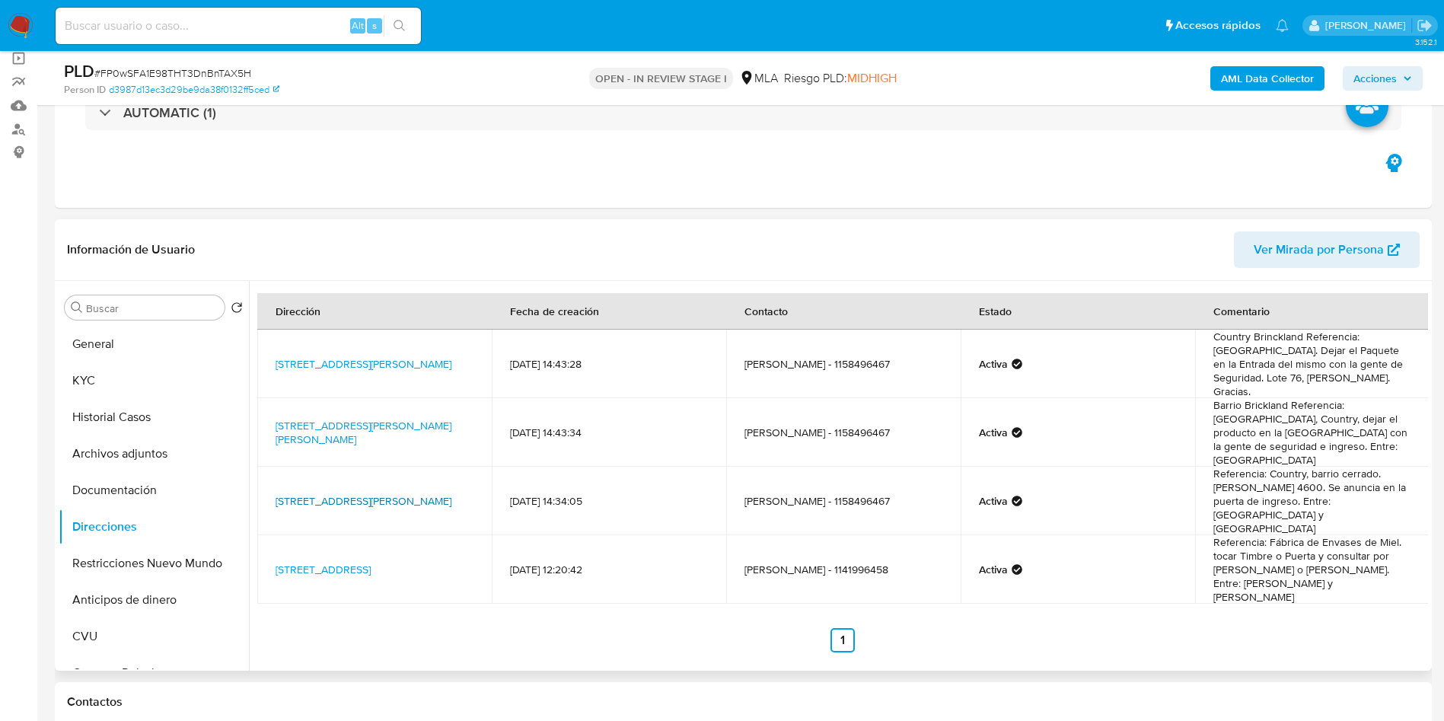
click at [342, 493] on link "Calle Martin Fierro 4600, Canning, Buenos Aires, 1842, Argentina 4600" at bounding box center [363, 500] width 176 height 15
click at [349, 562] on link "Calle Migueletes 2425, Ciudad Evita, Buenos Aires, 1778, Argentina 2425" at bounding box center [322, 569] width 95 height 15
click at [99, 377] on button "KYC" at bounding box center [148, 380] width 178 height 37
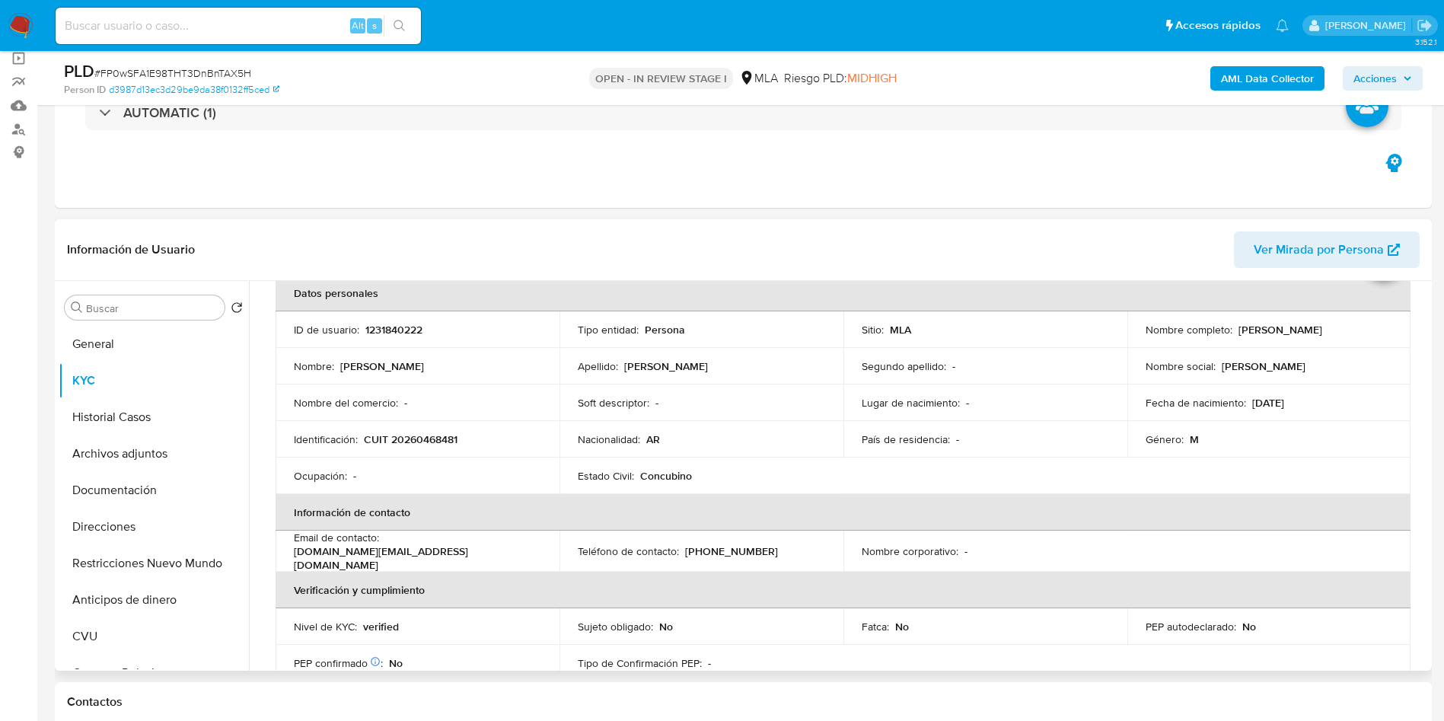
scroll to position [114, 0]
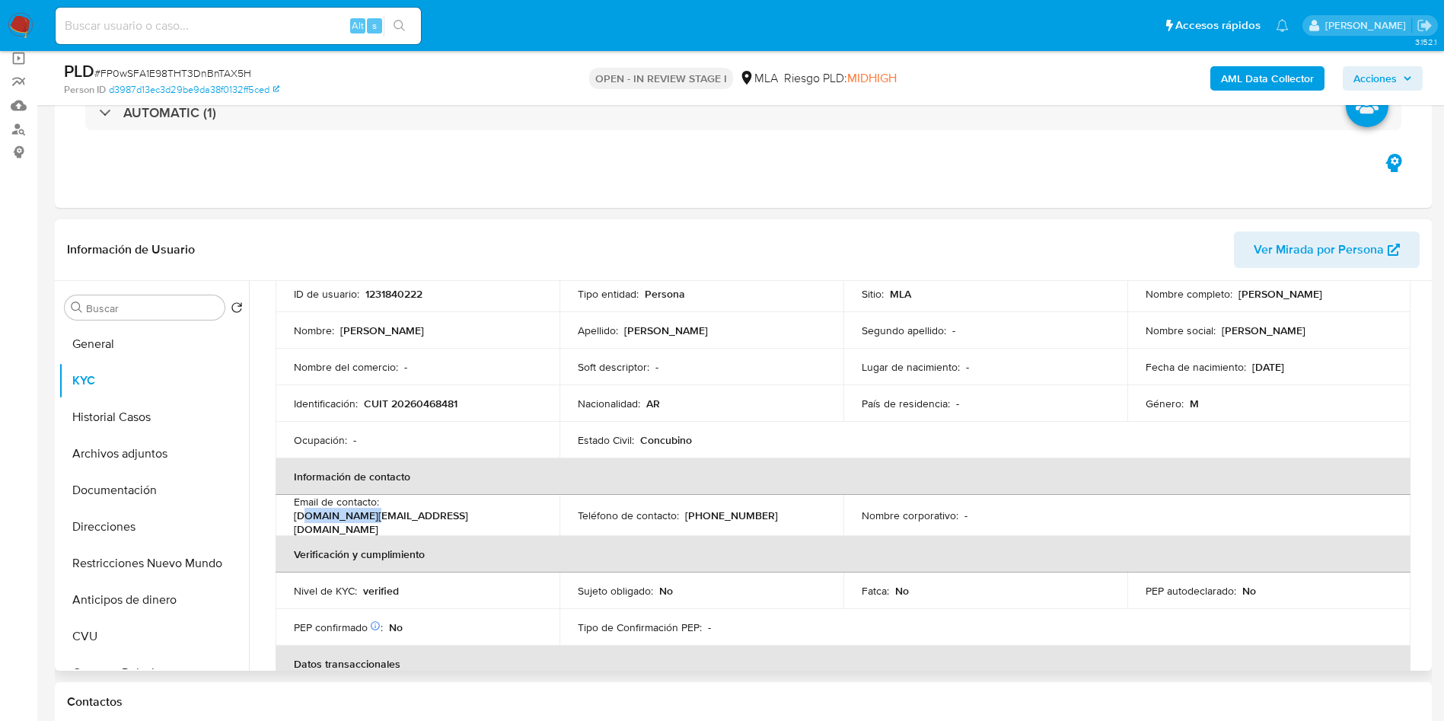
drag, startPoint x: 447, startPoint y: 518, endPoint x: 457, endPoint y: 518, distance: 9.1
click at [457, 518] on p "leo.maiden.in@gmail.com" at bounding box center [414, 521] width 241 height 27
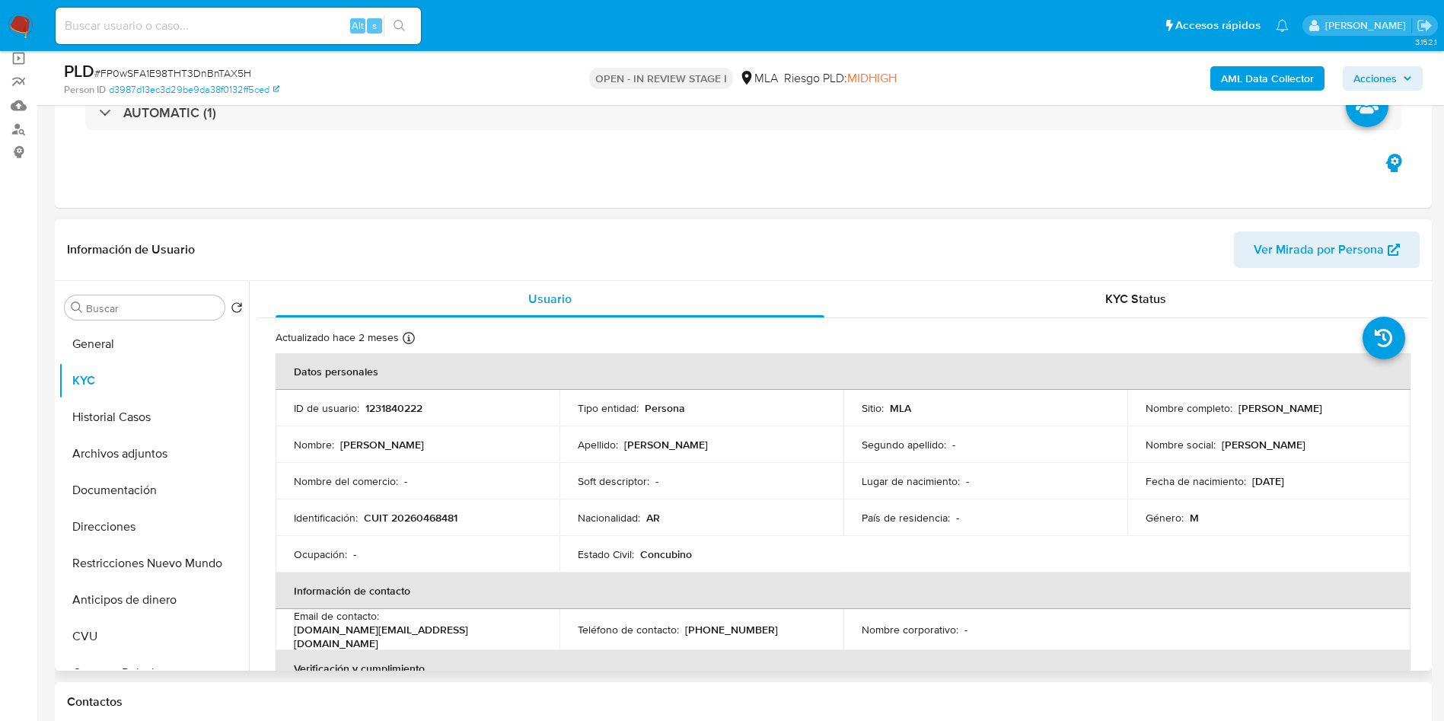
drag, startPoint x: 1232, startPoint y: 408, endPoint x: 1358, endPoint y: 397, distance: 126.1
click at [1356, 402] on div "Nombre completo : Leonardo Hernan Otero" at bounding box center [1268, 408] width 247 height 14
copy p "Leonardo Hernan Otero"
drag, startPoint x: 387, startPoint y: 632, endPoint x: 463, endPoint y: 622, distance: 77.5
click at [530, 632] on div "Email de contacto : leo.maiden.in@gmail.com" at bounding box center [417, 629] width 247 height 41
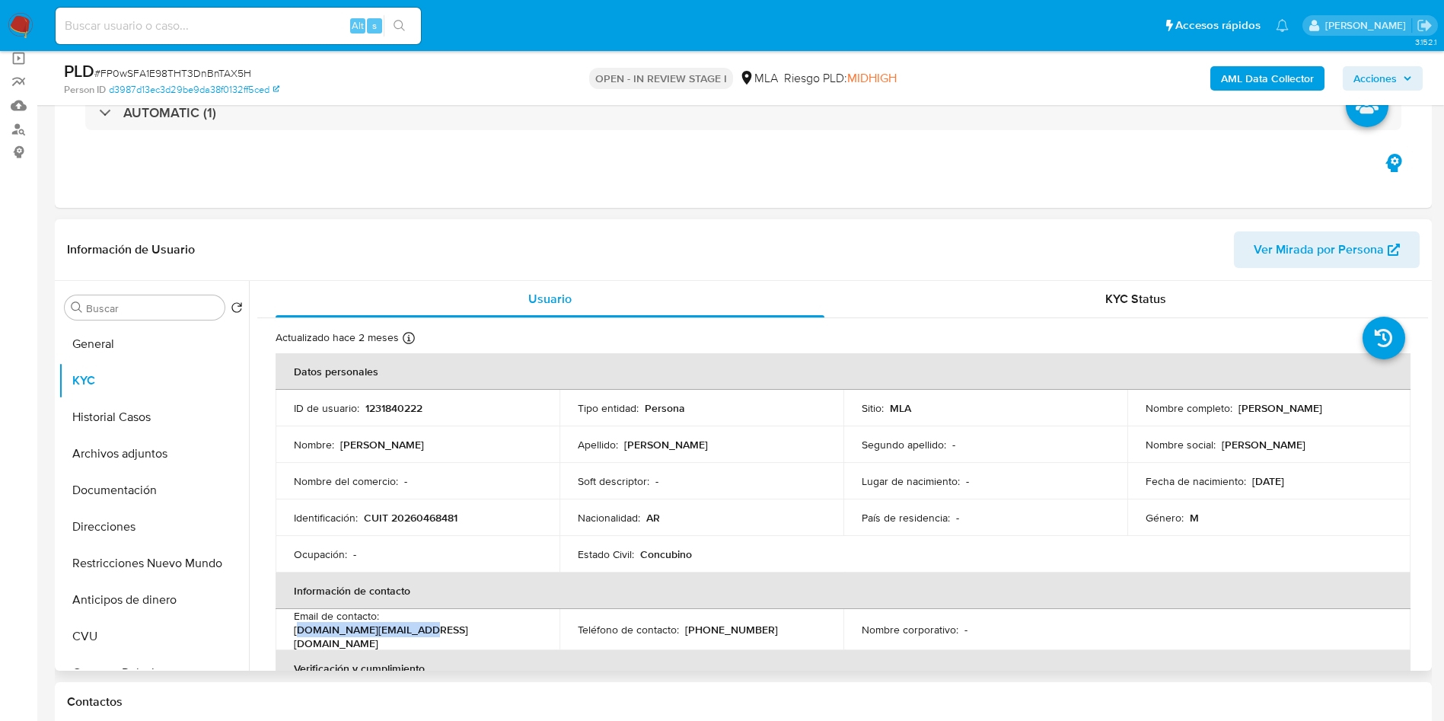
click at [397, 623] on p "leo.maiden.in@gmail.com" at bounding box center [414, 636] width 241 height 27
drag, startPoint x: 384, startPoint y: 628, endPoint x: 535, endPoint y: 636, distance: 151.7
click at [535, 636] on td "Email de contacto : leo.maiden.in@gmail.com" at bounding box center [417, 629] width 284 height 41
copy p "leo.maiden.in@gmail.com"
click at [123, 494] on button "Documentación" at bounding box center [148, 490] width 178 height 37
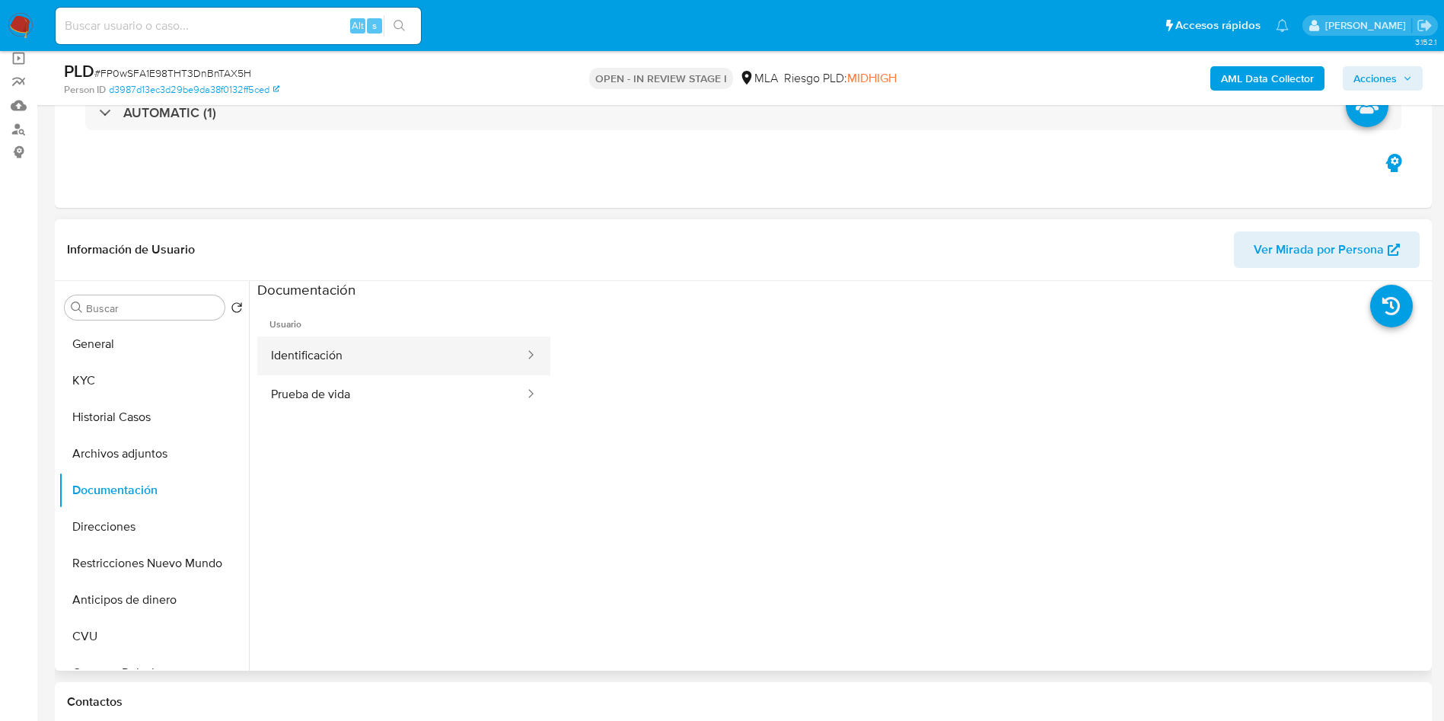
click at [333, 355] on button "Identificación" at bounding box center [391, 355] width 269 height 39
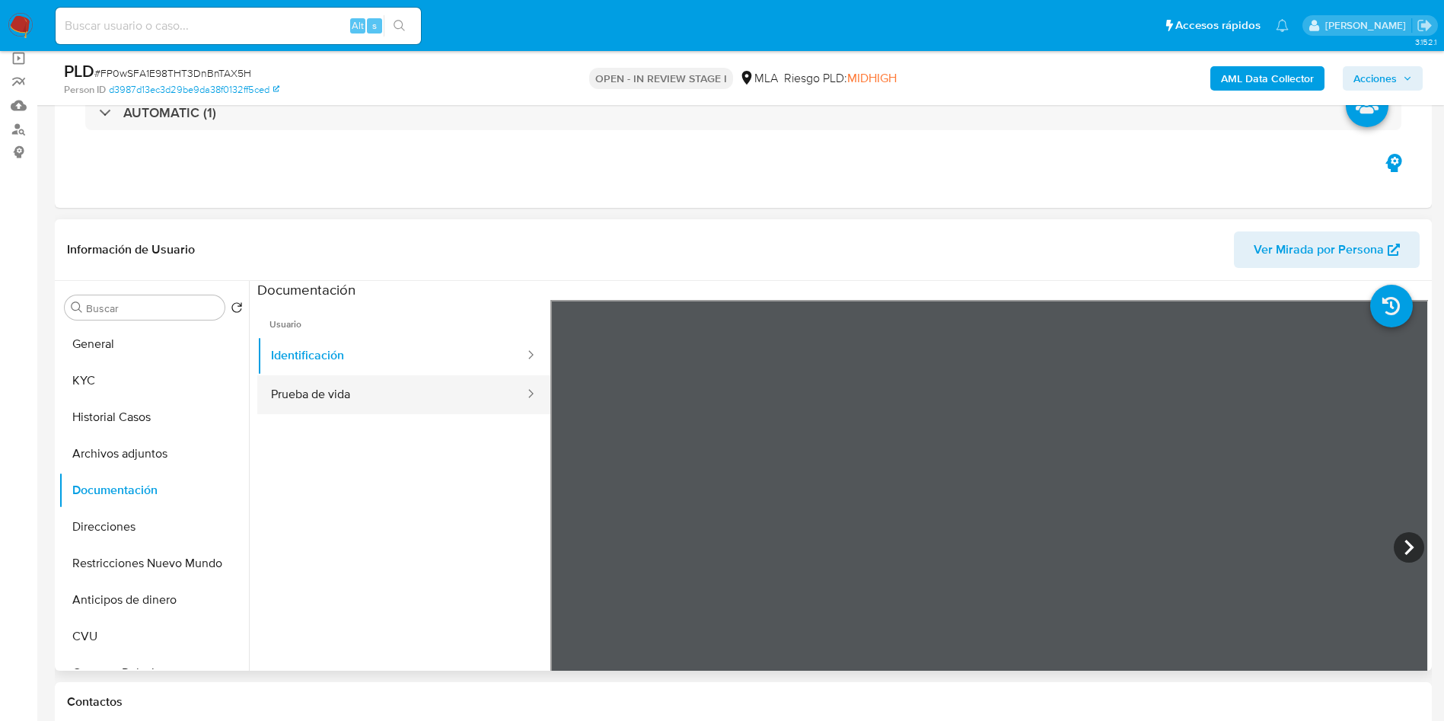
click at [406, 394] on button "Prueba de vida" at bounding box center [391, 394] width 269 height 39
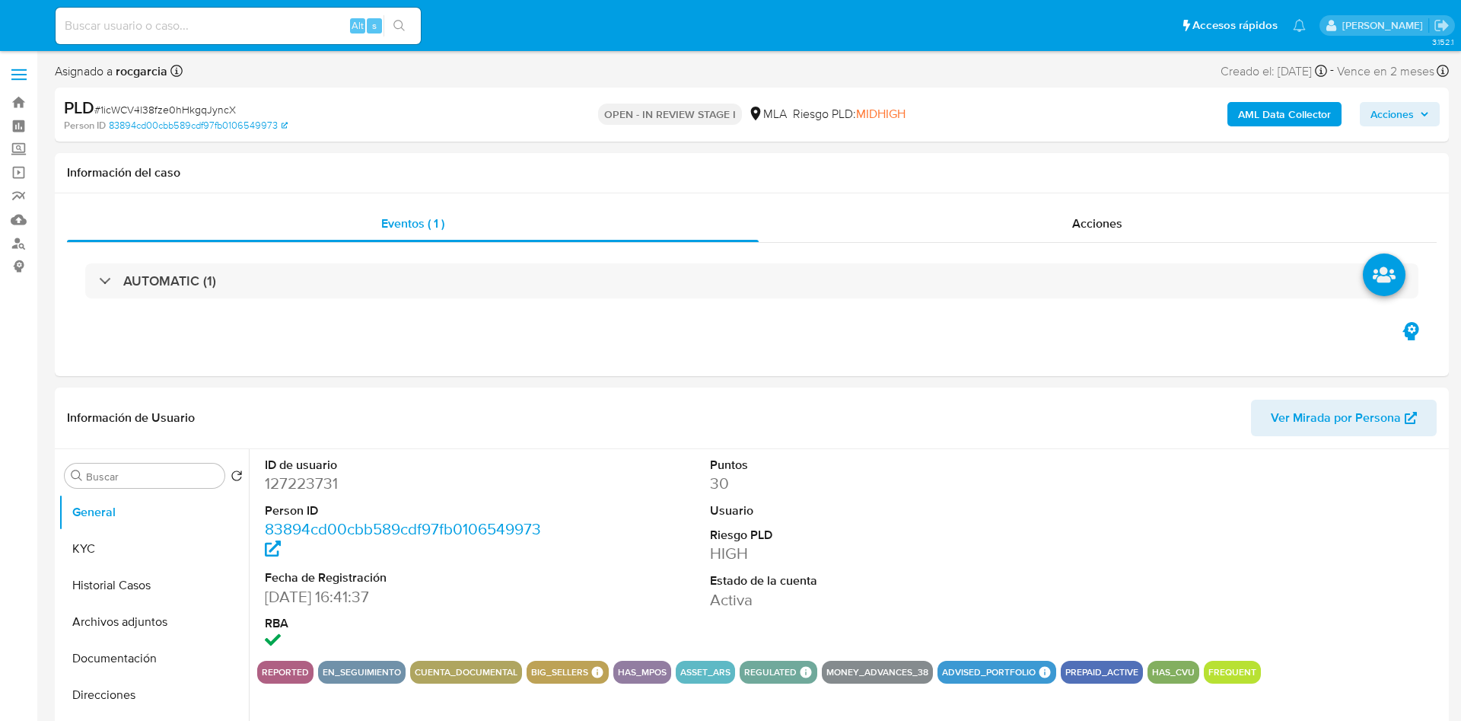
select select "10"
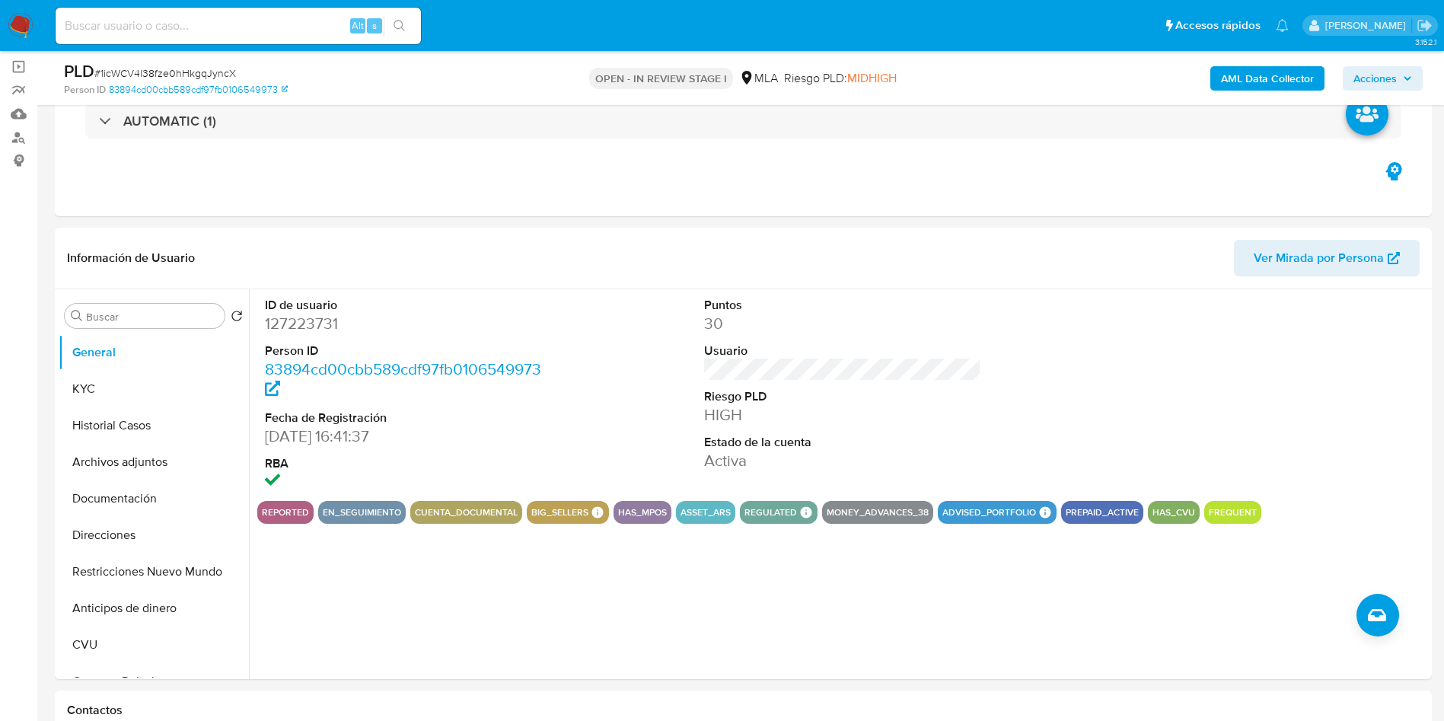
scroll to position [114, 0]
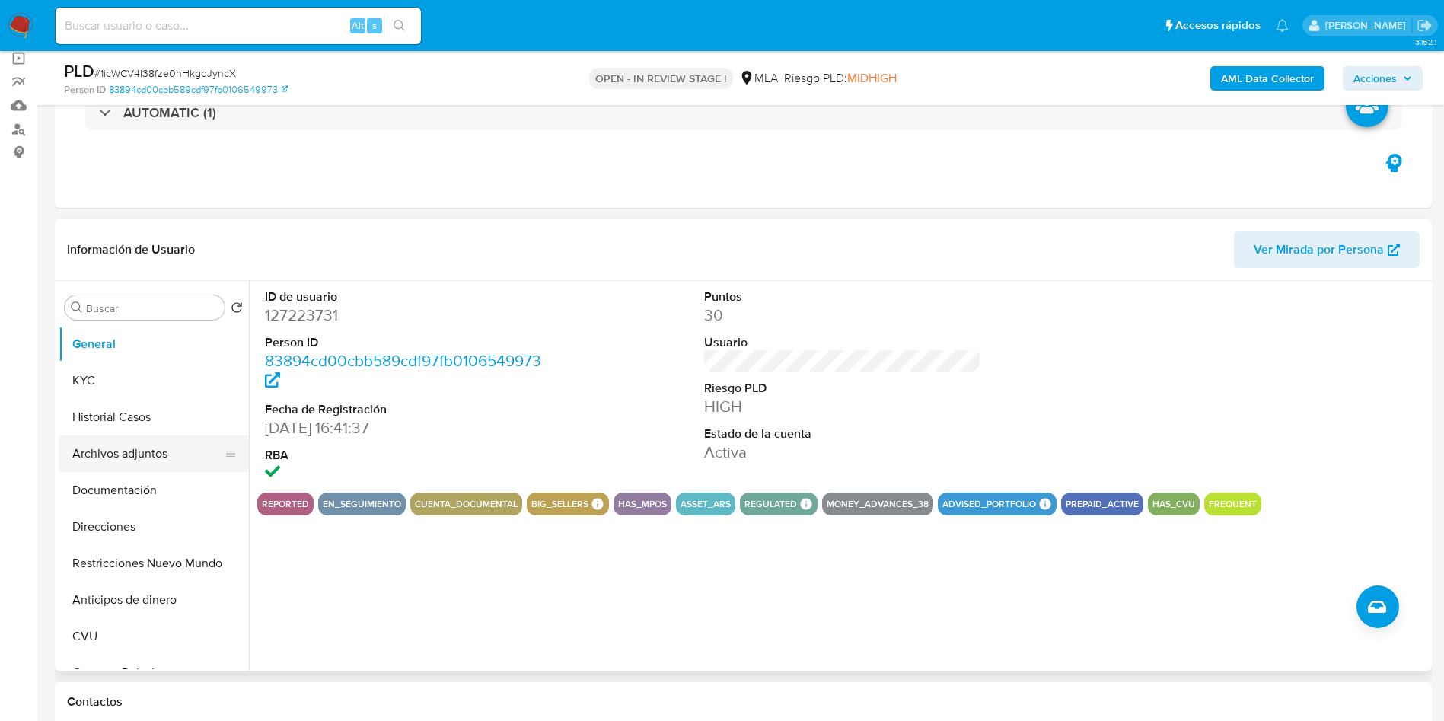
click at [84, 465] on button "Archivos adjuntos" at bounding box center [148, 453] width 178 height 37
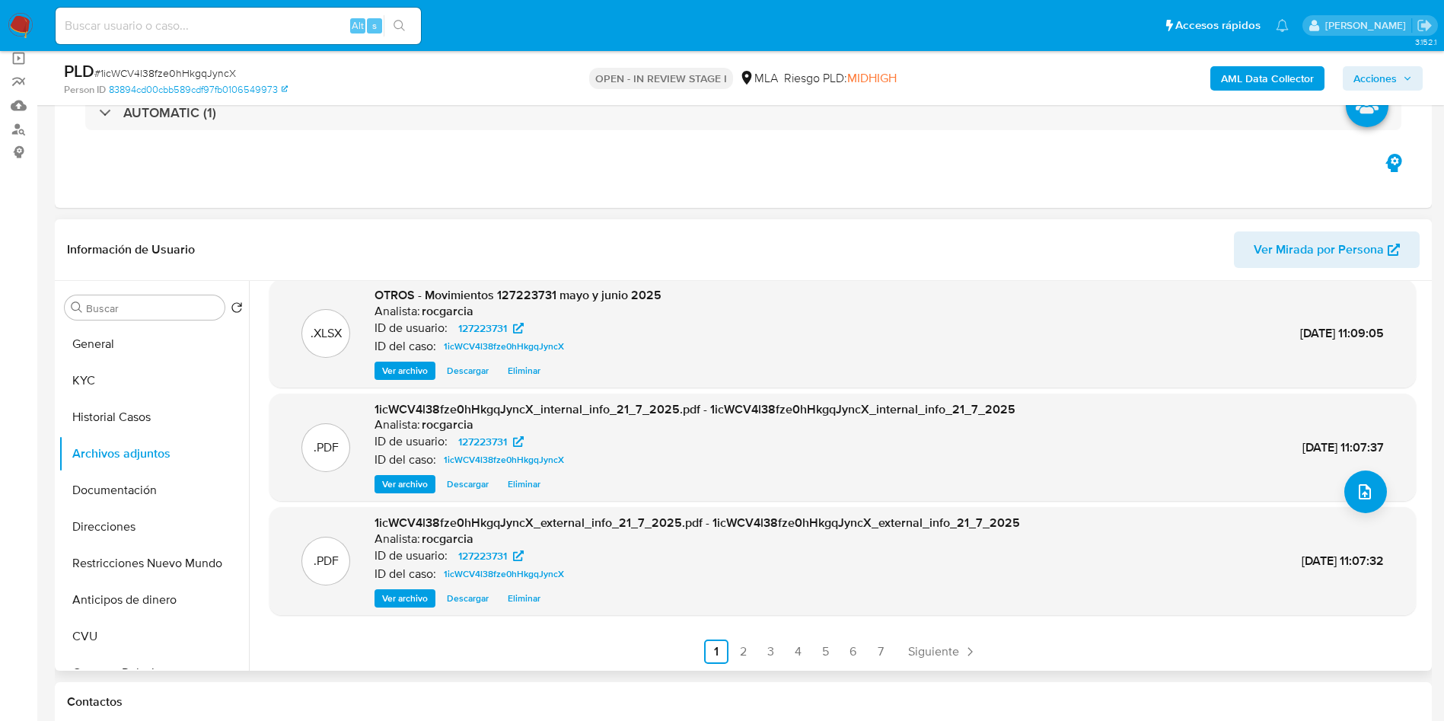
scroll to position [128, 0]
click at [737, 649] on link "2" at bounding box center [743, 651] width 24 height 24
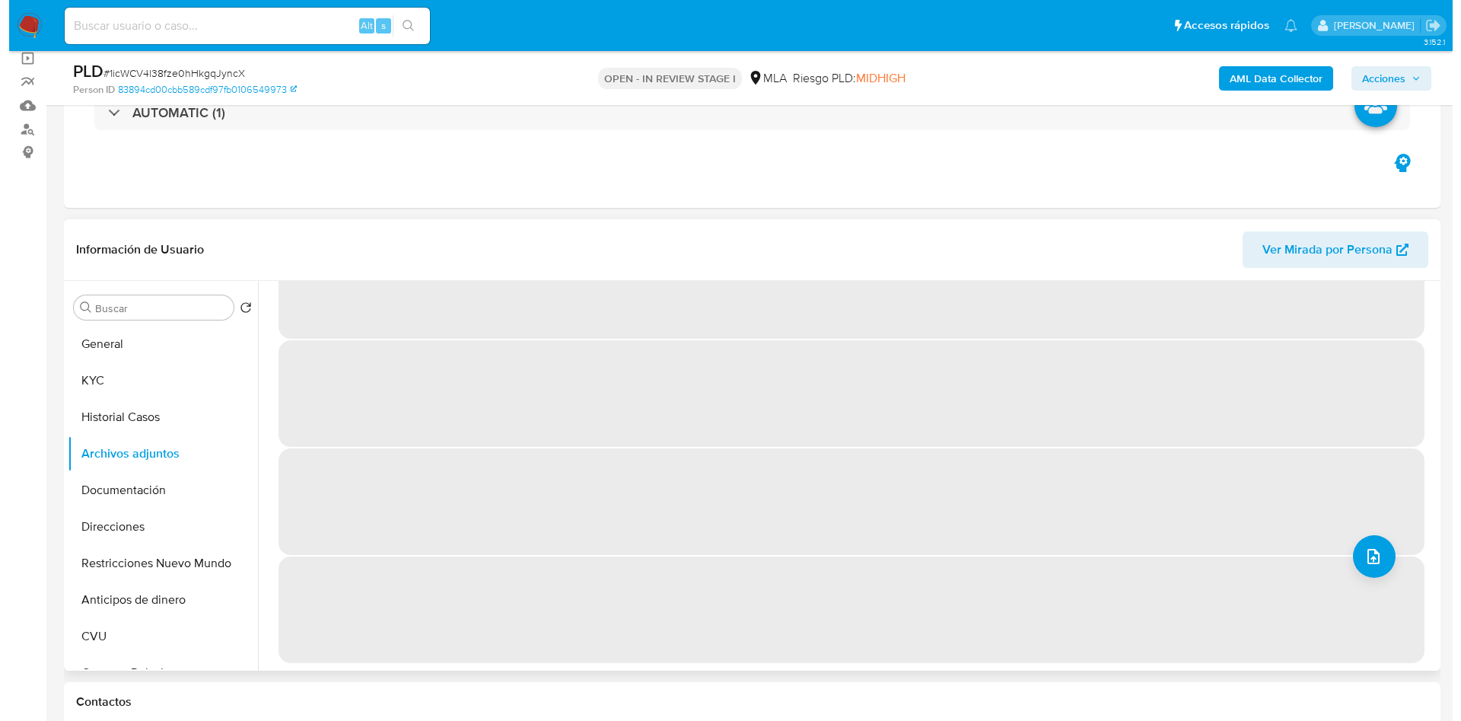
scroll to position [0, 0]
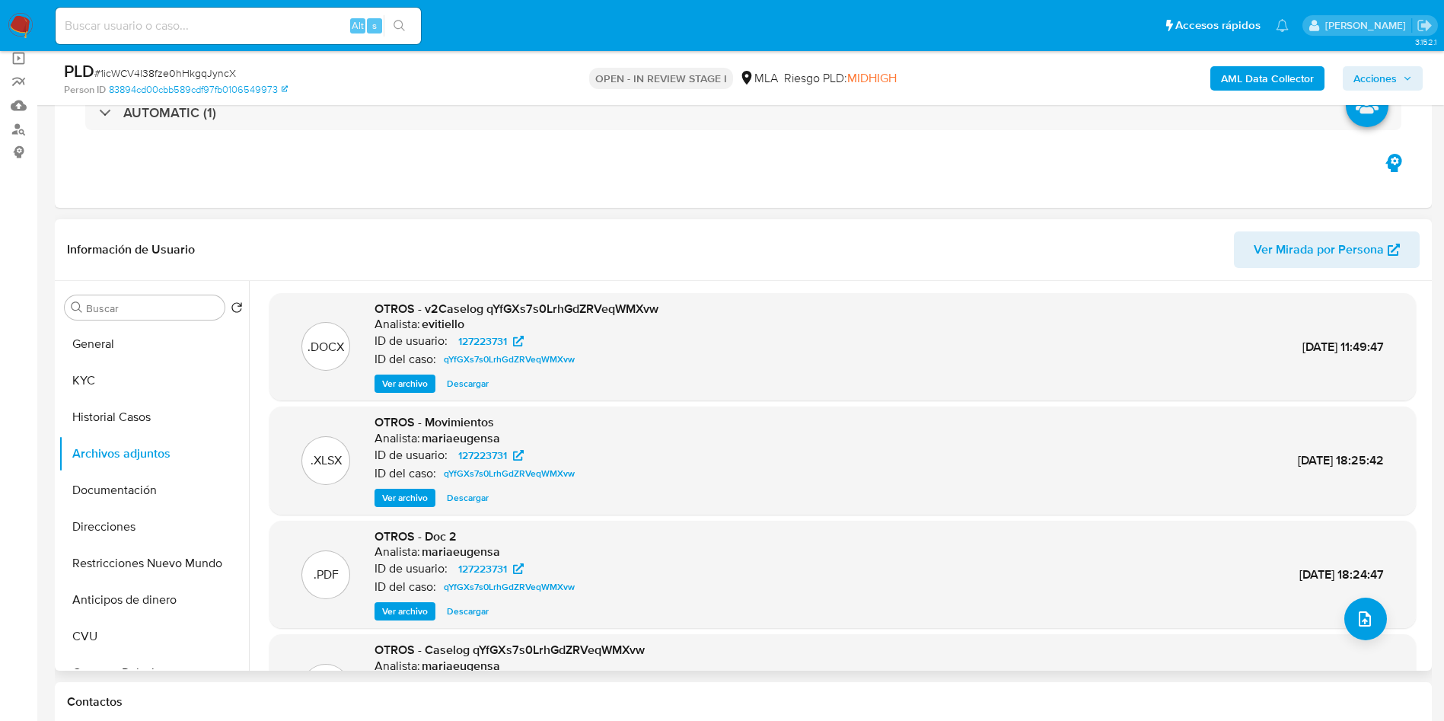
click at [420, 381] on span "Ver archivo" at bounding box center [405, 383] width 46 height 15
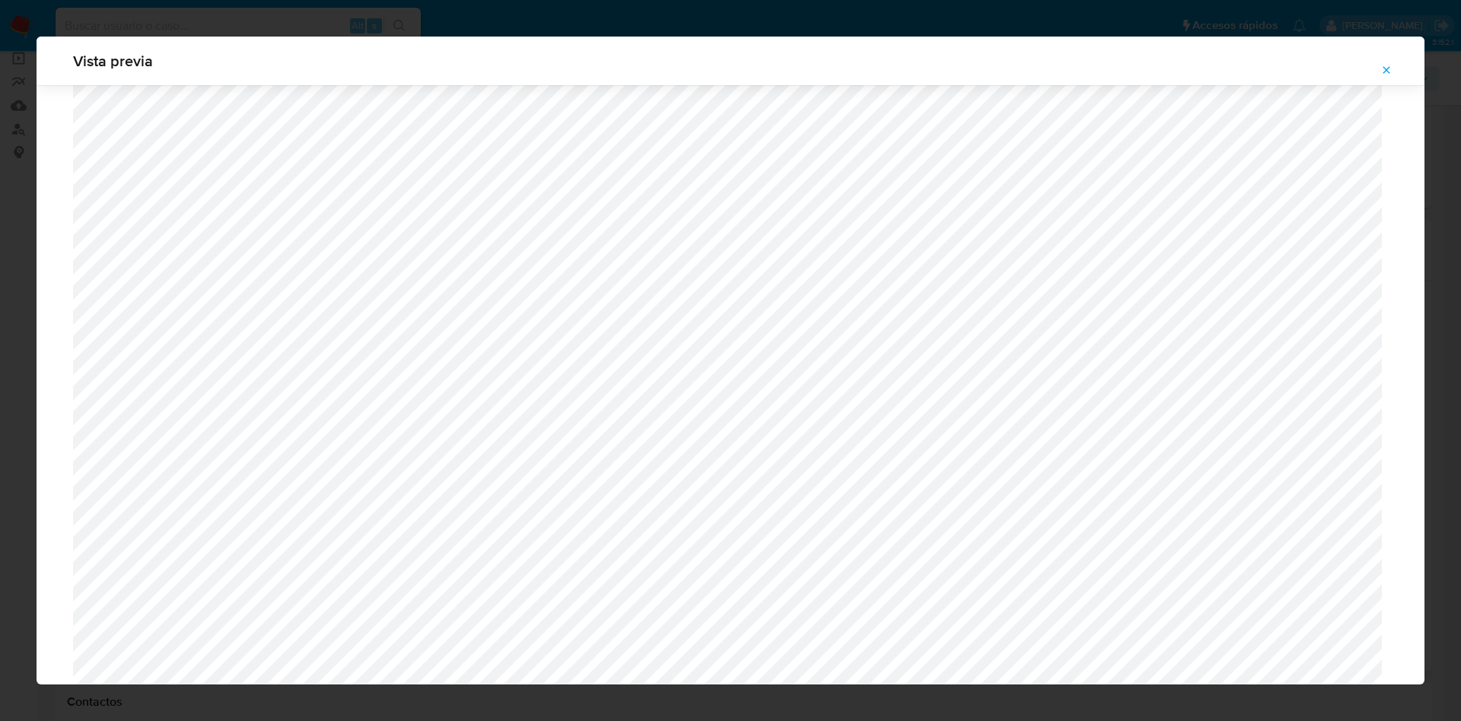
scroll to position [883, 0]
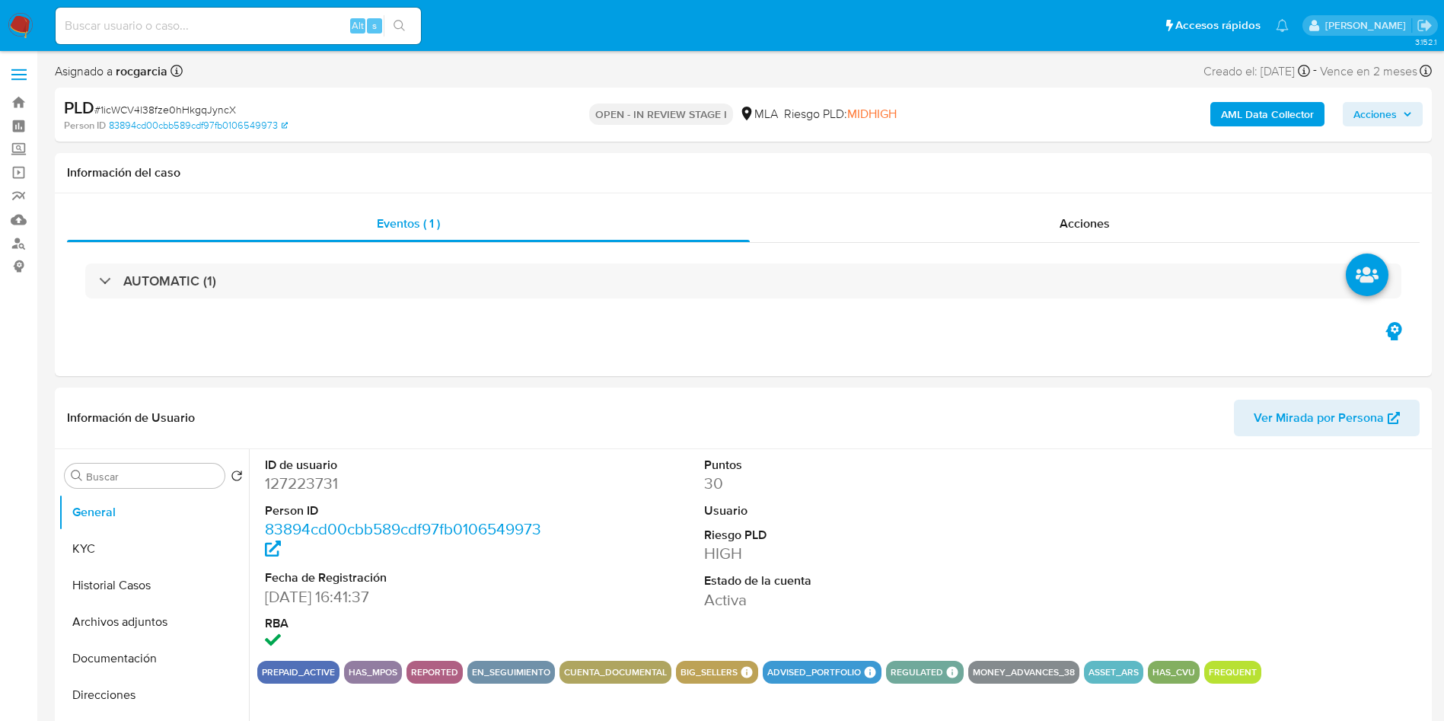
select select "10"
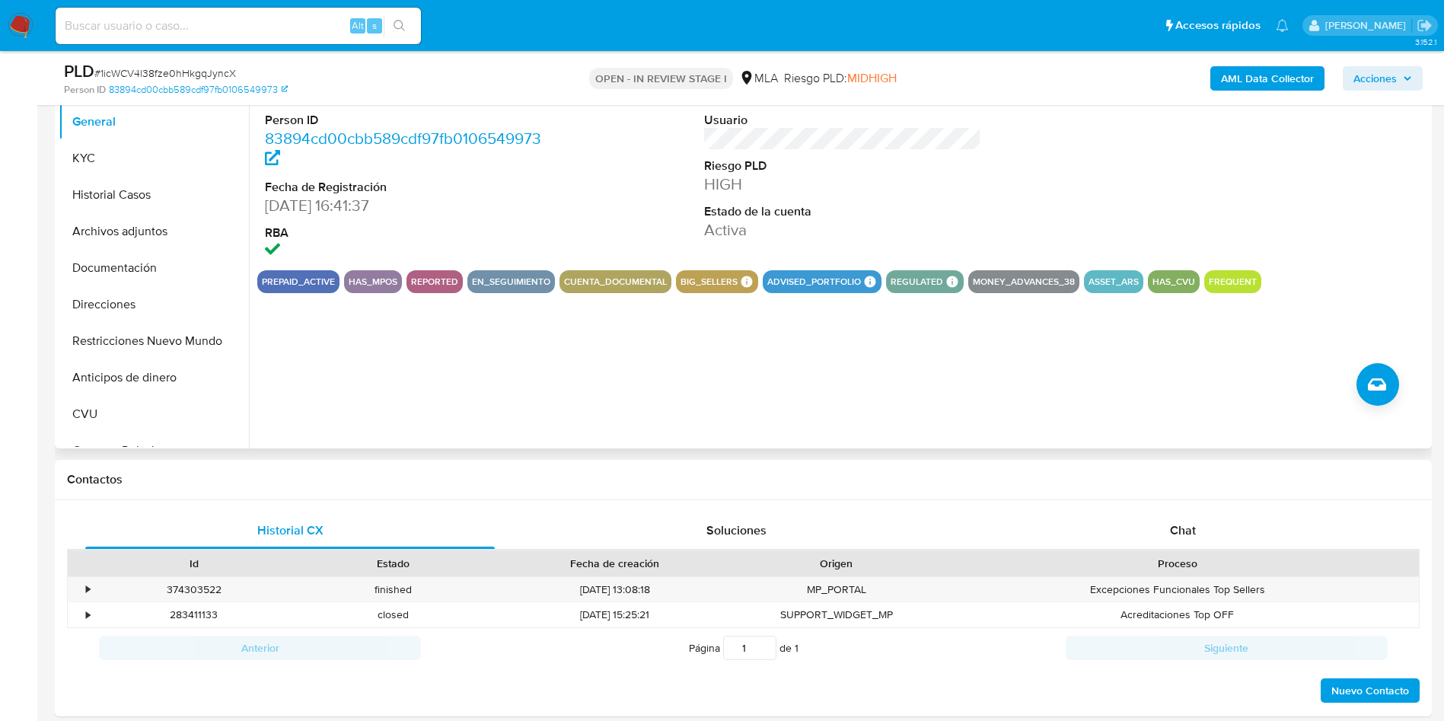
scroll to position [342, 0]
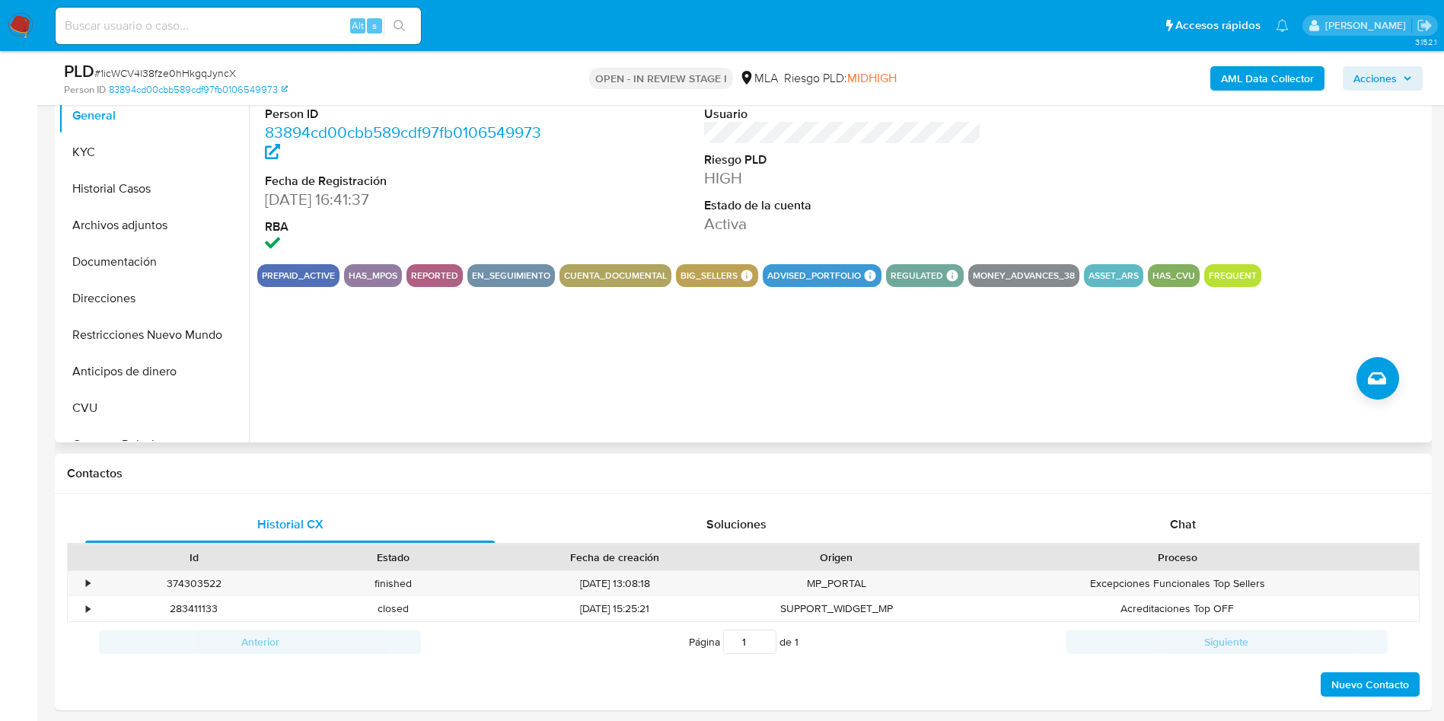
drag, startPoint x: 704, startPoint y: 270, endPoint x: 819, endPoint y: 270, distance: 114.9
click at [819, 270] on div "prepaid_active has_mpos reported en_seguimiento cuenta_documental big_sellers B…" at bounding box center [842, 275] width 1170 height 23
drag, startPoint x: 819, startPoint y: 270, endPoint x: 831, endPoint y: 250, distance: 23.9
click at [821, 272] on button "advised_portfolio" at bounding box center [814, 275] width 94 height 6
click at [113, 236] on button "Archivos adjuntos" at bounding box center [148, 225] width 178 height 37
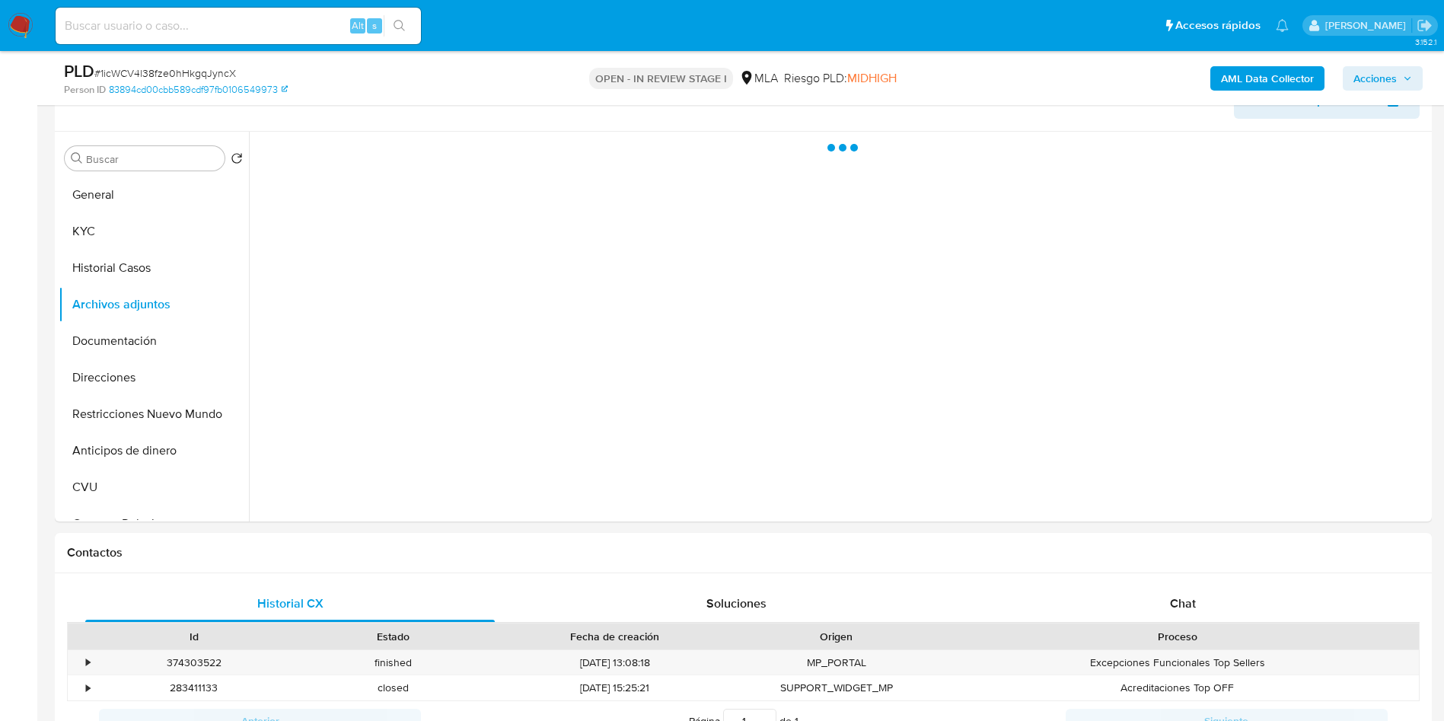
scroll to position [228, 0]
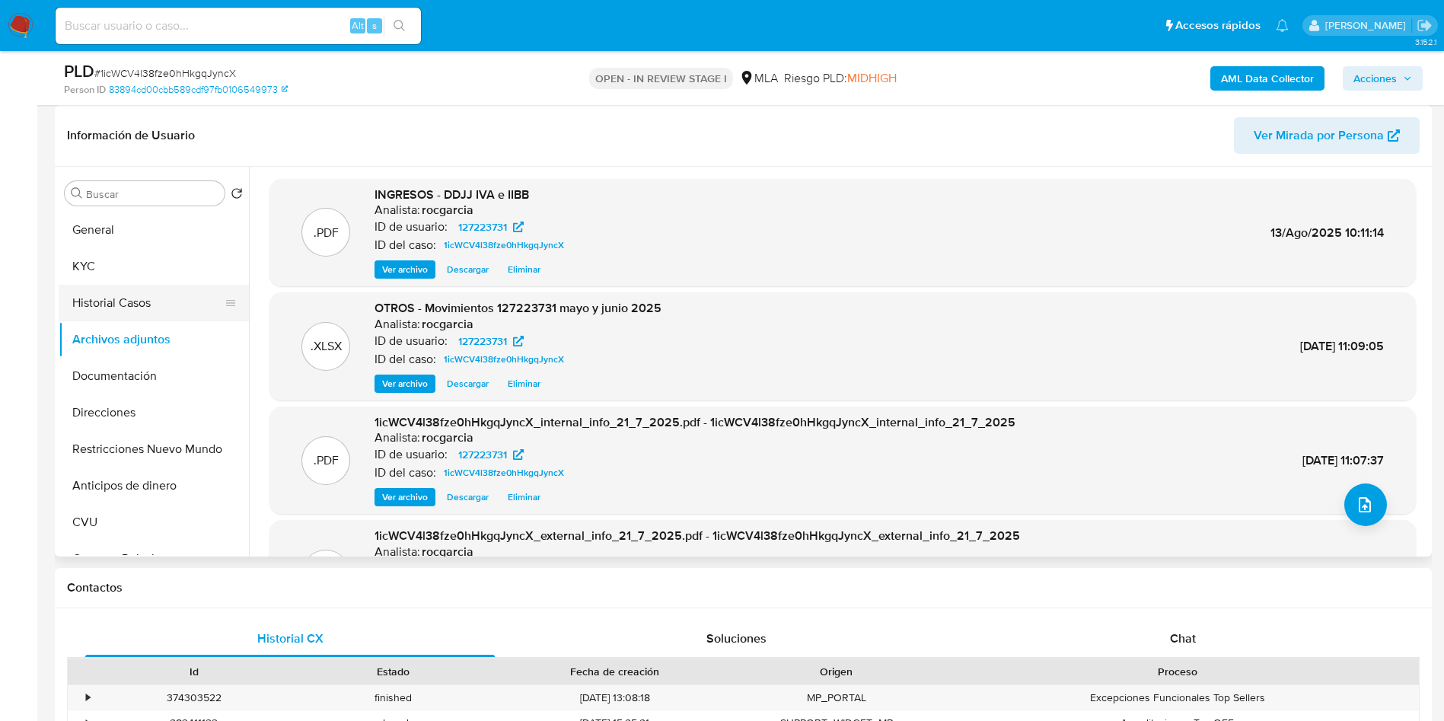
click at [88, 303] on button "Historial Casos" at bounding box center [148, 303] width 178 height 37
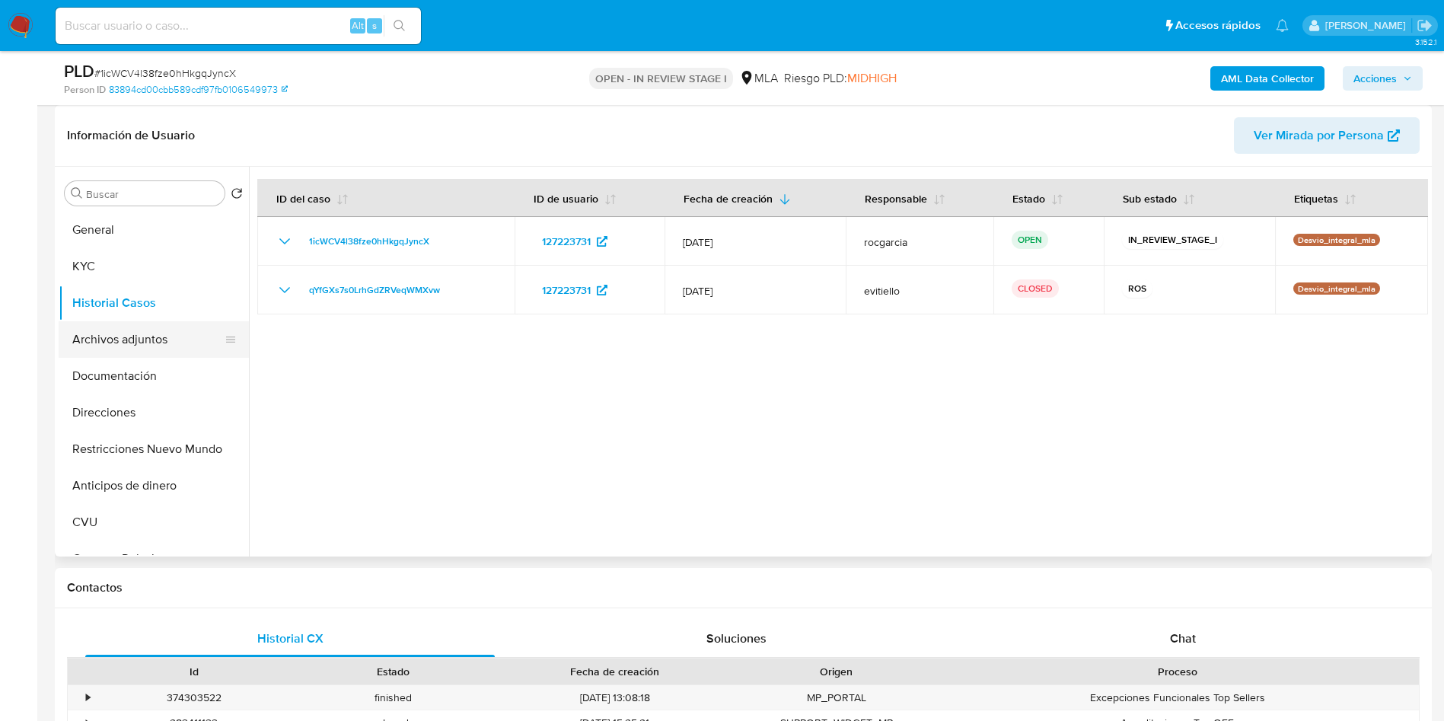
click at [119, 343] on button "Archivos adjuntos" at bounding box center [148, 339] width 178 height 37
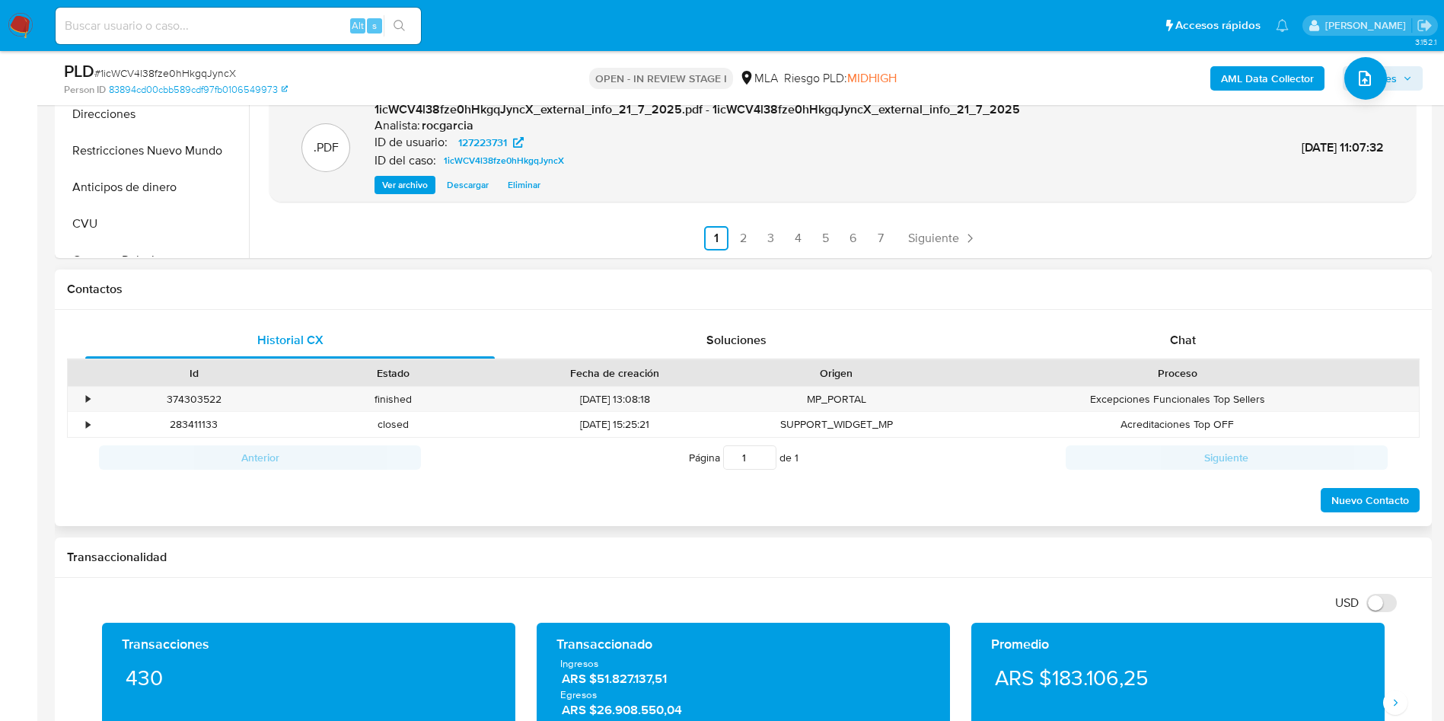
scroll to position [571, 0]
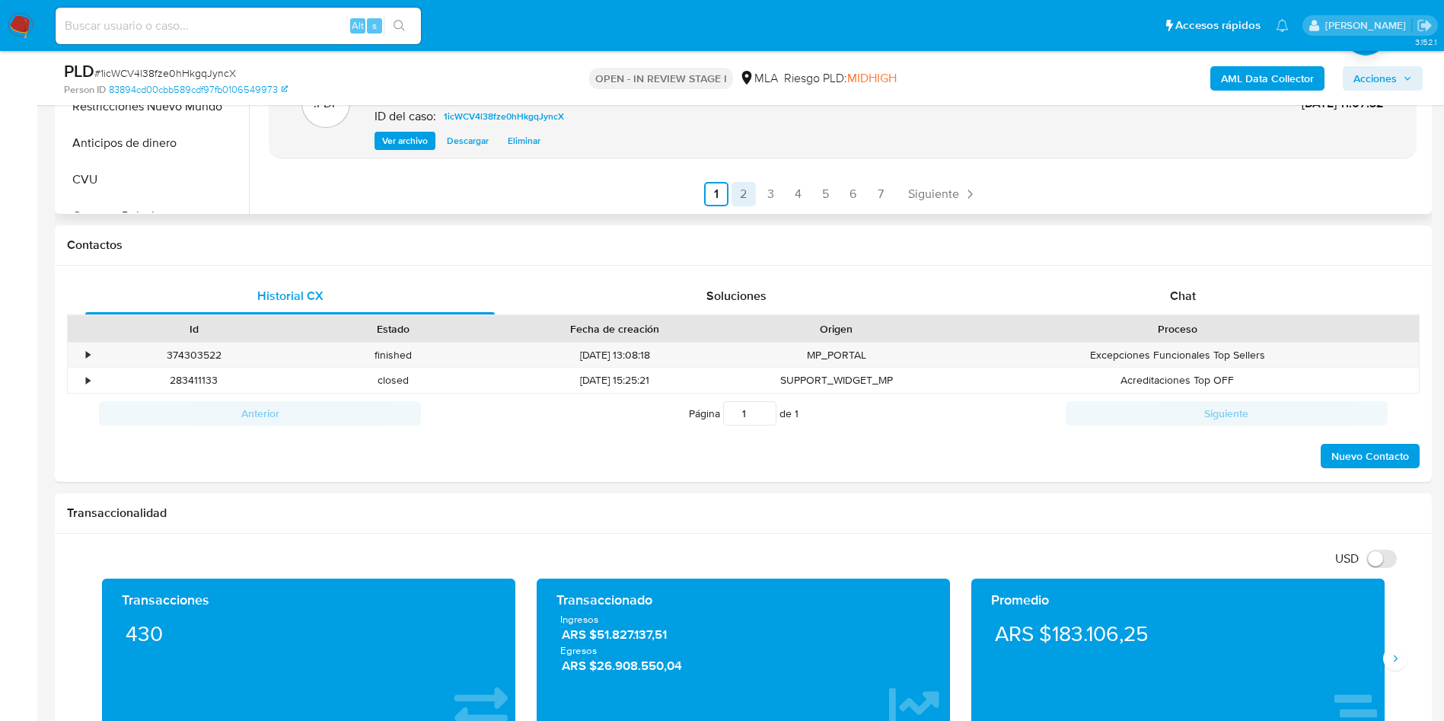
click at [744, 196] on link "2" at bounding box center [743, 194] width 24 height 24
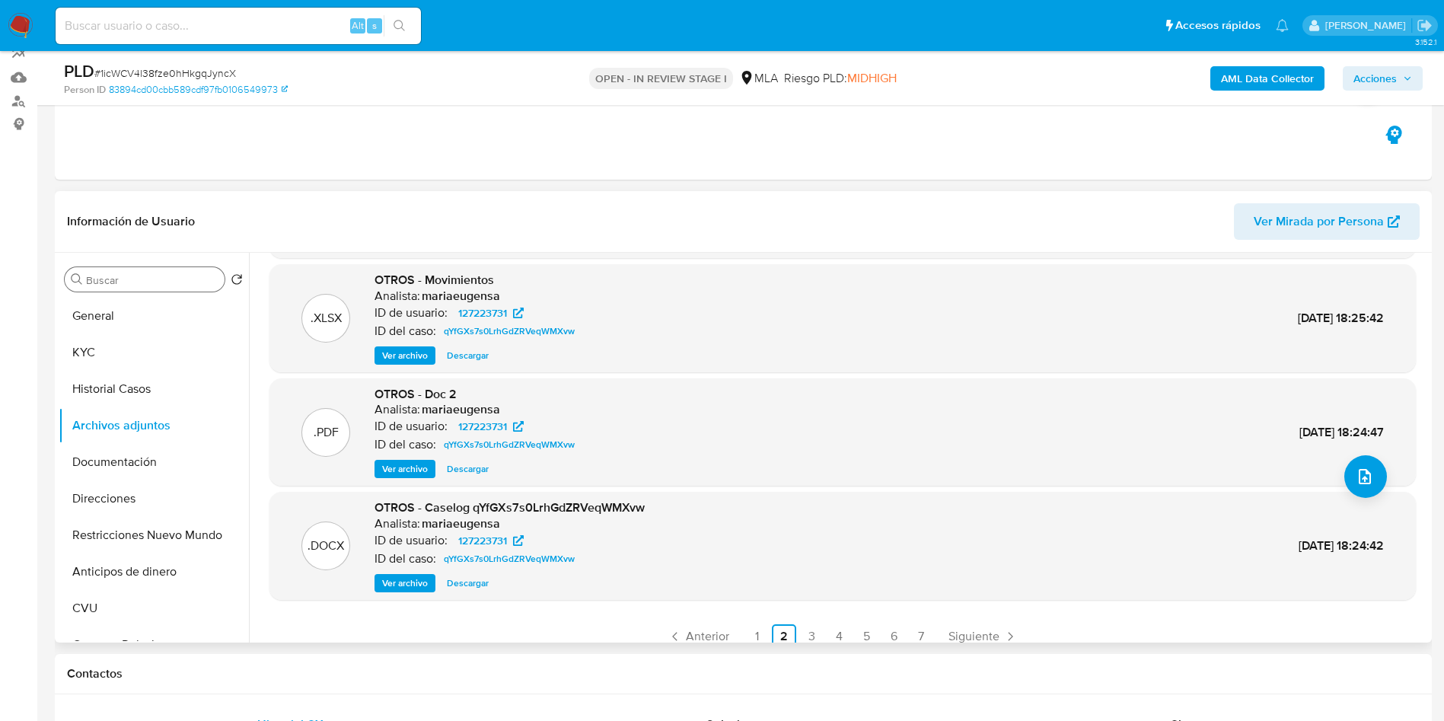
scroll to position [114, 0]
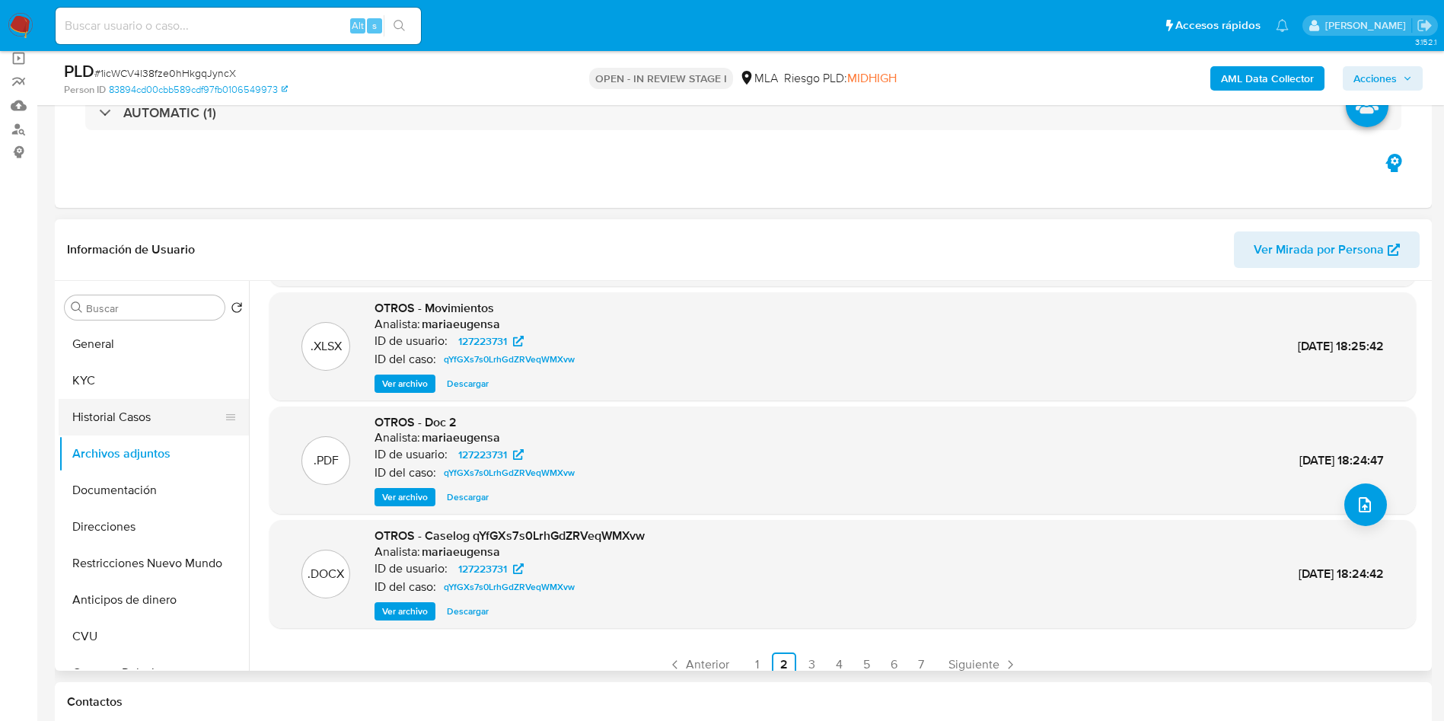
click at [139, 409] on button "Historial Casos" at bounding box center [148, 417] width 178 height 37
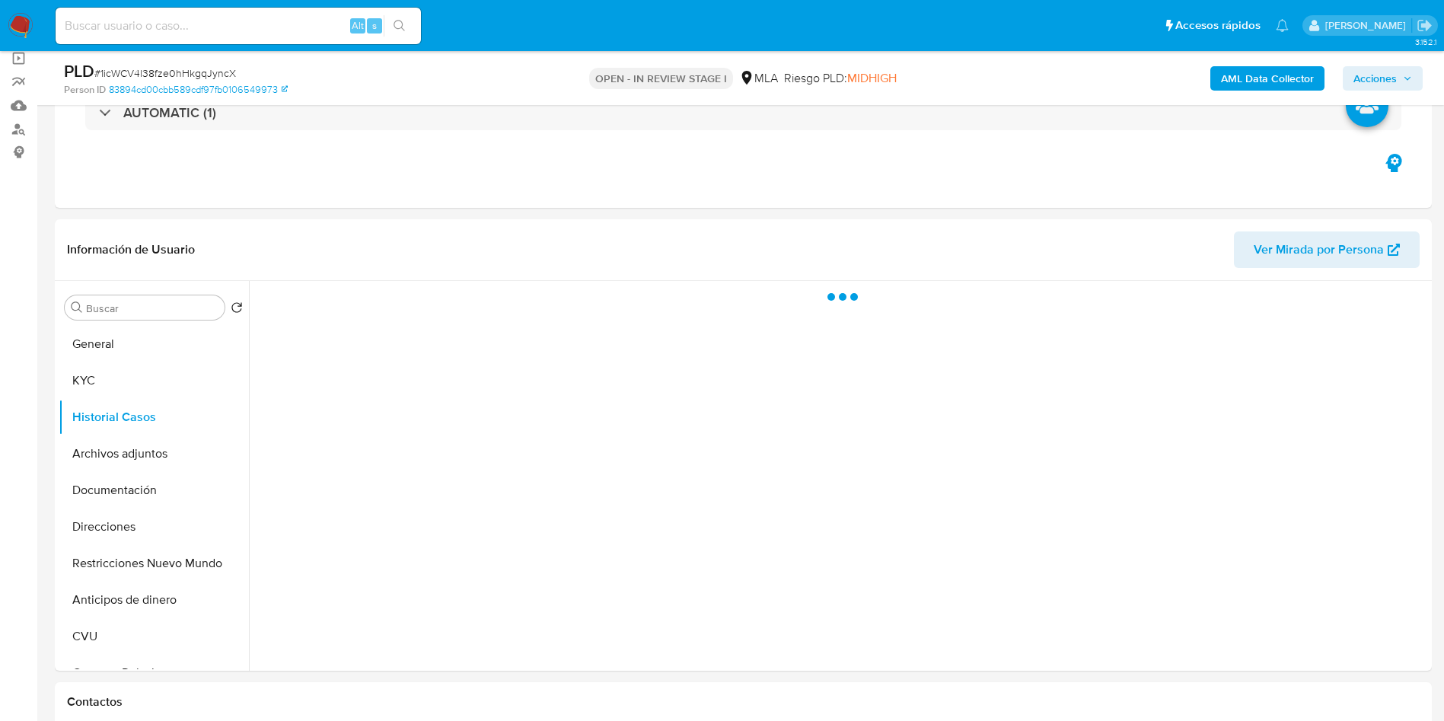
scroll to position [0, 0]
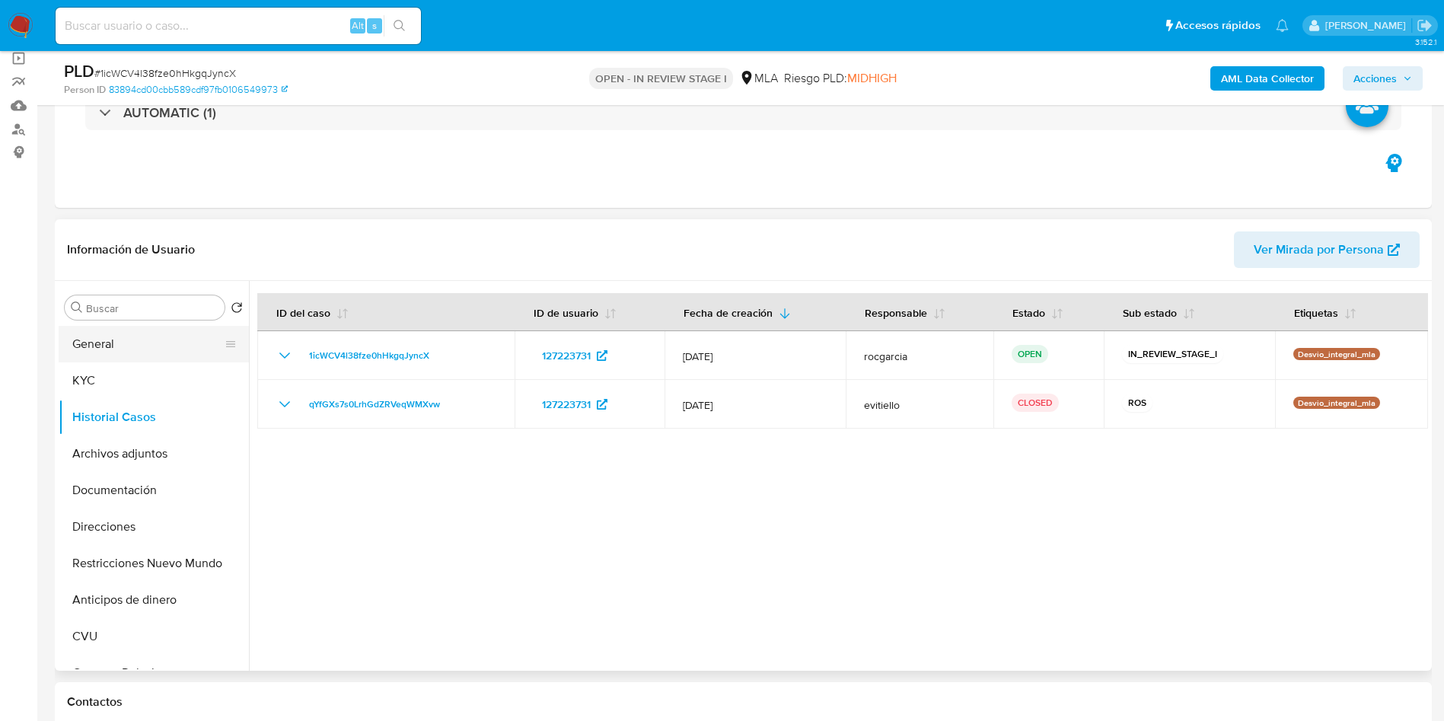
click at [135, 342] on button "General" at bounding box center [148, 344] width 178 height 37
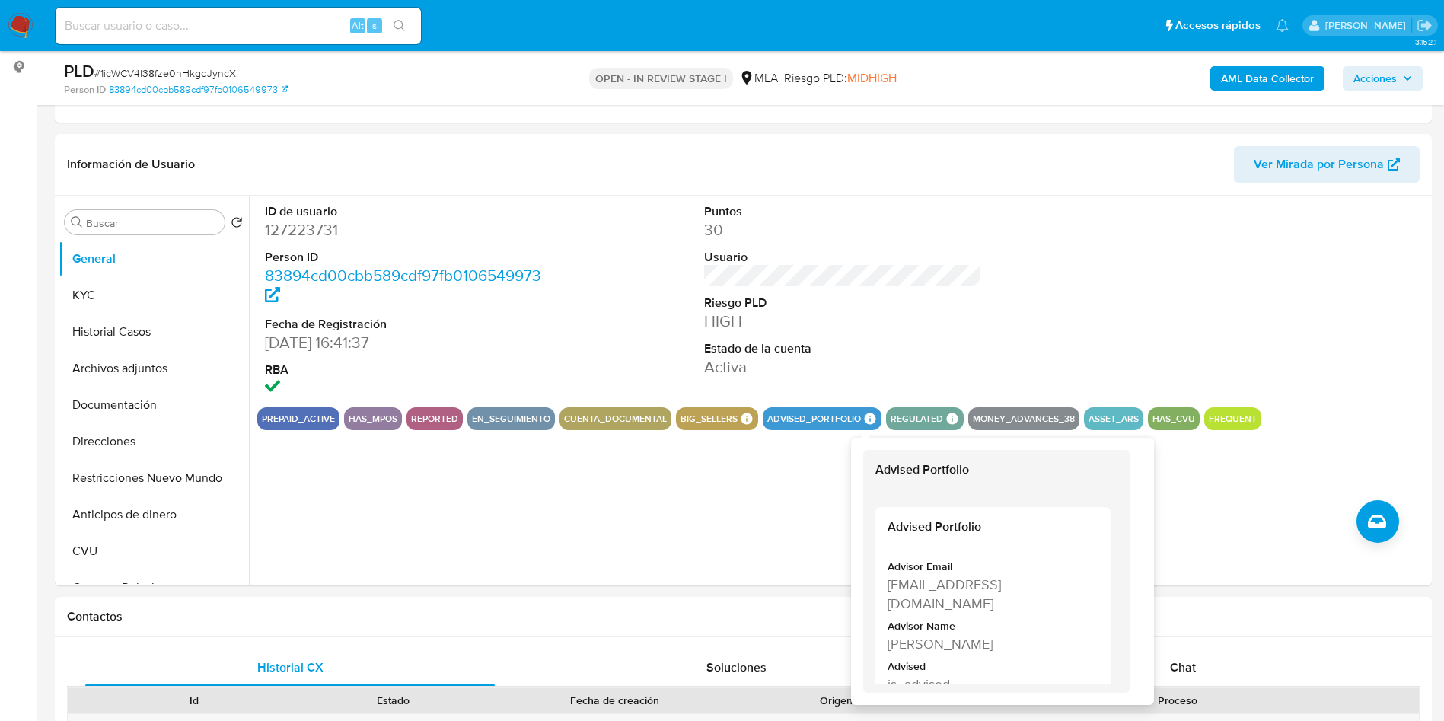
scroll to position [228, 0]
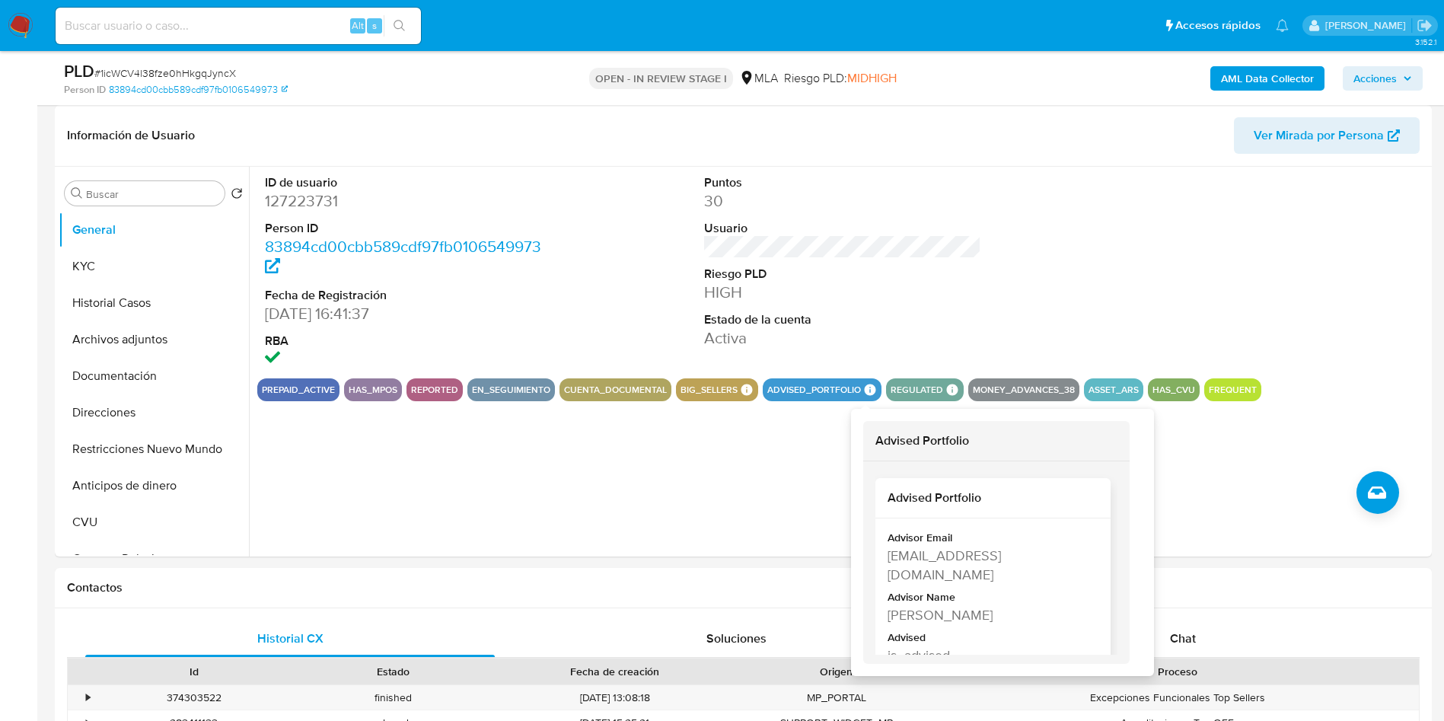
click at [965, 617] on div "Historial CX Soluciones Chat Id Estado Fecha de creación Origen Proceso • 37430…" at bounding box center [743, 716] width 1377 height 217
click at [962, 610] on div "Maria Sol Abalsamo" at bounding box center [991, 614] width 208 height 19
click at [962, 610] on div "Historial CX Soluciones Chat Id Estado Fecha de creación Origen Proceso • 37430…" at bounding box center [743, 716] width 1377 height 217
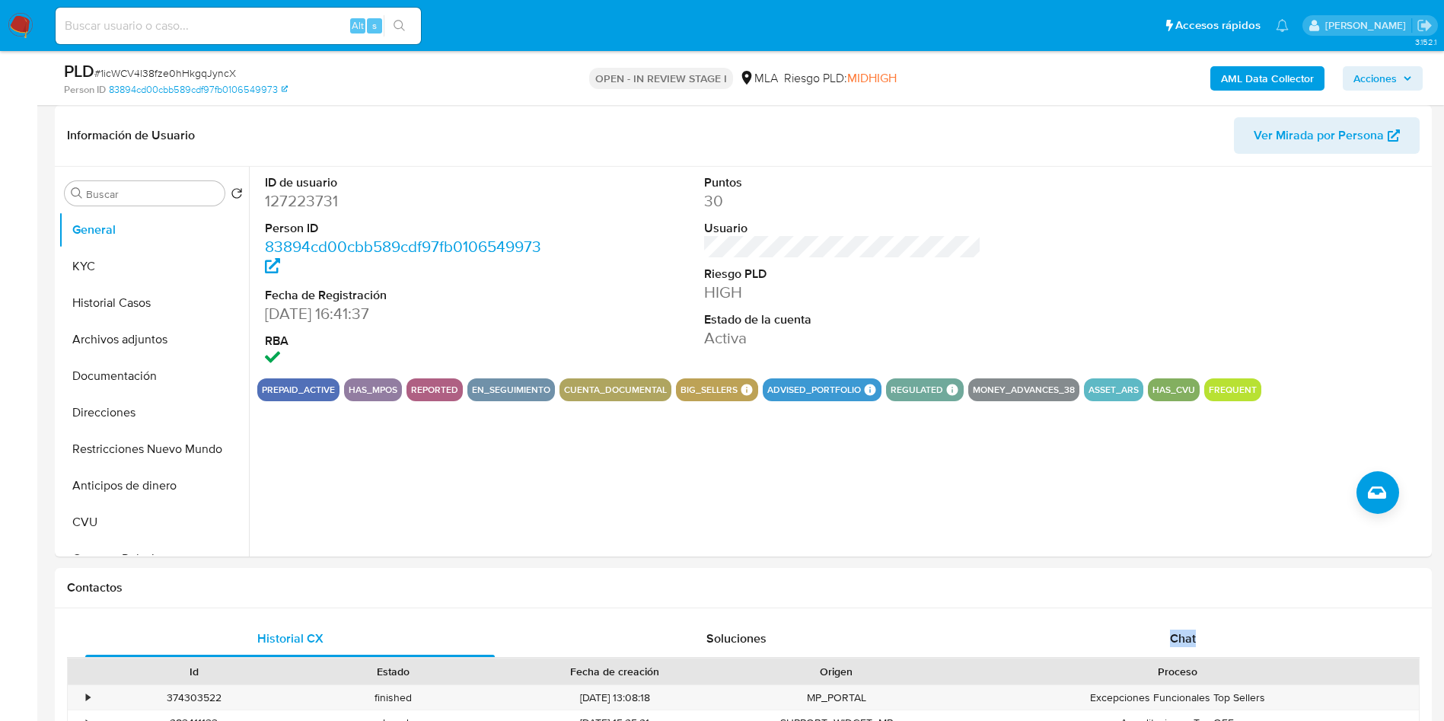
click at [962, 610] on div "Historial CX Soluciones Chat Id Estado Fecha de creación Origen Proceso • 37430…" at bounding box center [743, 716] width 1377 height 217
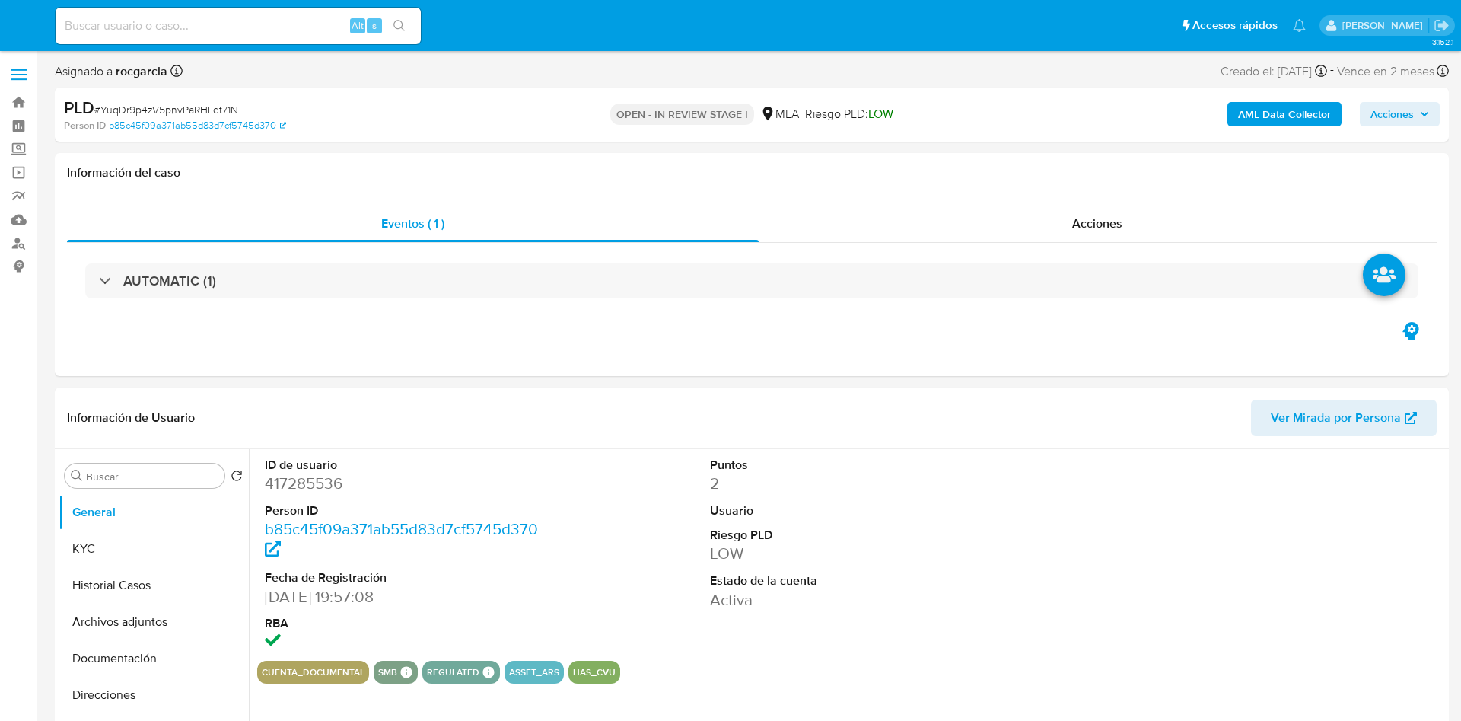
select select "10"
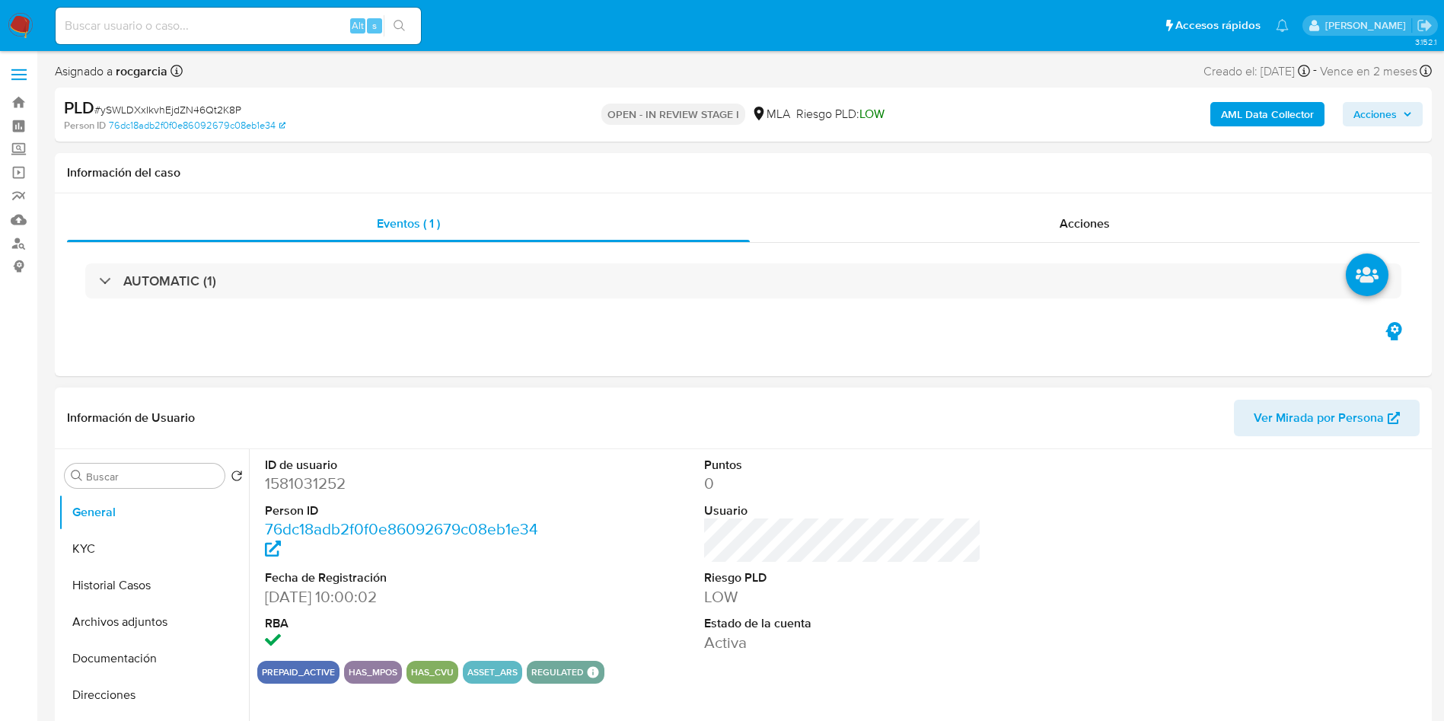
select select "10"
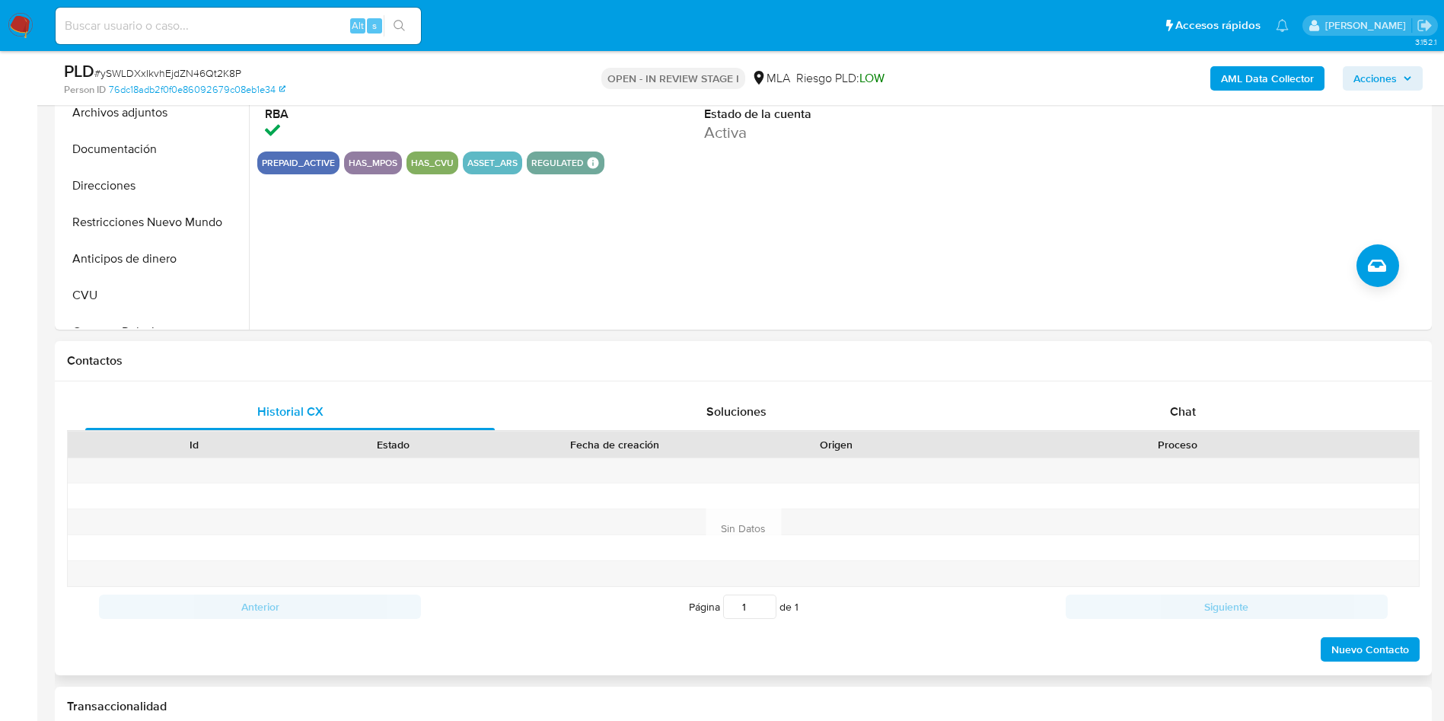
scroll to position [457, 0]
click at [1134, 401] on div "Chat" at bounding box center [1182, 410] width 409 height 37
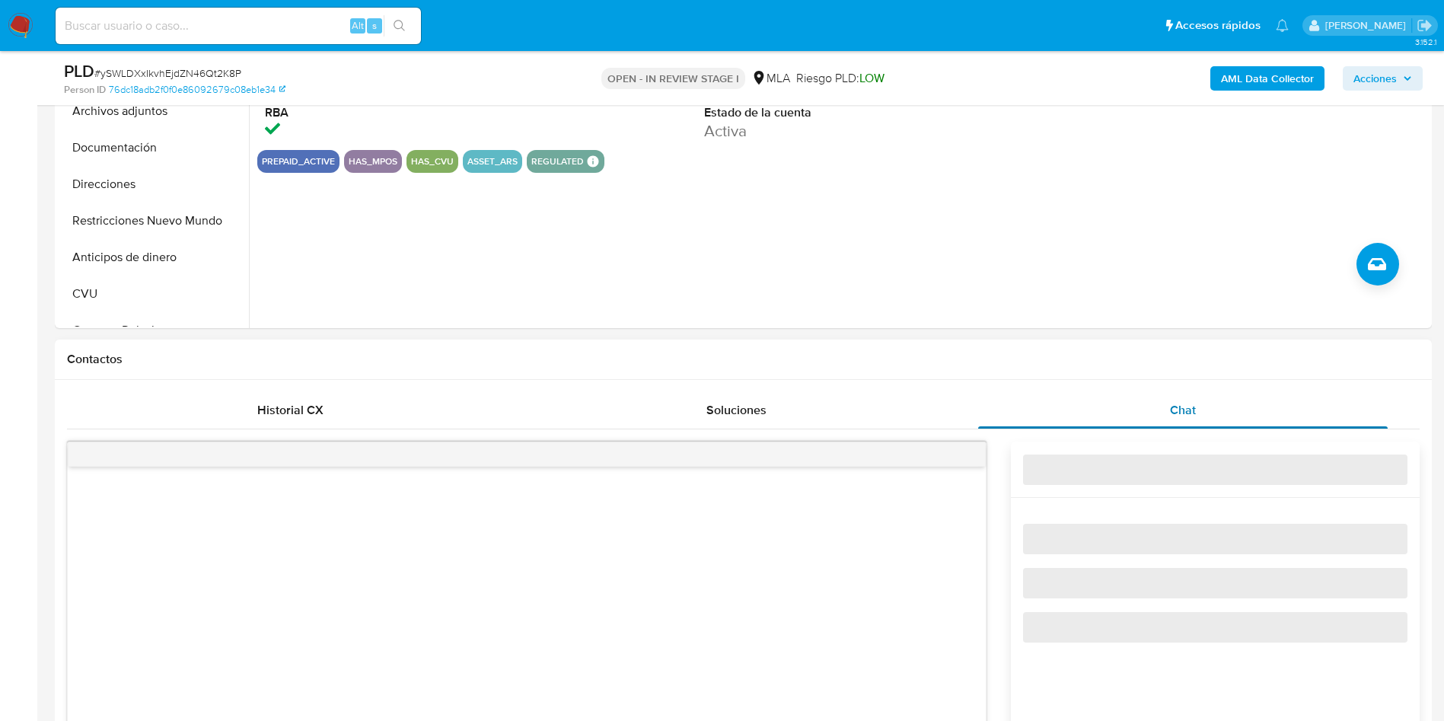
click at [1185, 413] on span "Chat" at bounding box center [1183, 410] width 26 height 18
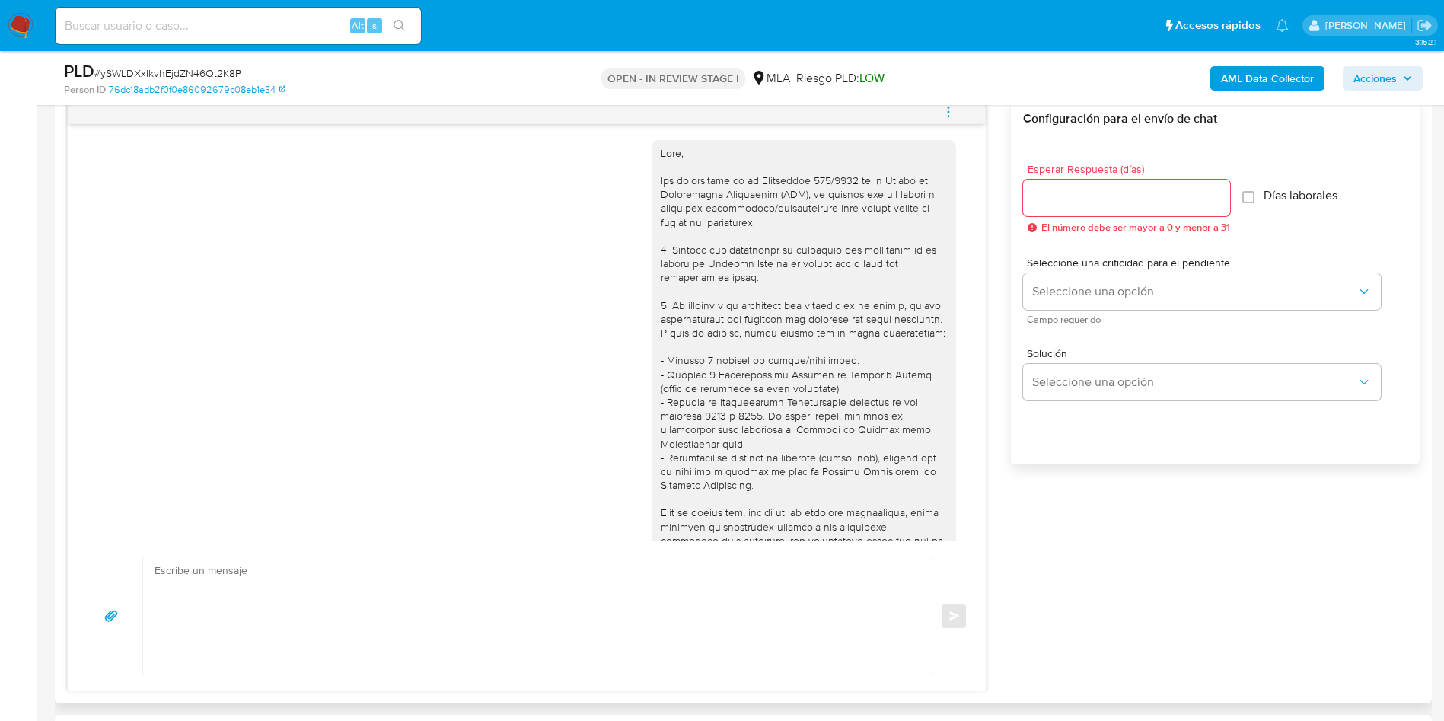
scroll to position [0, 0]
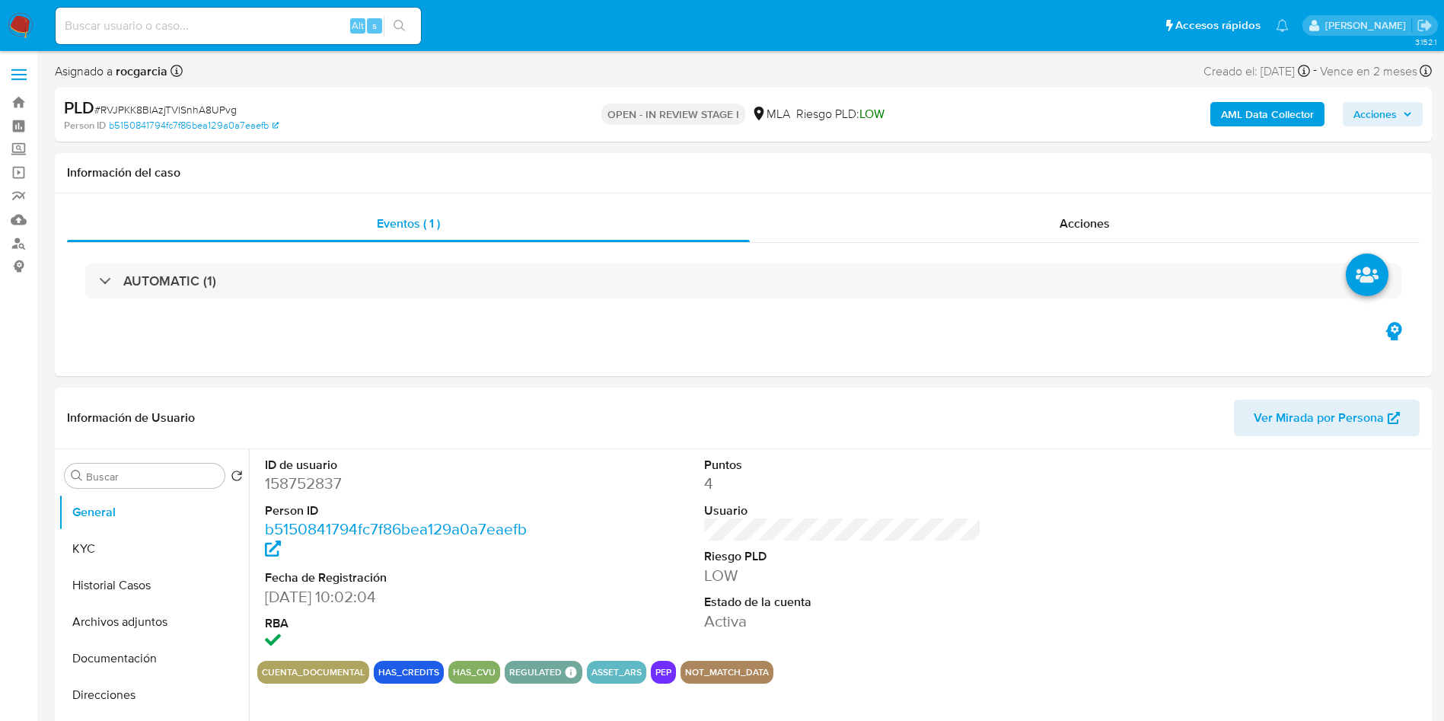
select select "10"
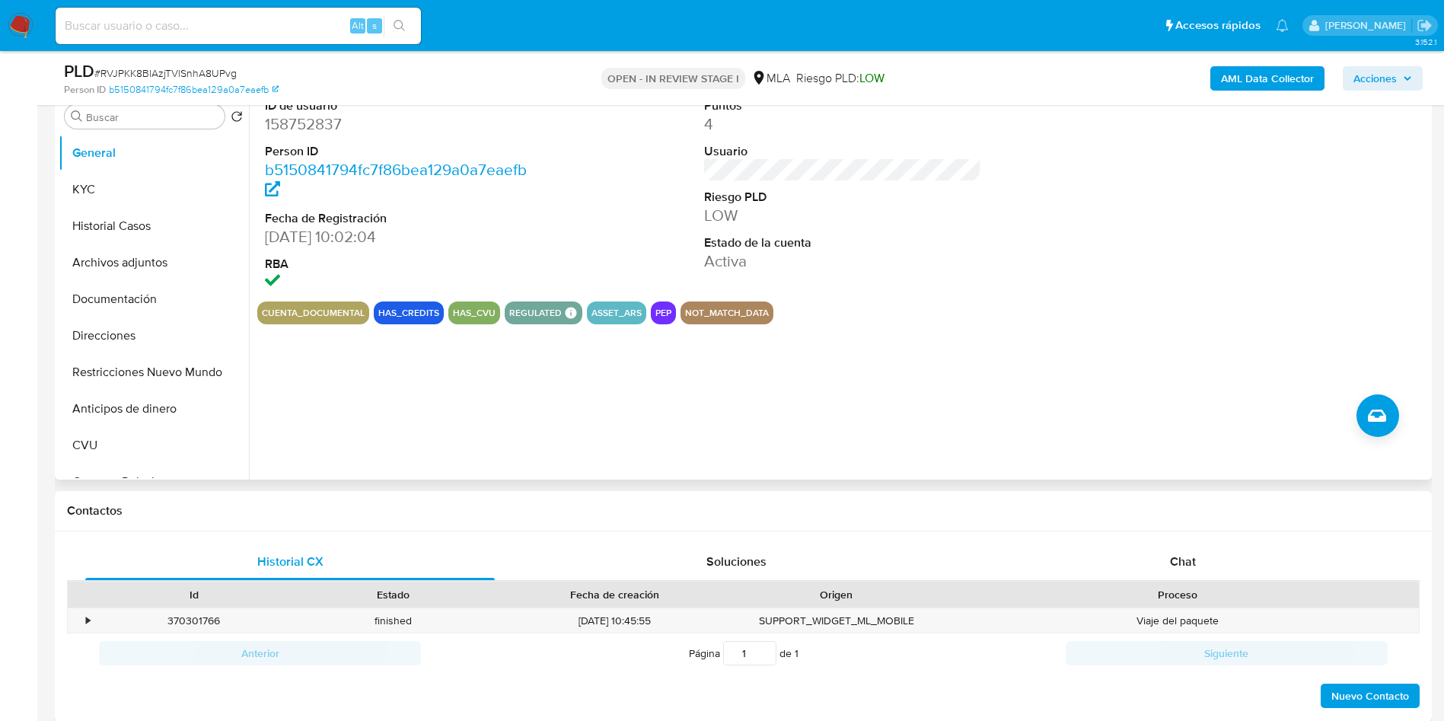
scroll to position [457, 0]
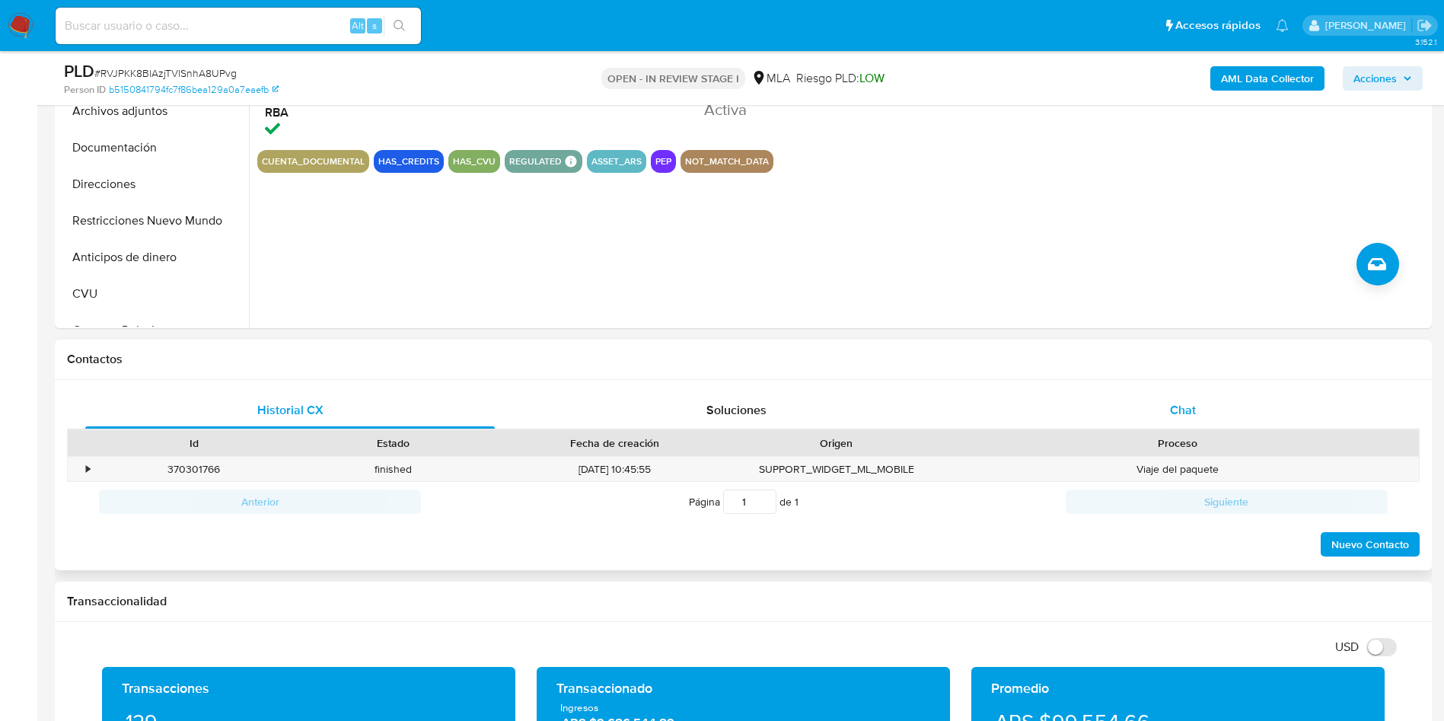
click at [1177, 418] on div "Chat" at bounding box center [1182, 410] width 409 height 37
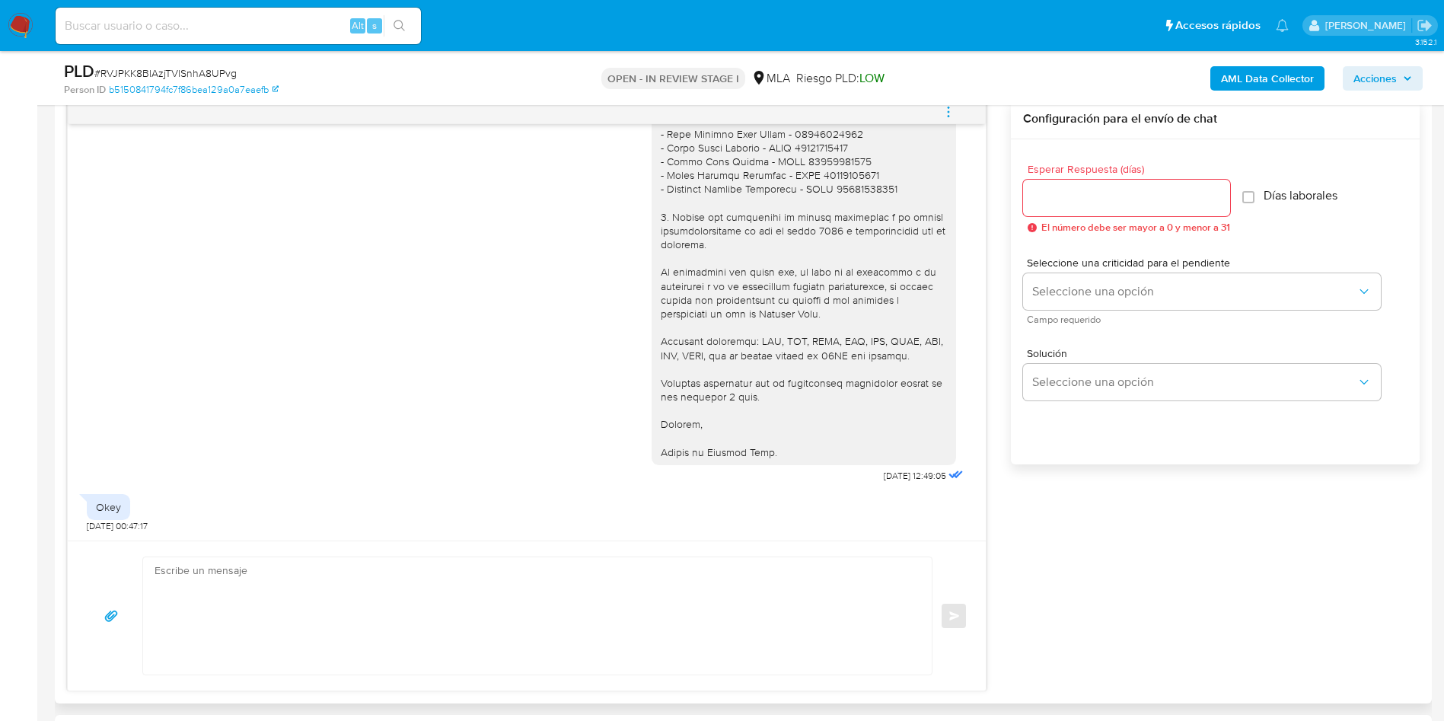
scroll to position [1535, 0]
drag, startPoint x: 97, startPoint y: 502, endPoint x: 139, endPoint y: 499, distance: 41.2
click at [137, 500] on div "Okey [DATE] 00:47:17" at bounding box center [118, 509] width 63 height 46
click at [139, 499] on div "Okey 09/08/2025 00:47:17" at bounding box center [118, 509] width 63 height 46
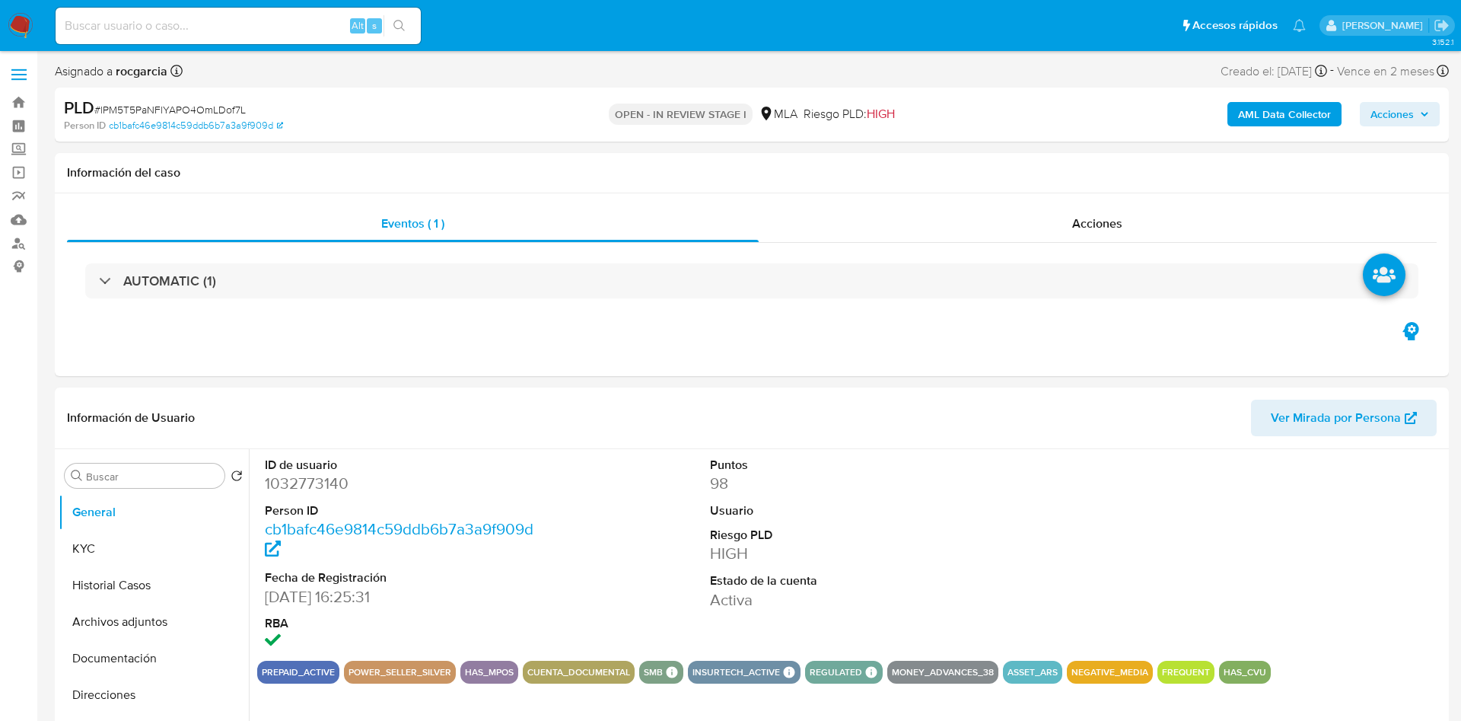
select select "10"
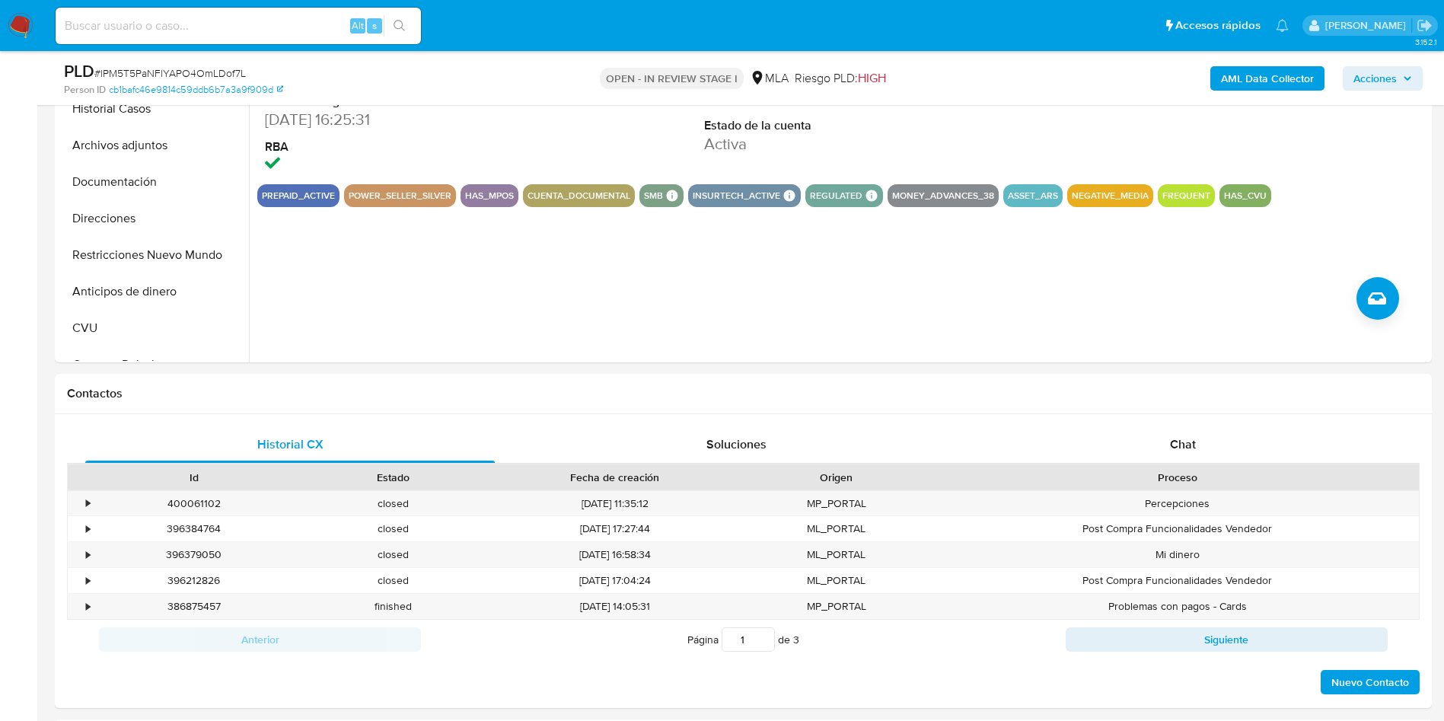
scroll to position [457, 0]
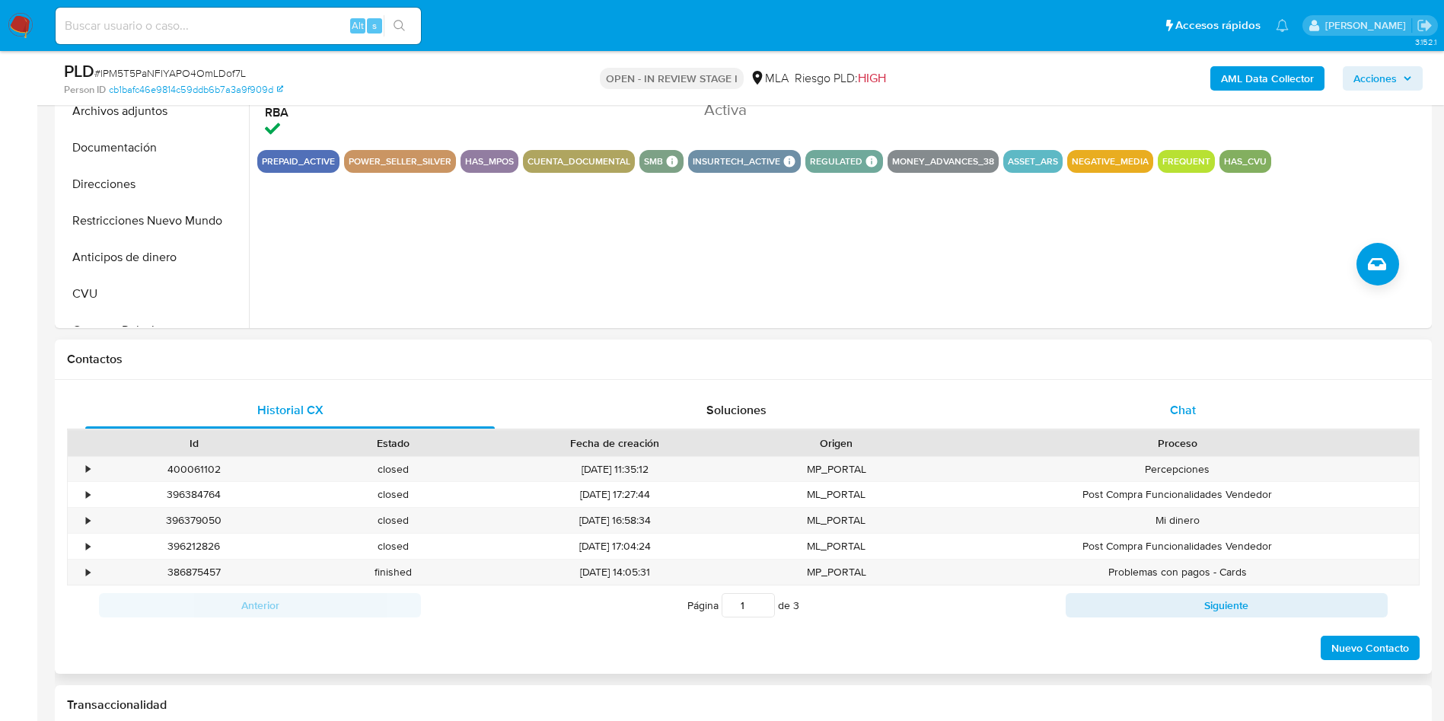
click at [1193, 412] on span "Chat" at bounding box center [1183, 410] width 26 height 18
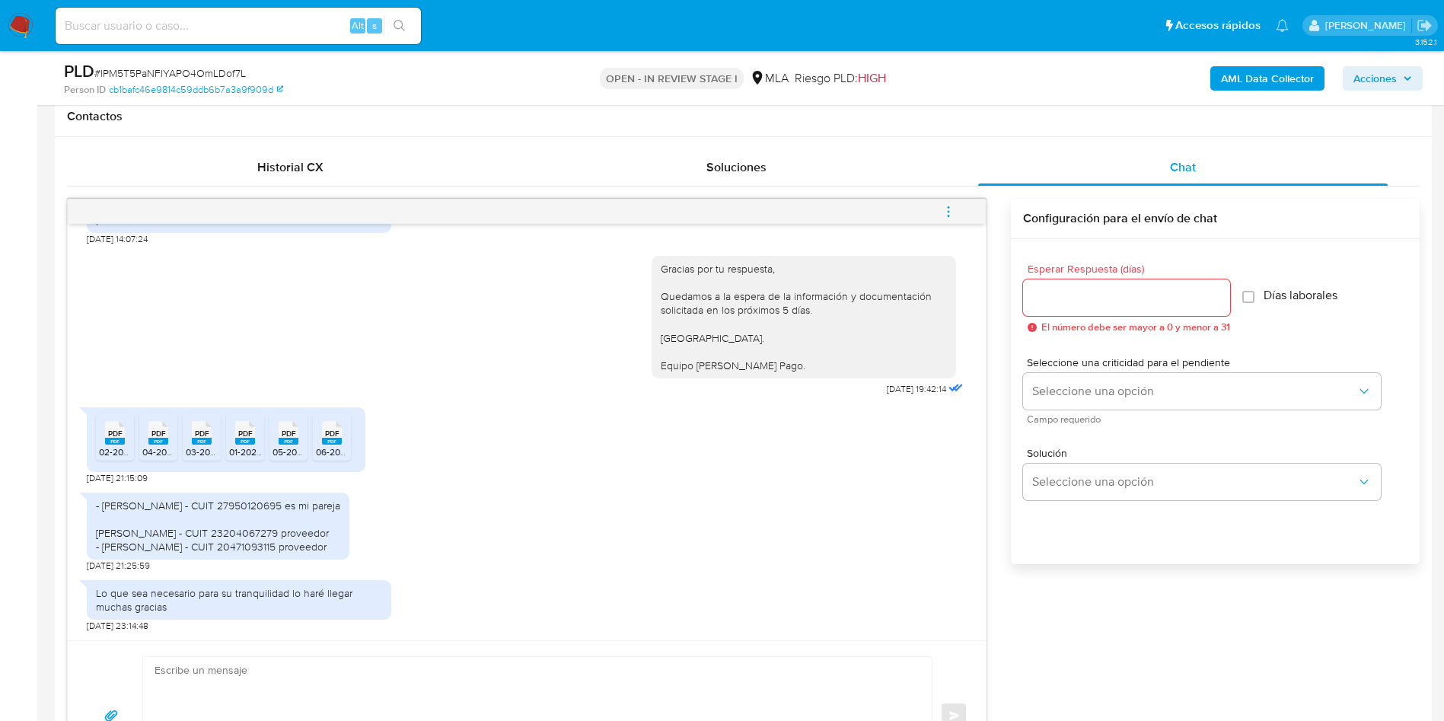
scroll to position [799, 0]
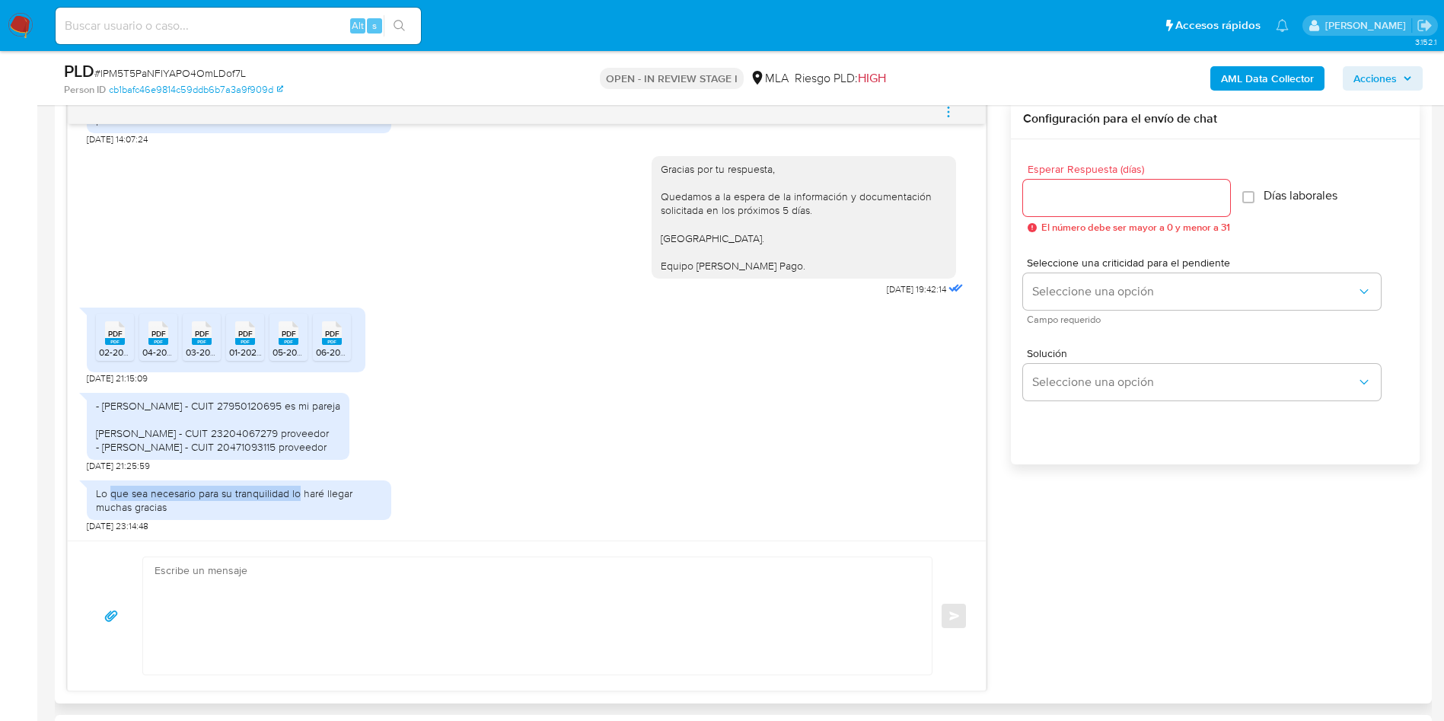
drag, startPoint x: 141, startPoint y: 487, endPoint x: 299, endPoint y: 496, distance: 158.6
click at [299, 496] on div "Lo que sea necesario para su tranquilidad lo haré llegar muchas gracias" at bounding box center [239, 499] width 286 height 27
drag, startPoint x: 256, startPoint y: 490, endPoint x: 266, endPoint y: 505, distance: 17.5
click at [266, 505] on div "Lo que sea necesario para su tranquilidad lo haré llegar muchas gracias" at bounding box center [239, 499] width 286 height 27
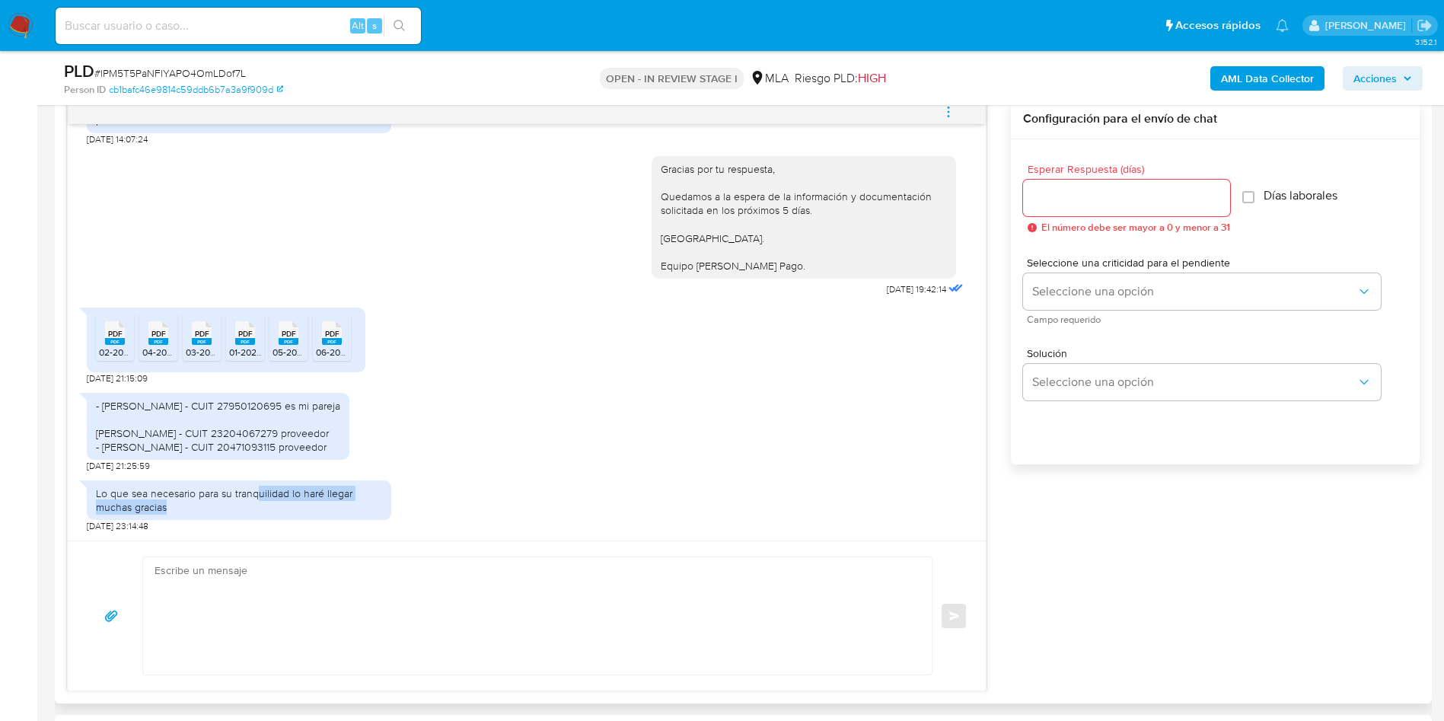
click at [266, 505] on div "Lo que sea necesario para su tranquilidad lo haré llegar muchas gracias" at bounding box center [239, 499] width 286 height 27
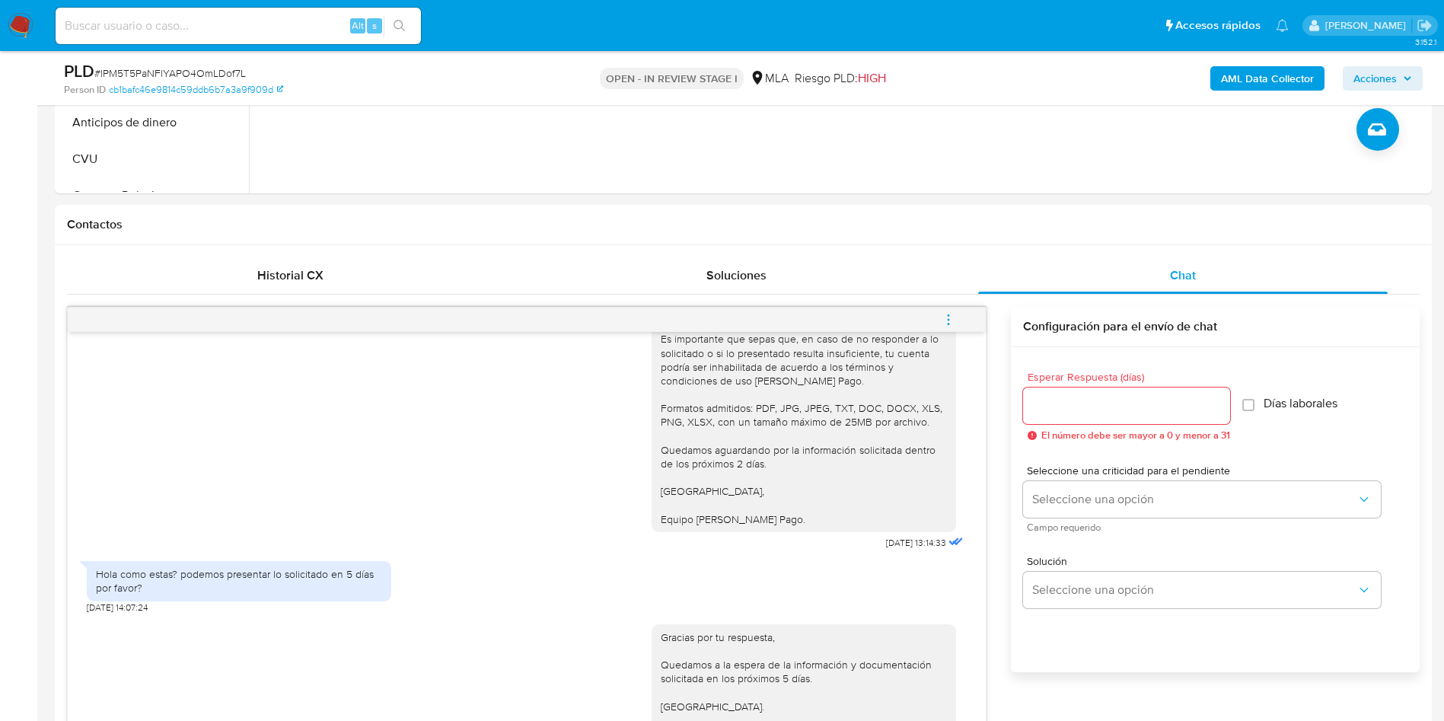
scroll to position [228, 0]
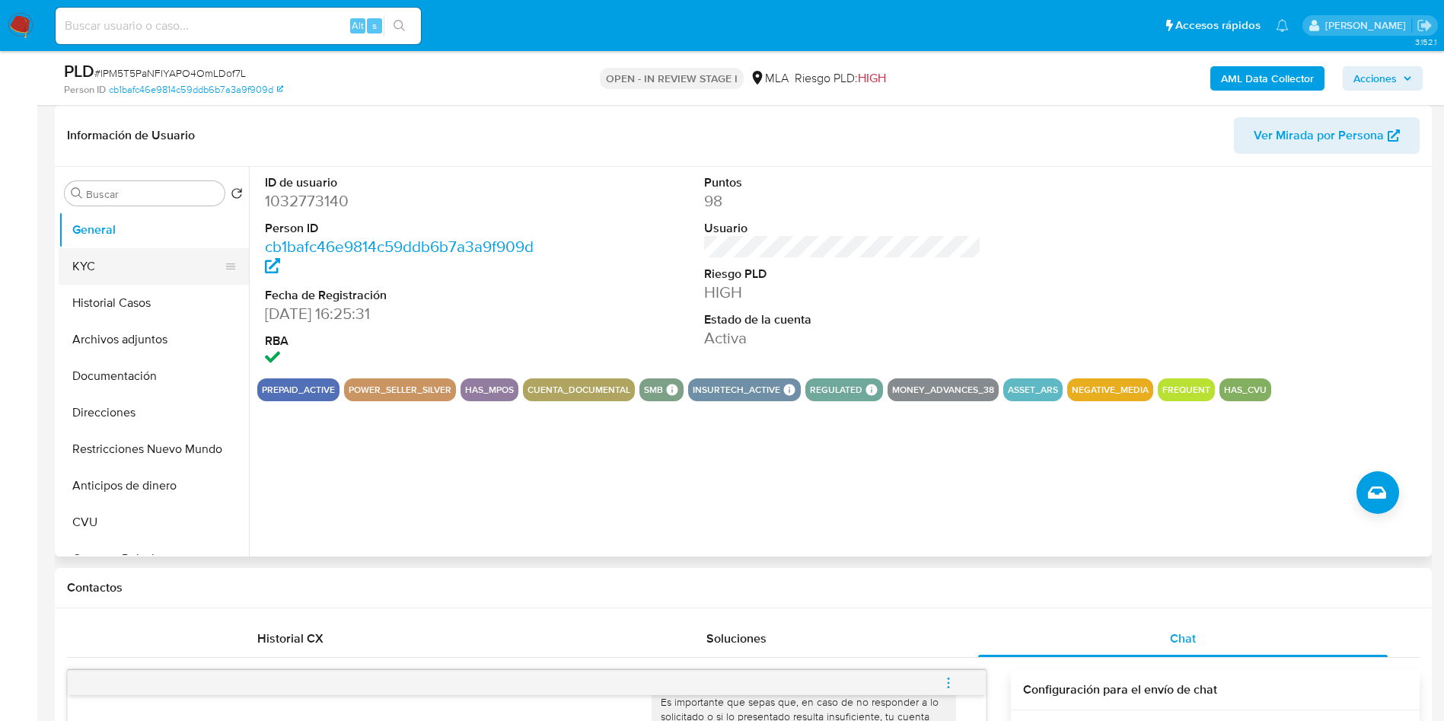
click at [94, 263] on button "KYC" at bounding box center [148, 266] width 178 height 37
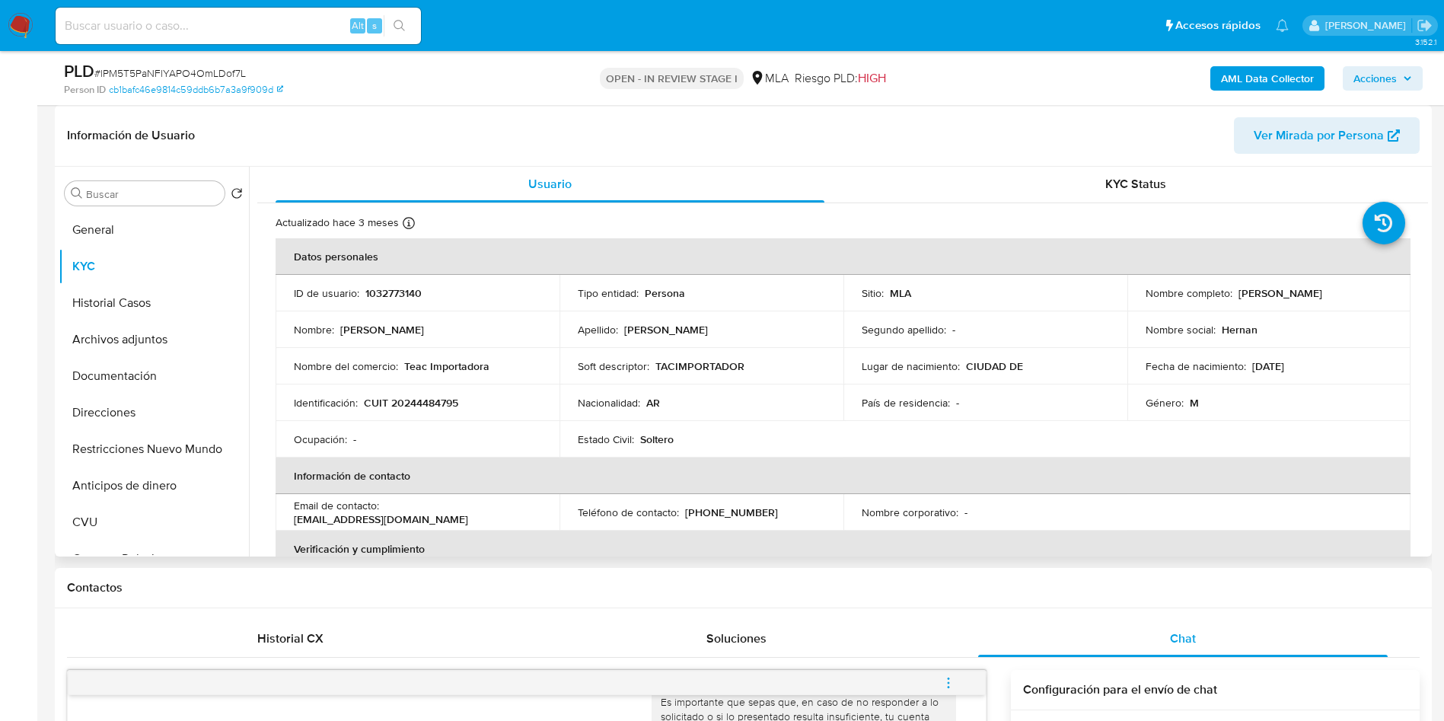
scroll to position [0, 0]
click at [421, 405] on p "CUIT 20244484795" at bounding box center [411, 404] width 94 height 14
click at [422, 403] on p "CUIT 20244484795" at bounding box center [411, 404] width 94 height 14
copy p "20244484795"
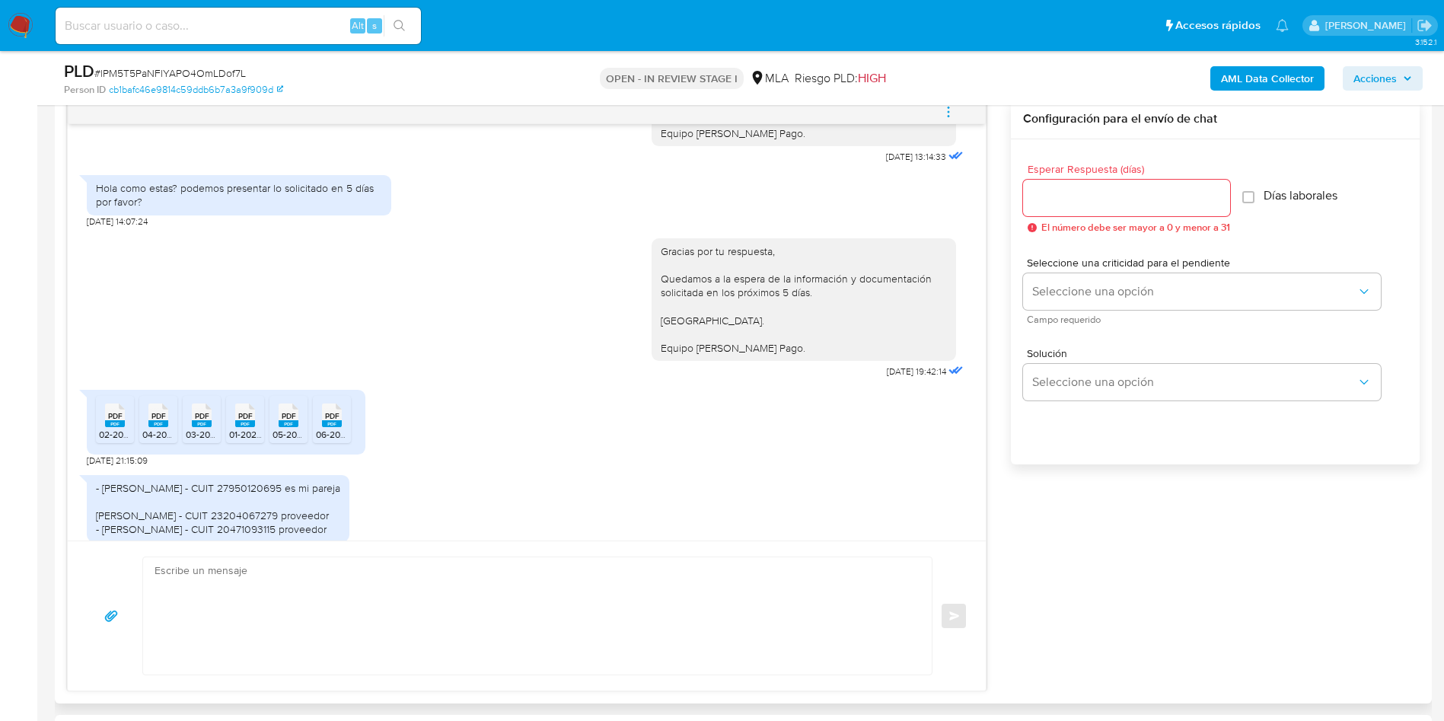
scroll to position [2174, 0]
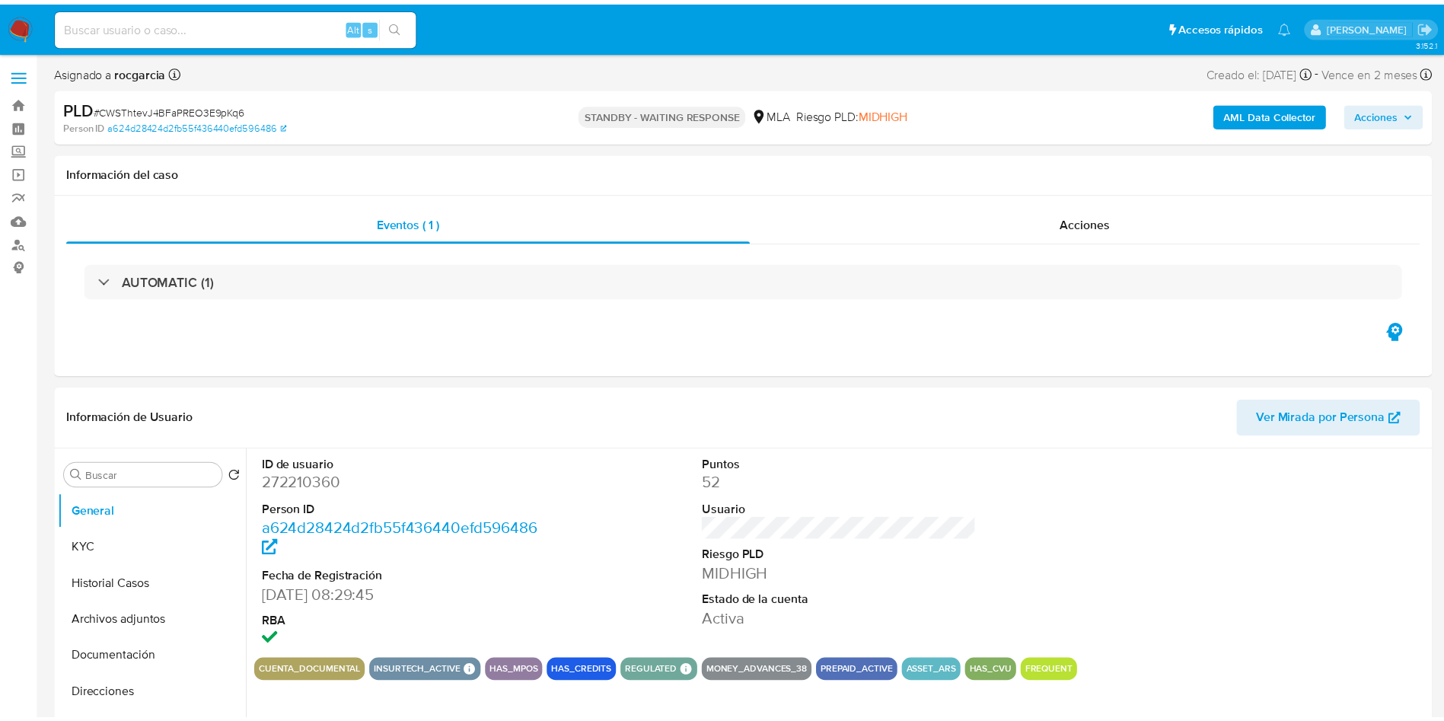
scroll to position [114, 0]
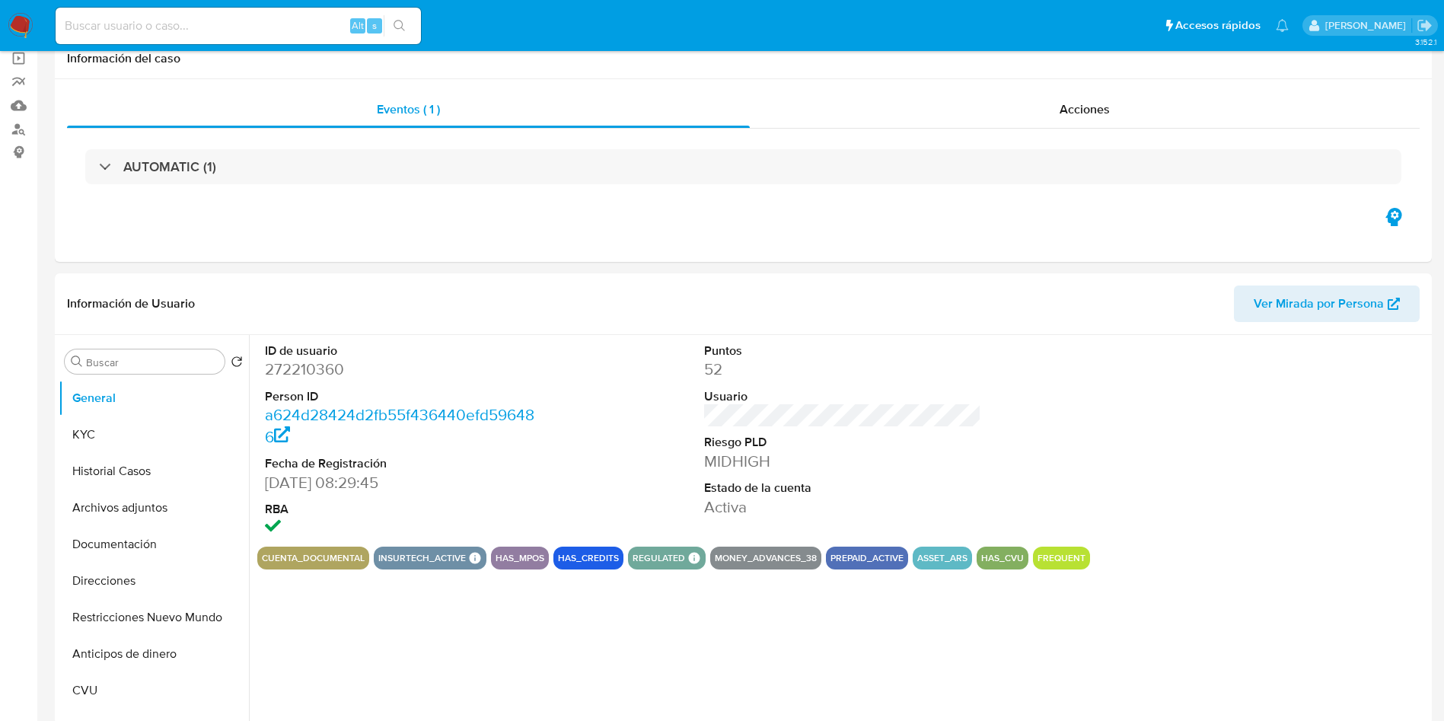
select select "10"
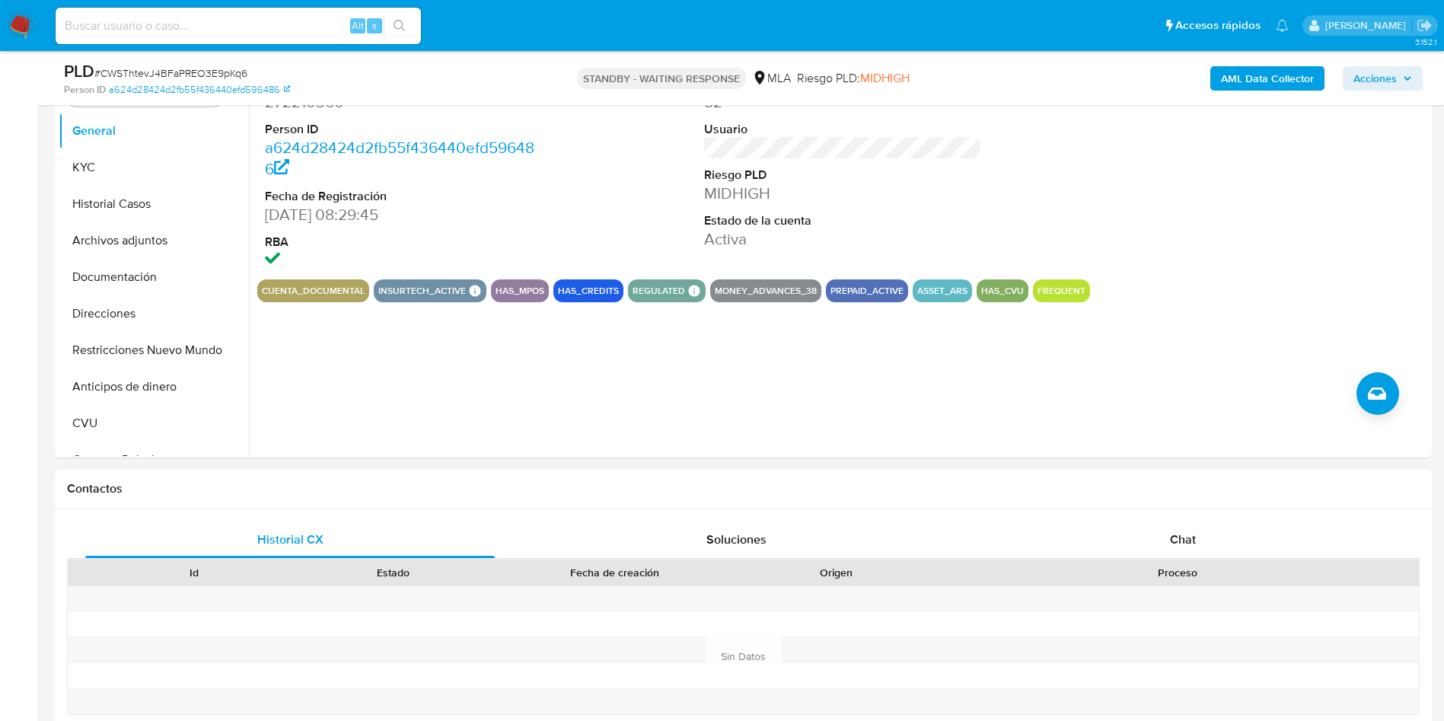
scroll to position [685, 0]
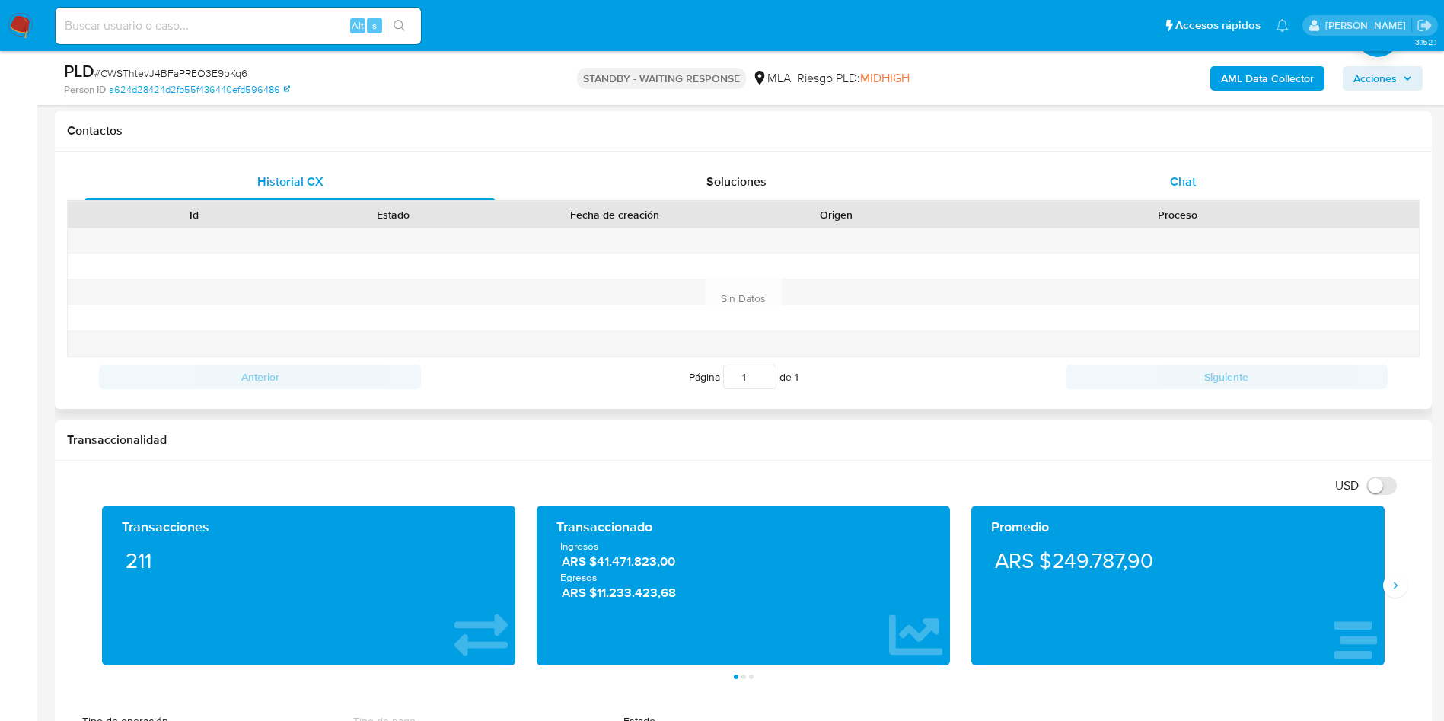
click at [1229, 190] on div "Chat" at bounding box center [1182, 182] width 409 height 37
